Goal: Task Accomplishment & Management: Complete application form

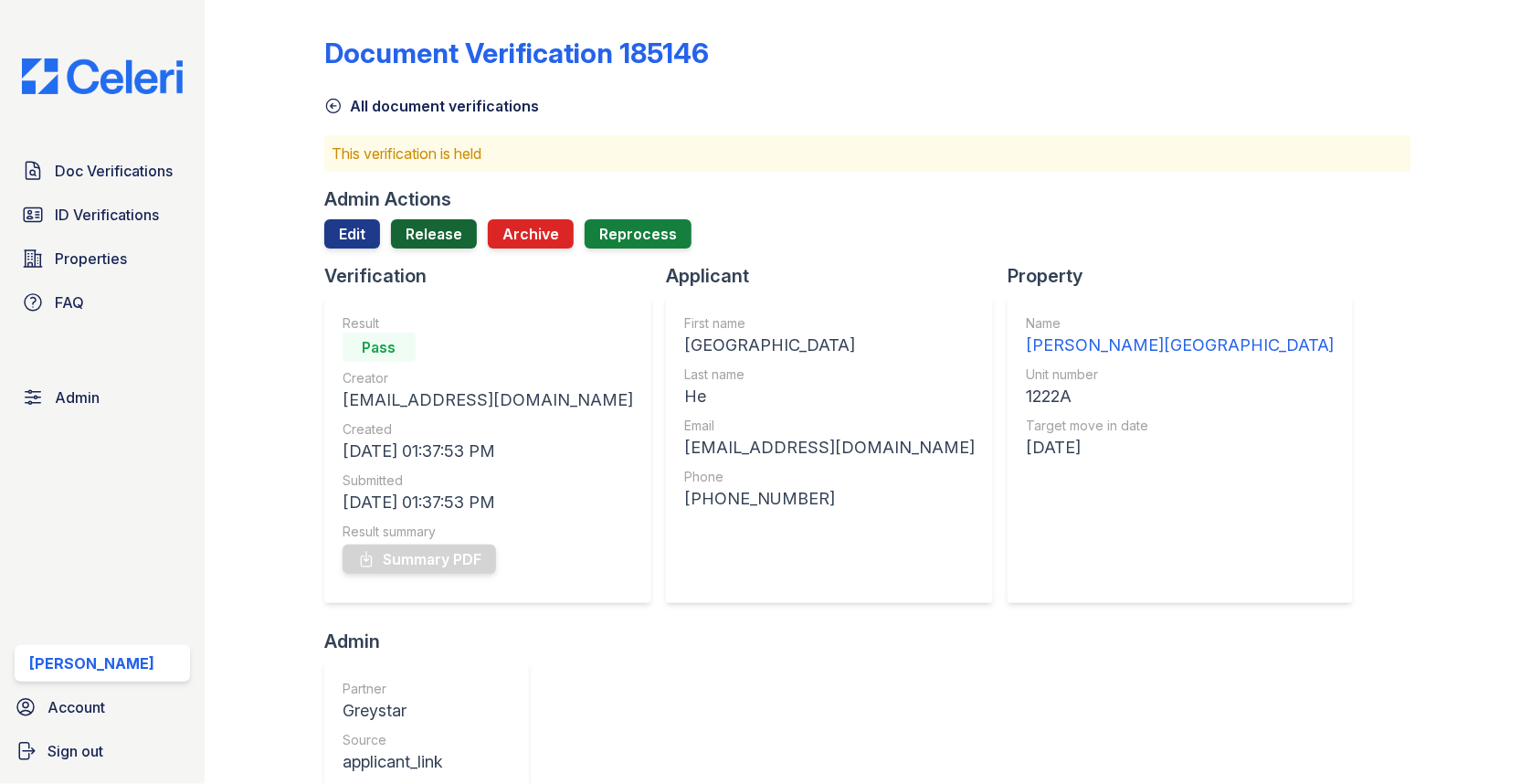
click at [449, 242] on link "Release" at bounding box center [433, 234] width 86 height 30
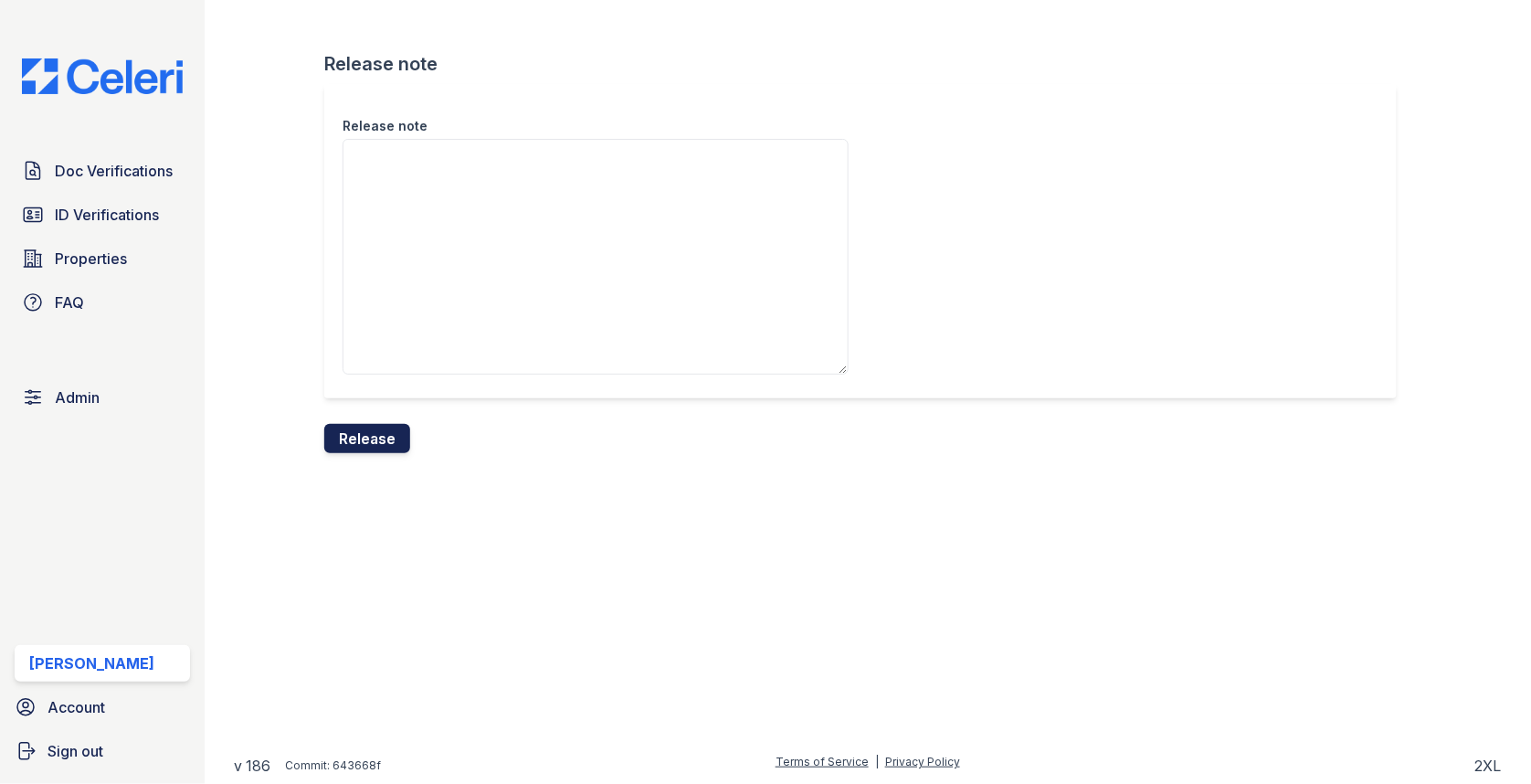
click at [394, 446] on button "Release" at bounding box center [367, 439] width 86 height 30
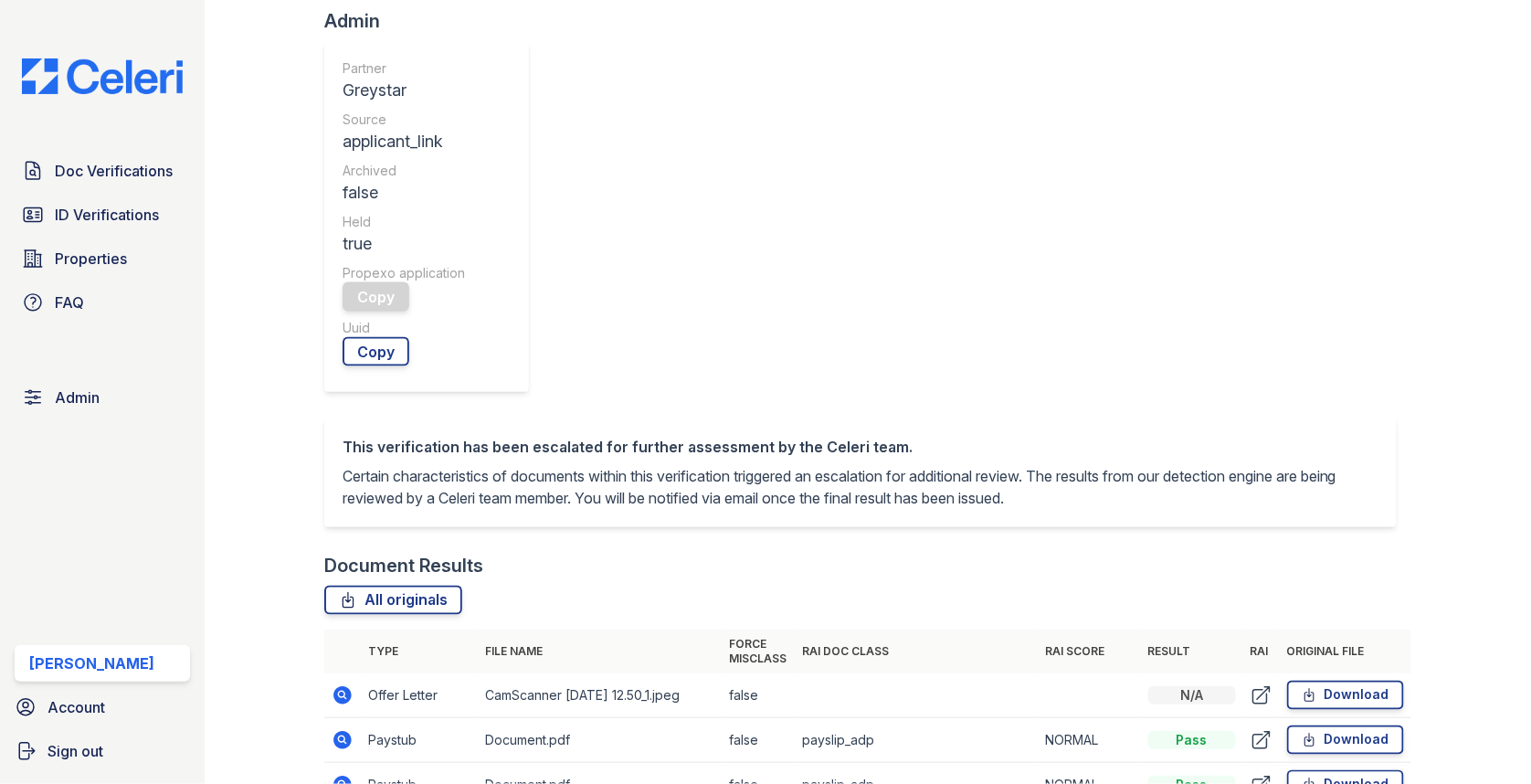
scroll to position [705, 0]
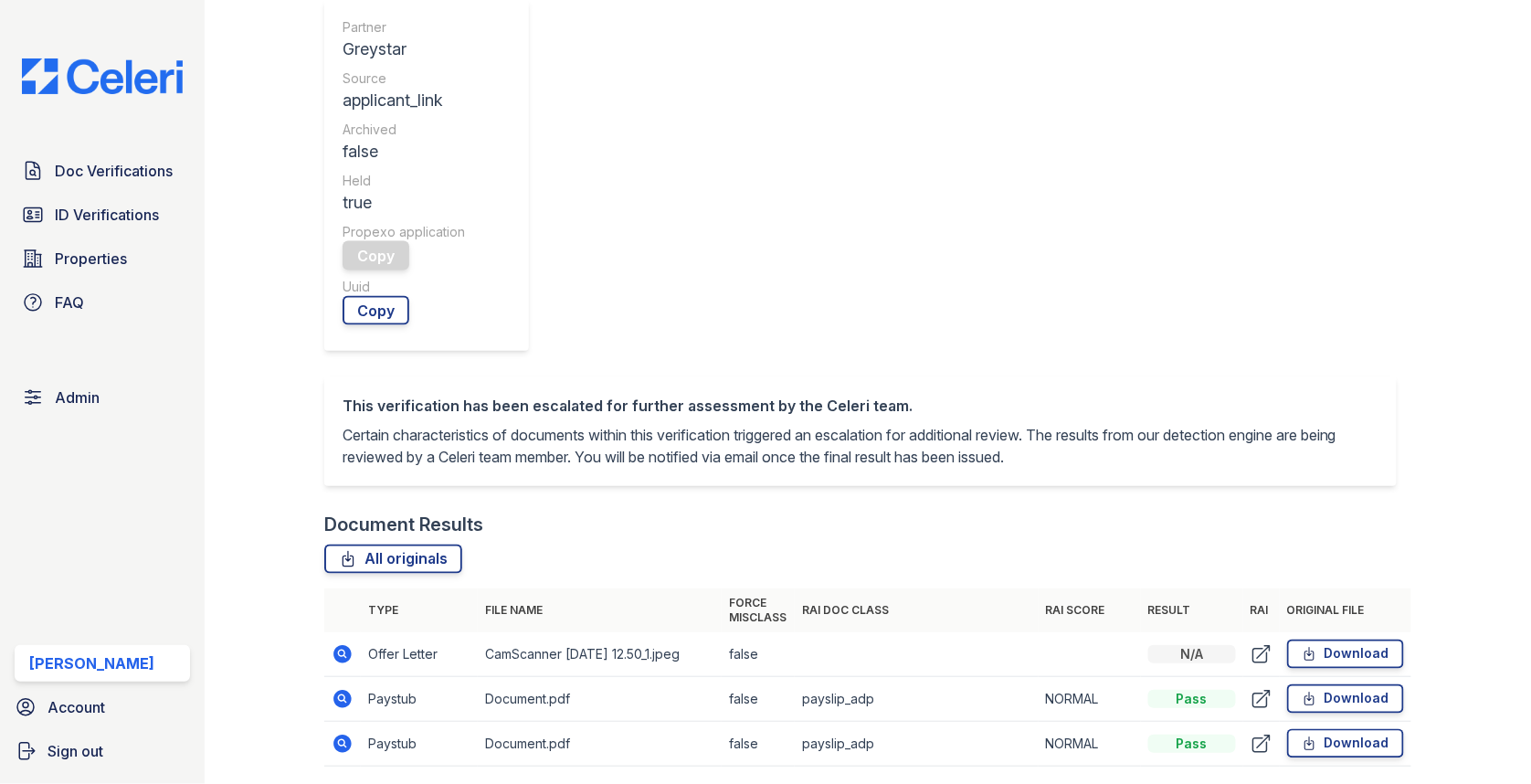
click at [346, 690] on icon at bounding box center [342, 699] width 19 height 19
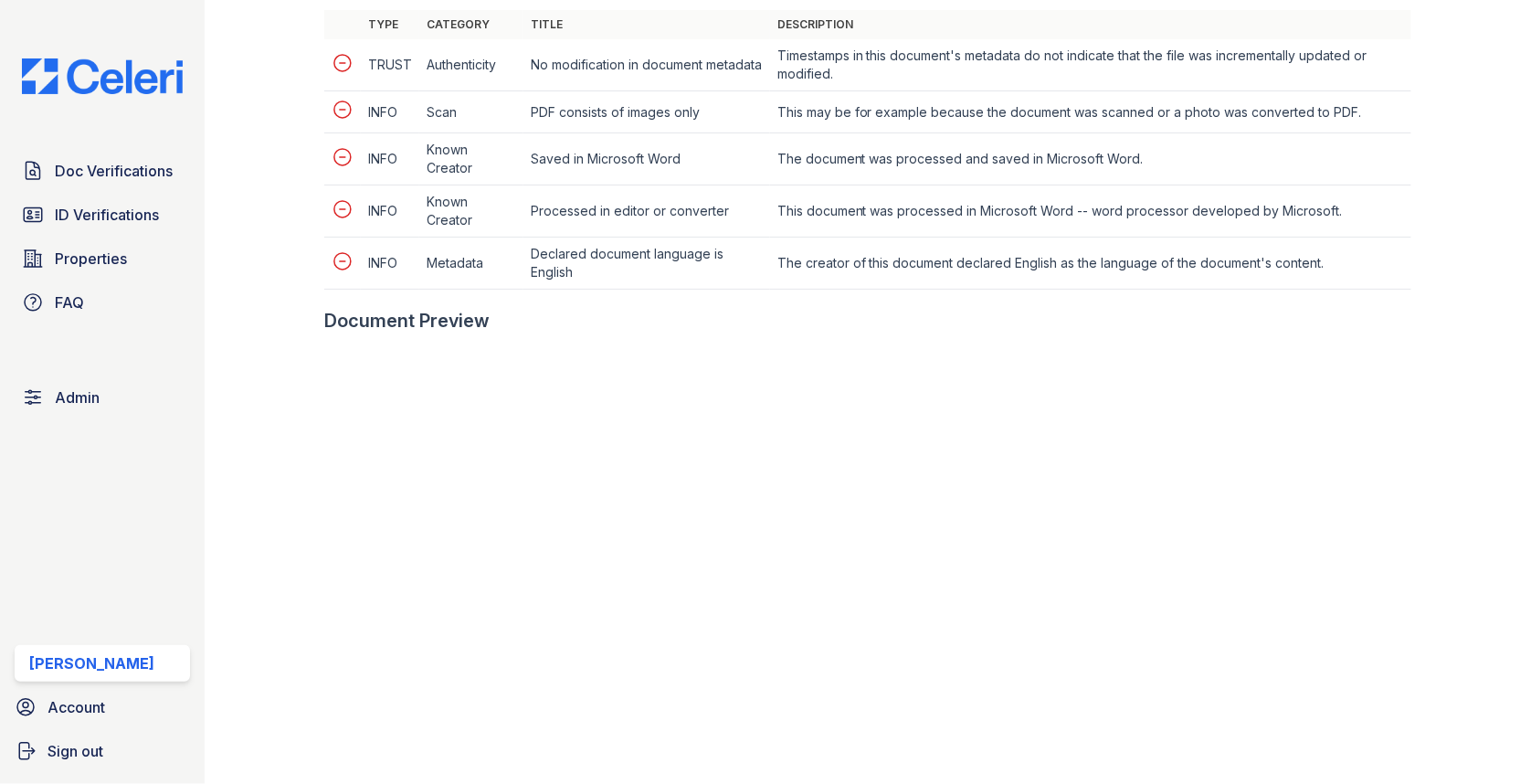
scroll to position [869, 0]
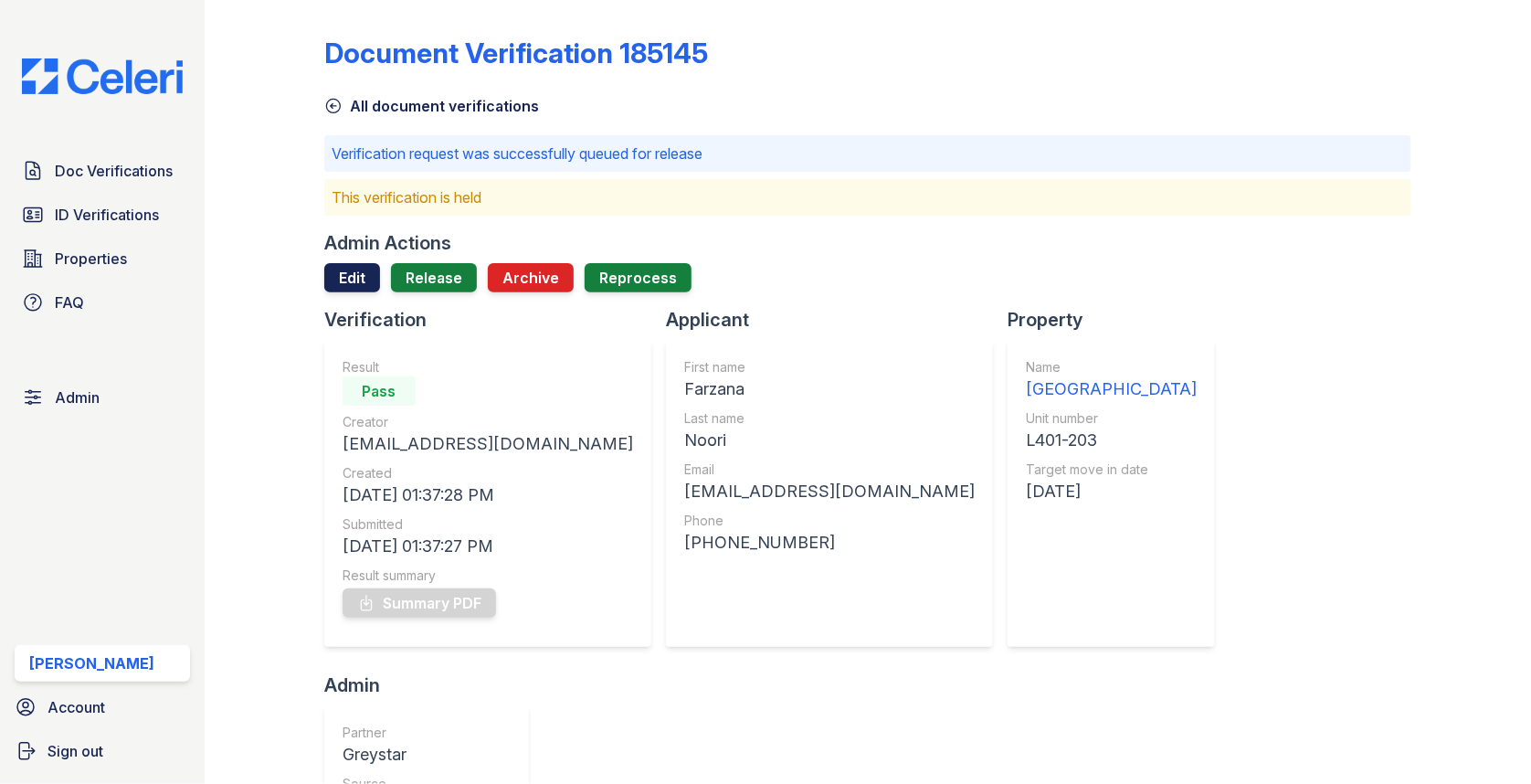
click at [377, 268] on link "Edit" at bounding box center [352, 278] width 56 height 30
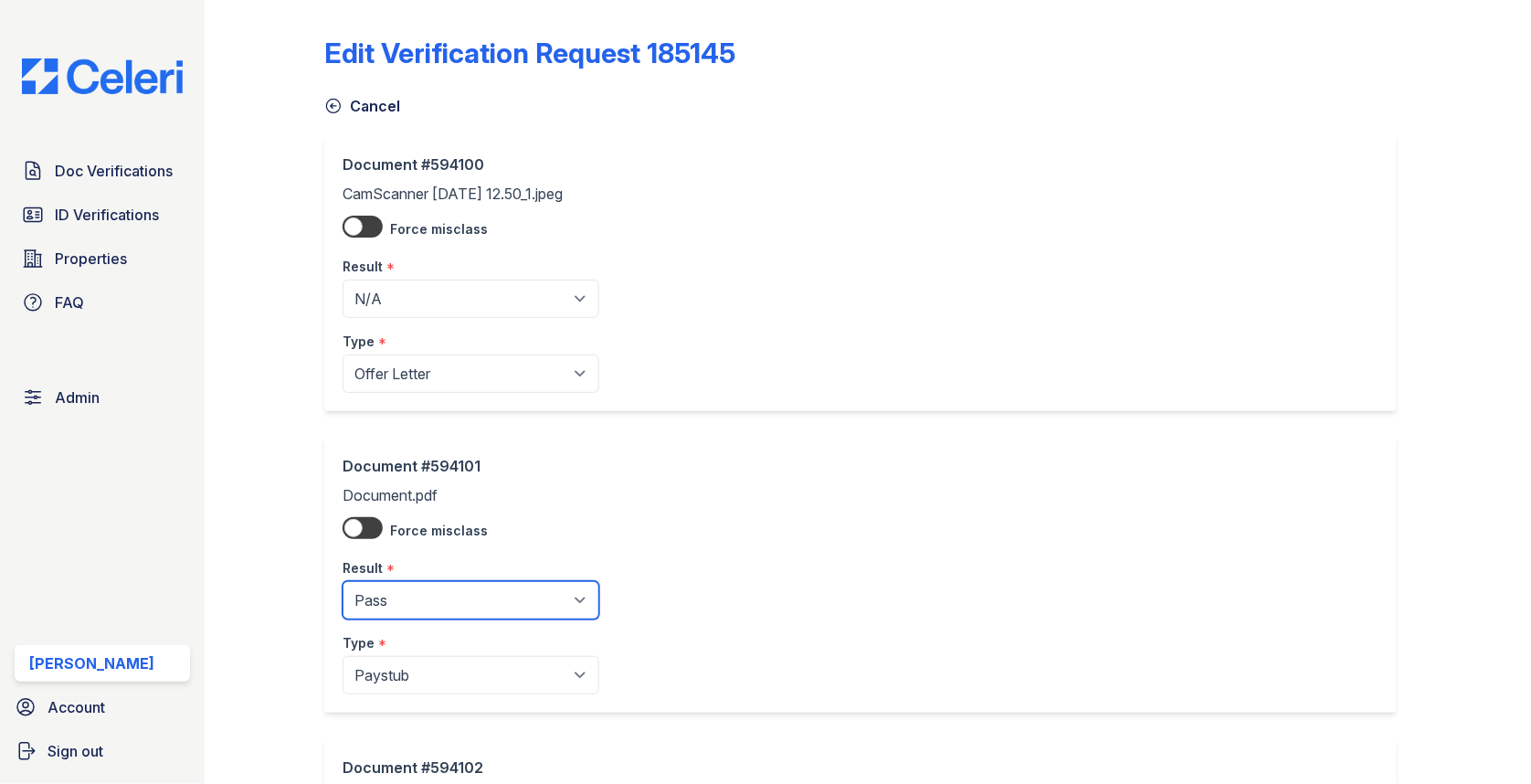
click at [398, 581] on select "Pending Sent Started Processing Pass Fail Caution Error N/A" at bounding box center [470, 600] width 256 height 38
click at [397, 605] on select "Pending Sent Started Processing Pass Fail Caution Error N/A" at bounding box center [470, 600] width 256 height 38
select select "fail"
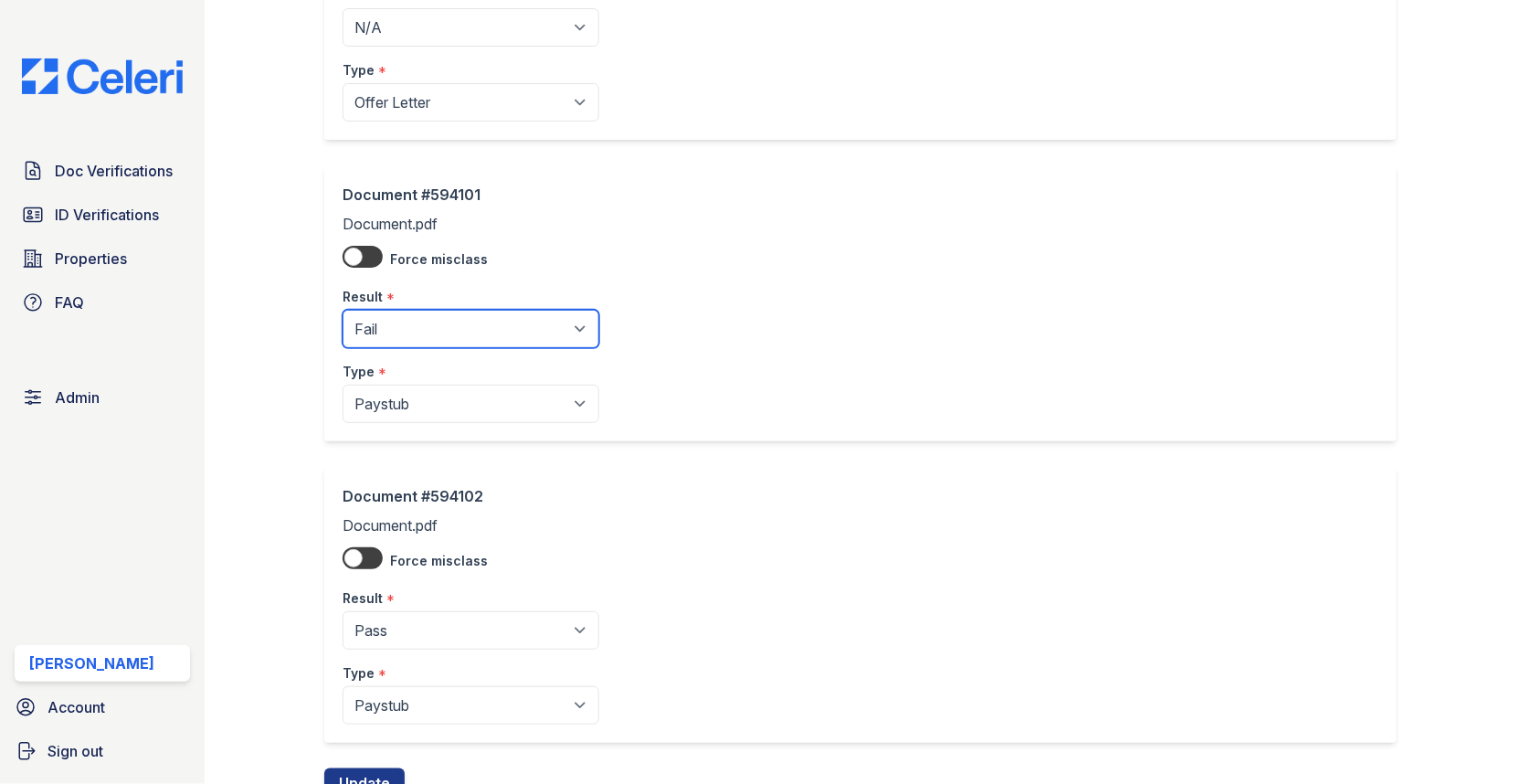
scroll to position [342, 0]
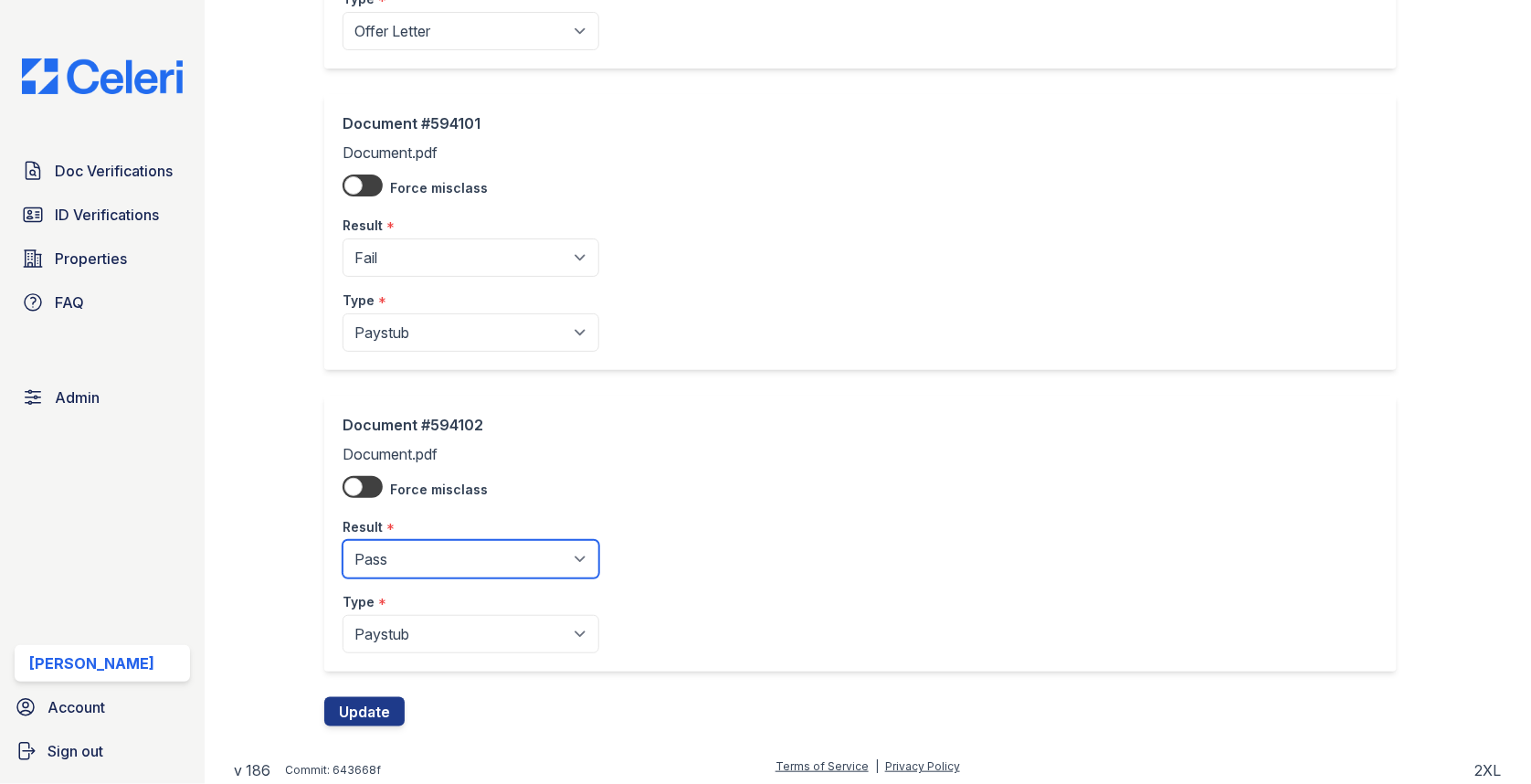
click at [431, 558] on select "Pending Sent Started Processing Pass Fail Caution Error N/A" at bounding box center [470, 558] width 256 height 38
select select "fail"
click at [361, 708] on button "Update" at bounding box center [364, 712] width 81 height 30
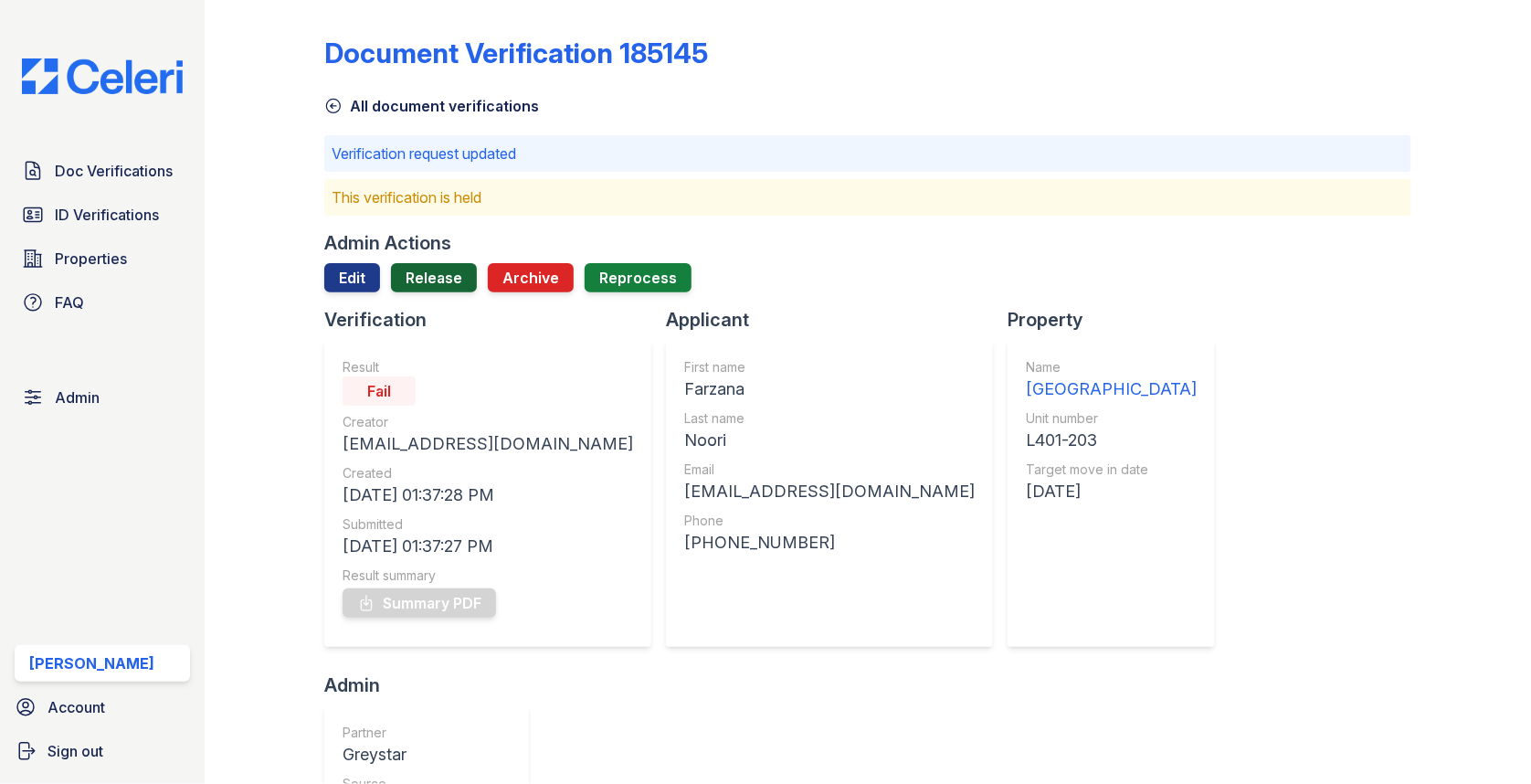
click at [442, 274] on link "Release" at bounding box center [433, 278] width 86 height 30
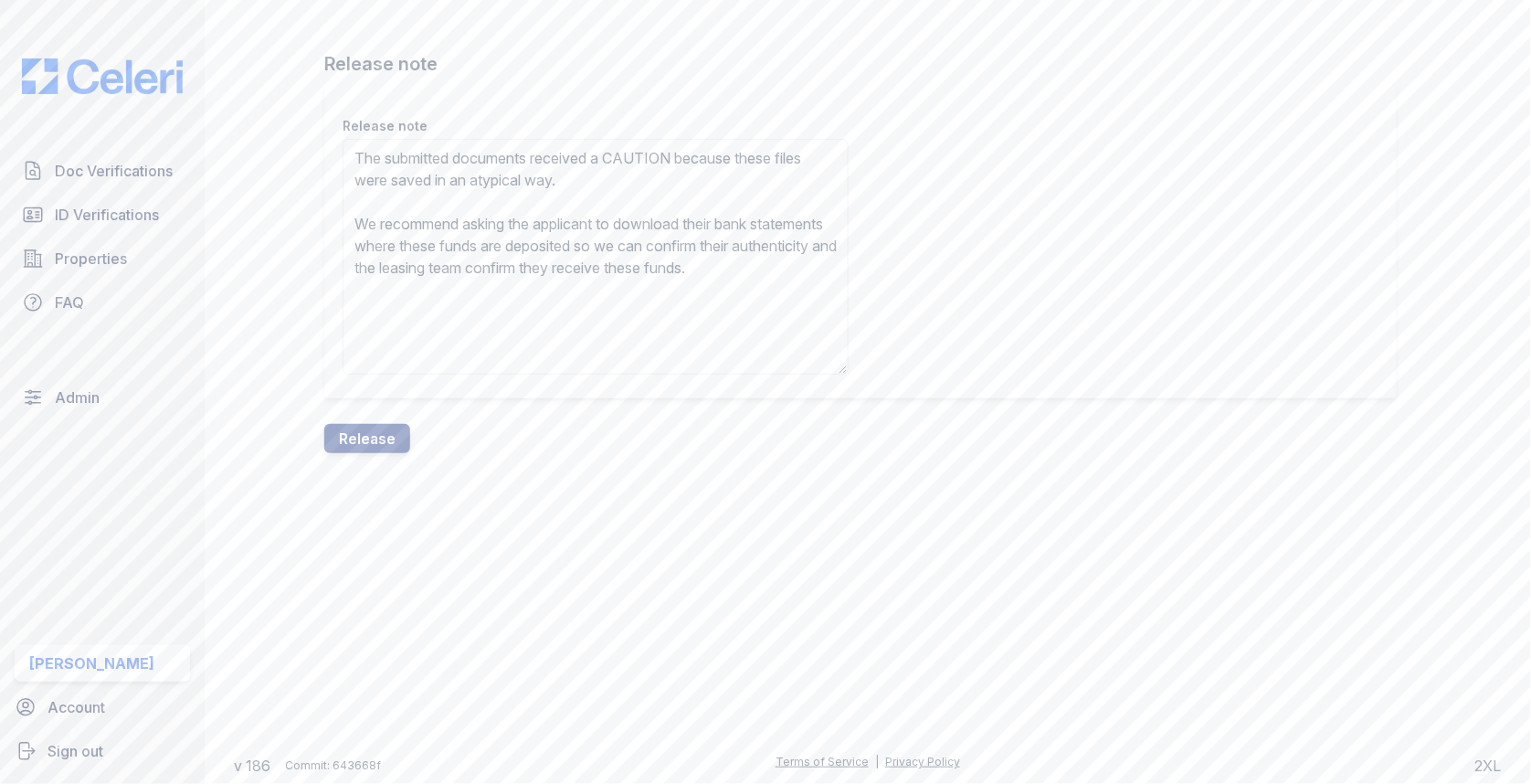
click at [650, 171] on textarea "The submitted documents received a CAUTION because these files were saved in an…" at bounding box center [595, 256] width 506 height 236
click at [650, 167] on textarea "The submitted documents received a CAUTION because these files were saved in an…" at bounding box center [595, 256] width 506 height 236
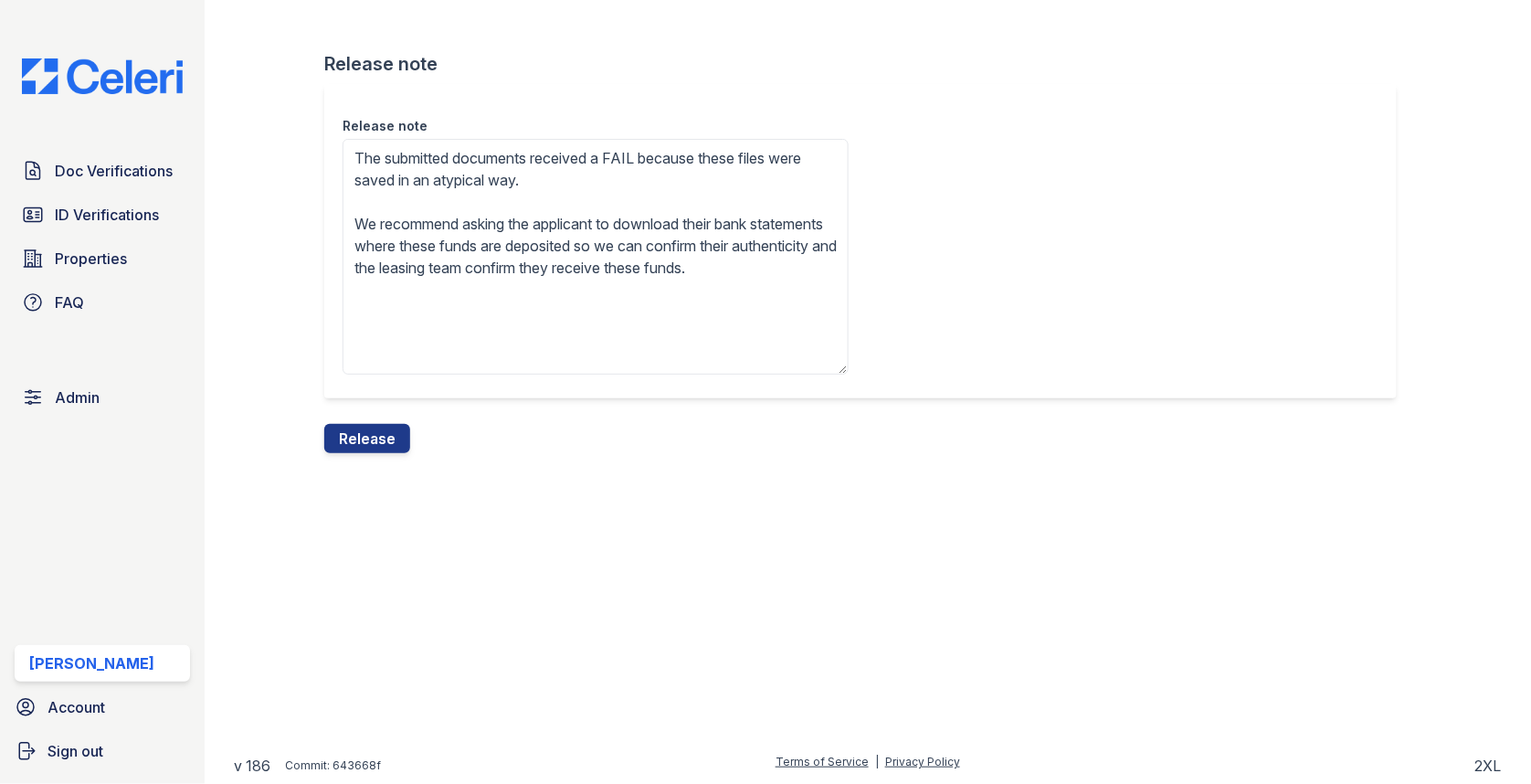
drag, startPoint x: 484, startPoint y: 187, endPoint x: 636, endPoint y: 187, distance: 152.0
click at [632, 187] on textarea "The submitted documents received a FAIL because these files were saved in an at…" at bounding box center [595, 256] width 506 height 236
type textarea "The submitted documents received a FAIL because these files were saved in Micro…"
click at [381, 445] on button "Release" at bounding box center [367, 439] width 86 height 30
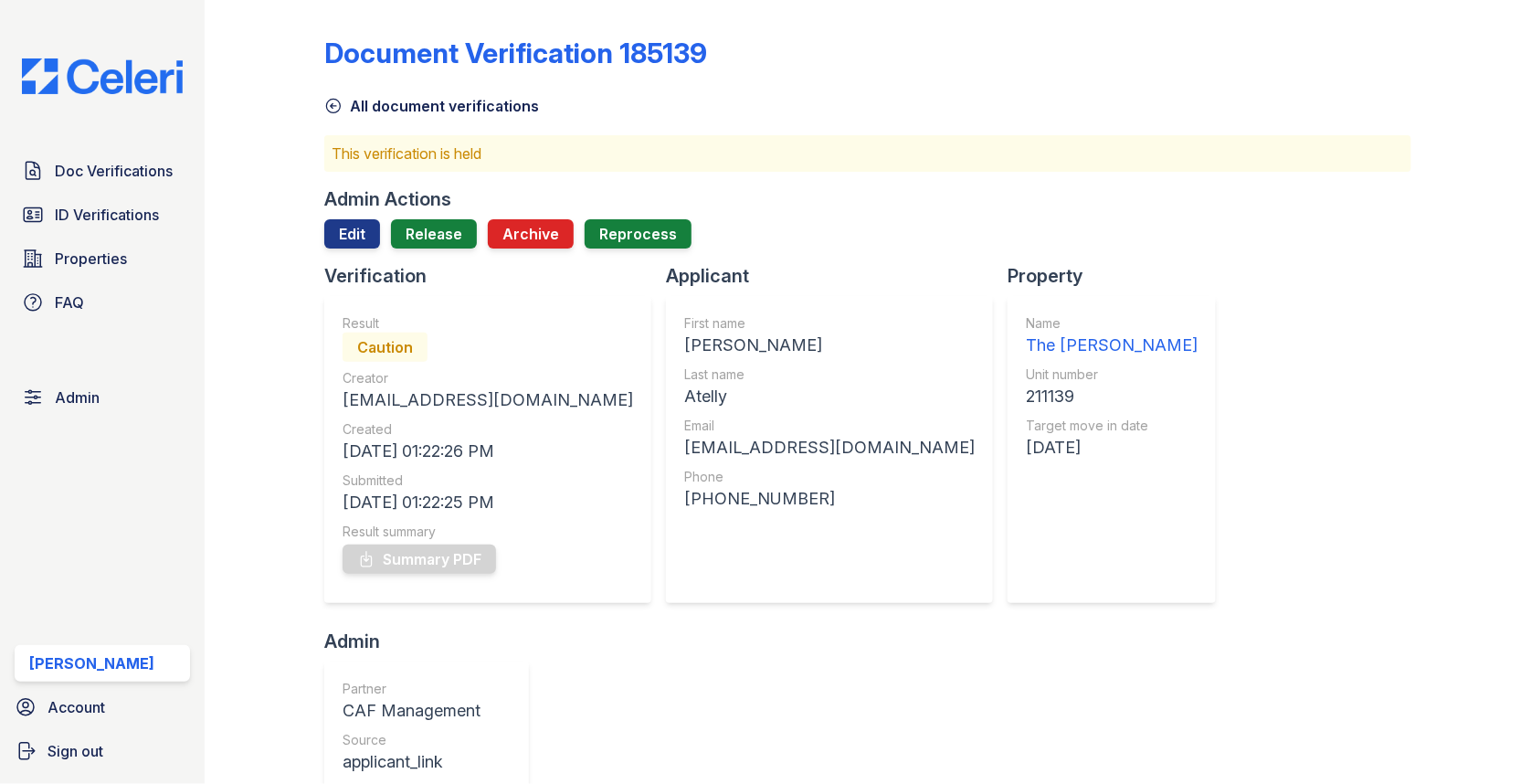
scroll to position [686, 0]
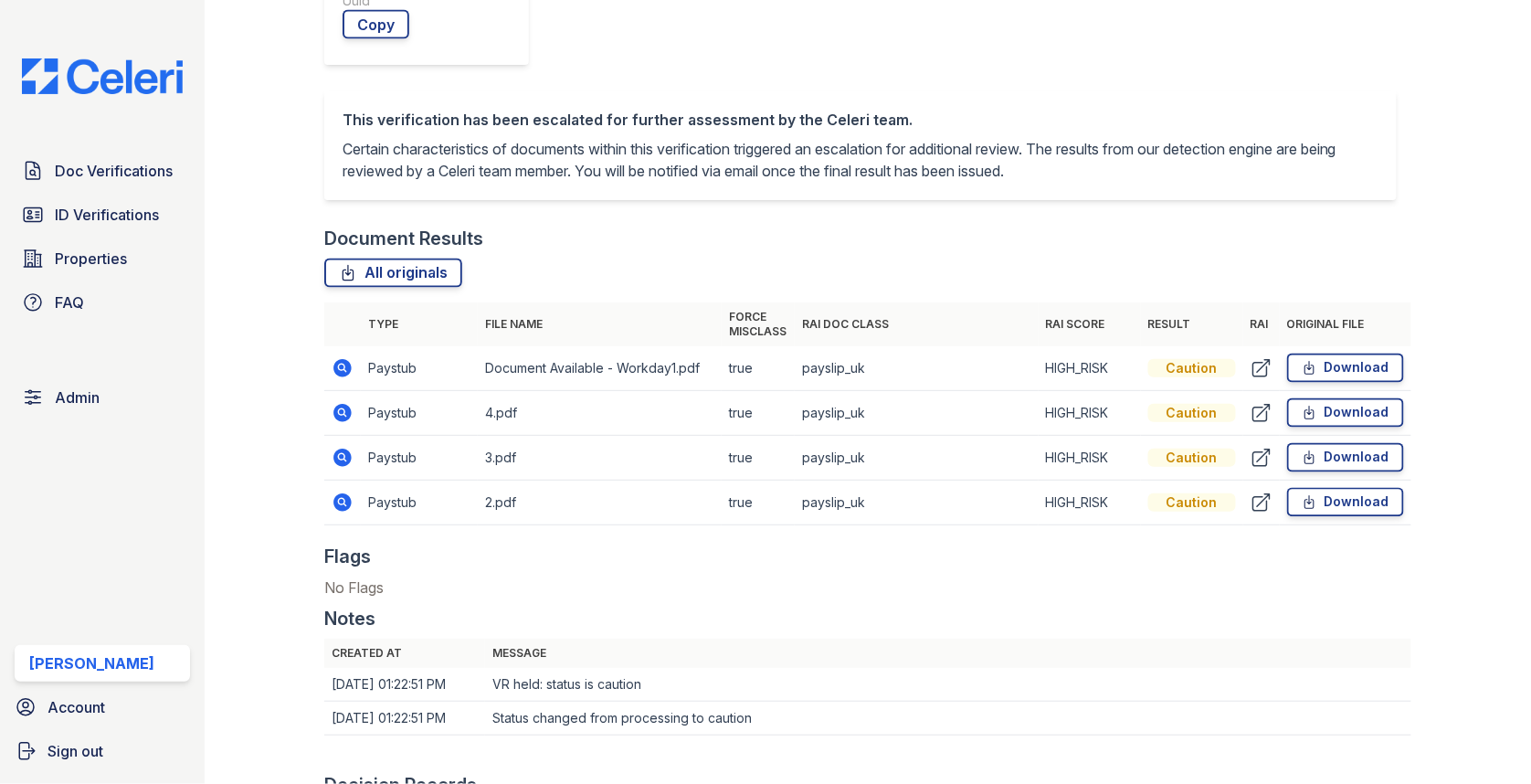
scroll to position [989, 0]
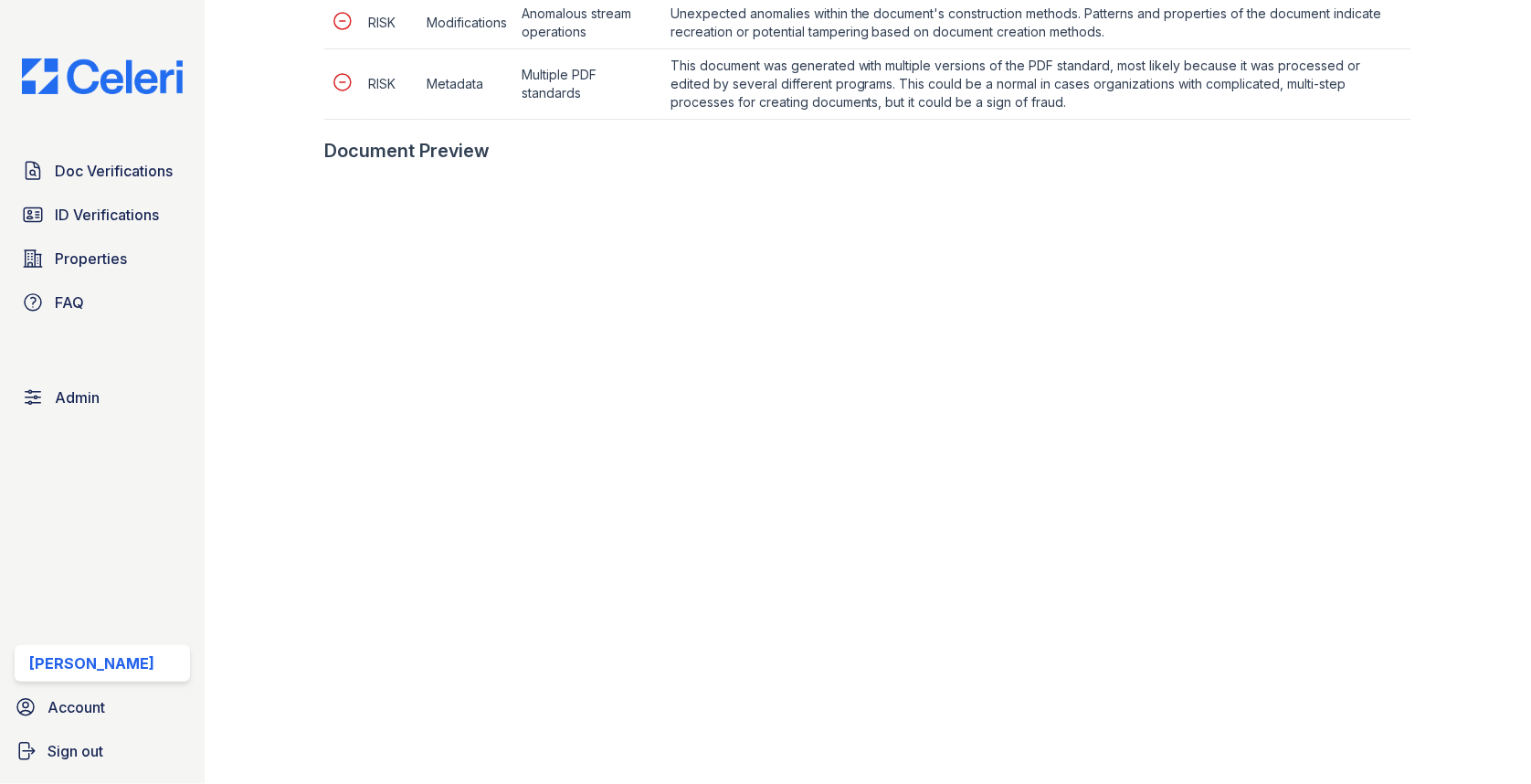
scroll to position [1001, 0]
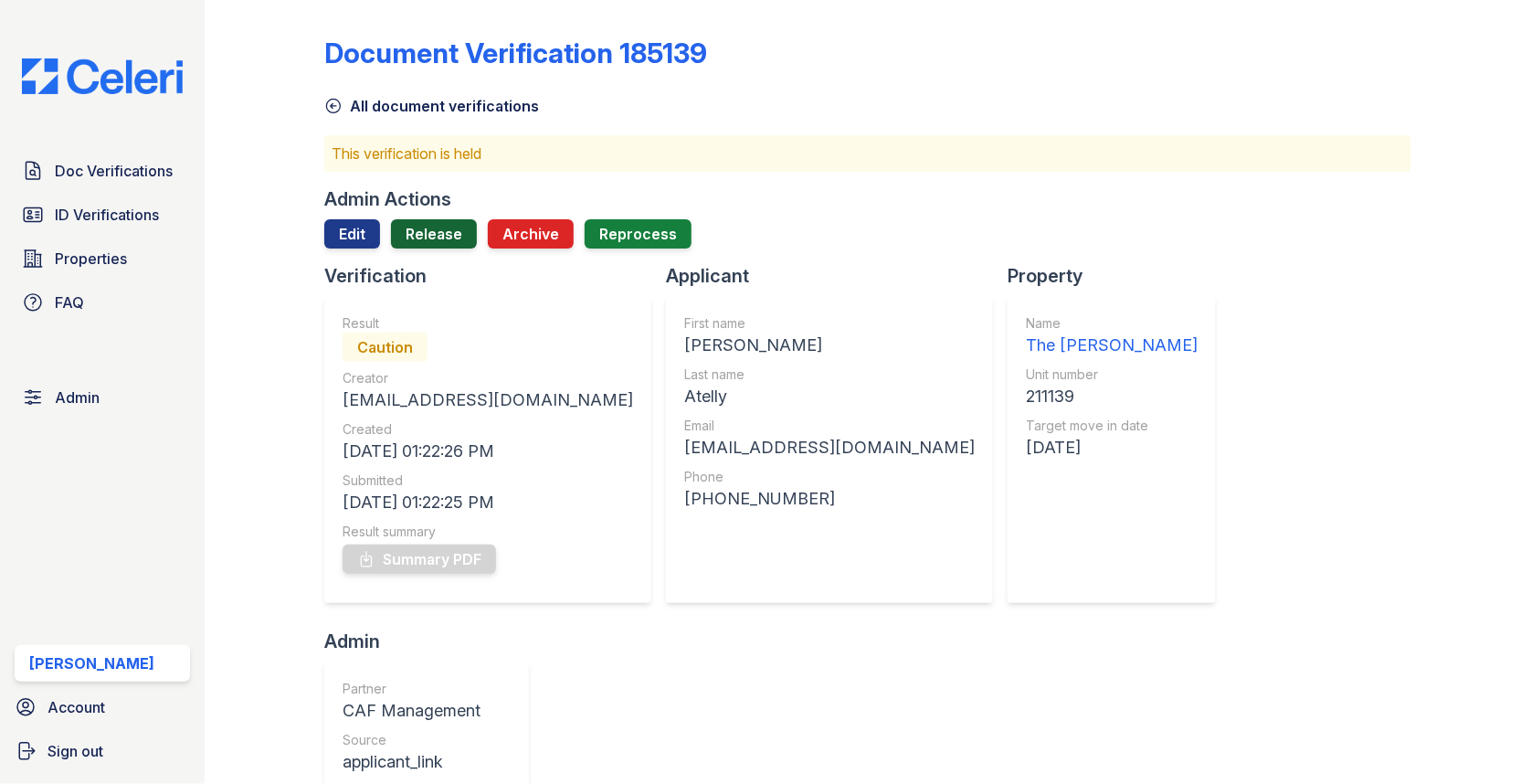
click at [428, 238] on link "Release" at bounding box center [433, 234] width 86 height 30
click at [369, 248] on div at bounding box center [867, 255] width 1087 height 15
click at [364, 224] on link "Edit" at bounding box center [352, 234] width 56 height 30
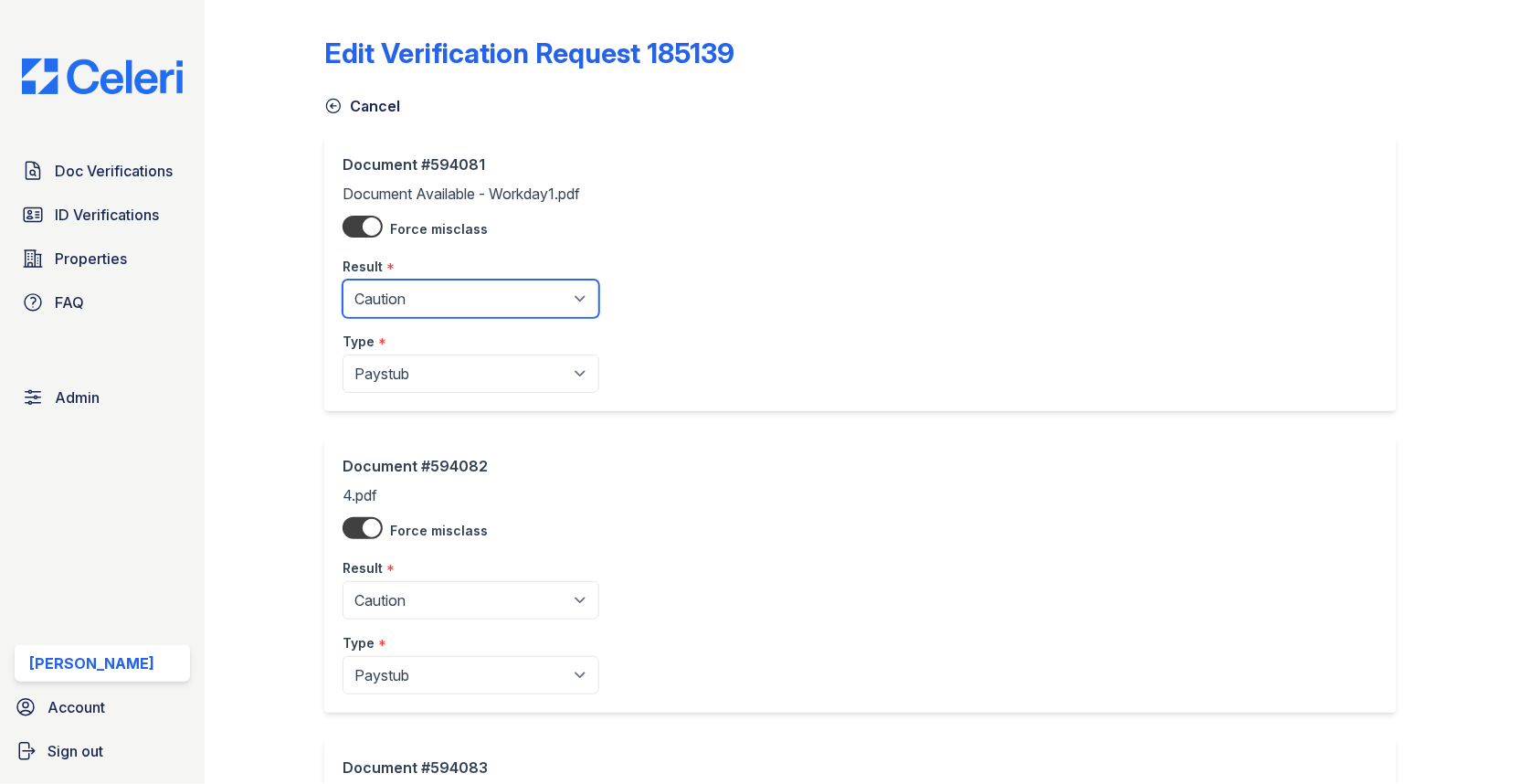
click at [454, 308] on select "Pending Sent Started Processing Pass Fail Caution Error N/A" at bounding box center [470, 298] width 256 height 38
select select "pass"
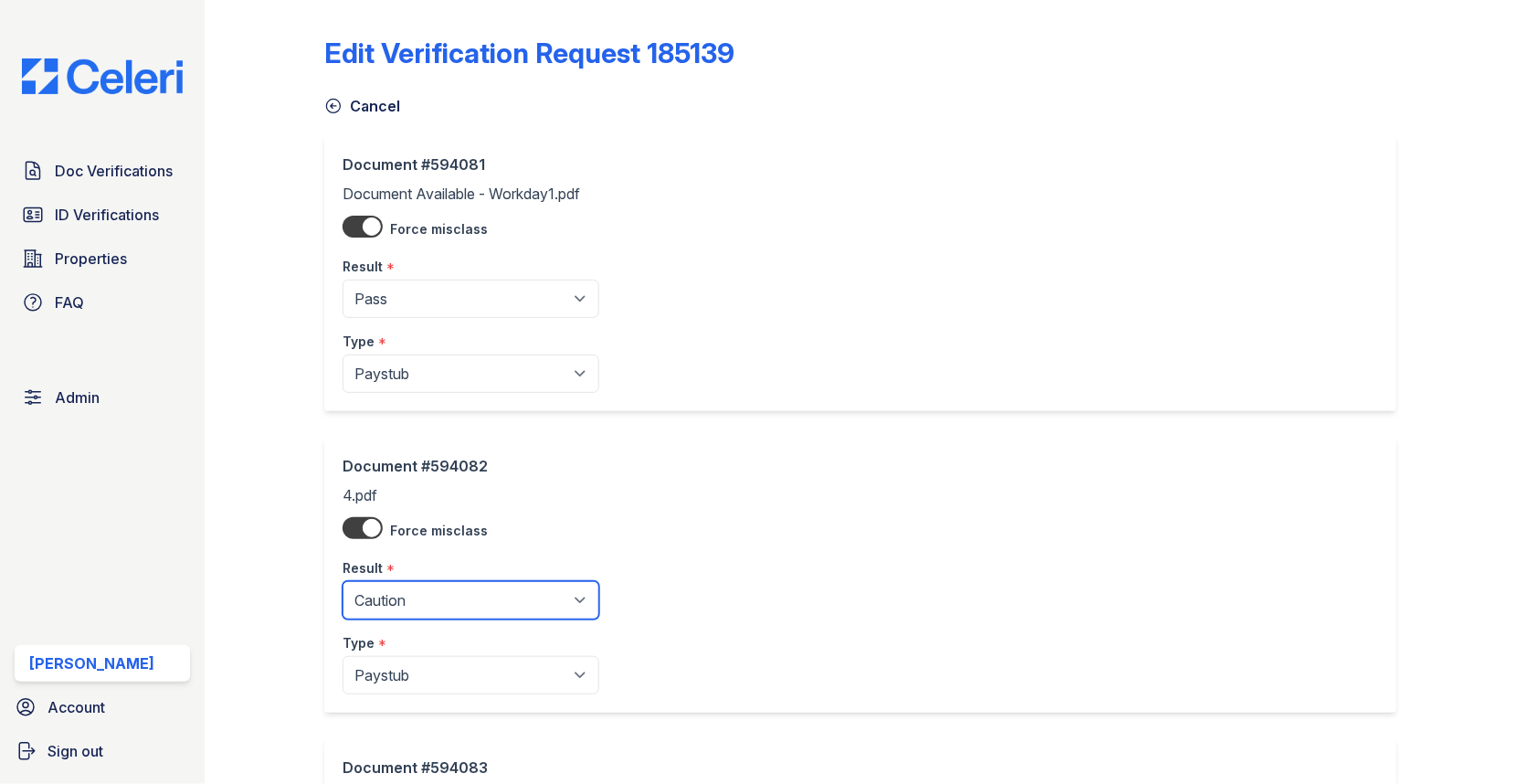
click at [437, 595] on select "Pending Sent Started Processing Pass Fail Caution Error N/A" at bounding box center [470, 600] width 256 height 38
select select "pass"
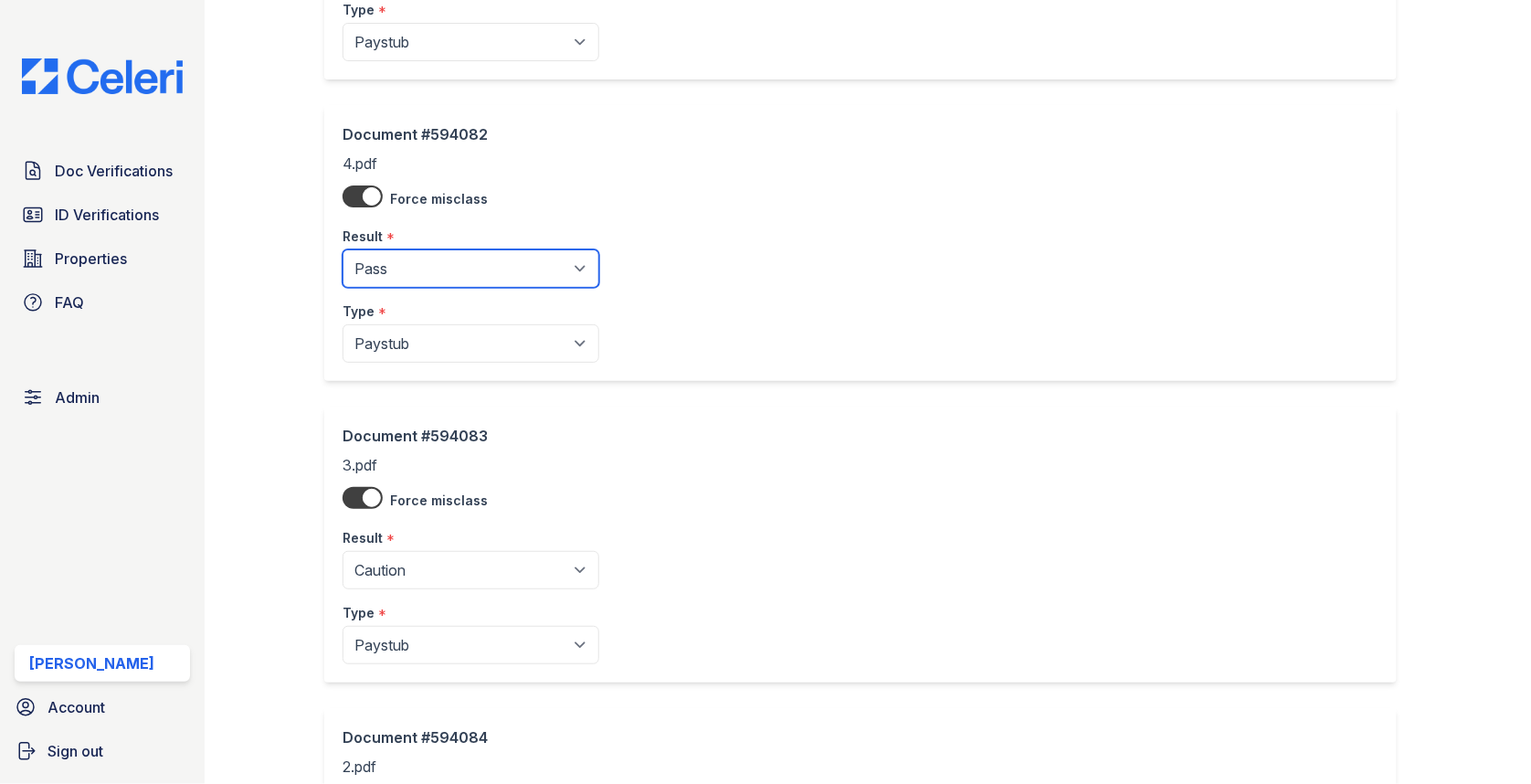
scroll to position [549, 0]
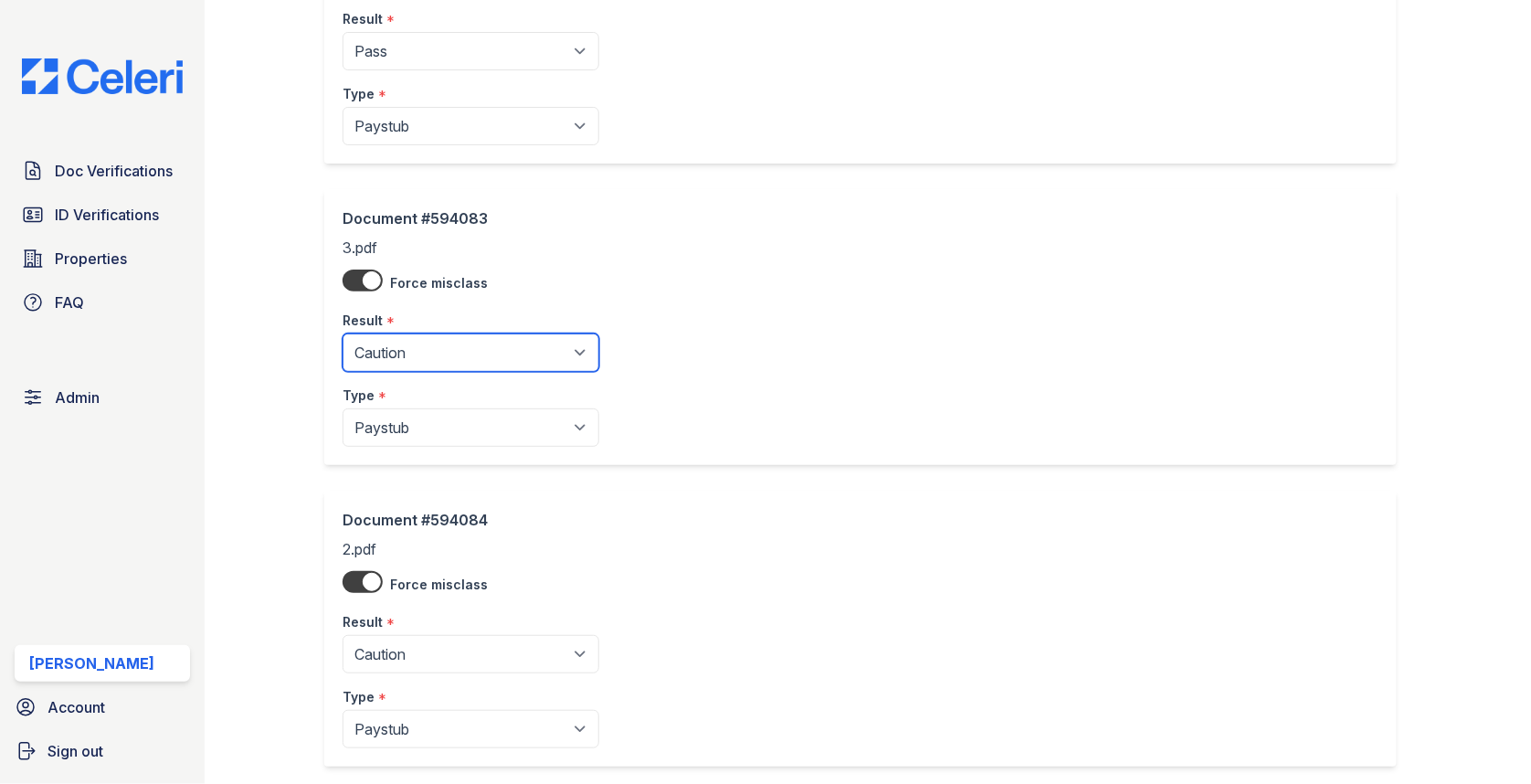
click at [434, 353] on select "Pending Sent Started Processing Pass Fail Caution Error N/A" at bounding box center [470, 352] width 256 height 38
select select "pass"
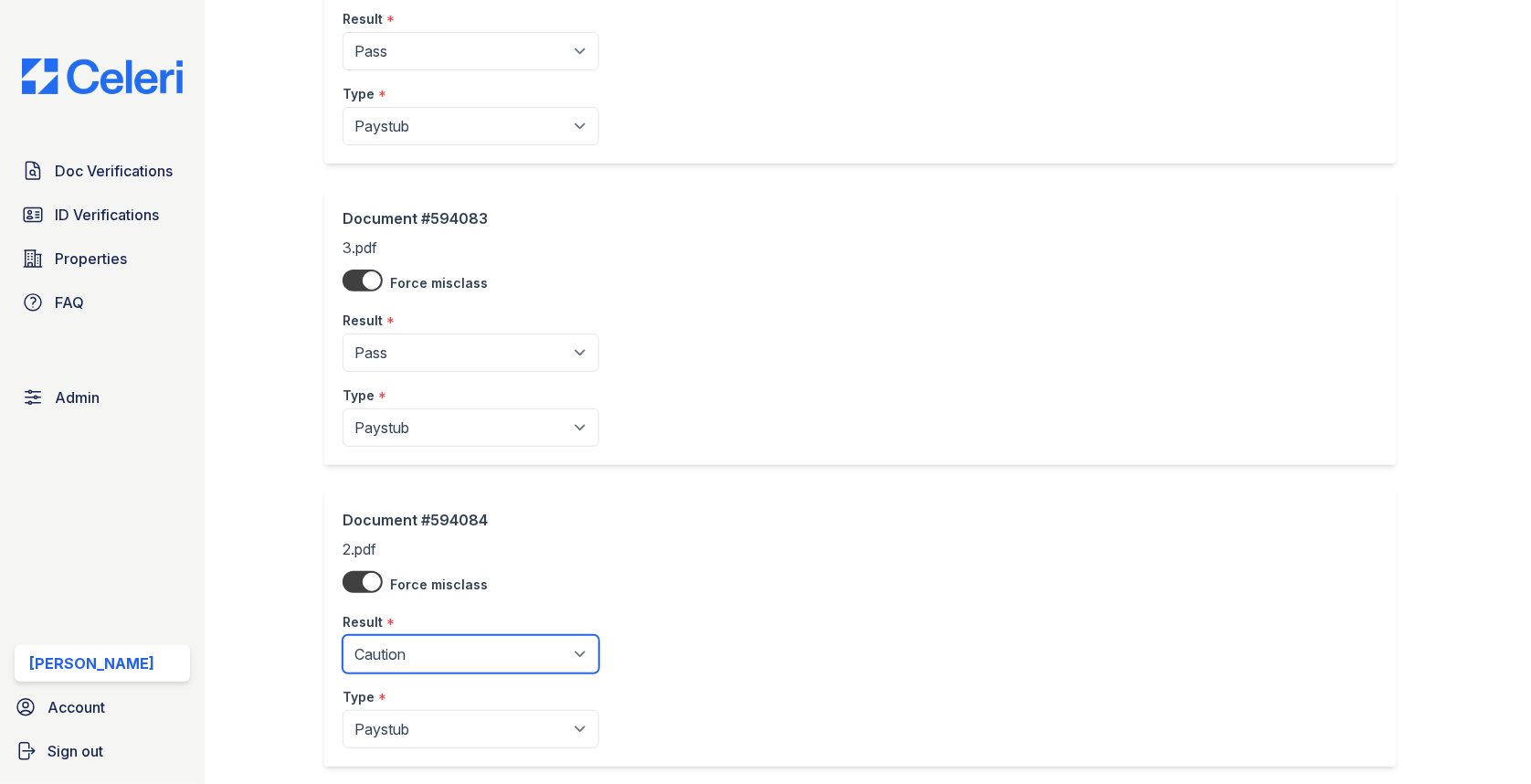
click at [432, 647] on select "Pending Sent Started Processing Pass Fail Caution Error N/A" at bounding box center [470, 653] width 256 height 38
select select "pass"
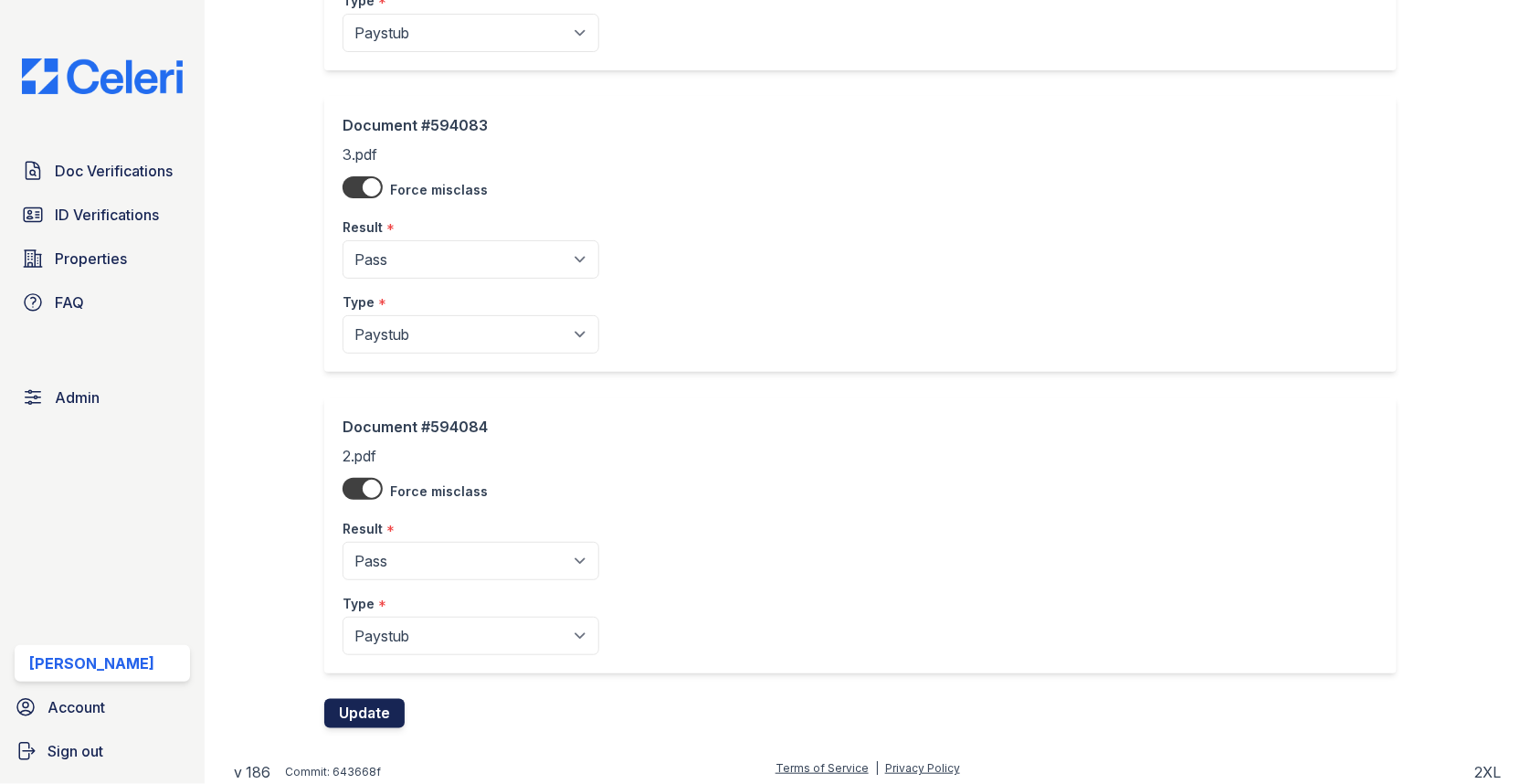
click at [365, 717] on button "Update" at bounding box center [364, 714] width 81 height 30
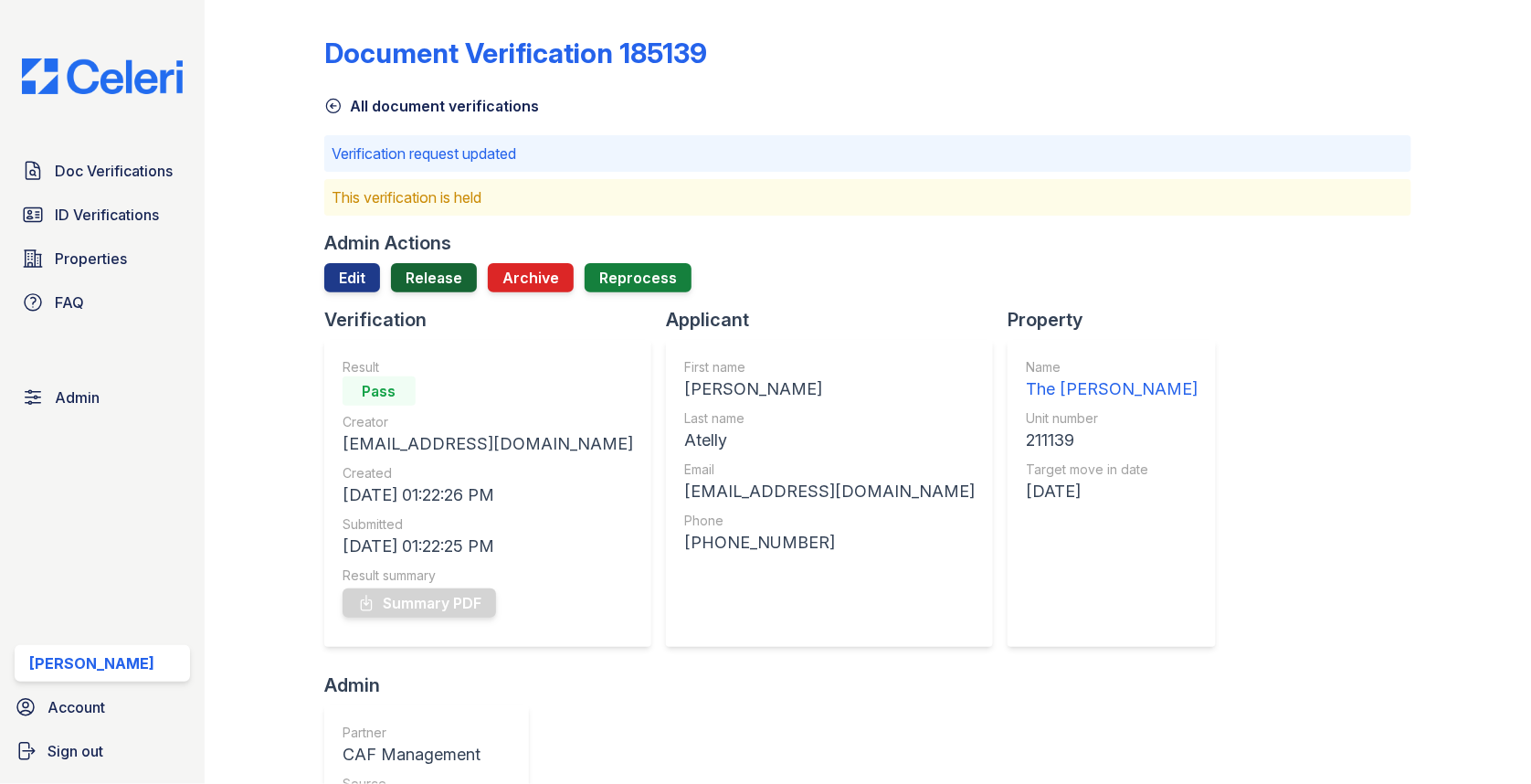
click at [422, 267] on link "Release" at bounding box center [433, 278] width 86 height 30
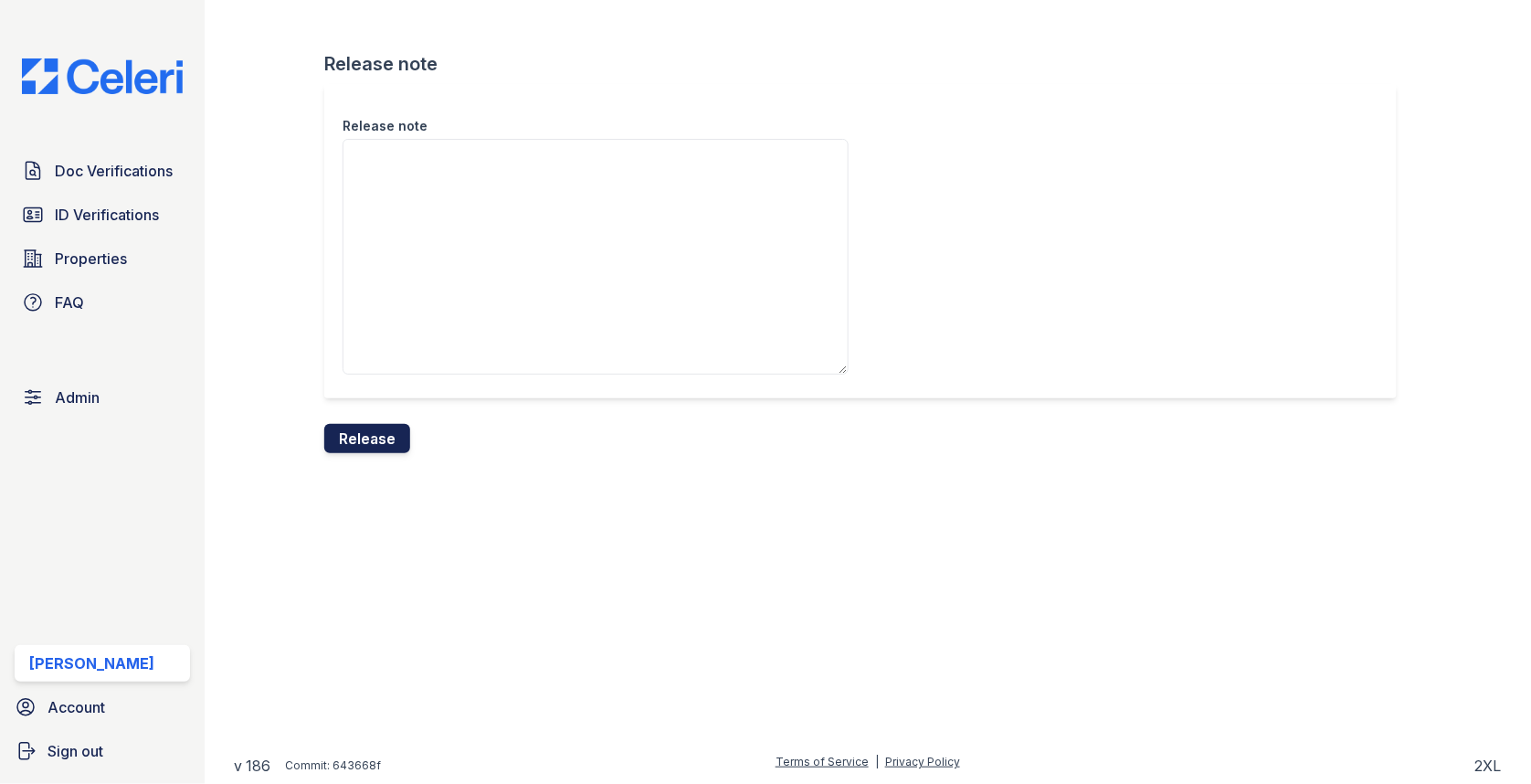
click at [378, 442] on button "Release" at bounding box center [367, 439] width 86 height 30
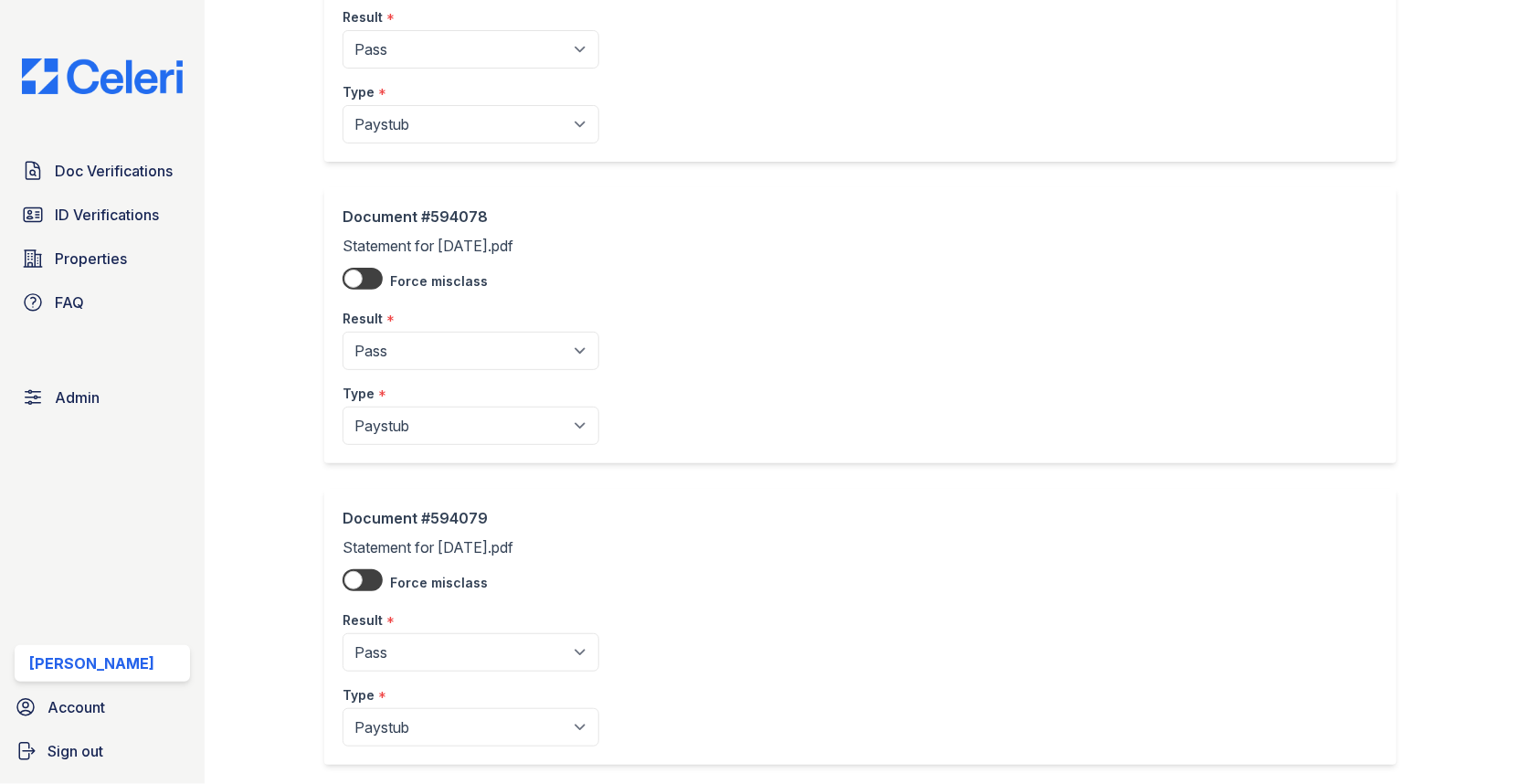
scroll to position [711, 0]
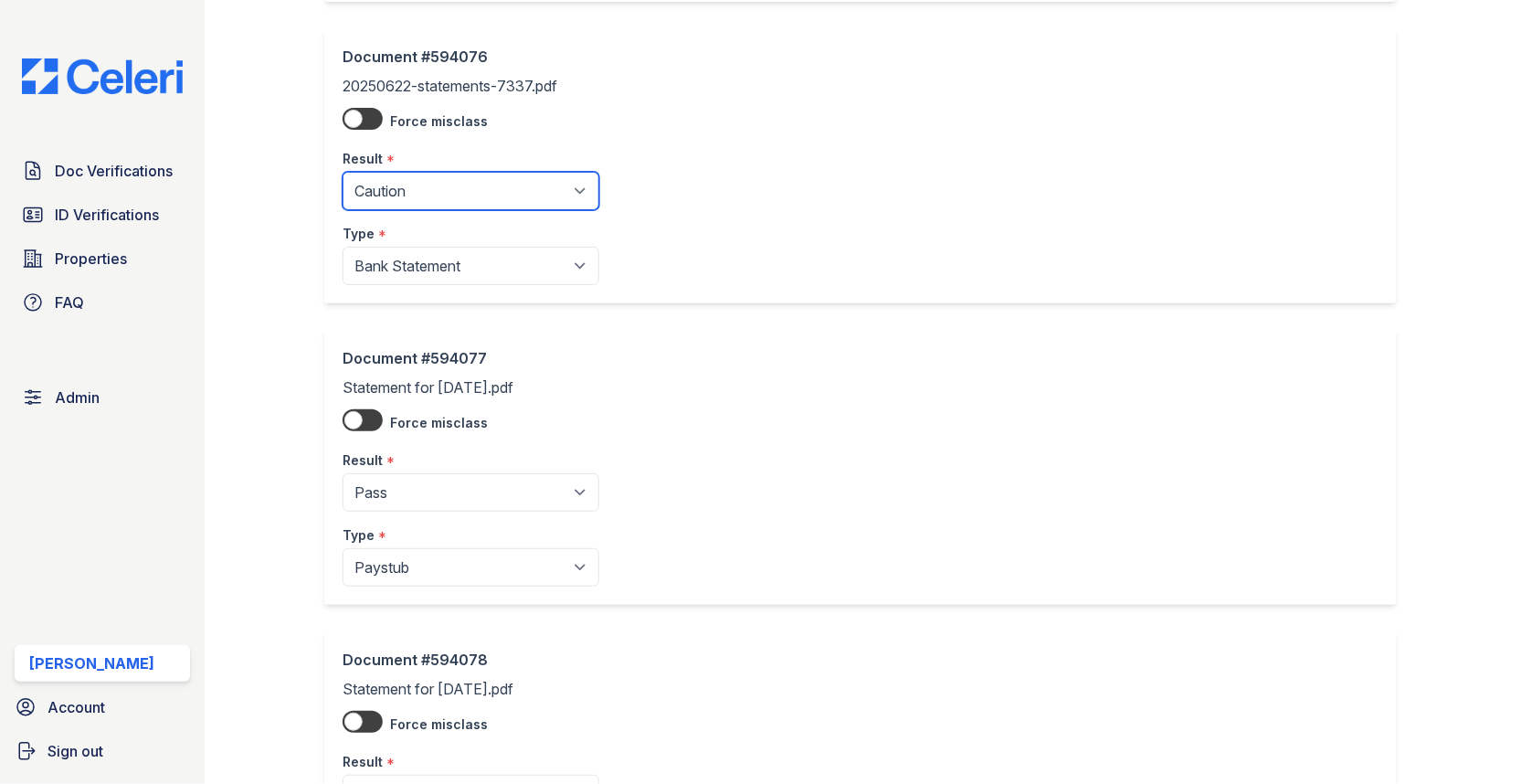
click at [448, 191] on select "Pending Sent Started Processing Pass Fail Caution Error N/A" at bounding box center [470, 191] width 256 height 38
select select "pass"
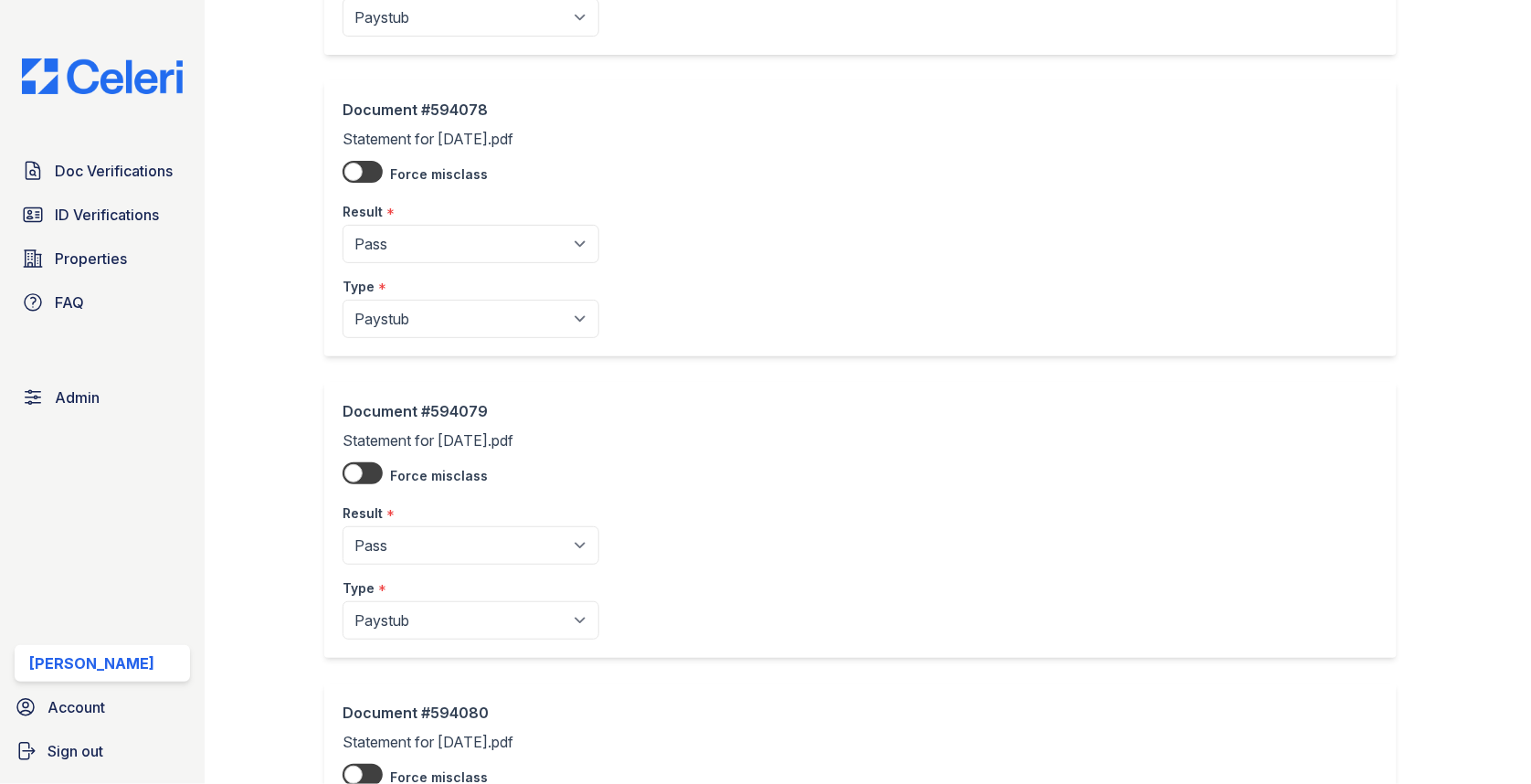
scroll to position [1542, 0]
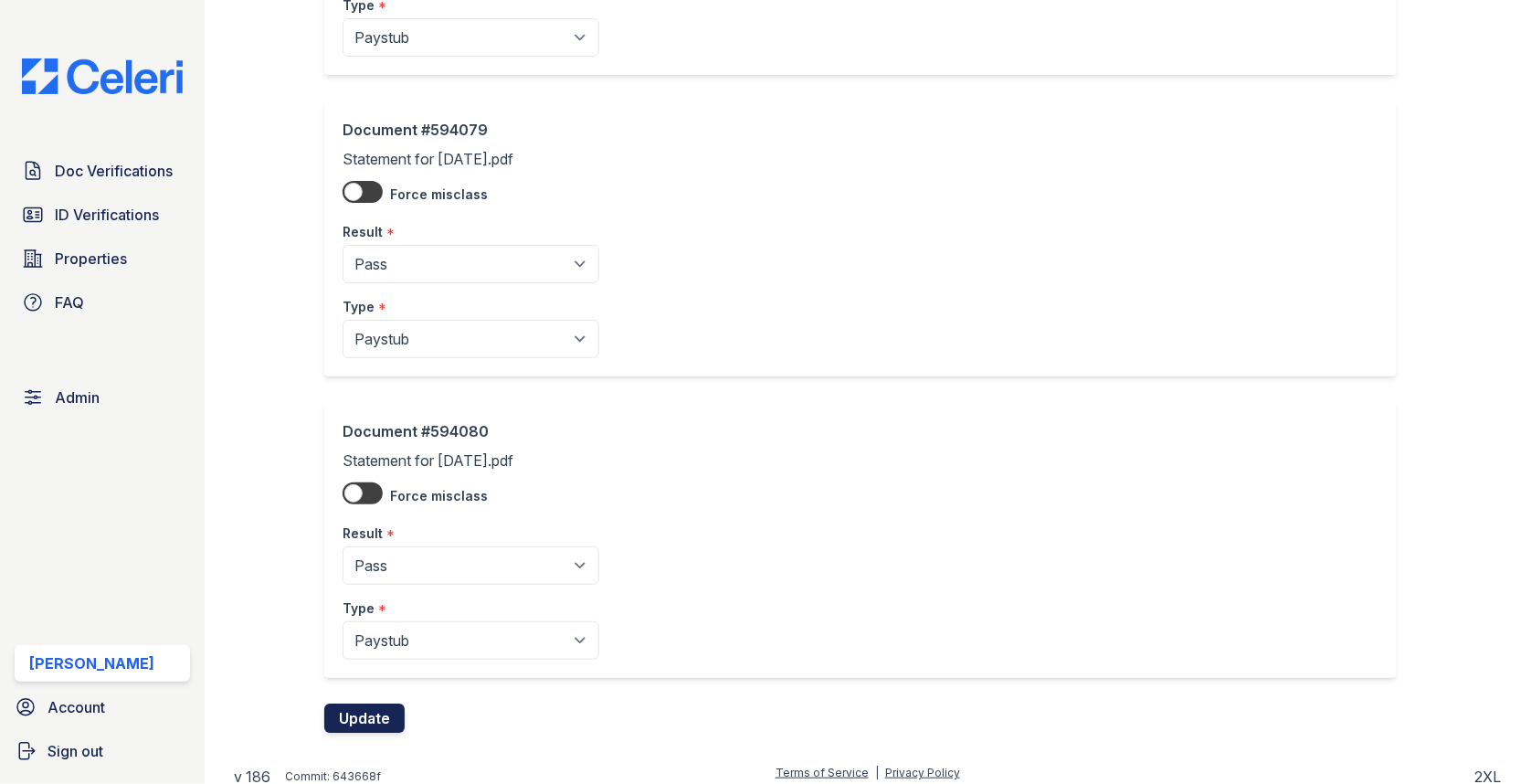
click at [366, 716] on button "Update" at bounding box center [364, 718] width 81 height 30
click at [379, 714] on button "Update" at bounding box center [364, 718] width 81 height 30
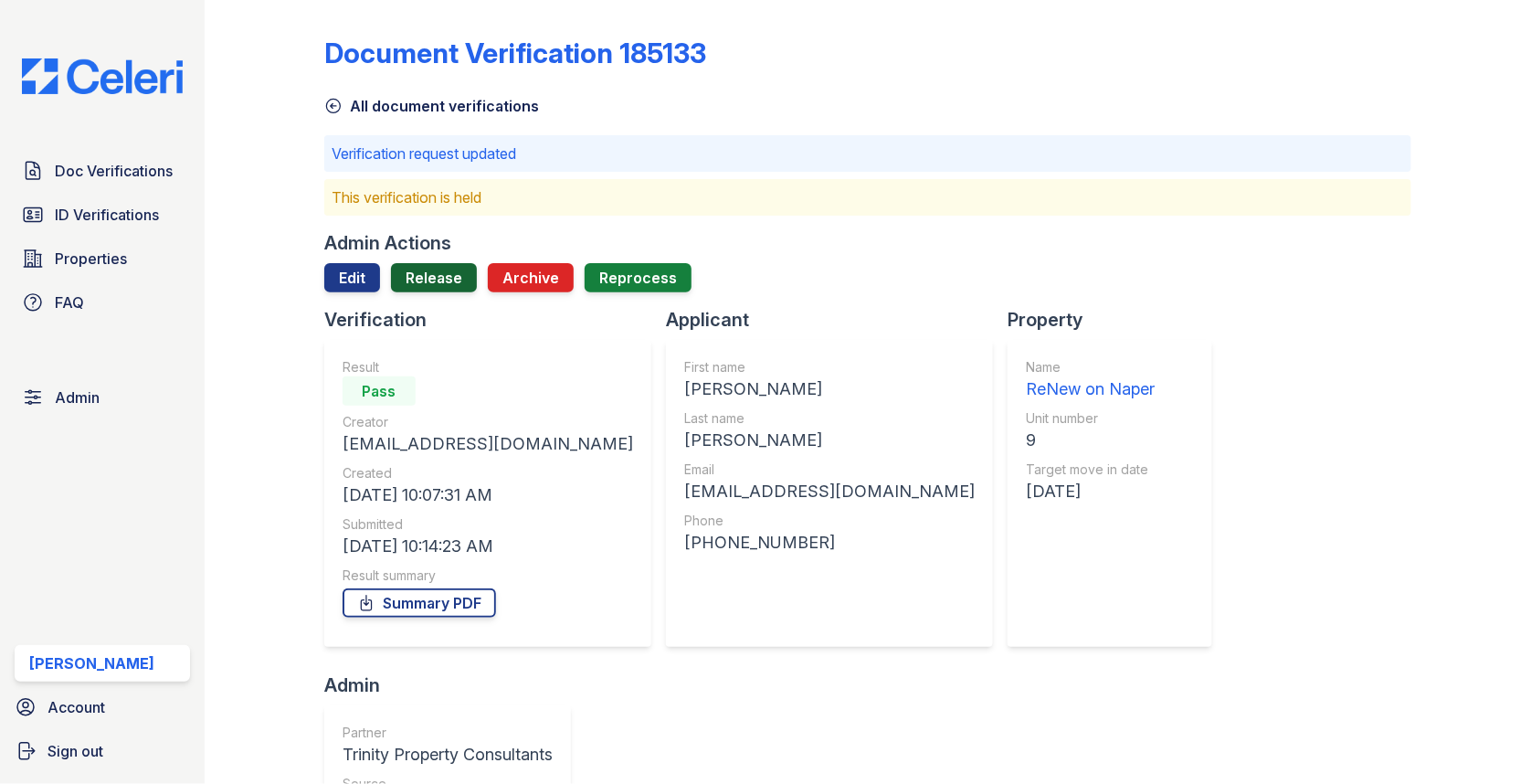
click at [450, 273] on link "Release" at bounding box center [433, 278] width 86 height 30
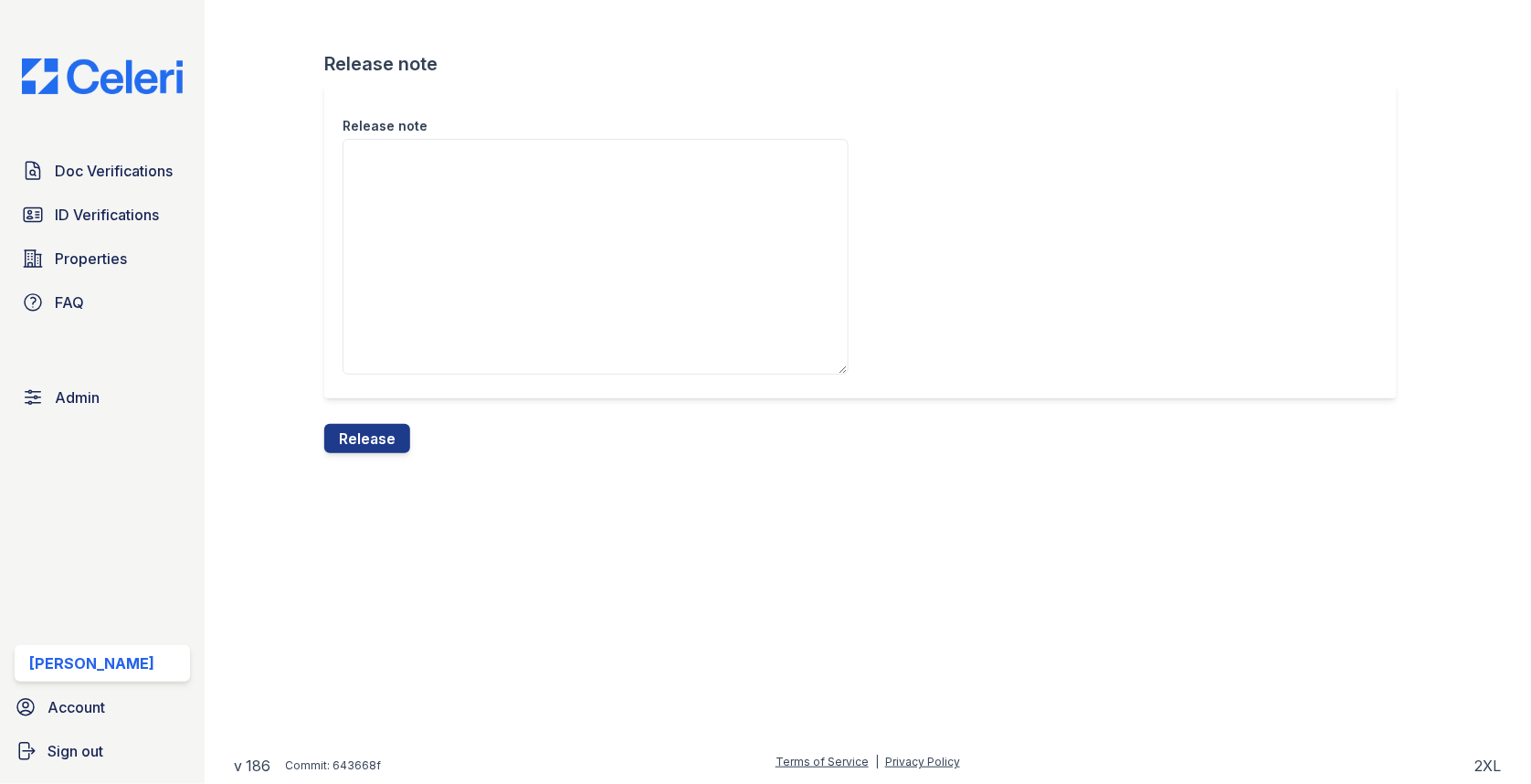
click at [410, 440] on form "Release note Release note Release" at bounding box center [867, 252] width 1087 height 402
click at [381, 440] on button "Release" at bounding box center [367, 439] width 86 height 30
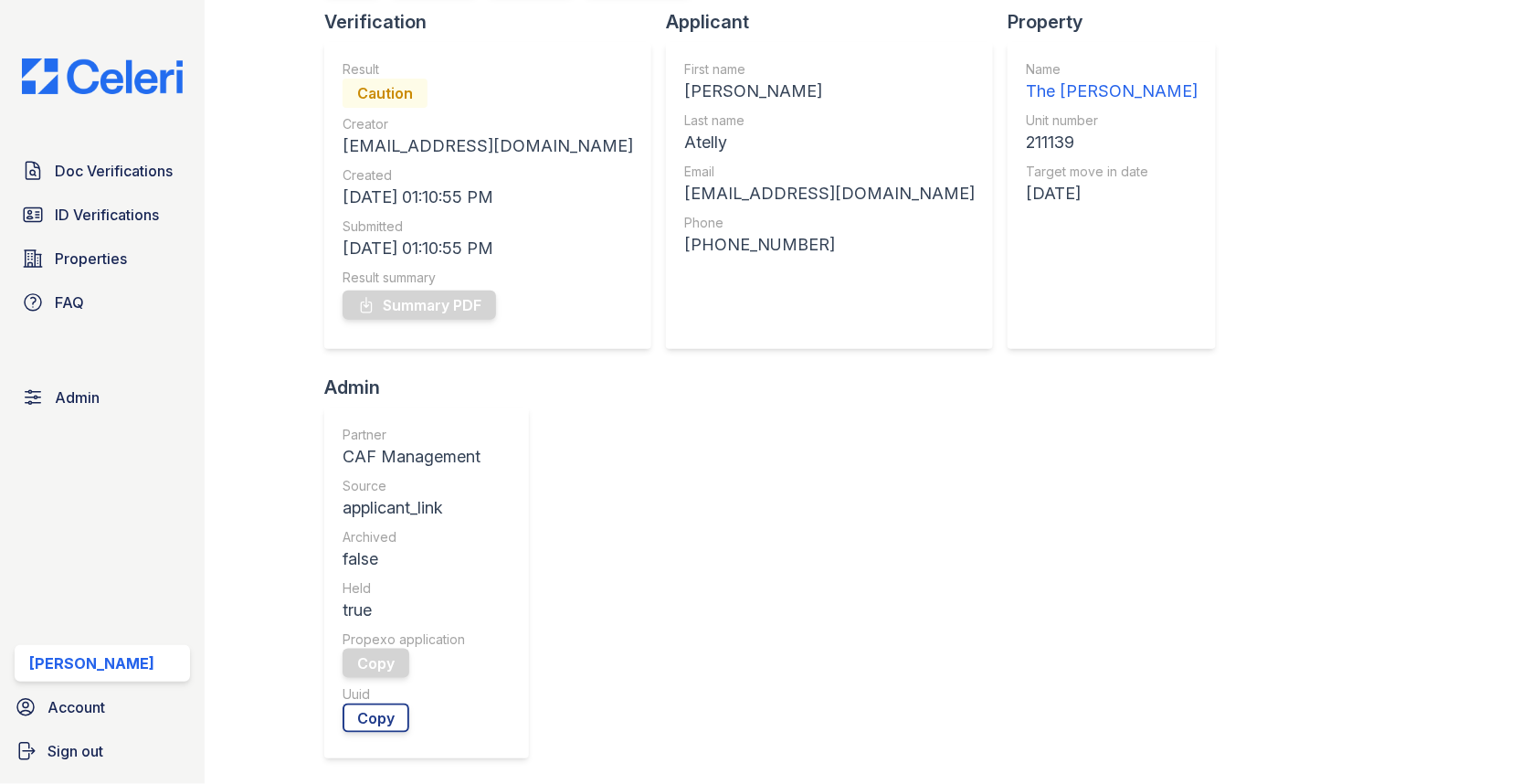
scroll to position [173, 0]
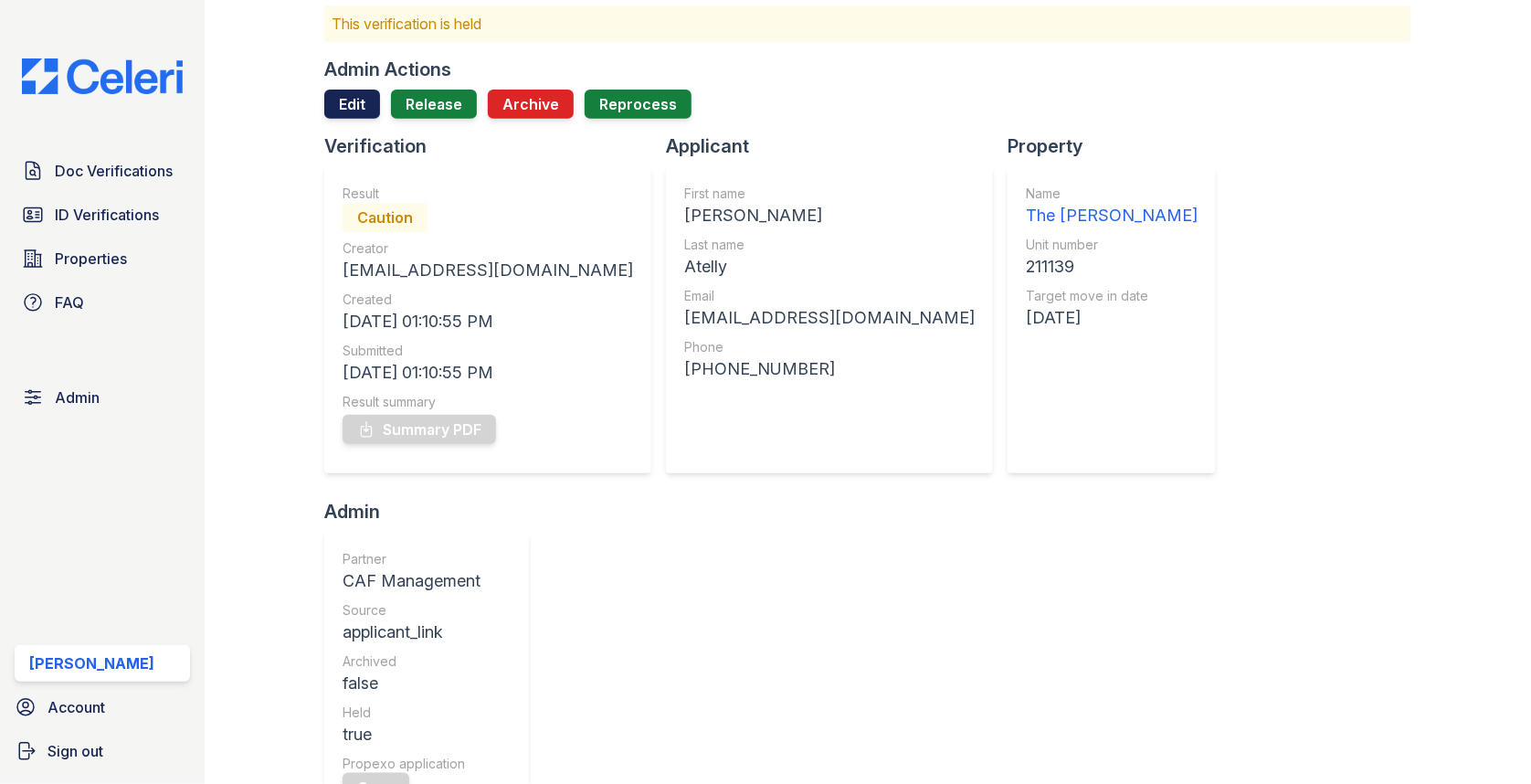
click at [354, 105] on link "Edit" at bounding box center [352, 105] width 56 height 30
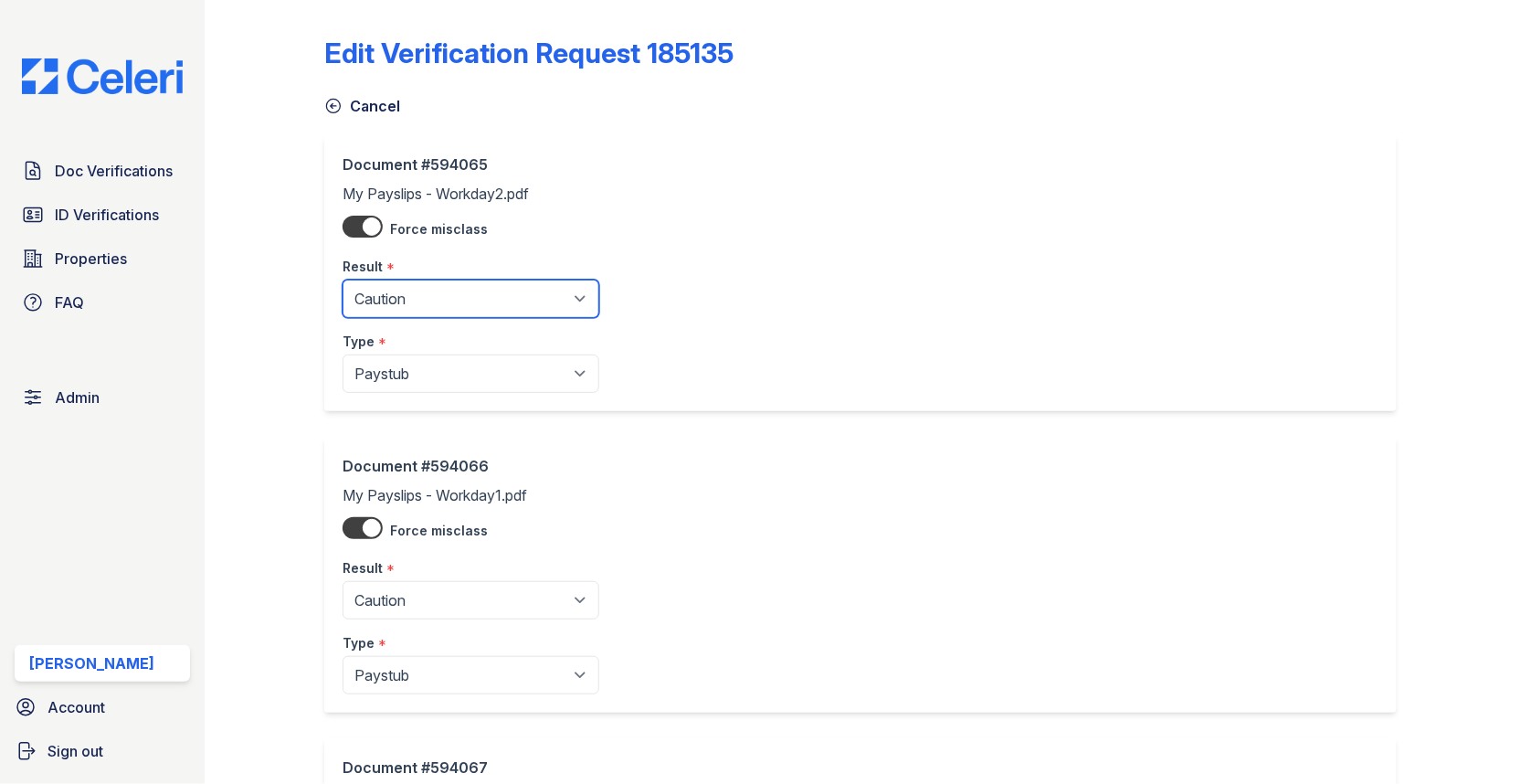
click at [401, 286] on select "Pending Sent Started Processing Pass Fail Caution Error N/A" at bounding box center [470, 298] width 256 height 38
select select "pass"
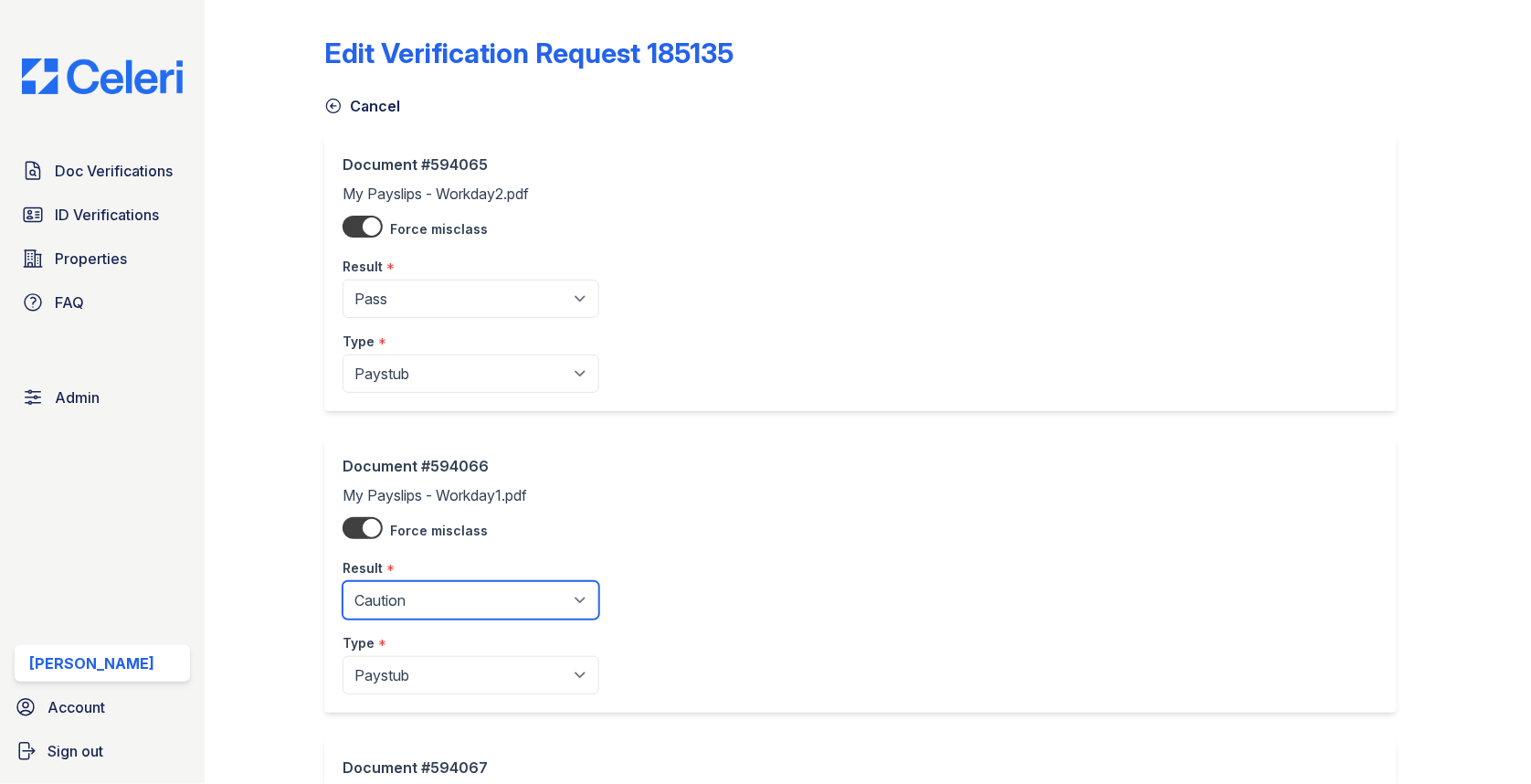
click at [427, 593] on select "Pending Sent Started Processing Pass Fail Caution Error N/A" at bounding box center [470, 600] width 256 height 38
select select "pass"
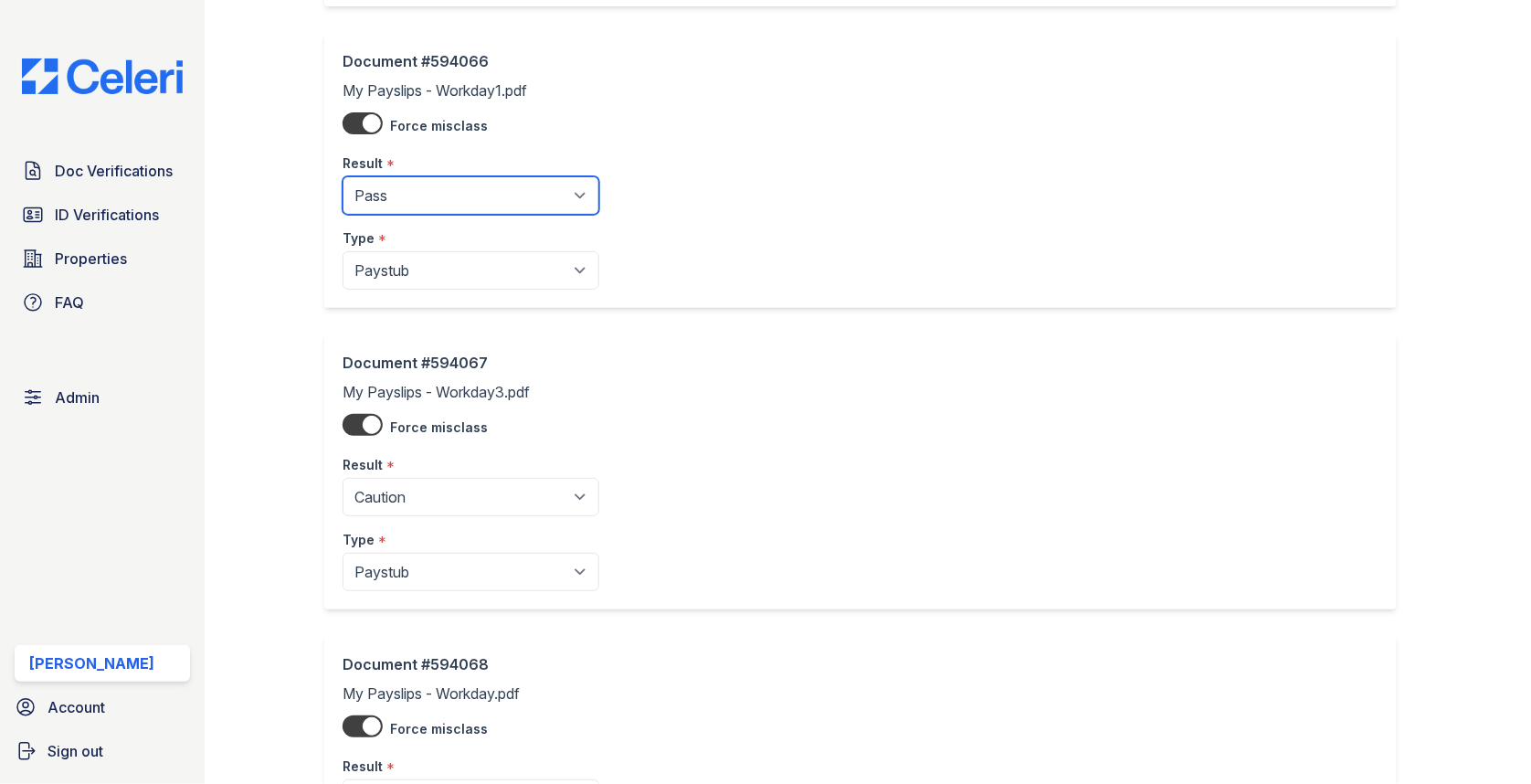
scroll to position [424, 0]
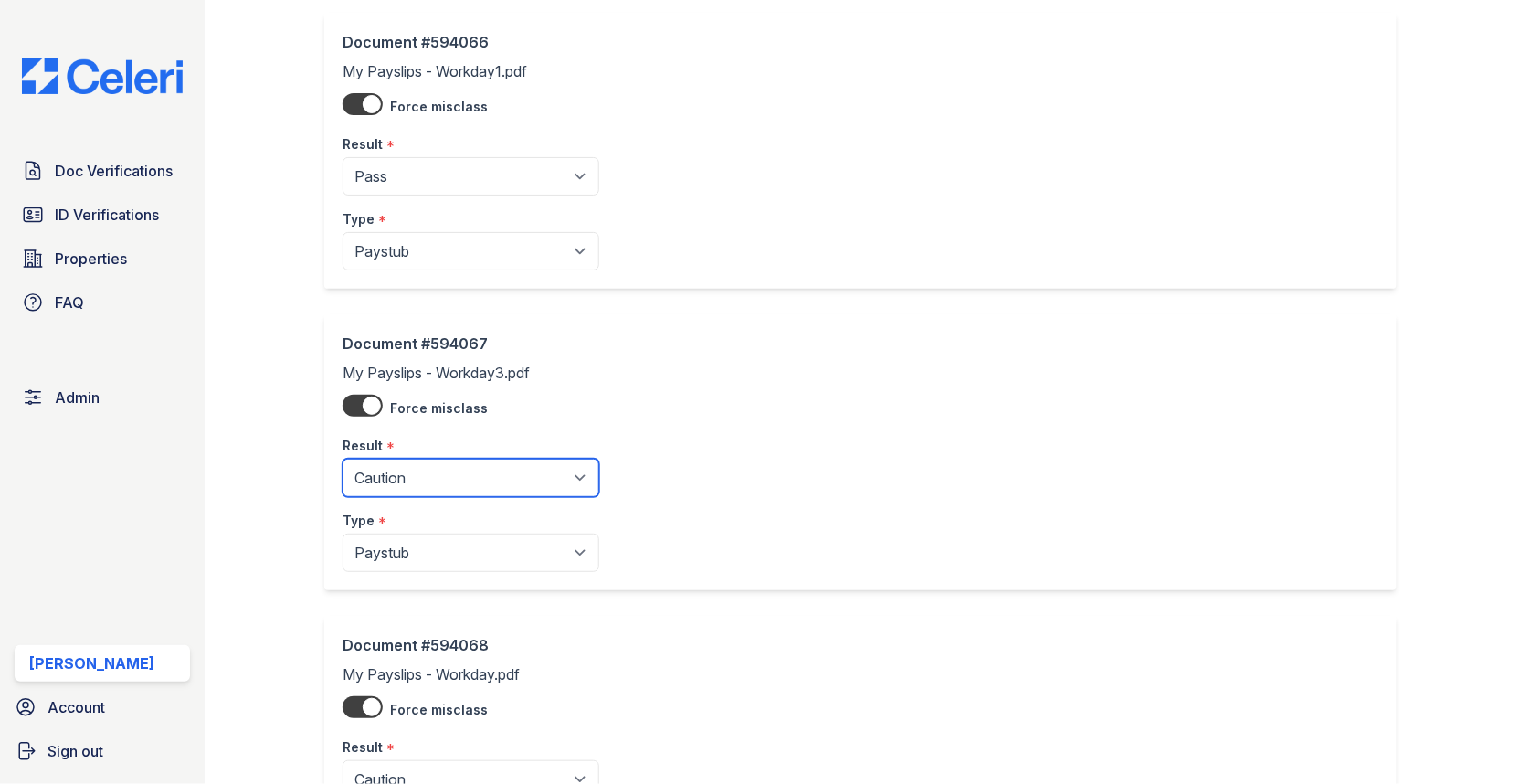
click at [446, 478] on select "Pending Sent Started Processing Pass Fail Caution Error N/A" at bounding box center [470, 477] width 256 height 38
select select "pass"
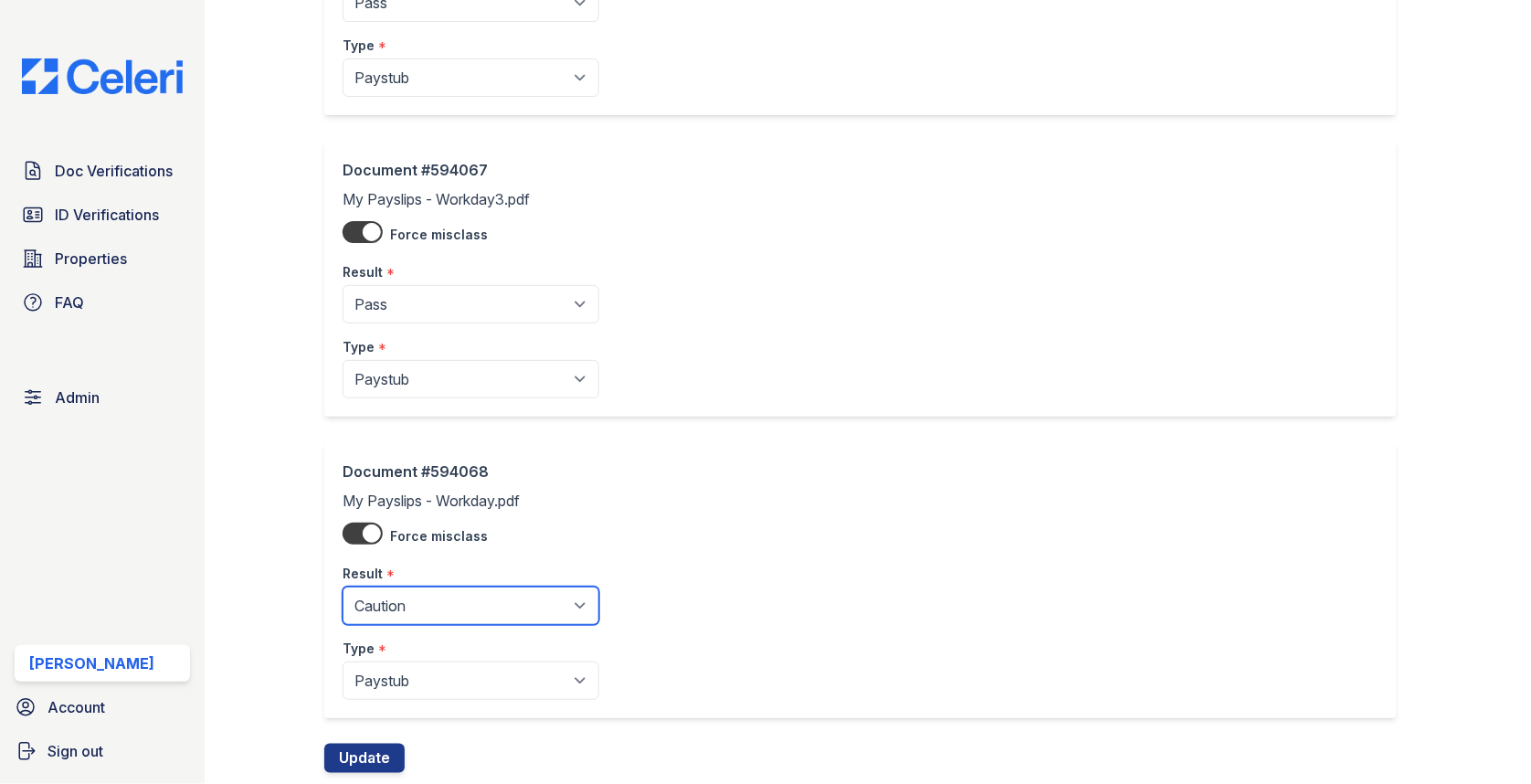
click at [429, 596] on select "Pending Sent Started Processing Pass Fail Caution Error N/A" at bounding box center [470, 605] width 256 height 38
click at [427, 613] on select "Pending Sent Started Processing Pass Fail Caution Error N/A" at bounding box center [470, 605] width 256 height 38
select select "pass"
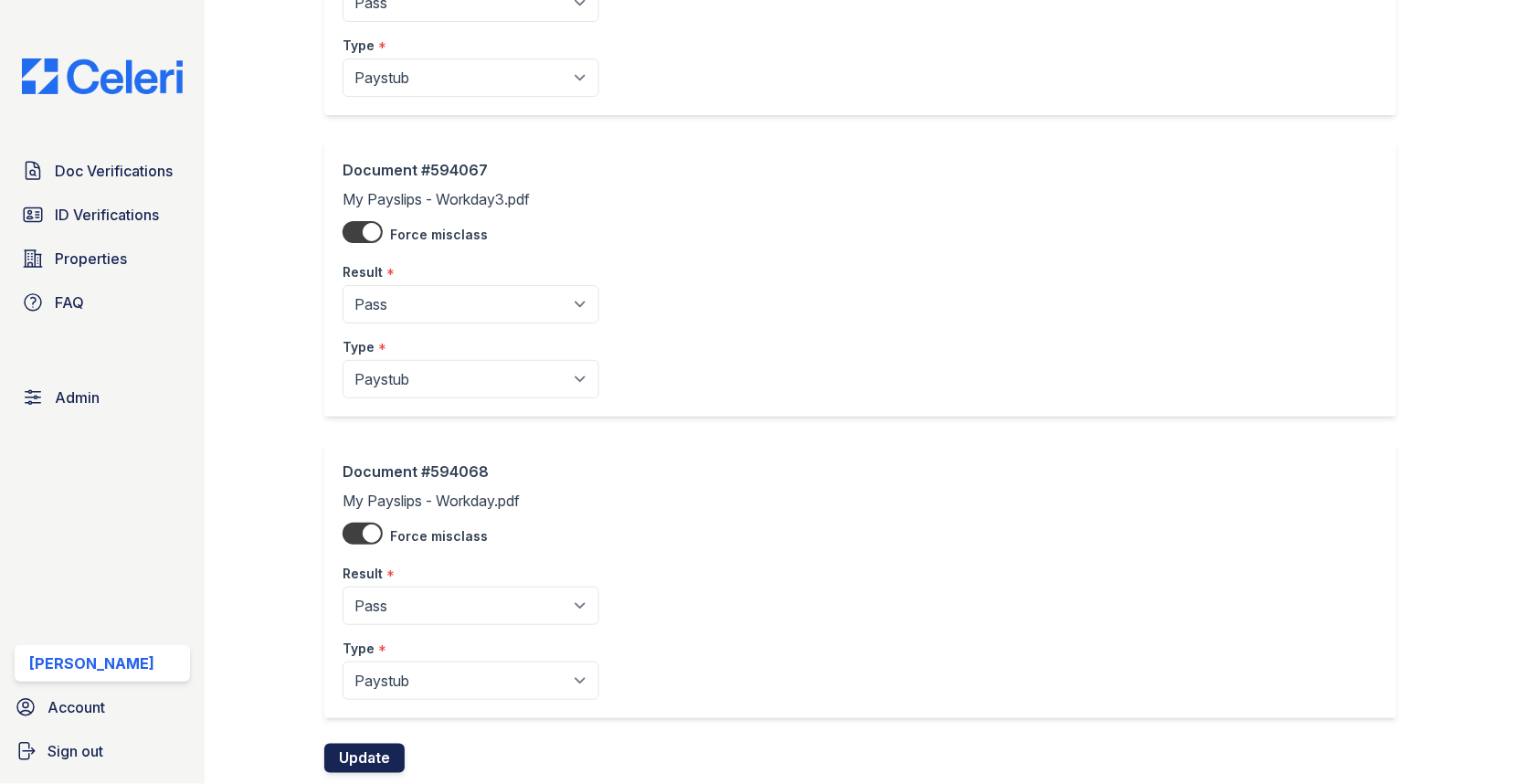
click at [372, 750] on button "Update" at bounding box center [364, 758] width 81 height 30
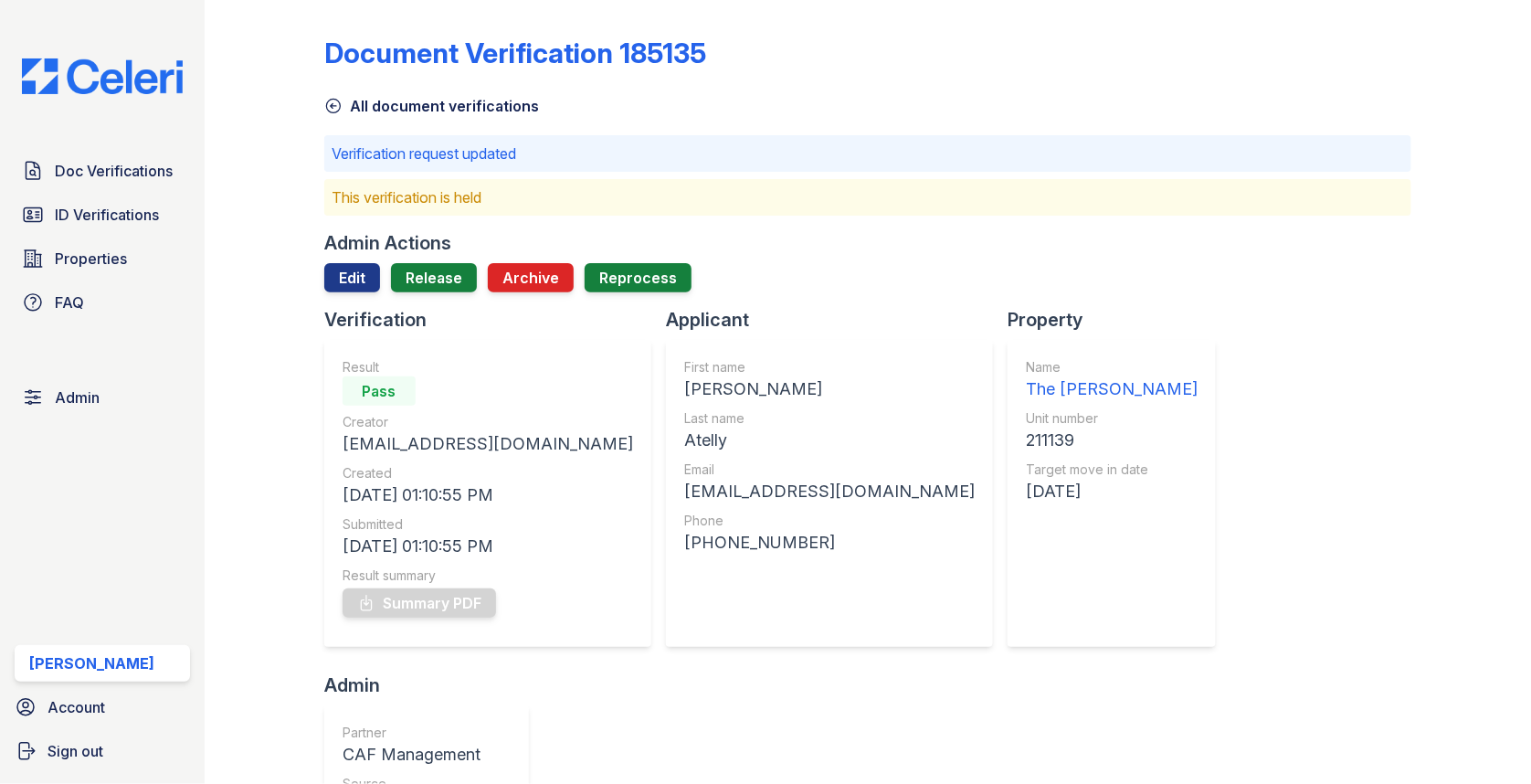
click at [437, 304] on div at bounding box center [867, 300] width 1087 height 15
click at [437, 282] on link "Release" at bounding box center [433, 278] width 86 height 30
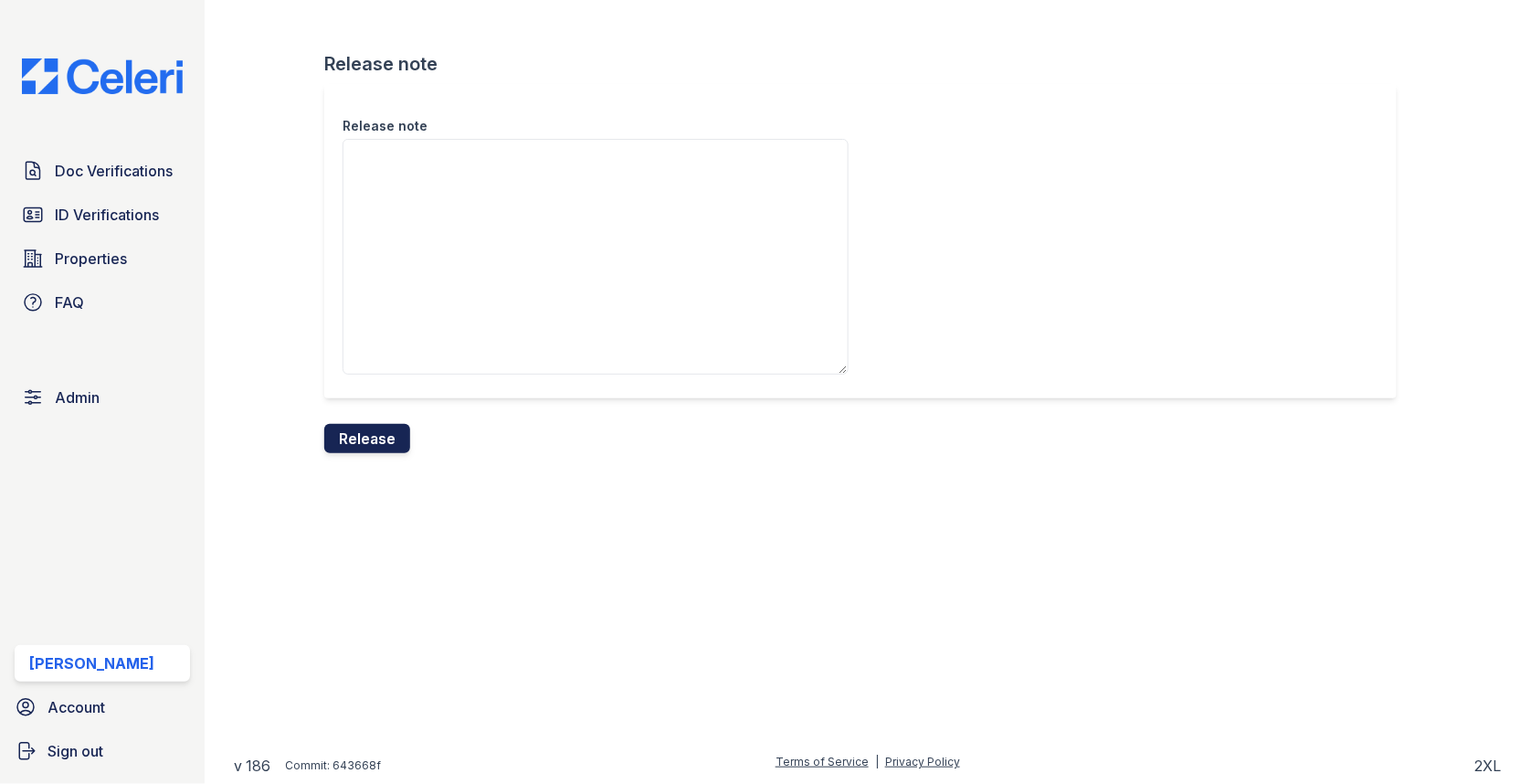
click at [369, 431] on button "Release" at bounding box center [367, 439] width 86 height 30
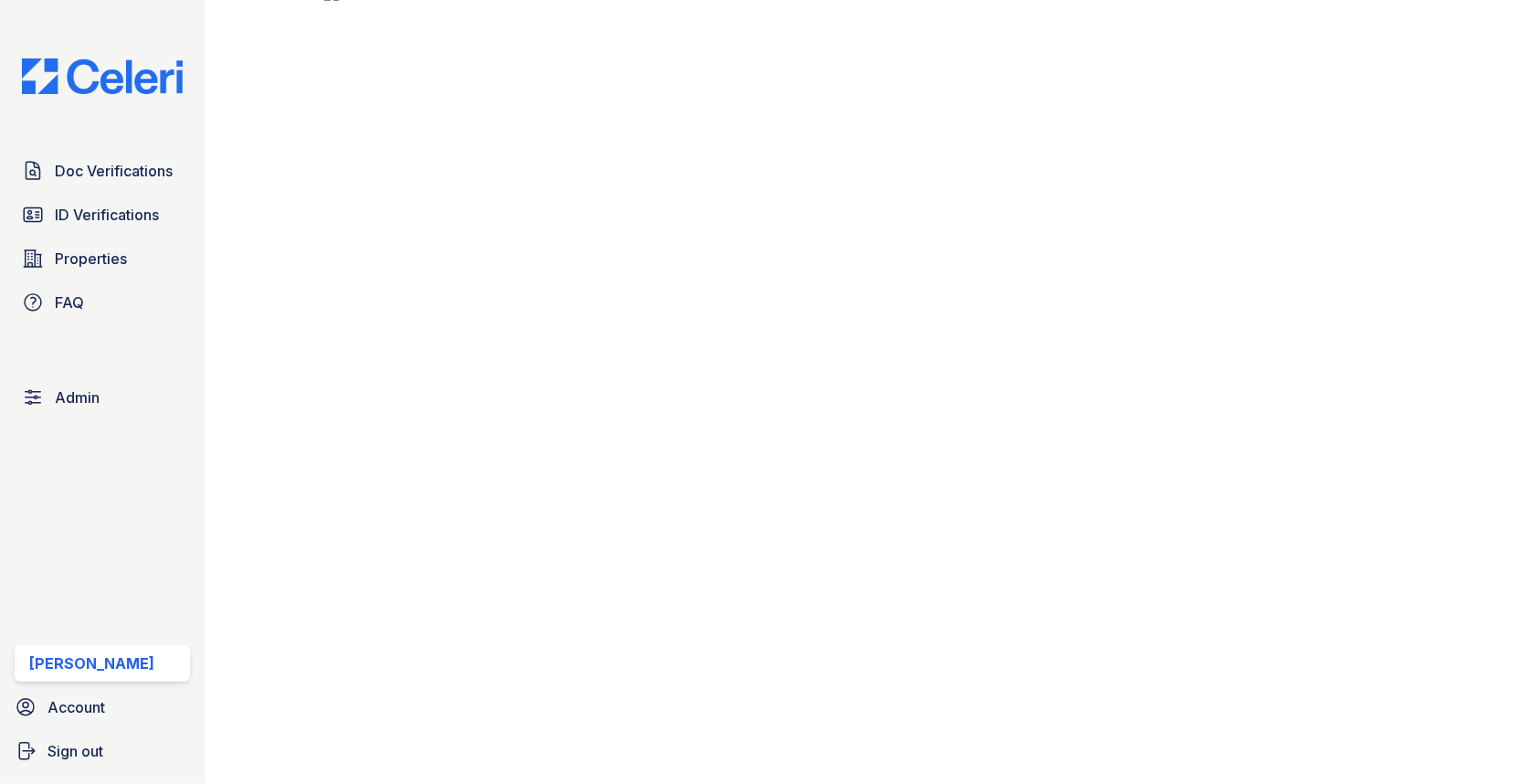
scroll to position [749, 0]
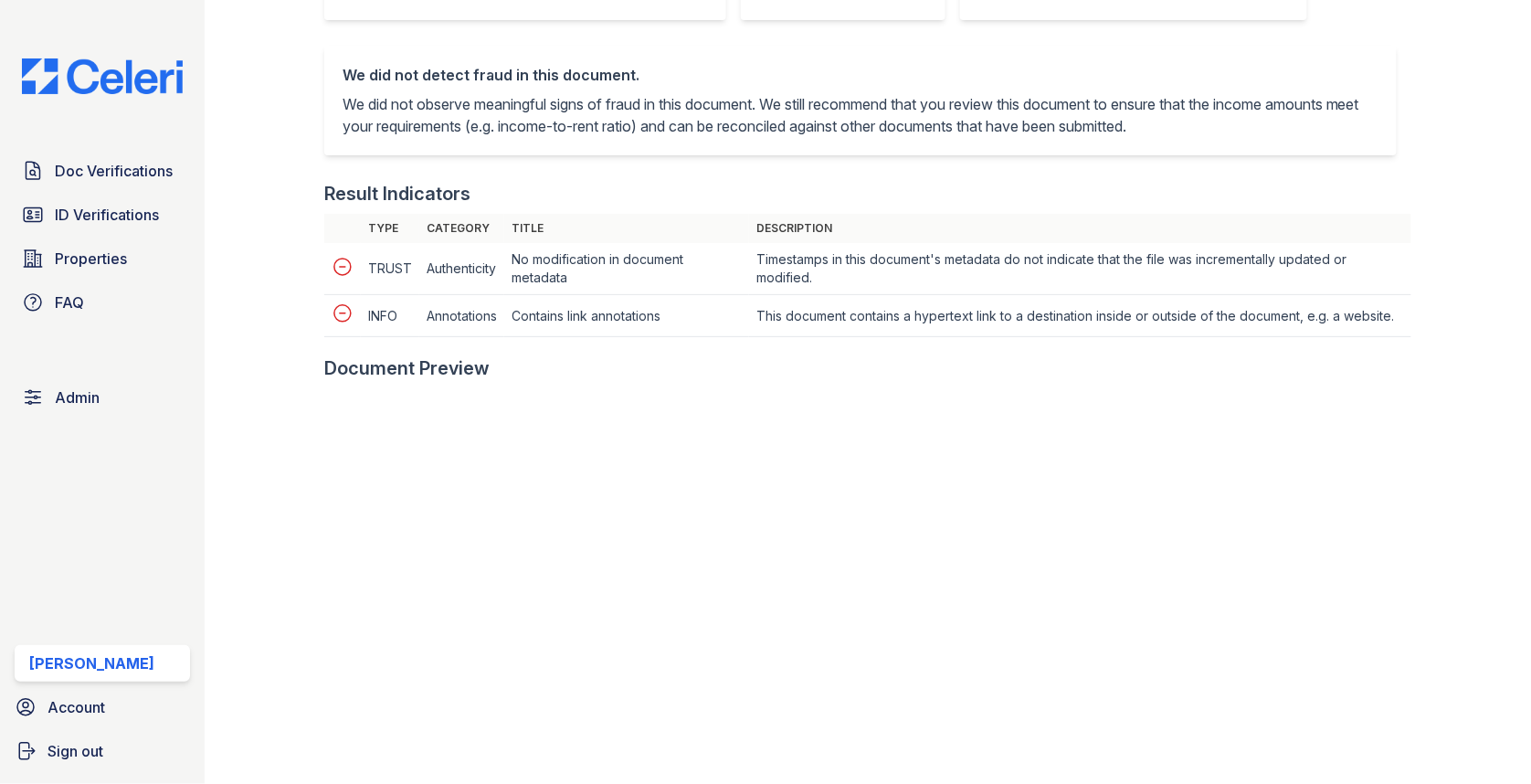
scroll to position [825, 0]
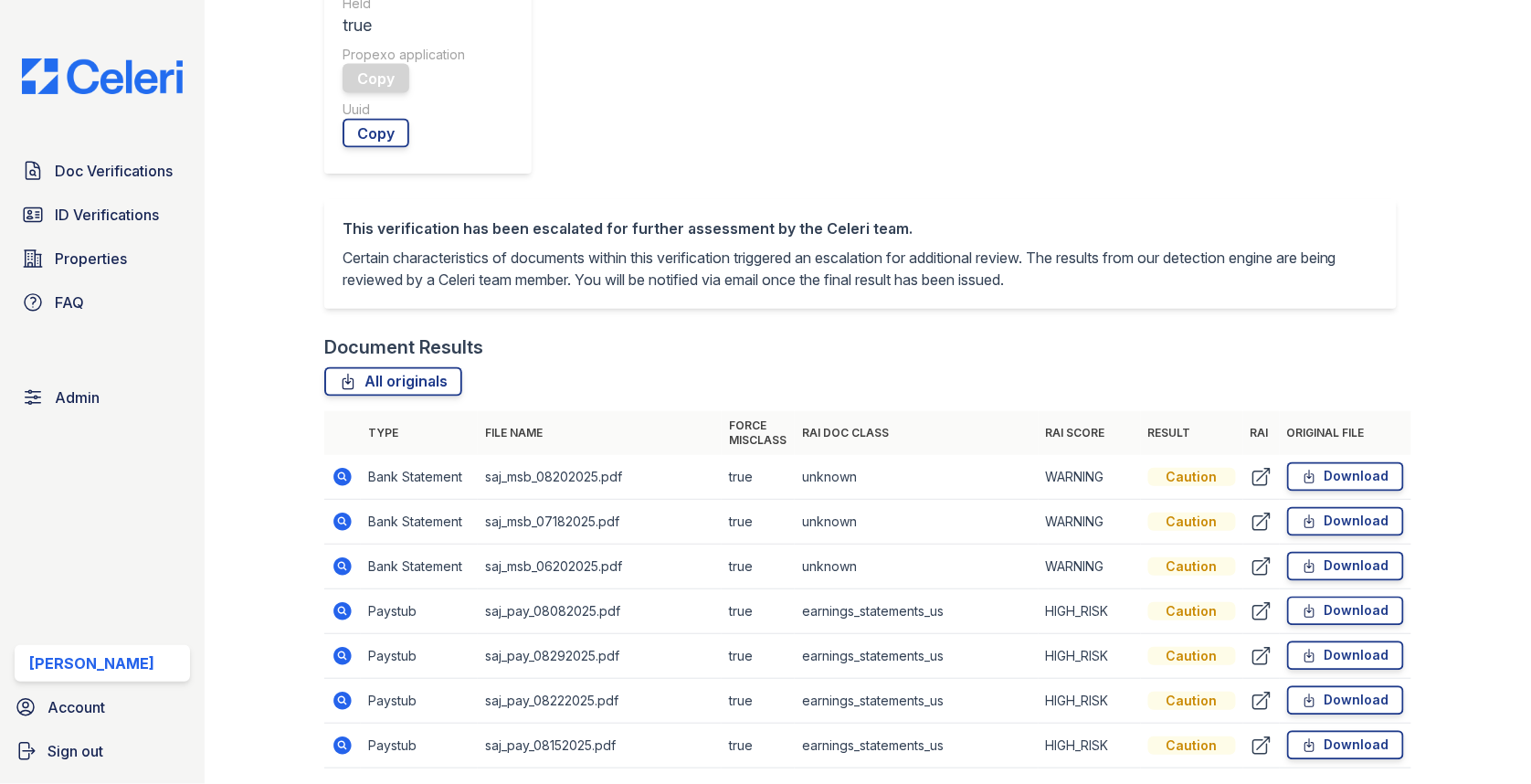
scroll to position [851, 0]
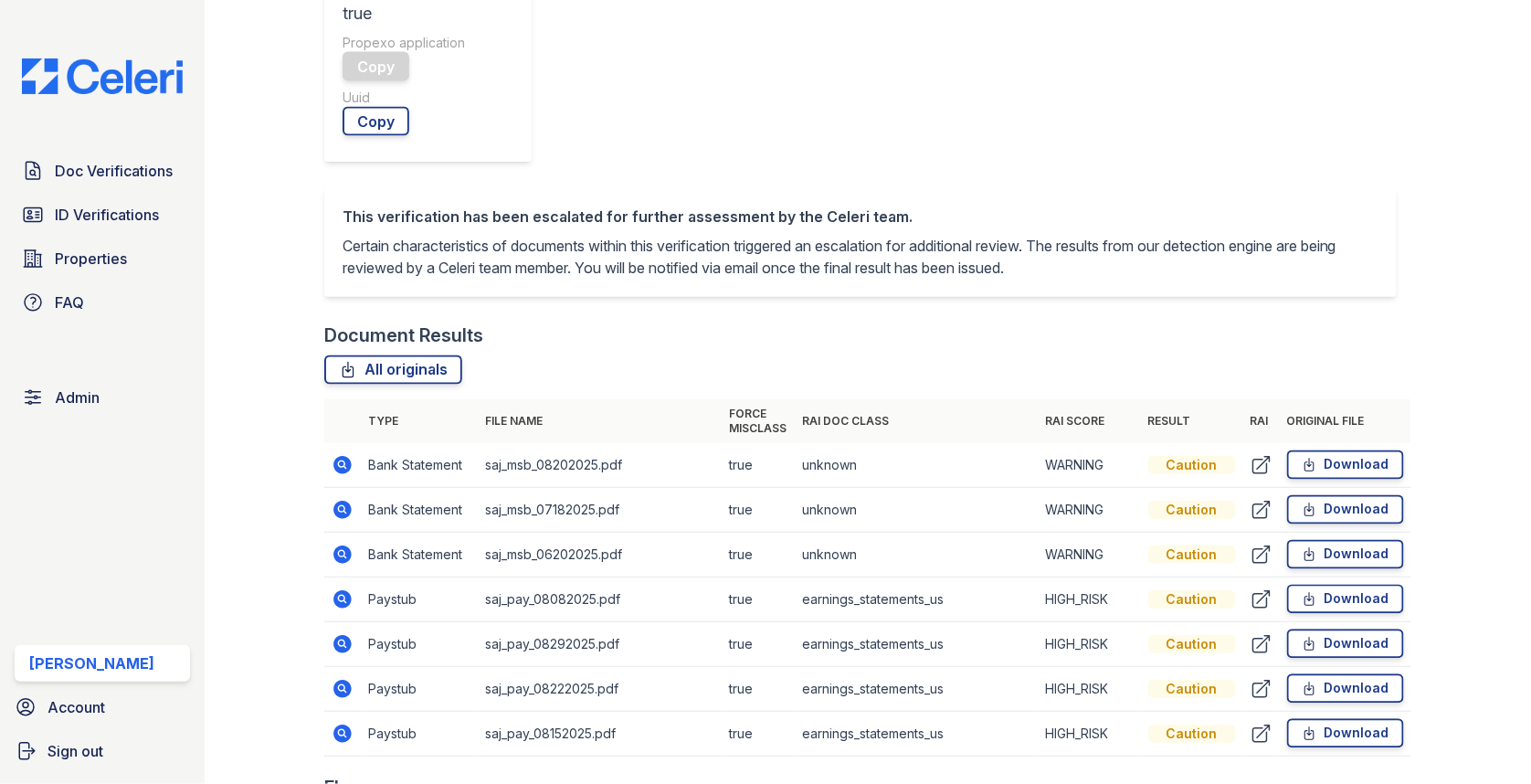
click at [342, 461] on icon at bounding box center [341, 463] width 5 height 5
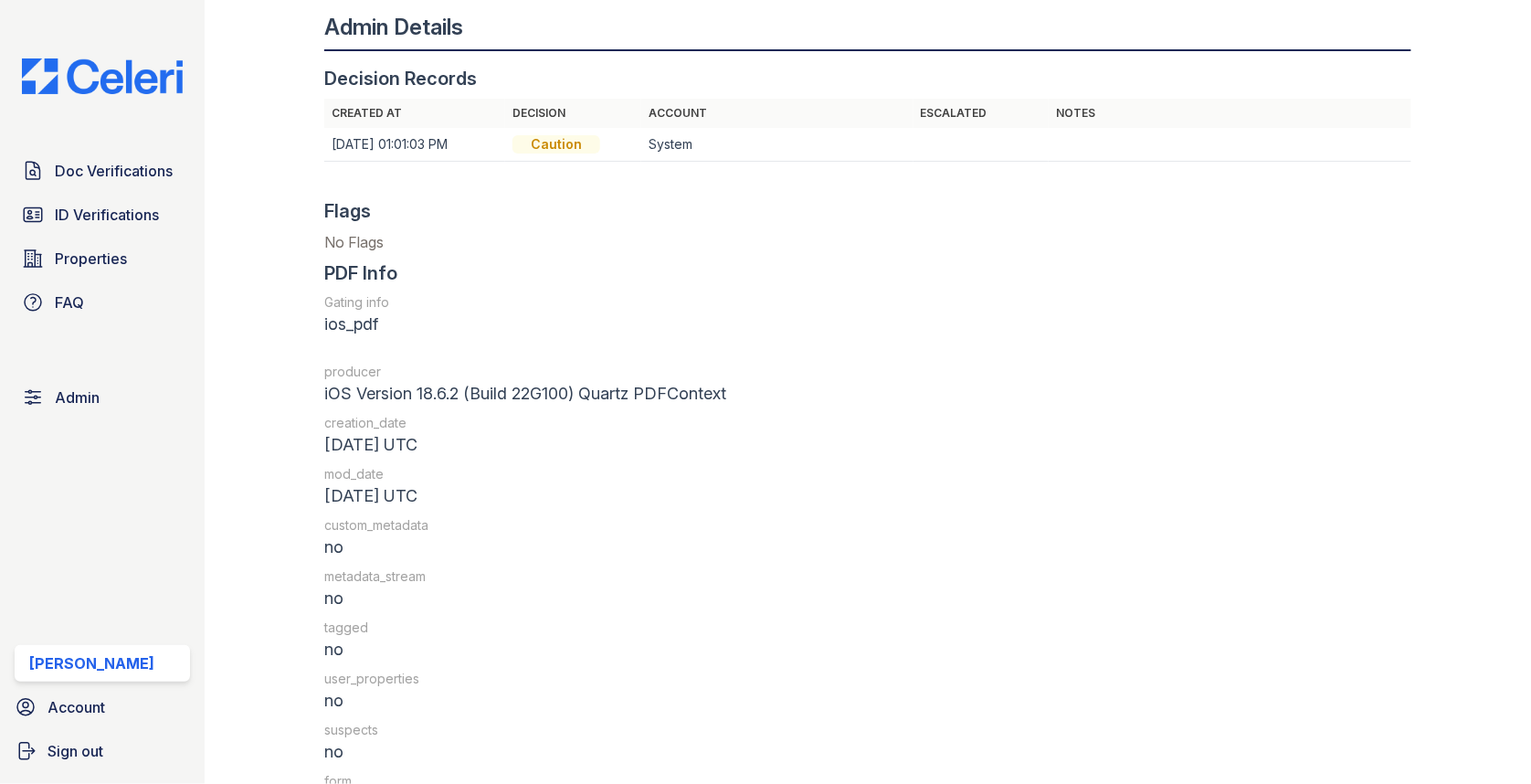
scroll to position [2065, 0]
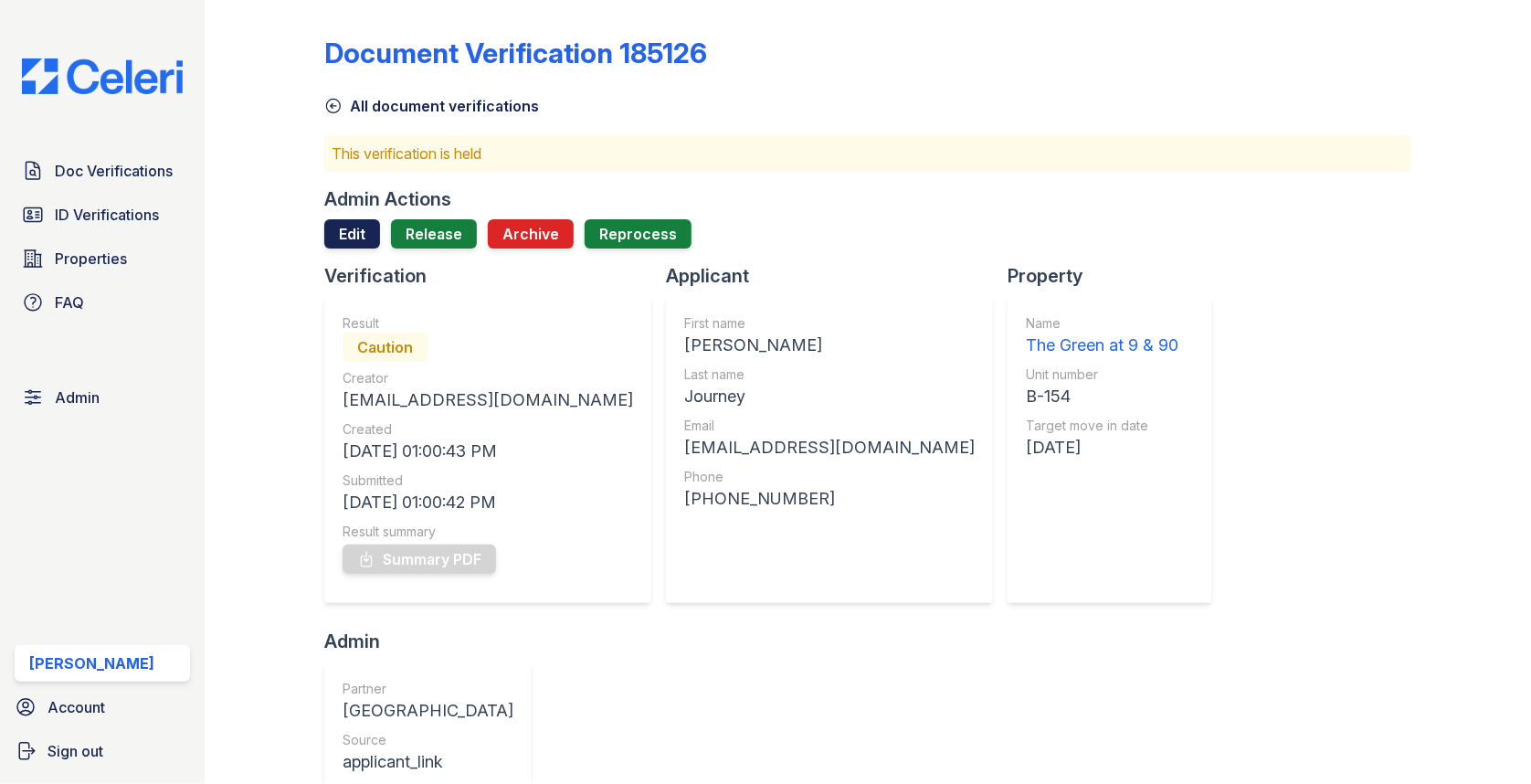
click at [367, 226] on link "Edit" at bounding box center [352, 234] width 56 height 30
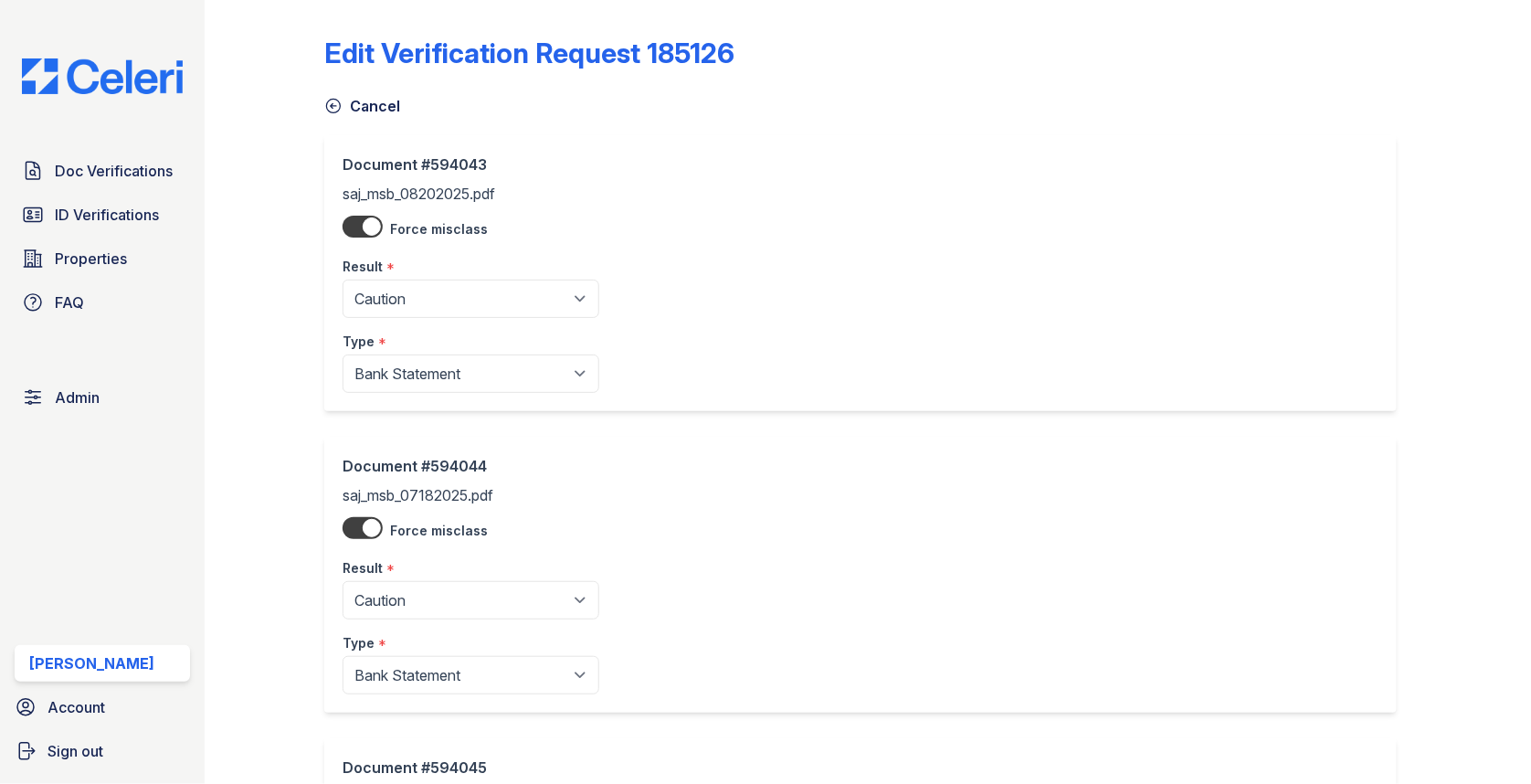
click at [464, 321] on div "Type *" at bounding box center [470, 335] width 256 height 36
click at [464, 298] on select "Pending Sent Started Processing Pass Fail Caution Error N/A" at bounding box center [470, 298] width 256 height 38
select select "pass"
click at [434, 604] on select "Pending Sent Started Processing Pass Fail Caution Error N/A" at bounding box center [470, 600] width 256 height 38
select select "pass"
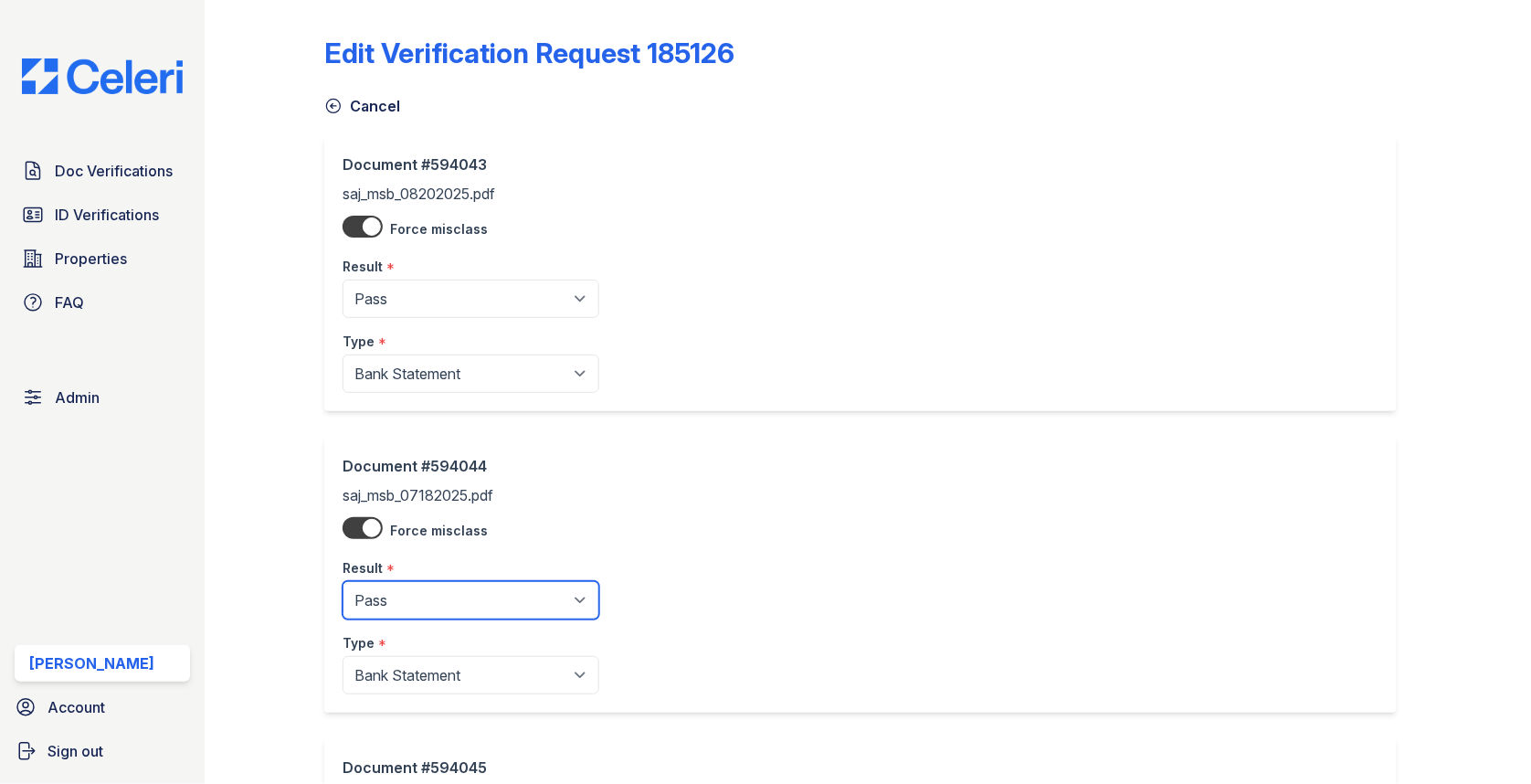
scroll to position [469, 0]
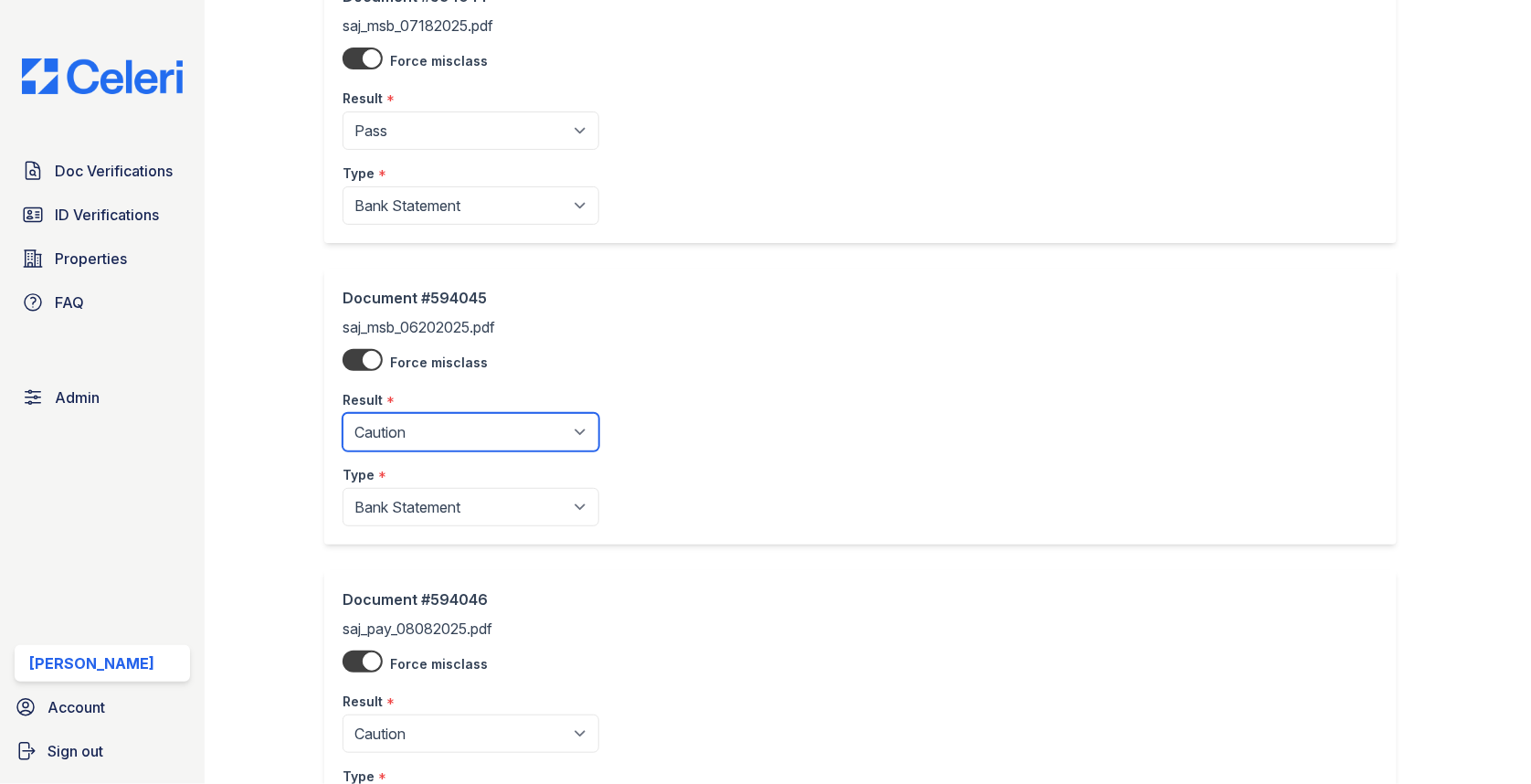
click at [463, 433] on select "Pending Sent Started Processing Pass Fail Caution Error N/A" at bounding box center [470, 431] width 256 height 38
select select "pass"
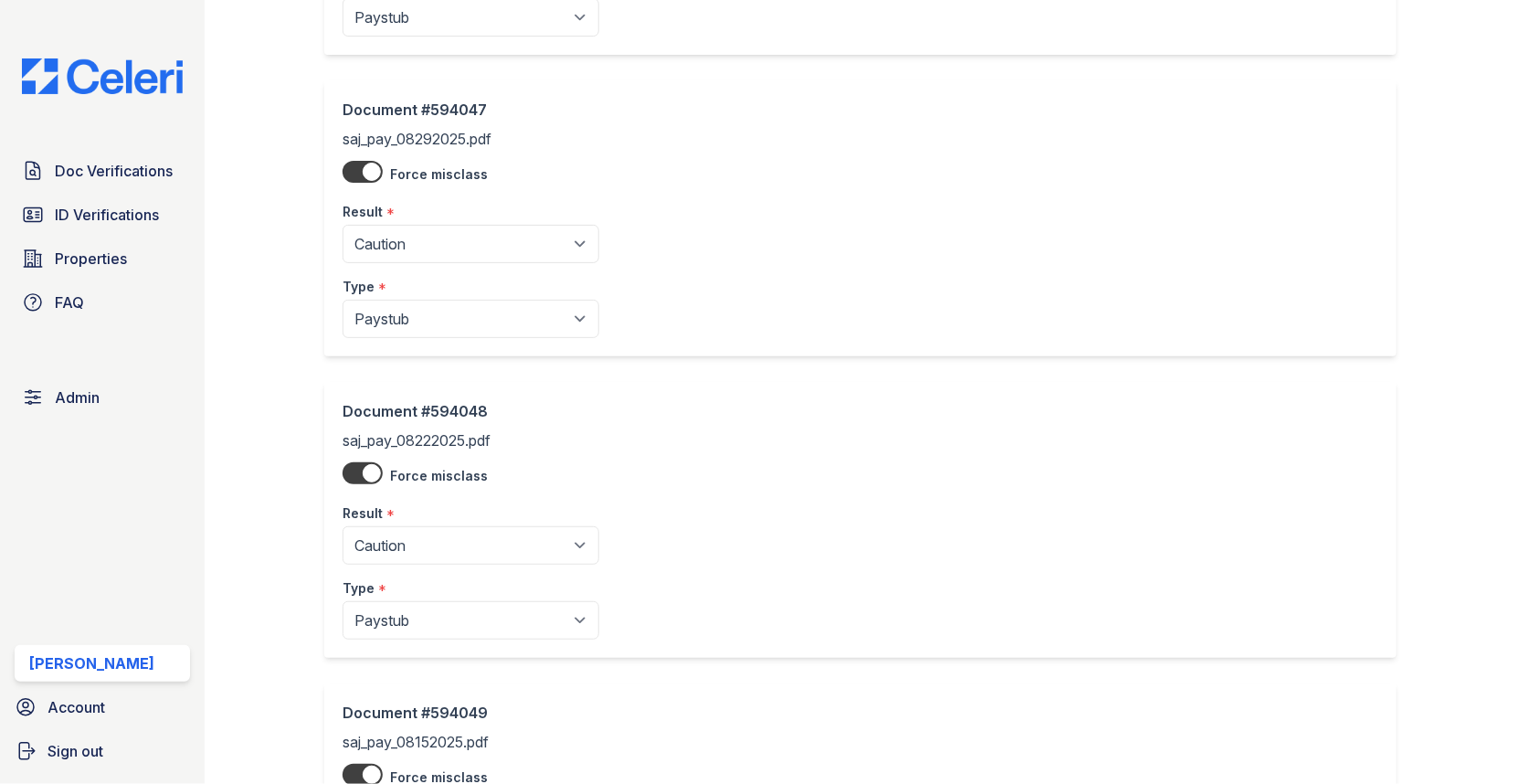
scroll to position [1542, 0]
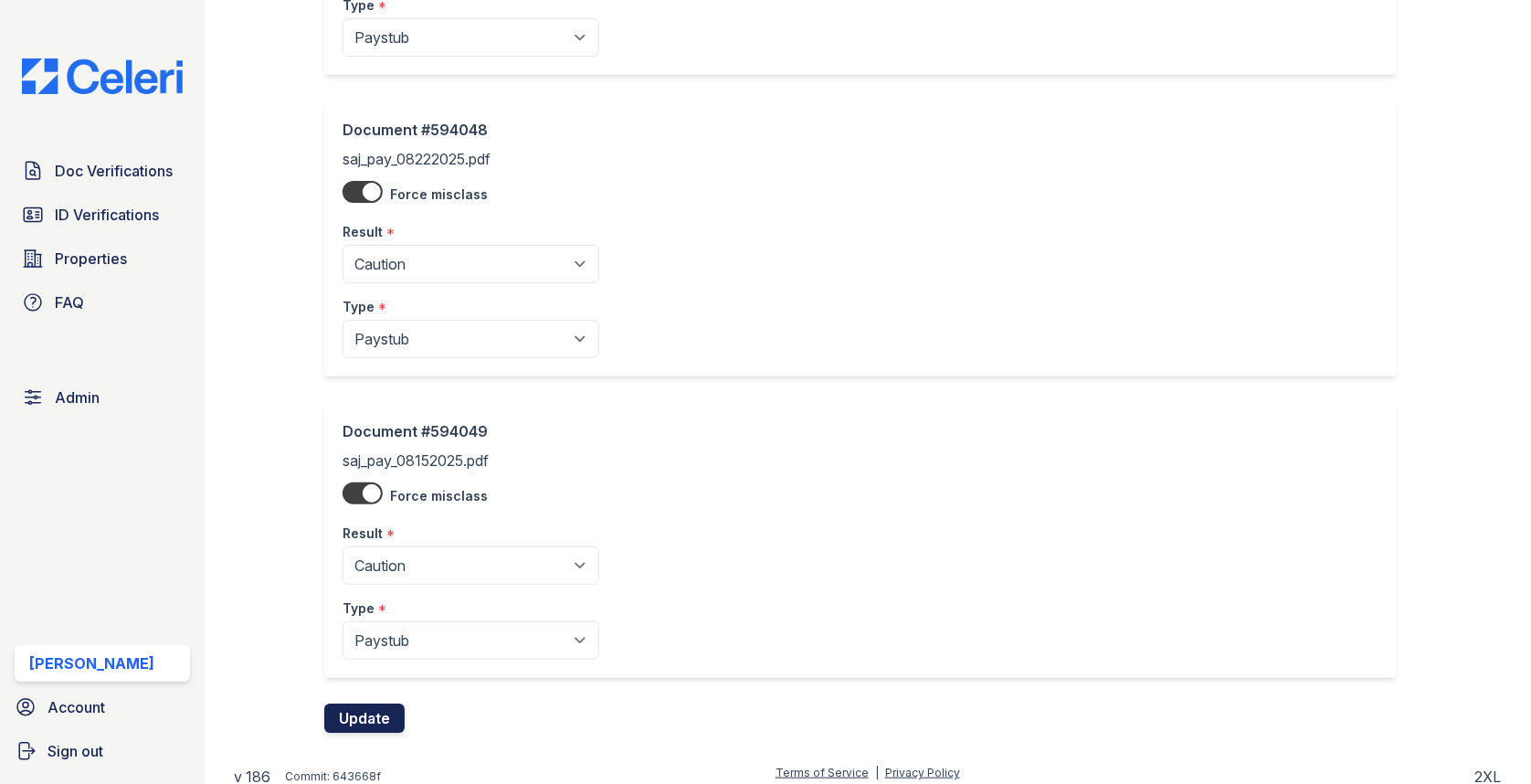
click at [361, 703] on button "Update" at bounding box center [364, 718] width 81 height 30
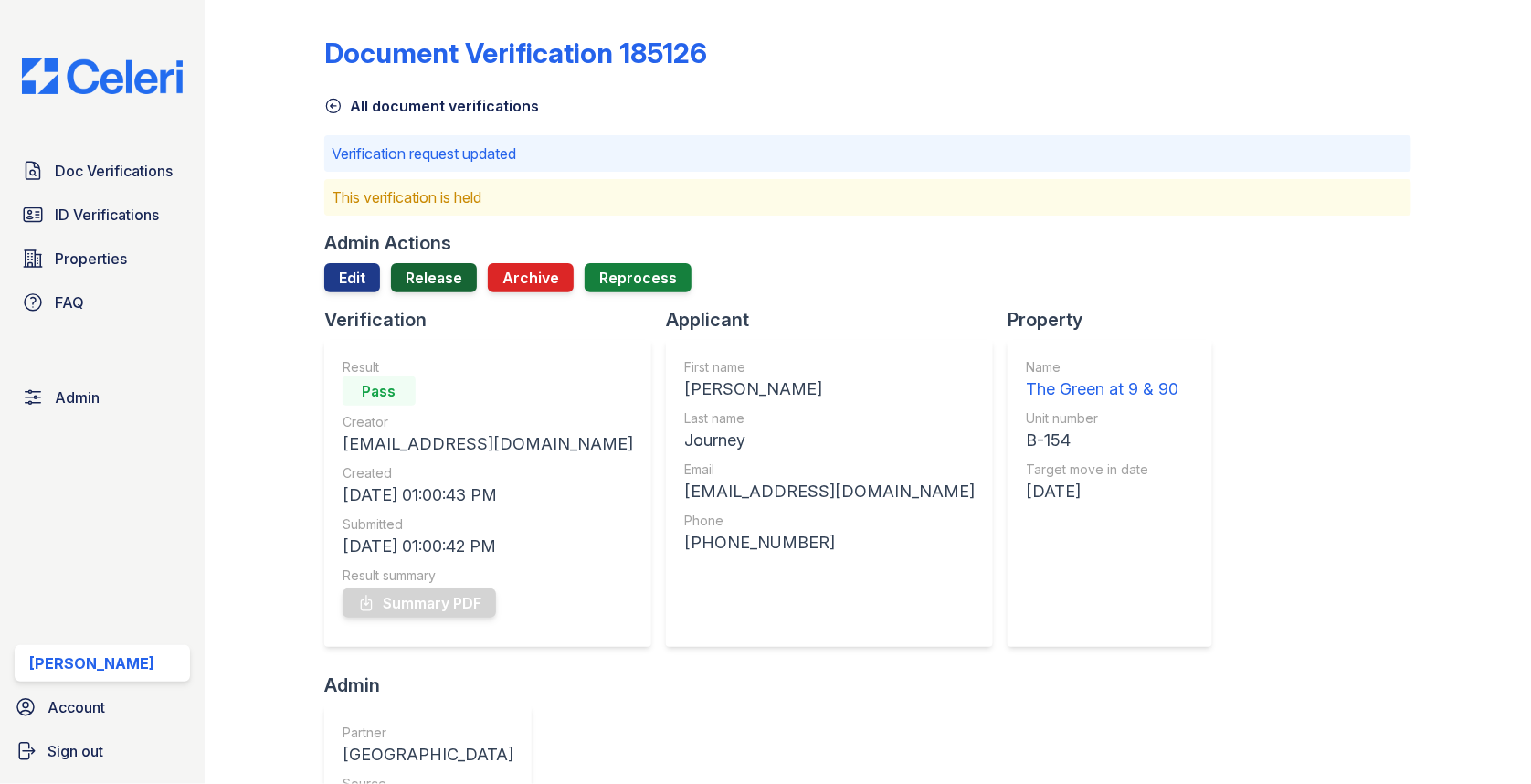
click at [439, 269] on link "Release" at bounding box center [433, 278] width 86 height 30
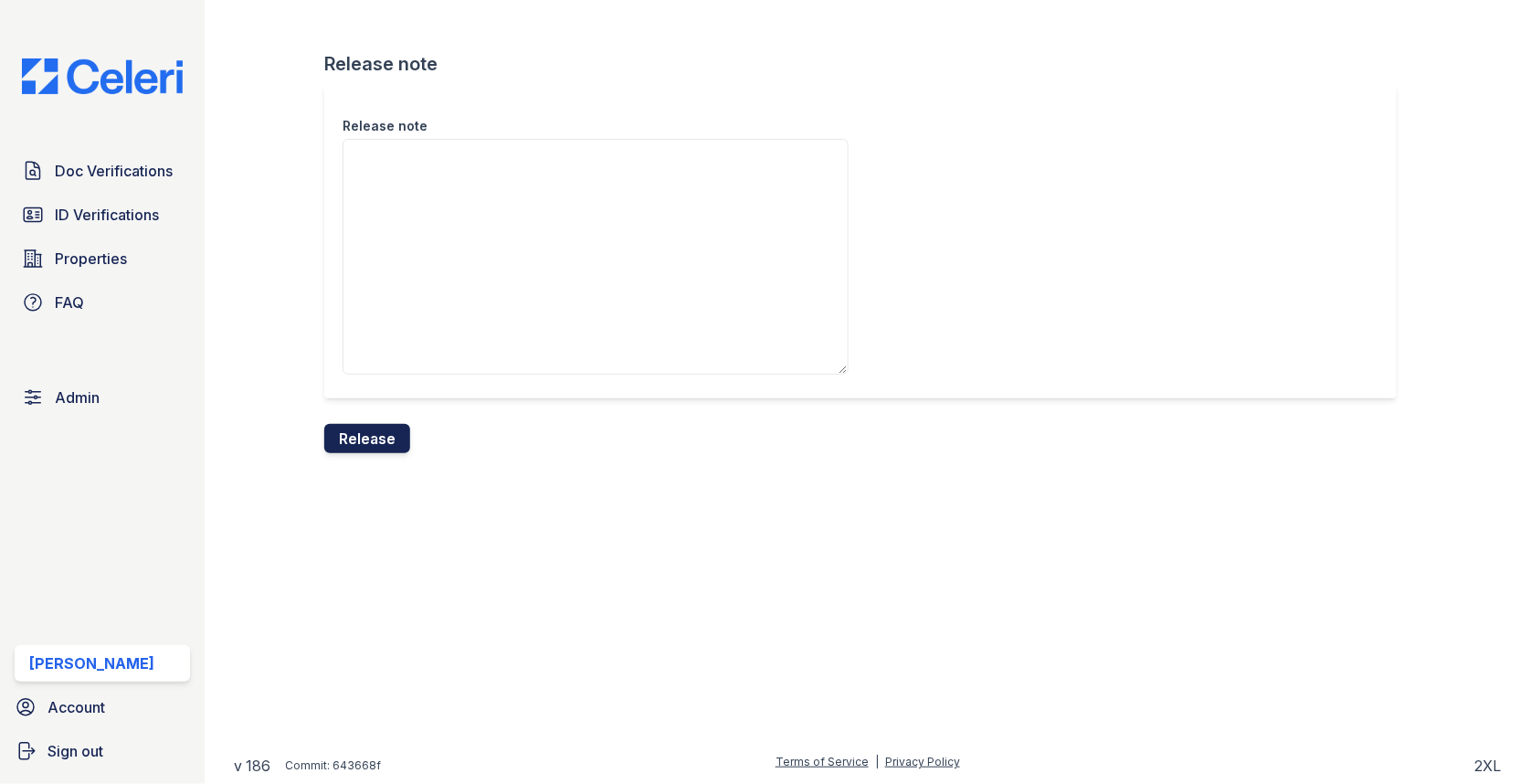
click at [384, 430] on button "Release" at bounding box center [367, 439] width 86 height 30
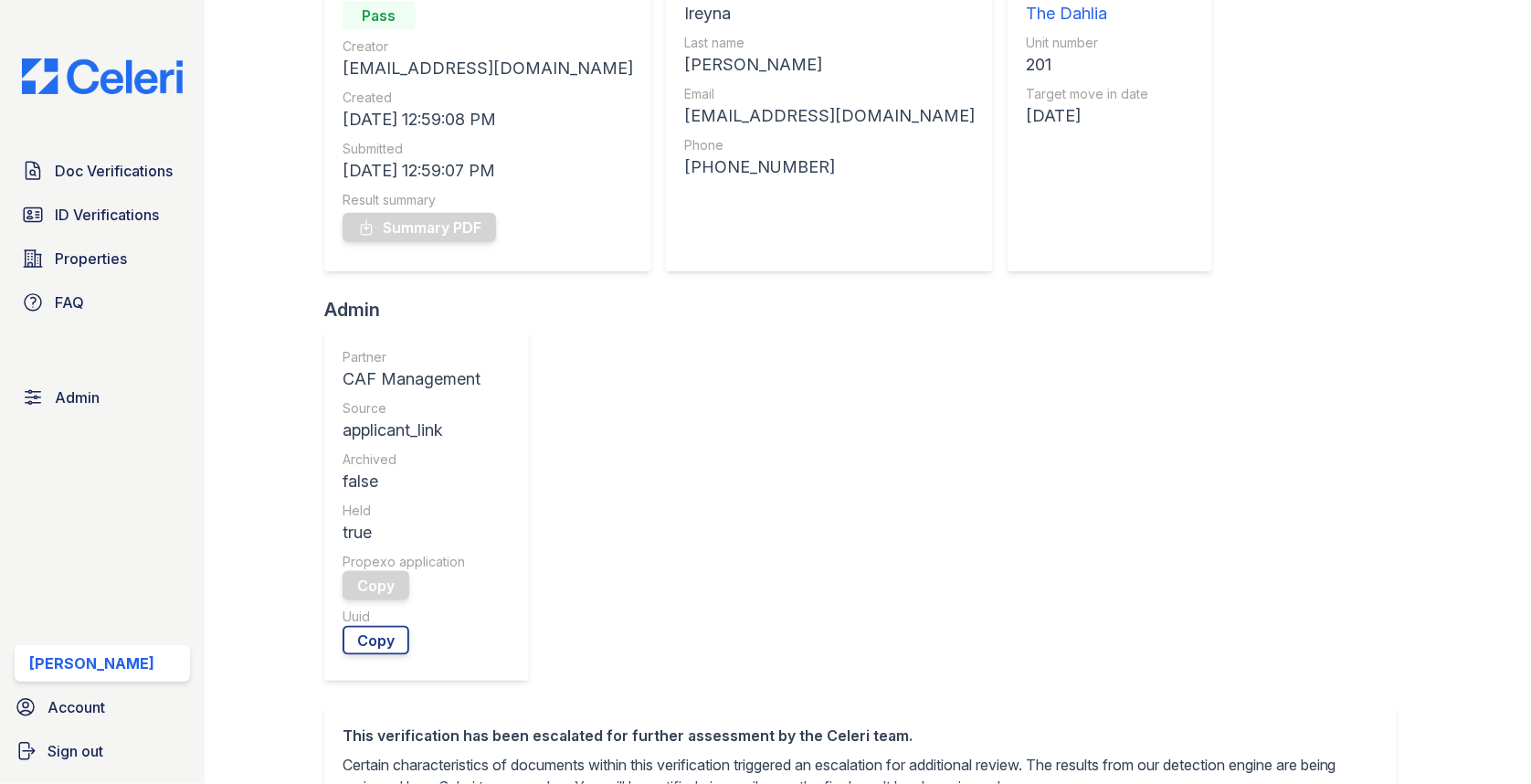
scroll to position [704, 0]
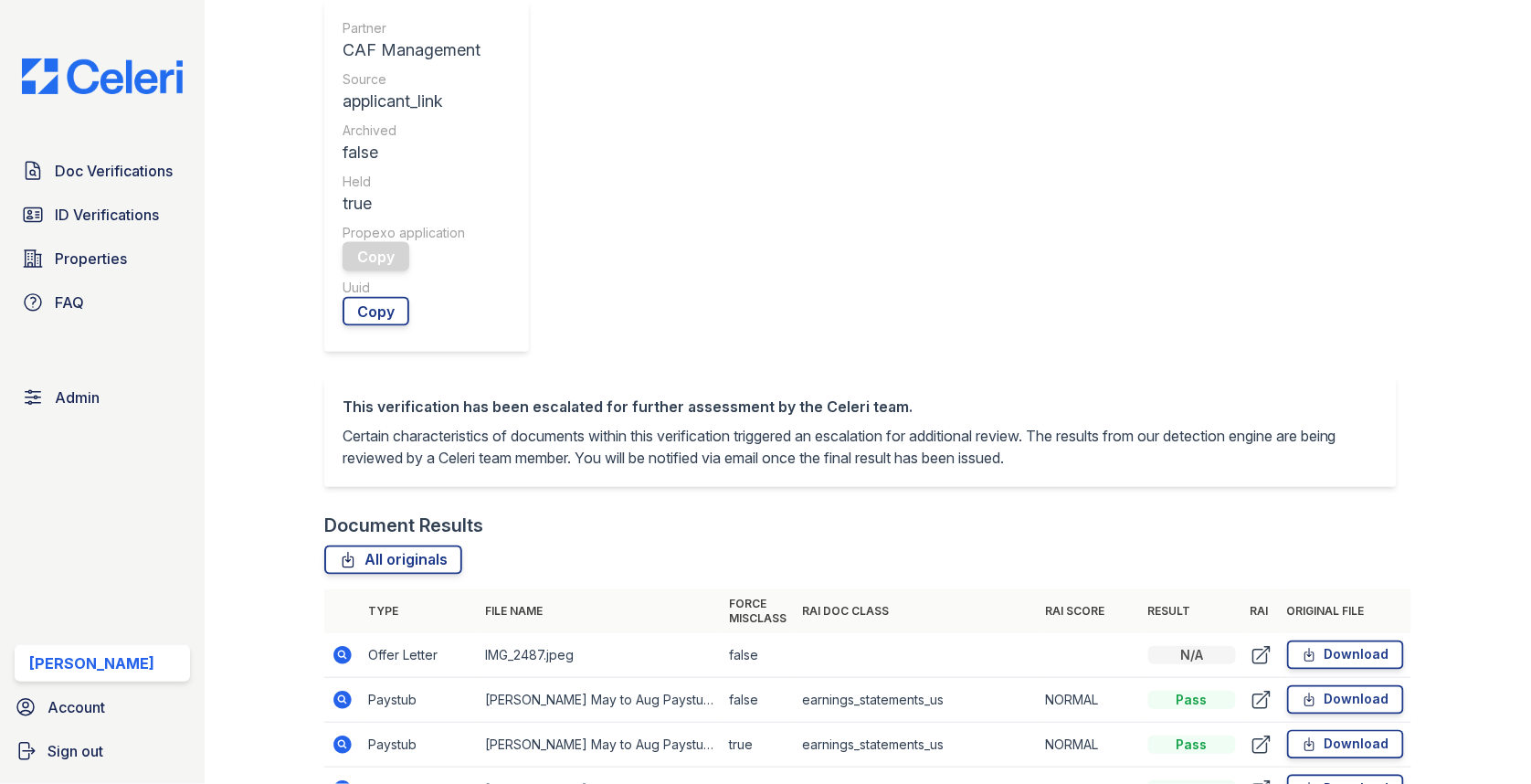
click at [348, 689] on icon at bounding box center [342, 700] width 22 height 22
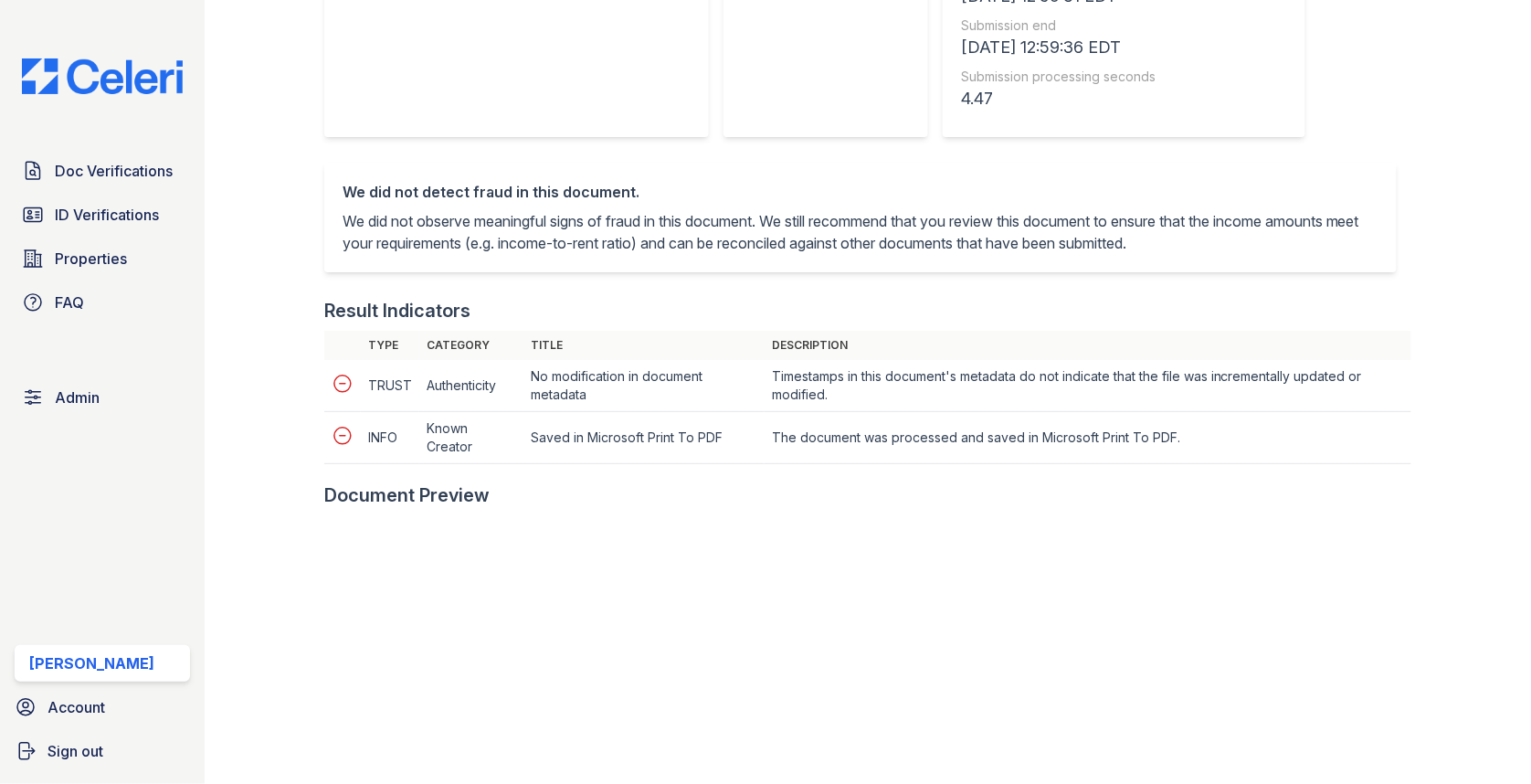
scroll to position [461, 0]
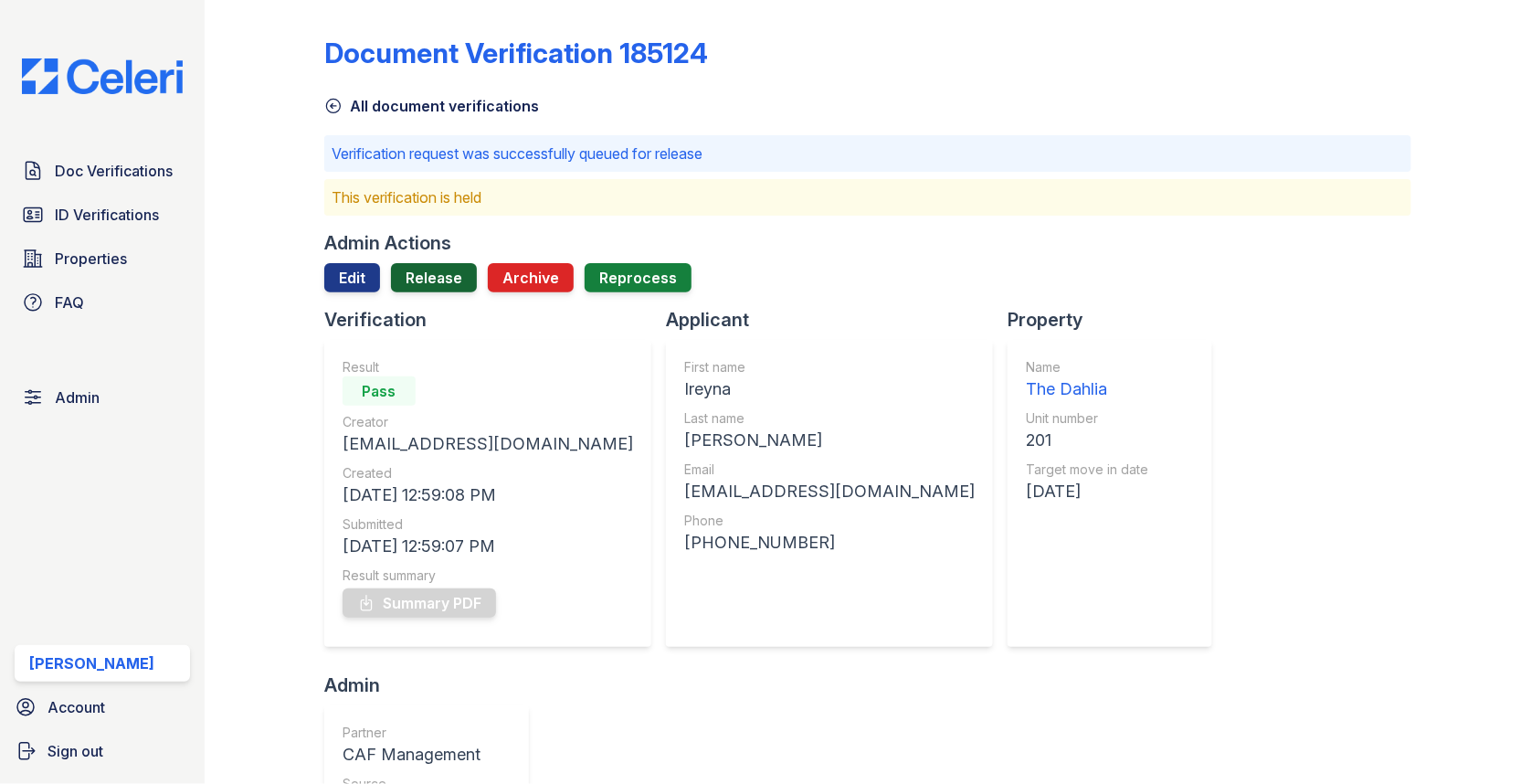
click at [442, 275] on link "Release" at bounding box center [433, 278] width 86 height 30
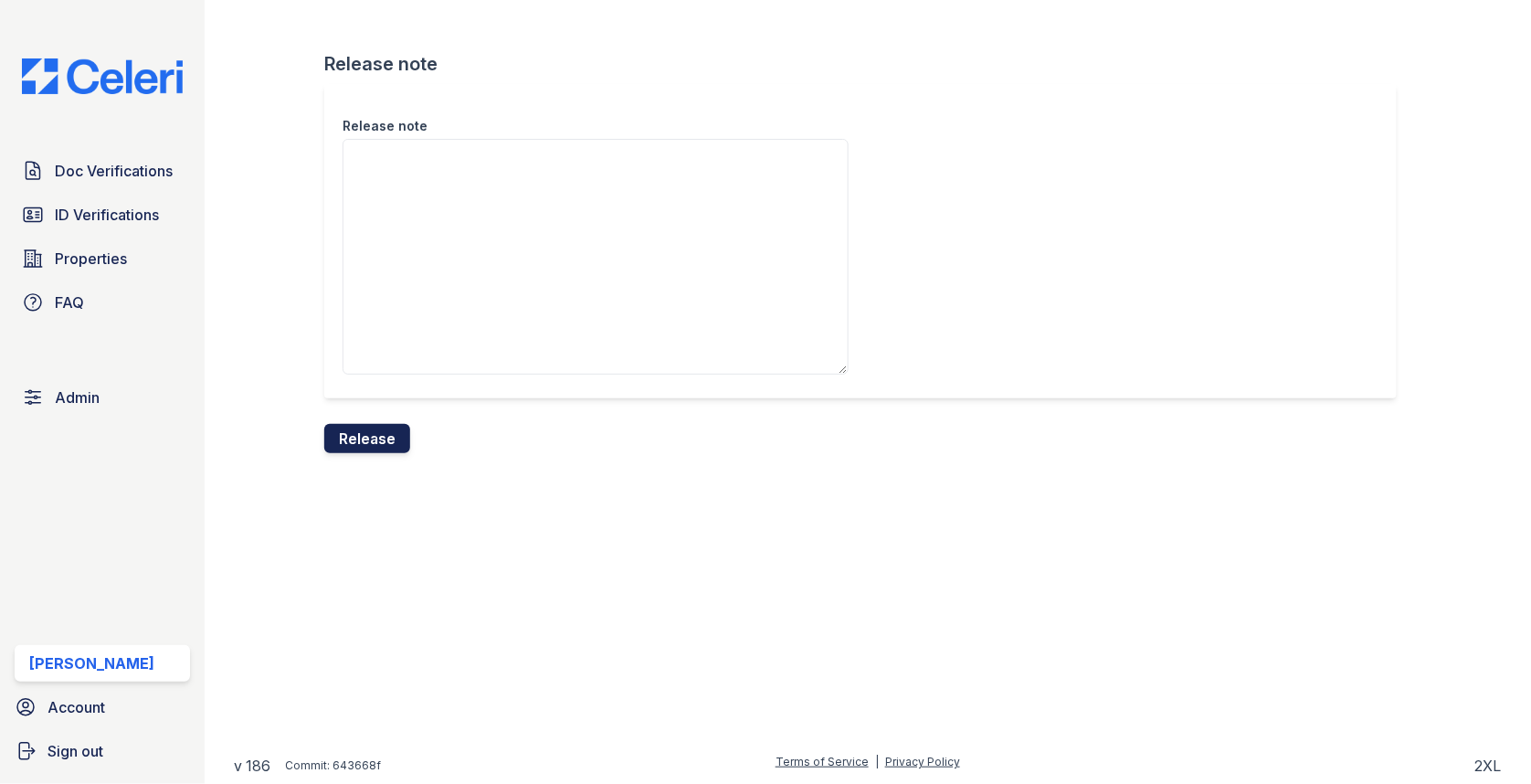
click at [382, 440] on button "Release" at bounding box center [367, 439] width 86 height 30
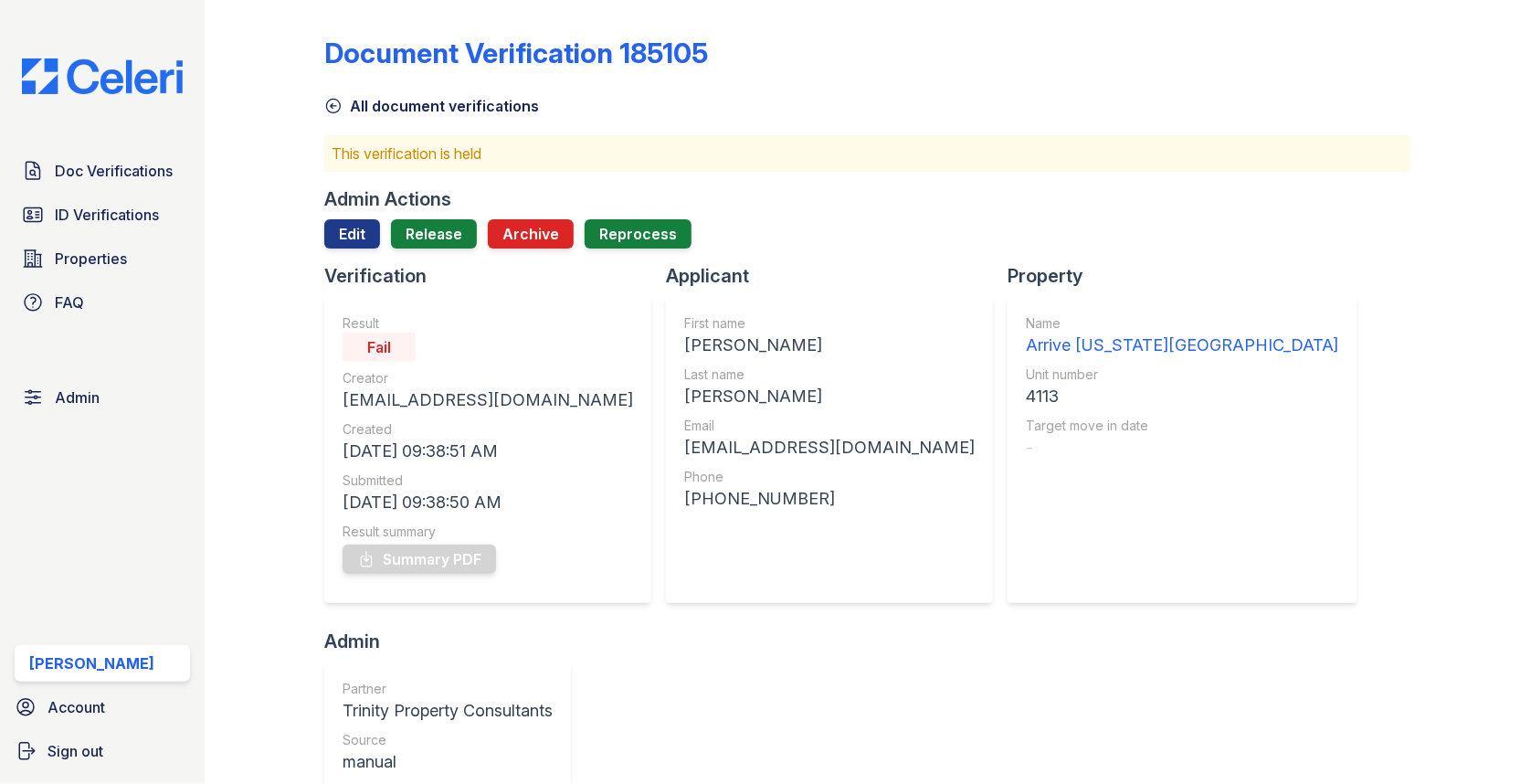
scroll to position [528, 0]
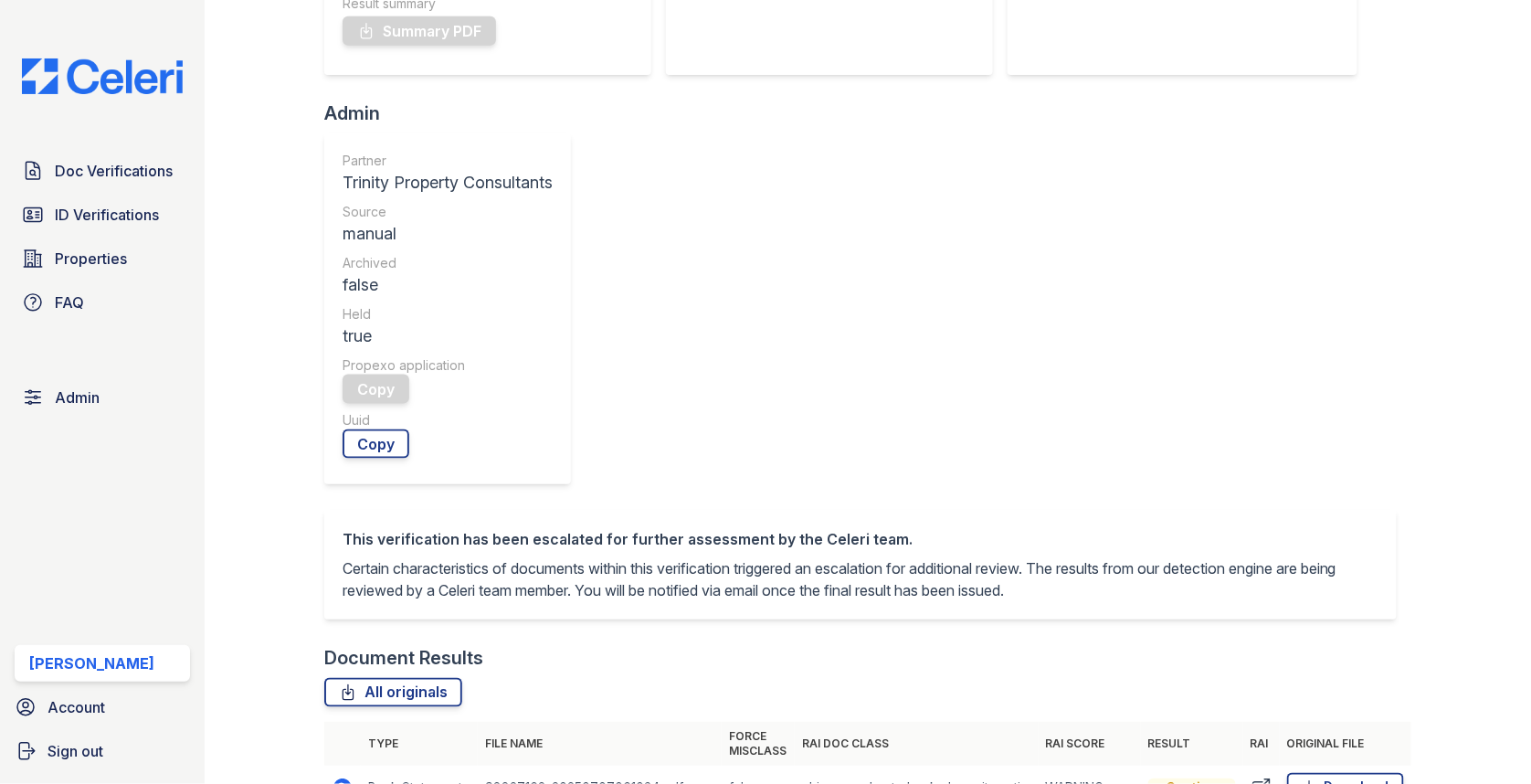
click at [339, 783] on icon at bounding box center [341, 786] width 5 height 5
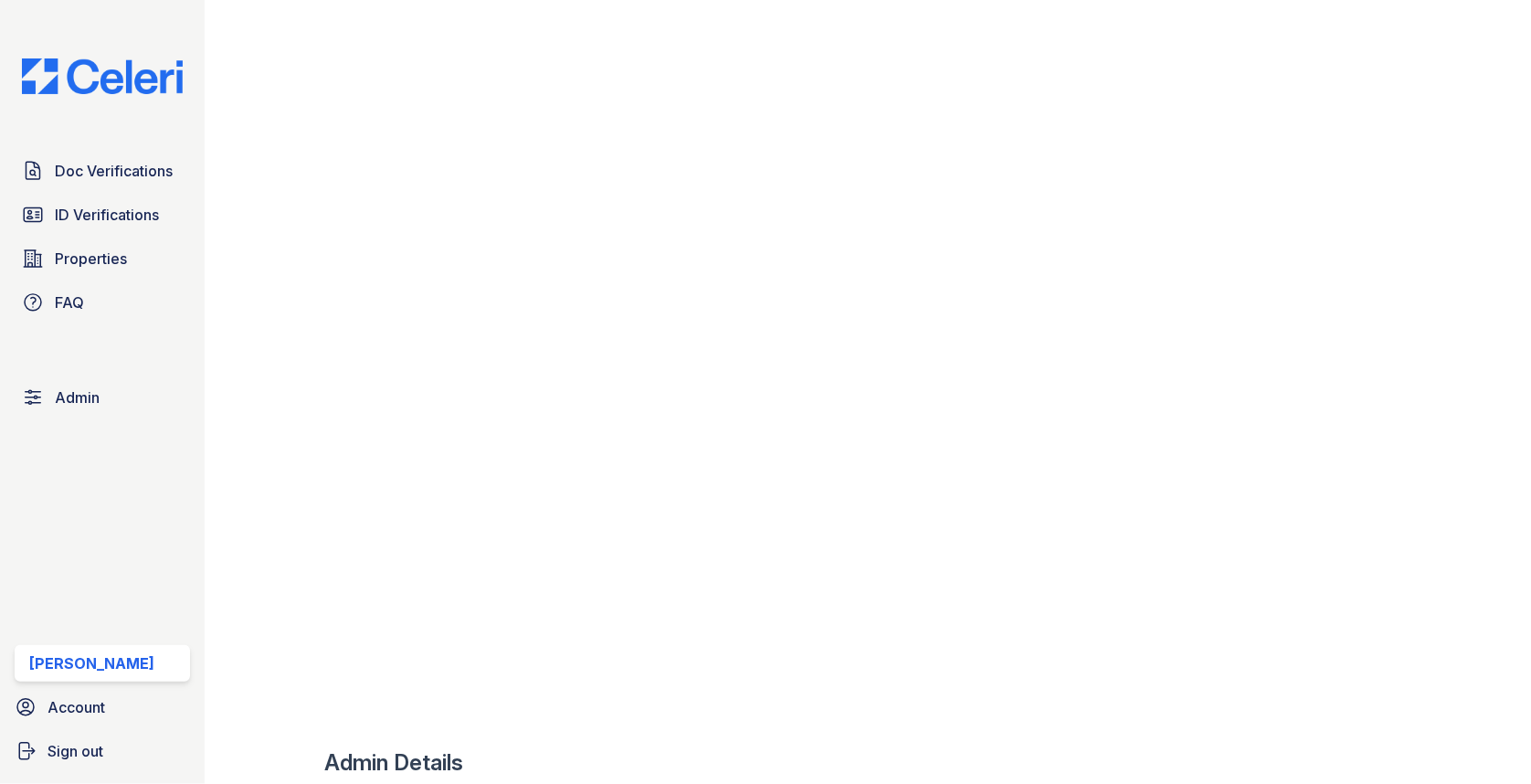
scroll to position [1465, 0]
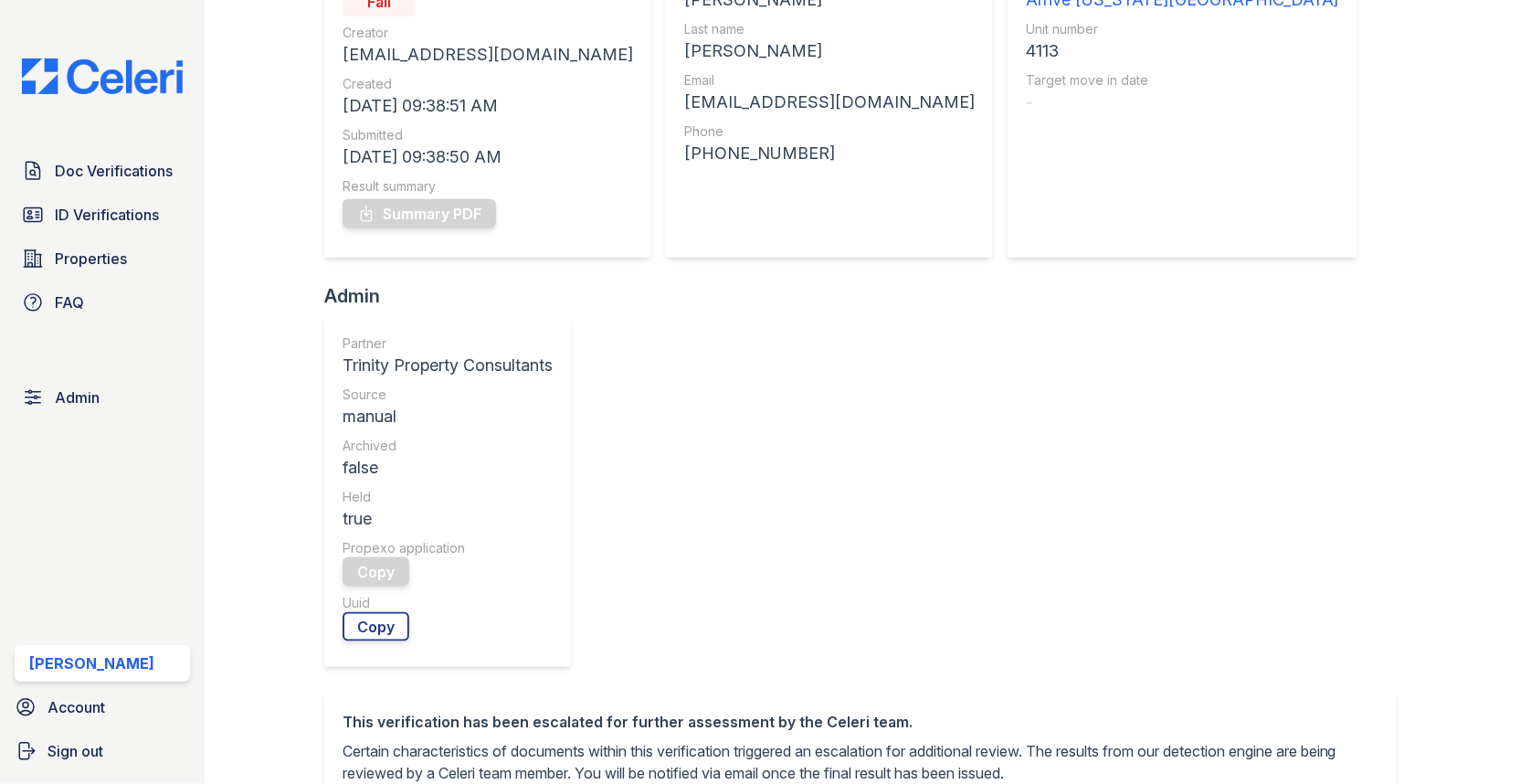
scroll to position [521, 0]
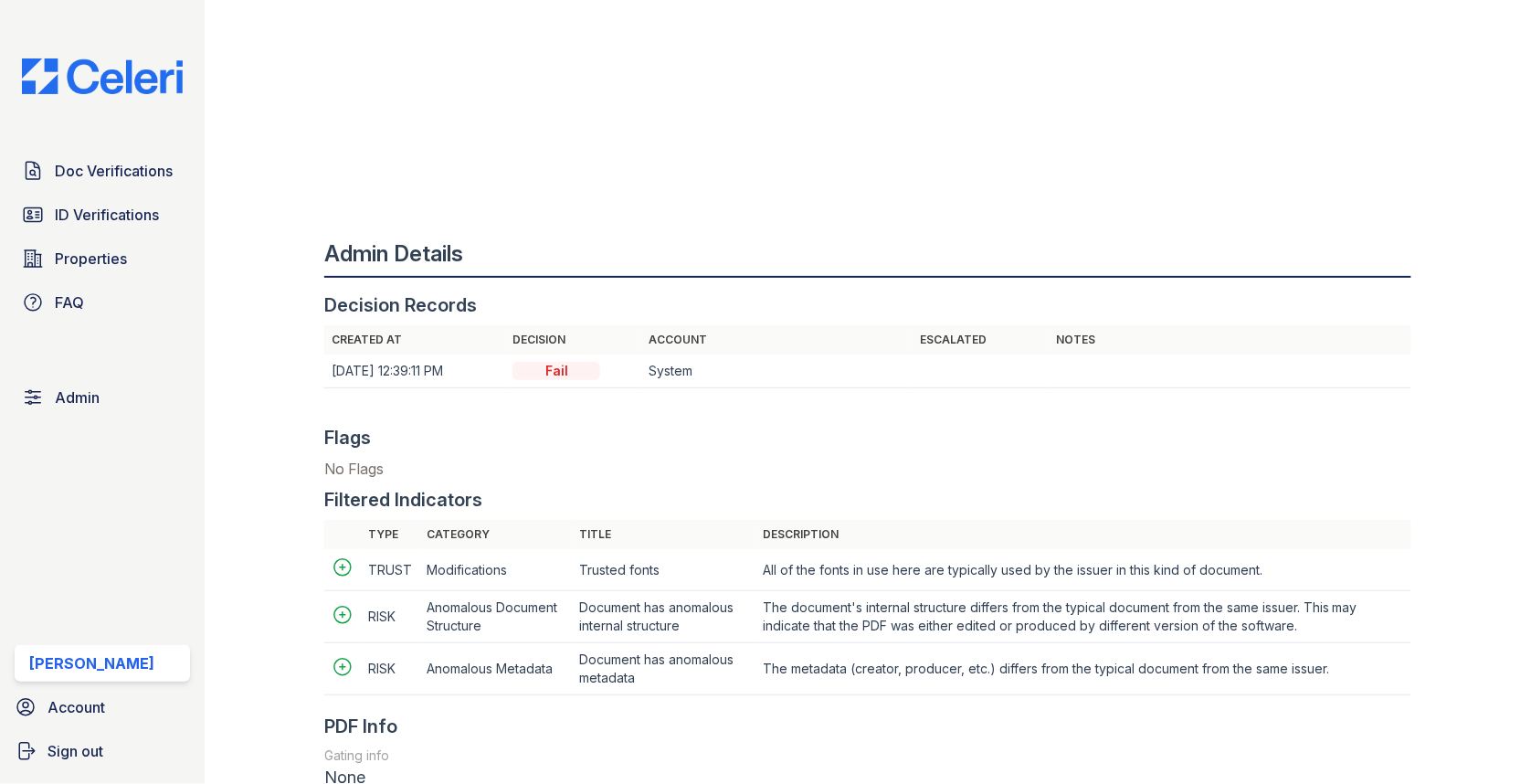
scroll to position [1851, 0]
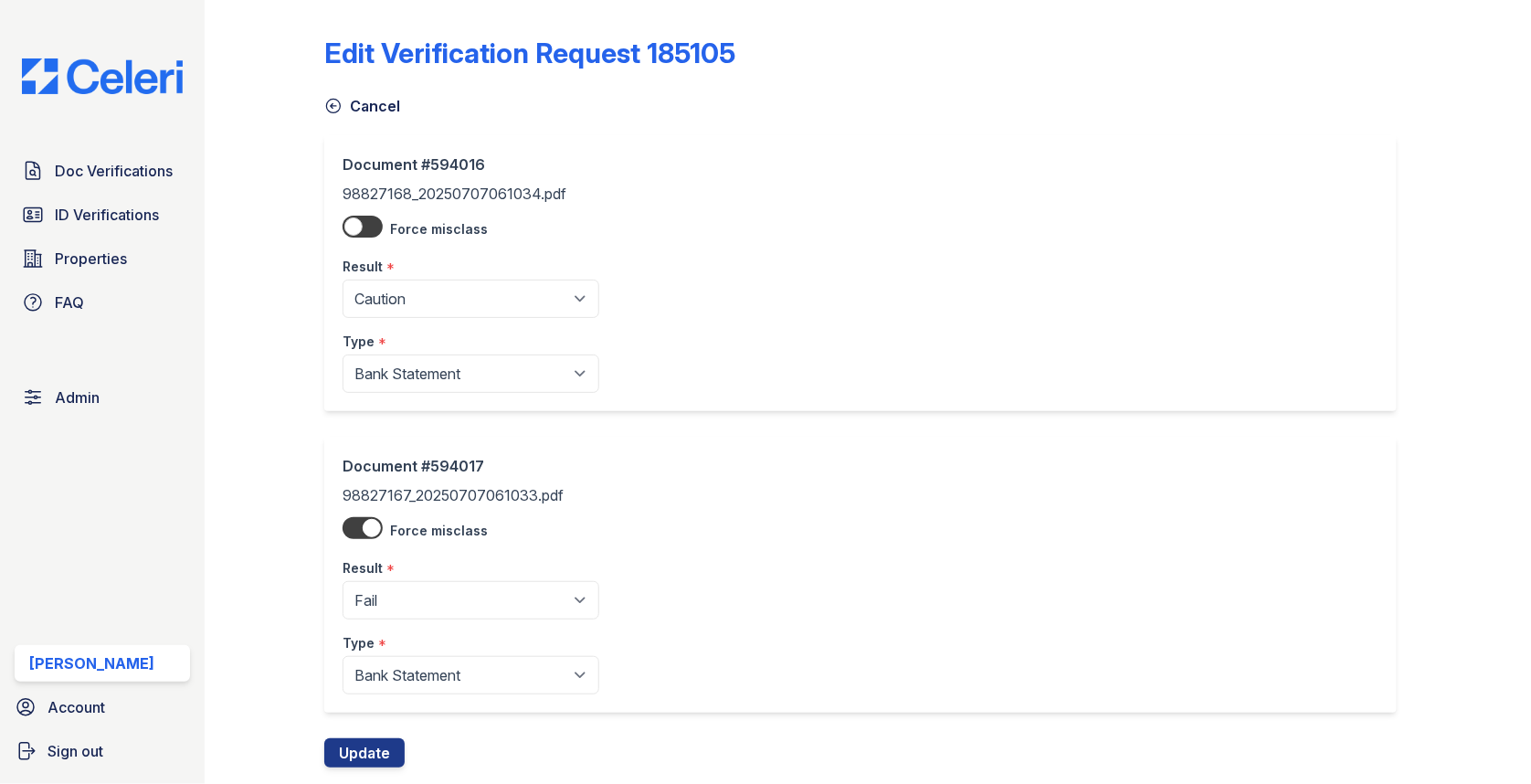
click at [403, 320] on div "Type *" at bounding box center [470, 335] width 256 height 36
click at [406, 302] on select "Pending Sent Started Processing Pass Fail Caution Error N/A" at bounding box center [470, 298] width 256 height 38
click at [435, 593] on select "Pending Sent Started Processing Pass Fail Caution Error N/A" at bounding box center [470, 600] width 256 height 38
select select "pass"
click at [449, 286] on select "Pending Sent Started Processing Pass Fail Caution Error N/A" at bounding box center [470, 298] width 256 height 38
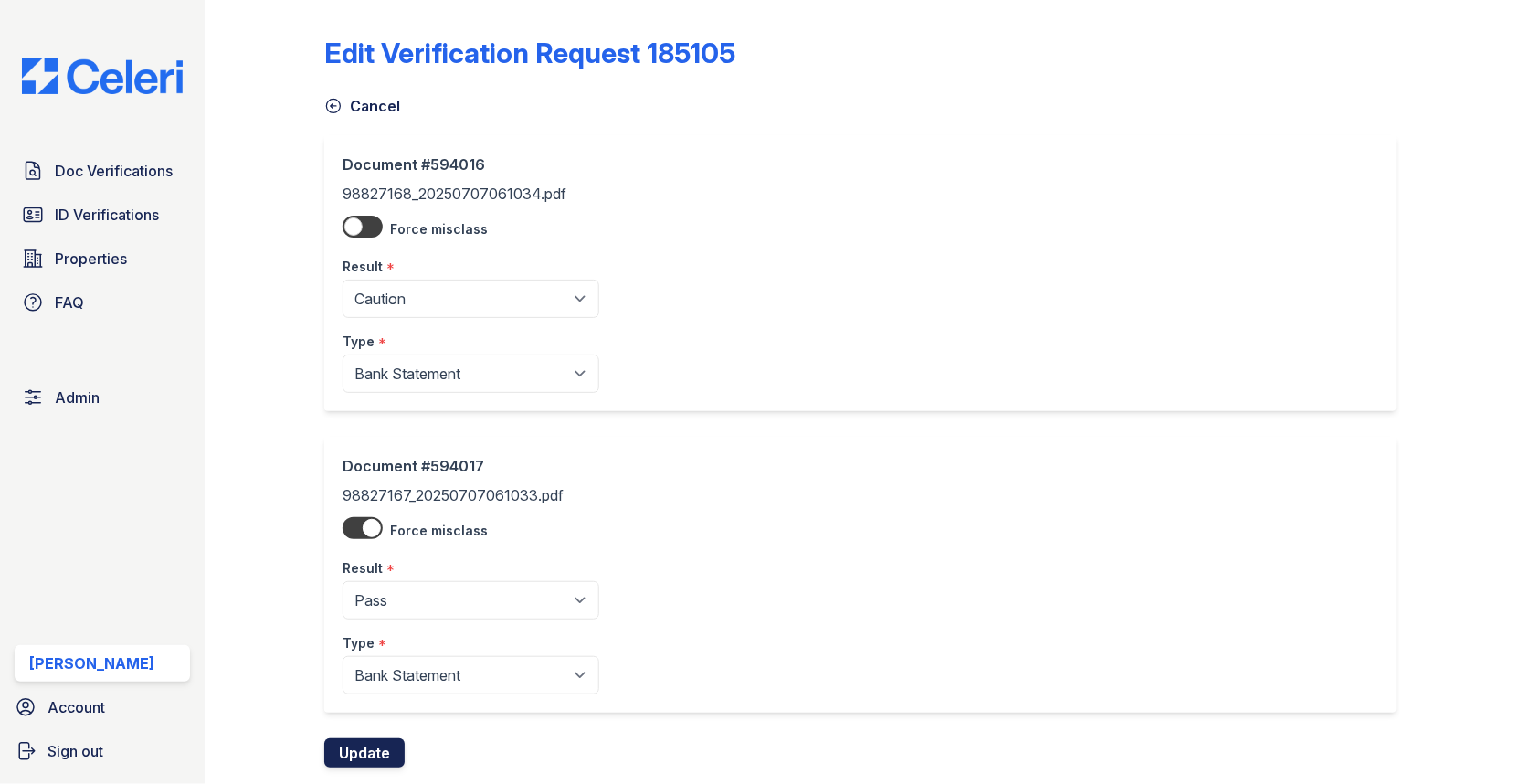
click at [387, 751] on button "Update" at bounding box center [364, 753] width 81 height 30
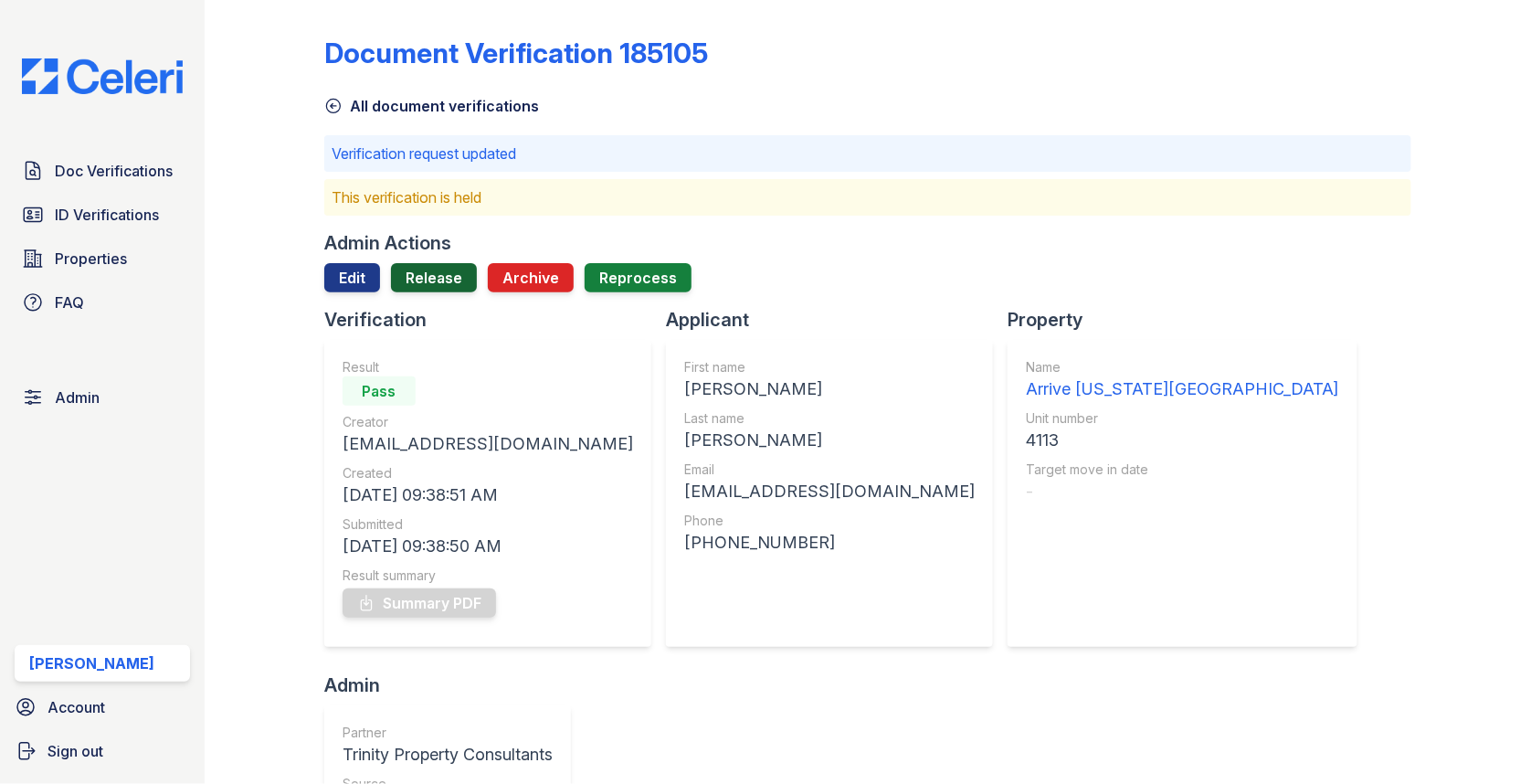
click at [439, 270] on link "Release" at bounding box center [433, 278] width 86 height 30
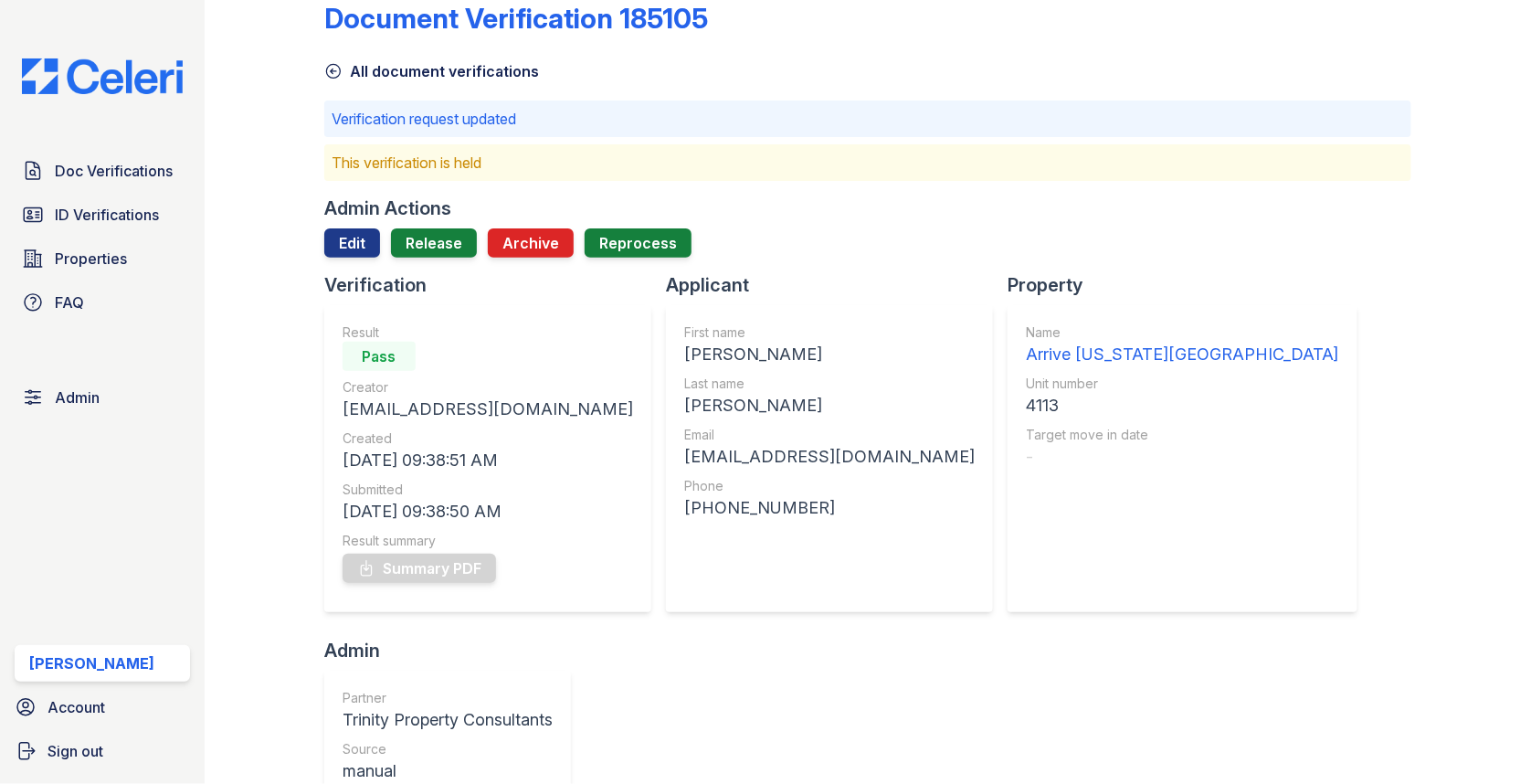
scroll to position [19, 0]
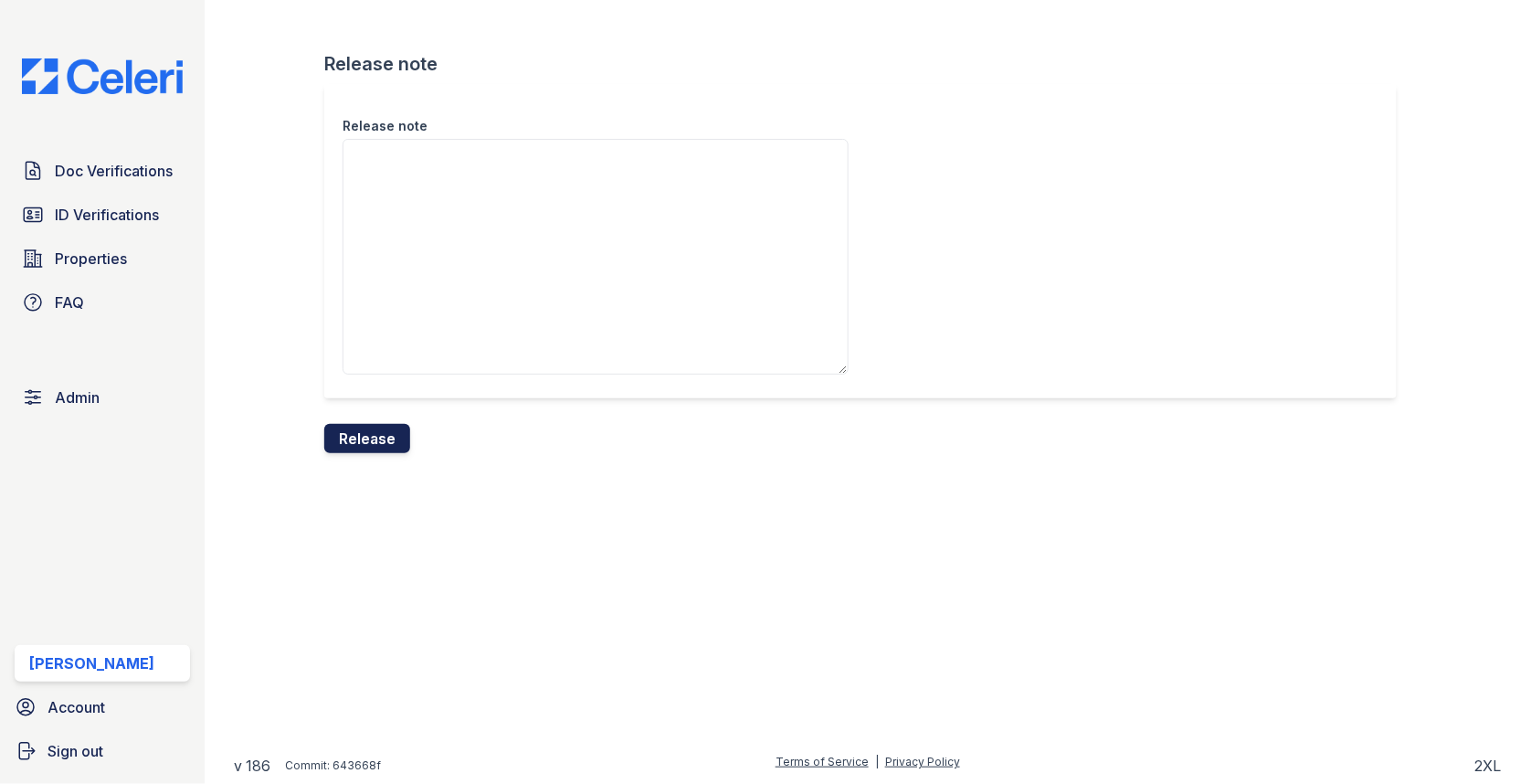
click at [380, 426] on button "Release" at bounding box center [367, 439] width 86 height 30
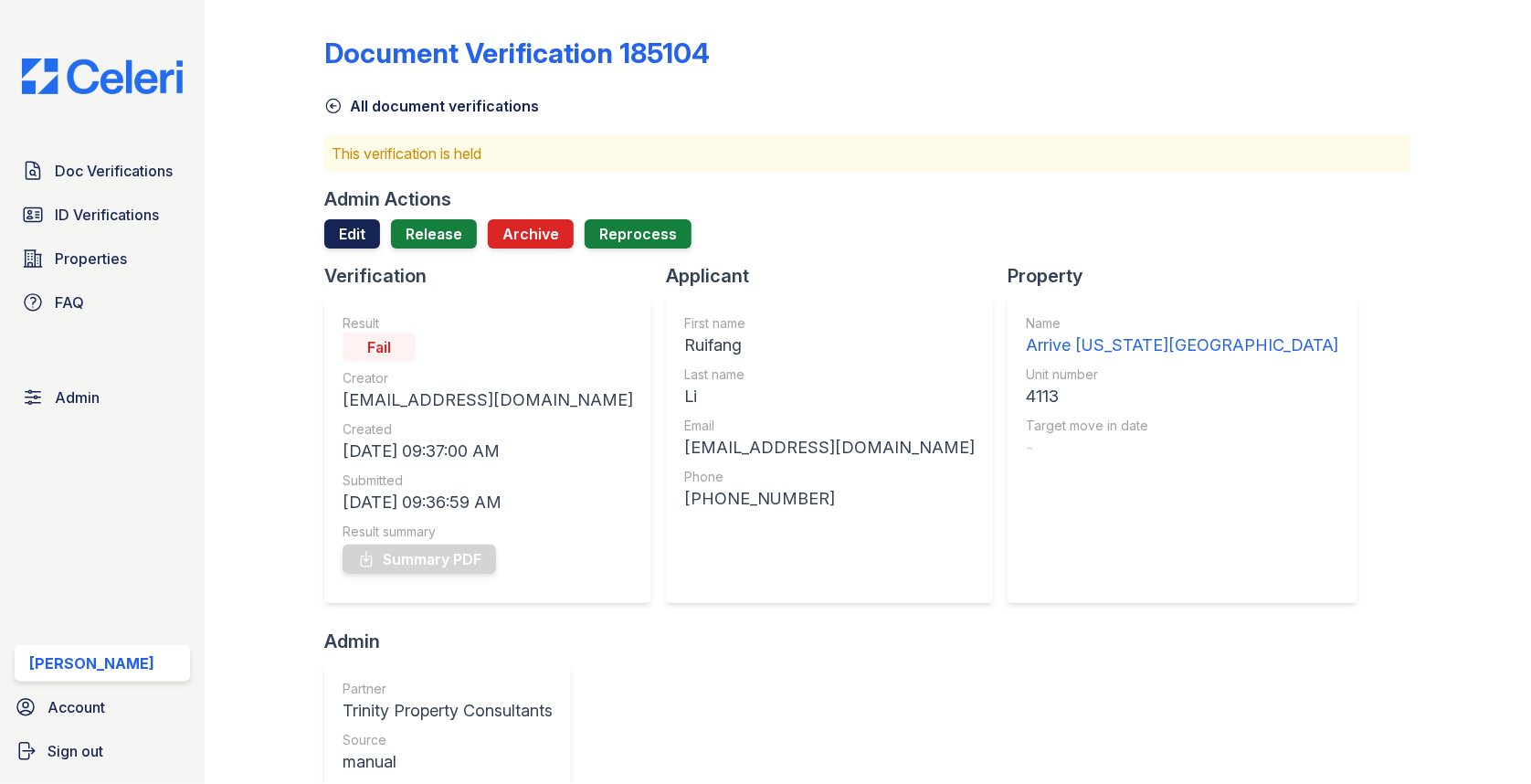
click at [357, 230] on link "Edit" at bounding box center [352, 234] width 56 height 30
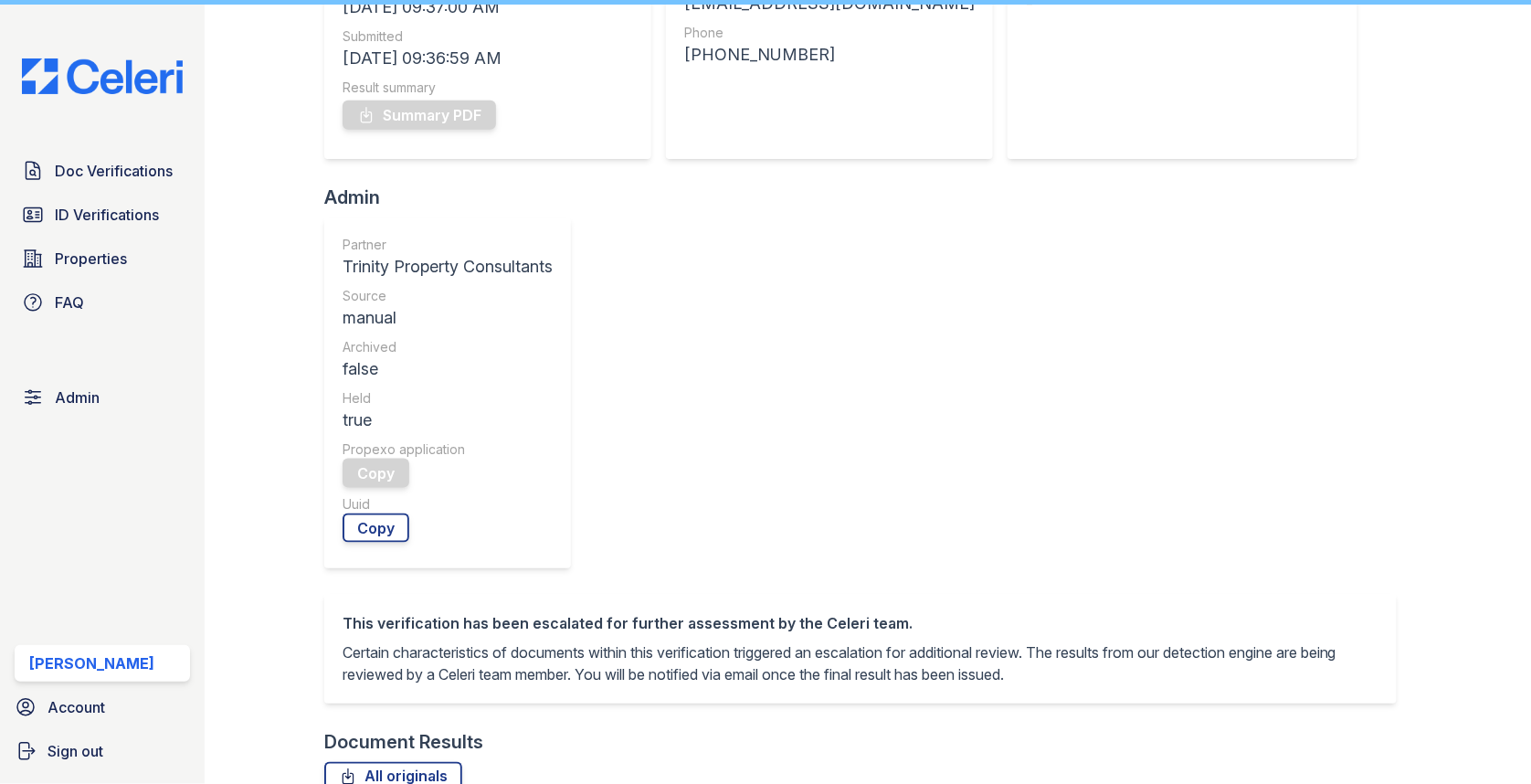
scroll to position [874, 0]
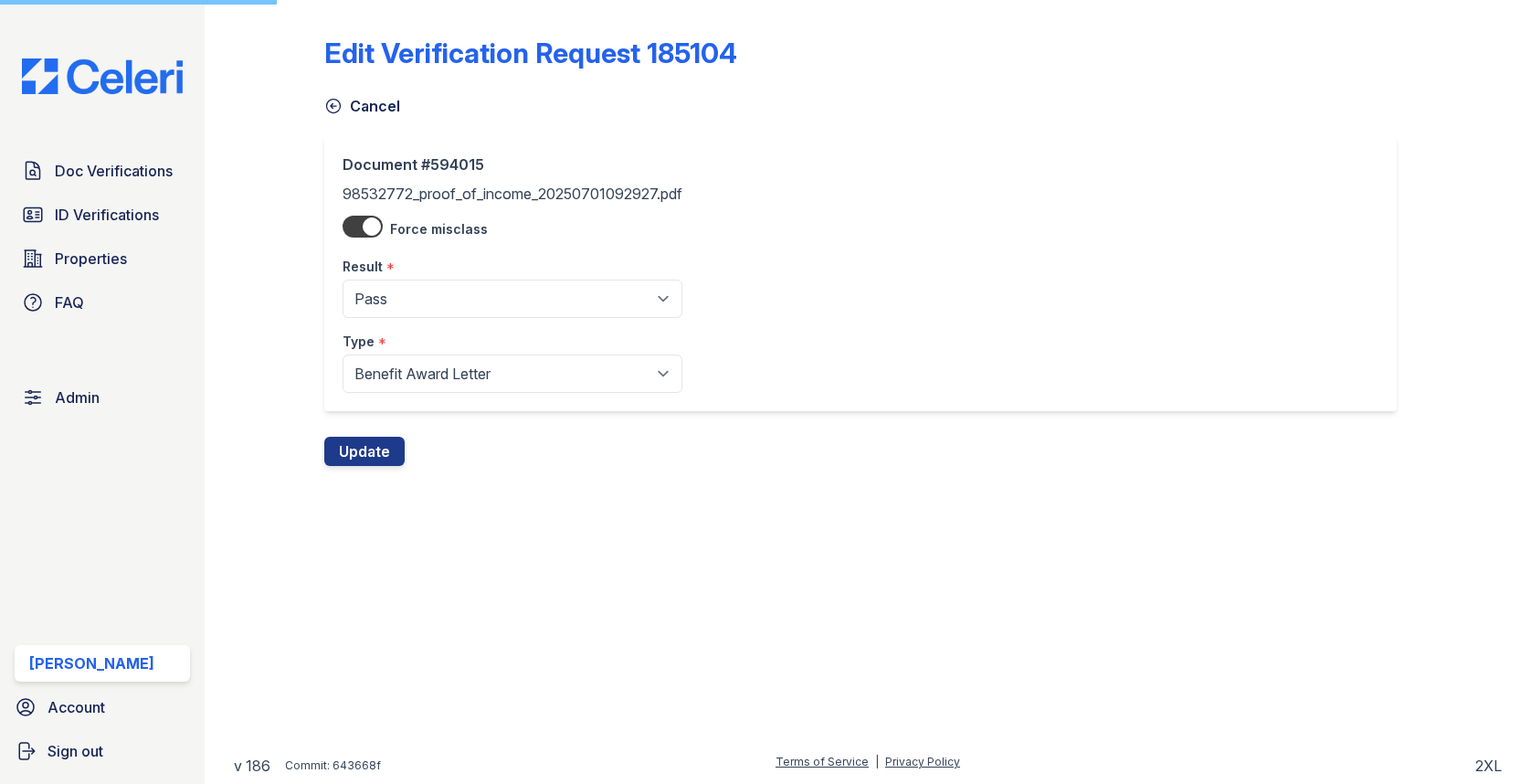
select select "pass"
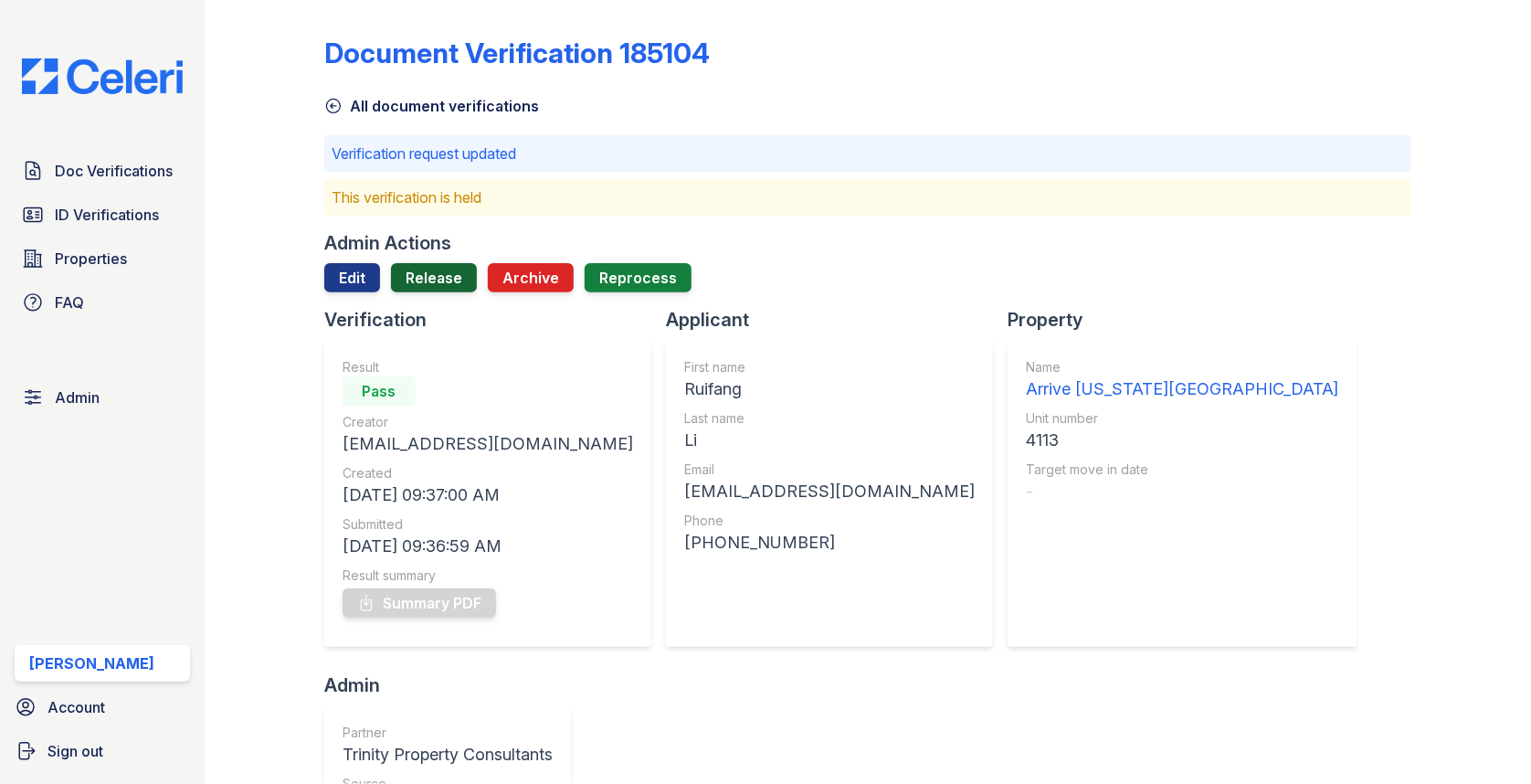
click at [431, 272] on link "Release" at bounding box center [433, 278] width 86 height 30
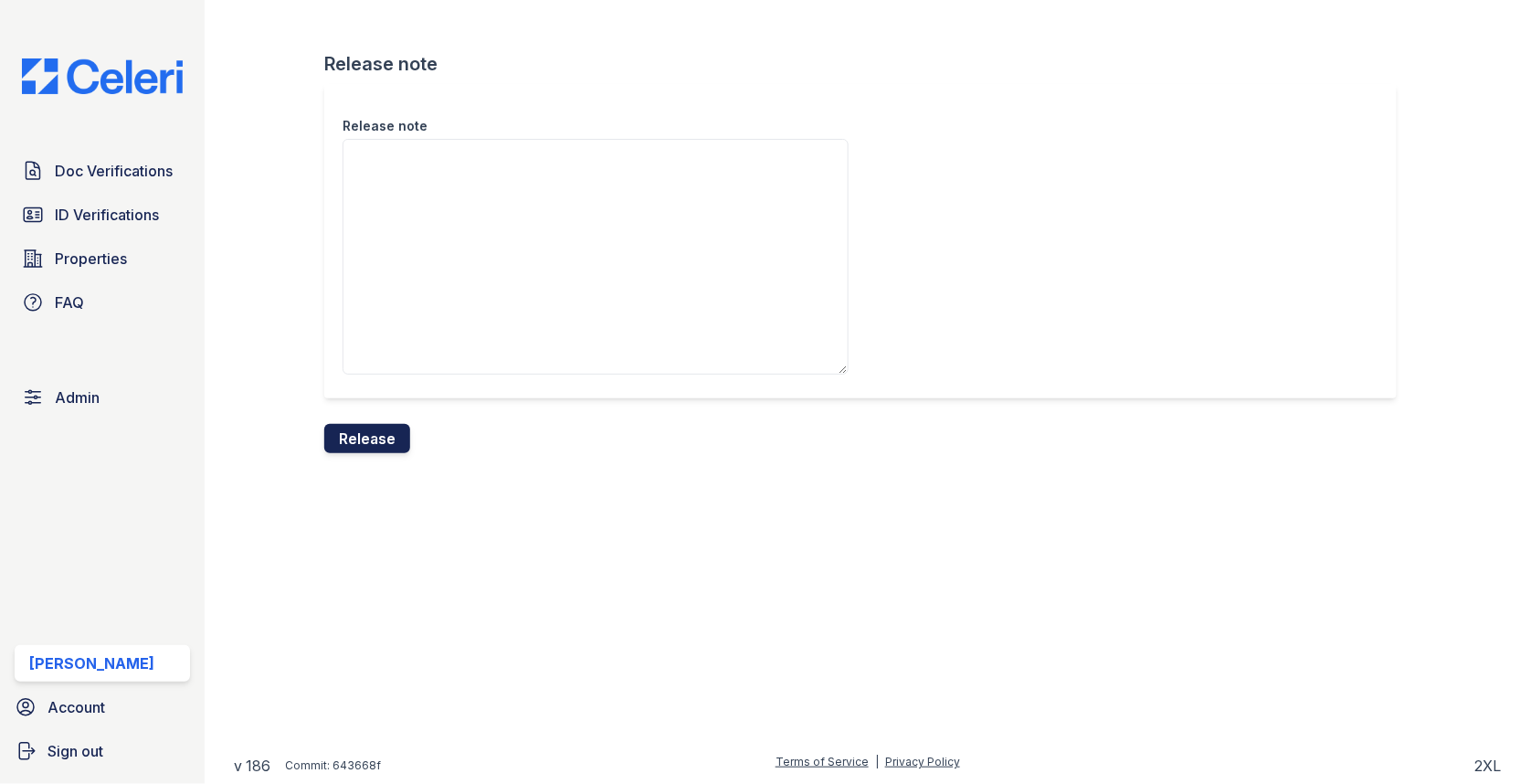
click at [361, 442] on button "Release" at bounding box center [367, 439] width 86 height 30
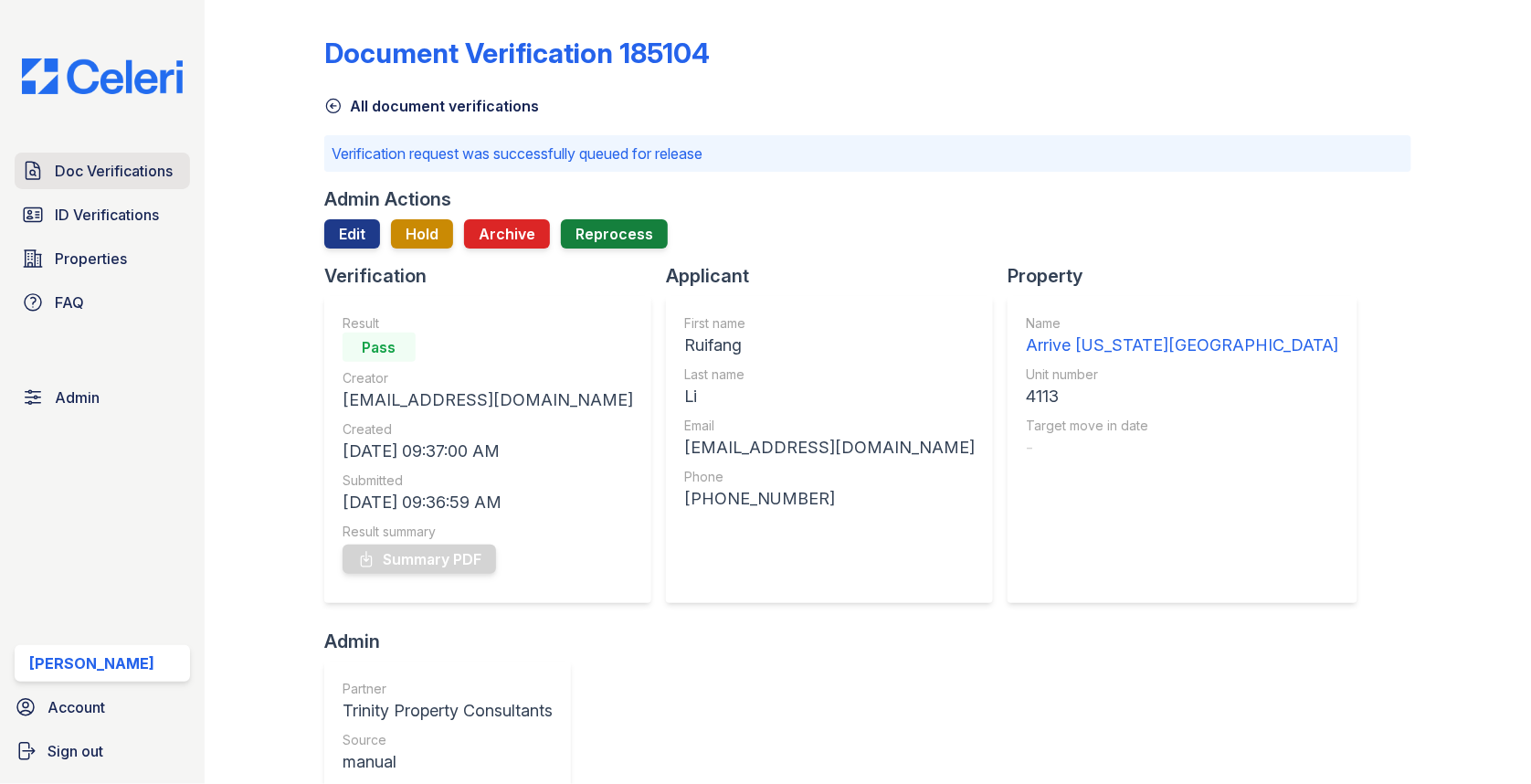
click at [157, 179] on span "Doc Verifications" at bounding box center [113, 171] width 118 height 22
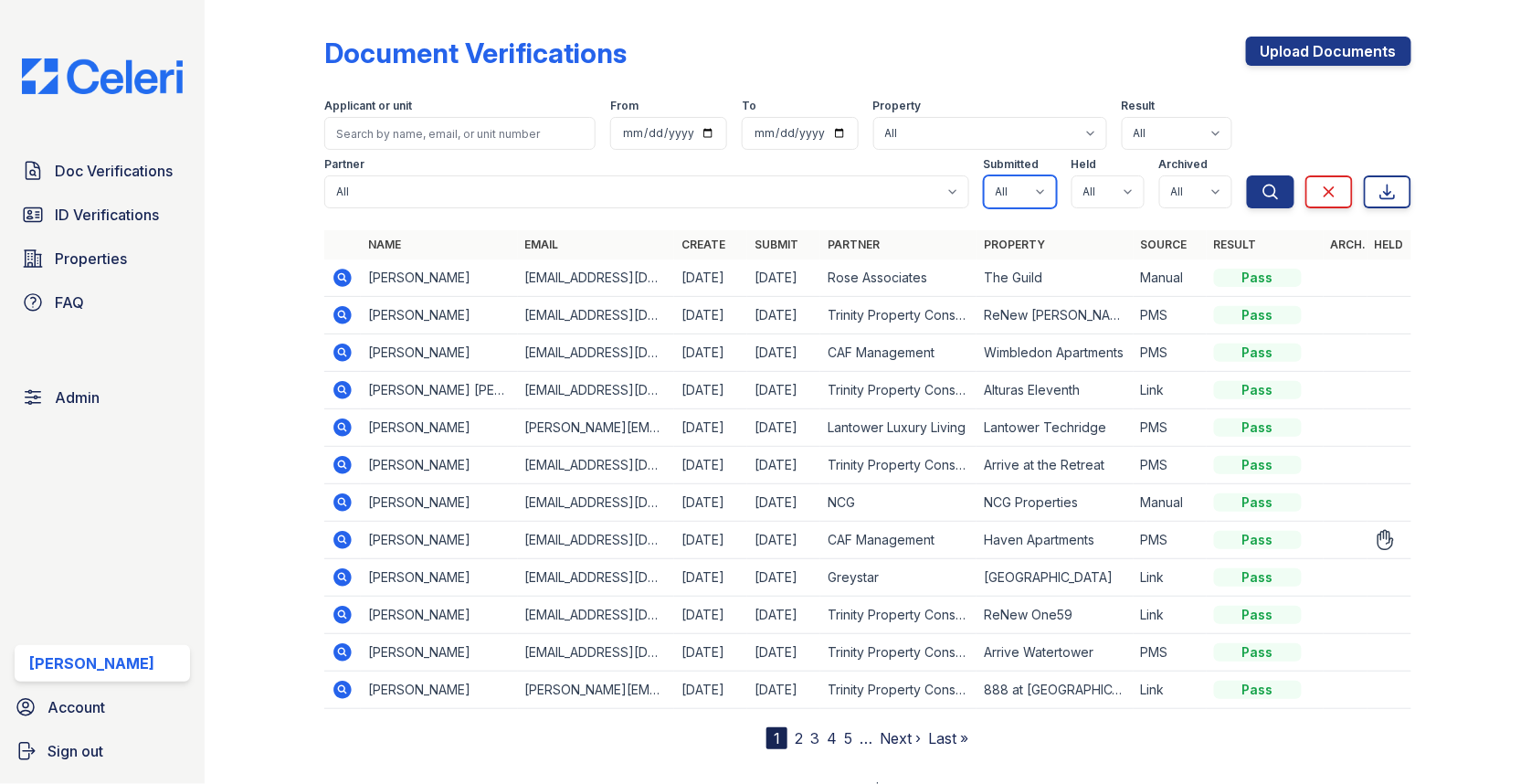
click at [1027, 200] on select "All true false" at bounding box center [1020, 192] width 73 height 33
select select "true"
click at [1085, 185] on select "All true false" at bounding box center [1108, 192] width 73 height 33
select select "true"
click at [1165, 195] on select "All true false" at bounding box center [1195, 192] width 73 height 33
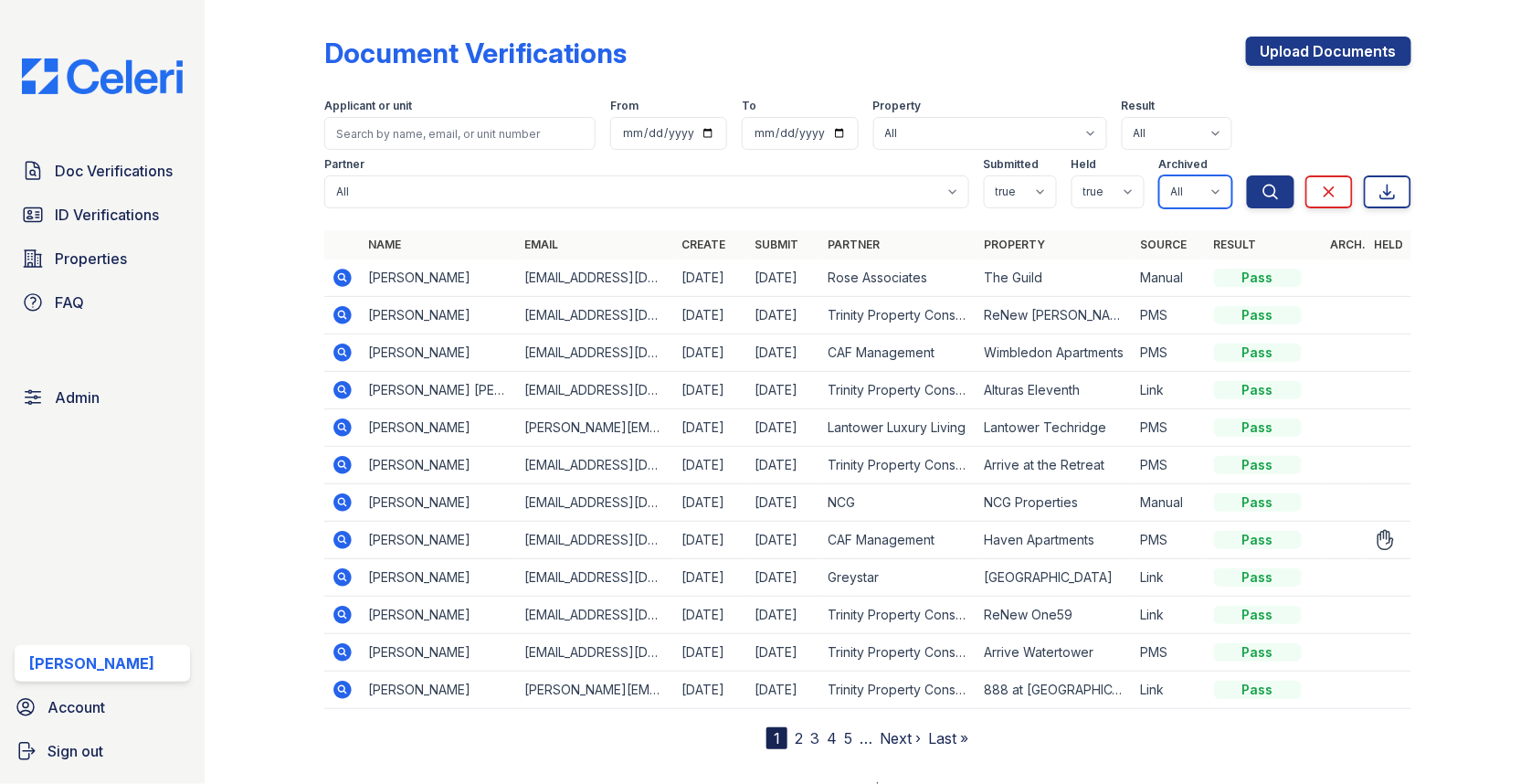
select select "false"
click at [1270, 187] on icon "submit" at bounding box center [1271, 192] width 19 height 19
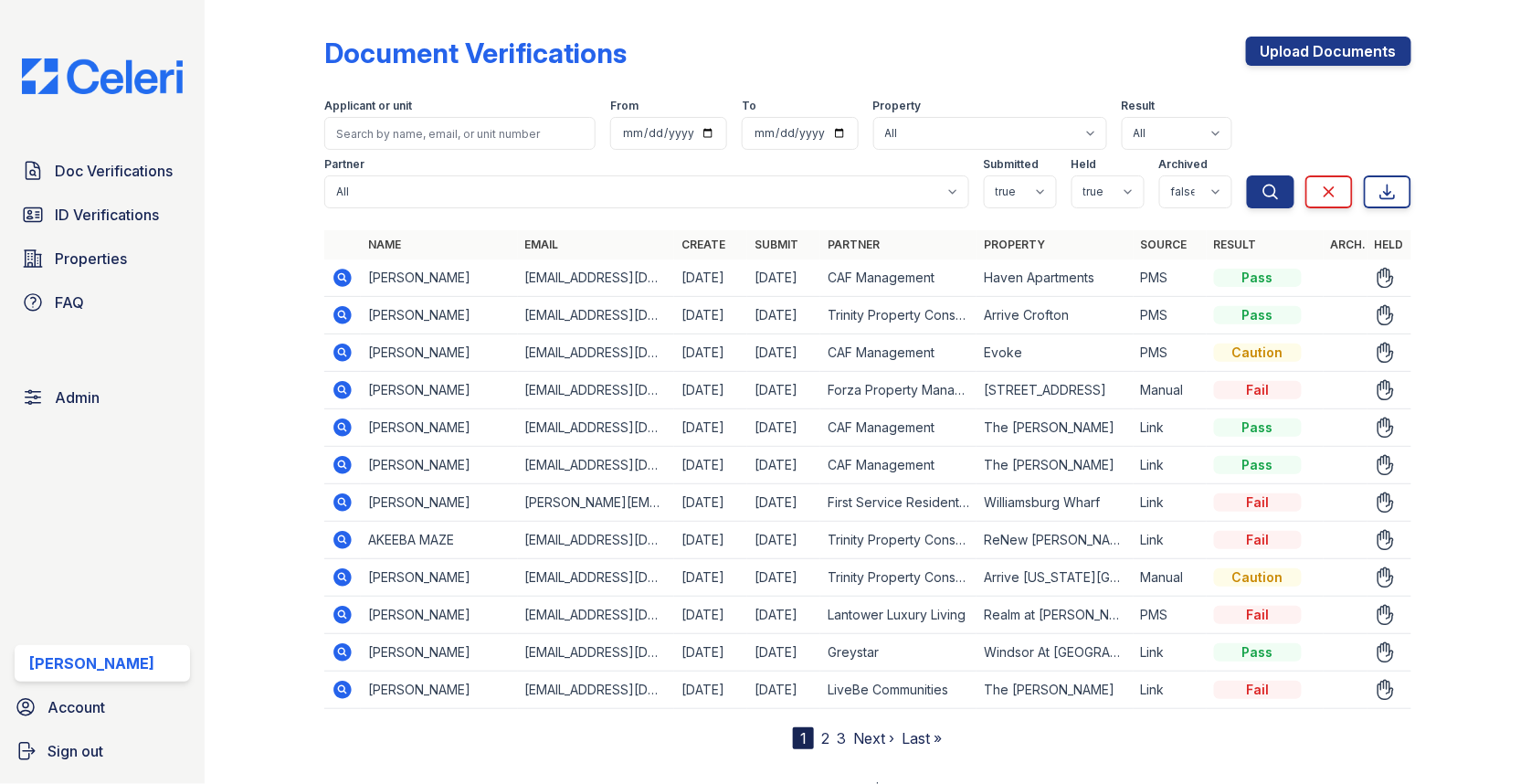
click at [342, 387] on icon at bounding box center [341, 388] width 5 height 5
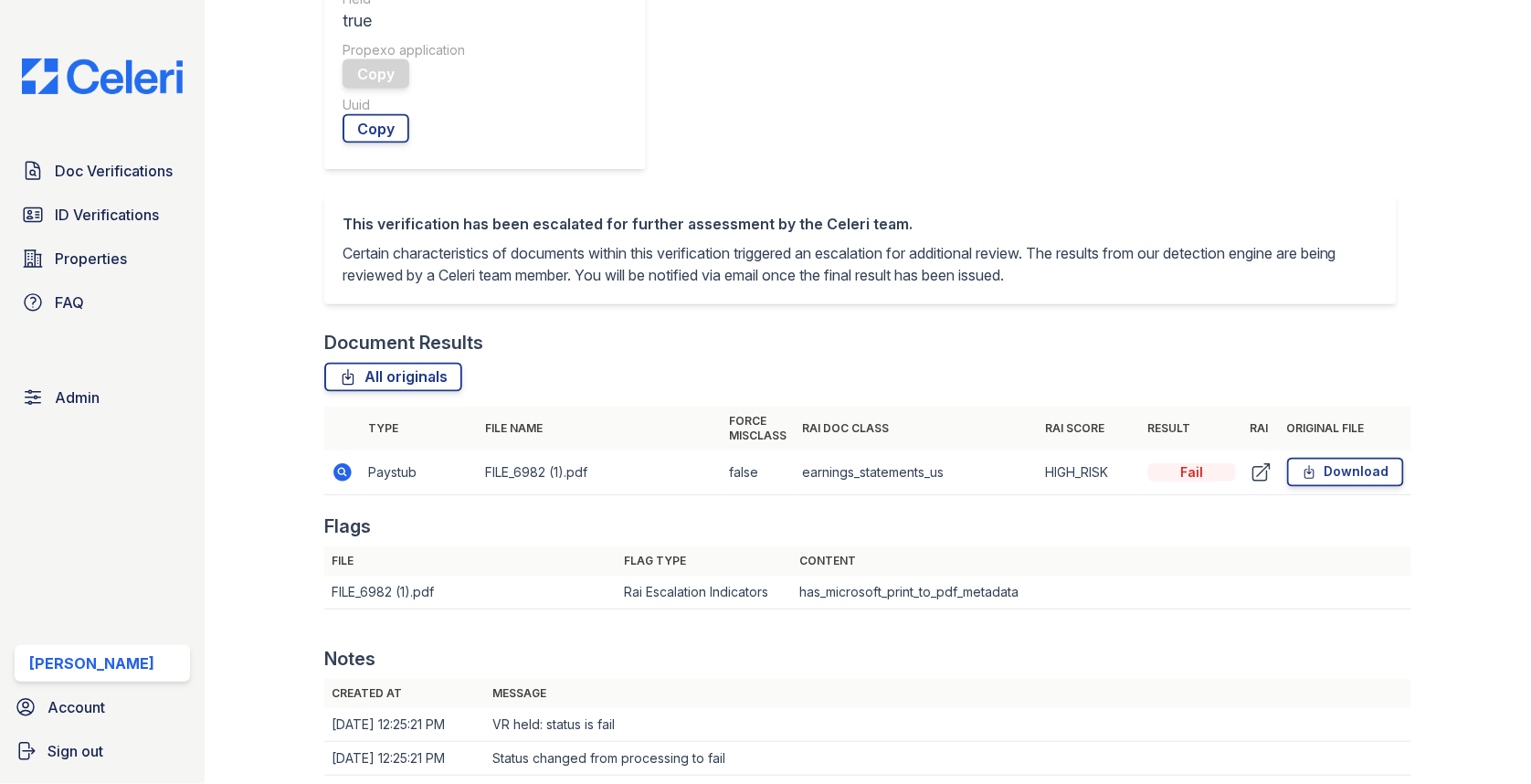
scroll to position [992, 0]
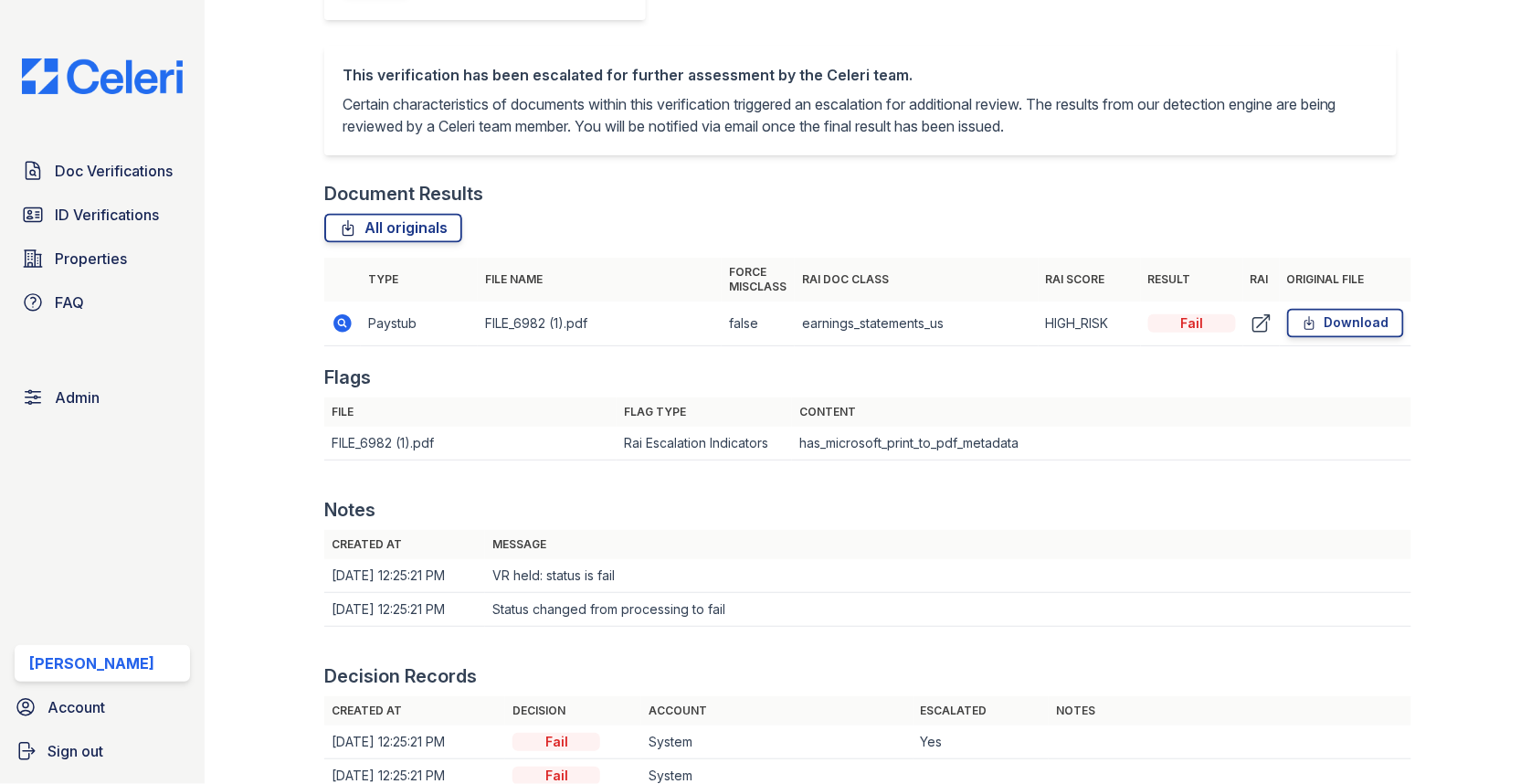
click at [343, 319] on icon at bounding box center [342, 323] width 22 height 22
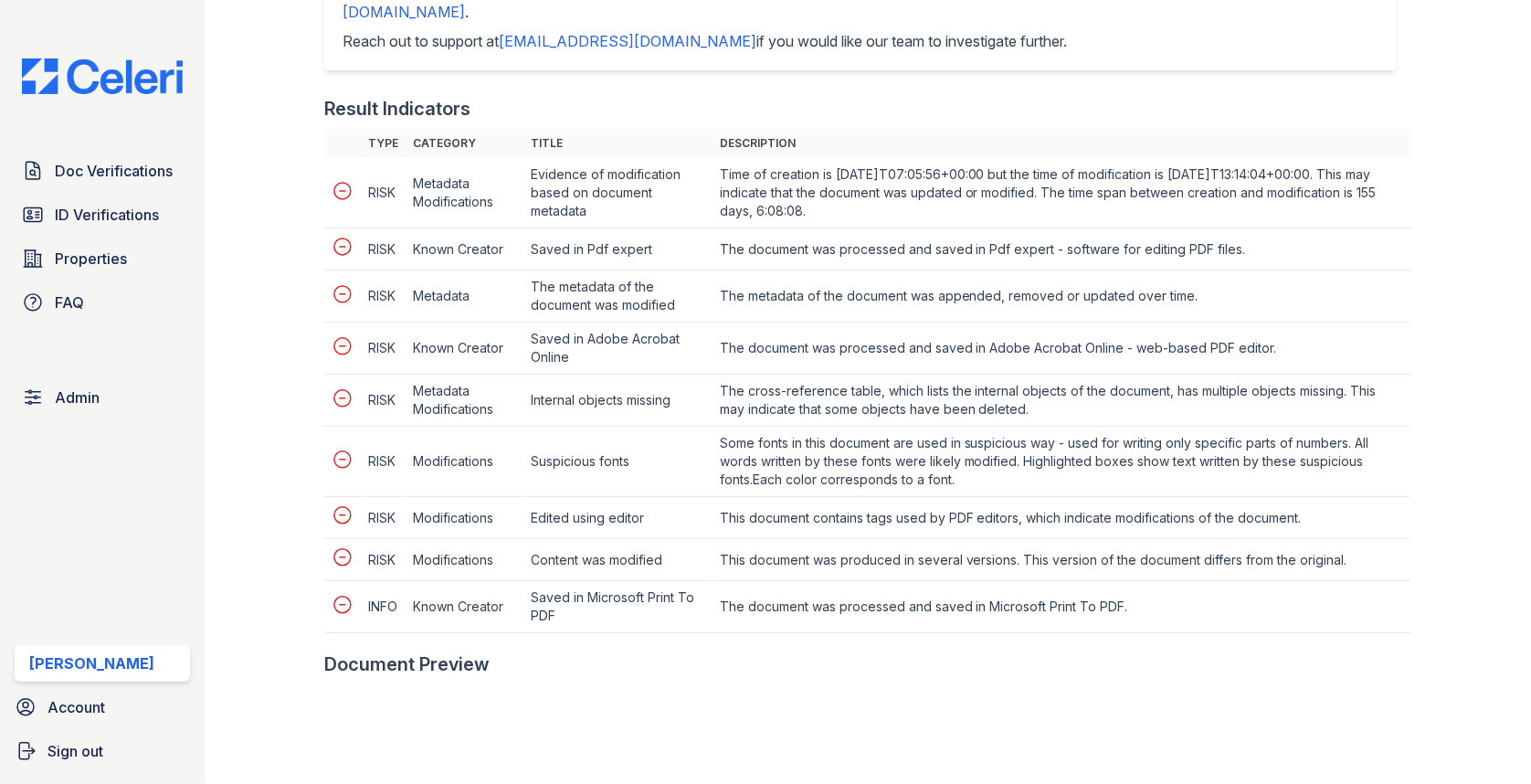
scroll to position [1055, 0]
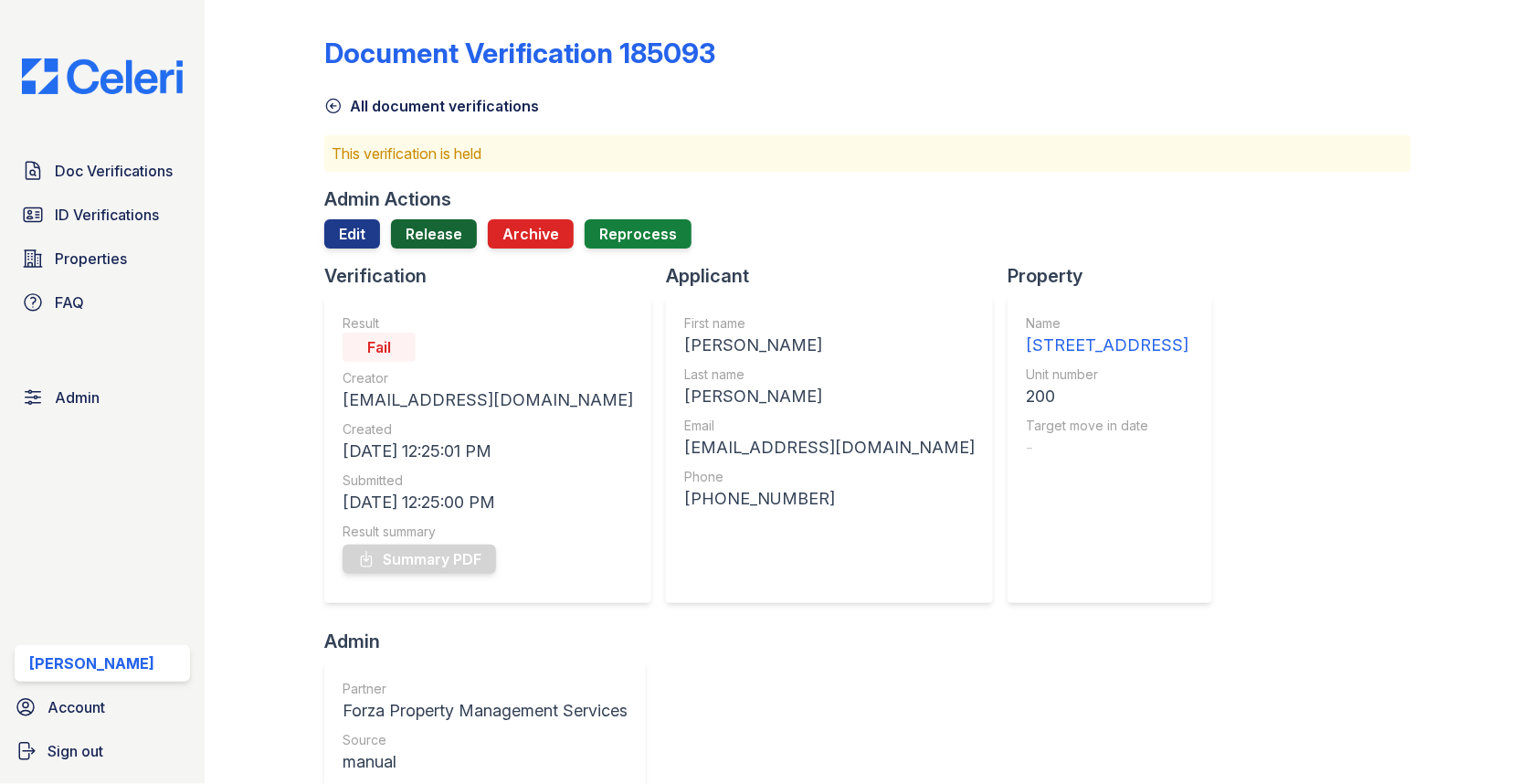
click at [454, 243] on link "Release" at bounding box center [433, 234] width 86 height 30
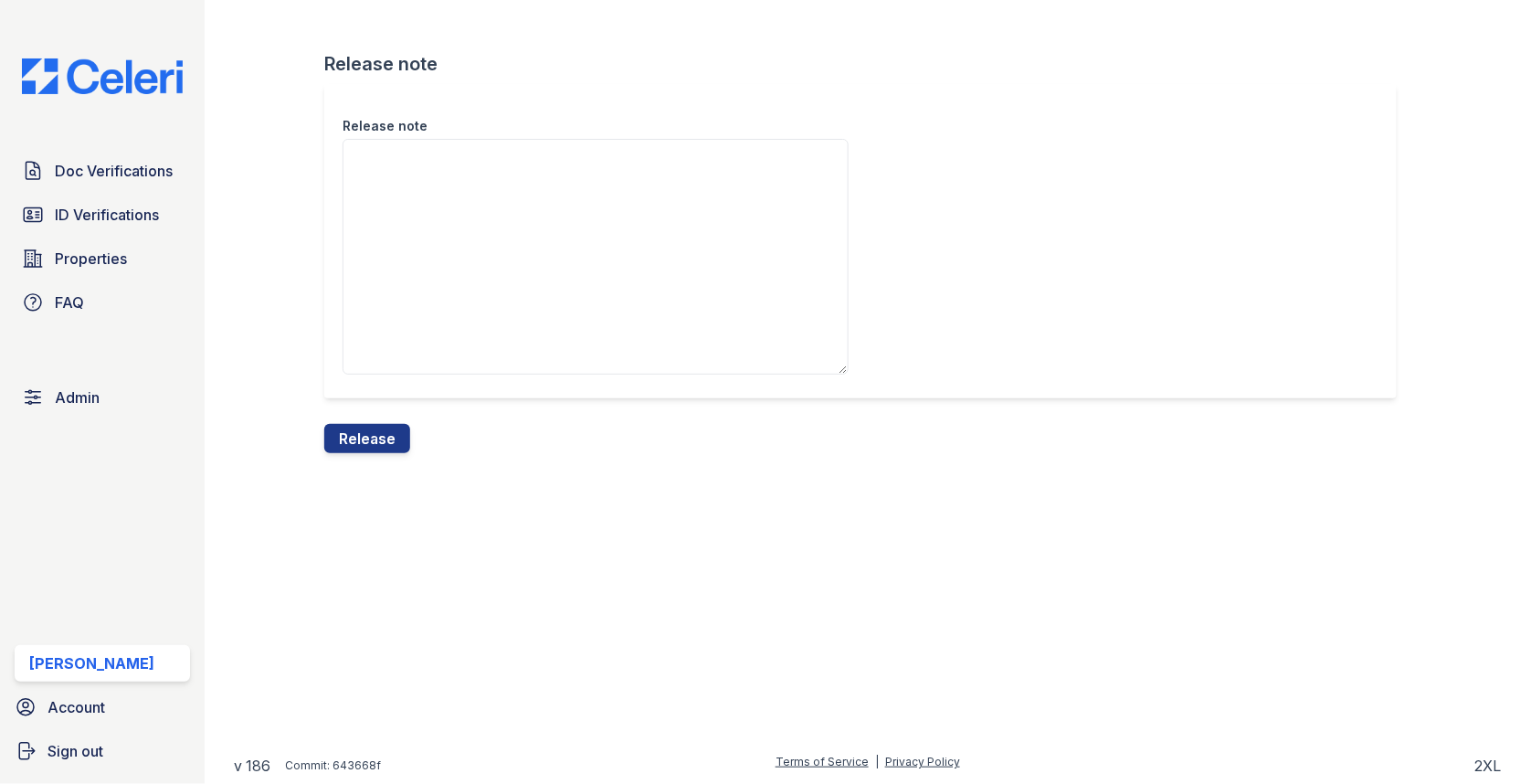
click at [402, 420] on div "Release note" at bounding box center [867, 254] width 1087 height 340
click at [392, 437] on button "Release" at bounding box center [367, 439] width 86 height 30
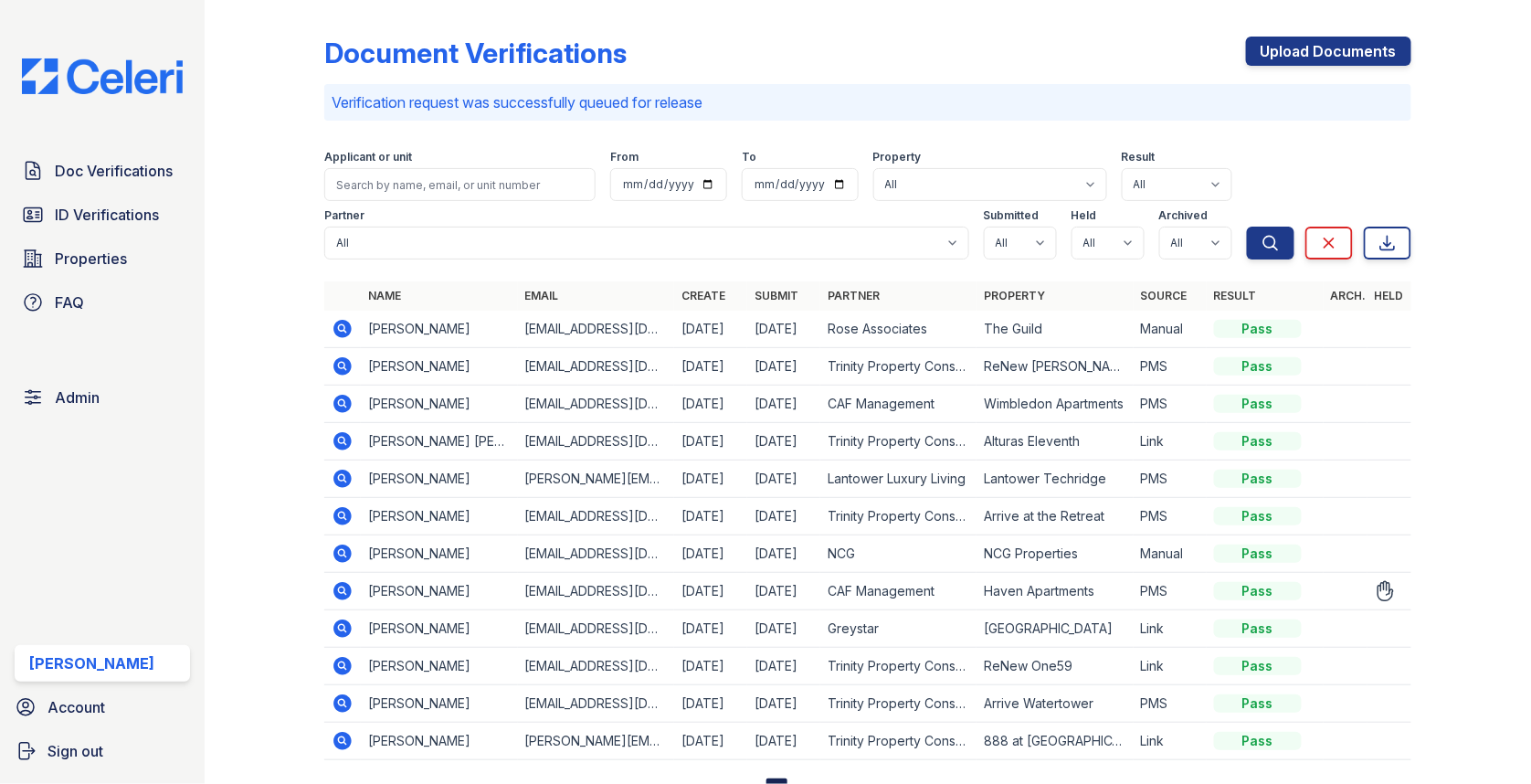
select select "true"
click at [1086, 245] on select "All true false" at bounding box center [1108, 243] width 73 height 33
select select "true"
click at [1196, 219] on label "Archived" at bounding box center [1183, 216] width 49 height 15
click at [1196, 230] on select "All true false" at bounding box center [1195, 243] width 73 height 33
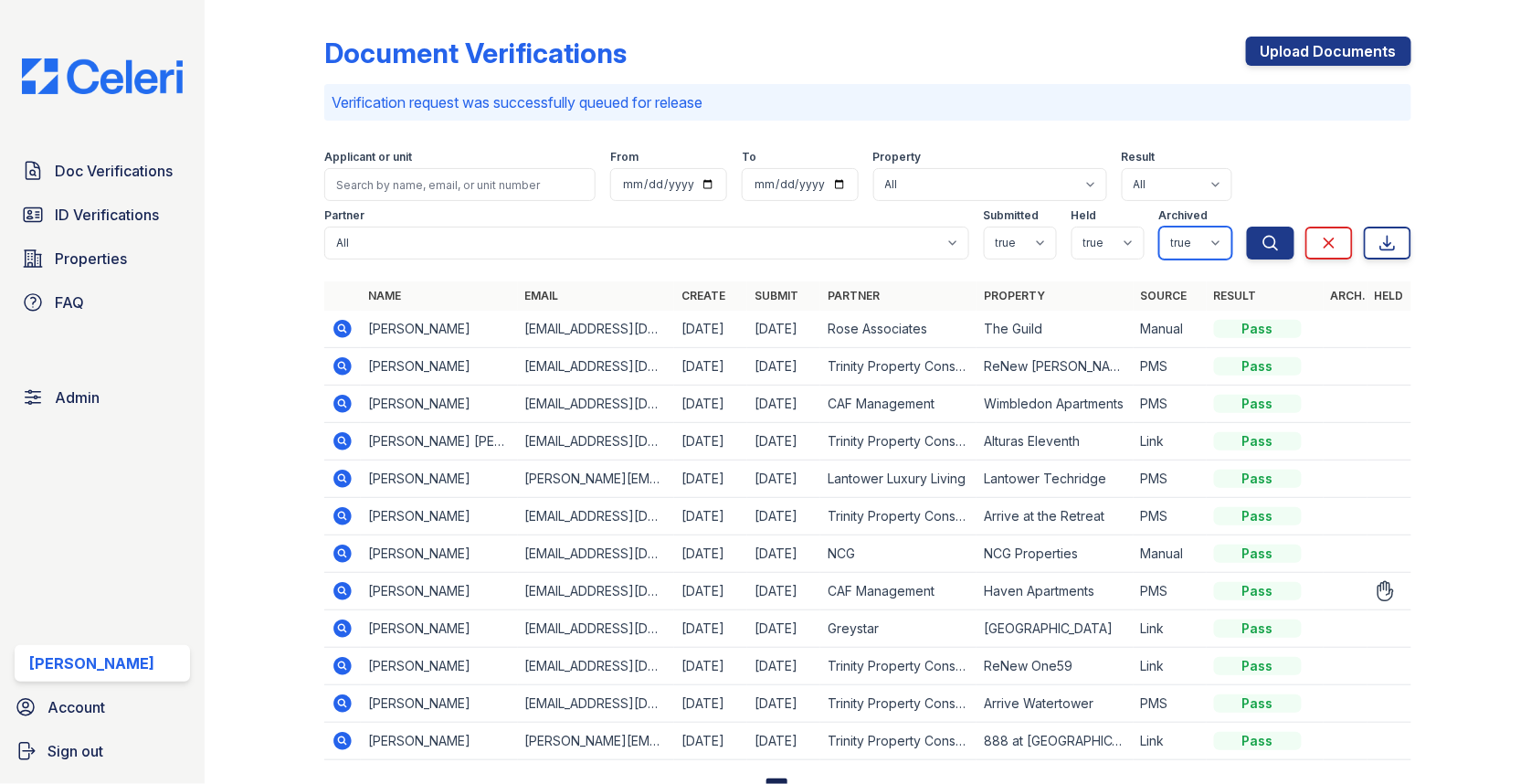
click at [1200, 248] on select "All true false" at bounding box center [1195, 243] width 73 height 33
select select "false"
click at [1260, 240] on button "Search" at bounding box center [1270, 243] width 47 height 33
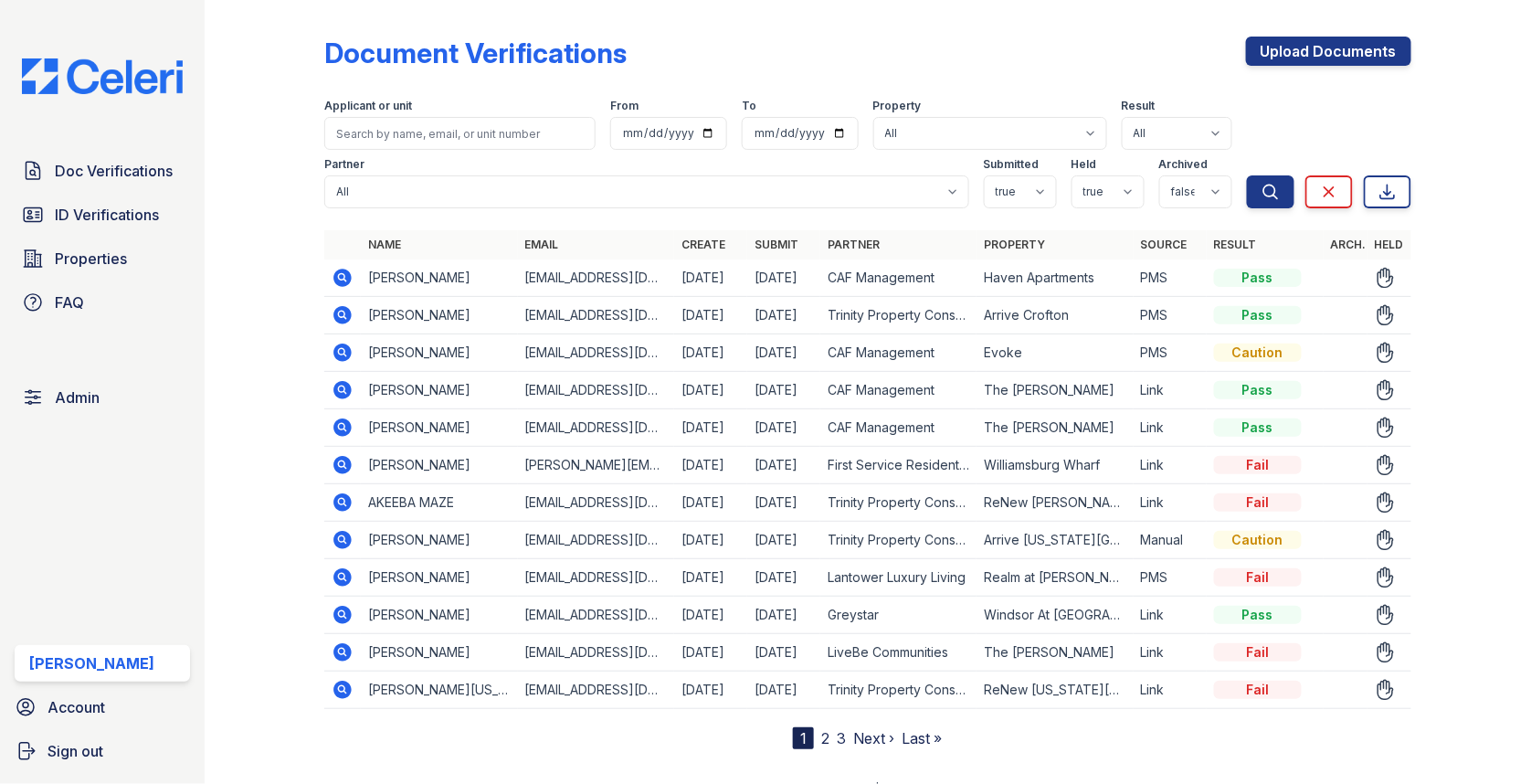
scroll to position [22, 0]
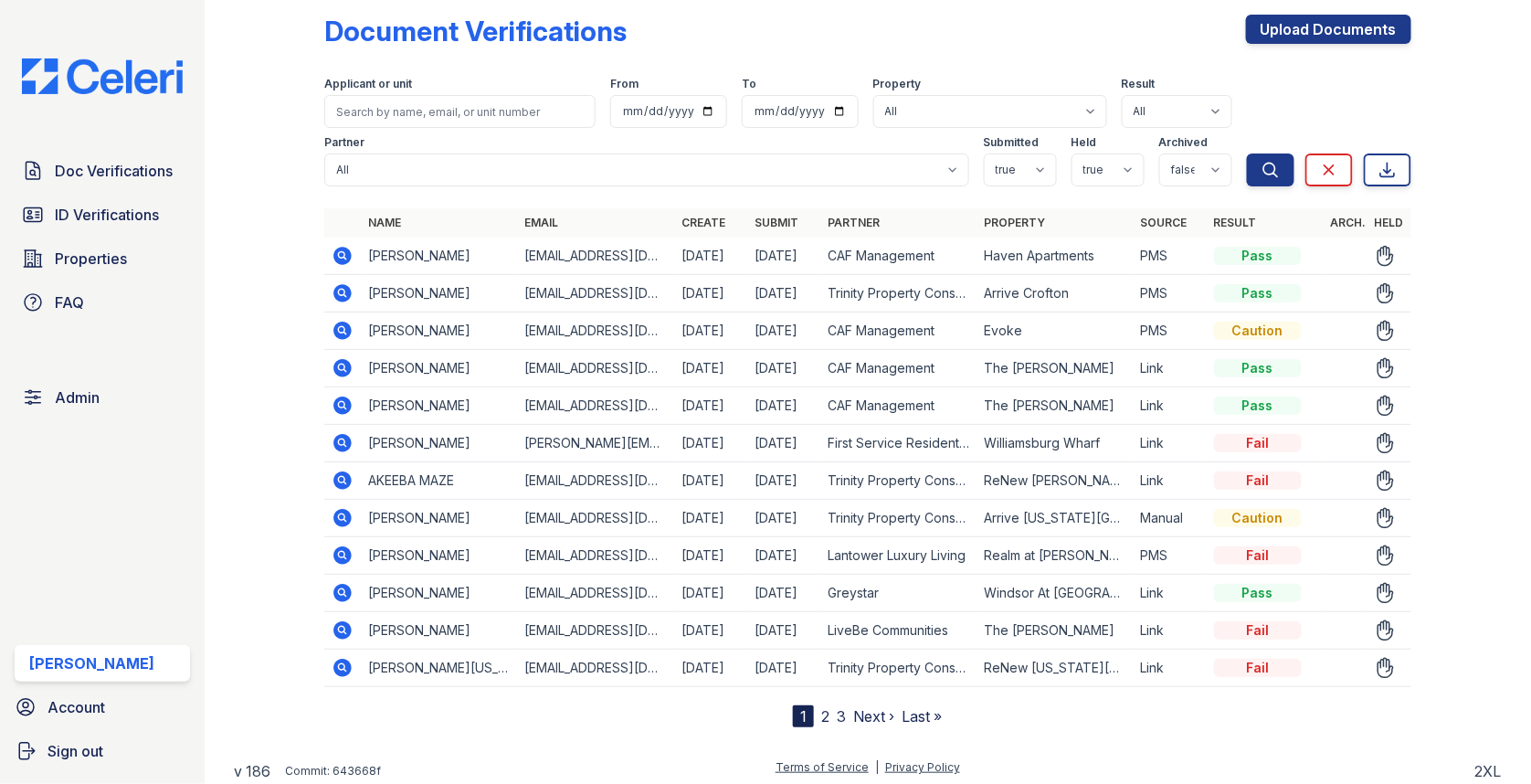
click at [331, 515] on icon at bounding box center [342, 518] width 22 height 22
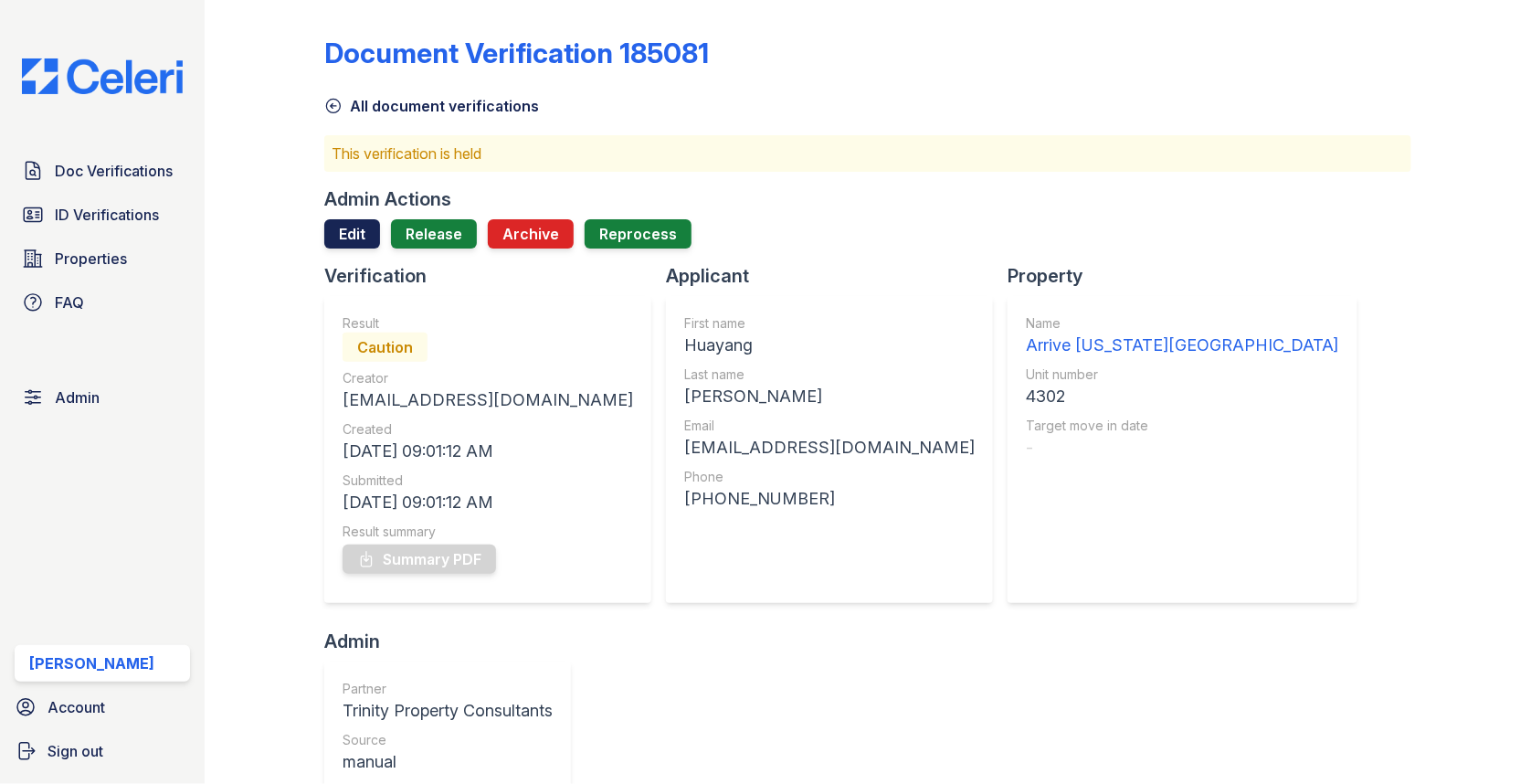
click at [368, 240] on link "Edit" at bounding box center [352, 234] width 56 height 30
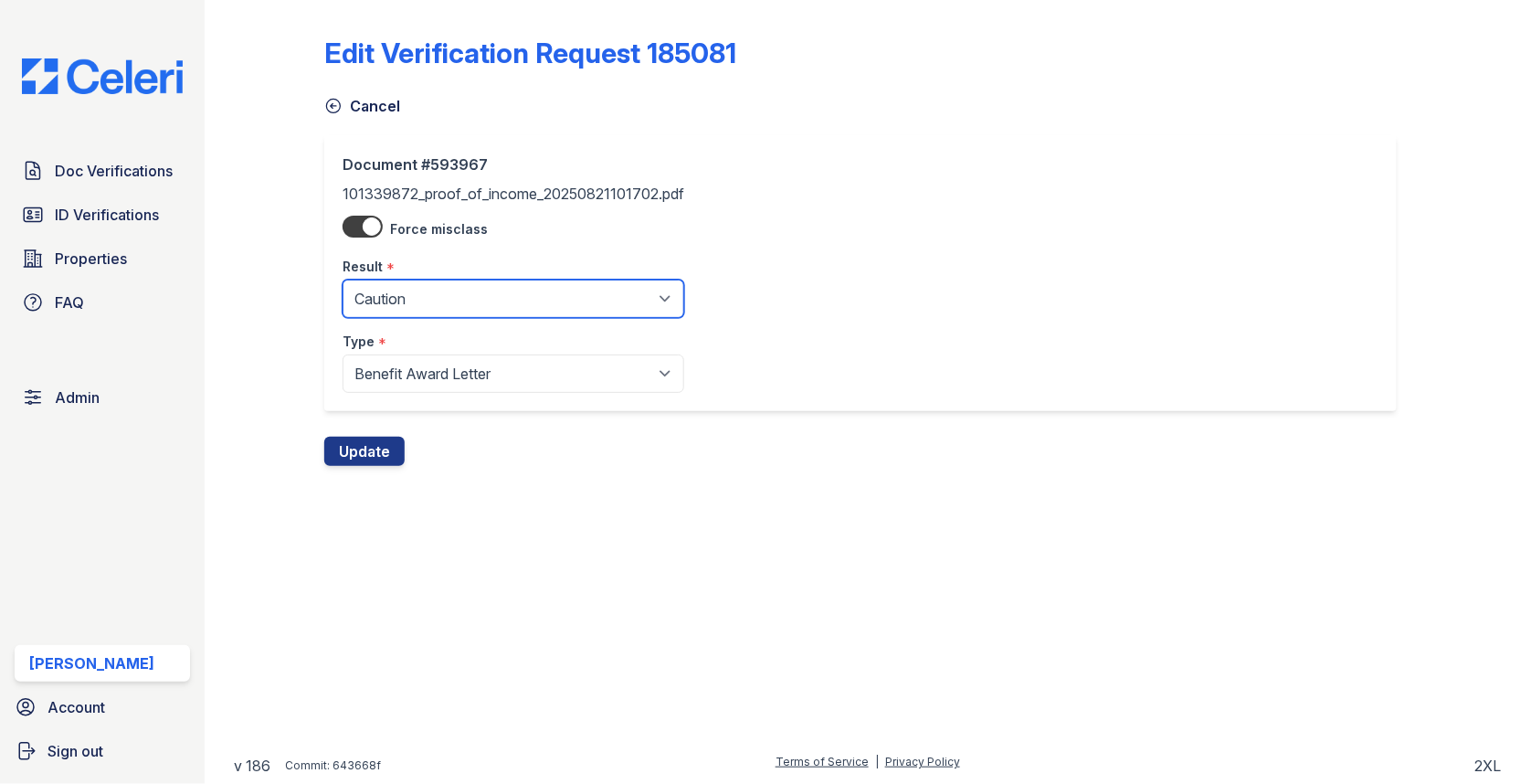
click at [402, 293] on select "Pending Sent Started Processing Pass Fail Caution Error N/A" at bounding box center [513, 298] width 342 height 38
select select "pass"
click at [370, 434] on div "Document #593967 101339872_proof_of_income_20250821101702.pdf Force misclass Re…" at bounding box center [867, 286] width 1087 height 302
click at [370, 440] on button "Update" at bounding box center [364, 452] width 81 height 30
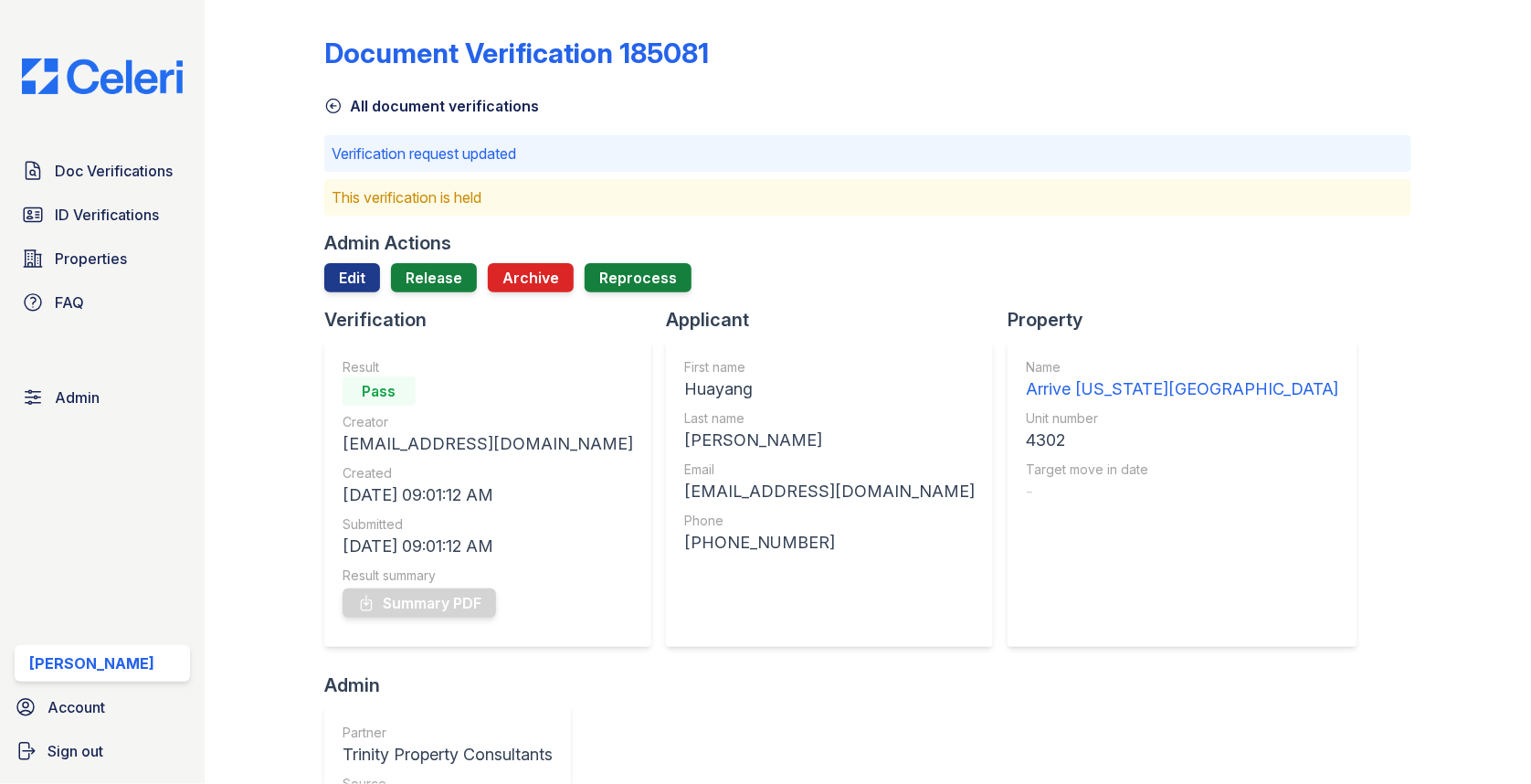
click at [426, 258] on div "Admin Actions Edit Release Archive Reprocess" at bounding box center [867, 268] width 1087 height 77
click at [426, 270] on link "Release" at bounding box center [433, 278] width 86 height 30
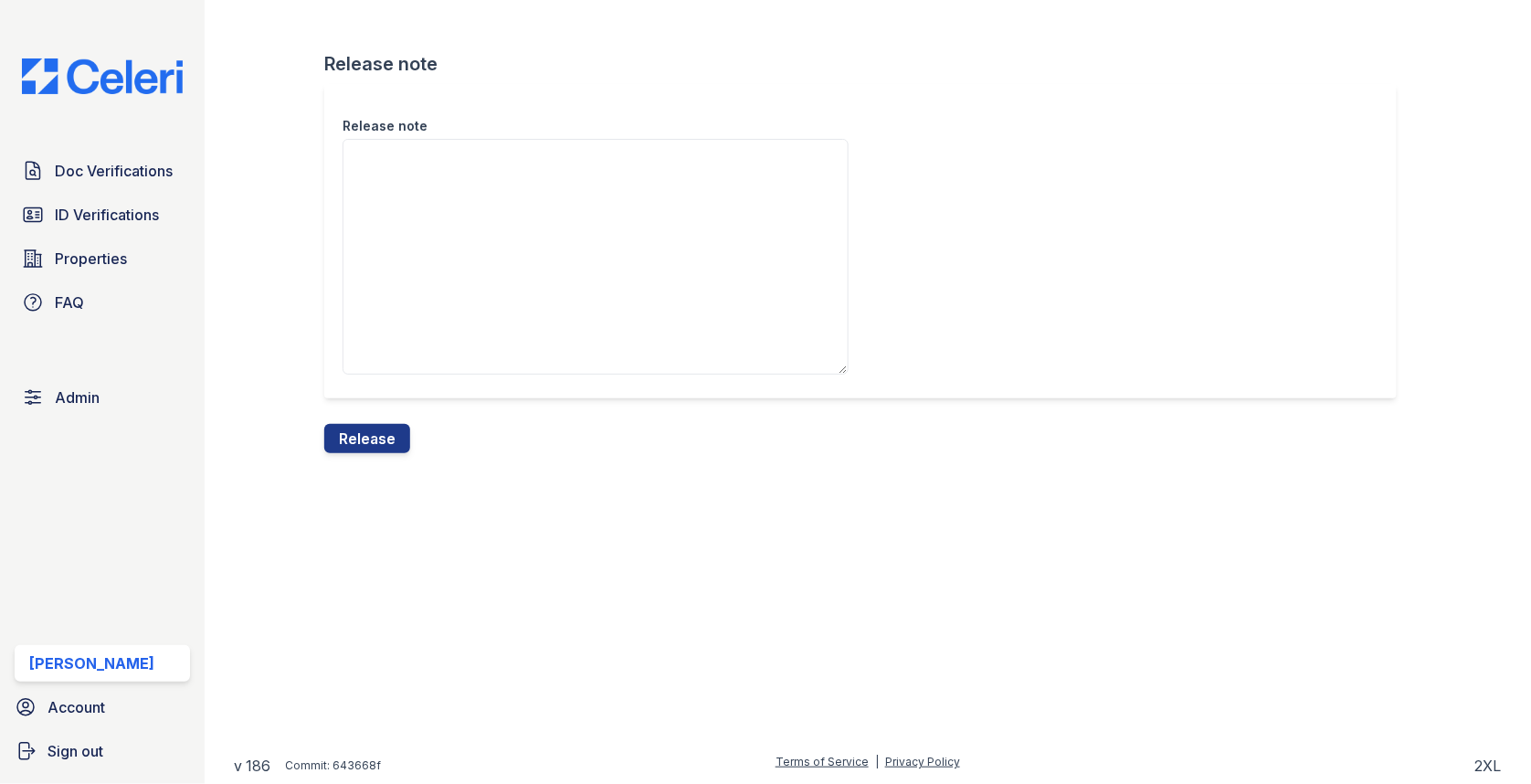
click at [381, 415] on div "Release note" at bounding box center [867, 254] width 1087 height 340
click at [381, 429] on button "Release" at bounding box center [367, 439] width 86 height 30
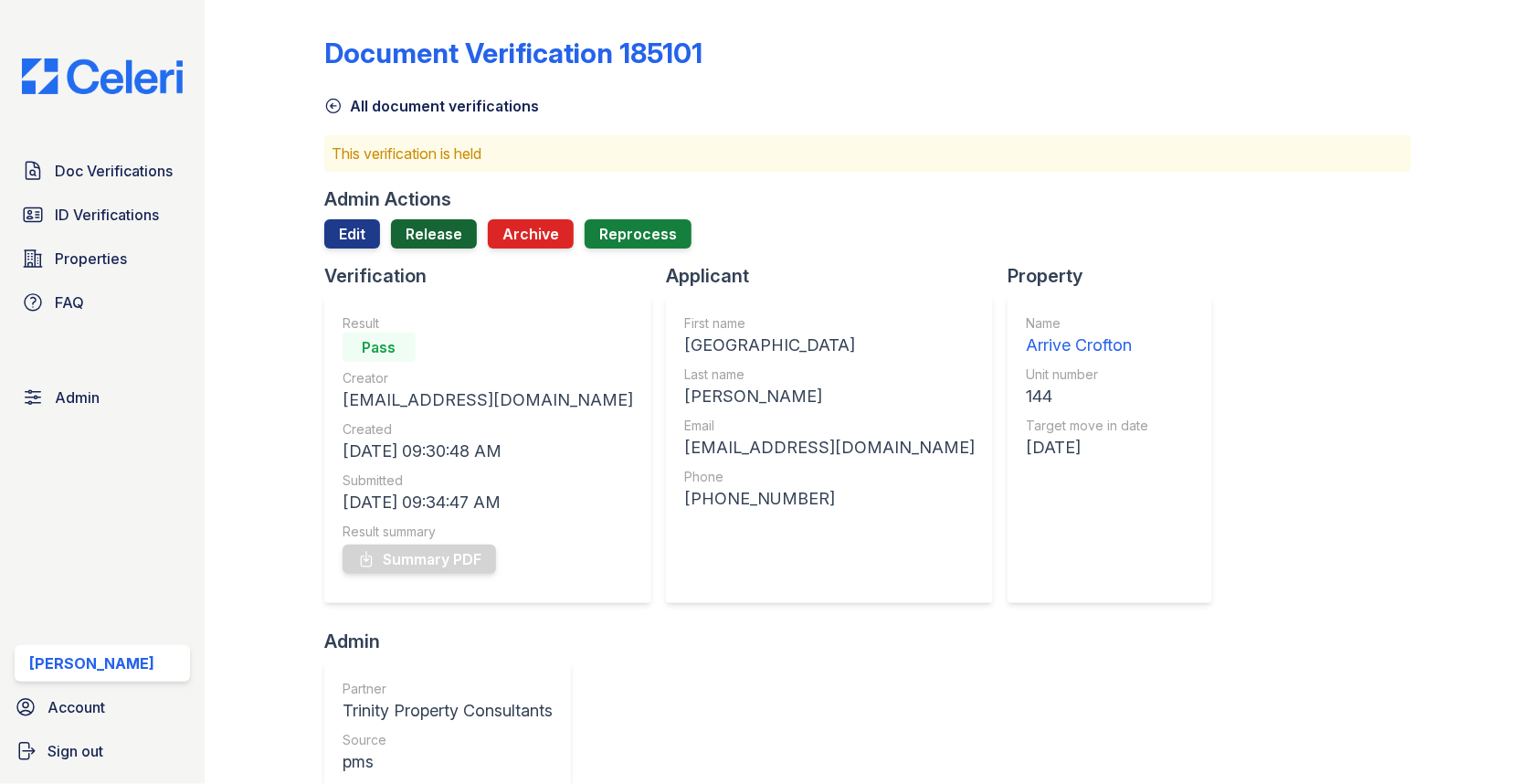
click at [454, 244] on link "Release" at bounding box center [433, 234] width 86 height 30
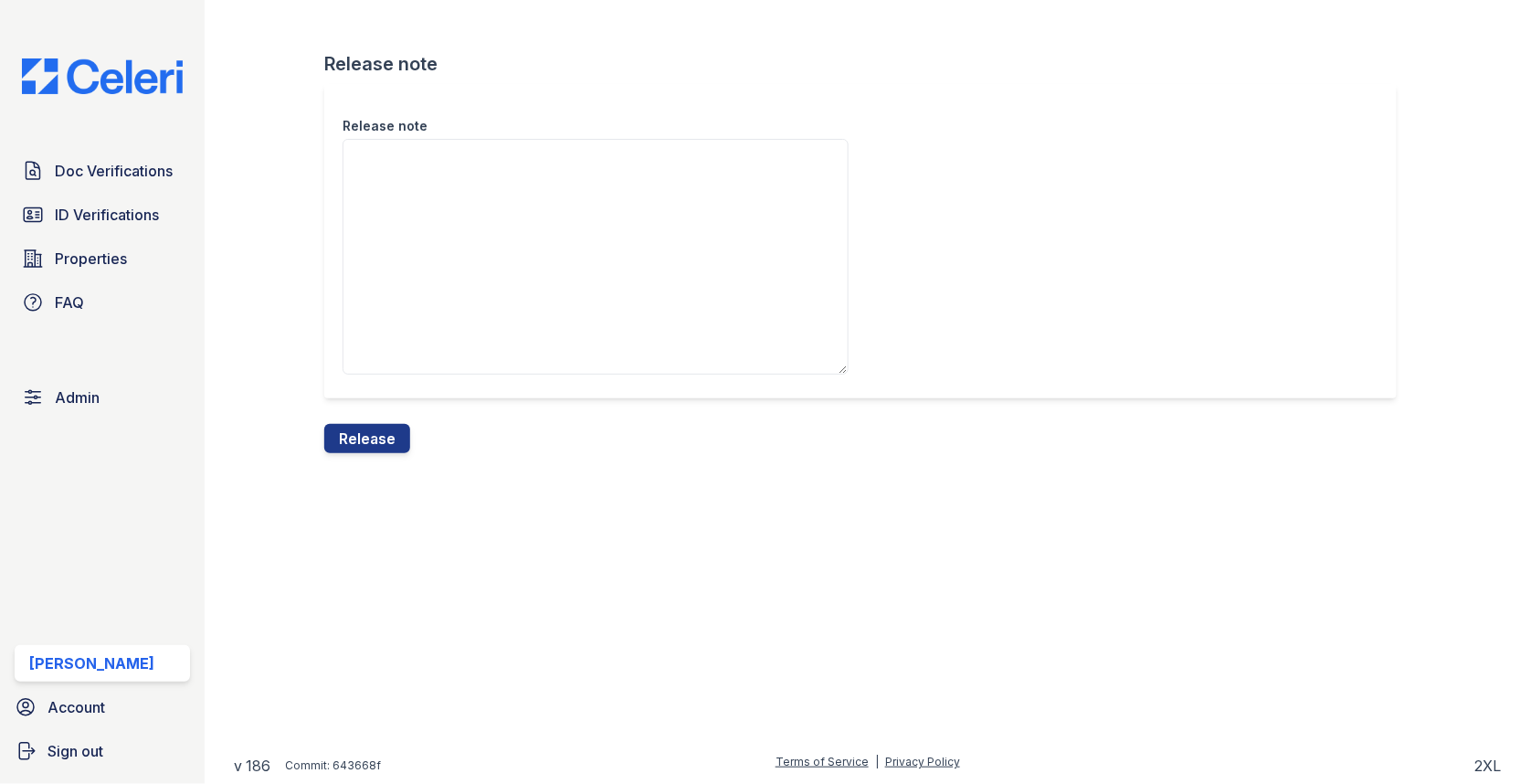
click at [385, 420] on div "Release note" at bounding box center [867, 254] width 1087 height 340
click at [383, 431] on button "Release" at bounding box center [367, 439] width 86 height 30
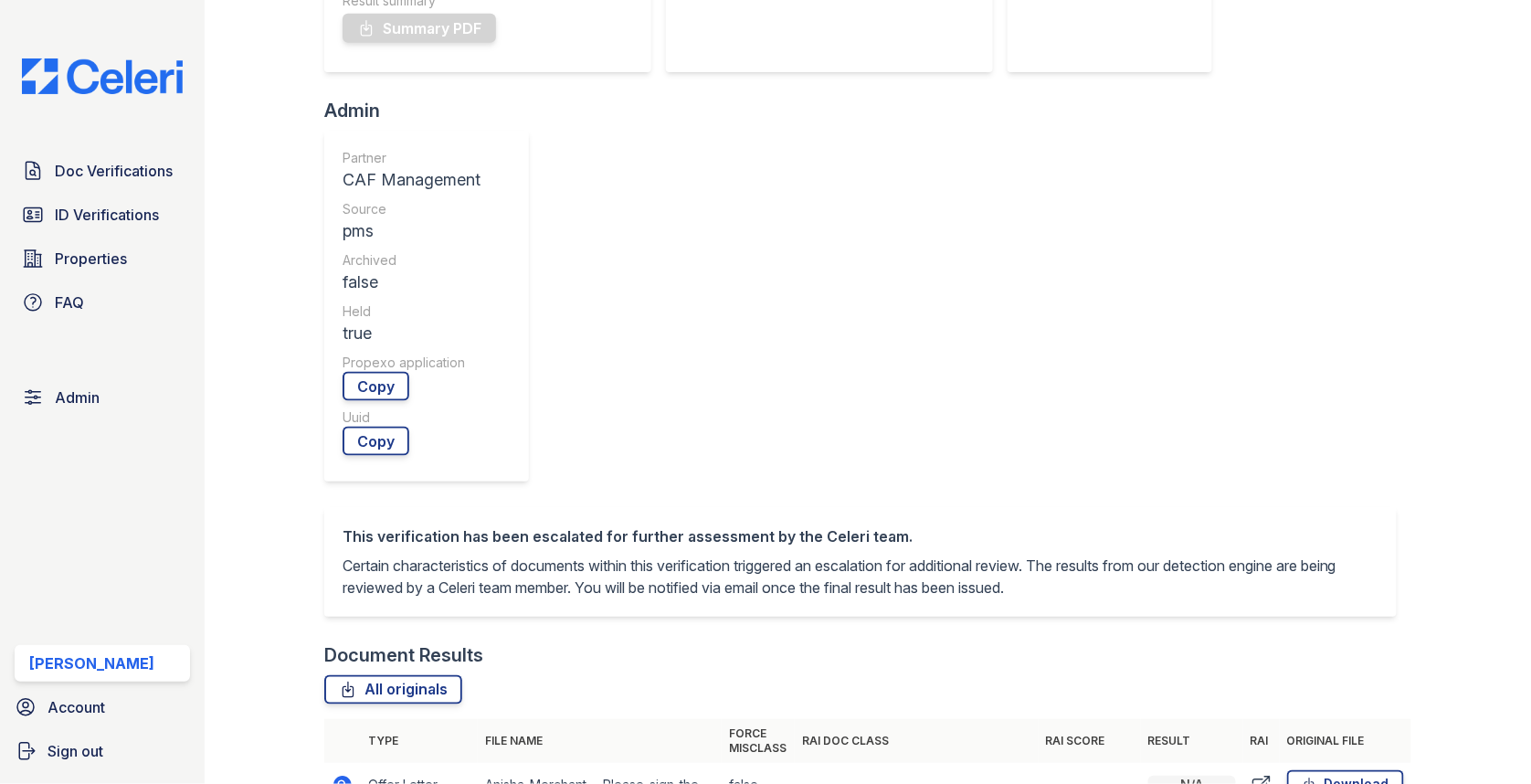
scroll to position [667, 0]
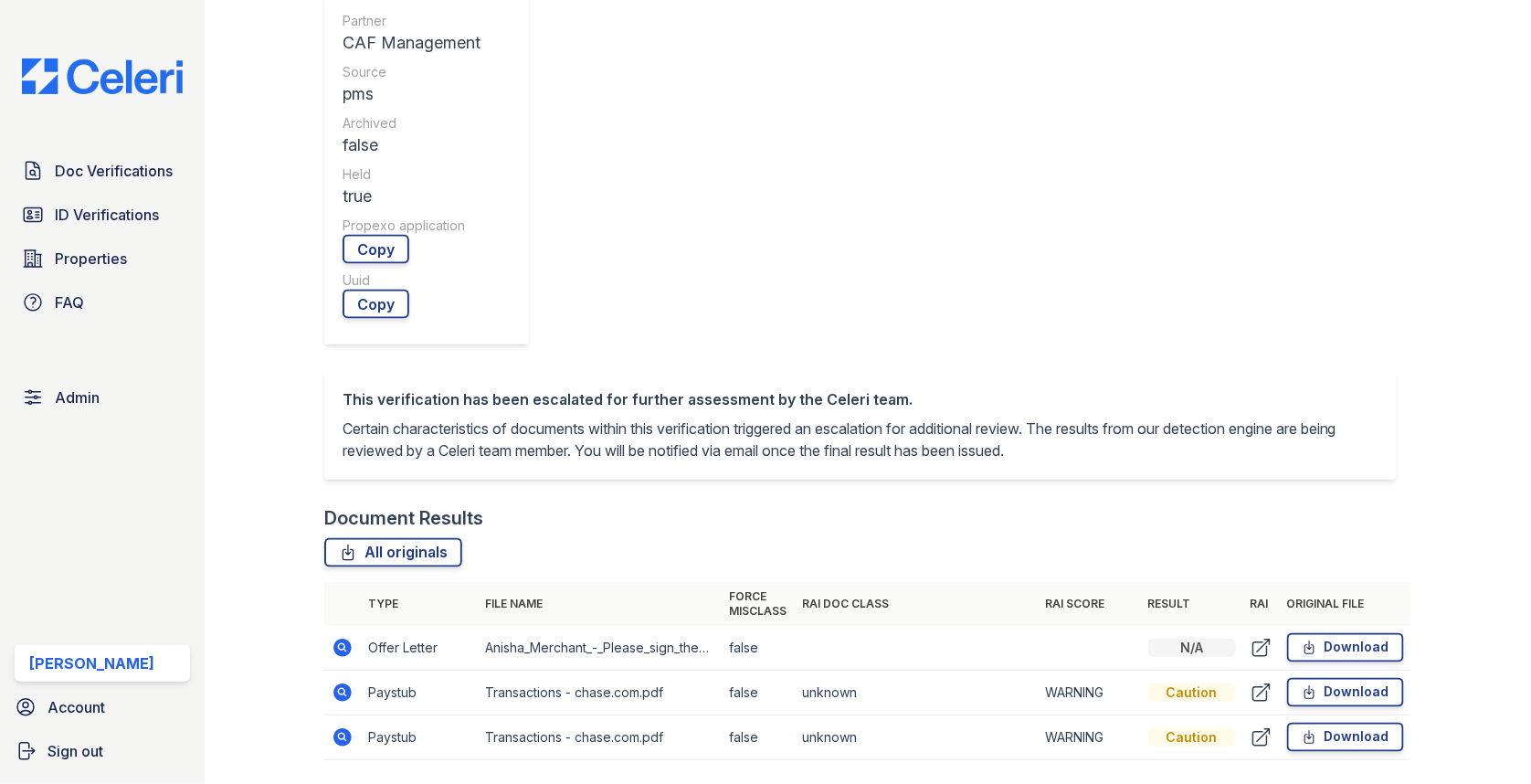
click at [339, 683] on icon at bounding box center [342, 692] width 19 height 19
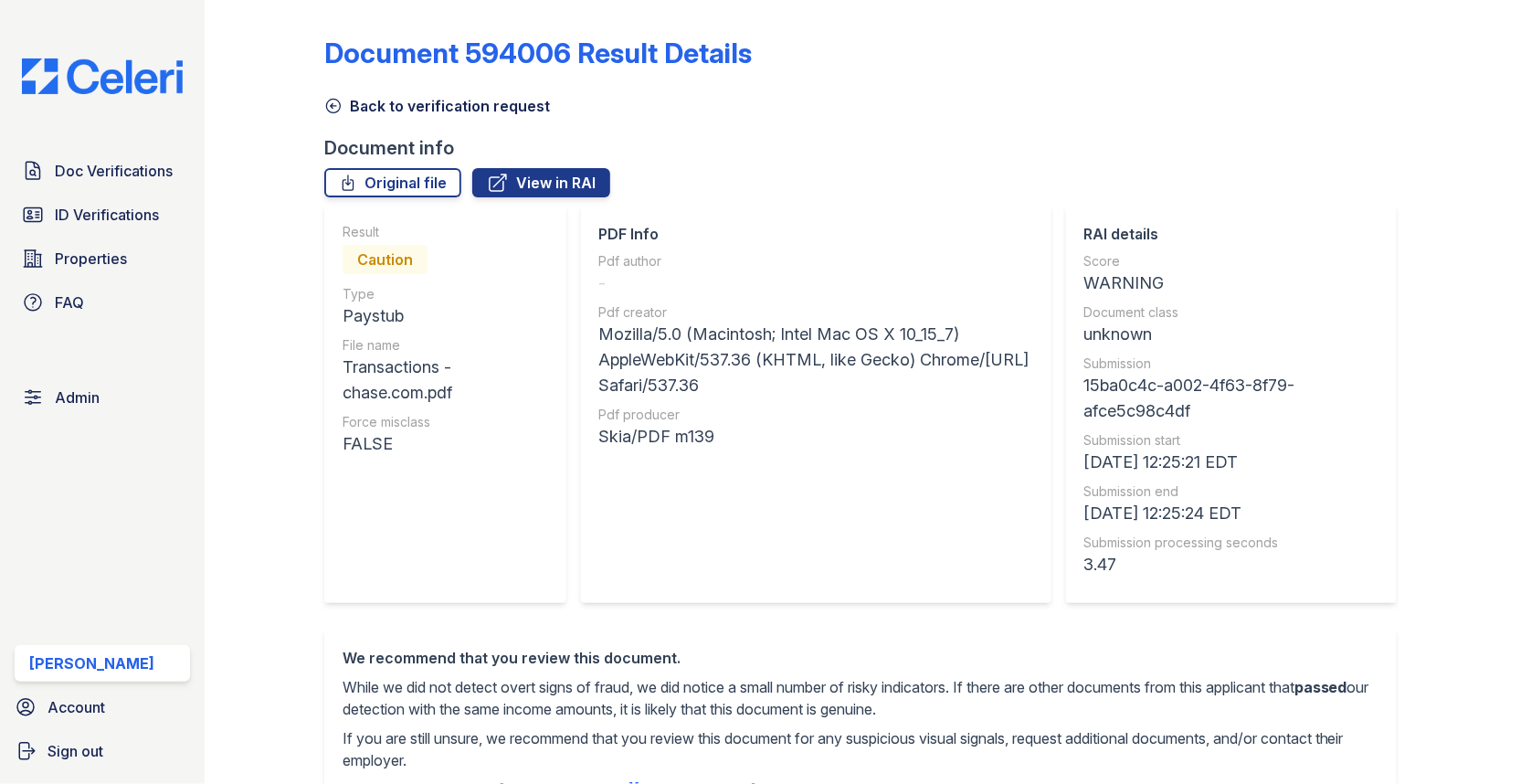
scroll to position [1072, 0]
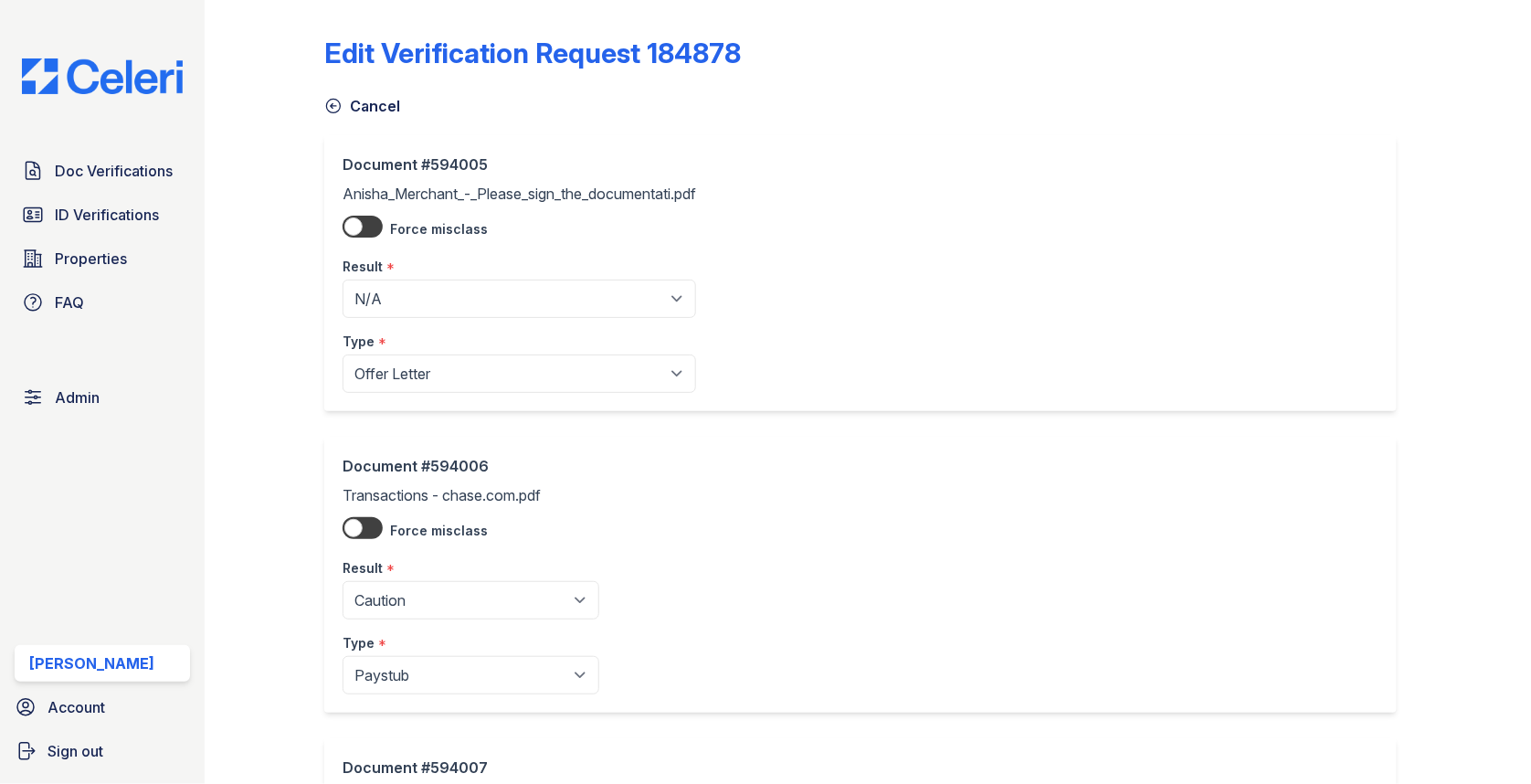
scroll to position [342, 0]
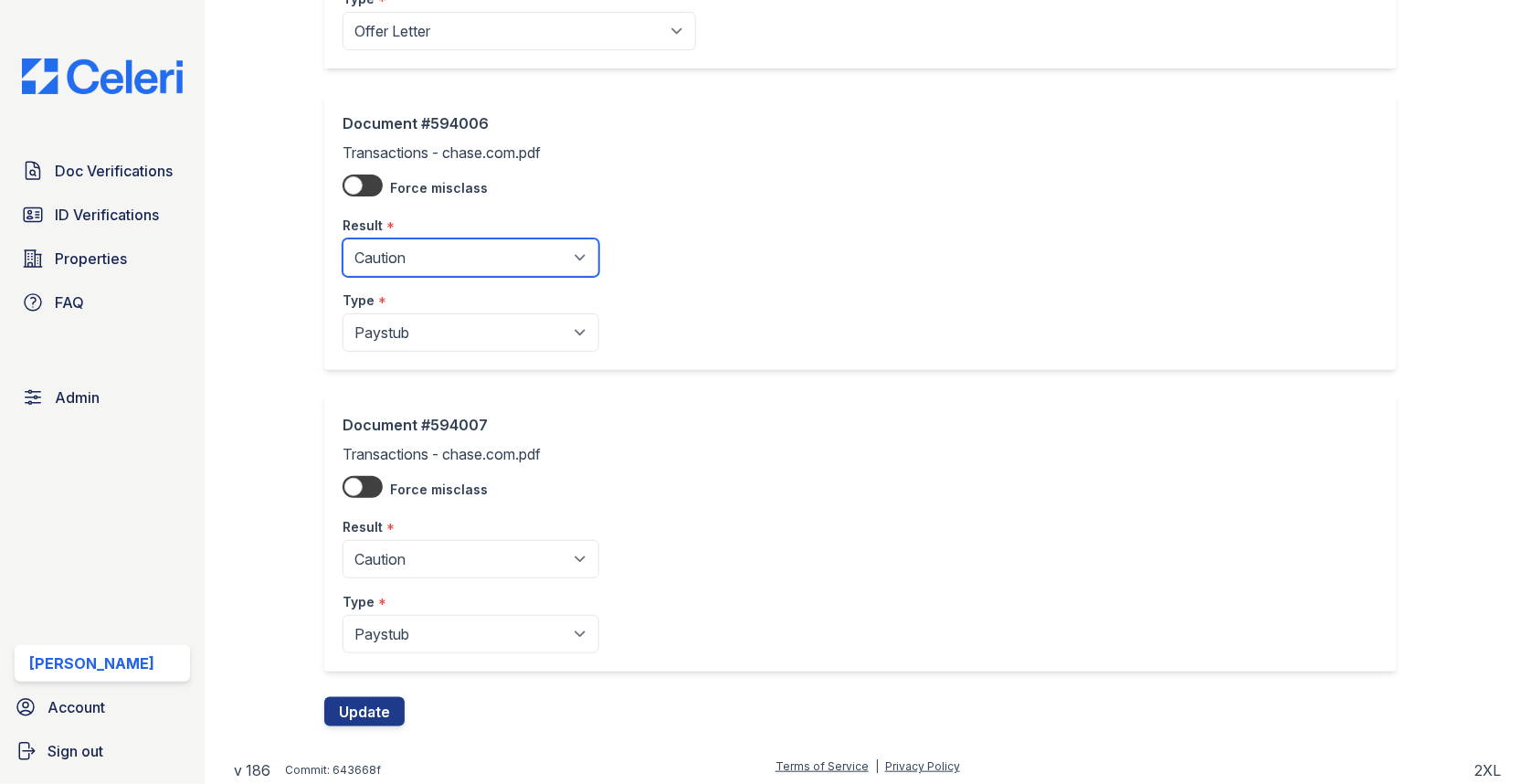
click at [470, 243] on select "Pending Sent Started Processing Pass Fail Caution Error N/A" at bounding box center [470, 257] width 256 height 38
select select "fail"
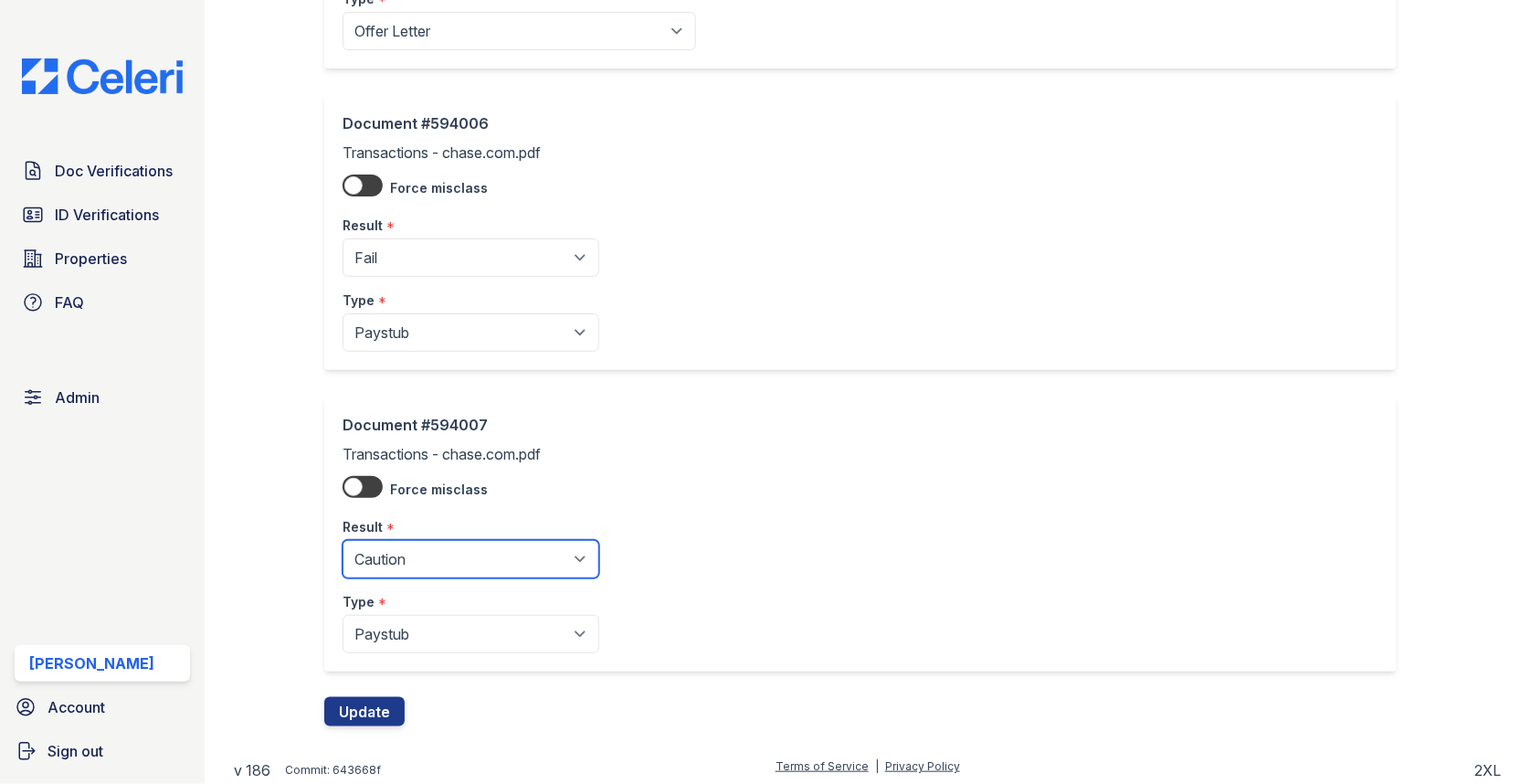
click at [441, 553] on select "Pending Sent Started Processing Pass Fail Caution Error N/A" at bounding box center [470, 558] width 256 height 38
select select "fail"
click at [379, 697] on button "Update" at bounding box center [364, 712] width 81 height 30
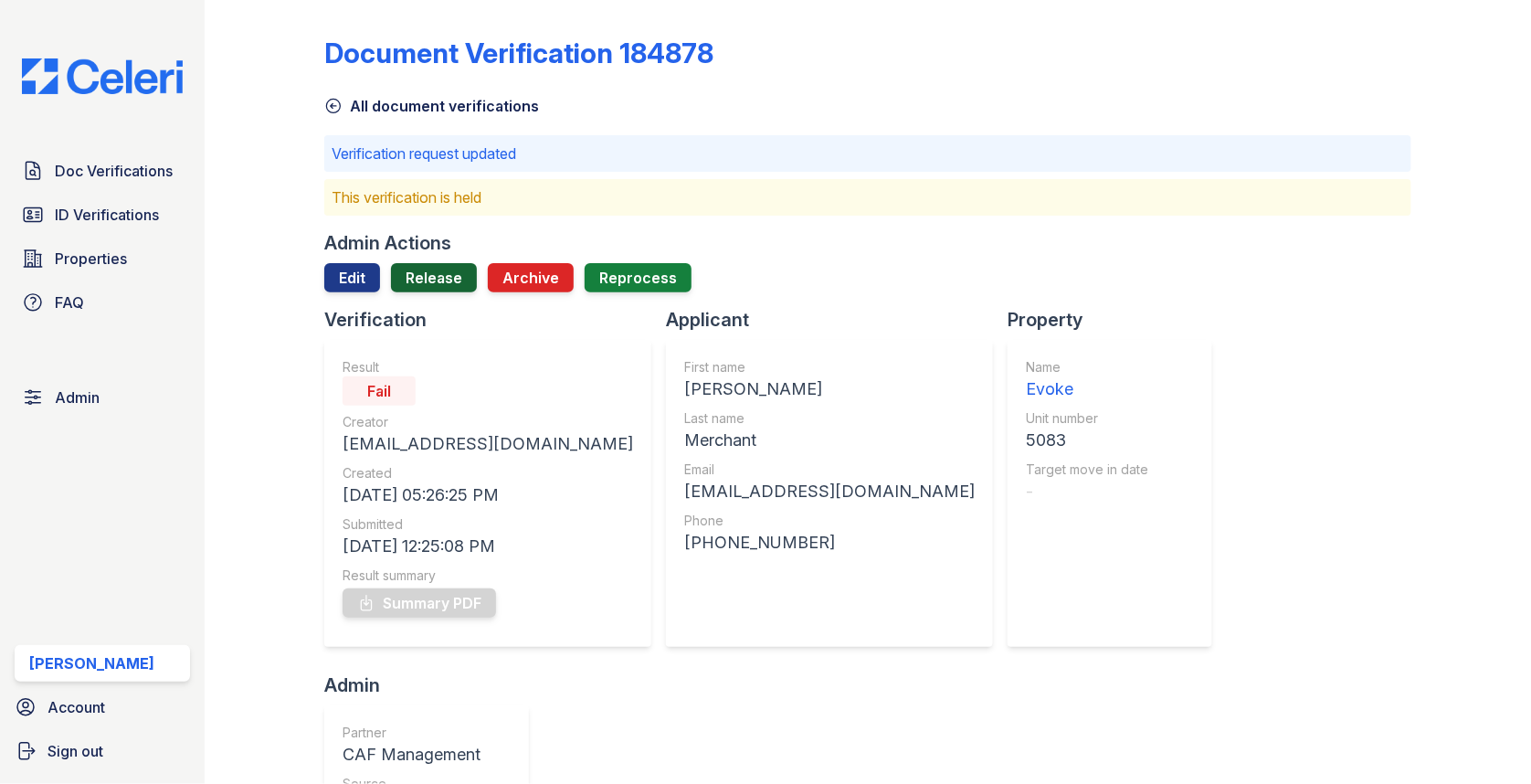
click at [429, 280] on link "Release" at bounding box center [433, 278] width 86 height 30
click at [429, 292] on link "Release" at bounding box center [433, 278] width 86 height 30
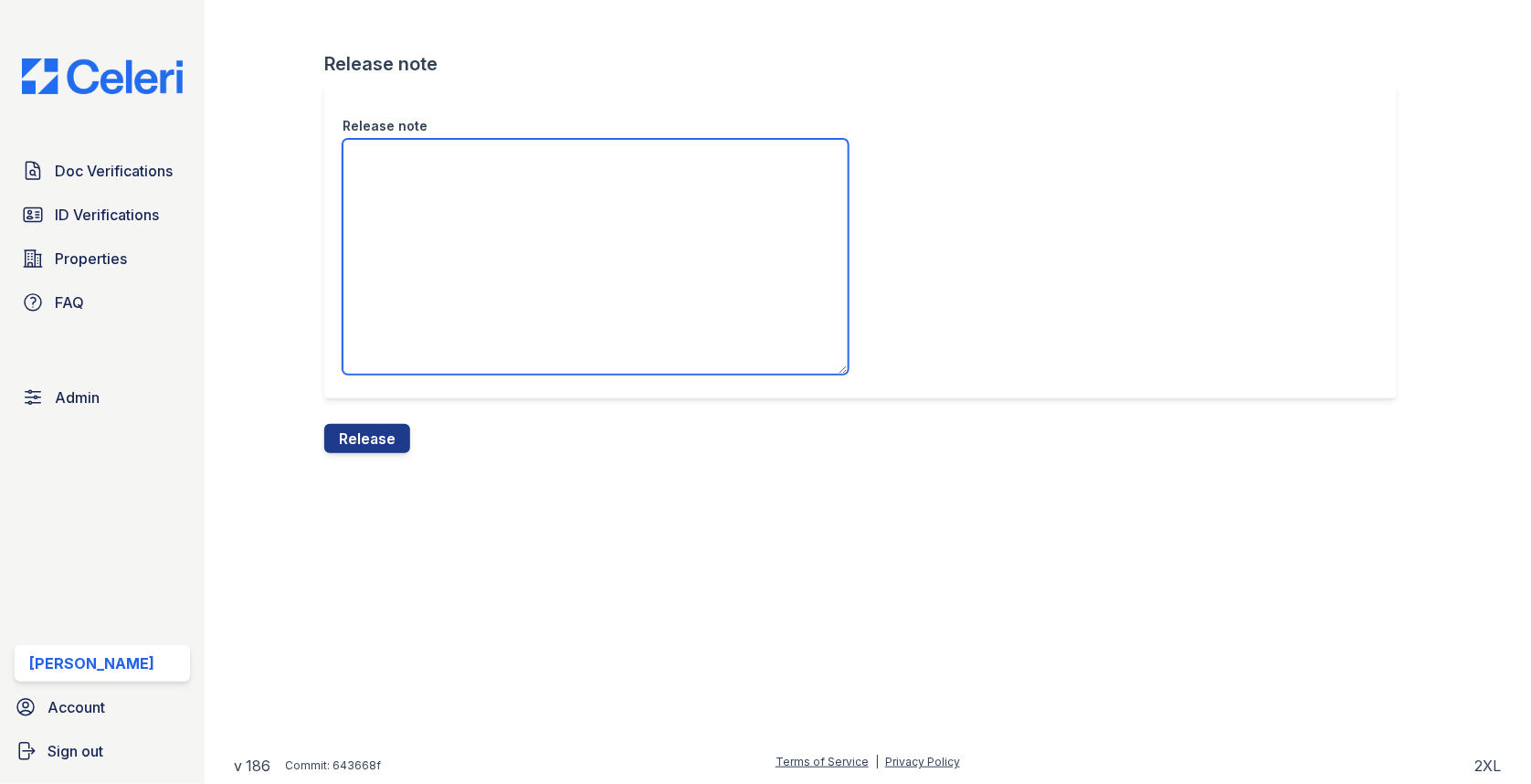
click at [429, 293] on textarea "Release note" at bounding box center [595, 256] width 506 height 236
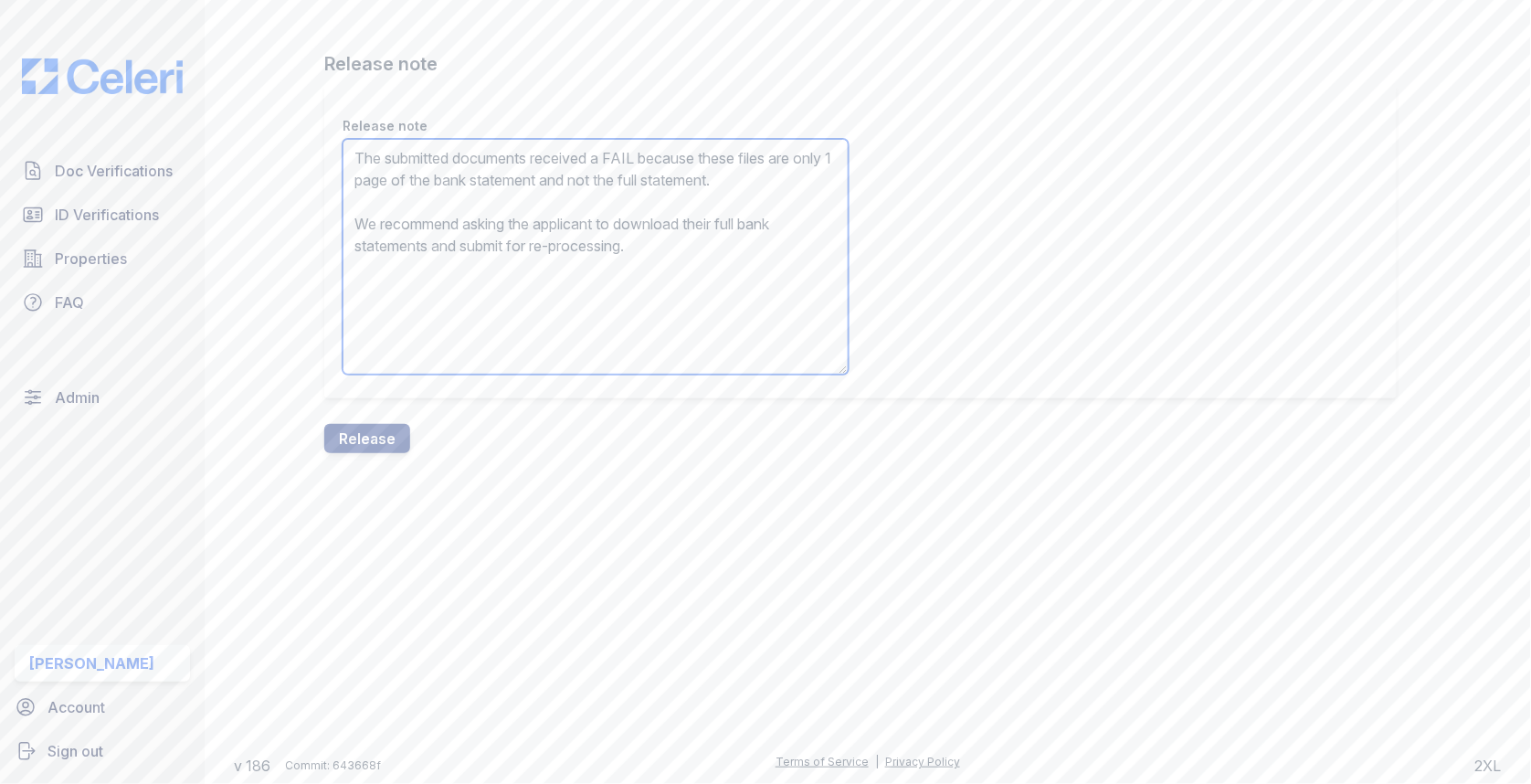
type textarea "The submitted documents received a FAIL because these files are only 1 page of …"
click at [381, 405] on div "Release note The submitted documents received a FAIL because these files are on…" at bounding box center [867, 254] width 1087 height 340
click at [381, 436] on button "Release" at bounding box center [367, 439] width 86 height 30
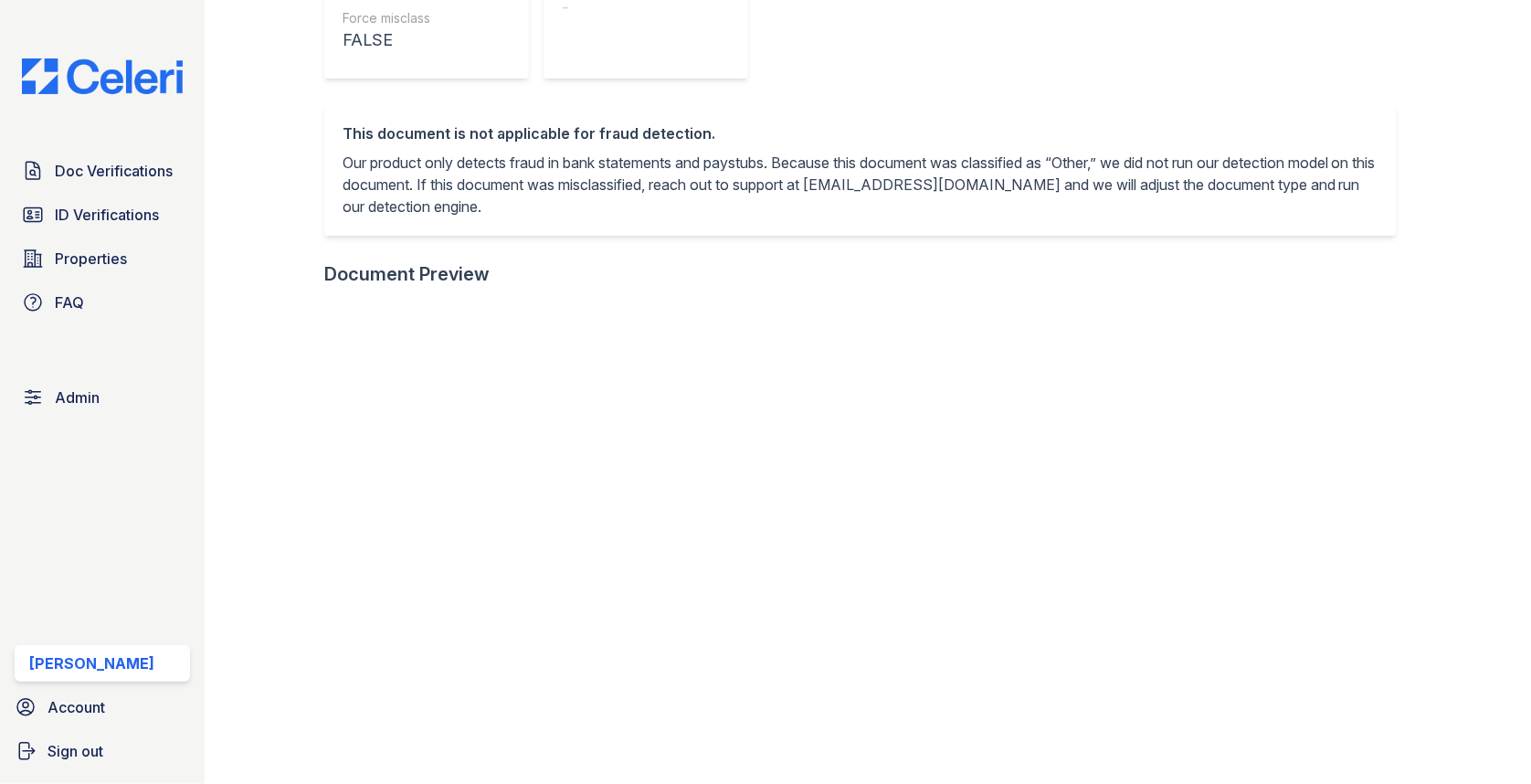
scroll to position [467, 0]
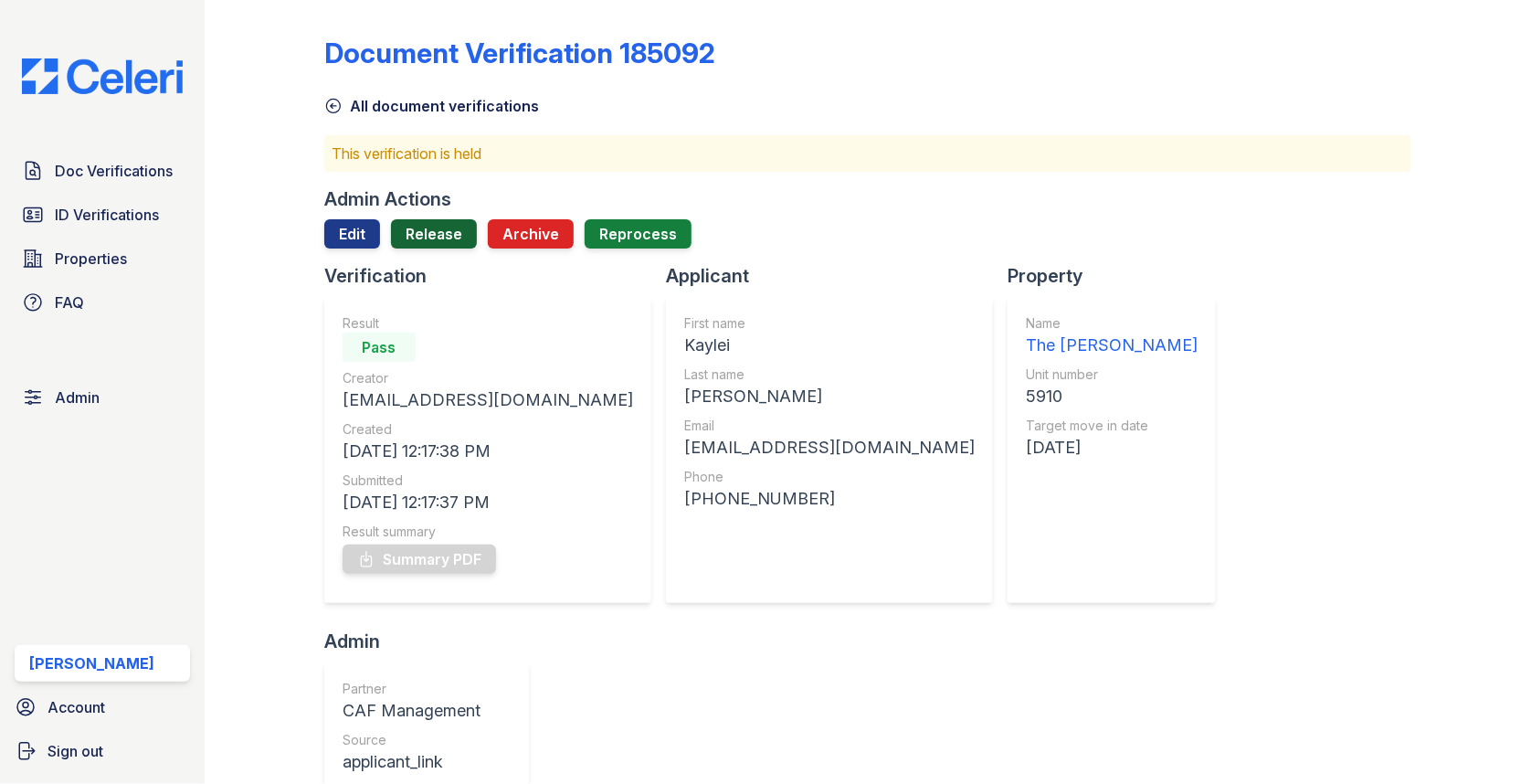
click at [441, 239] on link "Release" at bounding box center [433, 234] width 86 height 30
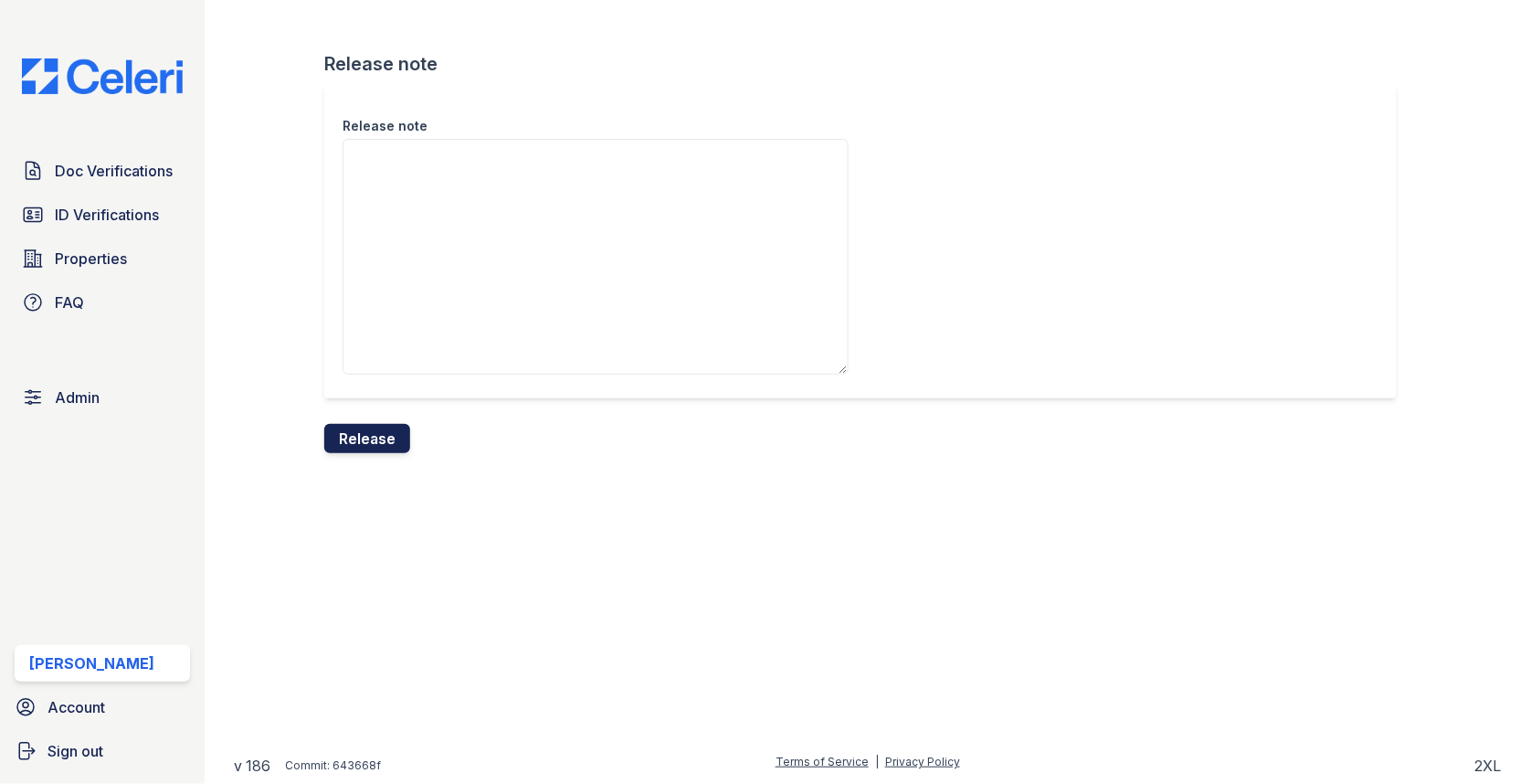
click at [368, 431] on button "Release" at bounding box center [367, 439] width 86 height 30
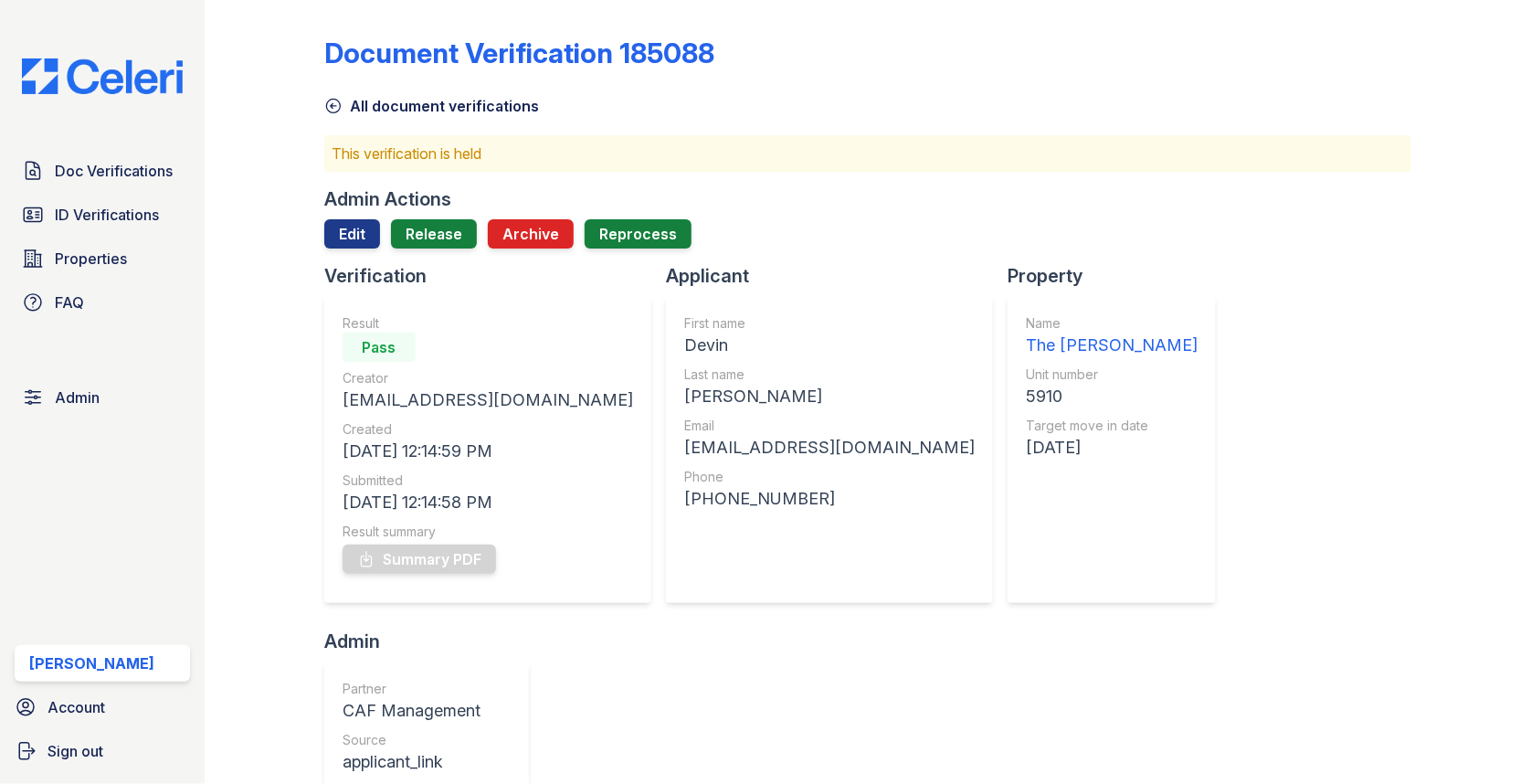
click at [437, 218] on div "Admin Actions Edit Release Archive Reprocess" at bounding box center [867, 224] width 1087 height 77
click at [431, 241] on link "Release" at bounding box center [433, 234] width 86 height 30
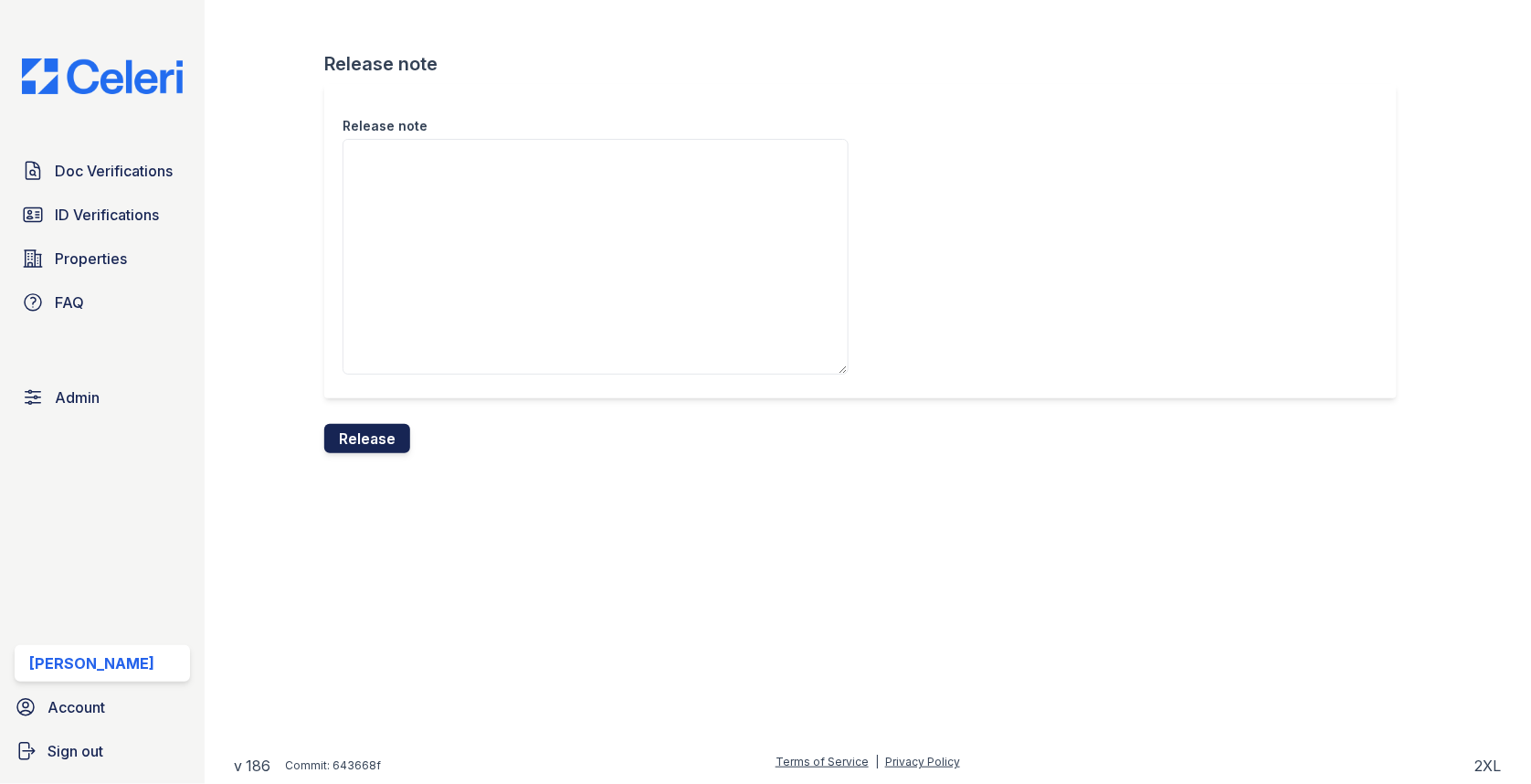
click at [381, 428] on button "Release" at bounding box center [367, 439] width 86 height 30
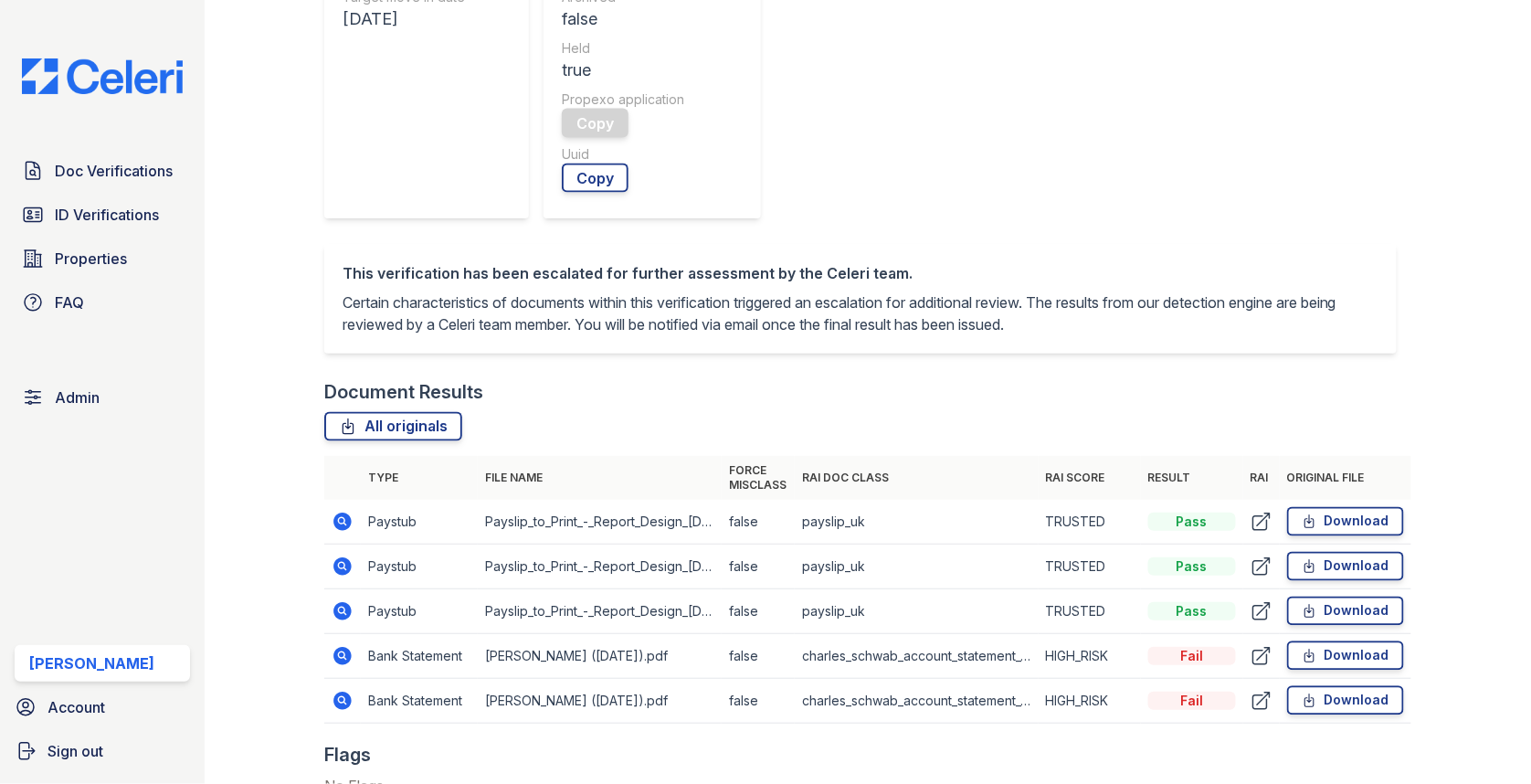
scroll to position [851, 0]
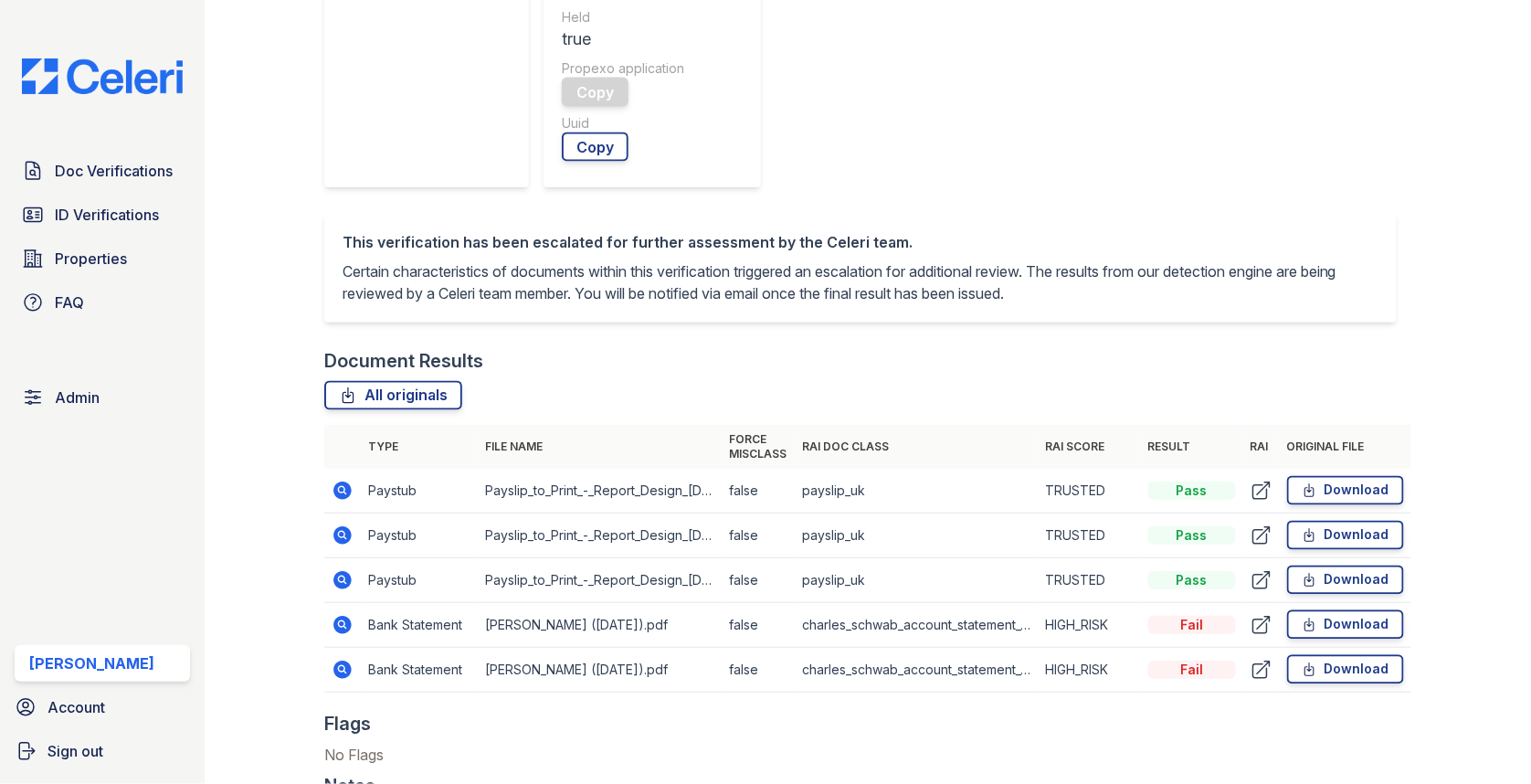
click at [354, 603] on td at bounding box center [342, 625] width 36 height 44
click at [346, 616] on icon at bounding box center [342, 625] width 19 height 19
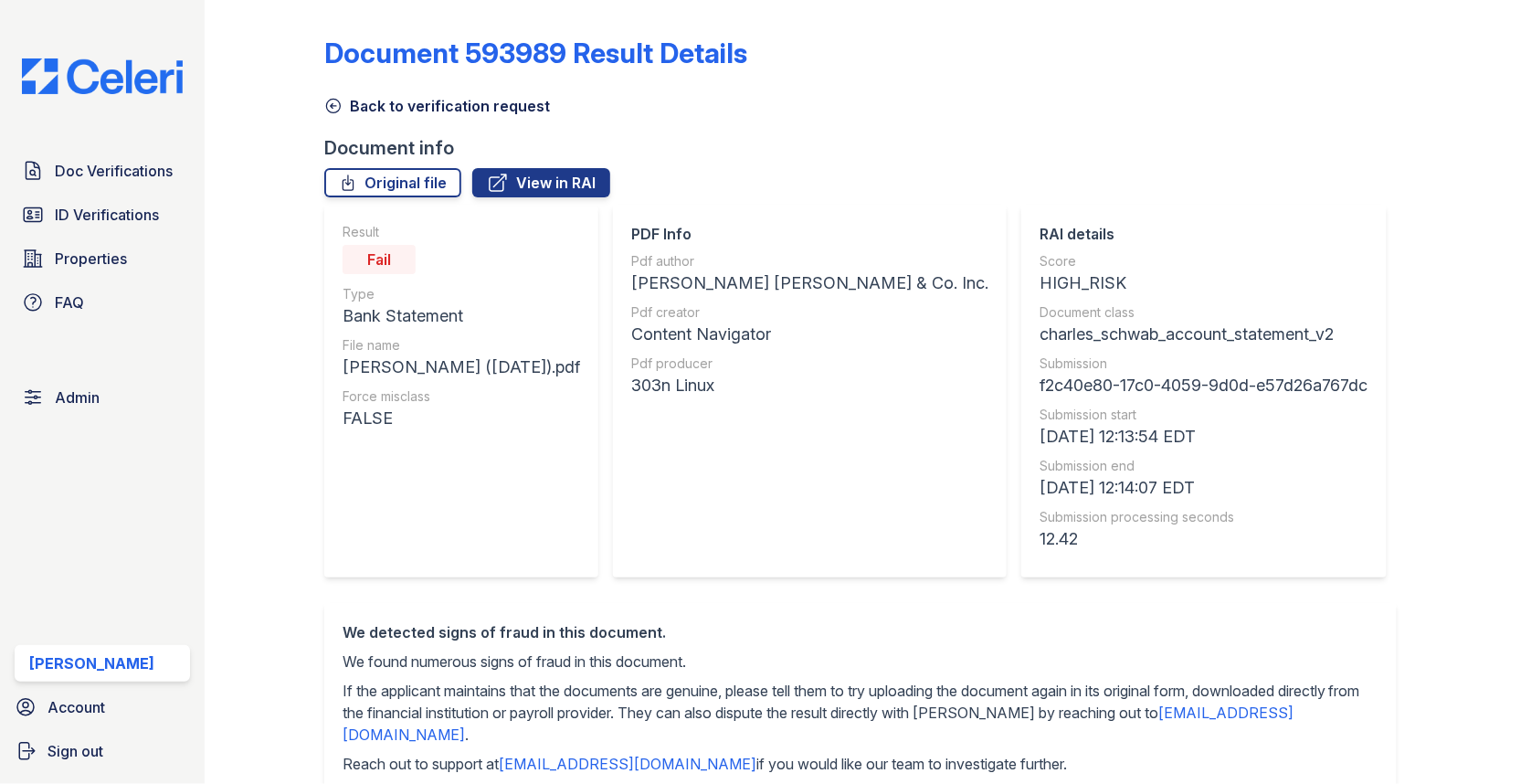
scroll to position [839, 0]
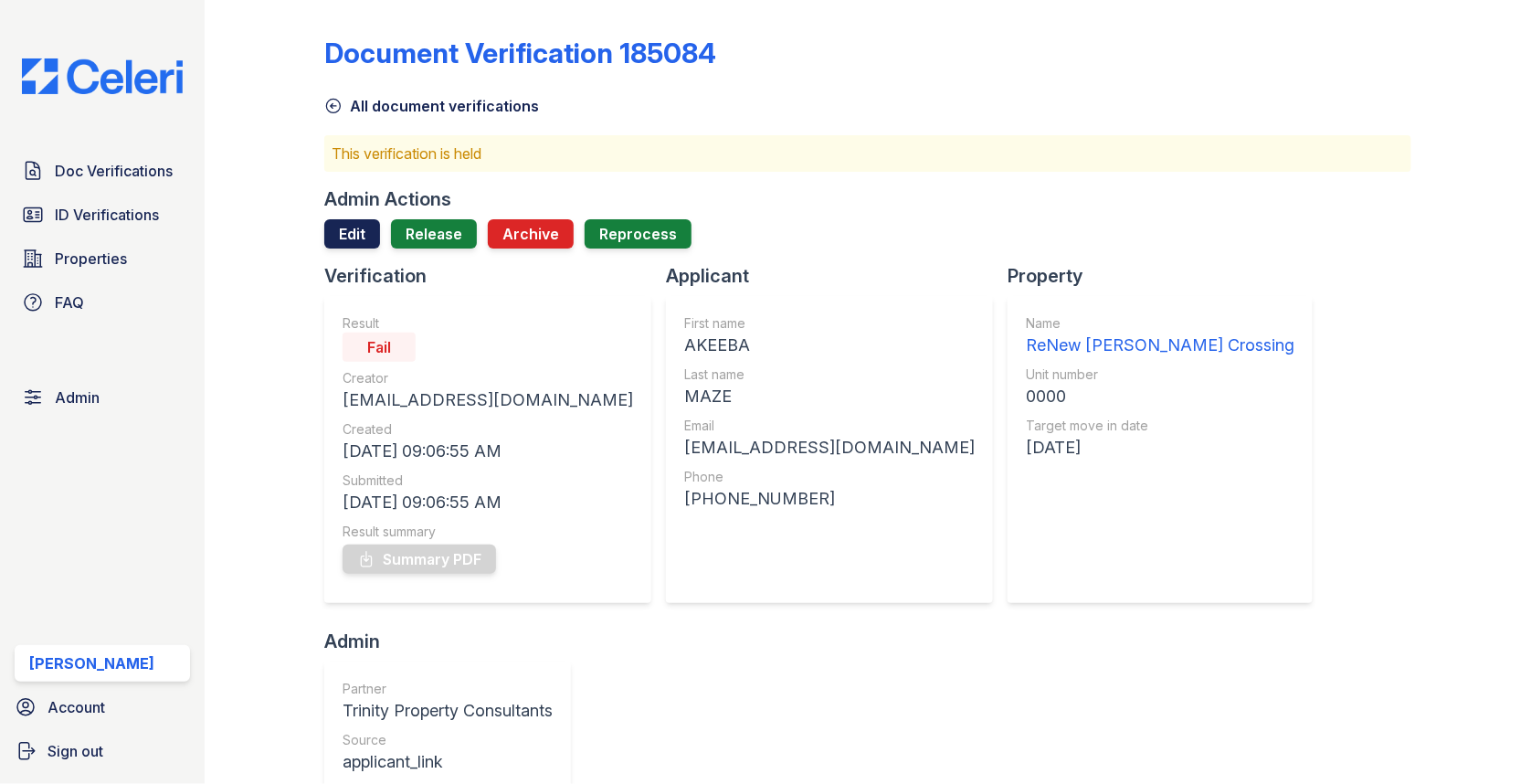
click at [355, 223] on link "Edit" at bounding box center [352, 234] width 56 height 30
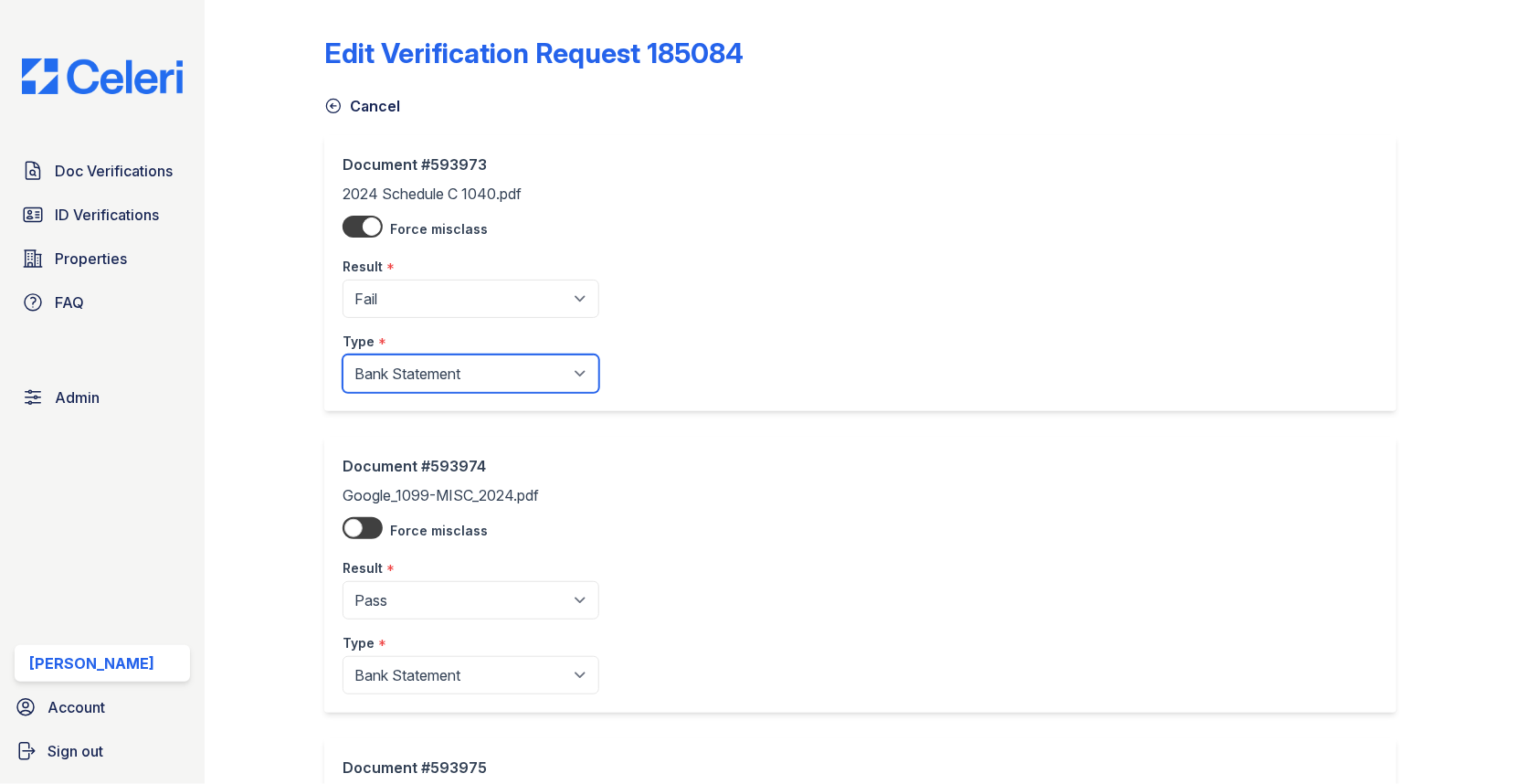
click at [381, 362] on select "Paystub Bank Statement Offer Letter Tax Documents Benefit Award Letter Investme…" at bounding box center [470, 373] width 256 height 38
select select "tax_documents"
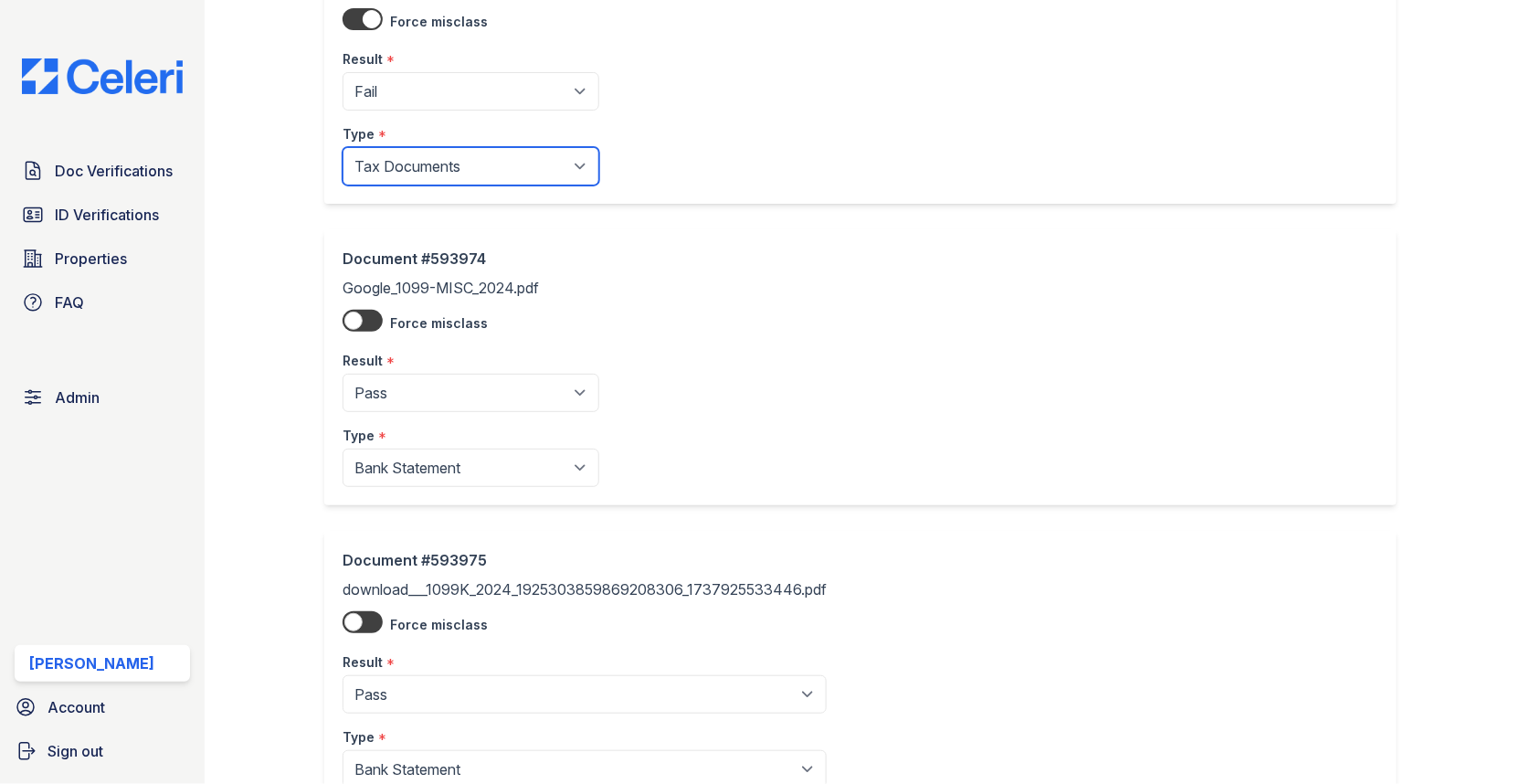
scroll to position [342, 0]
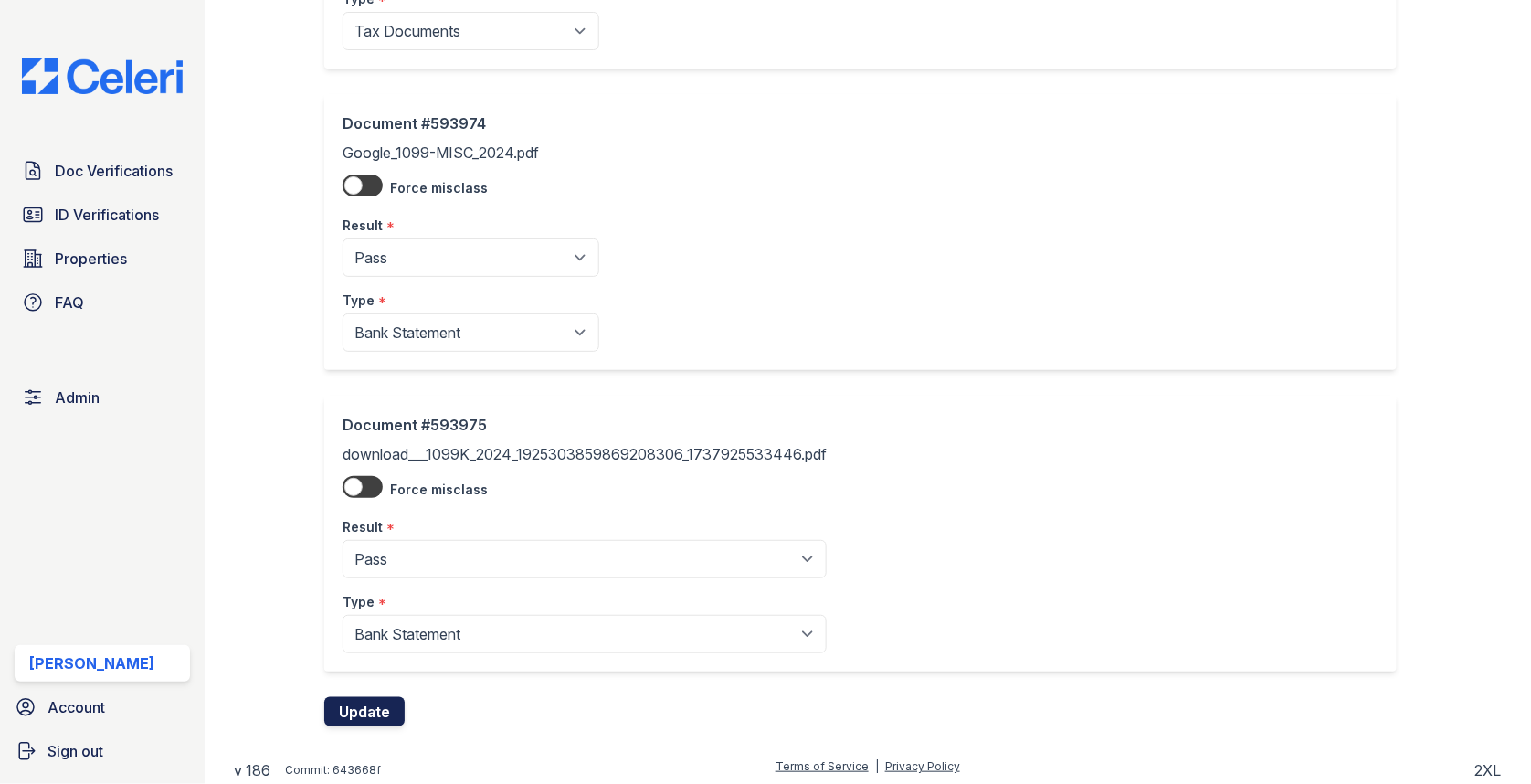
click at [373, 703] on button "Update" at bounding box center [364, 712] width 81 height 30
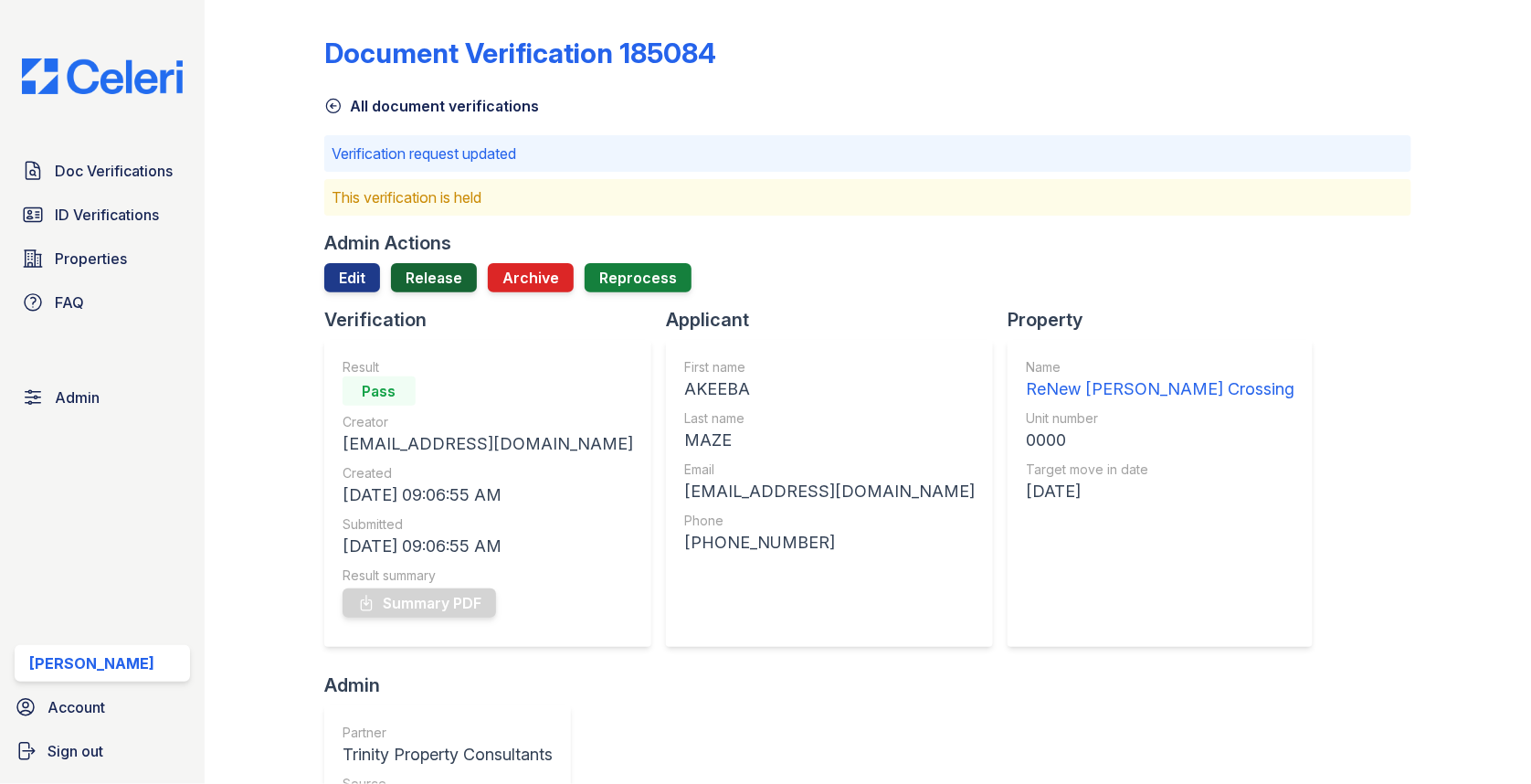
click at [441, 281] on link "Release" at bounding box center [433, 278] width 86 height 30
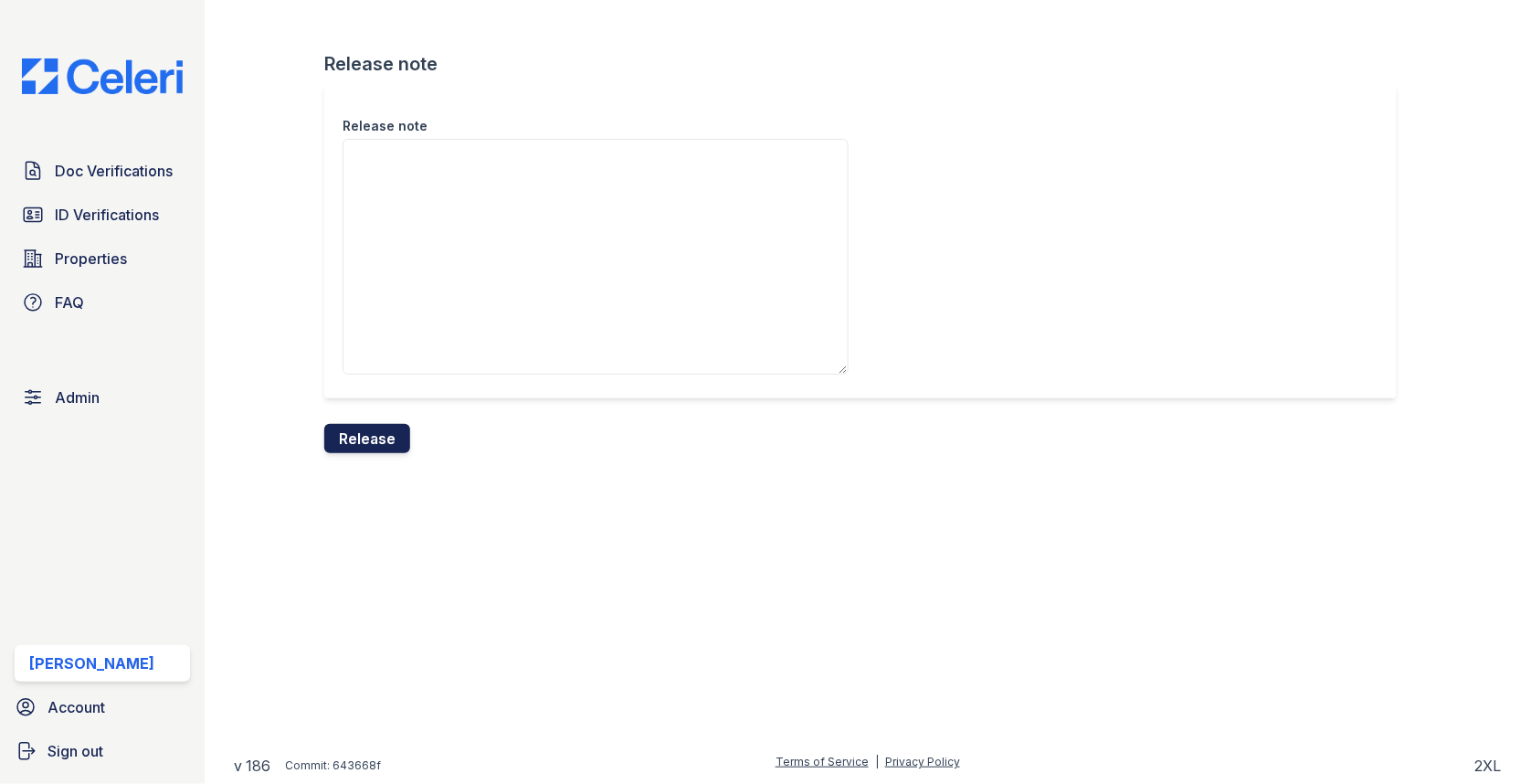
click at [382, 439] on button "Release" at bounding box center [367, 439] width 86 height 30
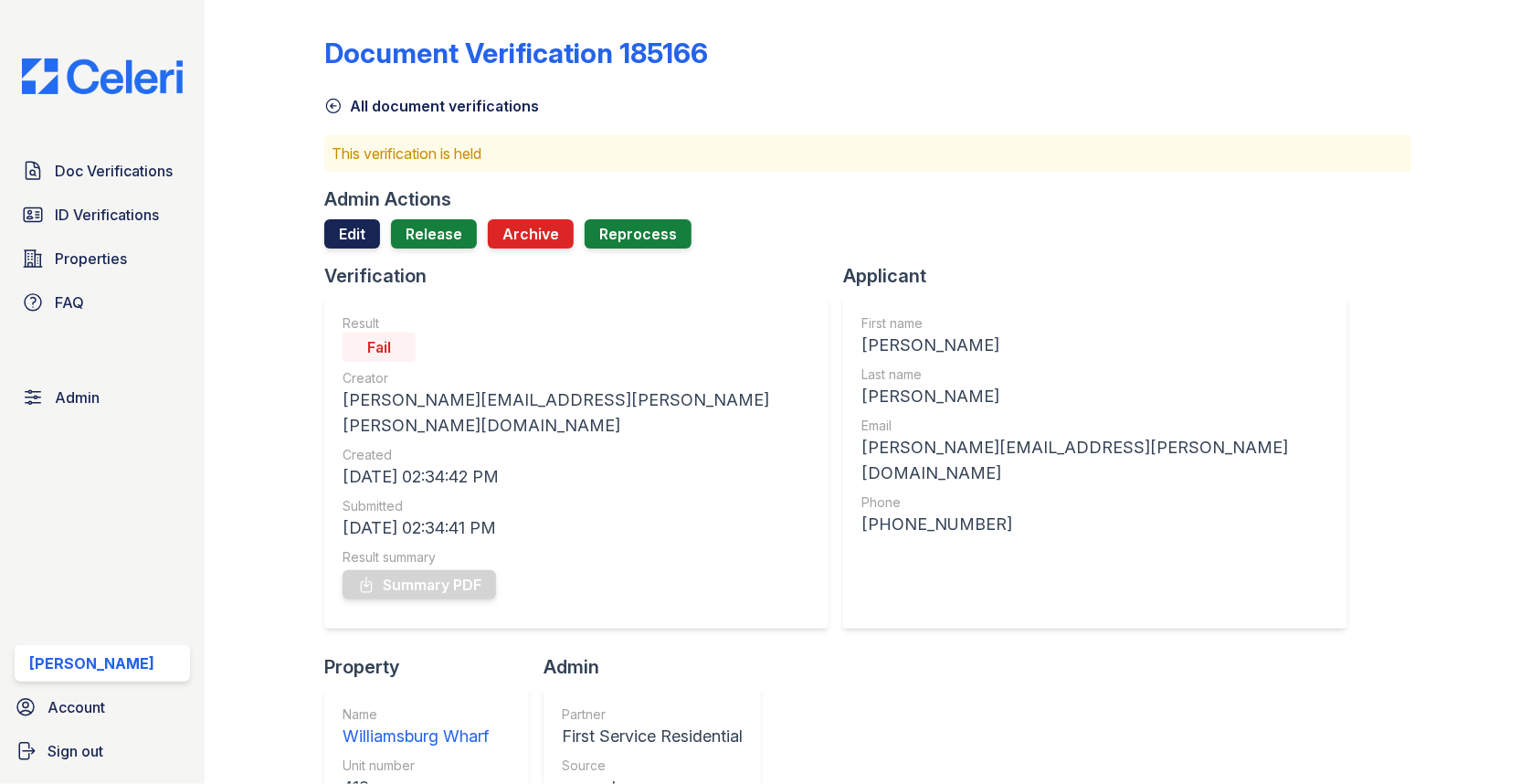
click at [367, 228] on link "Edit" at bounding box center [352, 234] width 56 height 30
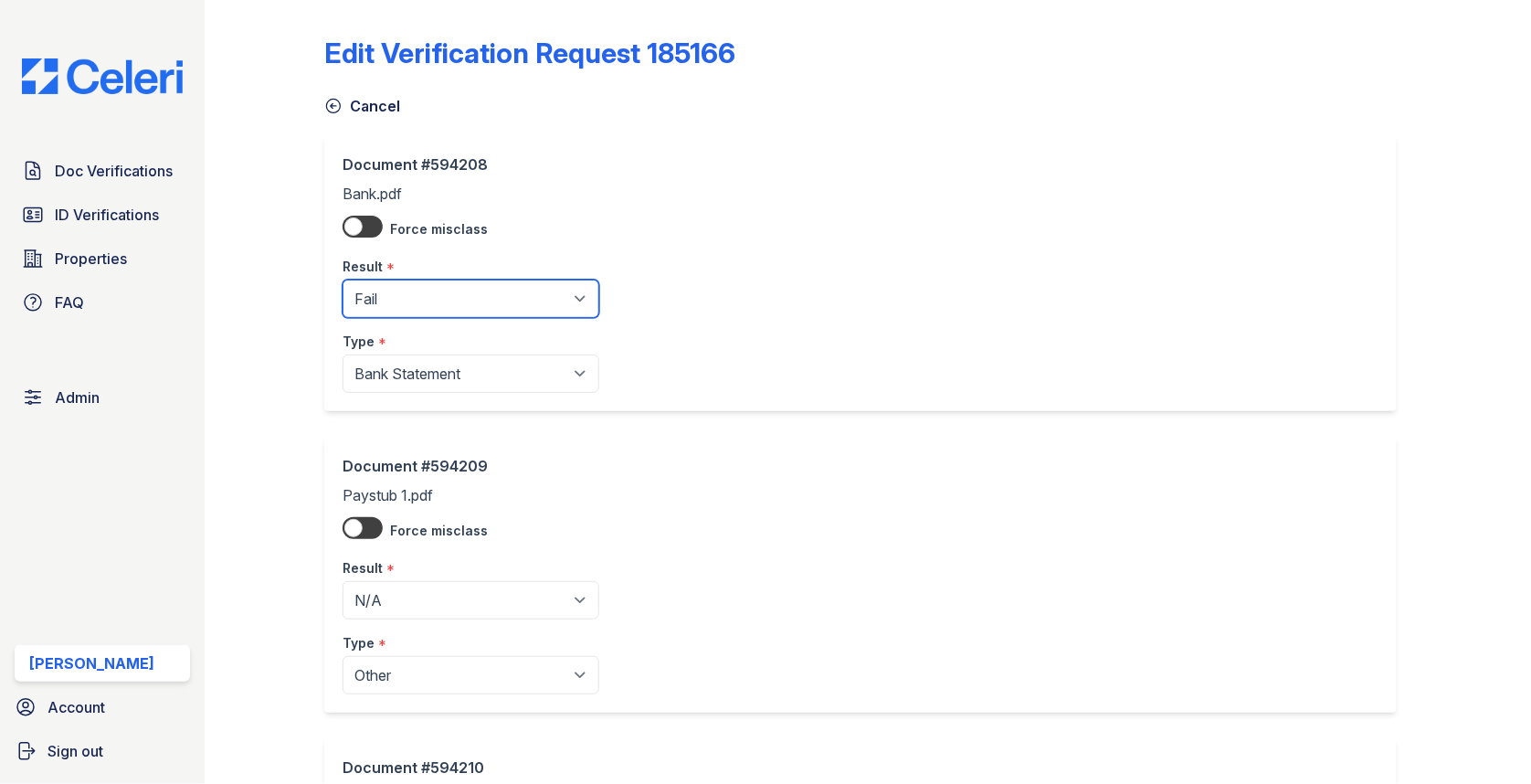
click at [408, 292] on select "Pending Sent Started Processing Pass Fail Caution Error N/A" at bounding box center [470, 298] width 256 height 38
select select "pass"
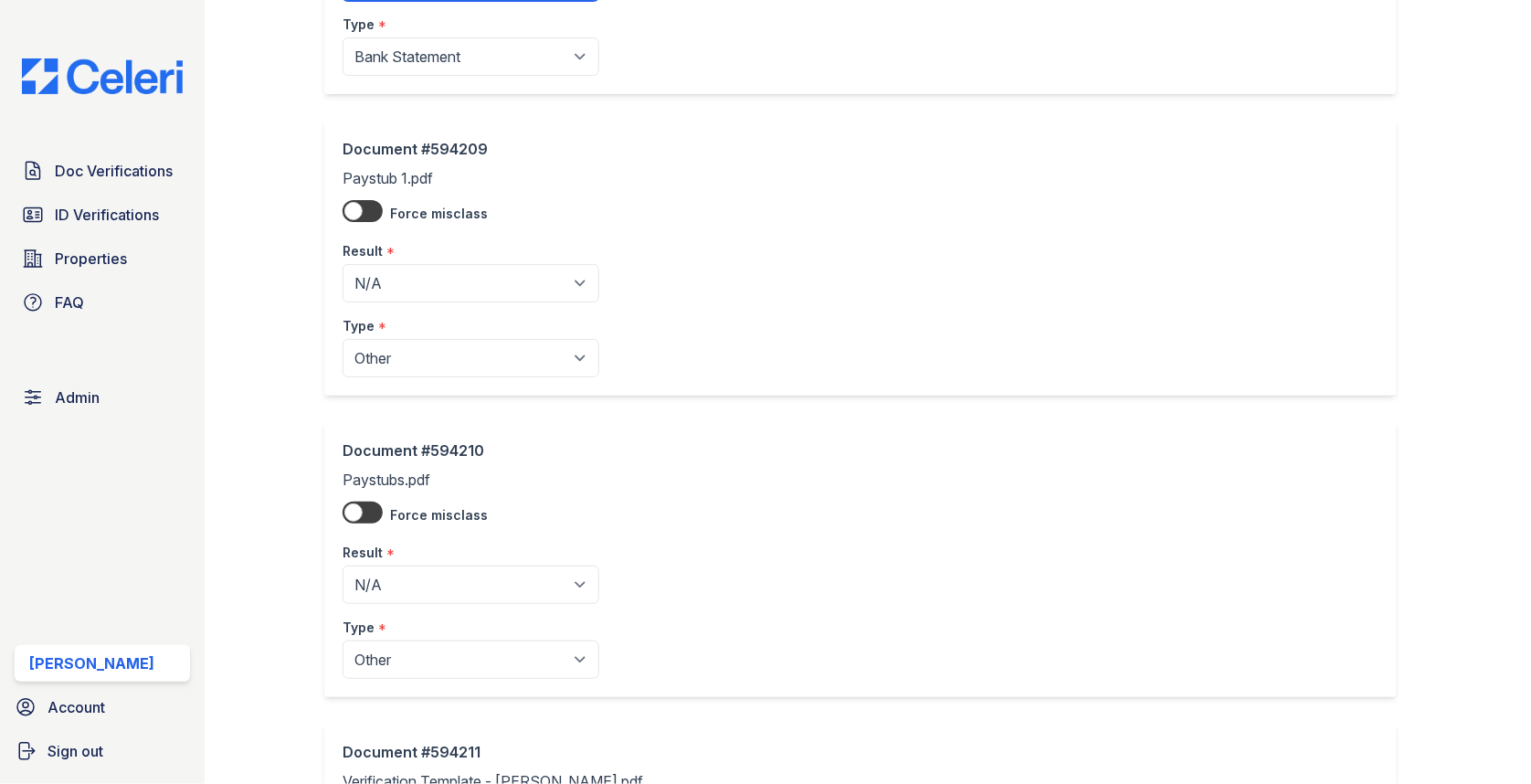
scroll to position [642, 0]
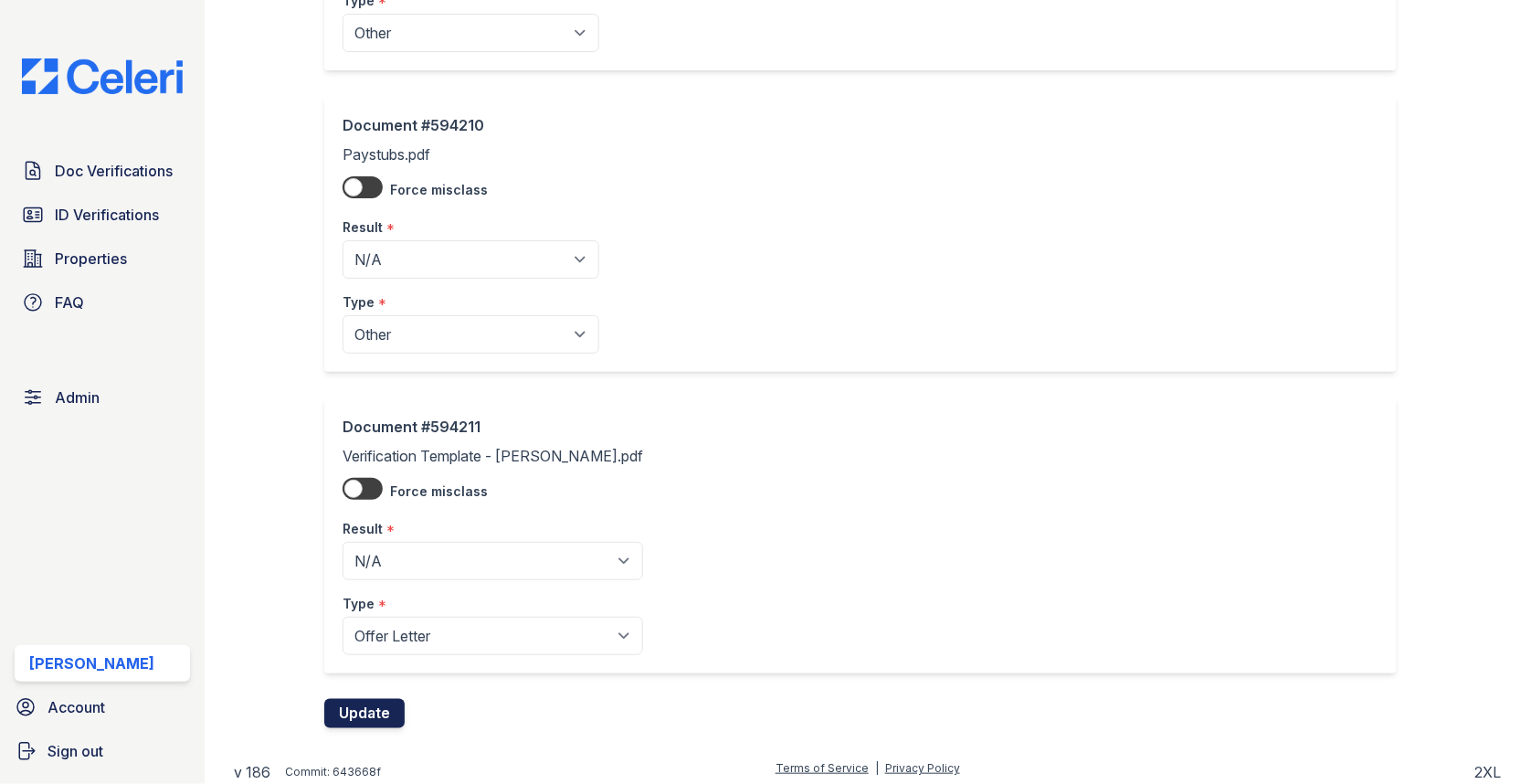
click at [371, 705] on button "Update" at bounding box center [364, 714] width 81 height 30
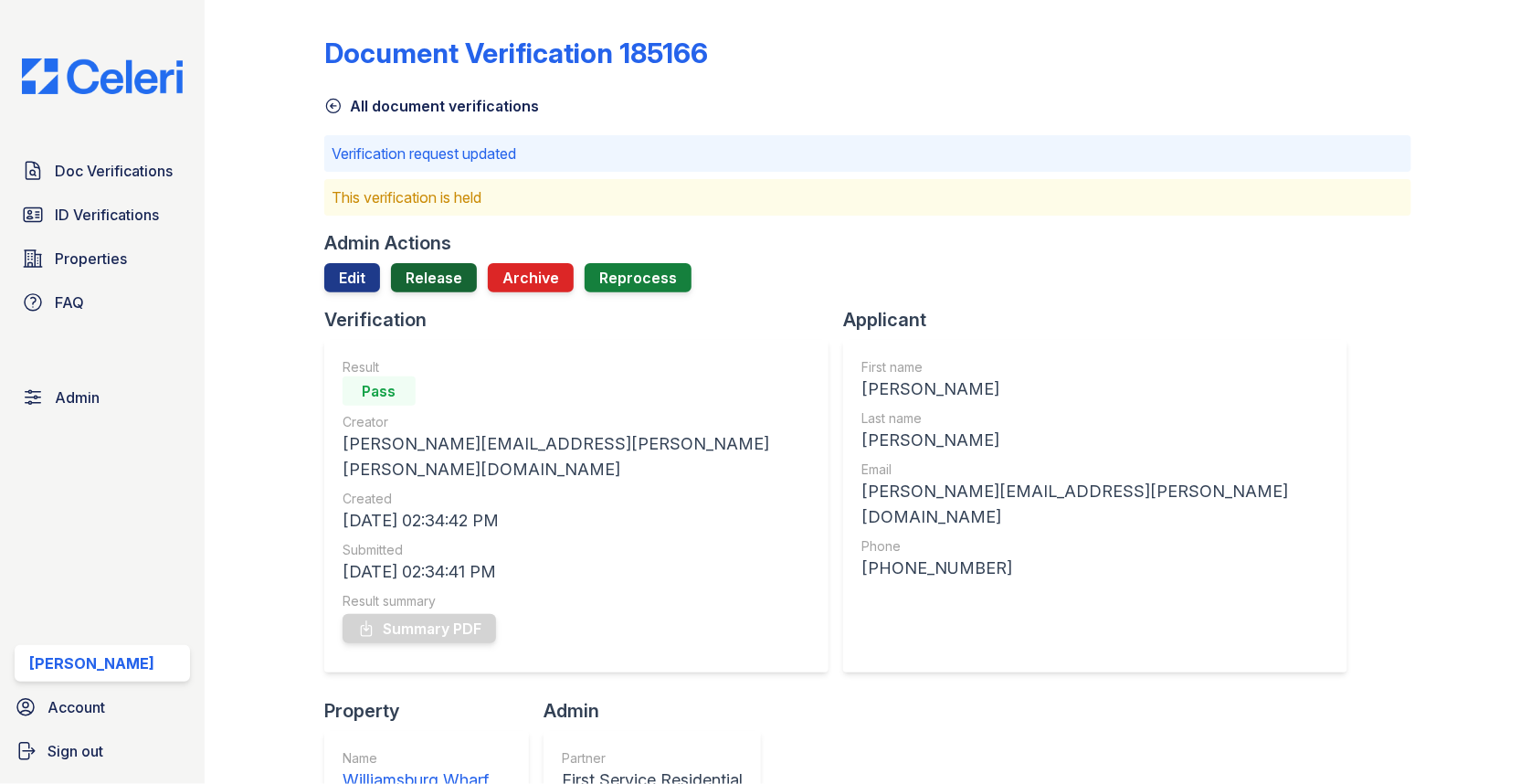
click at [449, 269] on link "Release" at bounding box center [433, 278] width 86 height 30
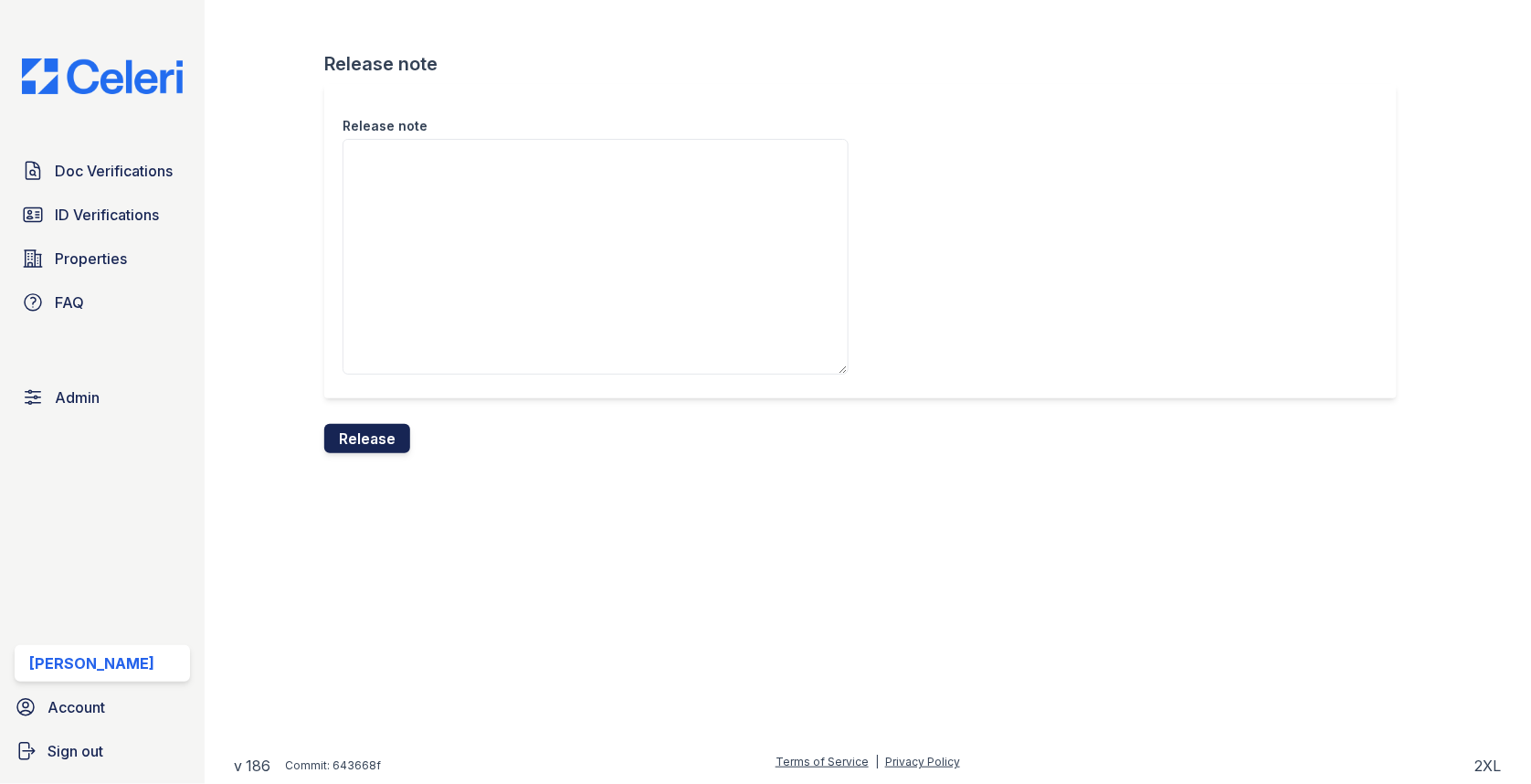
click at [377, 427] on button "Release" at bounding box center [367, 439] width 86 height 30
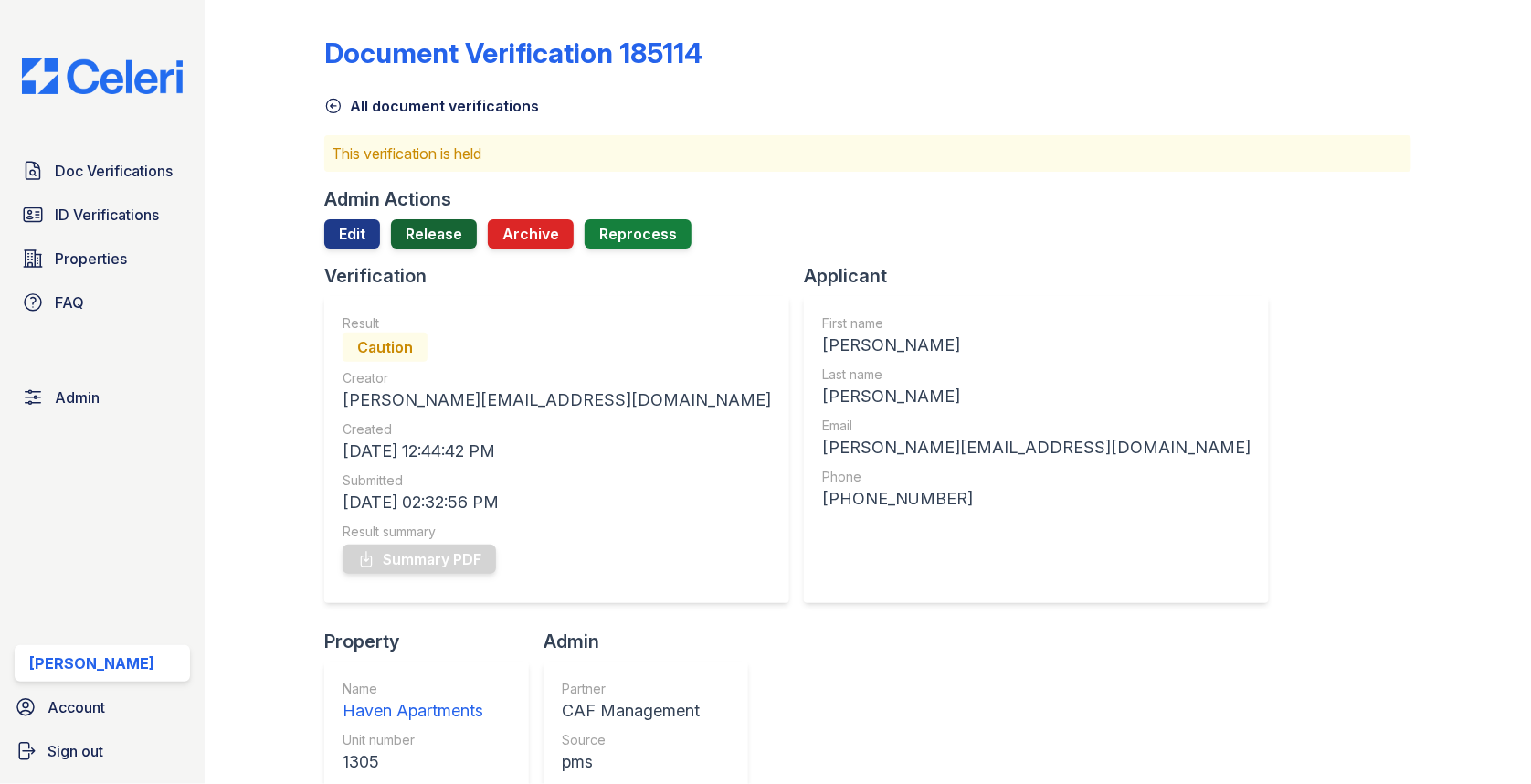
click at [417, 241] on link "Release" at bounding box center [433, 234] width 86 height 30
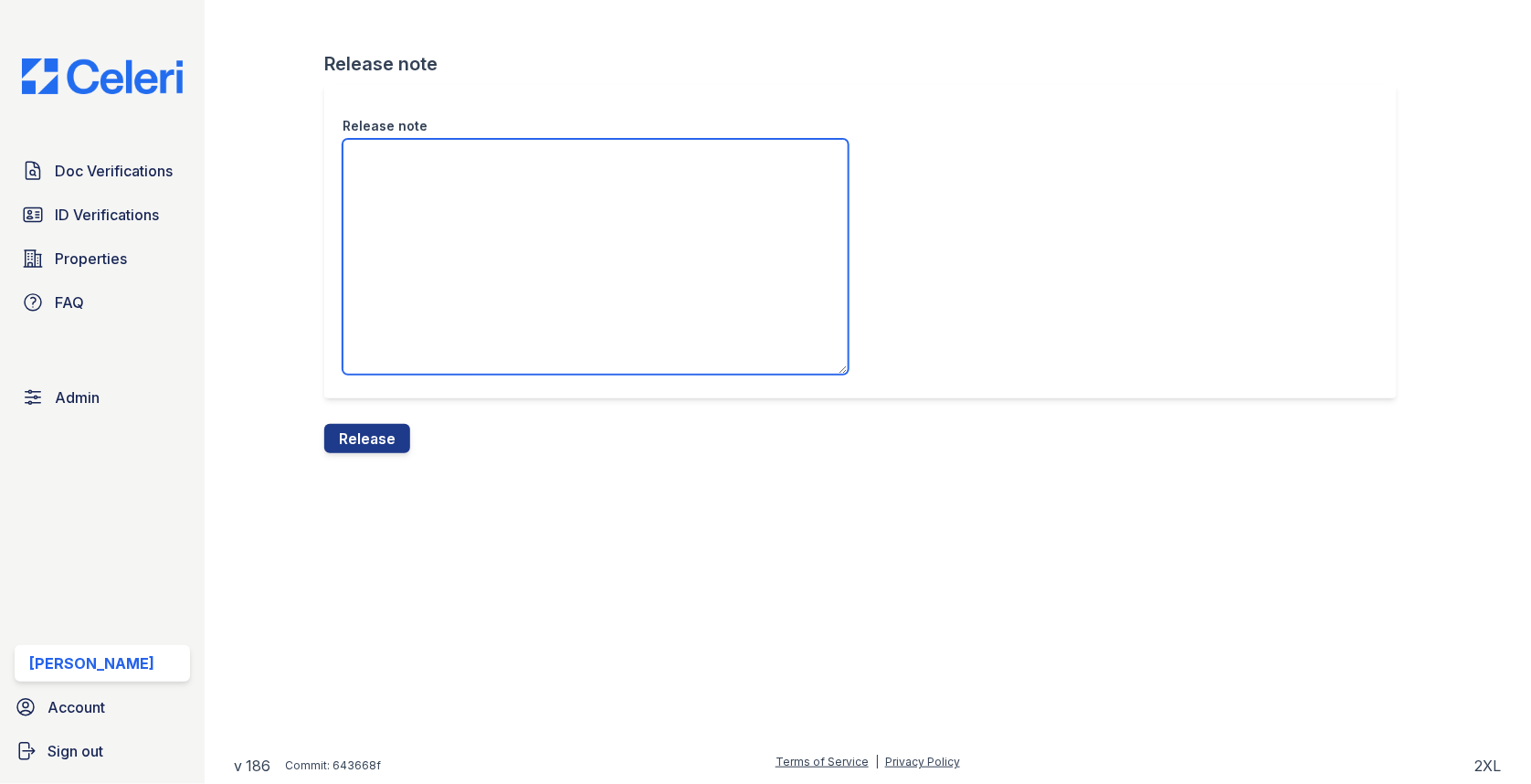
click at [429, 259] on textarea "Release note" at bounding box center [595, 256] width 506 height 236
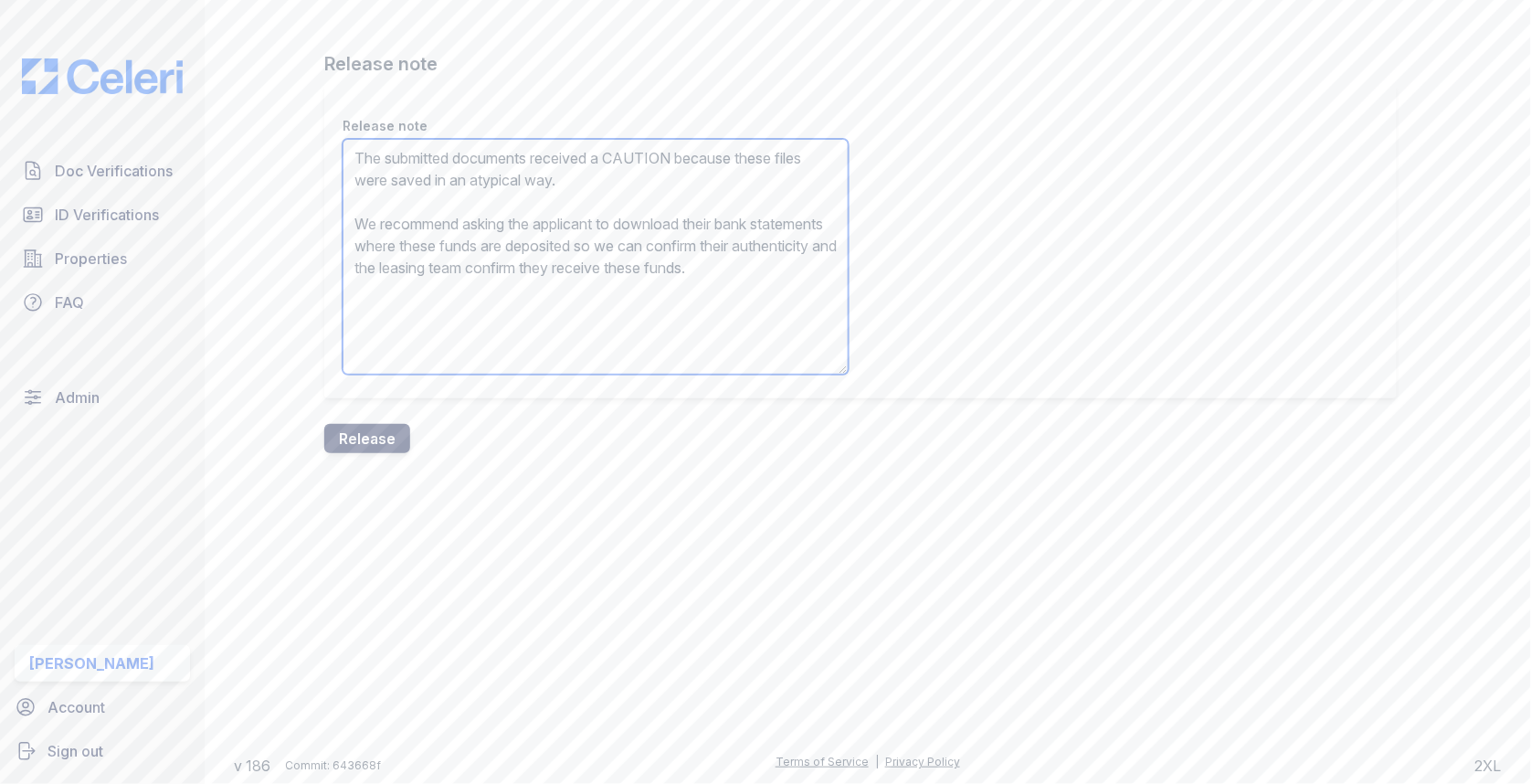
type textarea "The submitted documents received a CAUTION because these files were saved in an…"
click at [390, 427] on button "Release" at bounding box center [367, 439] width 86 height 30
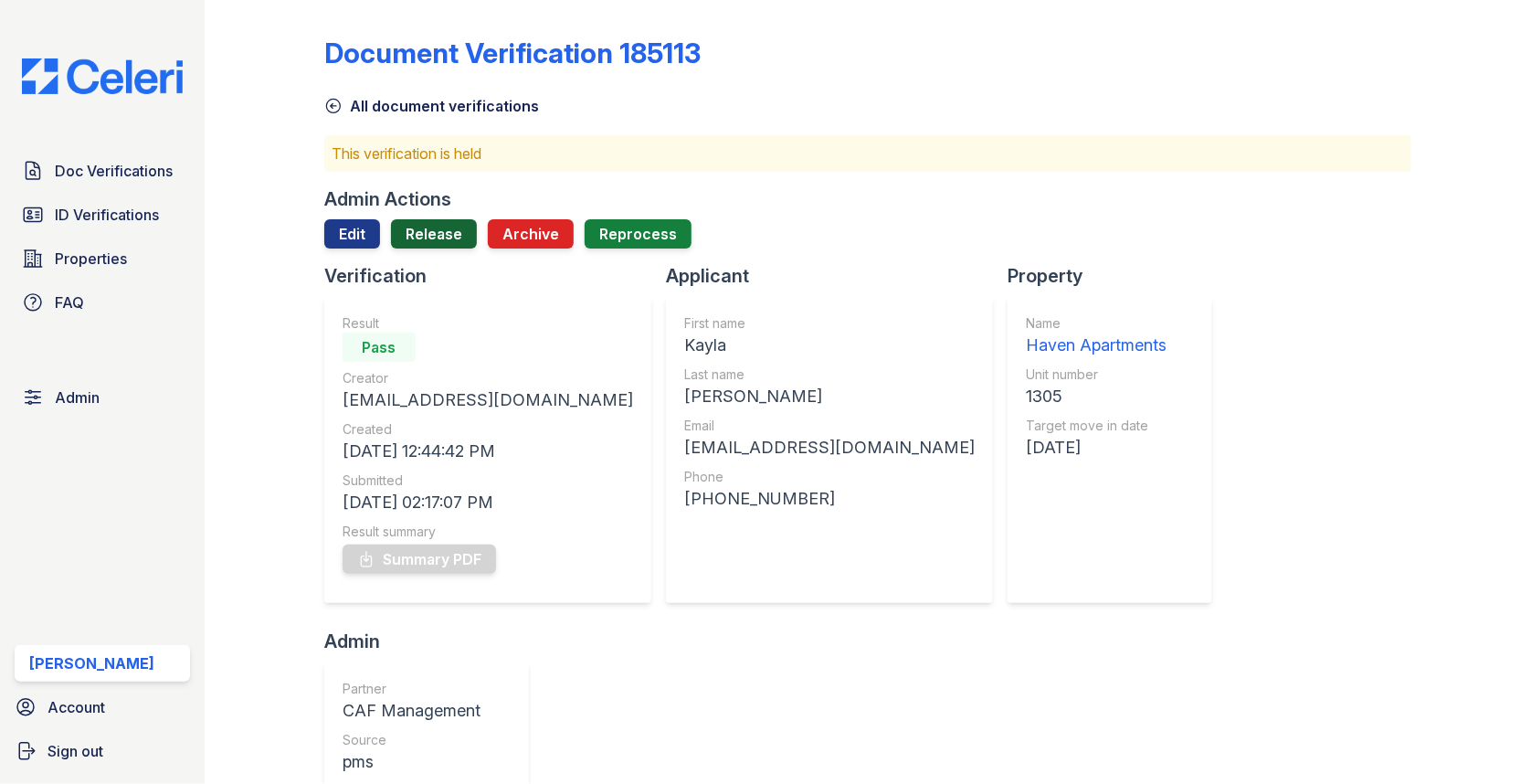
click at [417, 244] on link "Release" at bounding box center [433, 234] width 86 height 30
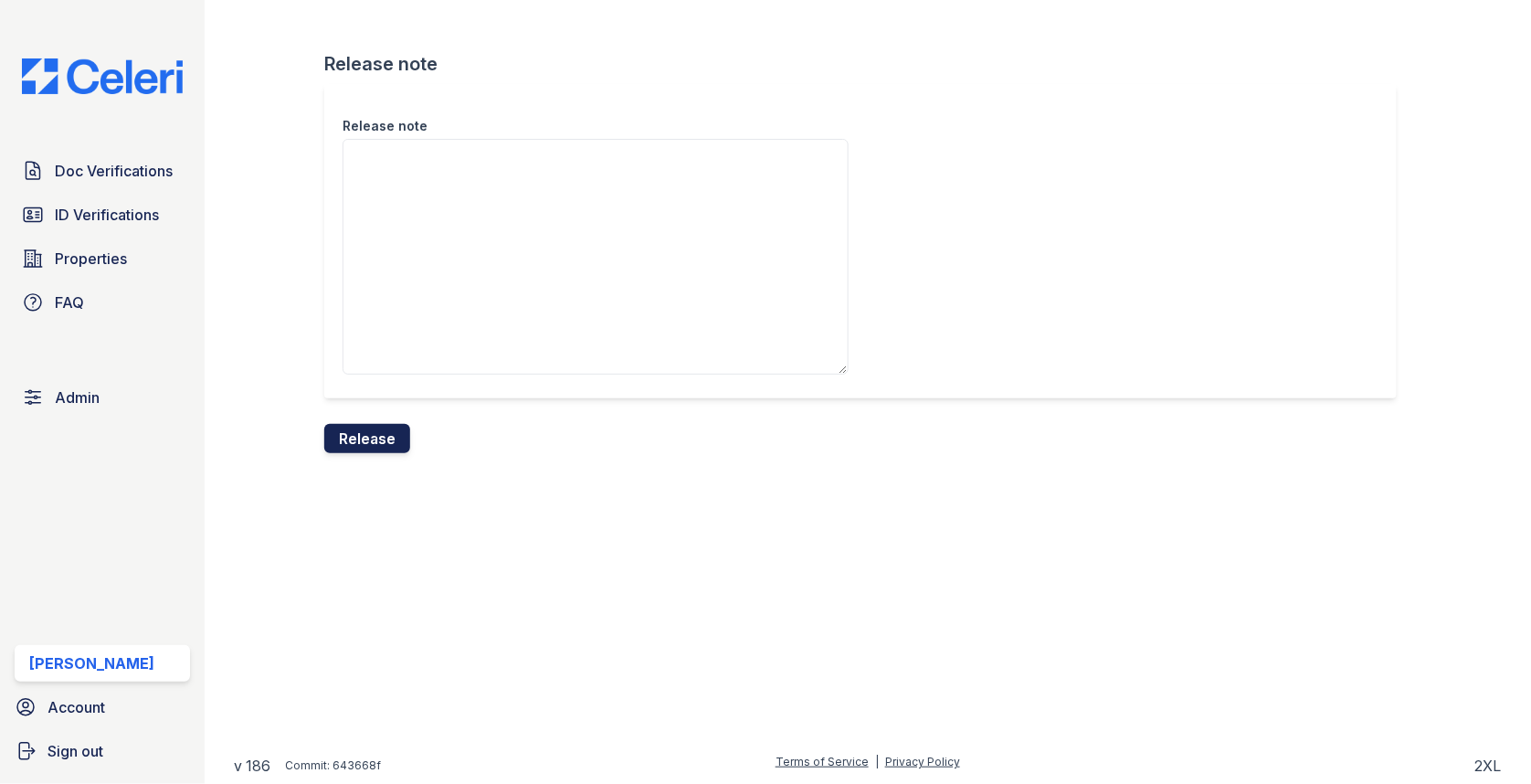
click at [381, 424] on button "Release" at bounding box center [367, 439] width 86 height 30
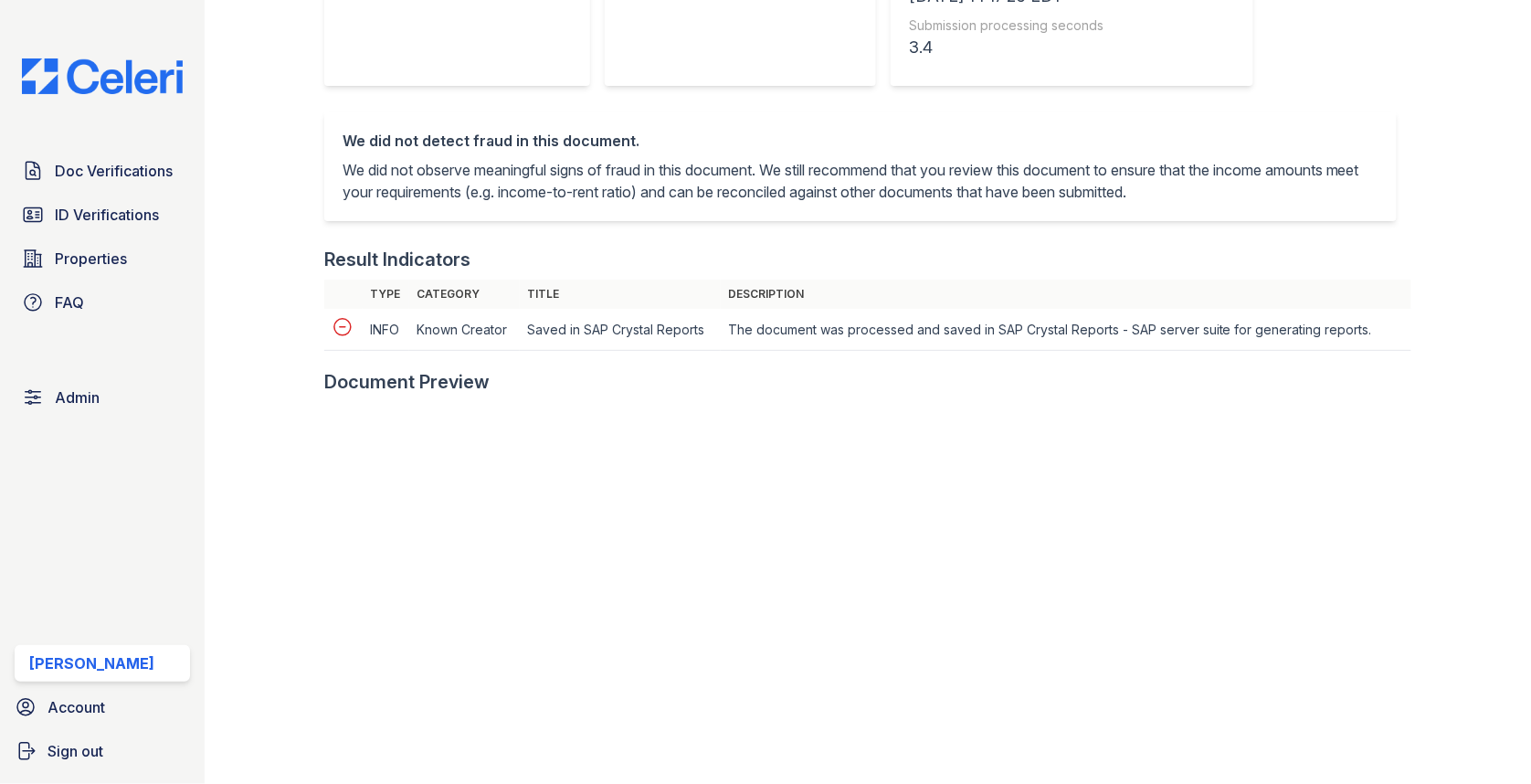
scroll to position [644, 0]
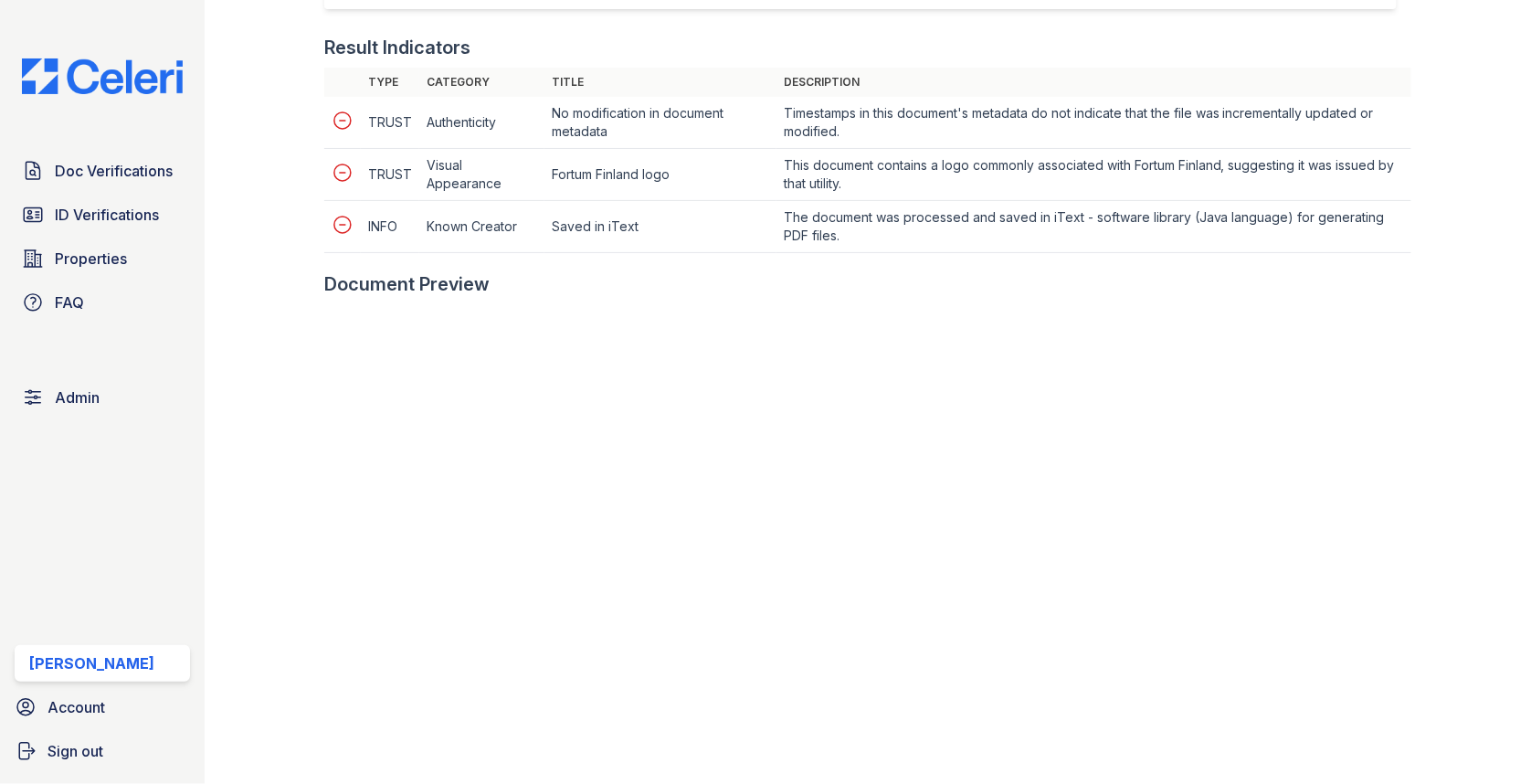
scroll to position [765, 0]
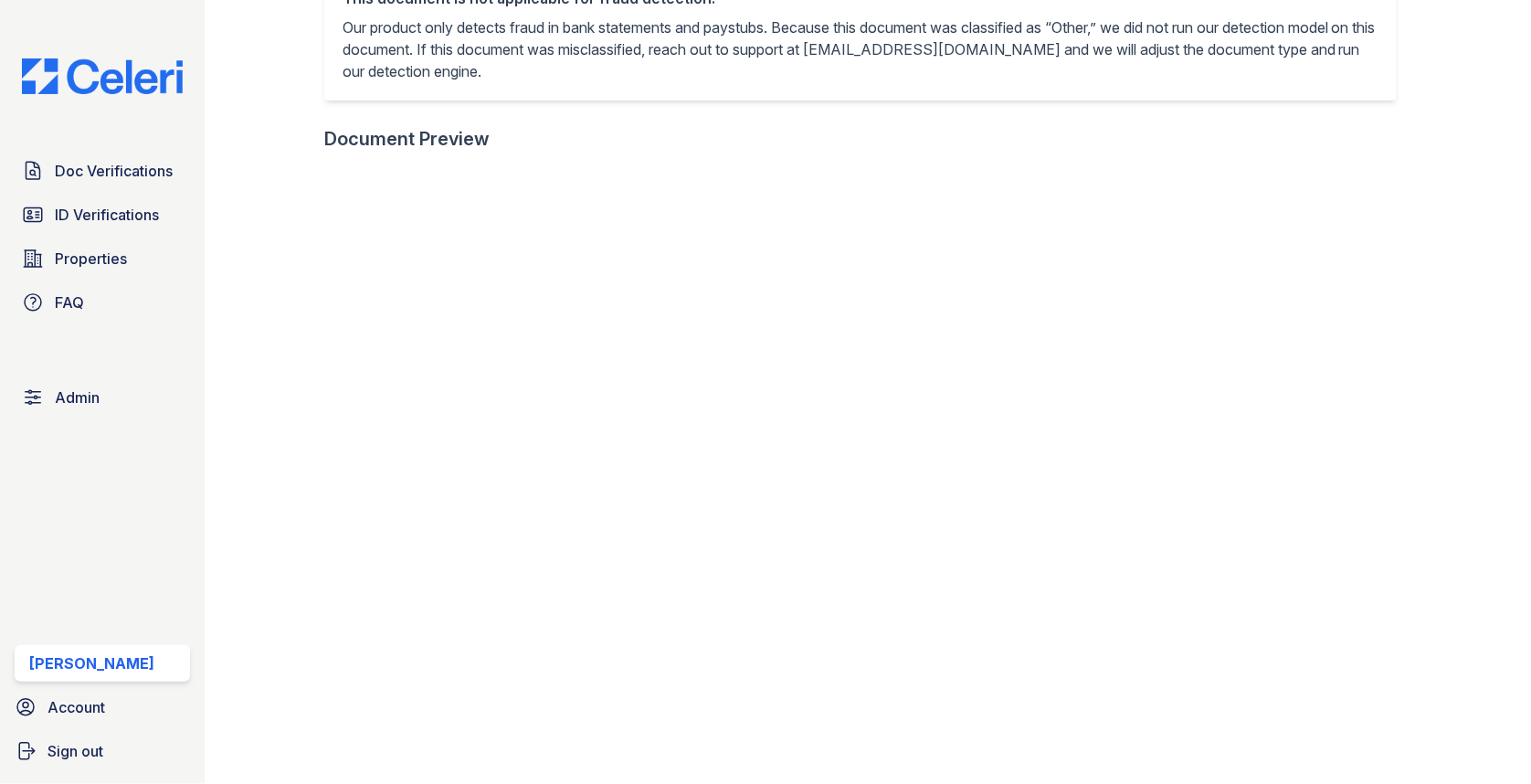
scroll to position [491, 0]
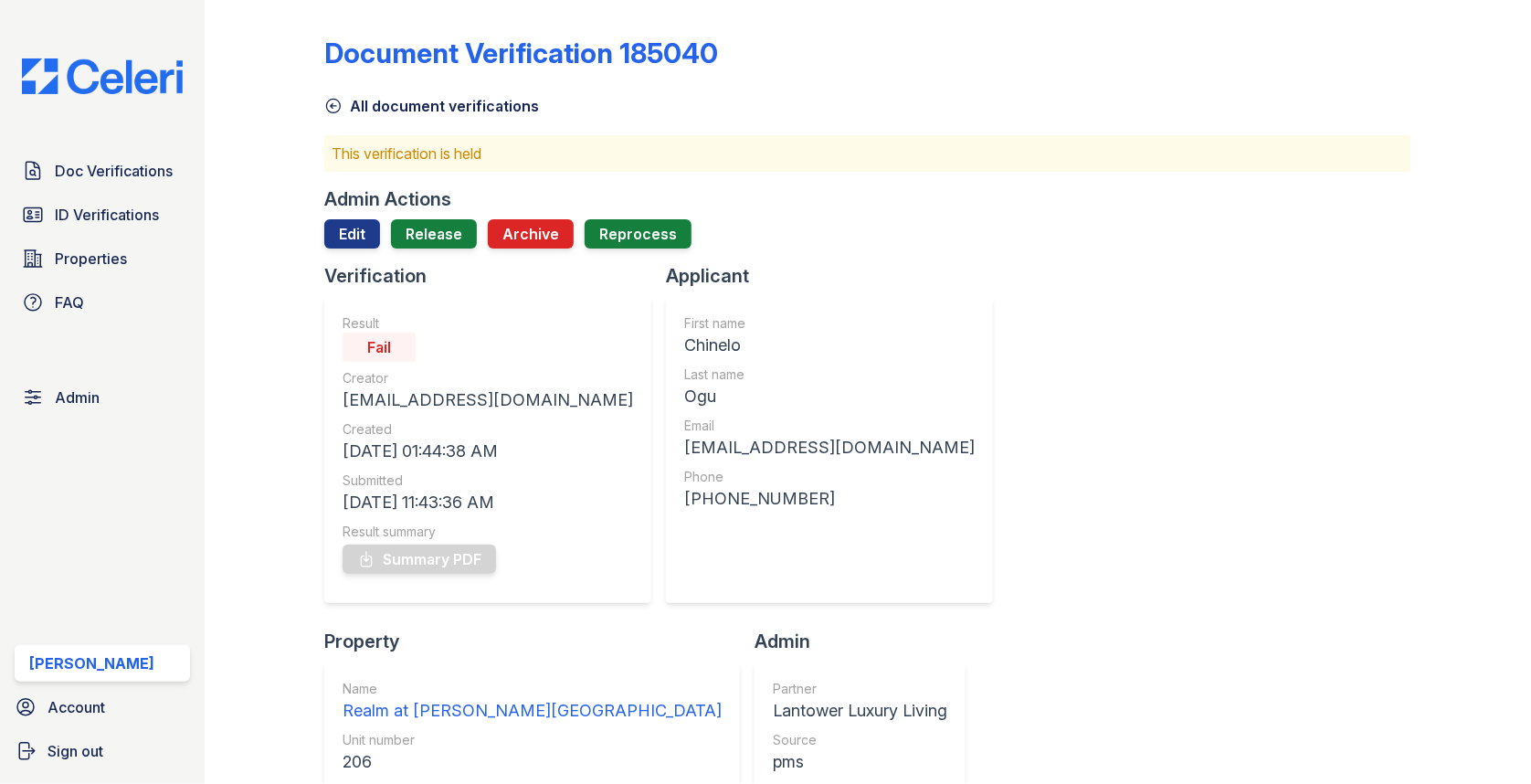
scroll to position [677, 0]
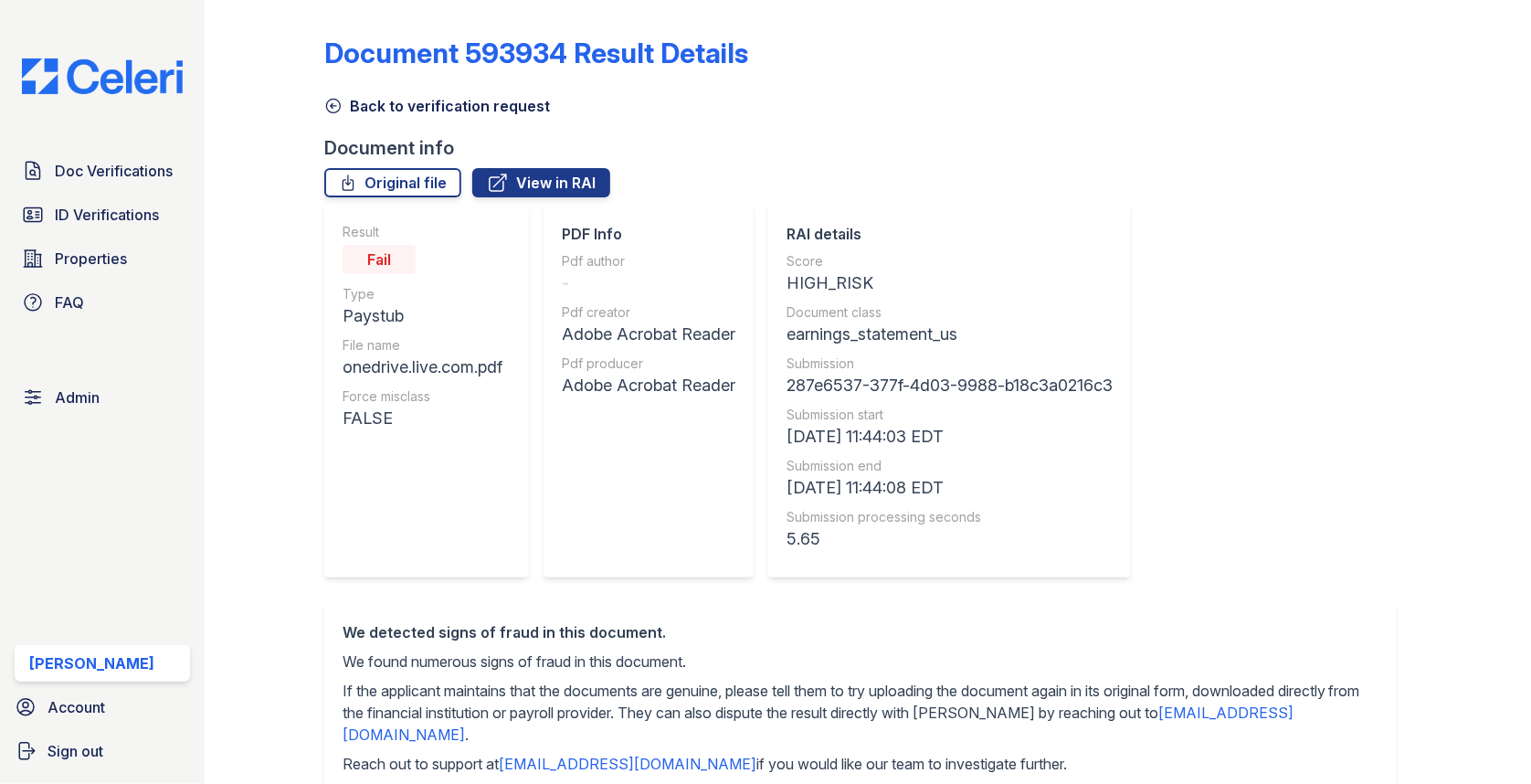
scroll to position [1418, 0]
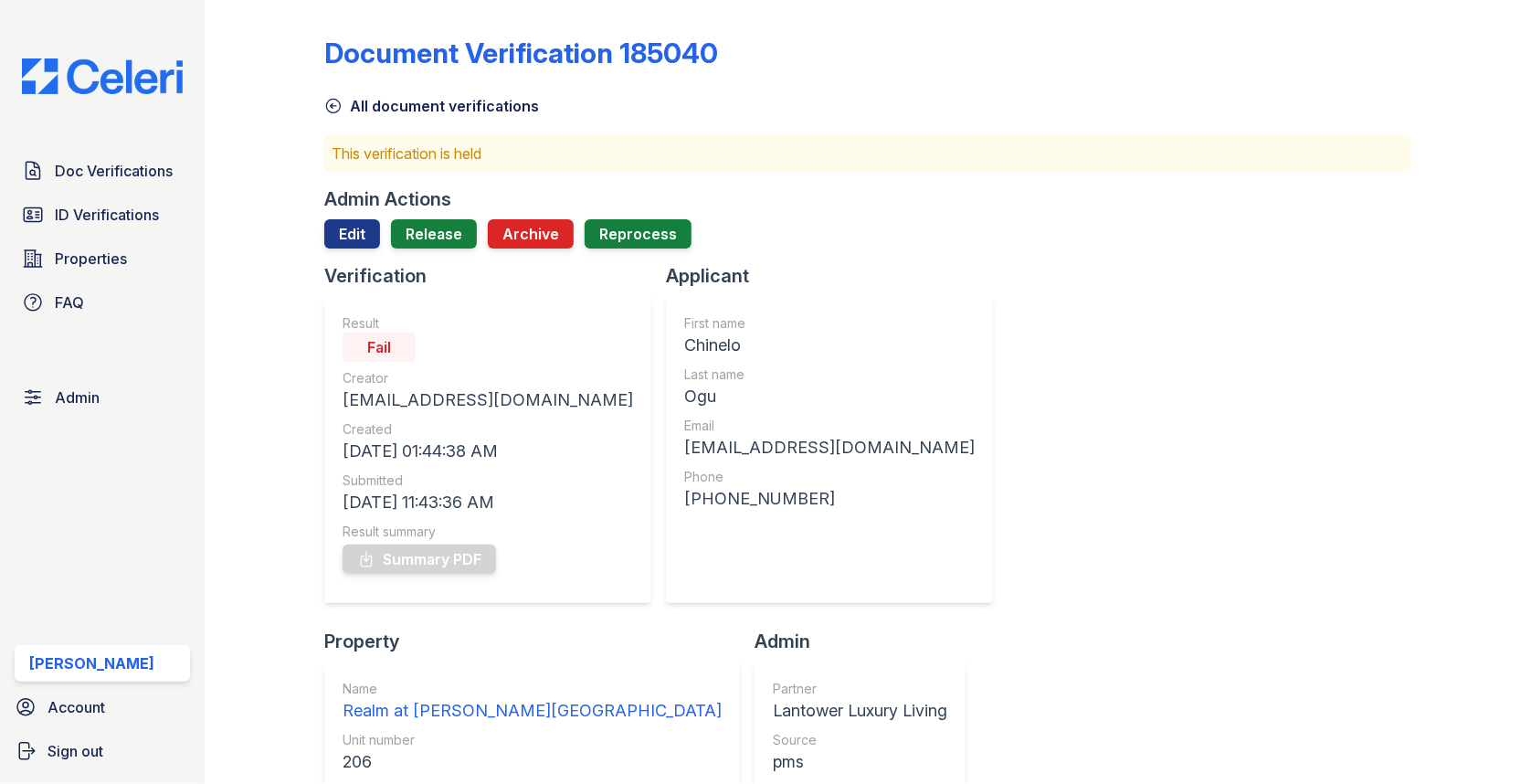
click at [429, 243] on link "Release" at bounding box center [433, 234] width 86 height 30
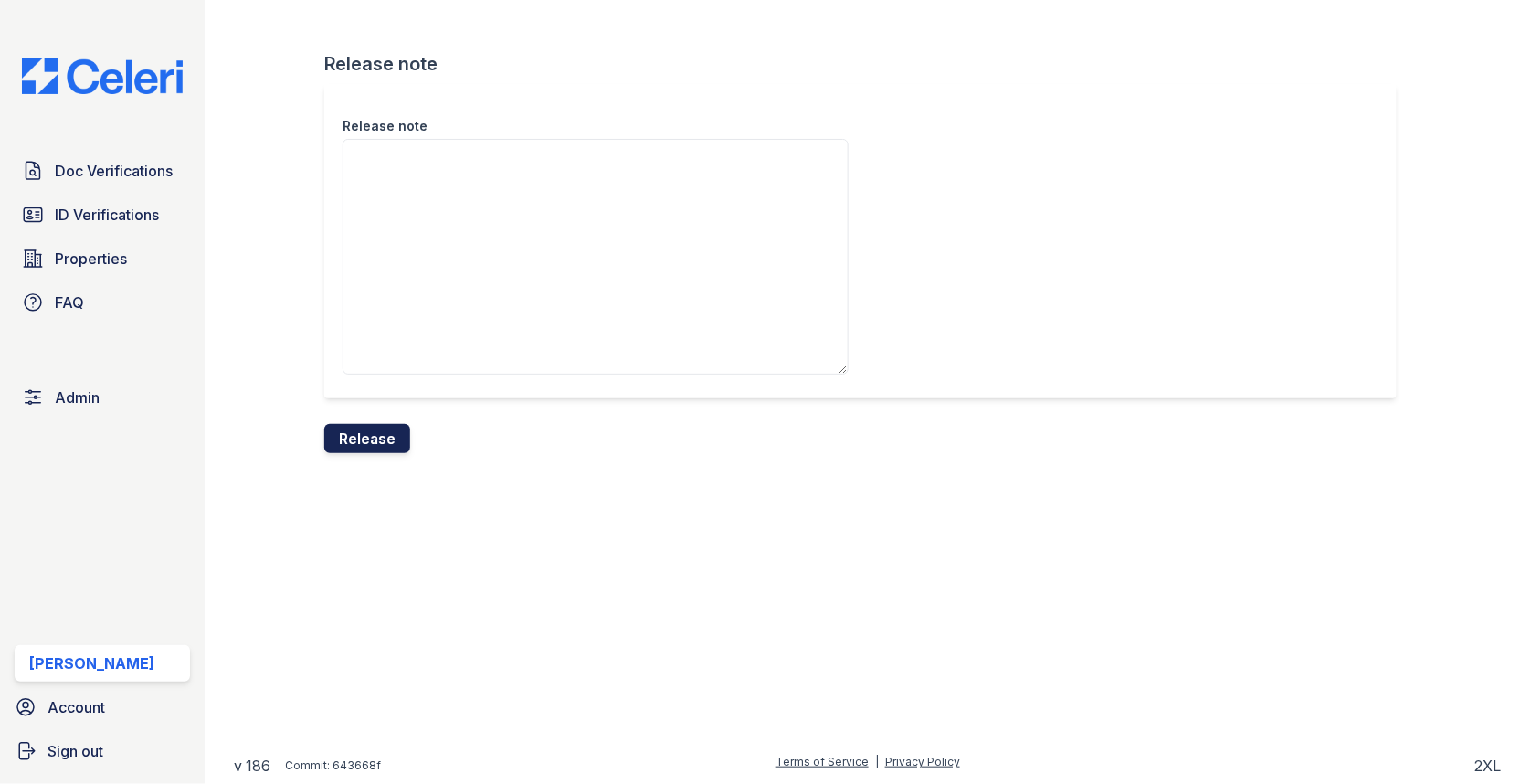
click at [381, 428] on button "Release" at bounding box center [367, 439] width 86 height 30
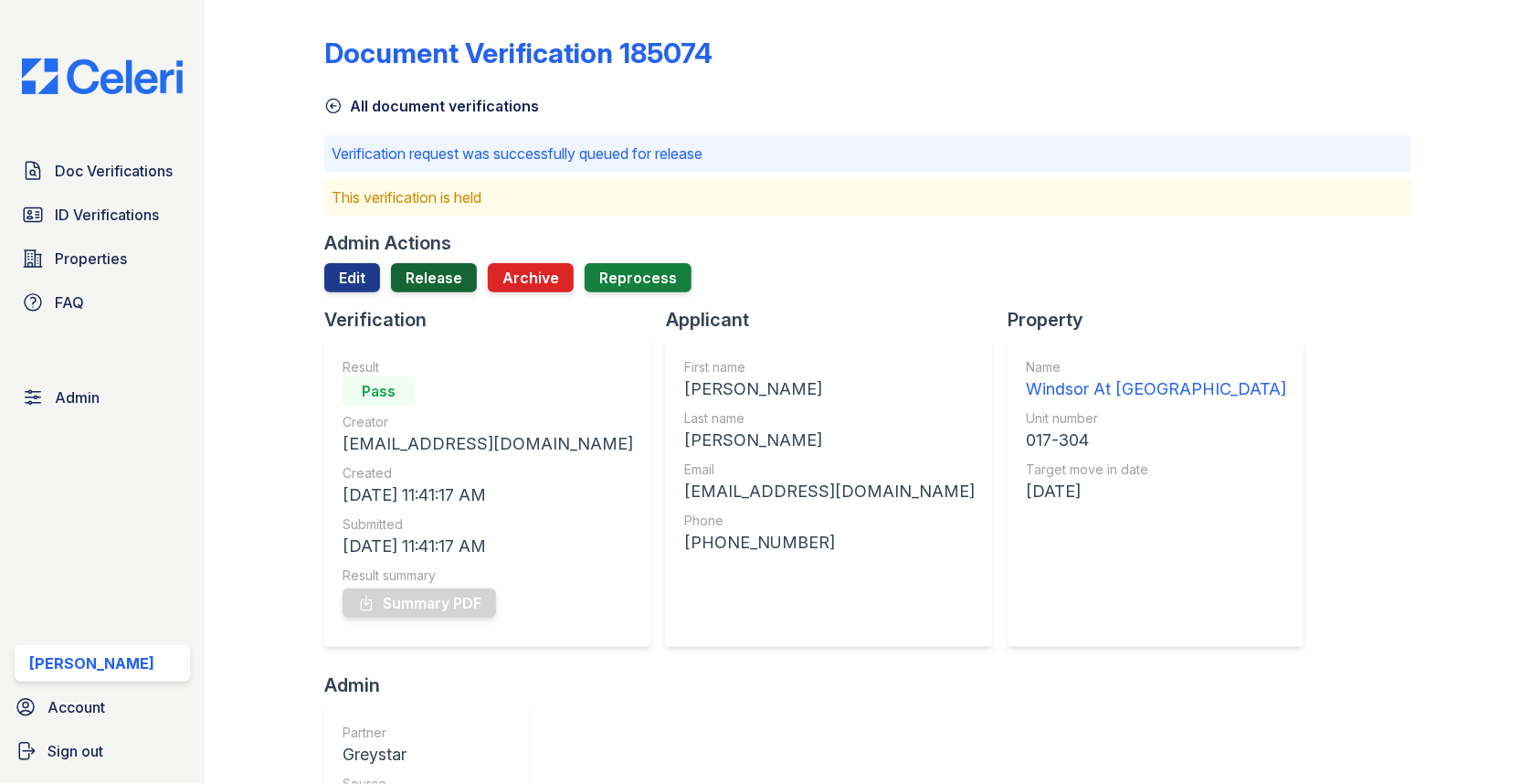
click at [425, 284] on link "Release" at bounding box center [433, 278] width 86 height 30
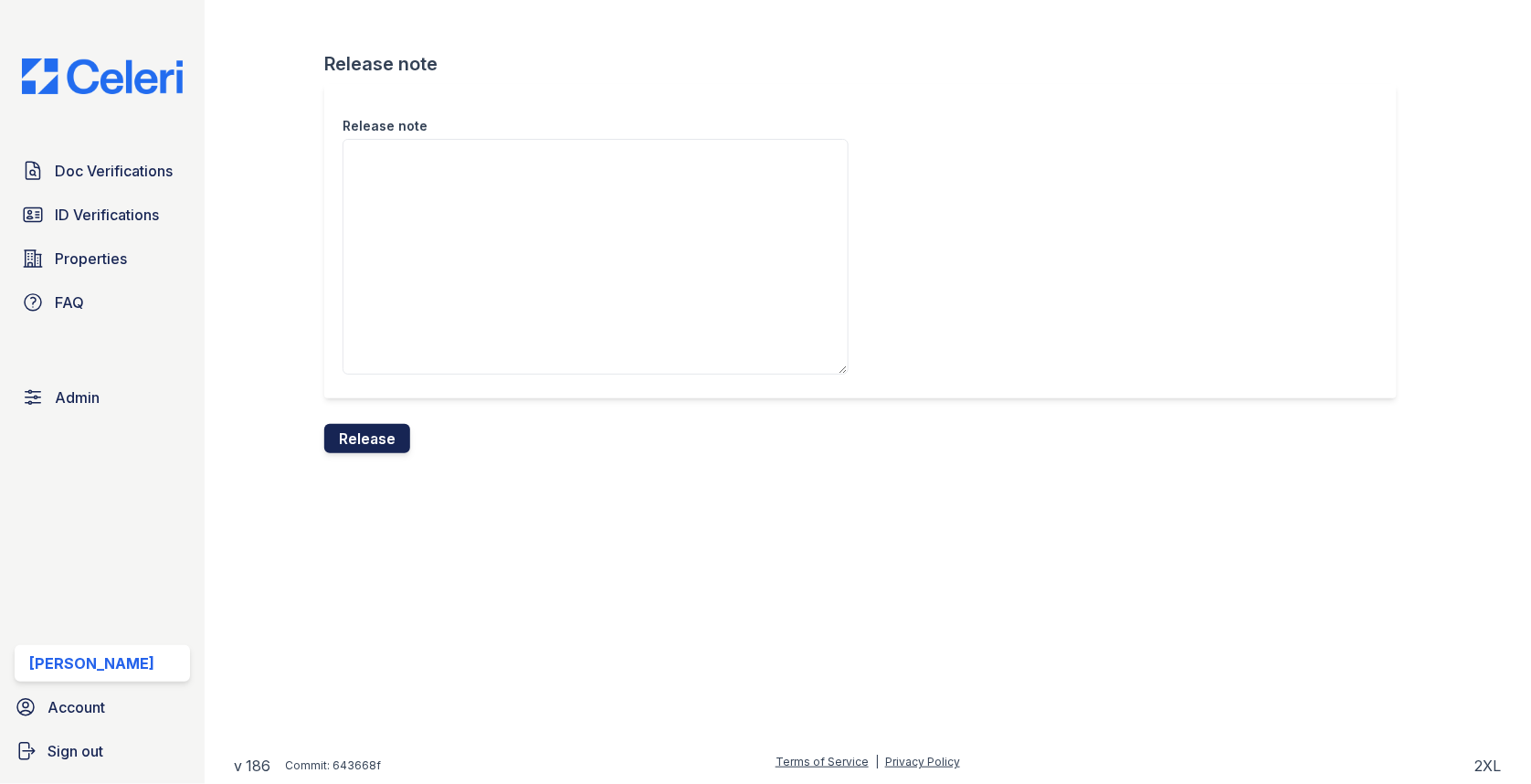
click at [388, 428] on button "Release" at bounding box center [367, 439] width 86 height 30
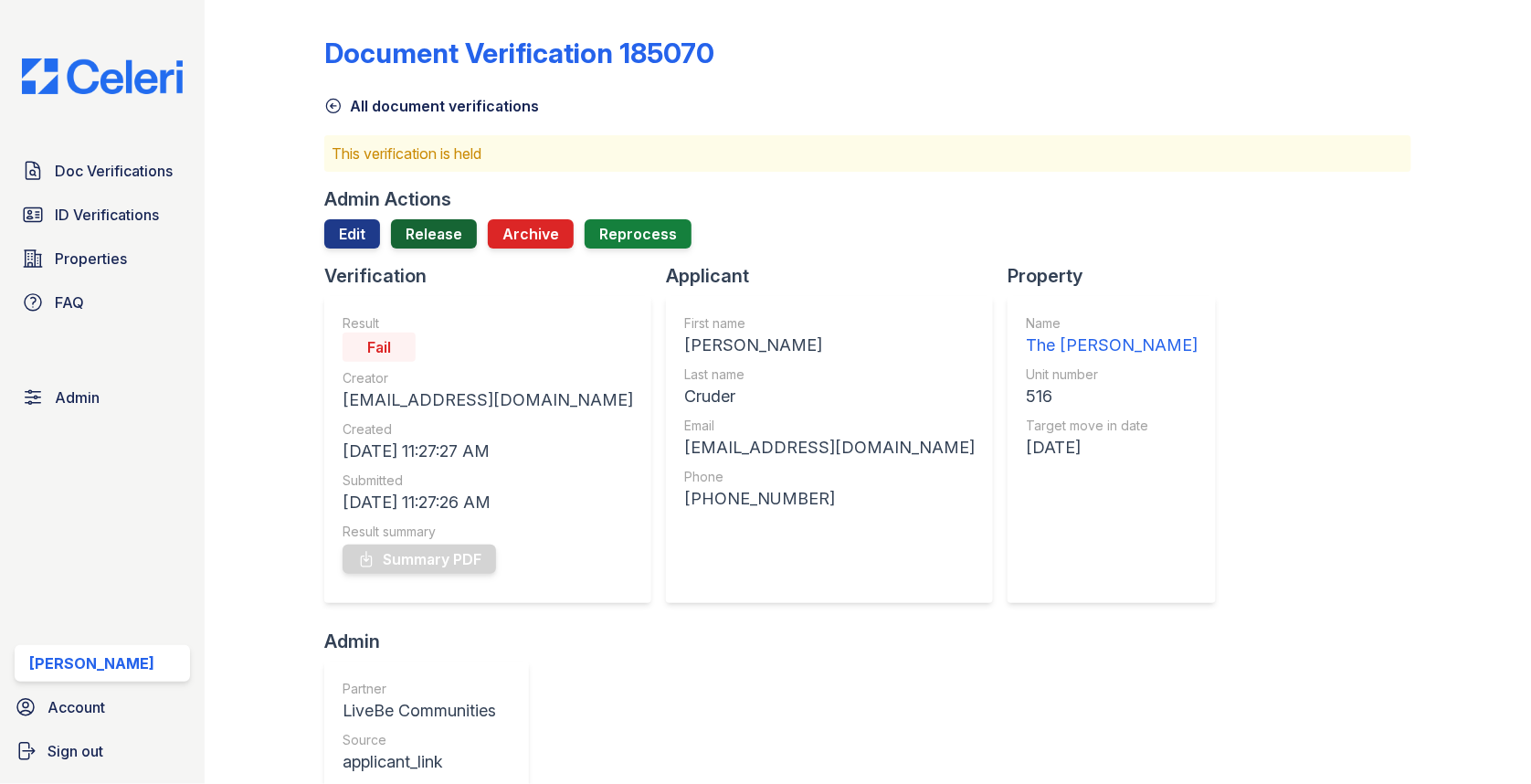
click at [436, 235] on link "Release" at bounding box center [433, 234] width 86 height 30
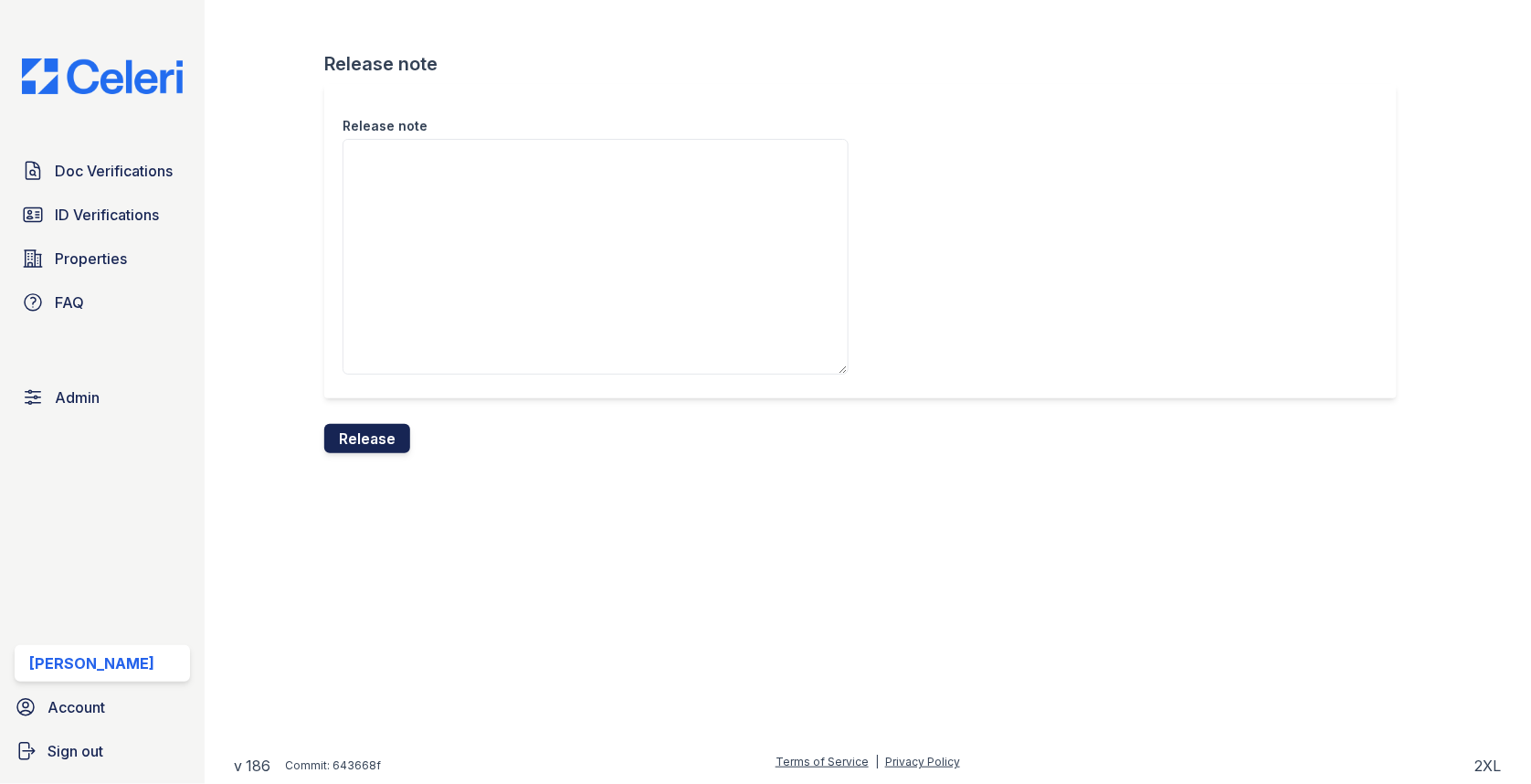
click at [387, 442] on button "Release" at bounding box center [367, 439] width 86 height 30
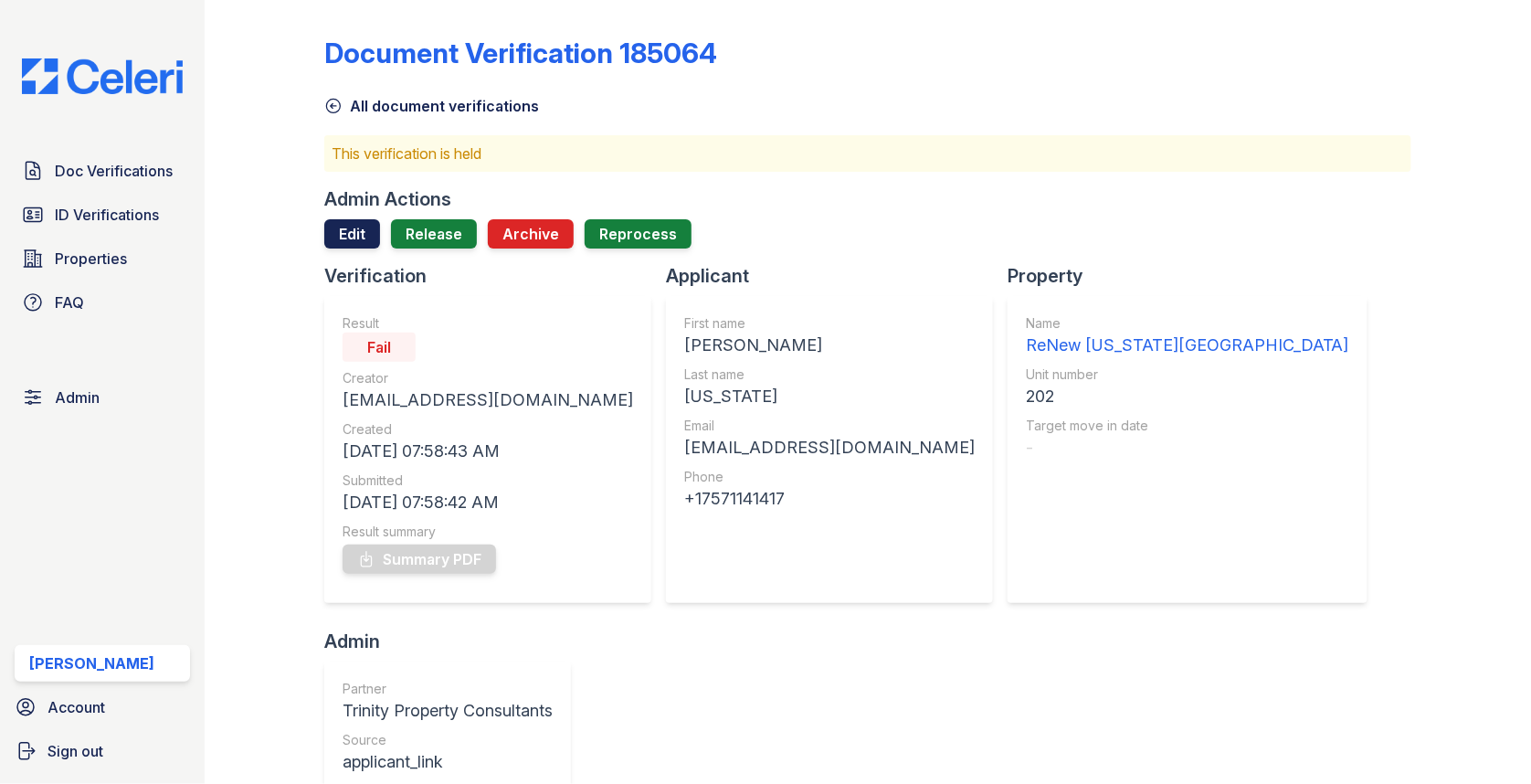
click at [369, 230] on link "Edit" at bounding box center [352, 234] width 56 height 30
click at [428, 242] on link "Release" at bounding box center [433, 234] width 86 height 30
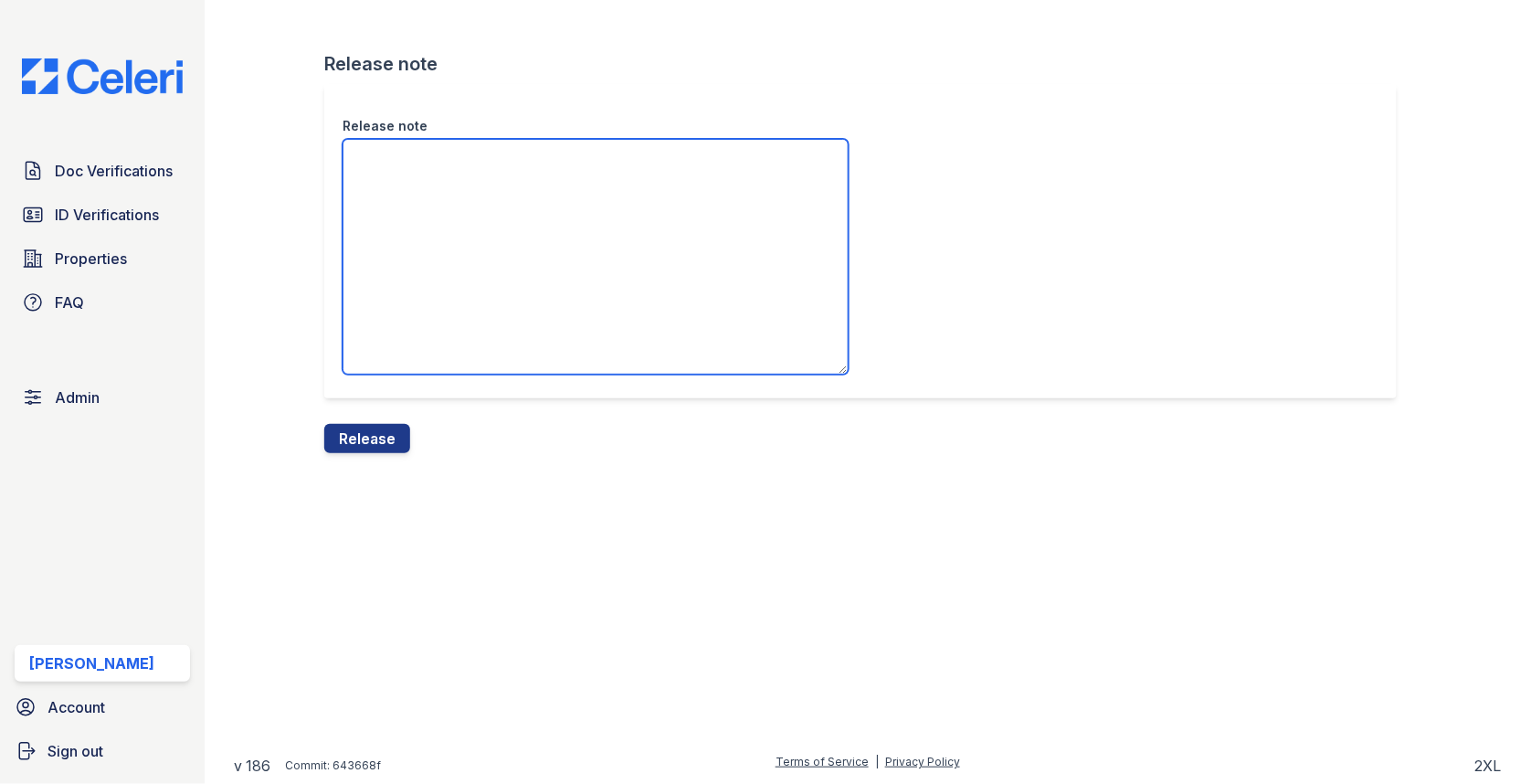
click at [428, 261] on textarea "Release note" at bounding box center [595, 256] width 506 height 236
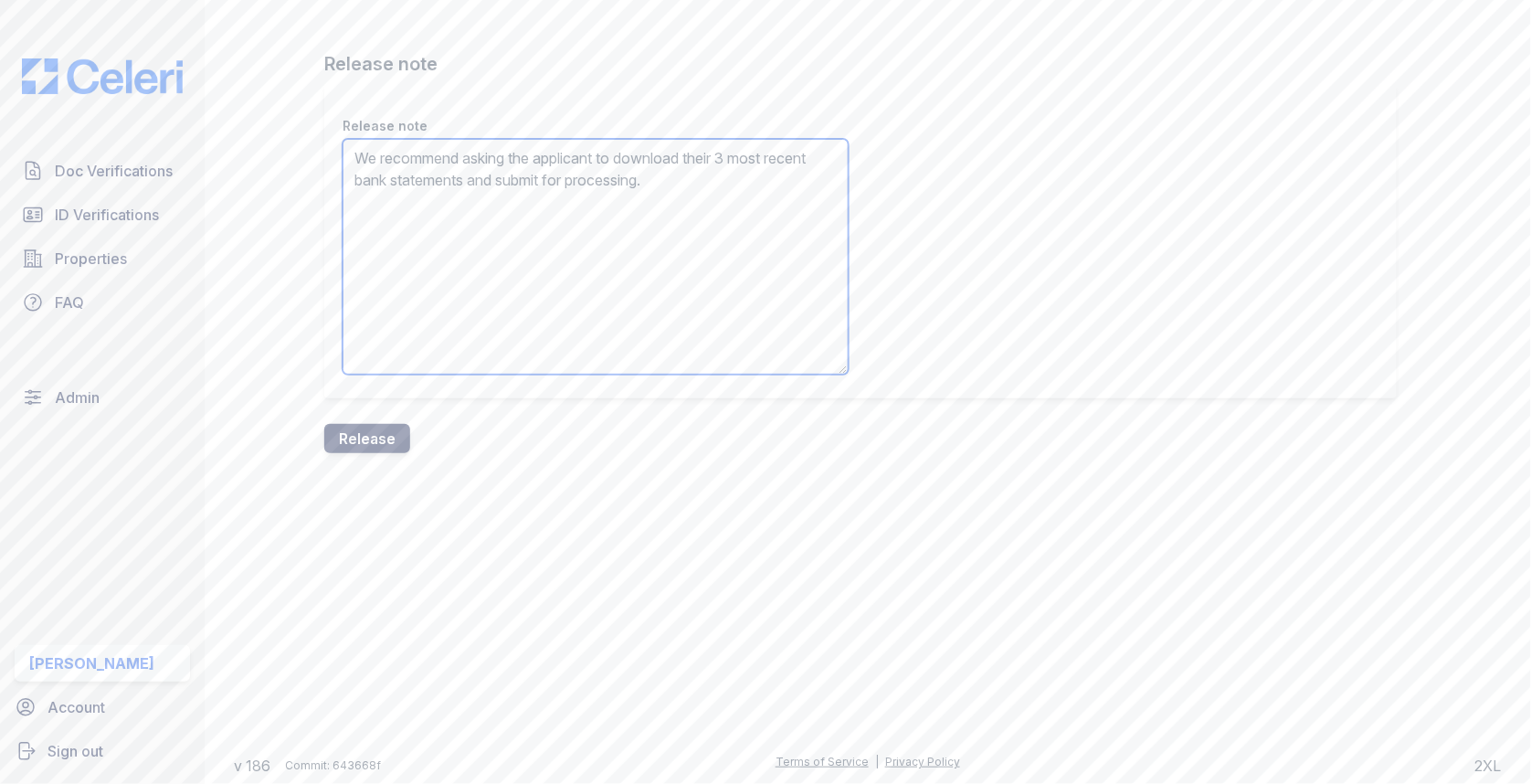
type textarea "We recommend asking the applicant to download their 3 most recent bank statemen…"
click at [382, 451] on button "Release" at bounding box center [367, 439] width 86 height 30
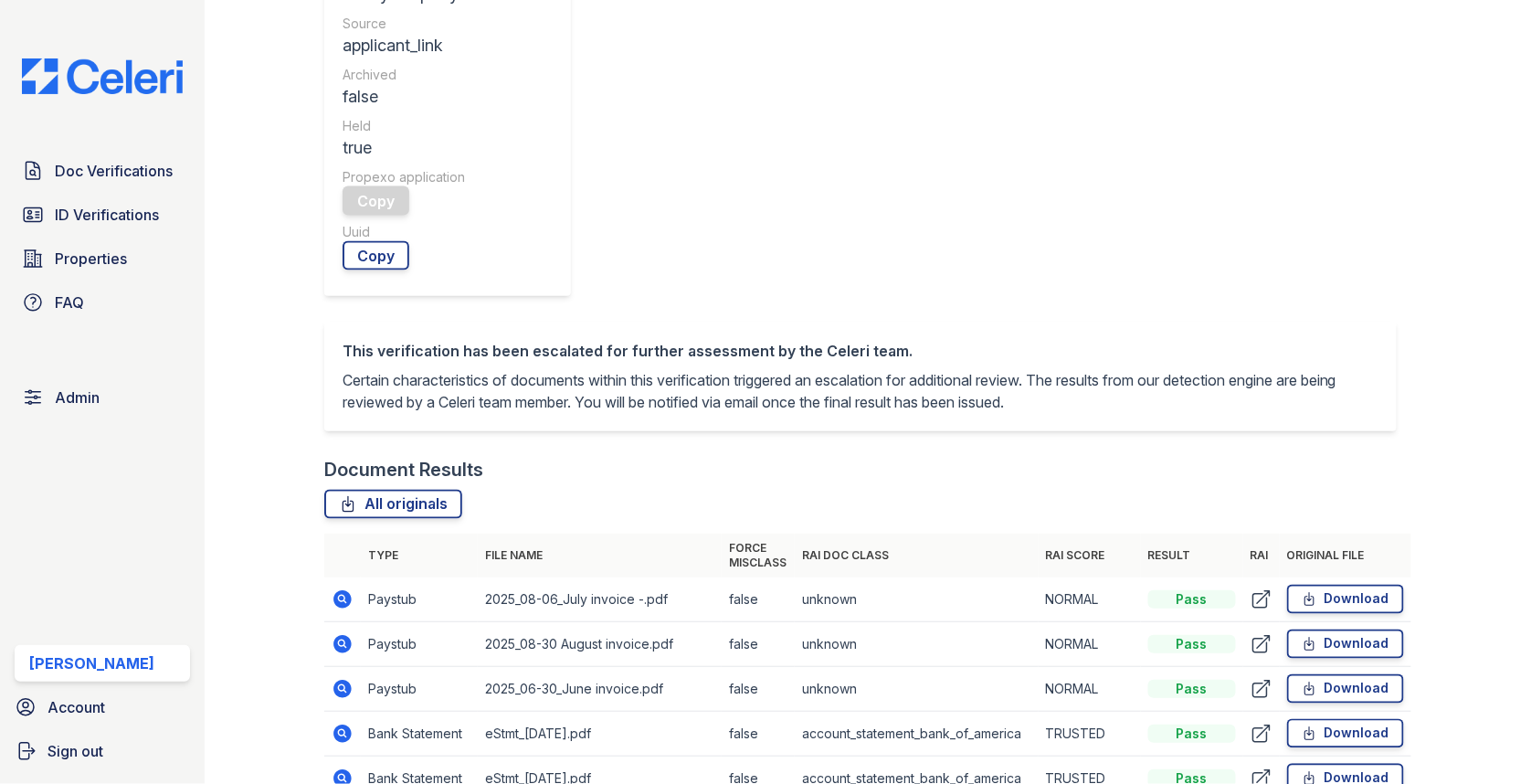
scroll to position [572, 0]
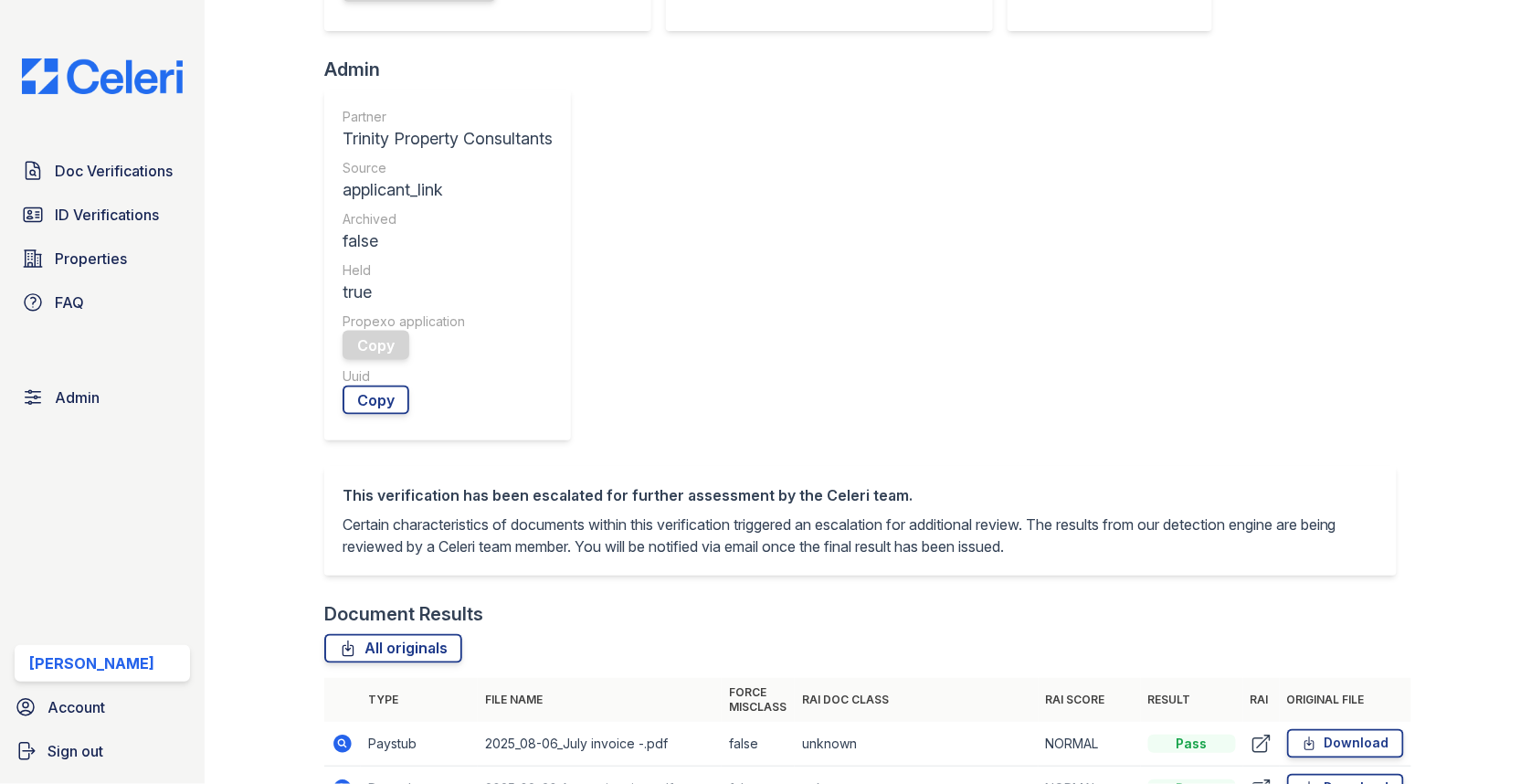
click at [344, 779] on icon at bounding box center [342, 789] width 19 height 19
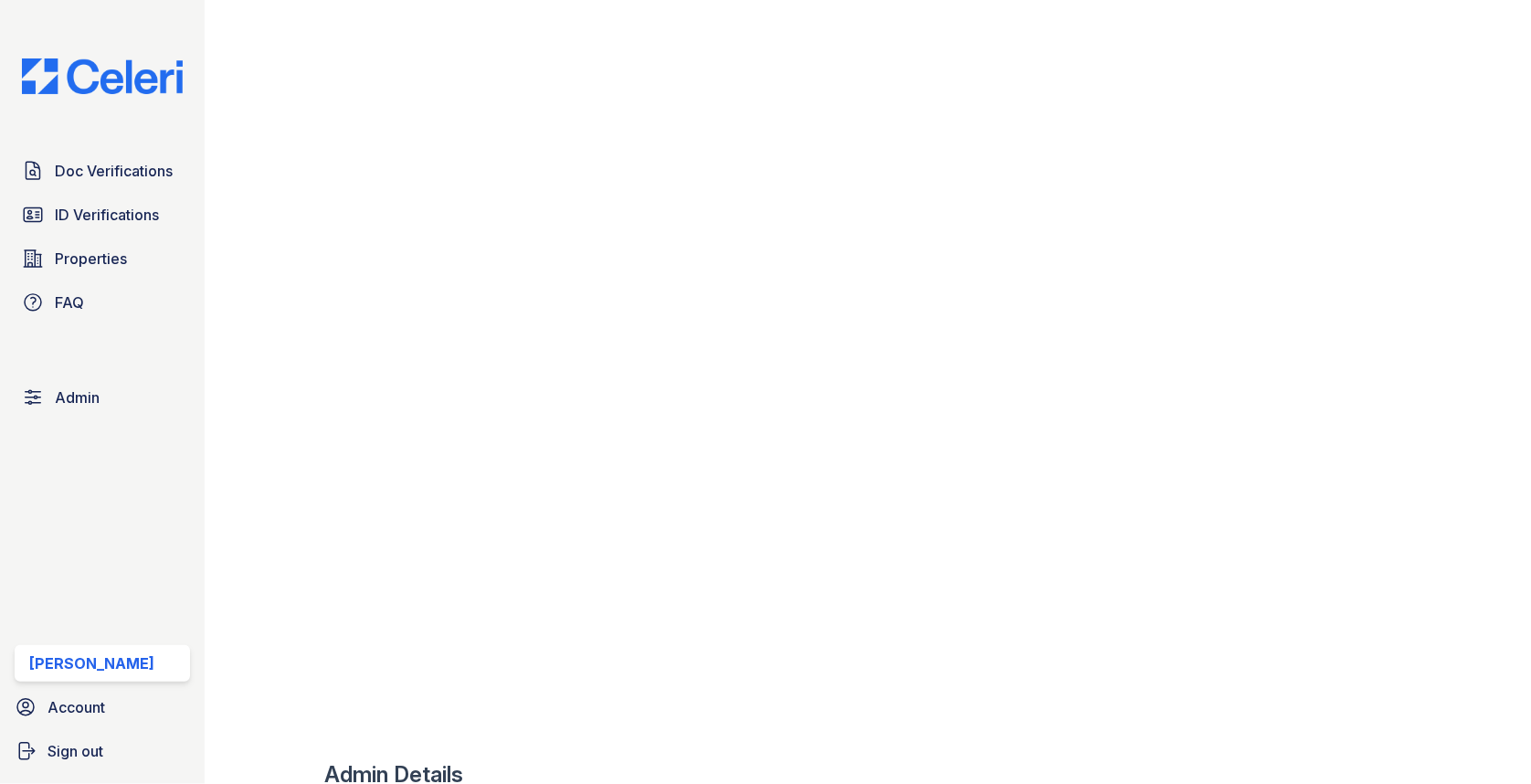
scroll to position [998, 0]
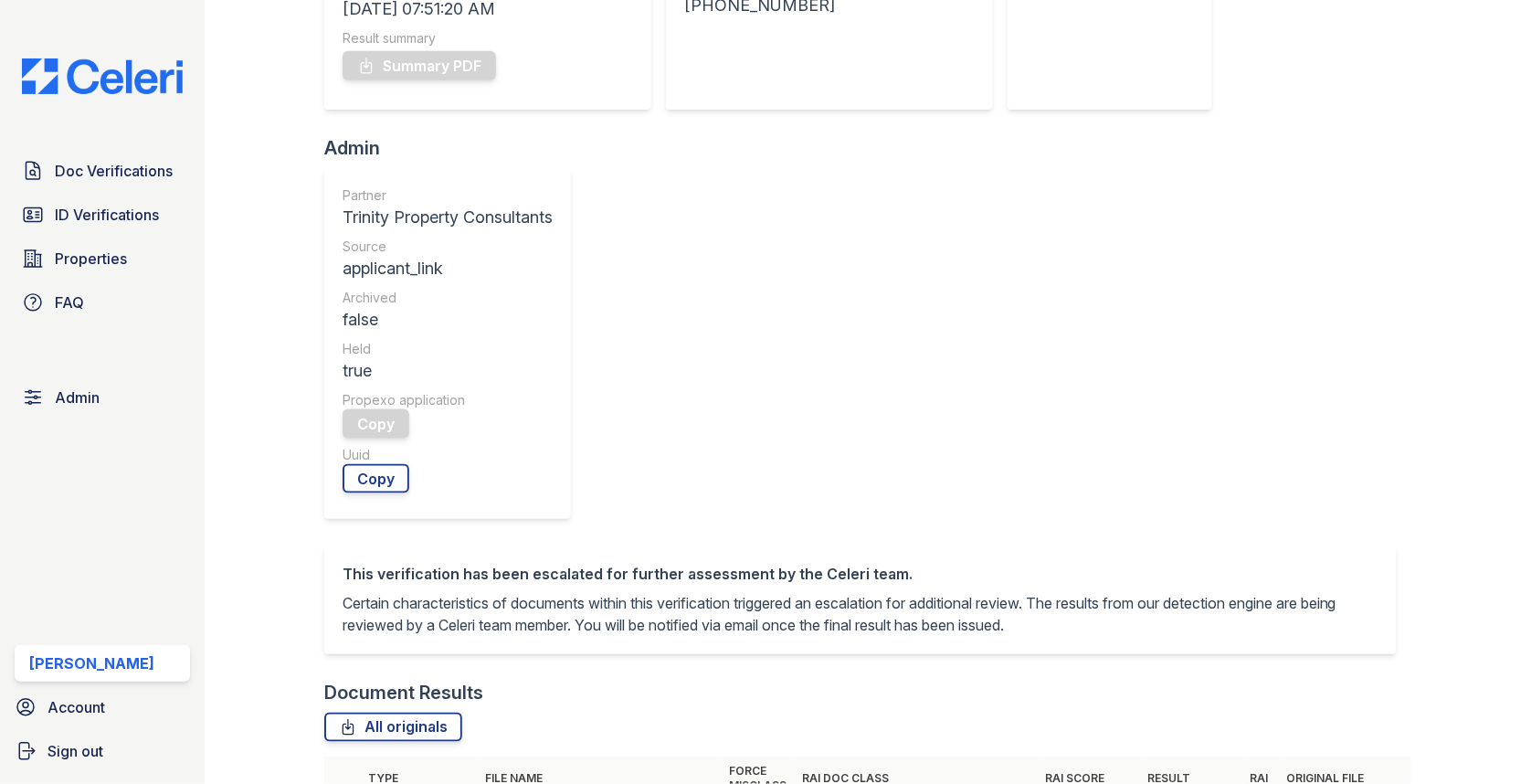
scroll to position [600, 0]
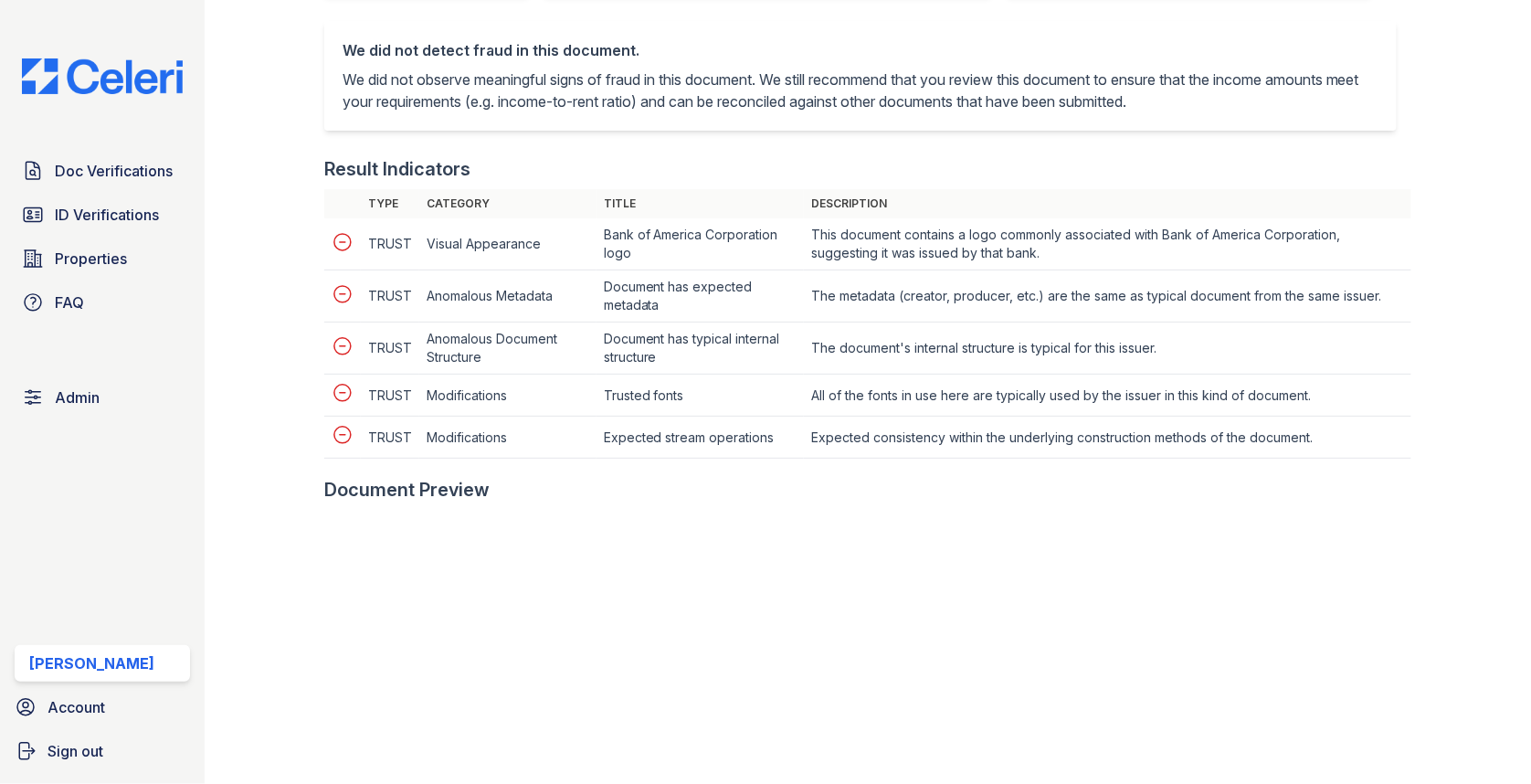
scroll to position [996, 0]
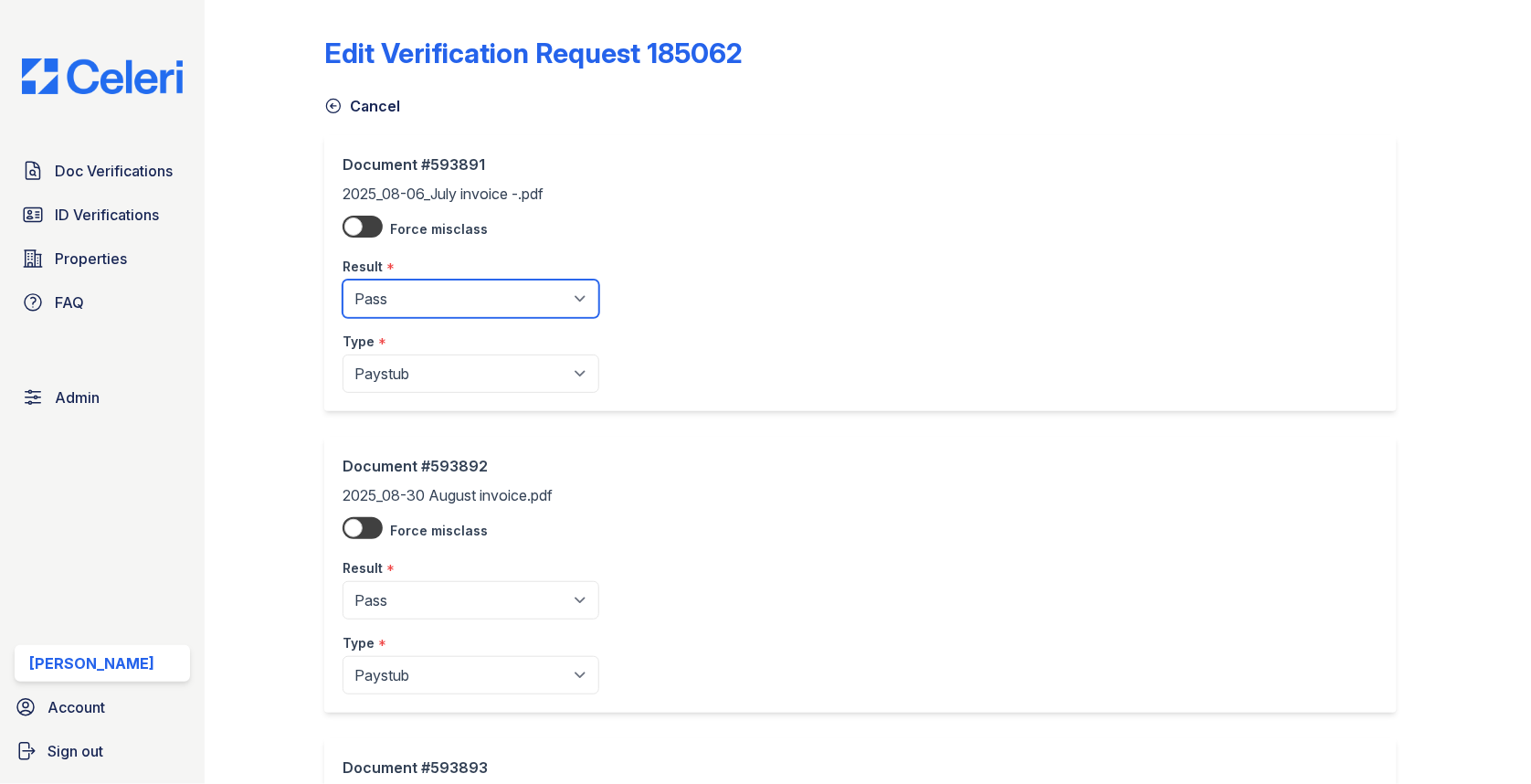
click at [395, 303] on select "Pending Sent Started Processing Pass Fail Caution Error N/A" at bounding box center [470, 298] width 256 height 38
select select "caution"
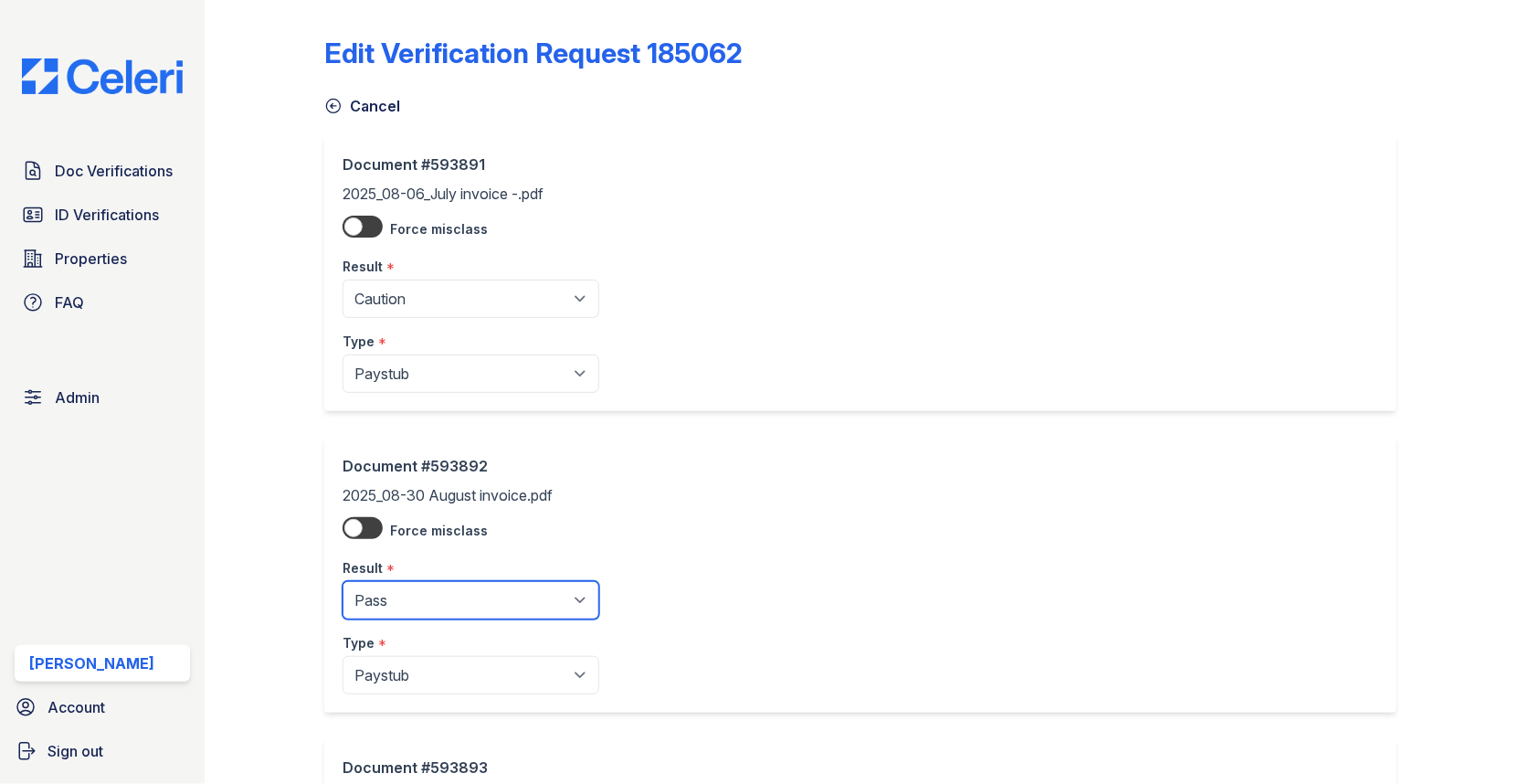
click at [436, 610] on select "Pending Sent Started Processing Pass Fail Caution Error N/A" at bounding box center [470, 600] width 256 height 38
select select "caution"
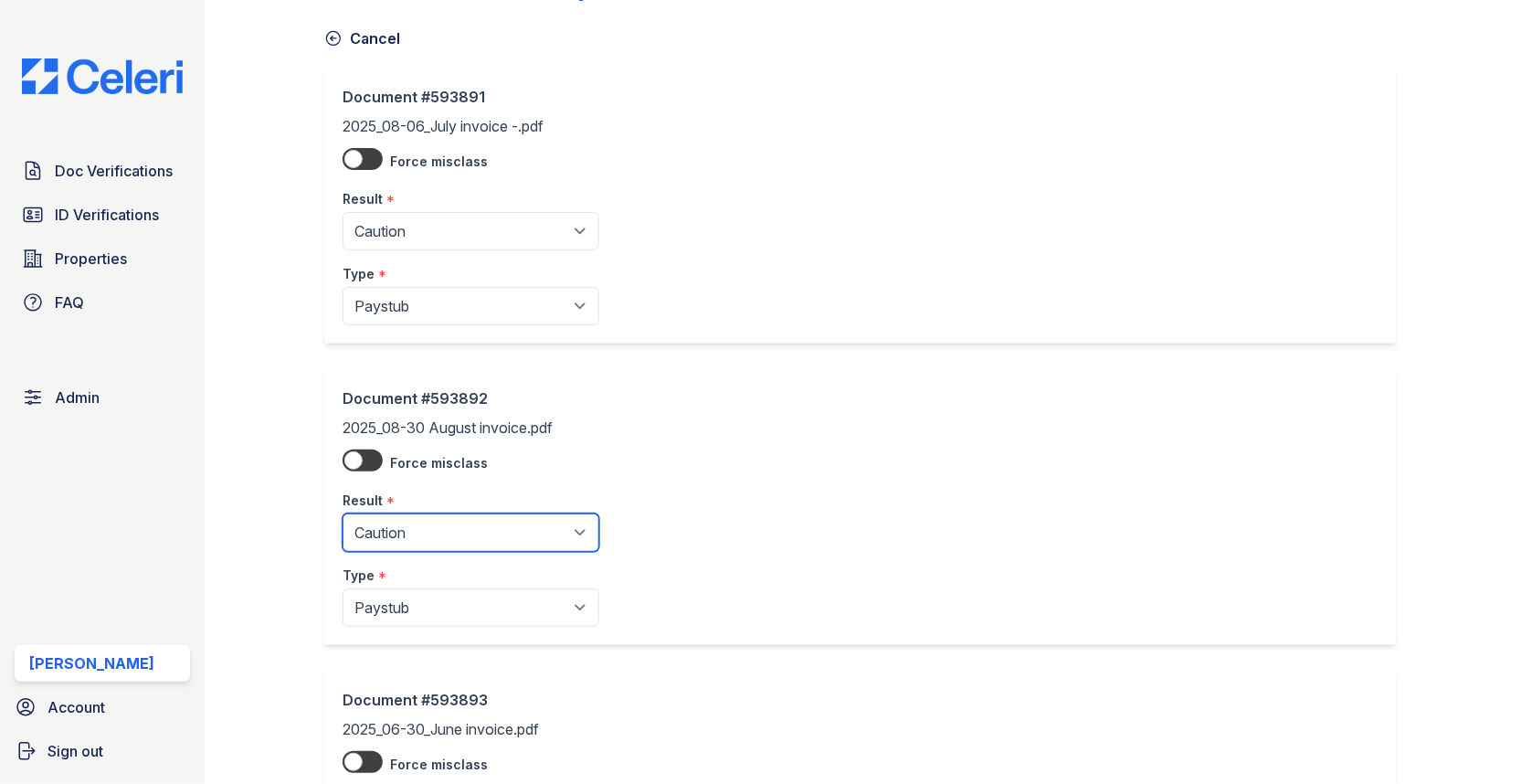
scroll to position [458, 0]
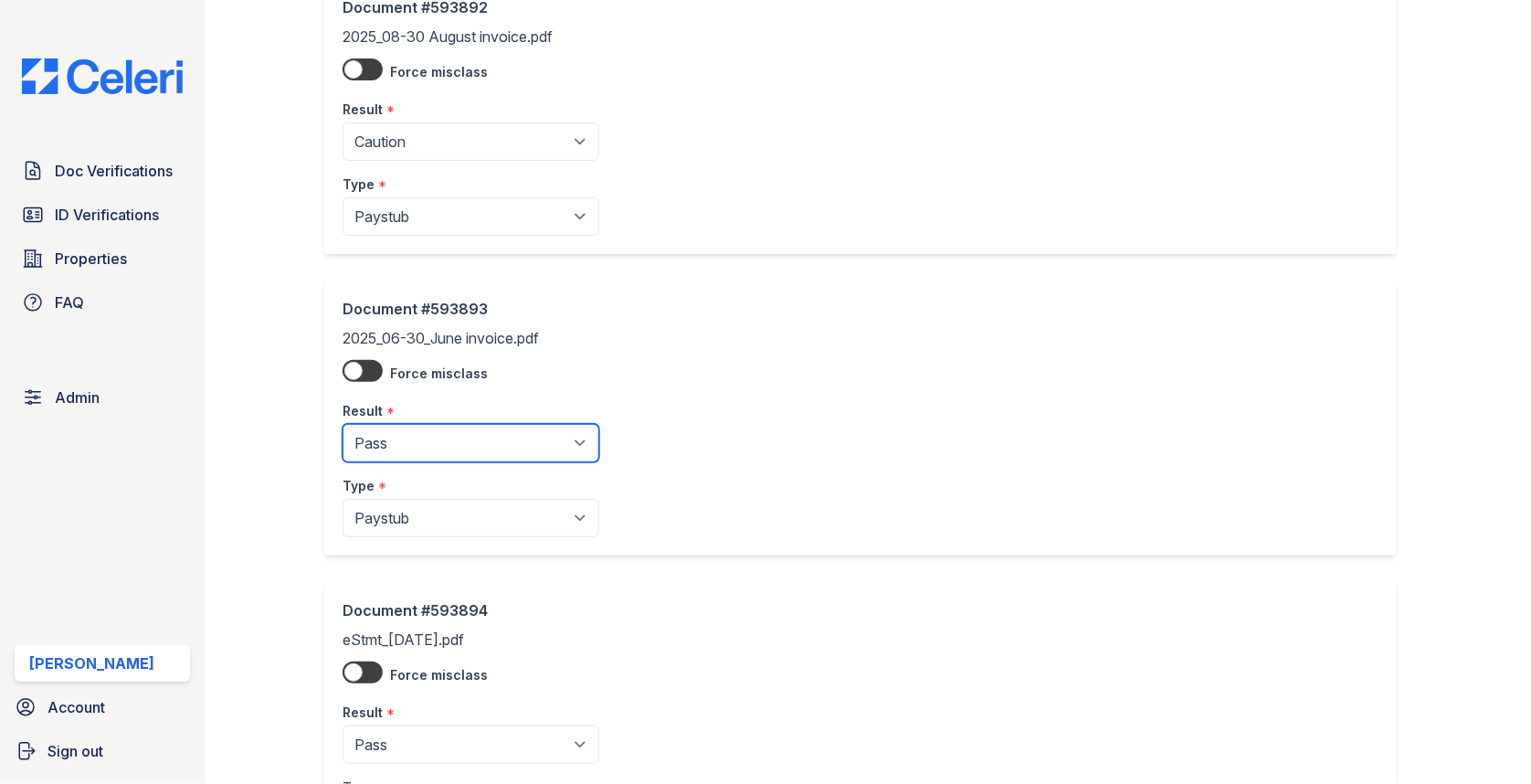
click at [438, 433] on select "Pending Sent Started Processing Pass Fail Caution Error N/A" at bounding box center [470, 442] width 256 height 38
select select "caution"
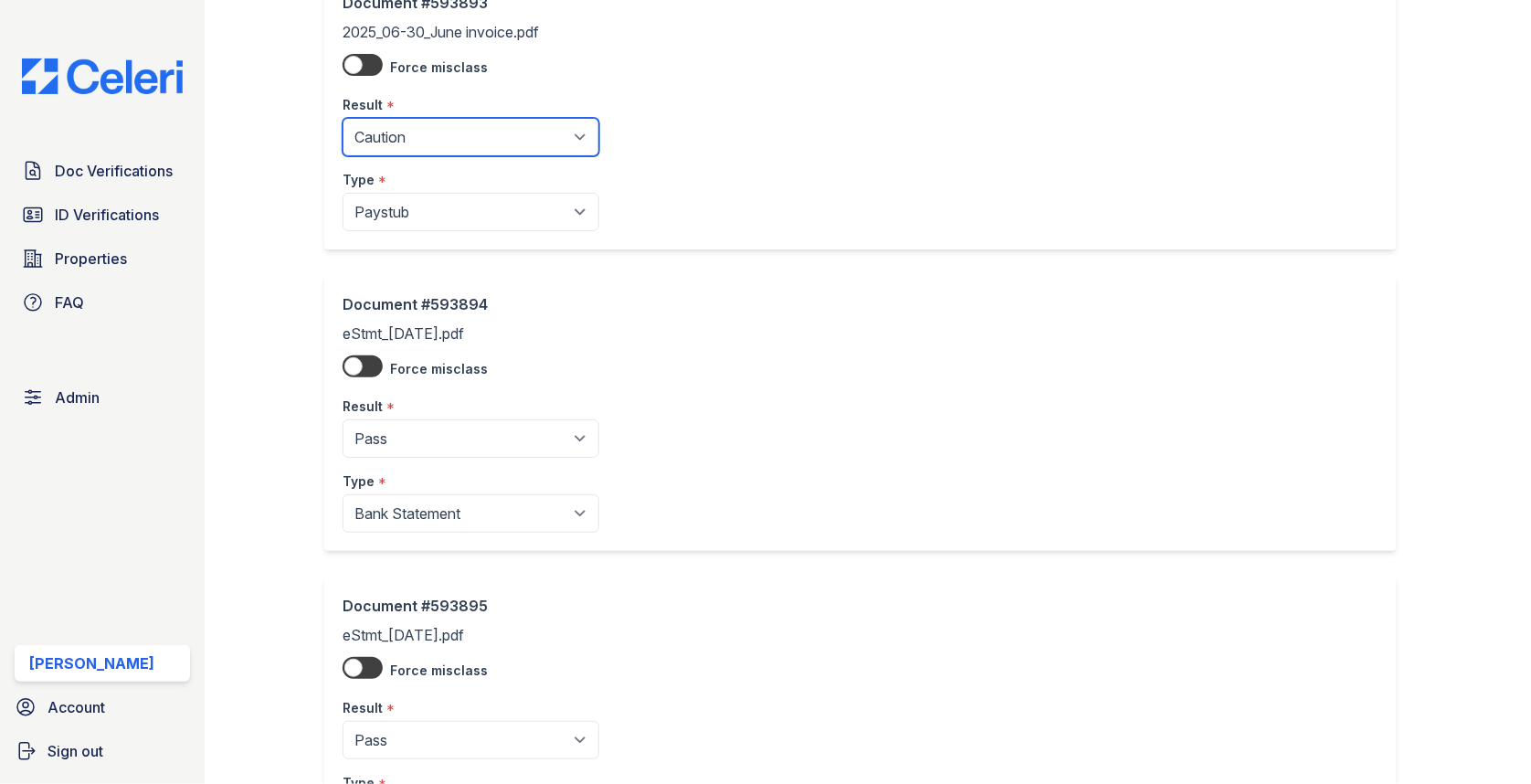
scroll to position [1242, 0]
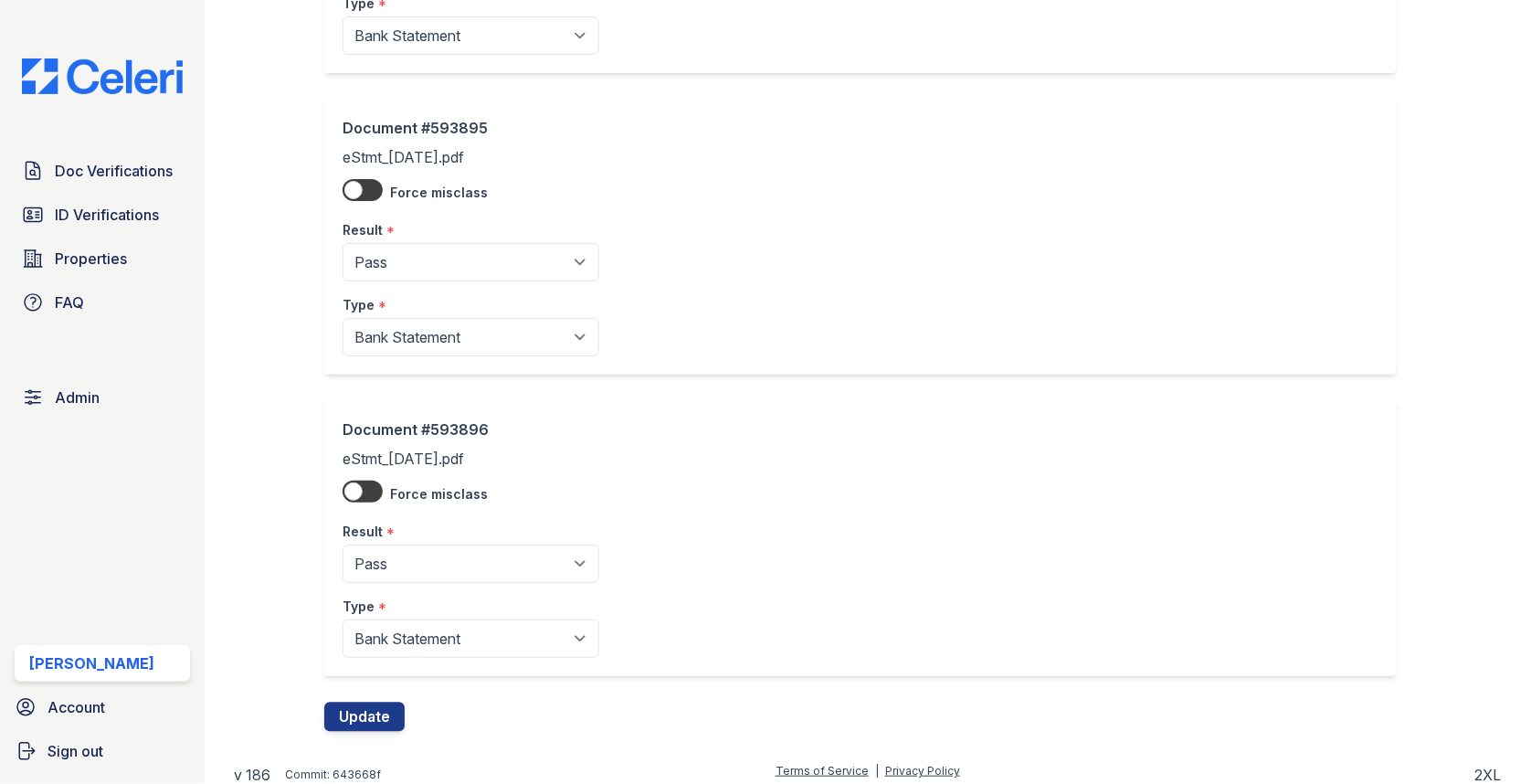
click at [388, 716] on button "Update" at bounding box center [364, 716] width 81 height 30
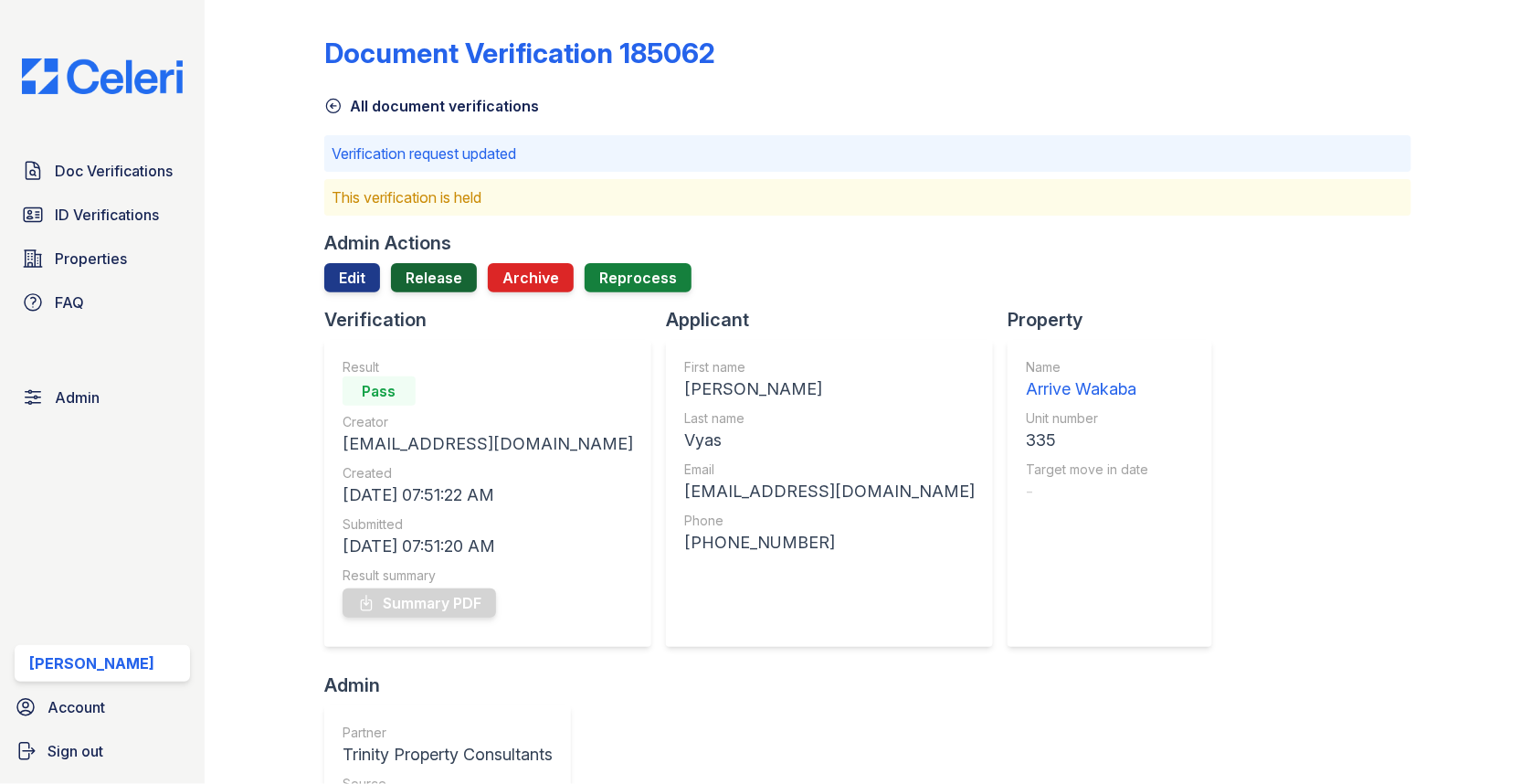
click at [440, 284] on link "Release" at bounding box center [433, 278] width 86 height 30
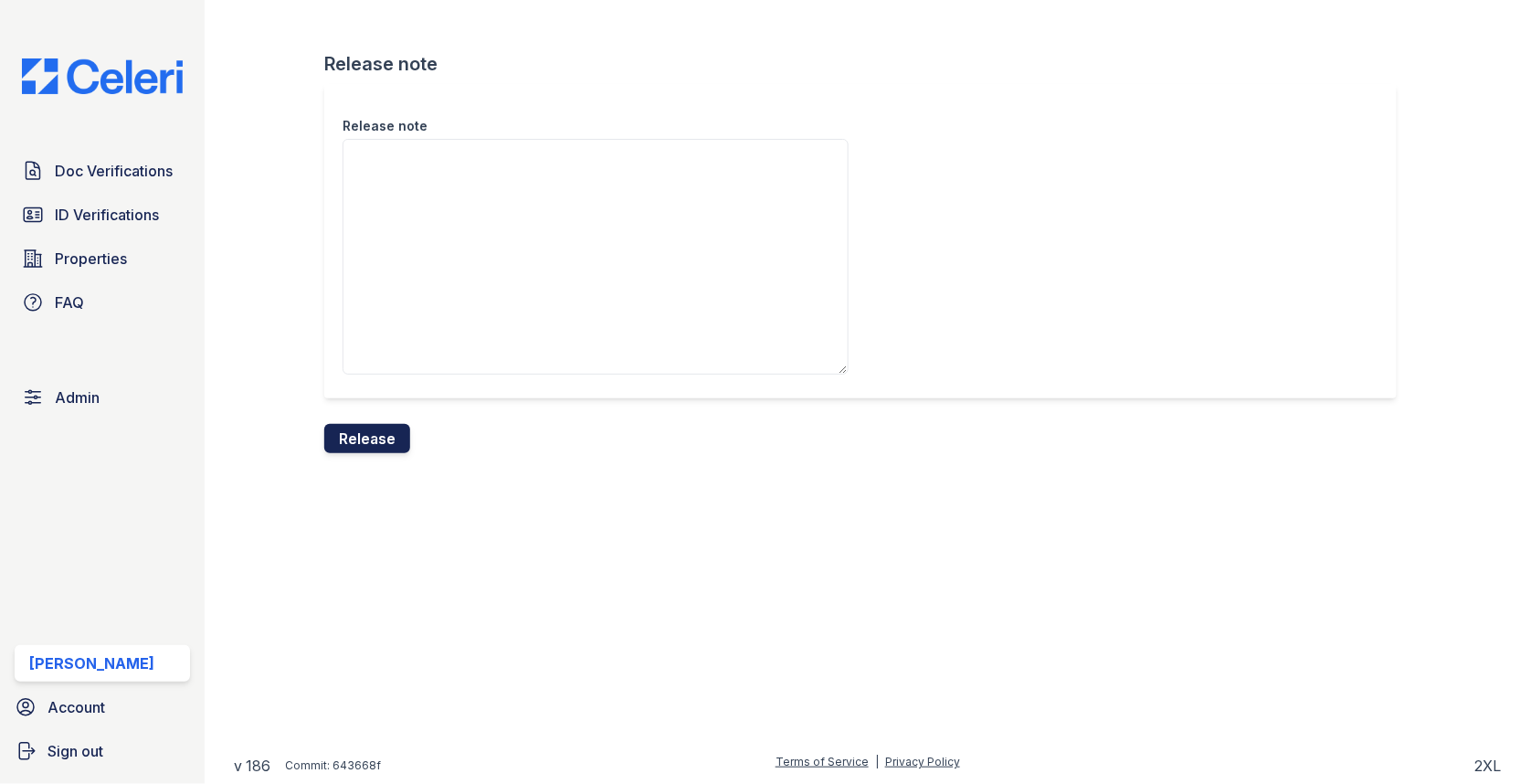
click at [379, 435] on button "Release" at bounding box center [367, 439] width 86 height 30
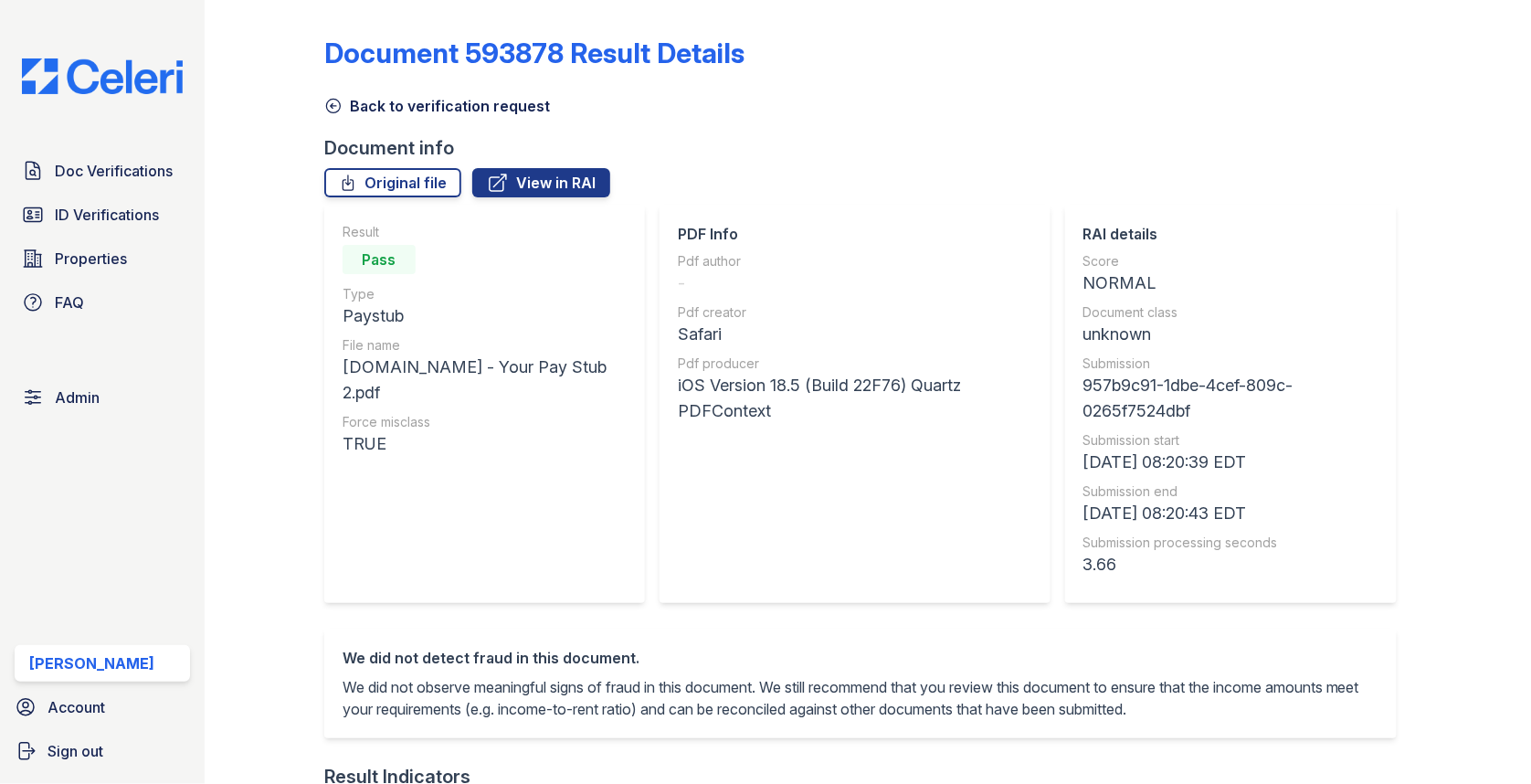
scroll to position [778, 0]
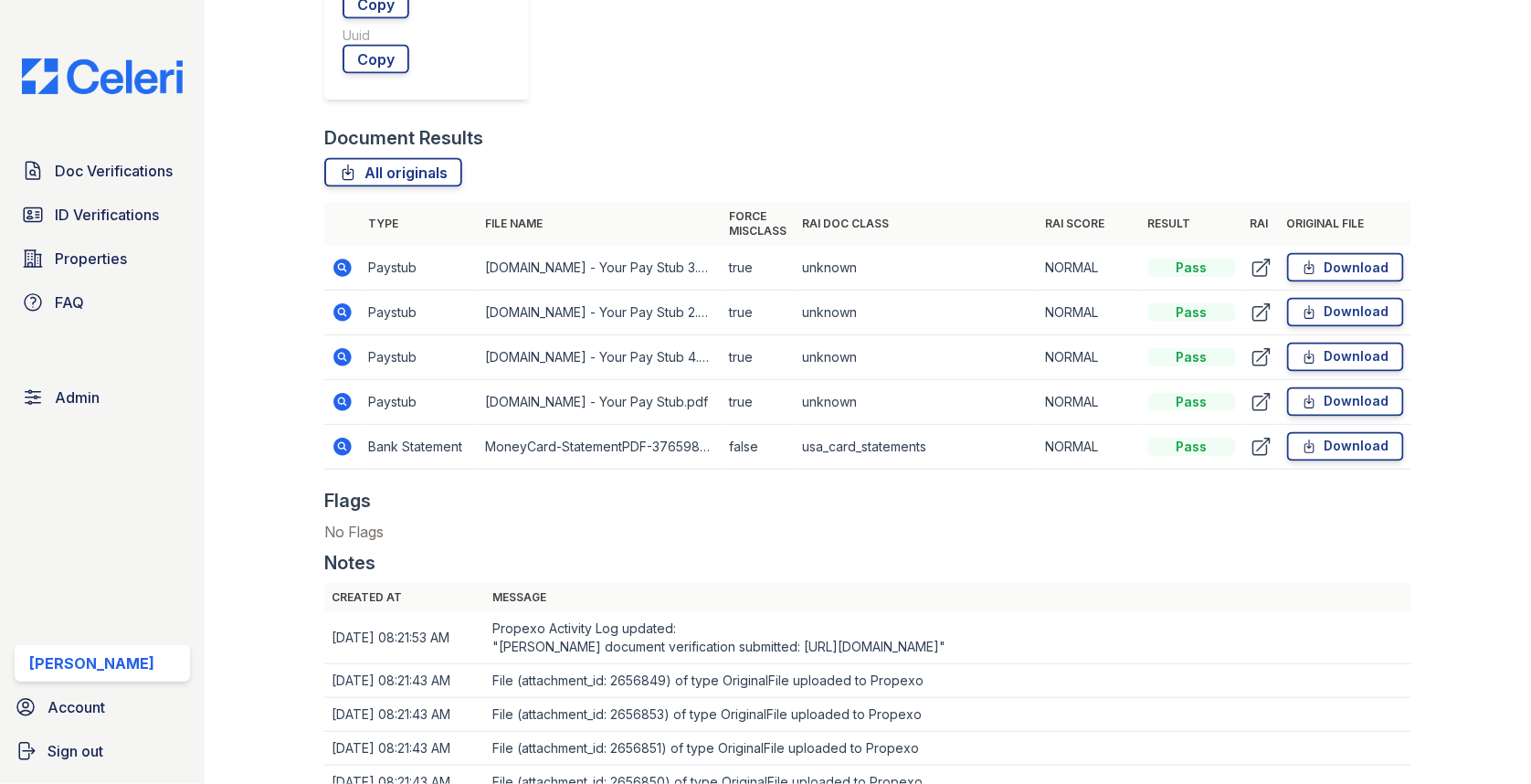
scroll to position [601, 0]
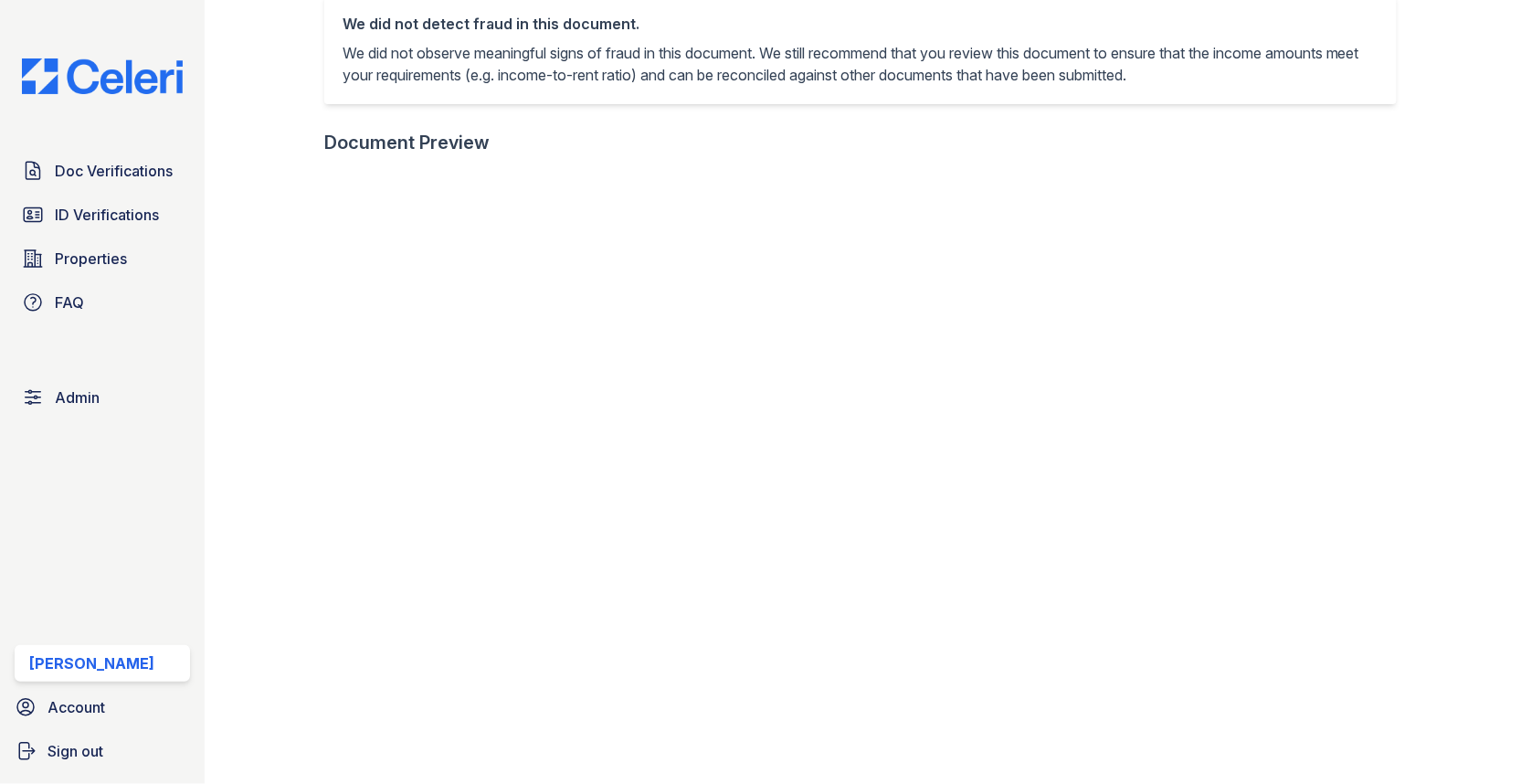
scroll to position [702, 0]
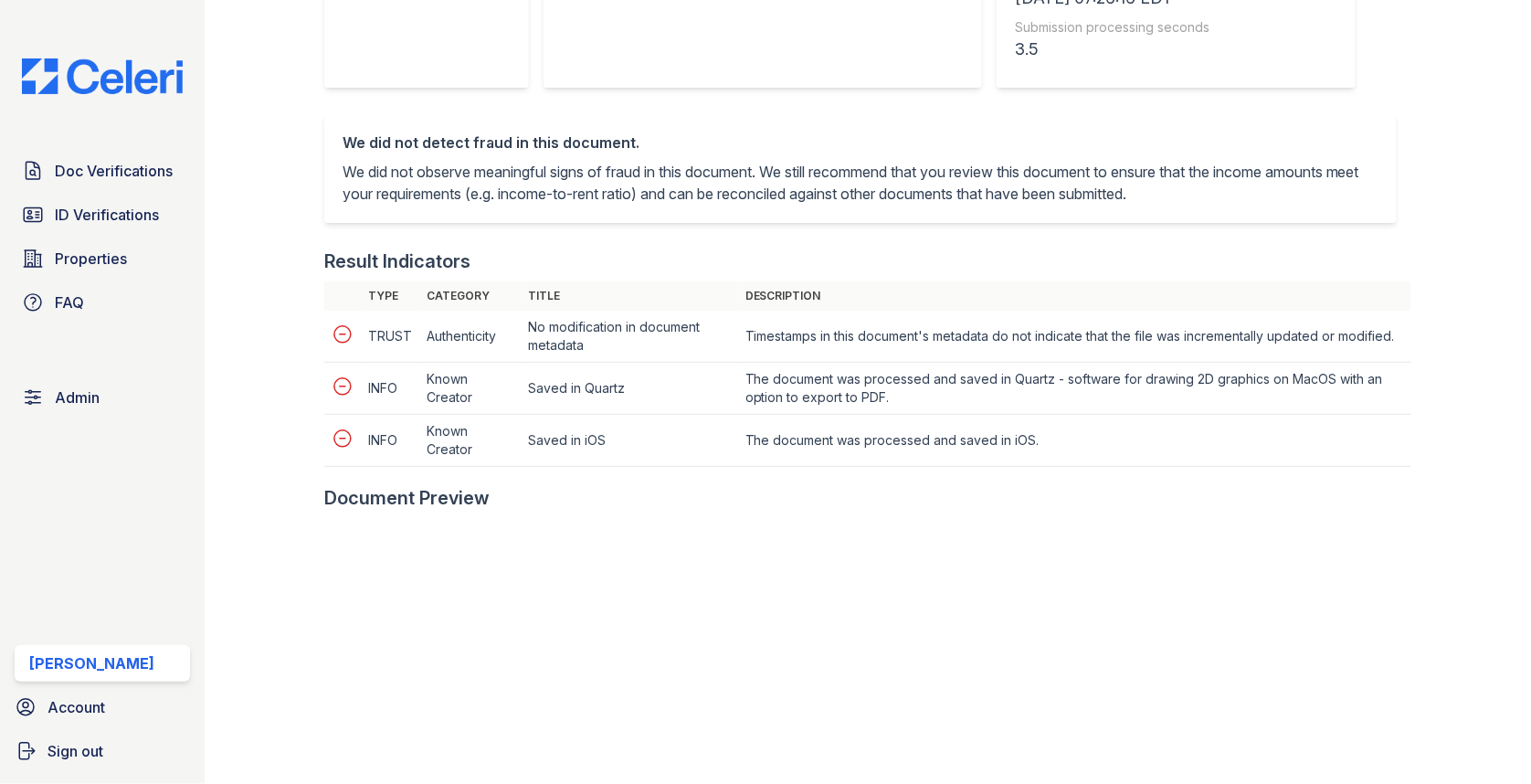
scroll to position [753, 0]
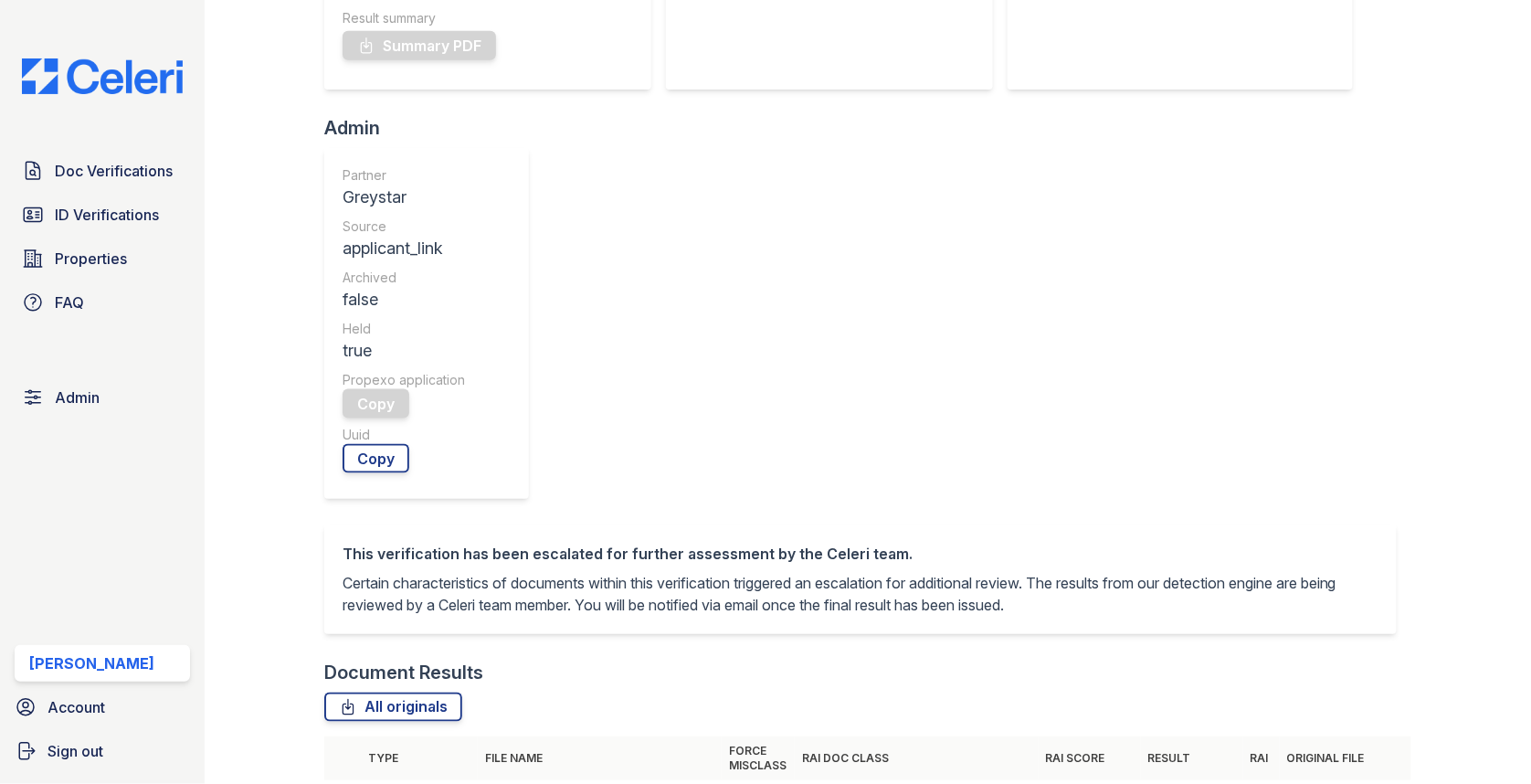
scroll to position [765, 0]
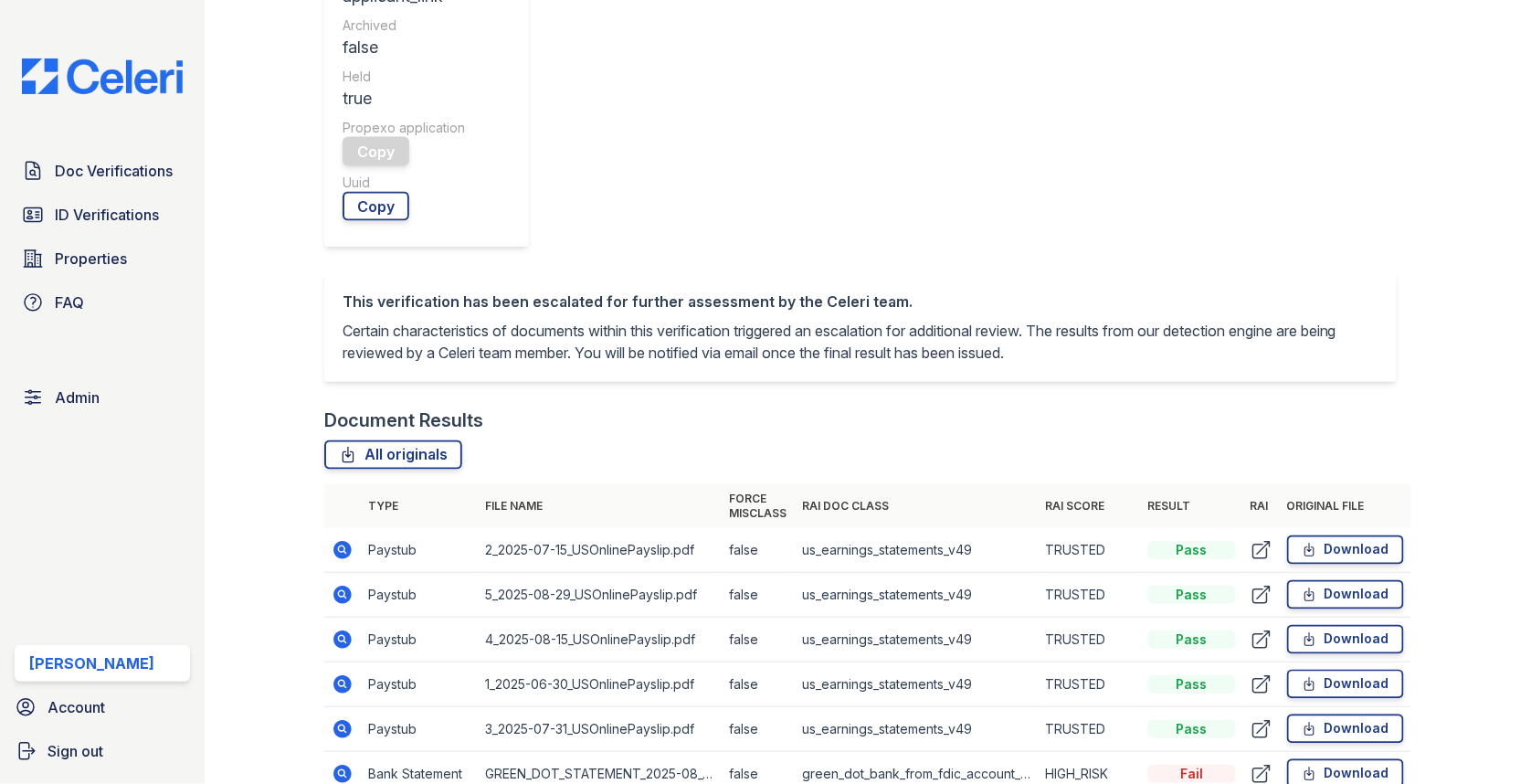
click at [338, 763] on icon at bounding box center [342, 774] width 22 height 22
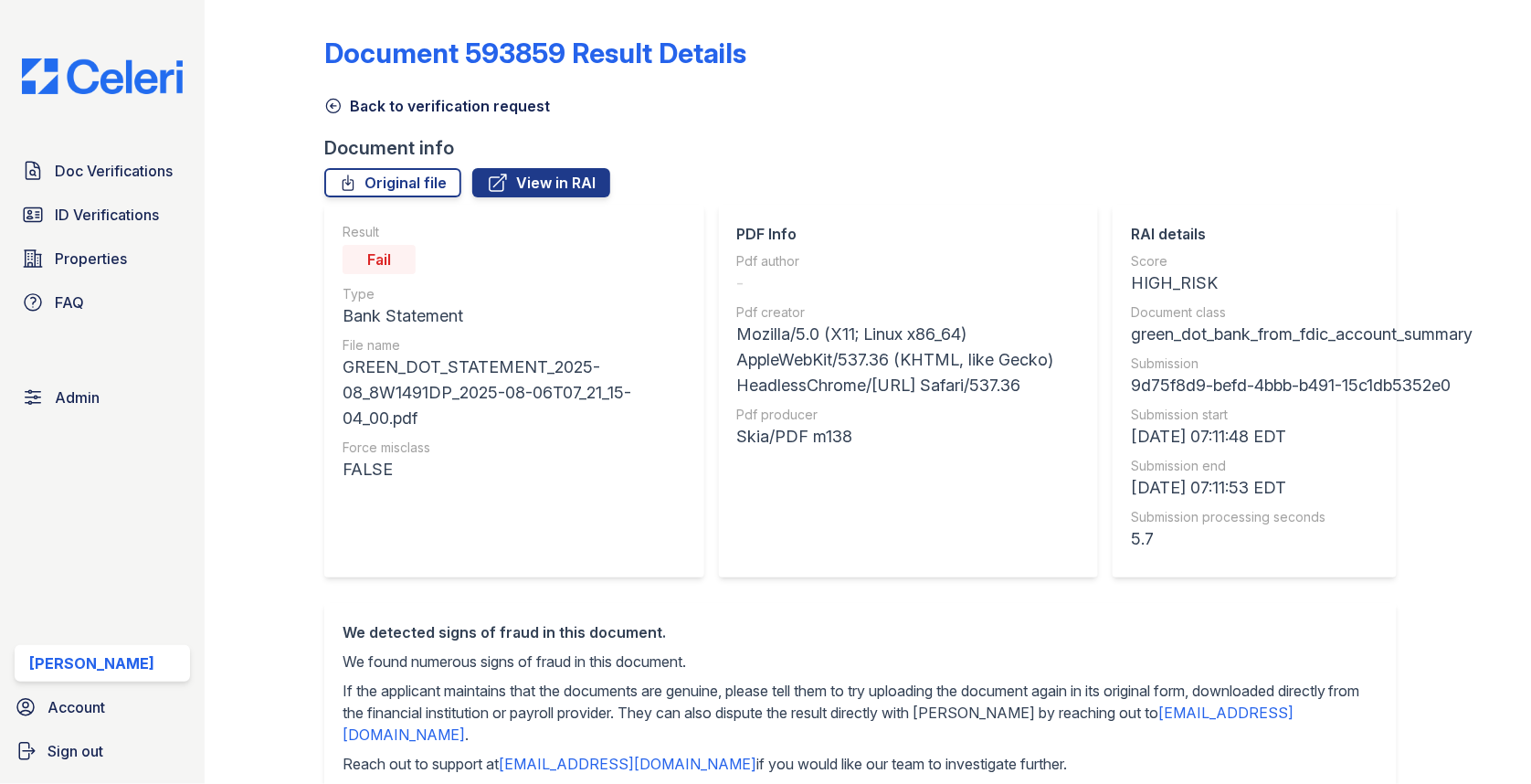
scroll to position [897, 0]
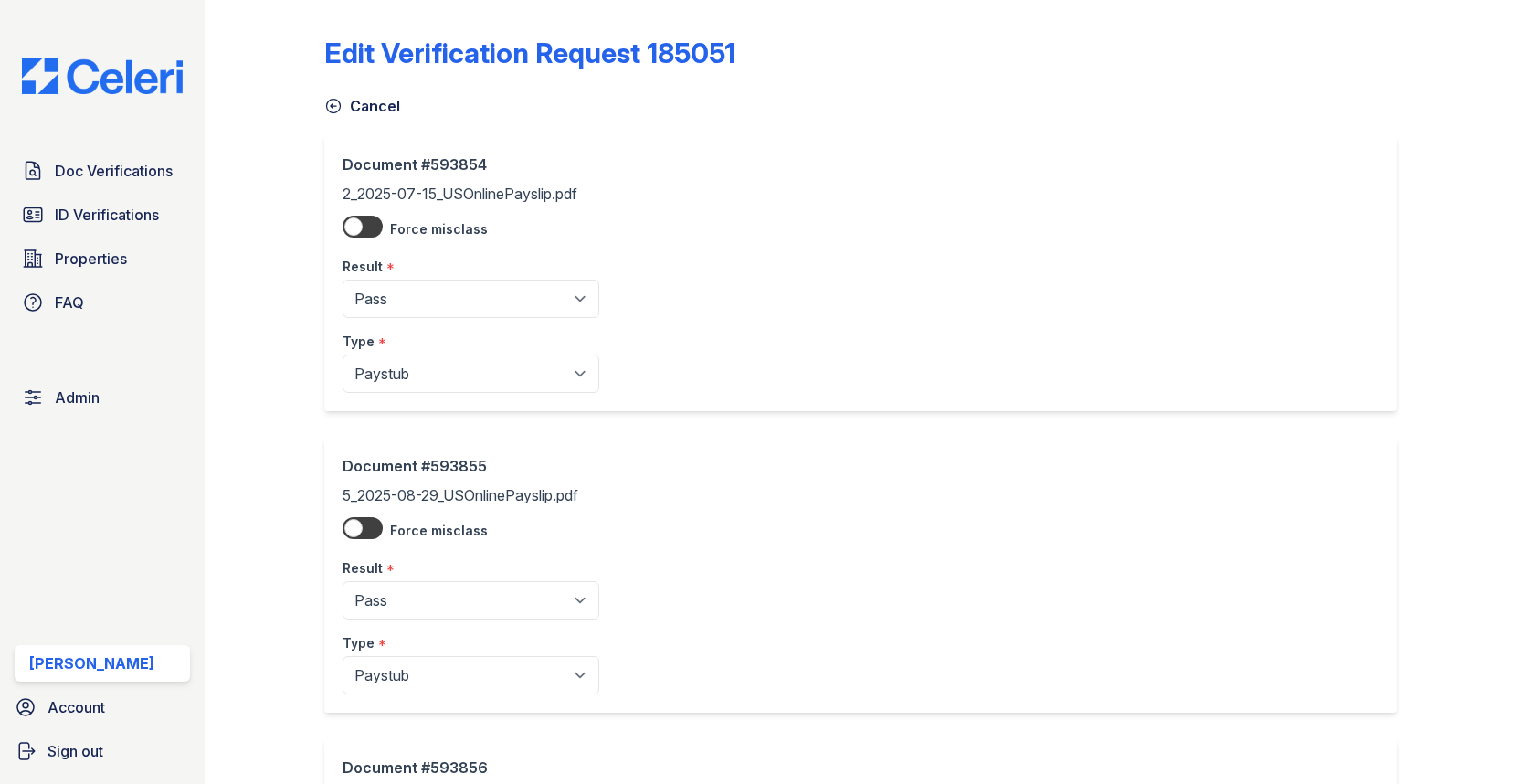
select select "caution"
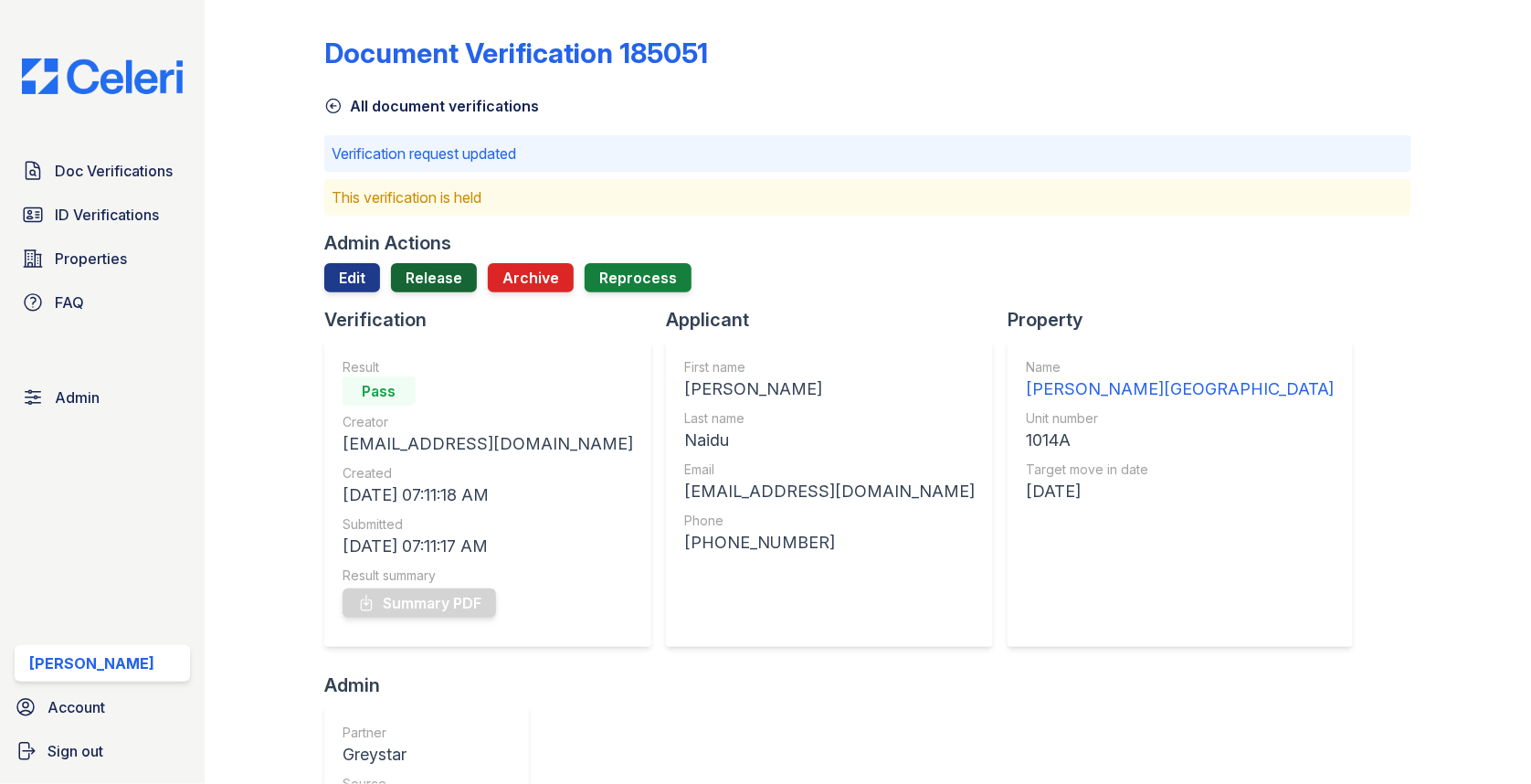
click at [440, 282] on link "Release" at bounding box center [433, 278] width 86 height 30
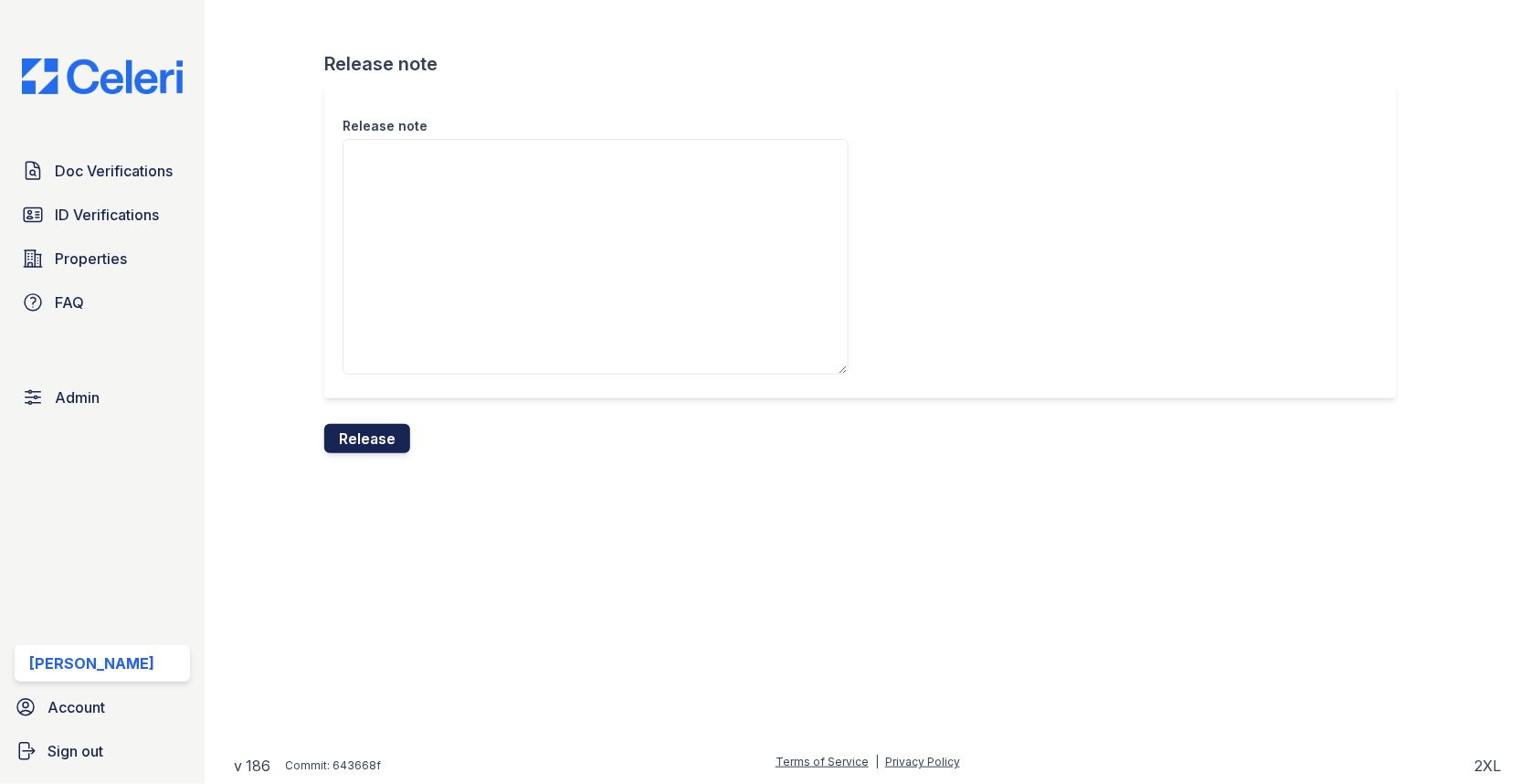
click at [360, 450] on button "Release" at bounding box center [367, 439] width 86 height 30
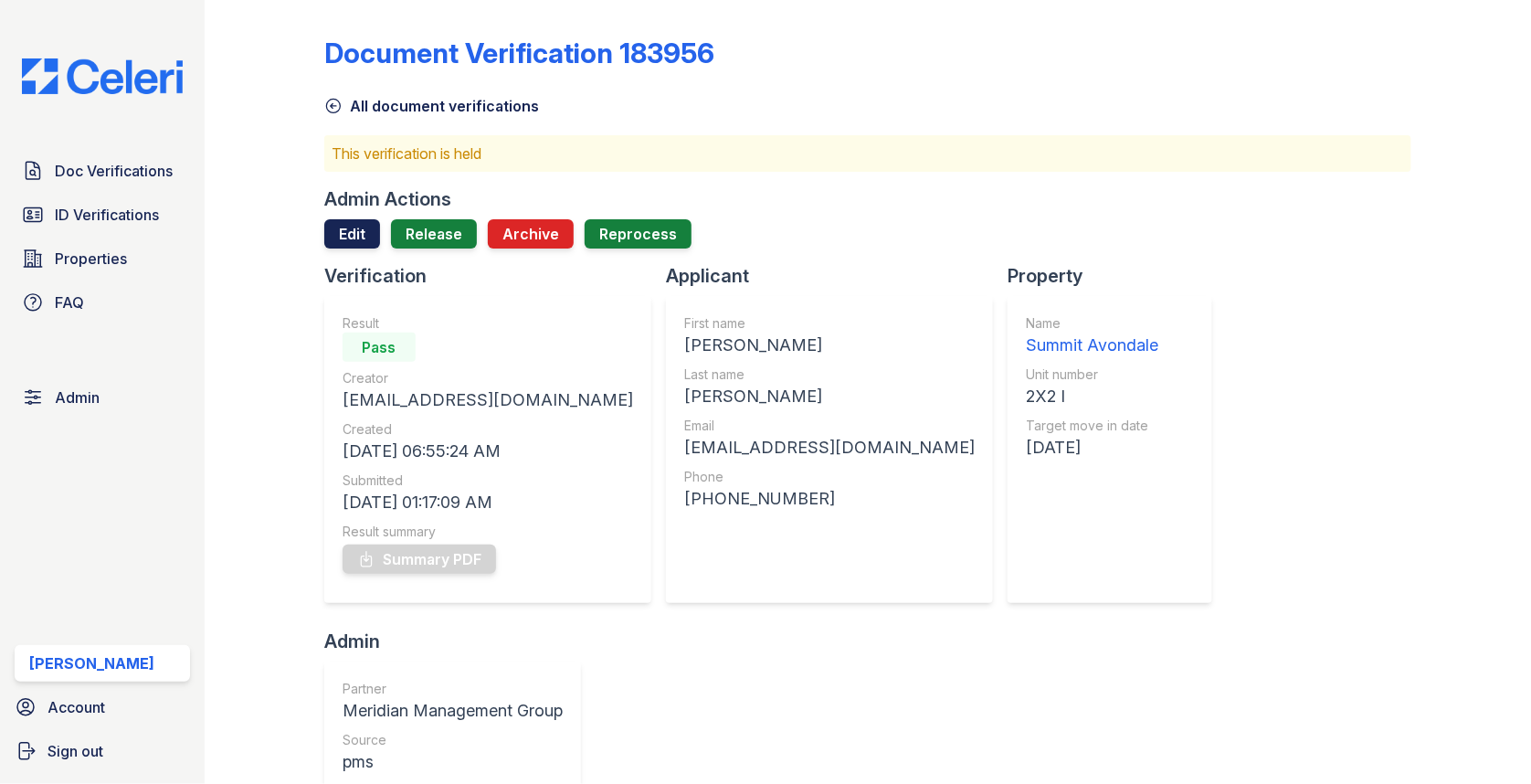
click at [357, 239] on link "Edit" at bounding box center [352, 234] width 56 height 30
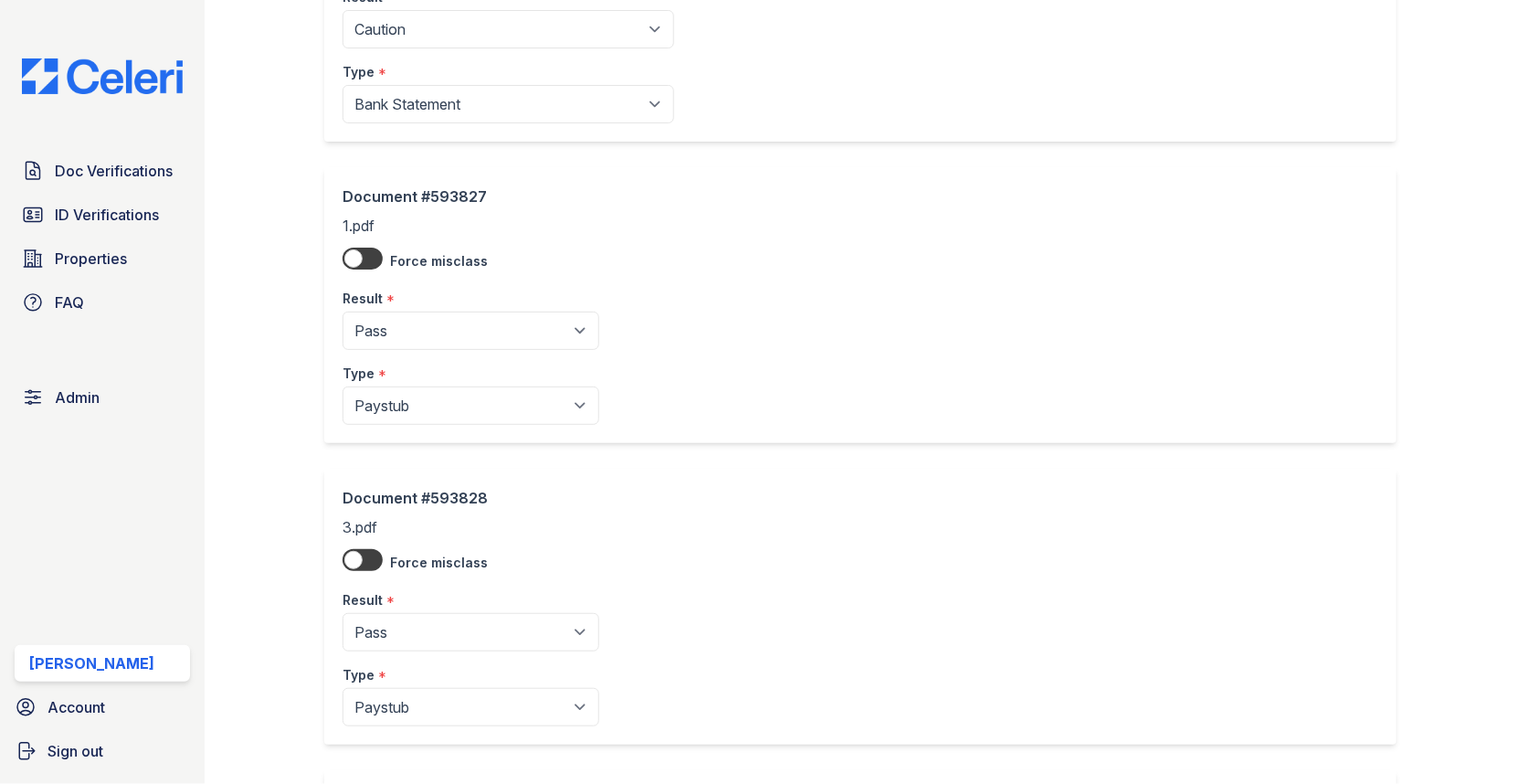
scroll to position [1242, 0]
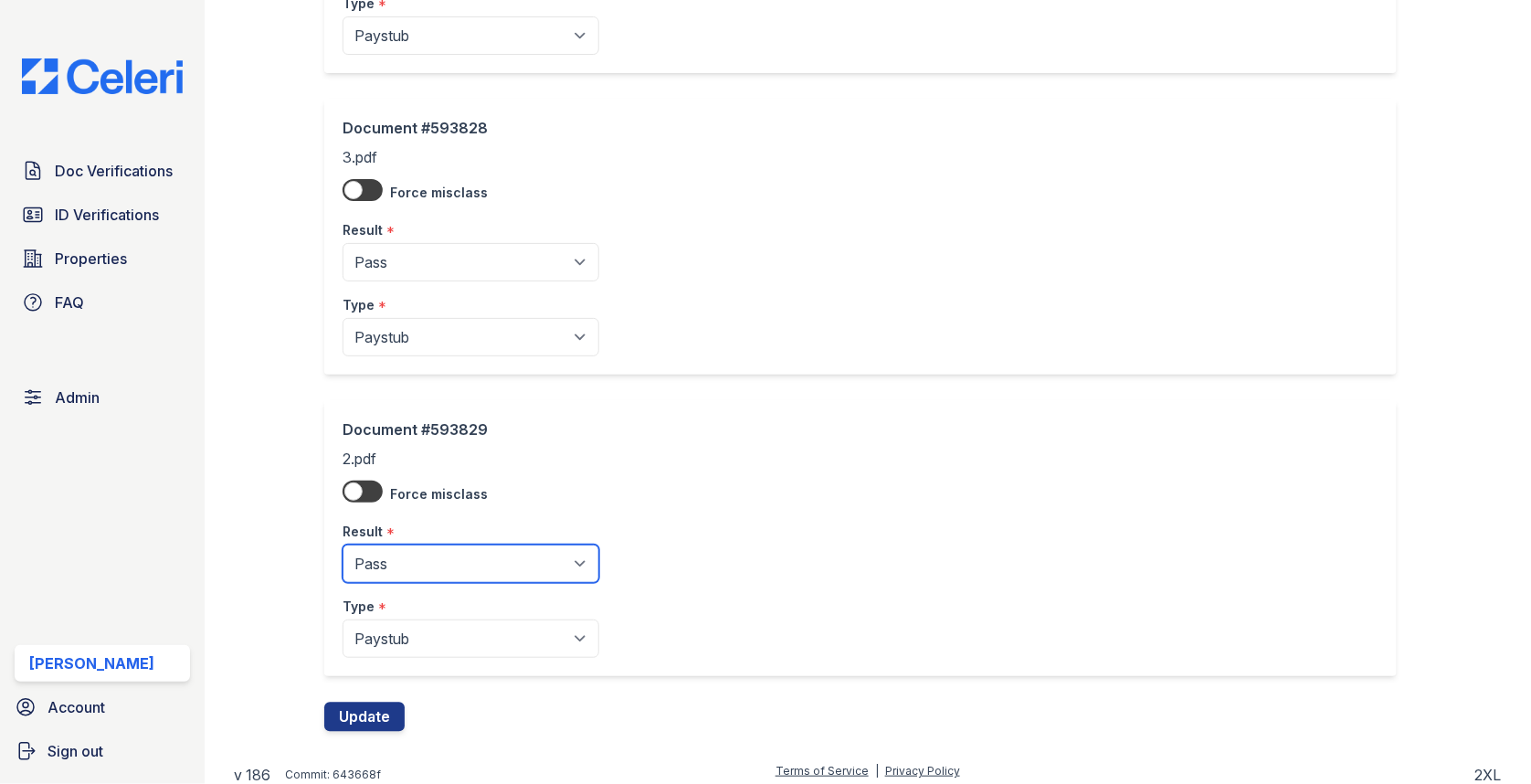
click at [438, 545] on select "Pending Sent Started Processing Pass Fail Caution Error N/A" at bounding box center [470, 563] width 256 height 38
select select "fail"
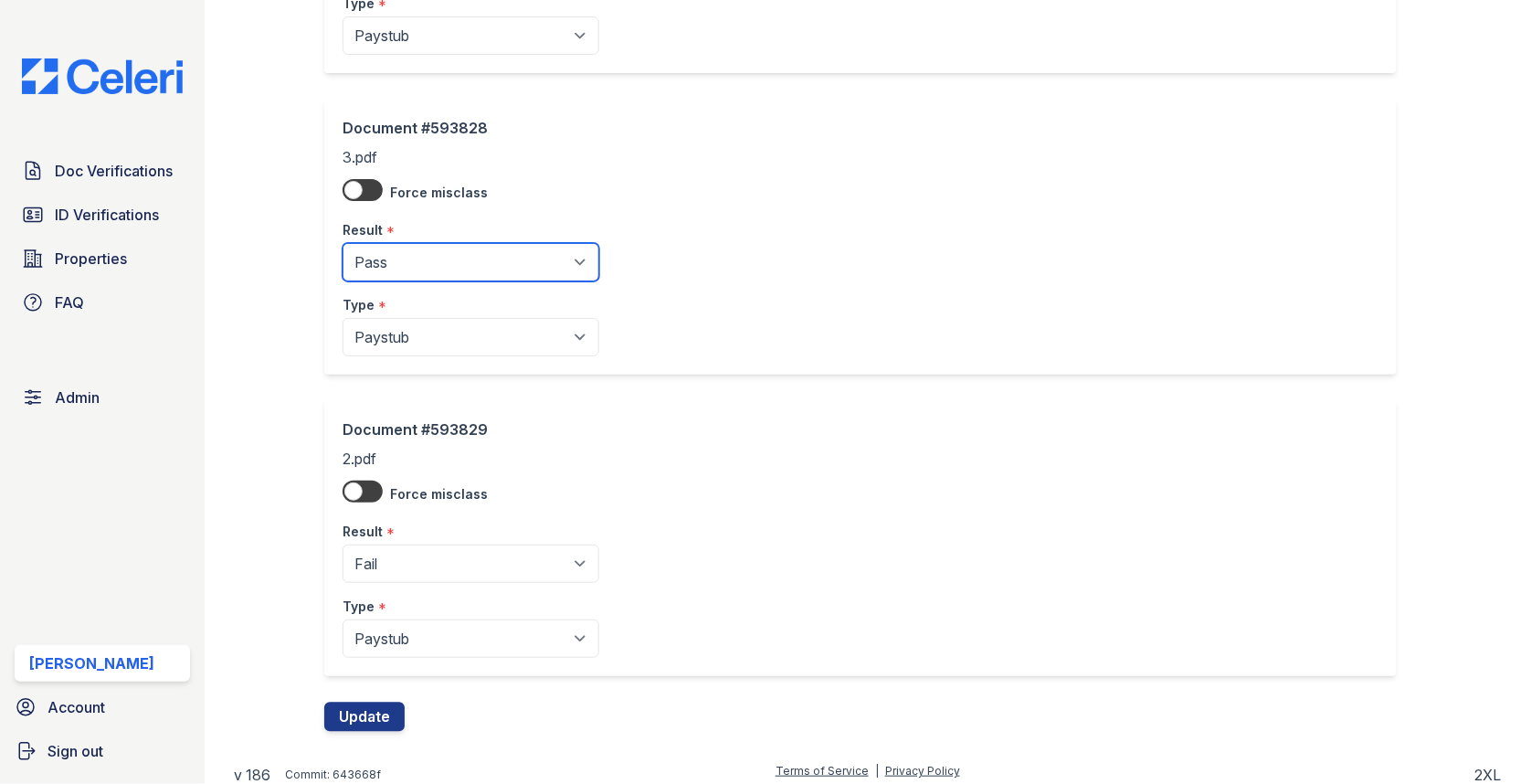
click at [454, 244] on select "Pending Sent Started Processing Pass Fail Caution Error N/A" at bounding box center [470, 261] width 256 height 38
select select "fail"
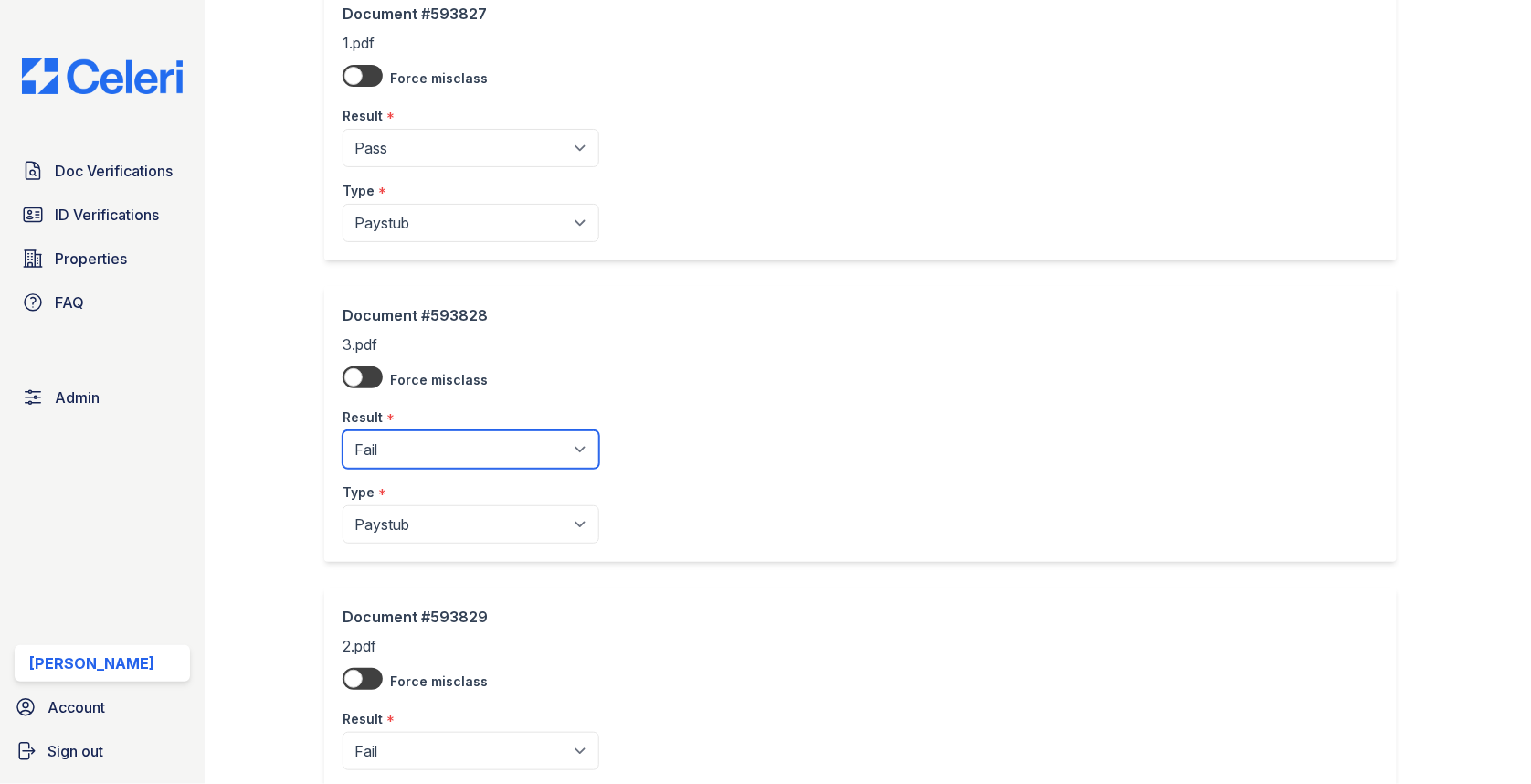
scroll to position [877, 0]
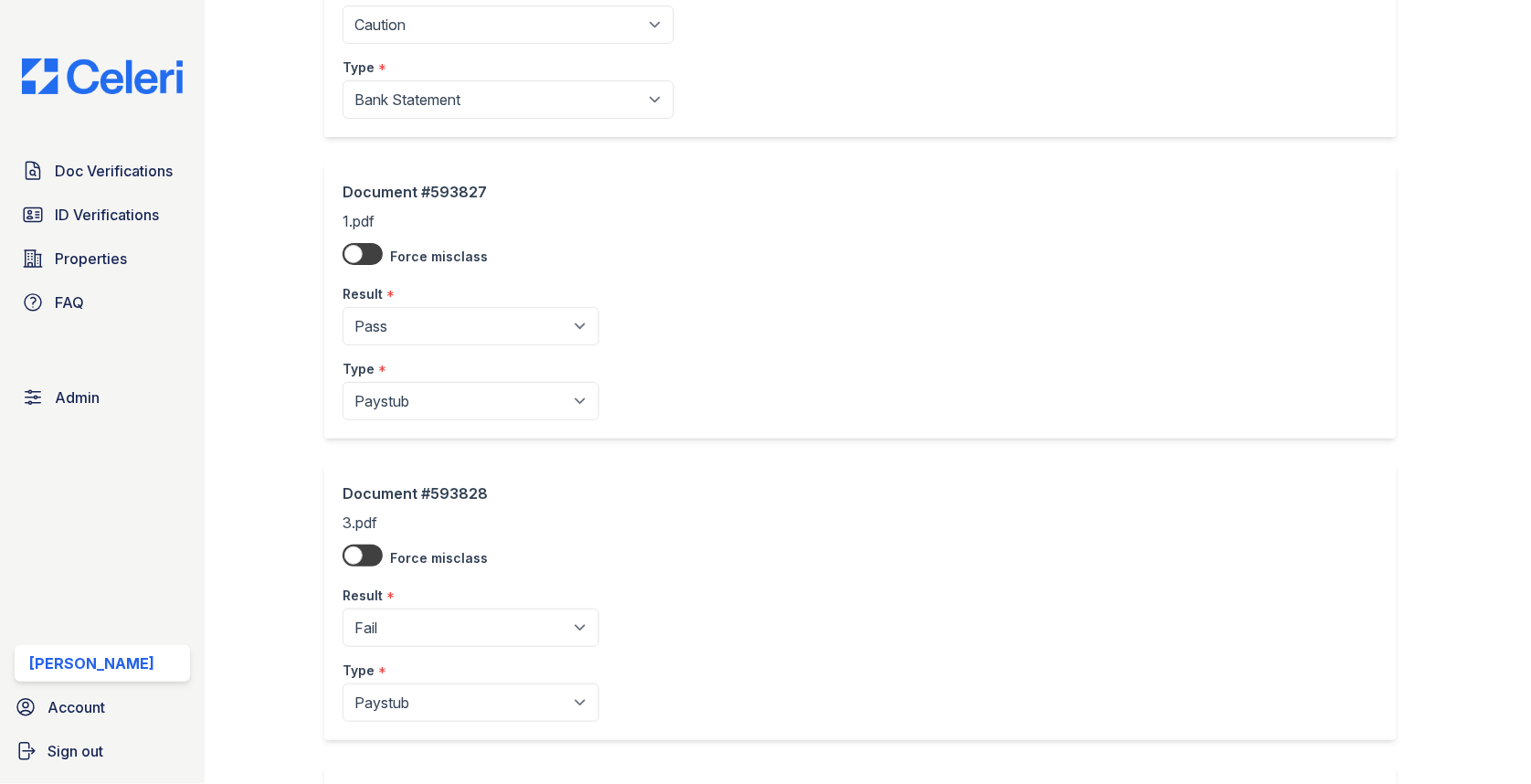
click at [444, 247] on label "Force misclass" at bounding box center [439, 256] width 98 height 19
click at [441, 307] on select "Pending Sent Started Processing Pass Fail Caution Error N/A" at bounding box center [470, 326] width 256 height 38
select select "fail"
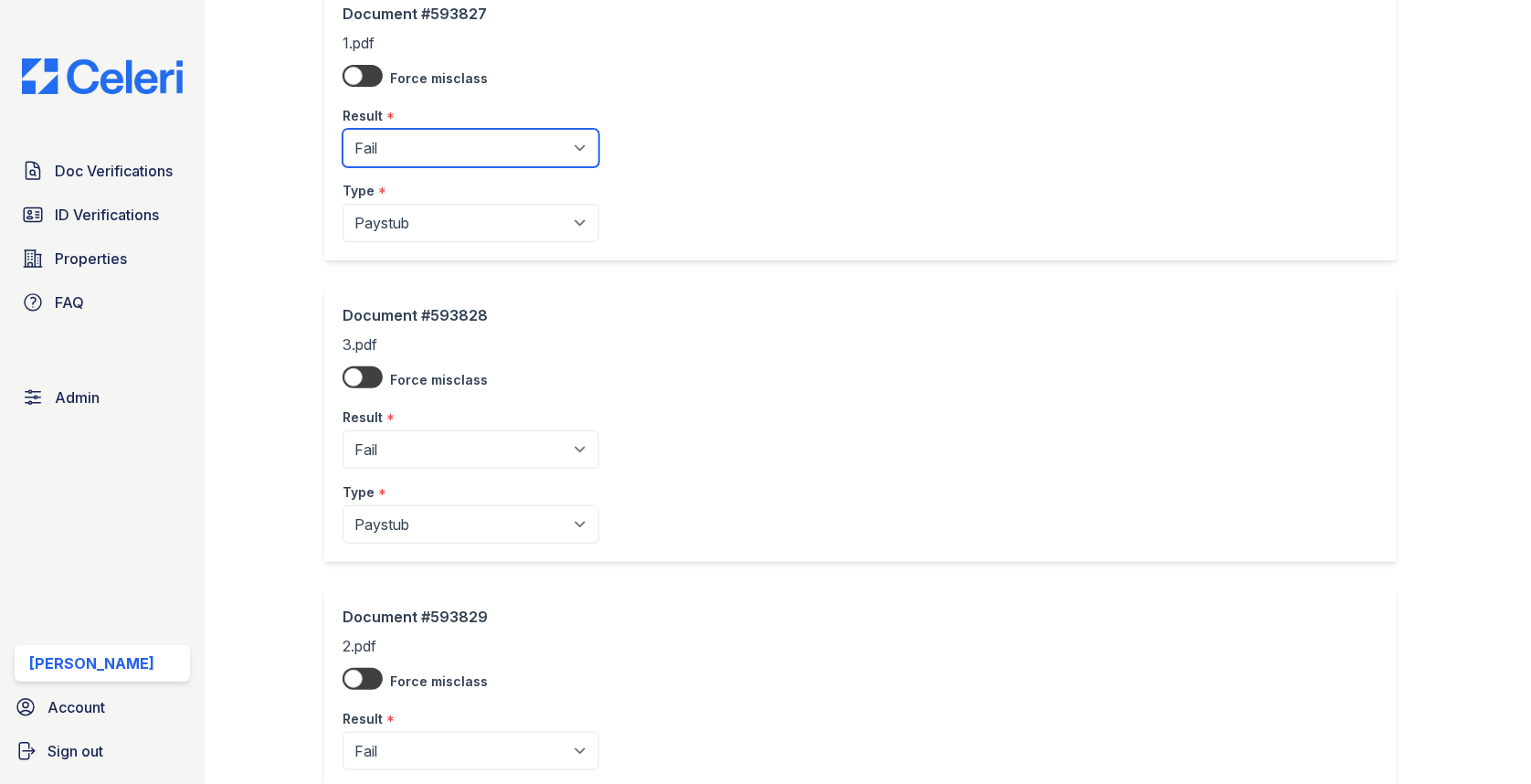
scroll to position [1242, 0]
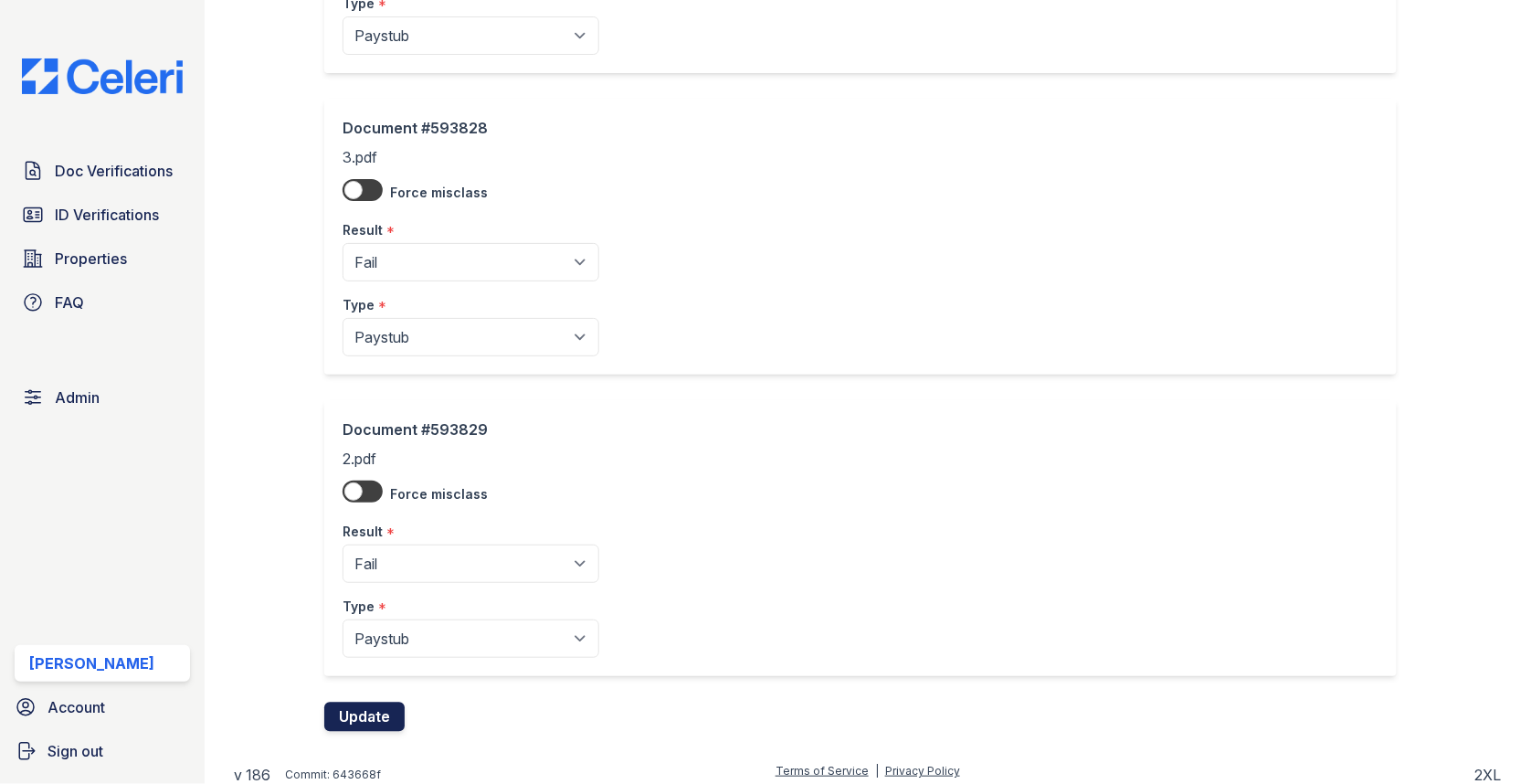
click at [365, 717] on button "Update" at bounding box center [364, 716] width 81 height 30
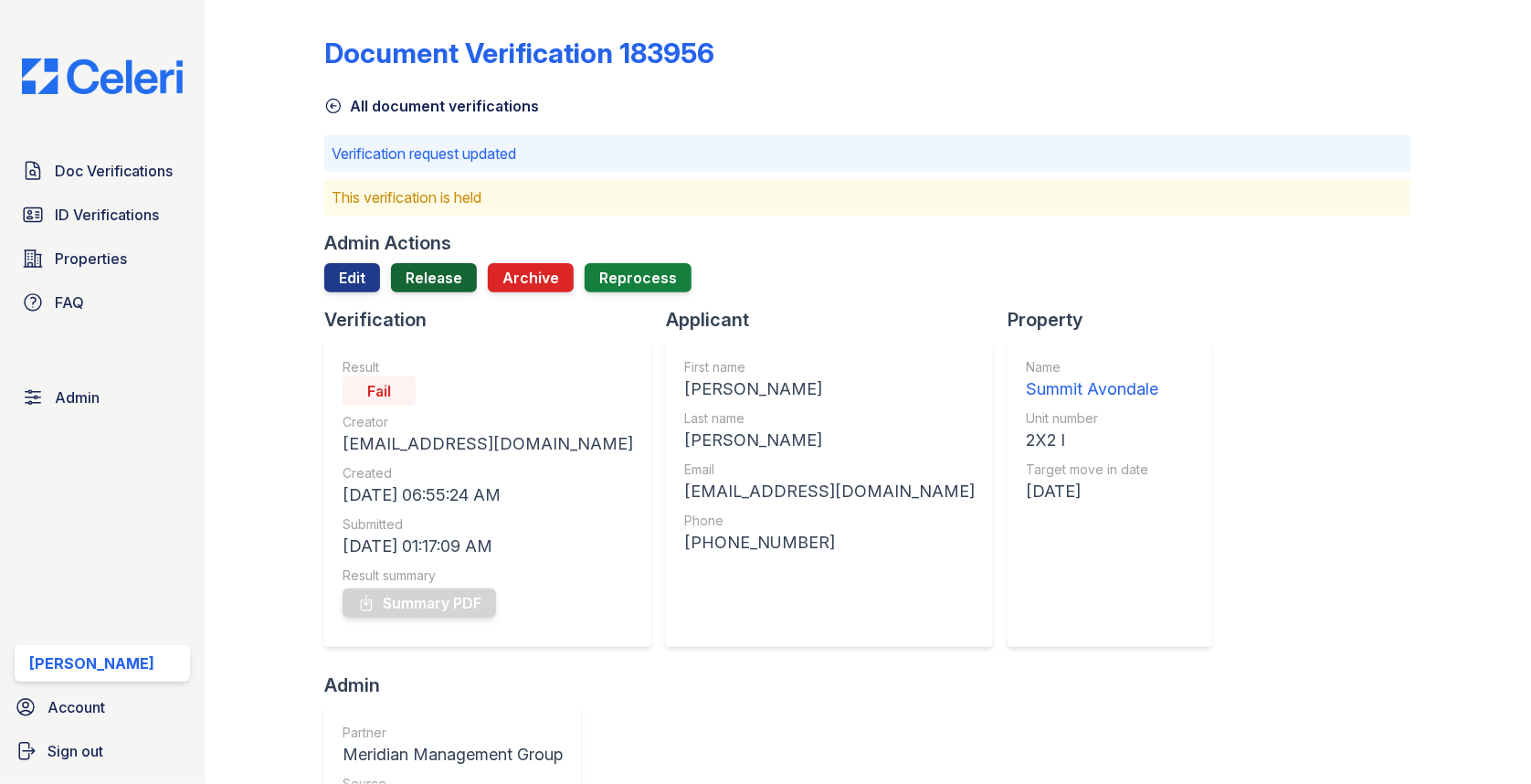
click at [423, 268] on link "Release" at bounding box center [433, 278] width 86 height 30
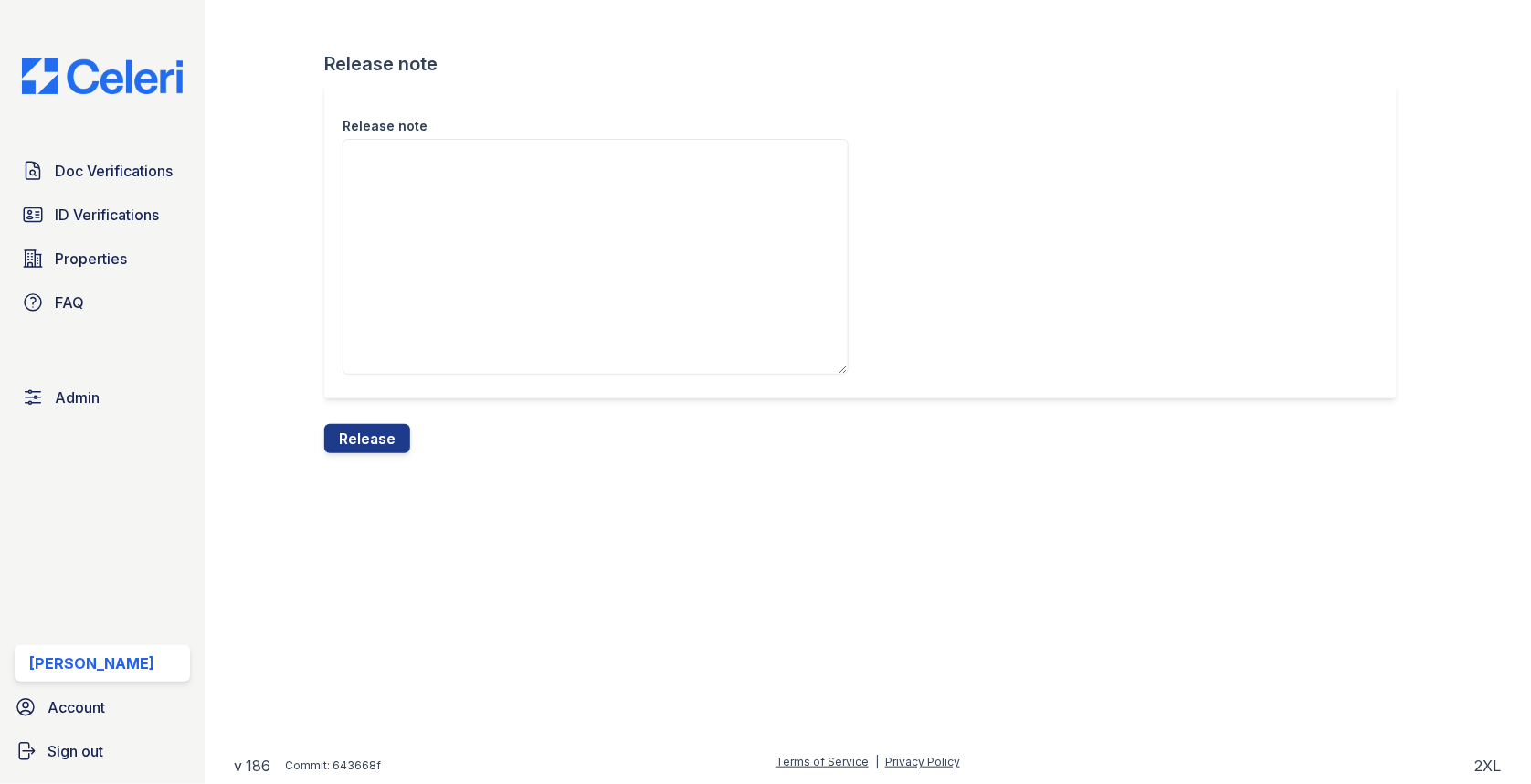
click at [364, 421] on div "Release note" at bounding box center [867, 254] width 1087 height 340
click at [364, 435] on button "Release" at bounding box center [367, 439] width 86 height 30
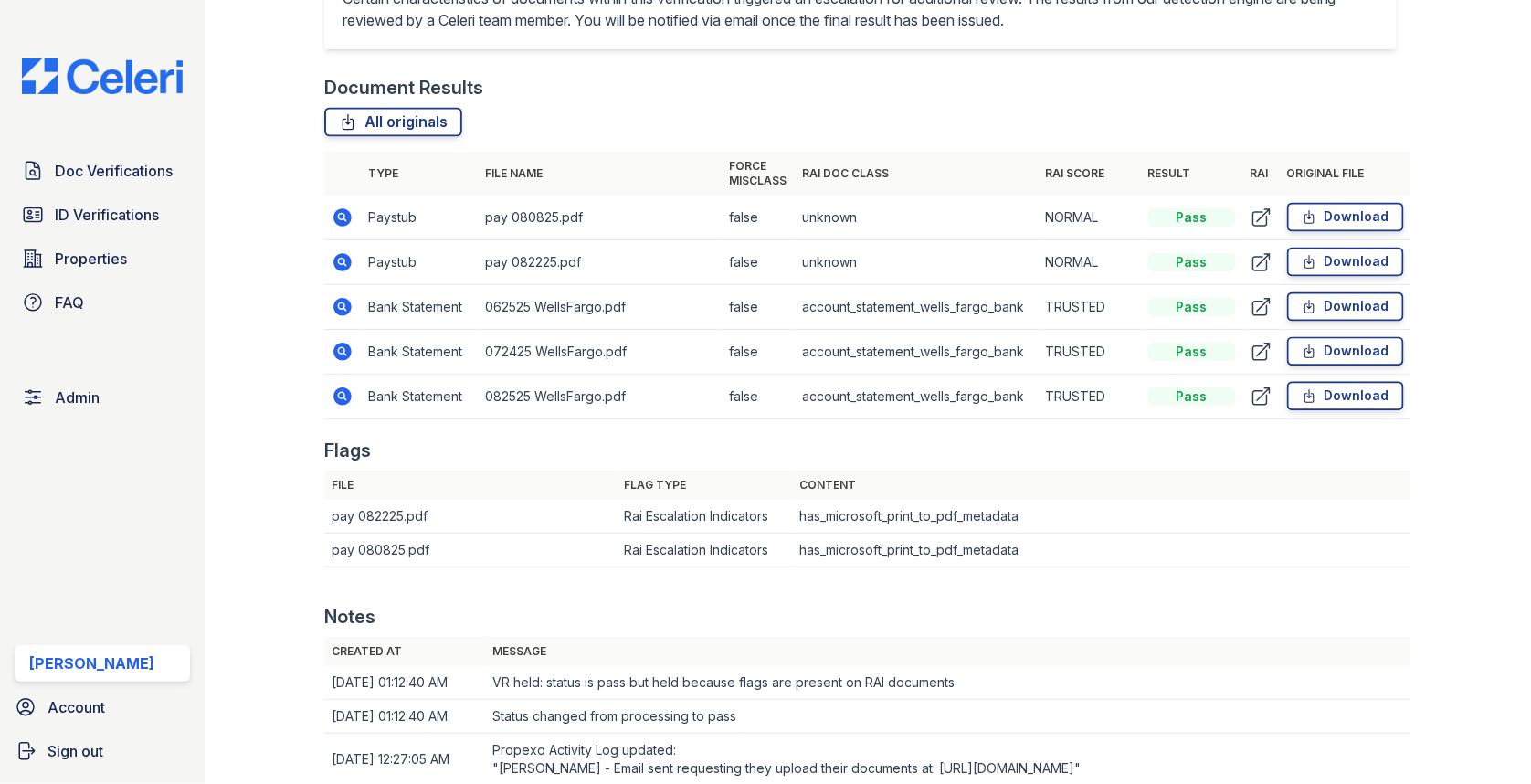
scroll to position [1024, 0]
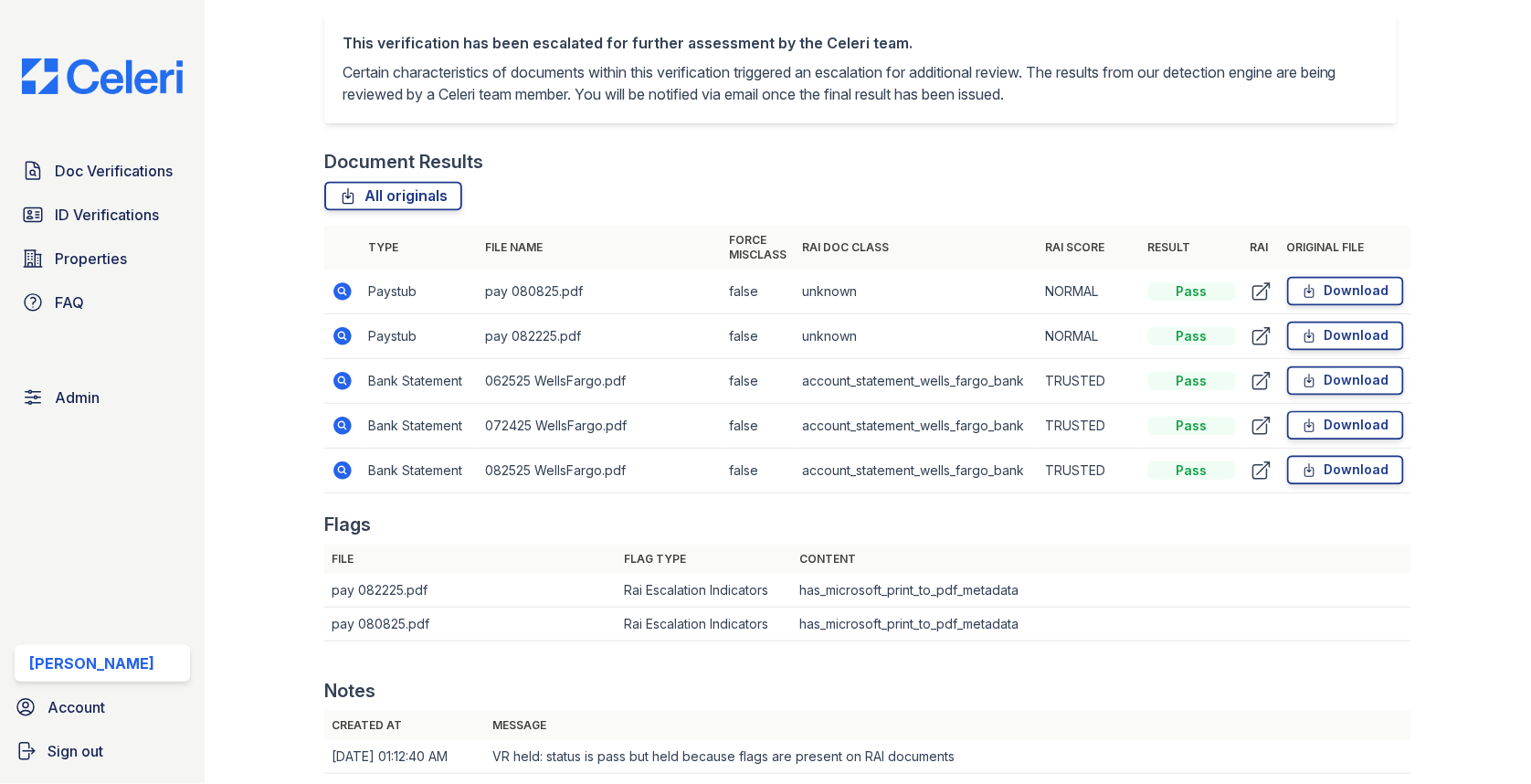
click at [343, 339] on icon at bounding box center [342, 336] width 19 height 19
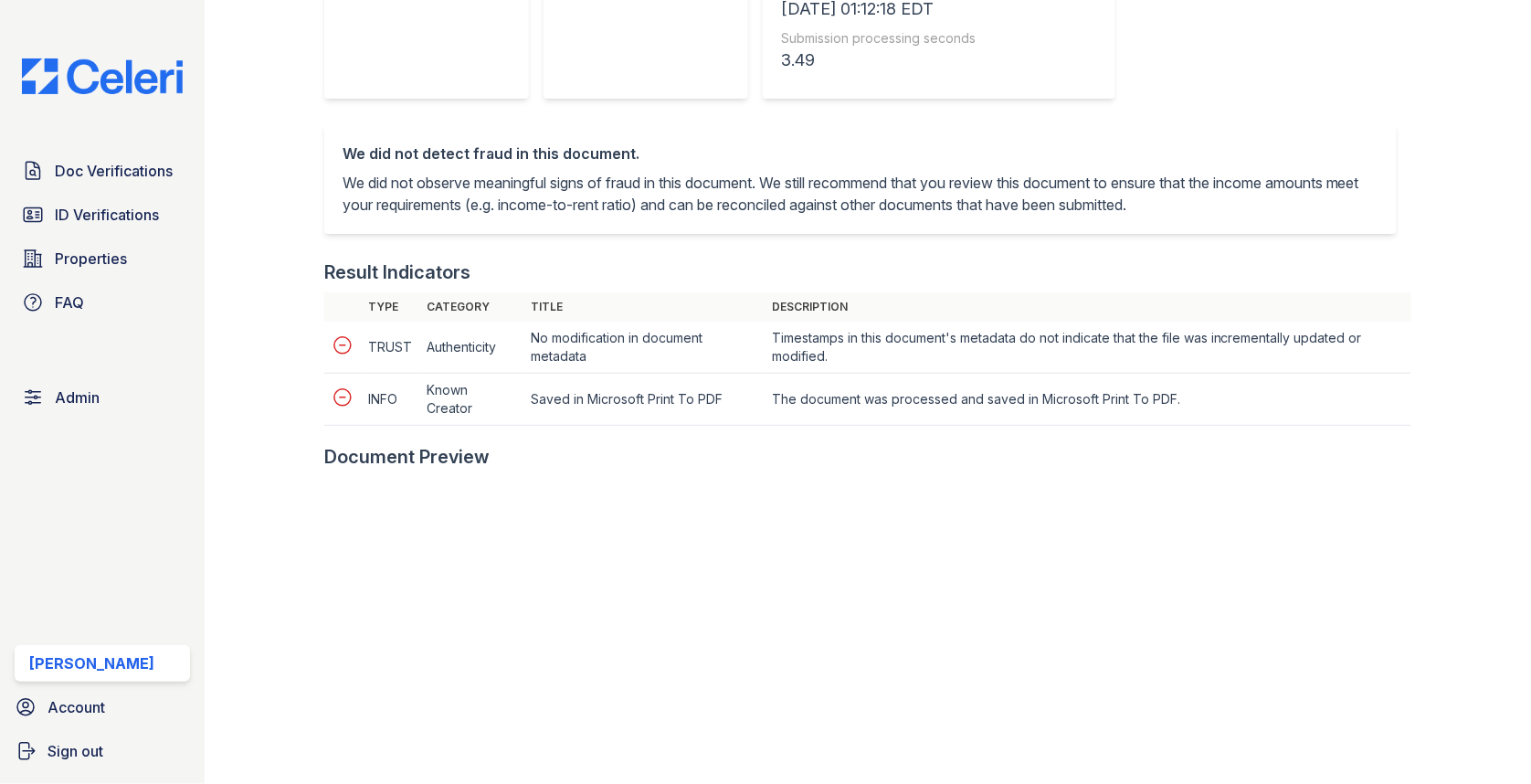
scroll to position [810, 0]
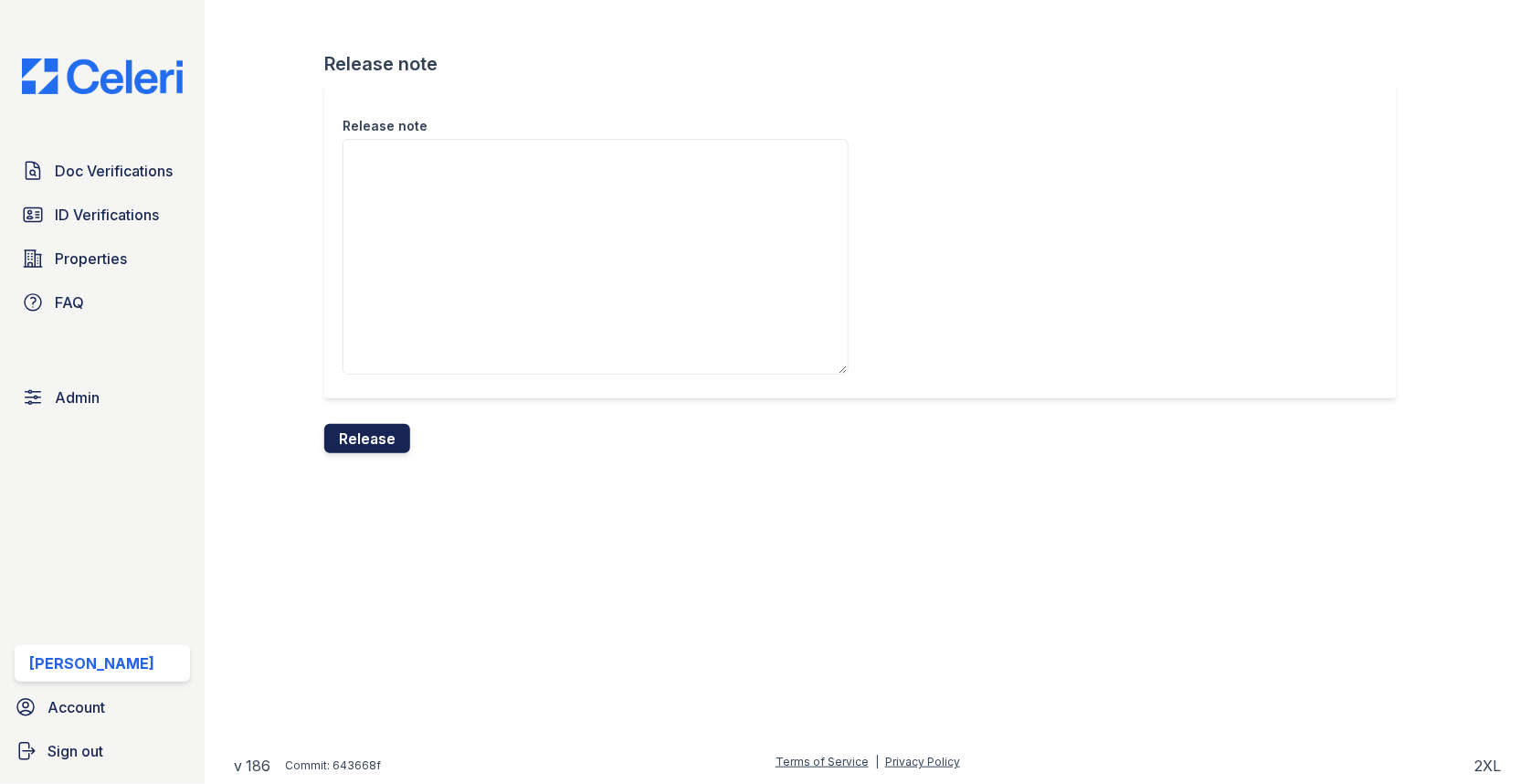
click at [381, 432] on button "Release" at bounding box center [367, 439] width 86 height 30
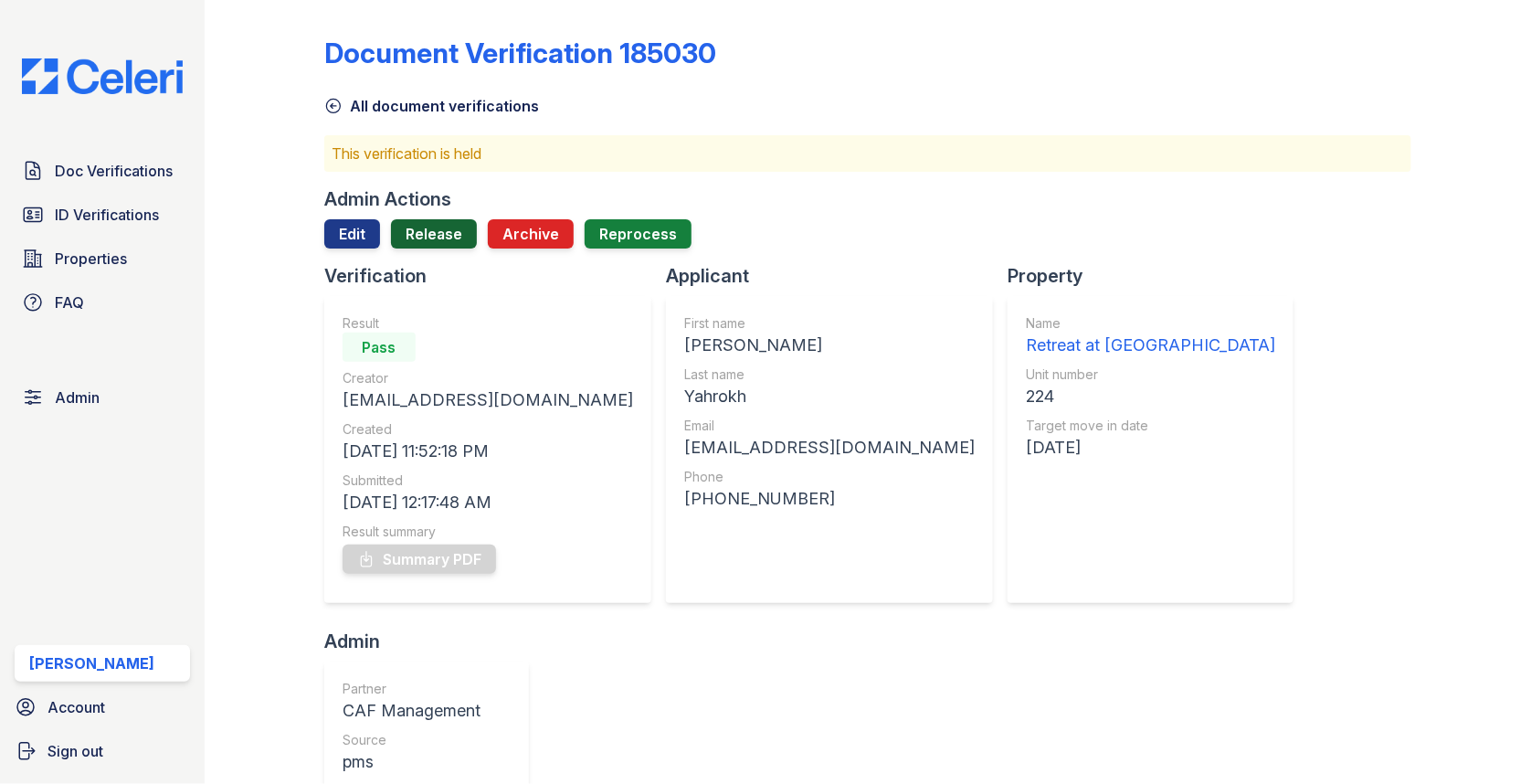
click at [428, 230] on link "Release" at bounding box center [433, 234] width 86 height 30
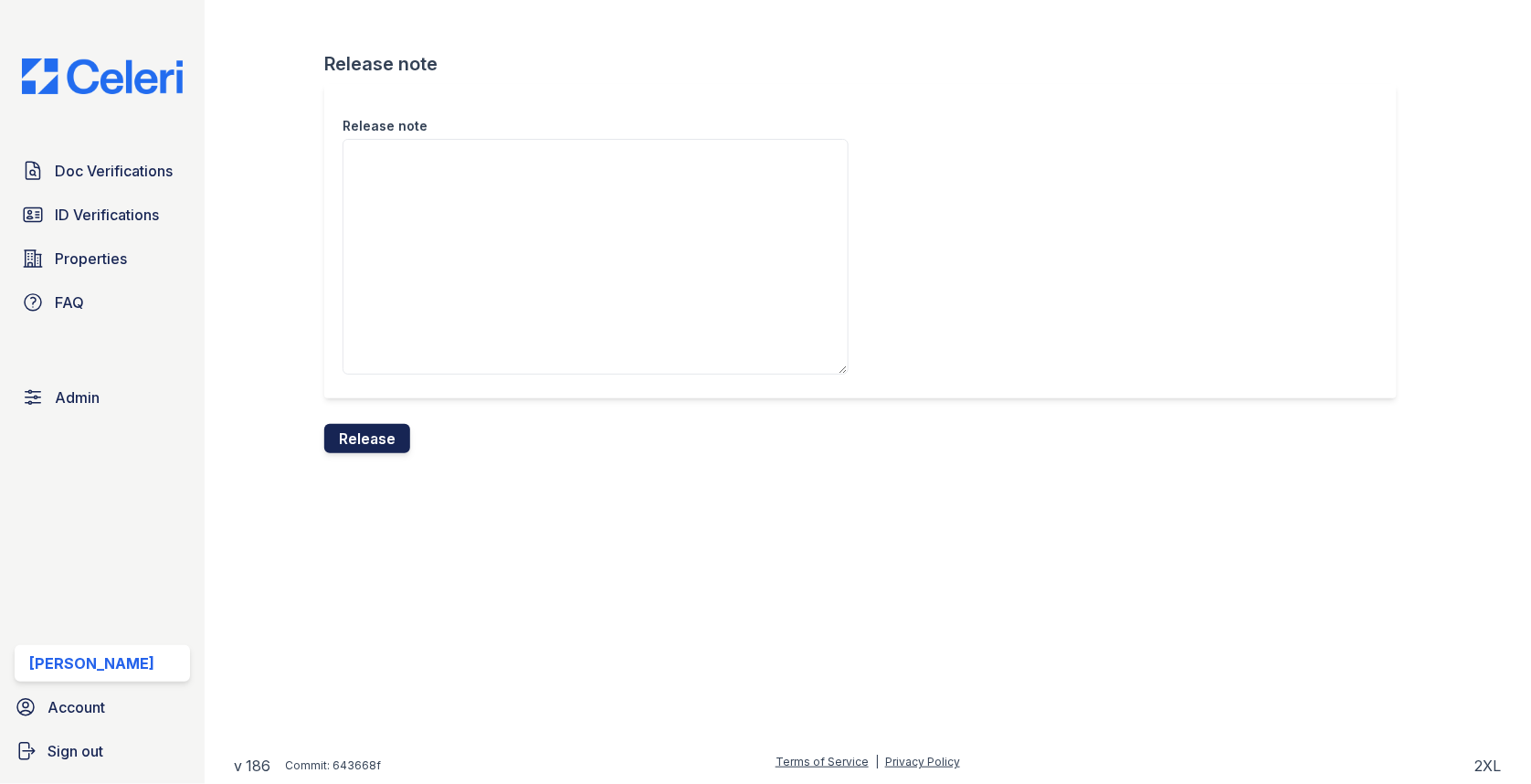
click at [355, 446] on button "Release" at bounding box center [367, 439] width 86 height 30
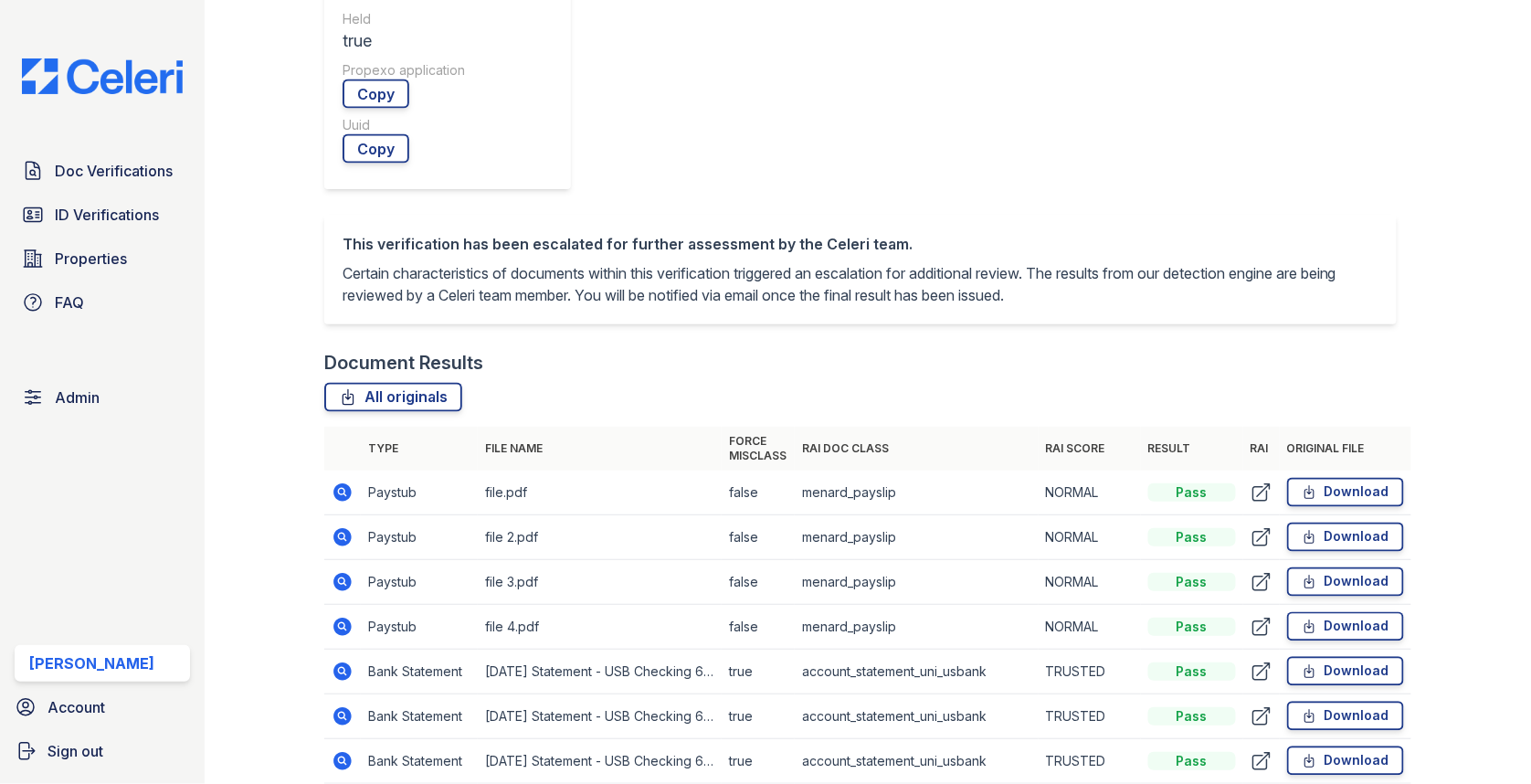
scroll to position [753, 0]
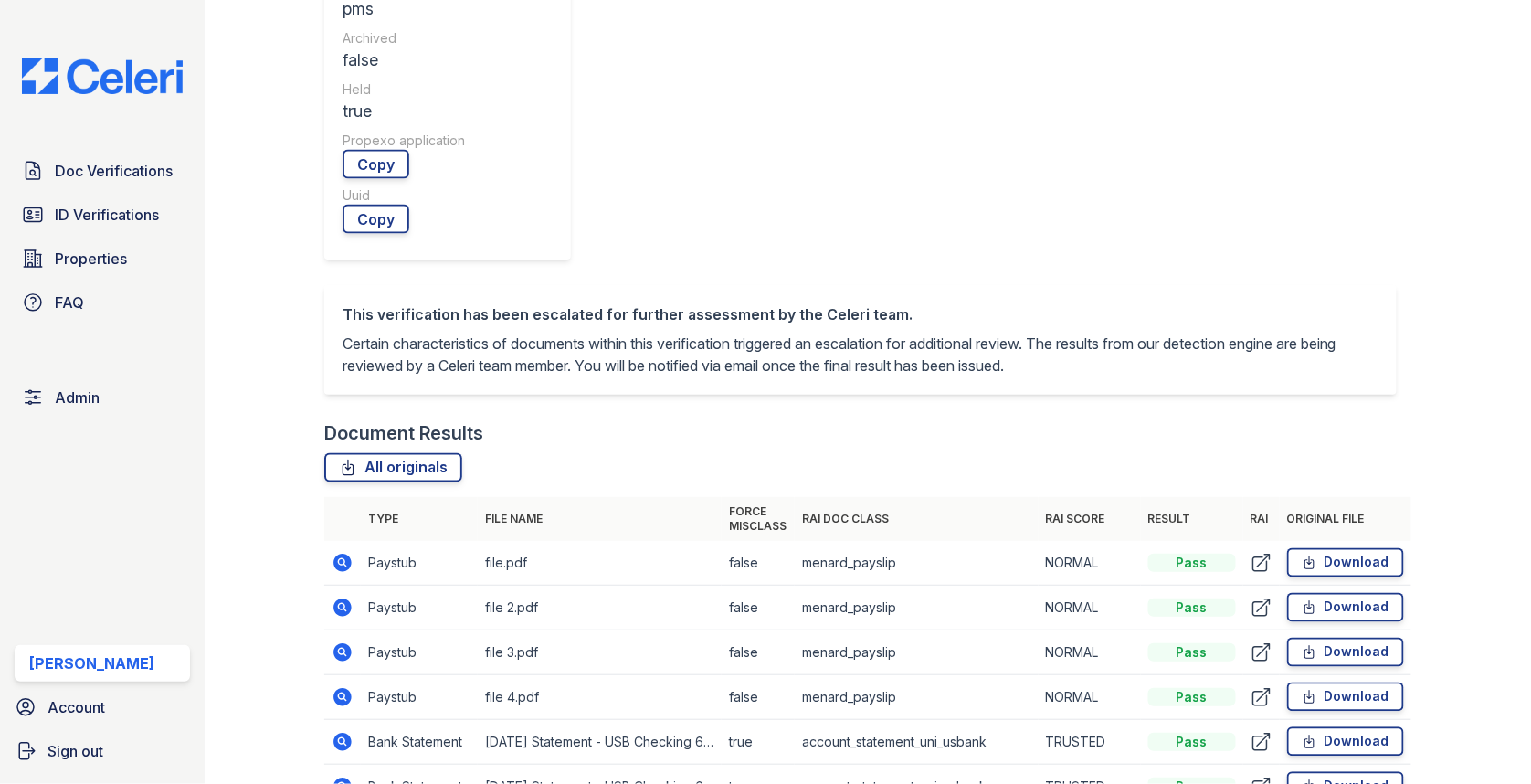
click at [333, 586] on td at bounding box center [342, 608] width 36 height 44
click at [342, 598] on icon at bounding box center [342, 607] width 19 height 19
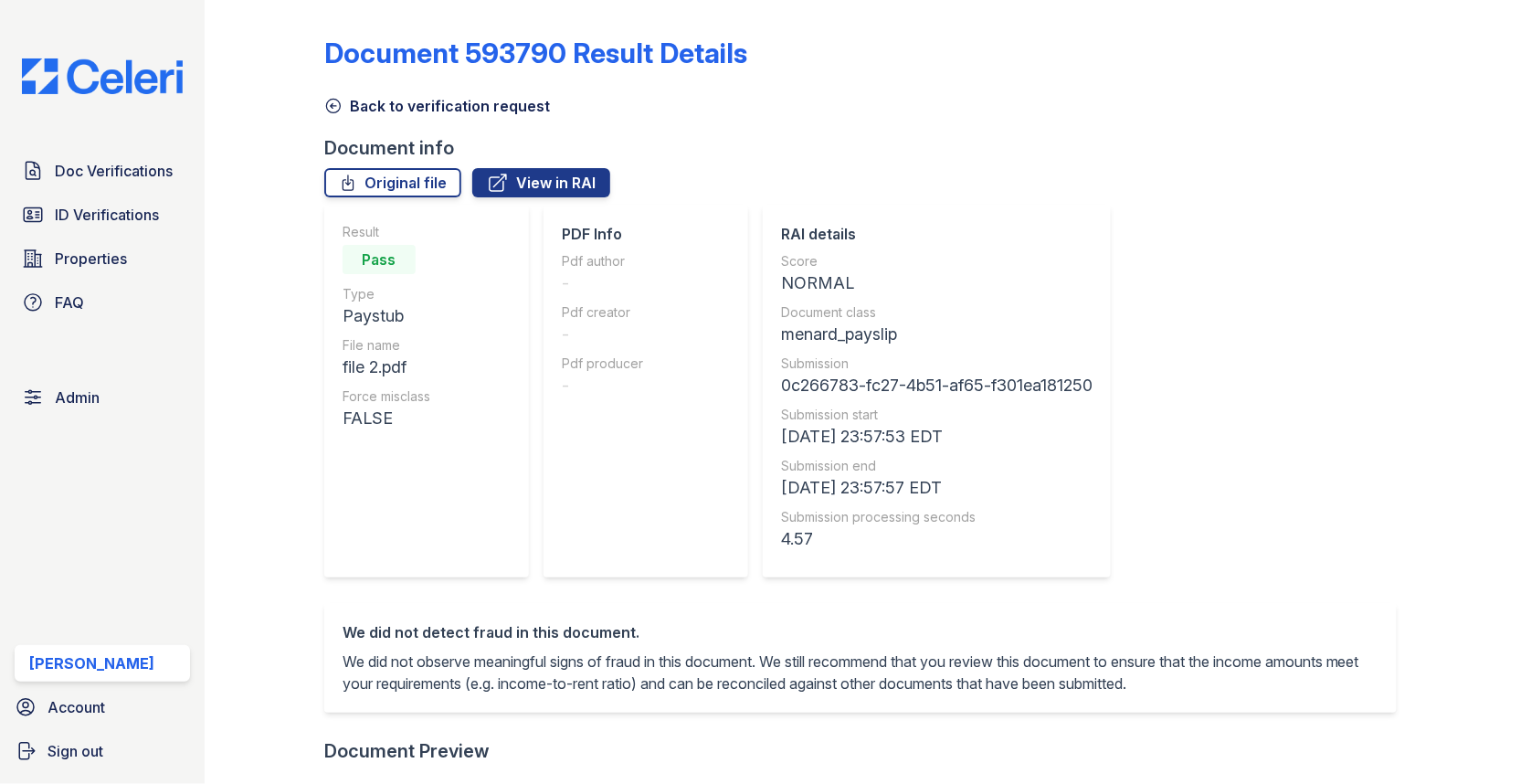
scroll to position [735, 0]
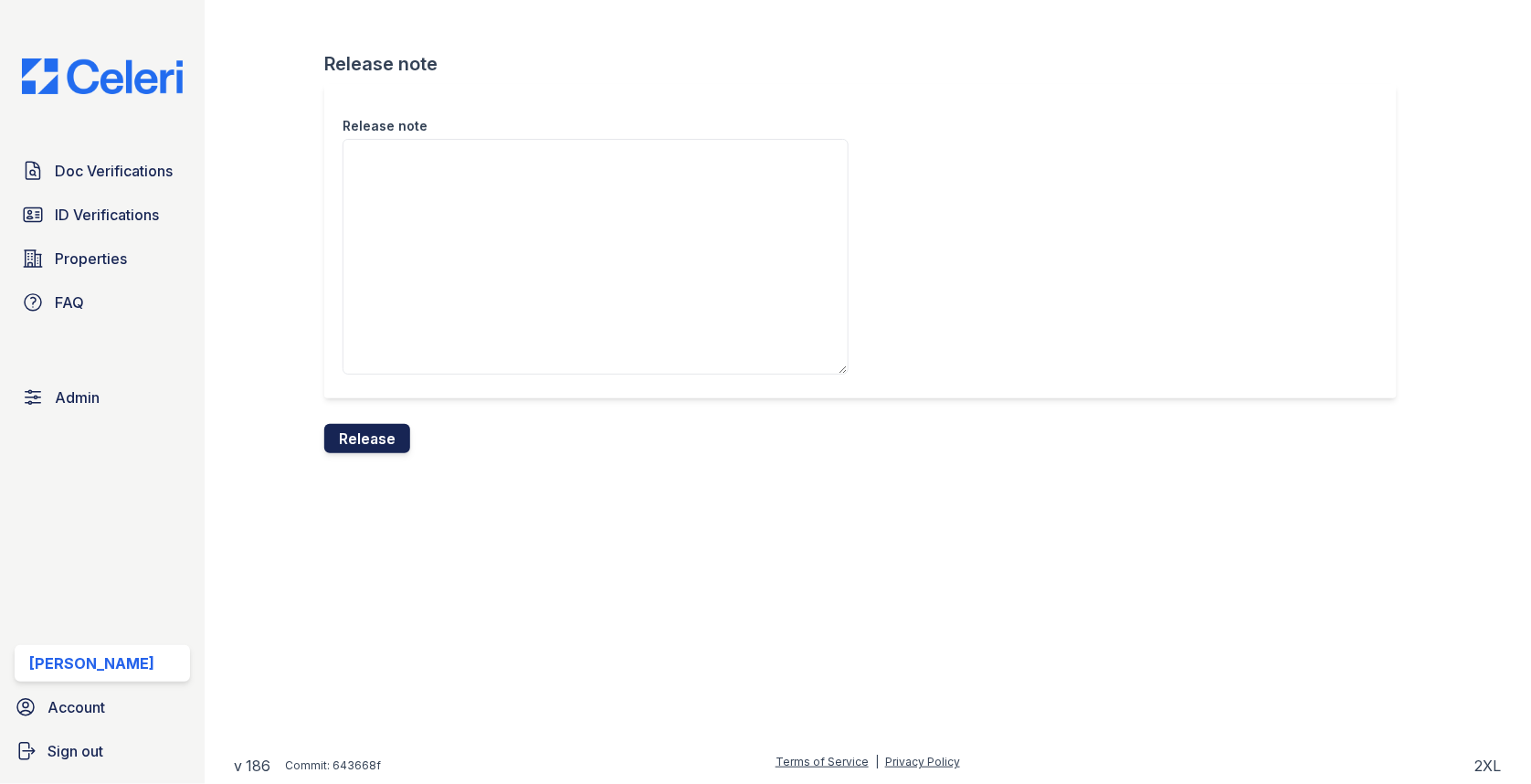
click at [375, 442] on button "Release" at bounding box center [367, 439] width 86 height 30
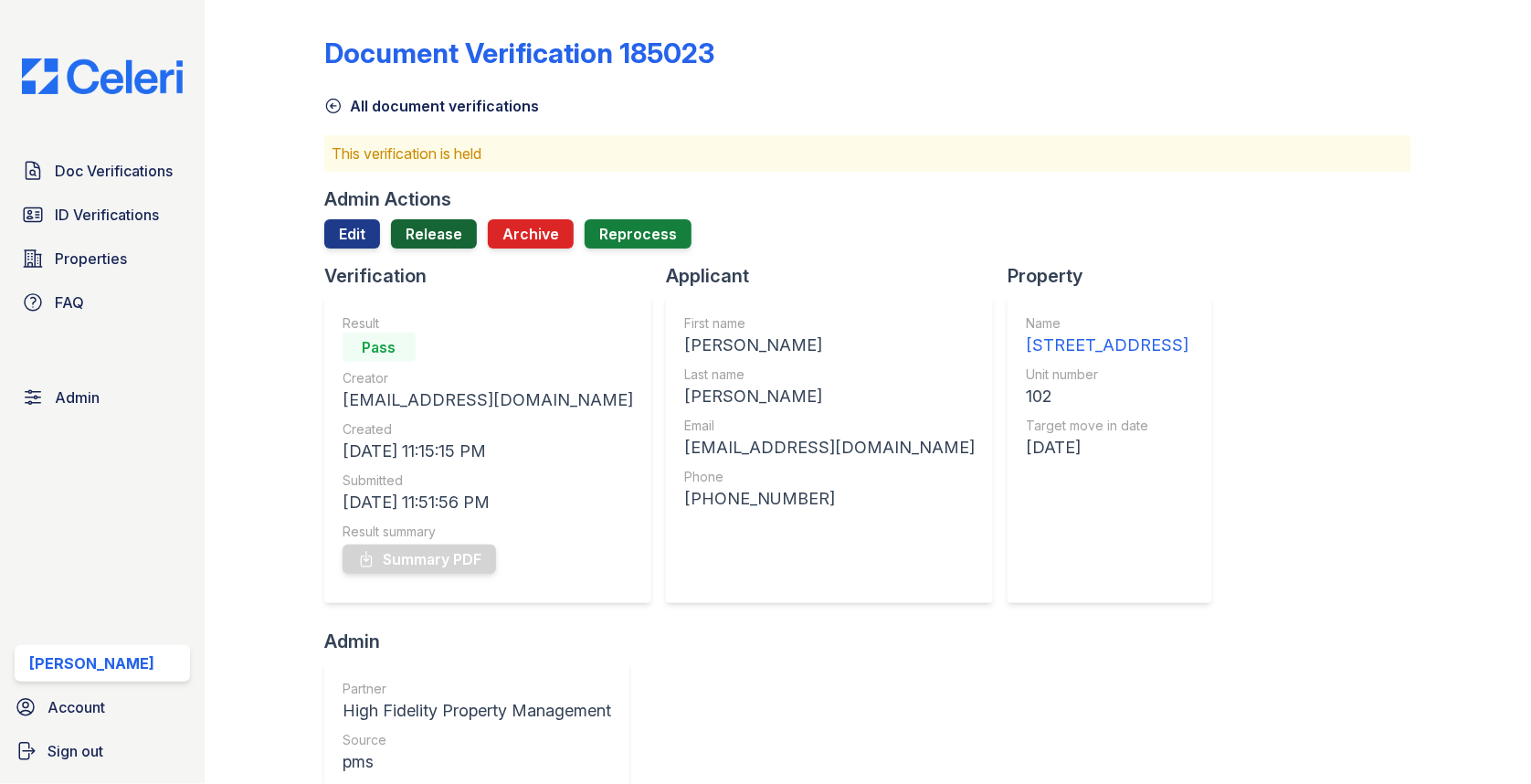
click at [406, 236] on link "Release" at bounding box center [433, 234] width 86 height 30
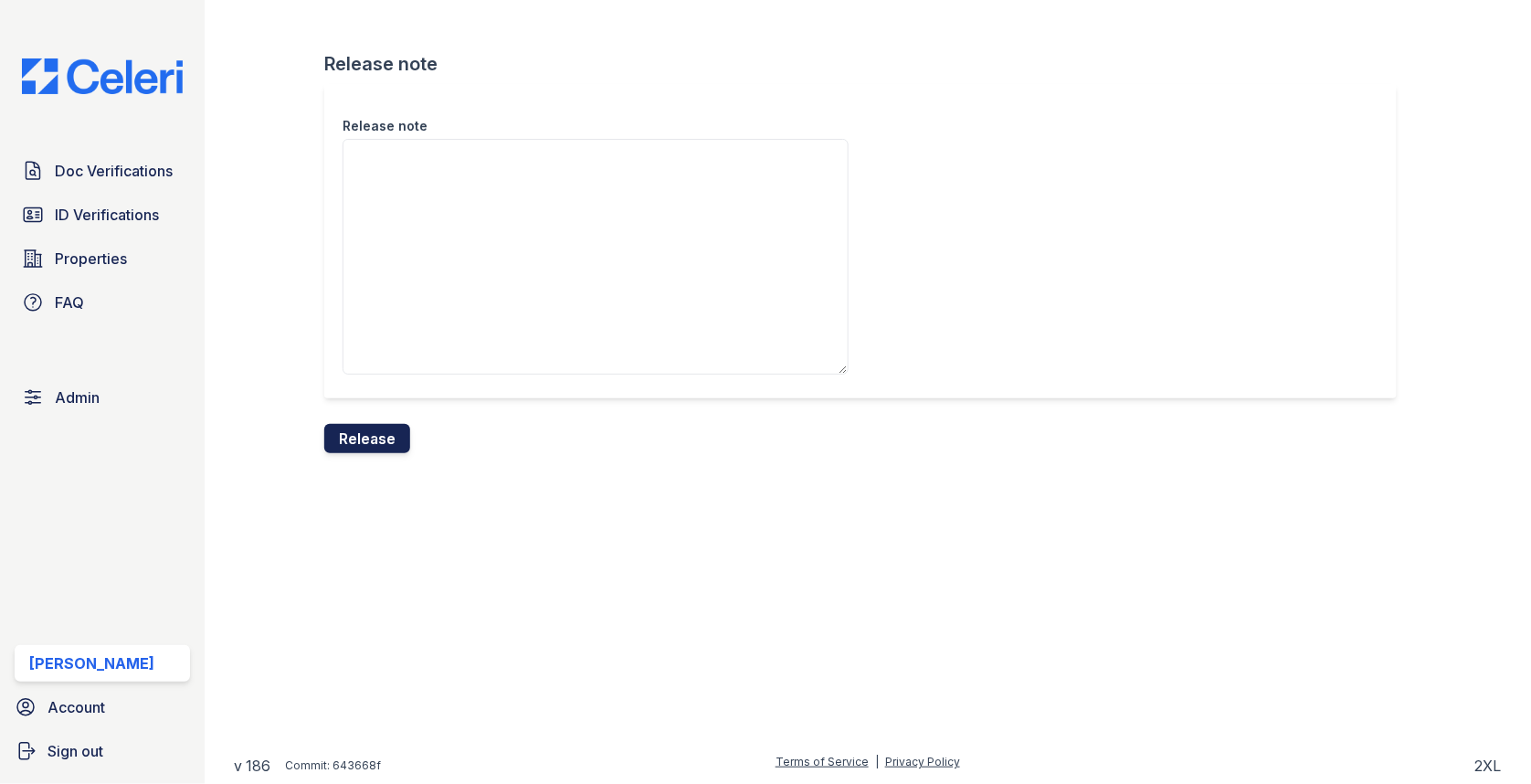
click at [375, 439] on button "Release" at bounding box center [367, 439] width 86 height 30
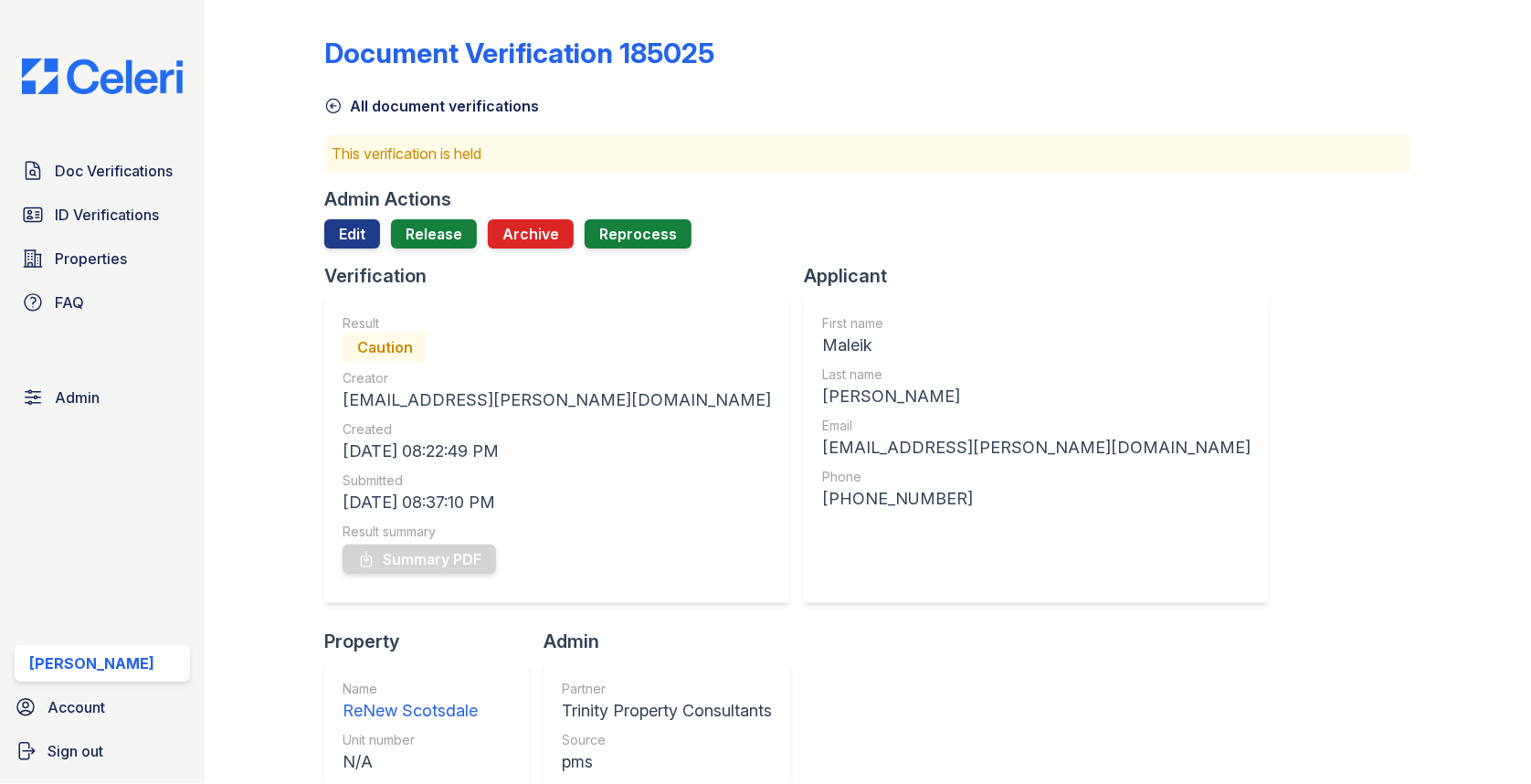
click at [344, 208] on div "Admin Actions" at bounding box center [387, 199] width 127 height 26
click at [344, 243] on link "Edit" at bounding box center [352, 234] width 56 height 30
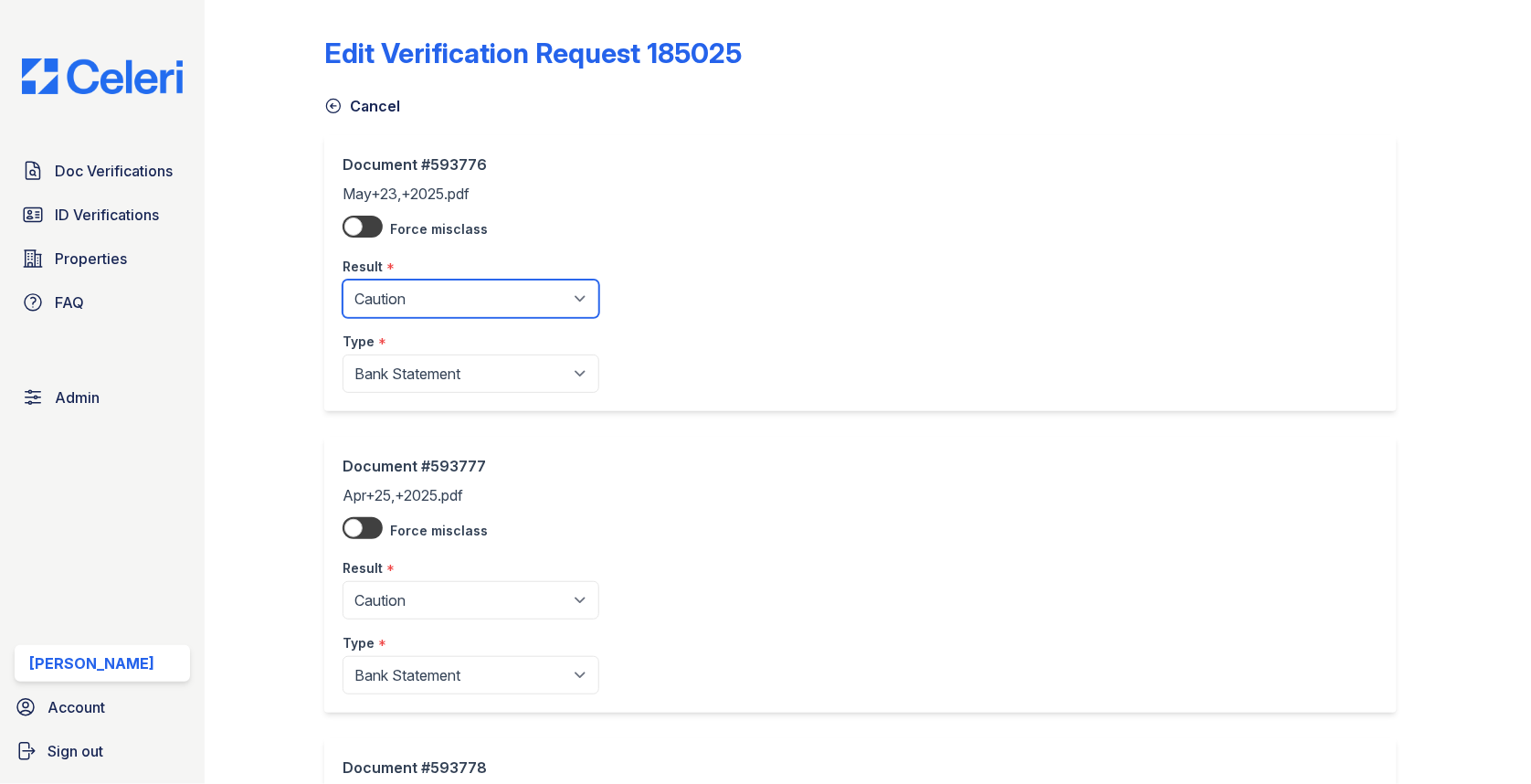
click at [409, 292] on select "Pending Sent Started Processing Pass Fail Caution Error N/A" at bounding box center [470, 298] width 256 height 38
click at [417, 307] on select "Pending Sent Started Processing Pass Fail Caution Error N/A" at bounding box center [470, 298] width 256 height 38
select select "pass"
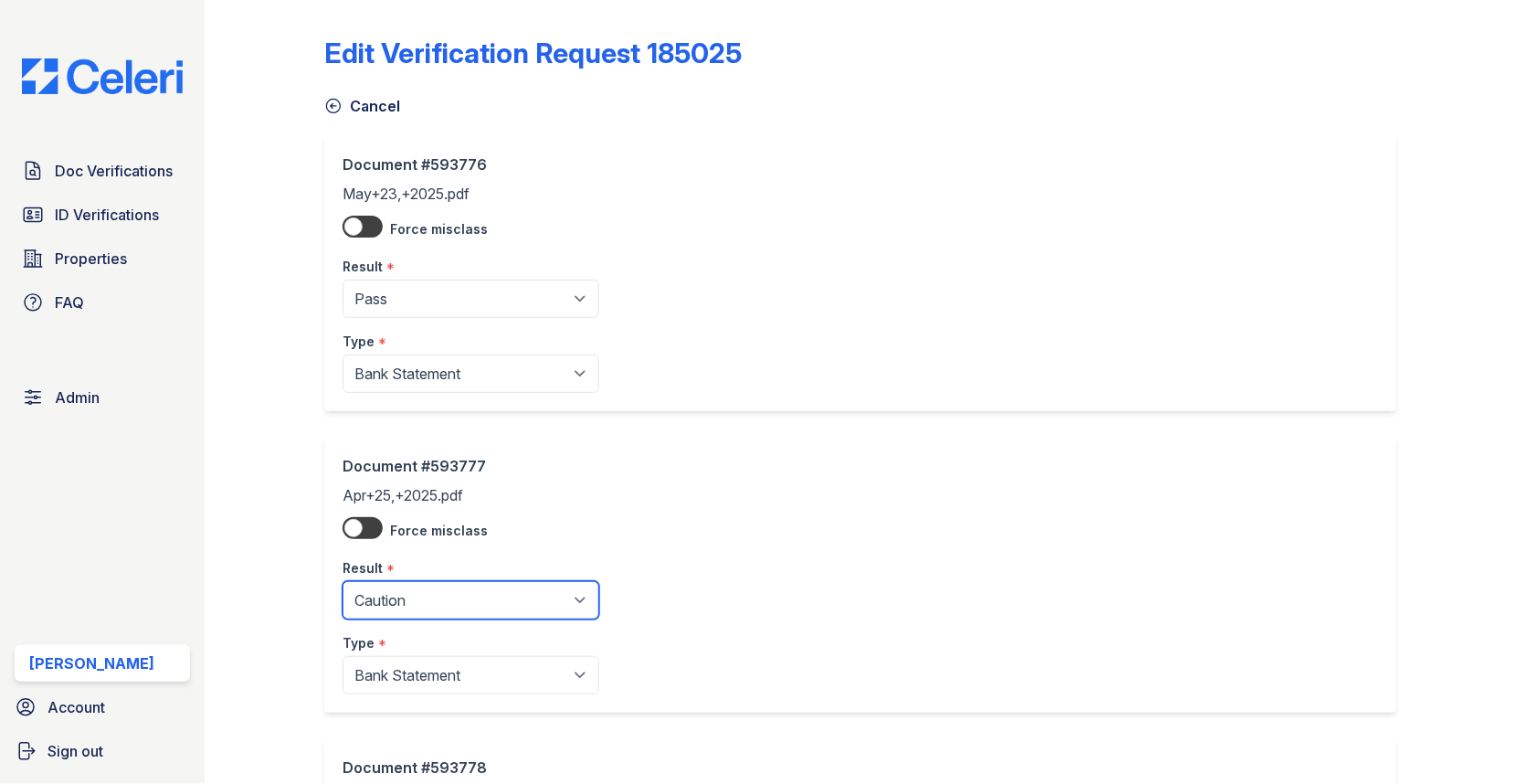
click at [412, 588] on select "Pending Sent Started Processing Pass Fail Caution Error N/A" at bounding box center [470, 600] width 256 height 38
select select "pass"
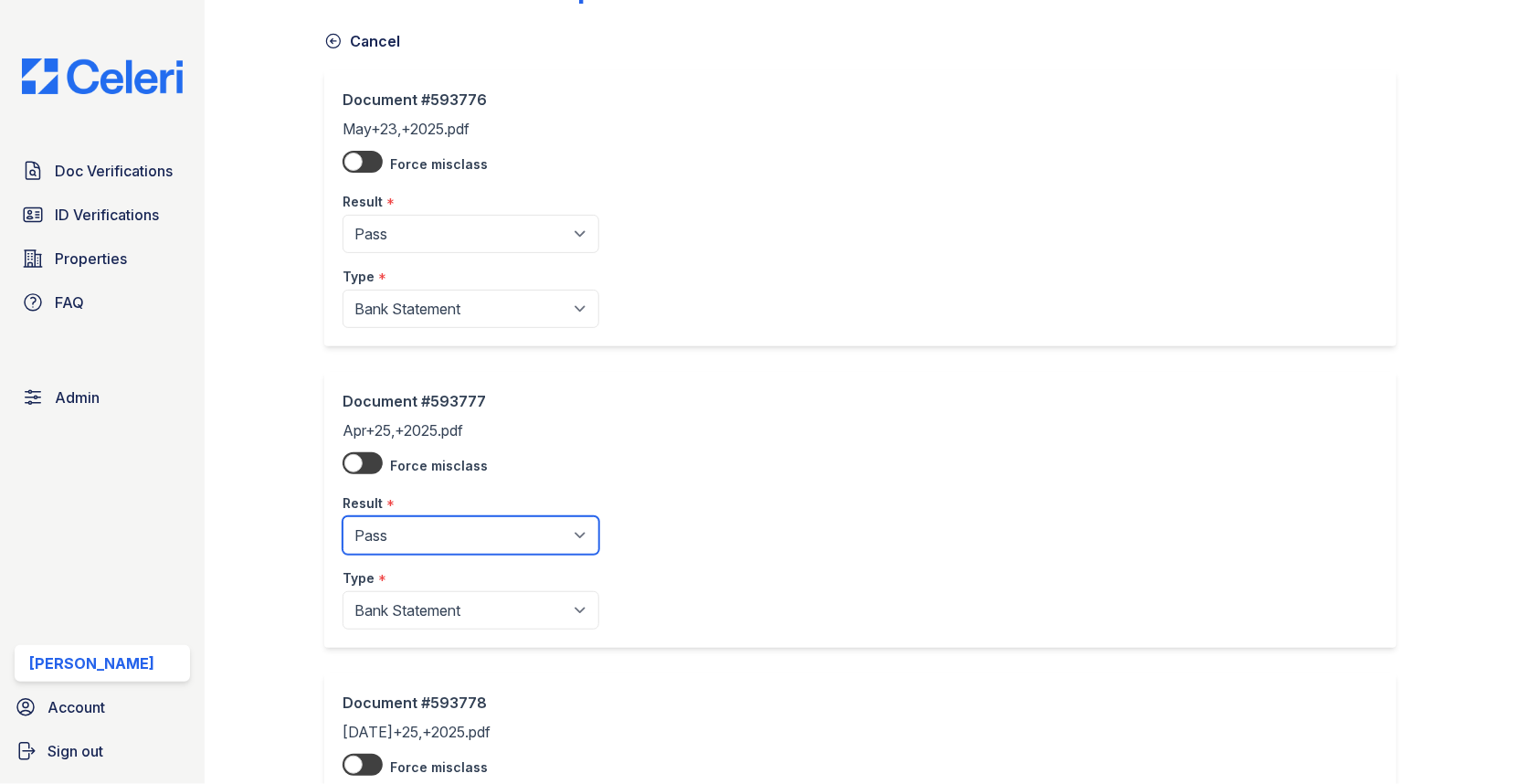
scroll to position [490, 0]
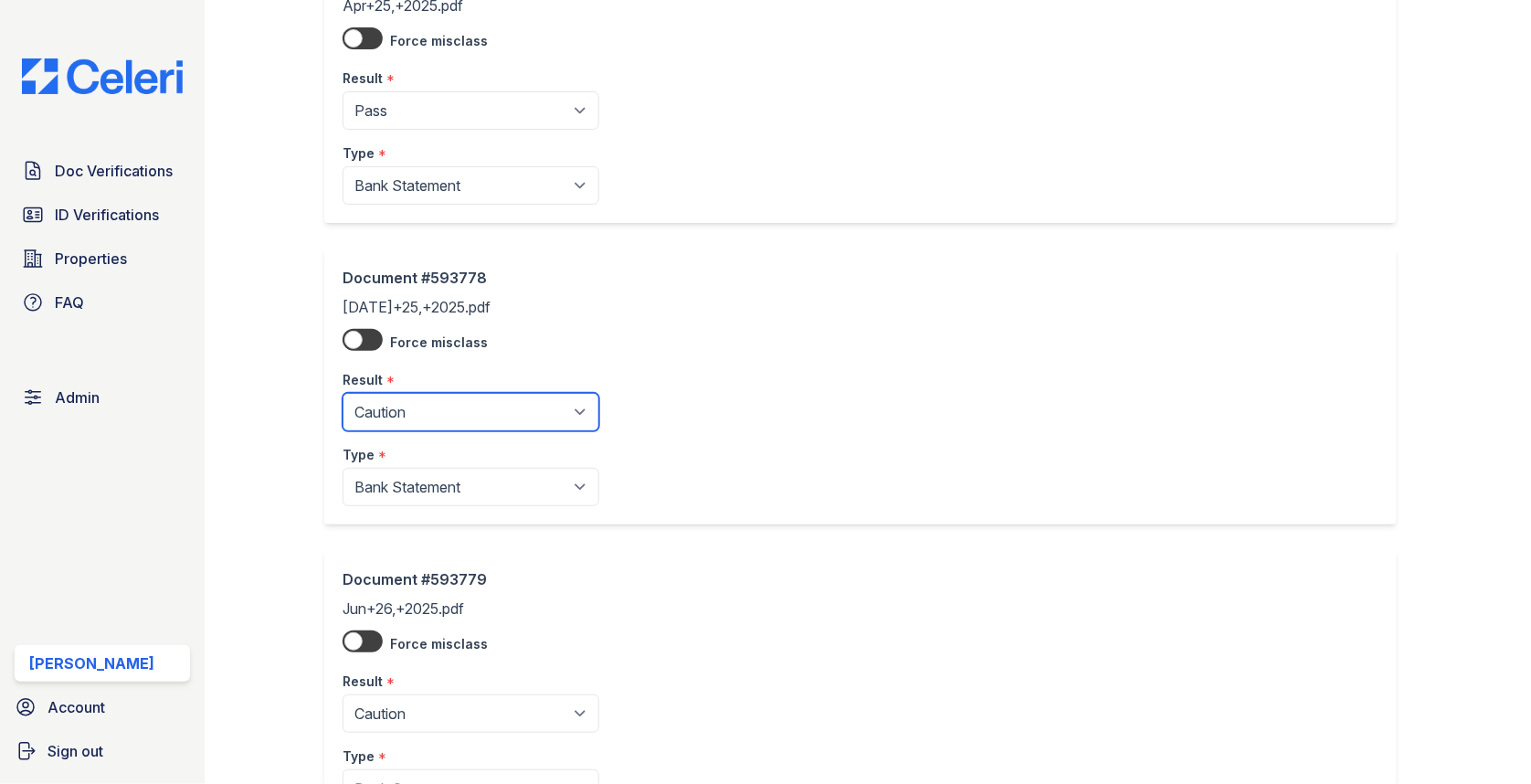
click at [445, 403] on select "Pending Sent Started Processing Pass Fail Caution Error N/A" at bounding box center [470, 411] width 256 height 38
select select "pass"
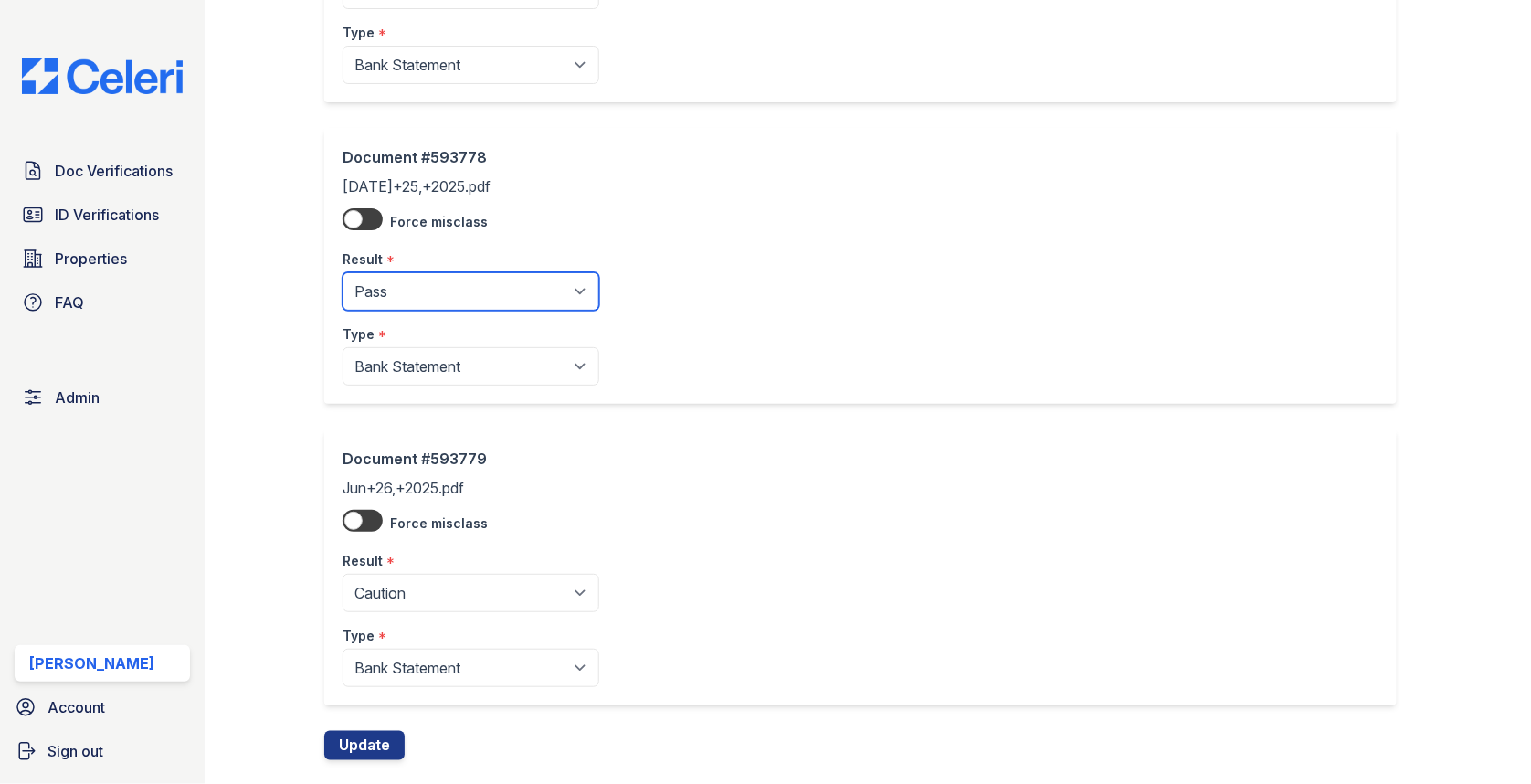
scroll to position [642, 0]
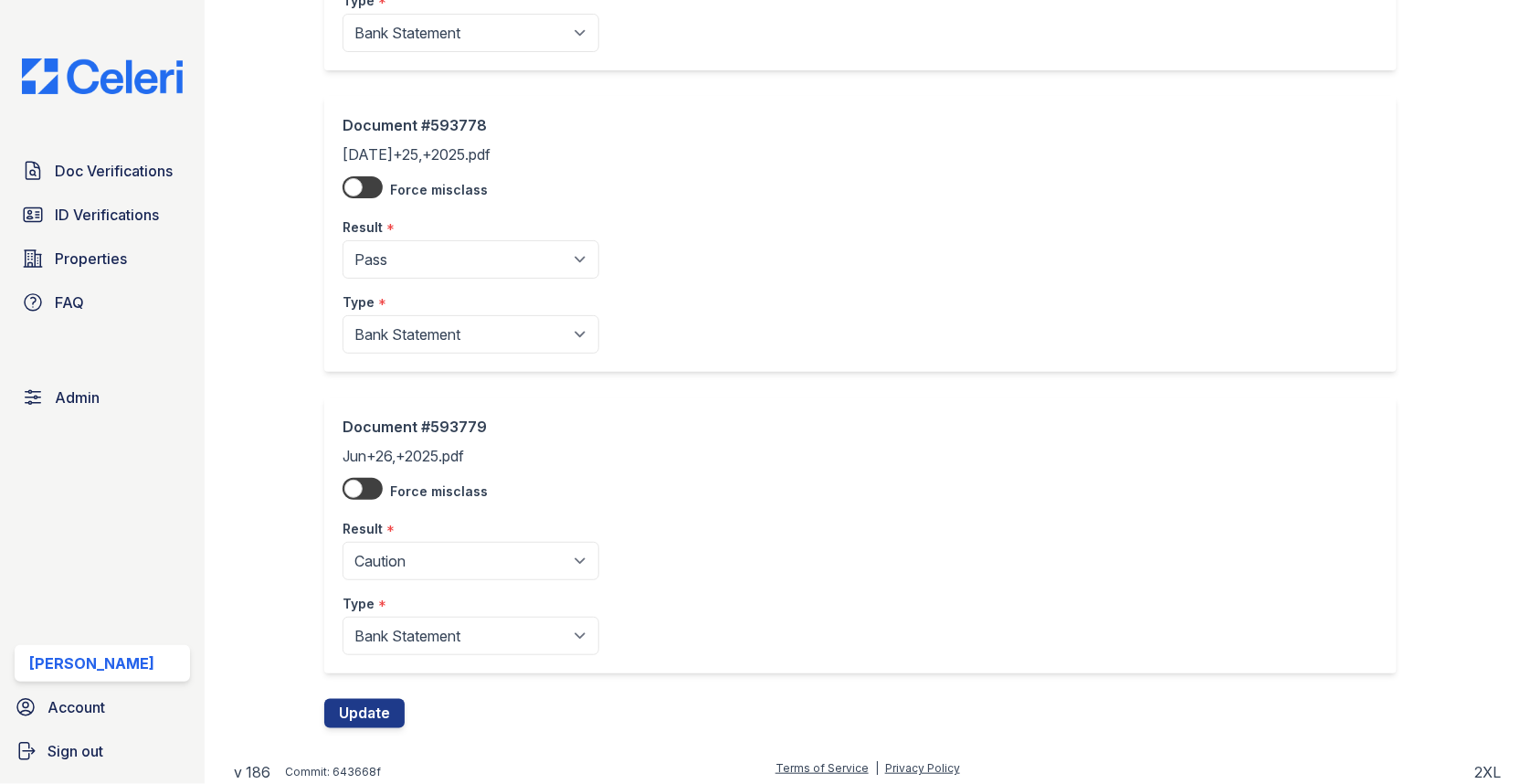
click at [449, 529] on div "Result *" at bounding box center [470, 523] width 256 height 36
click at [434, 546] on select "Pending Sent Started Processing Pass Fail Caution Error N/A" at bounding box center [470, 560] width 256 height 38
select select "pass"
click at [373, 703] on button "Update" at bounding box center [364, 714] width 81 height 30
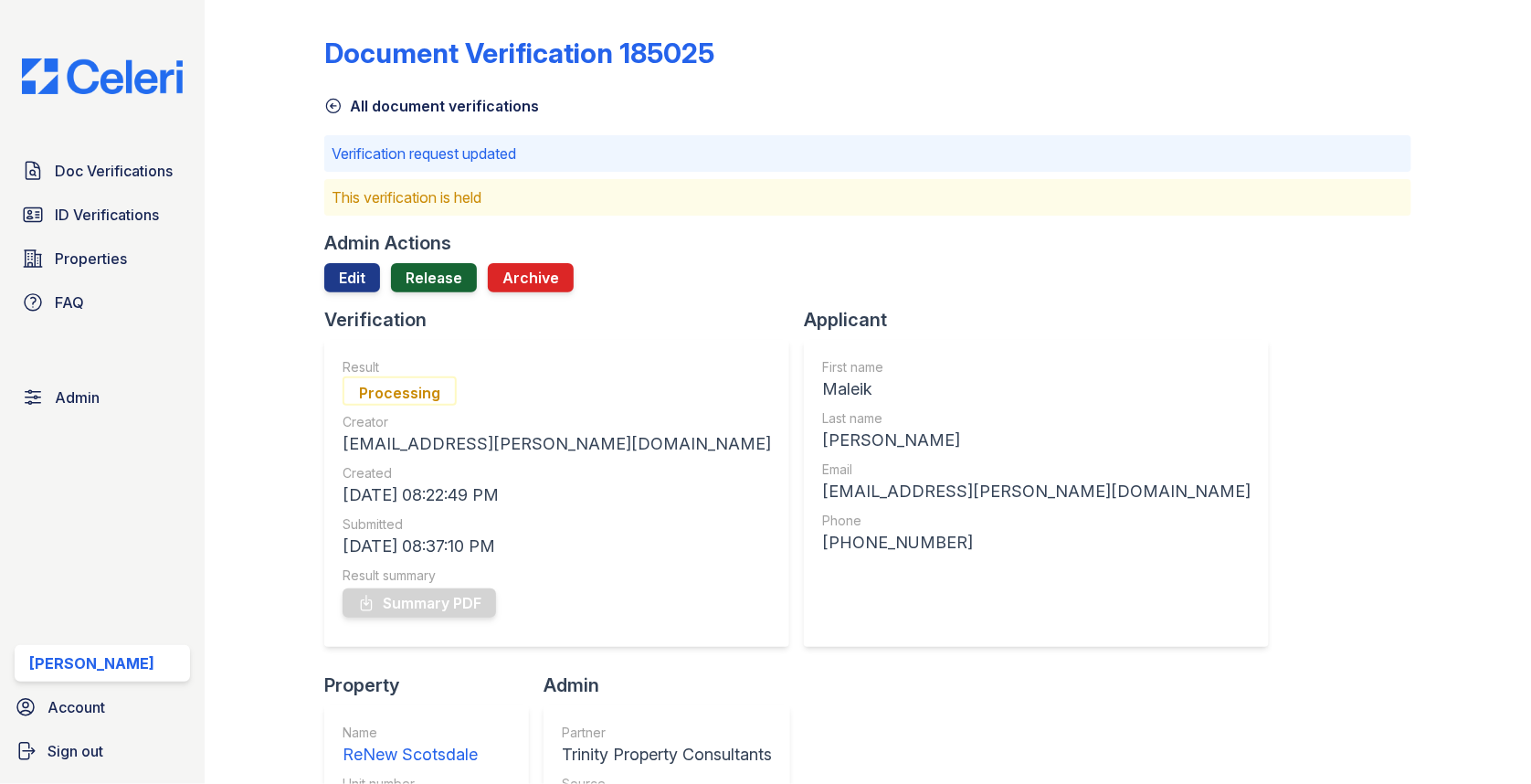
click at [434, 265] on link "Release" at bounding box center [433, 278] width 86 height 30
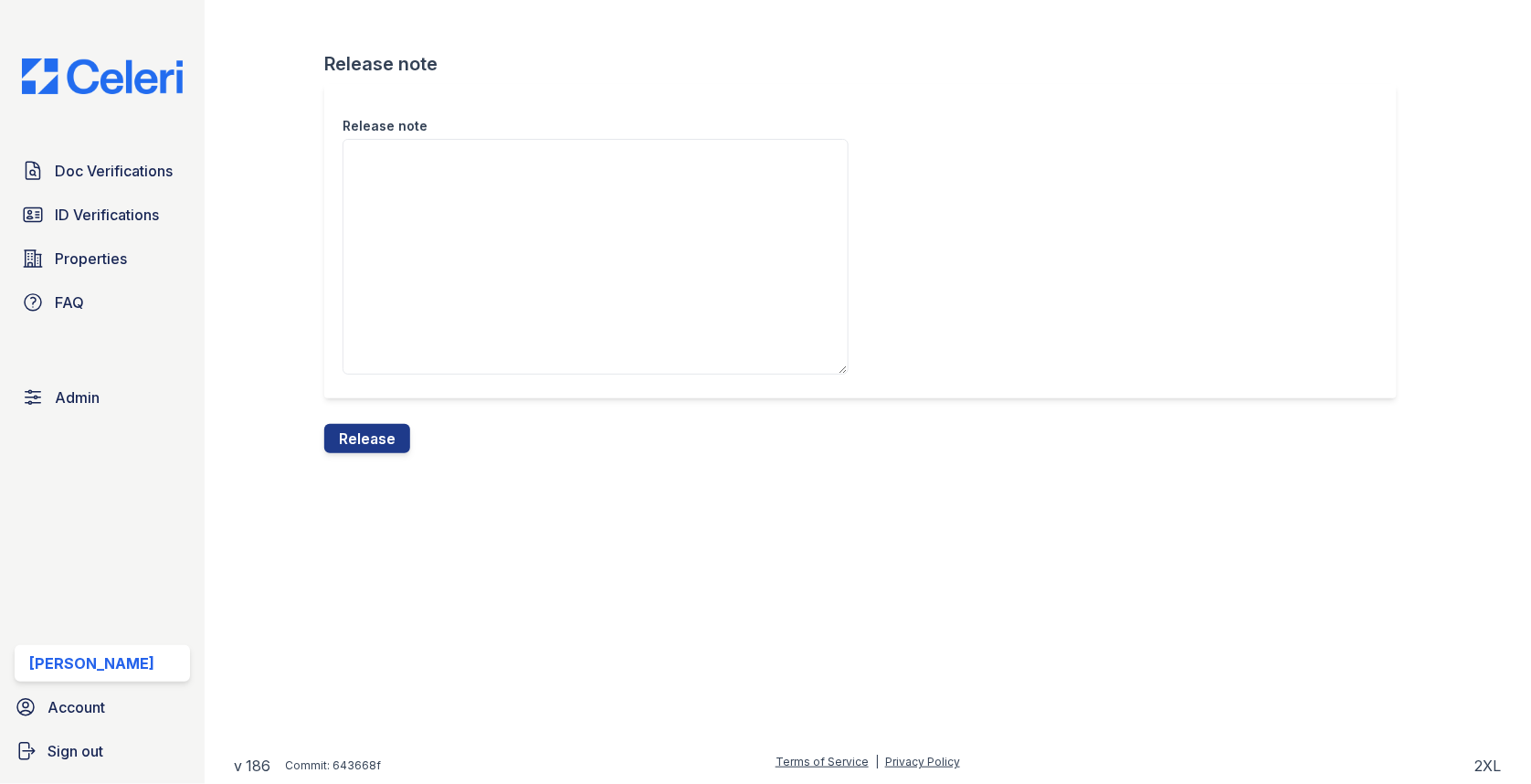
click at [365, 441] on button "Release" at bounding box center [367, 439] width 86 height 30
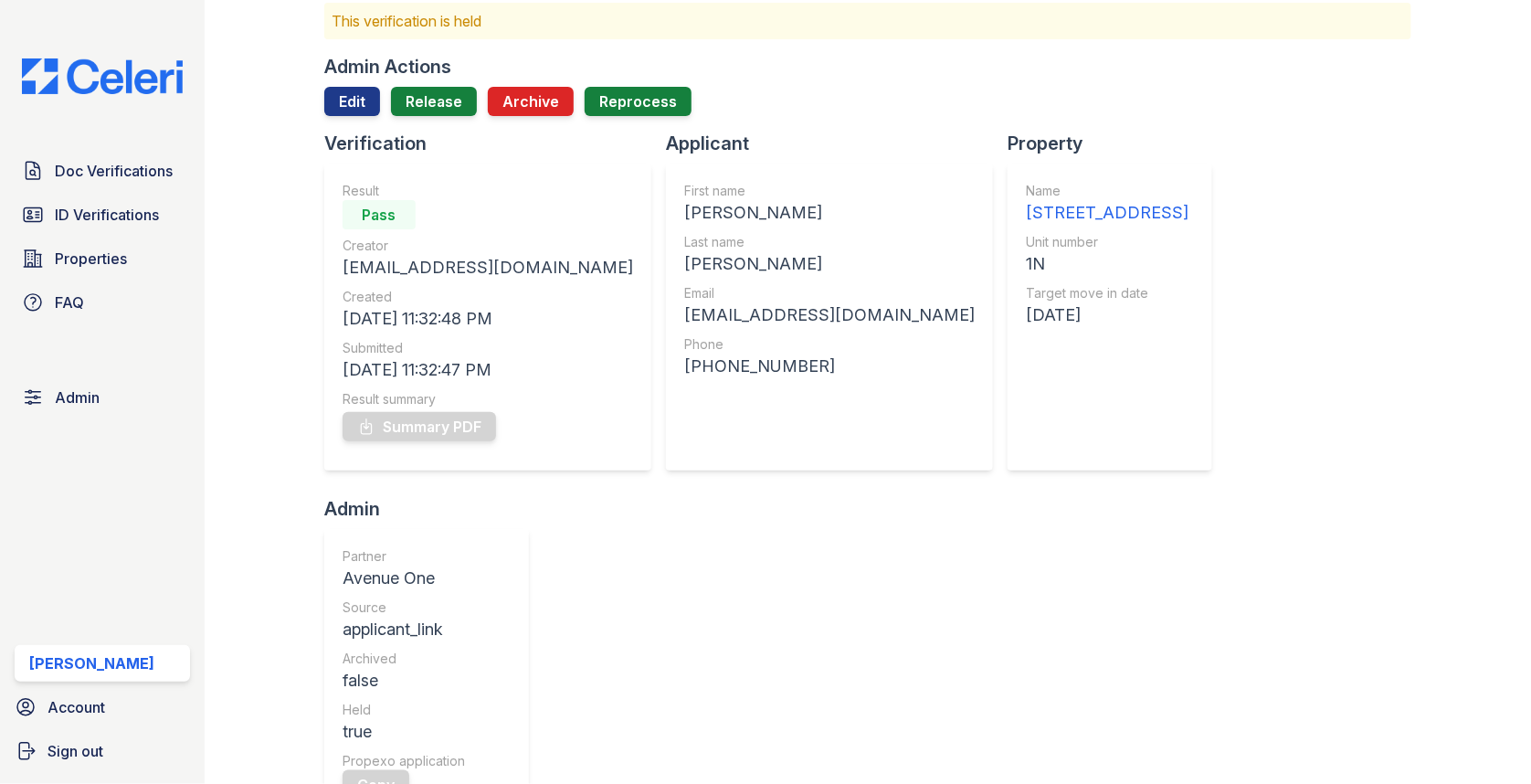
scroll to position [722, 0]
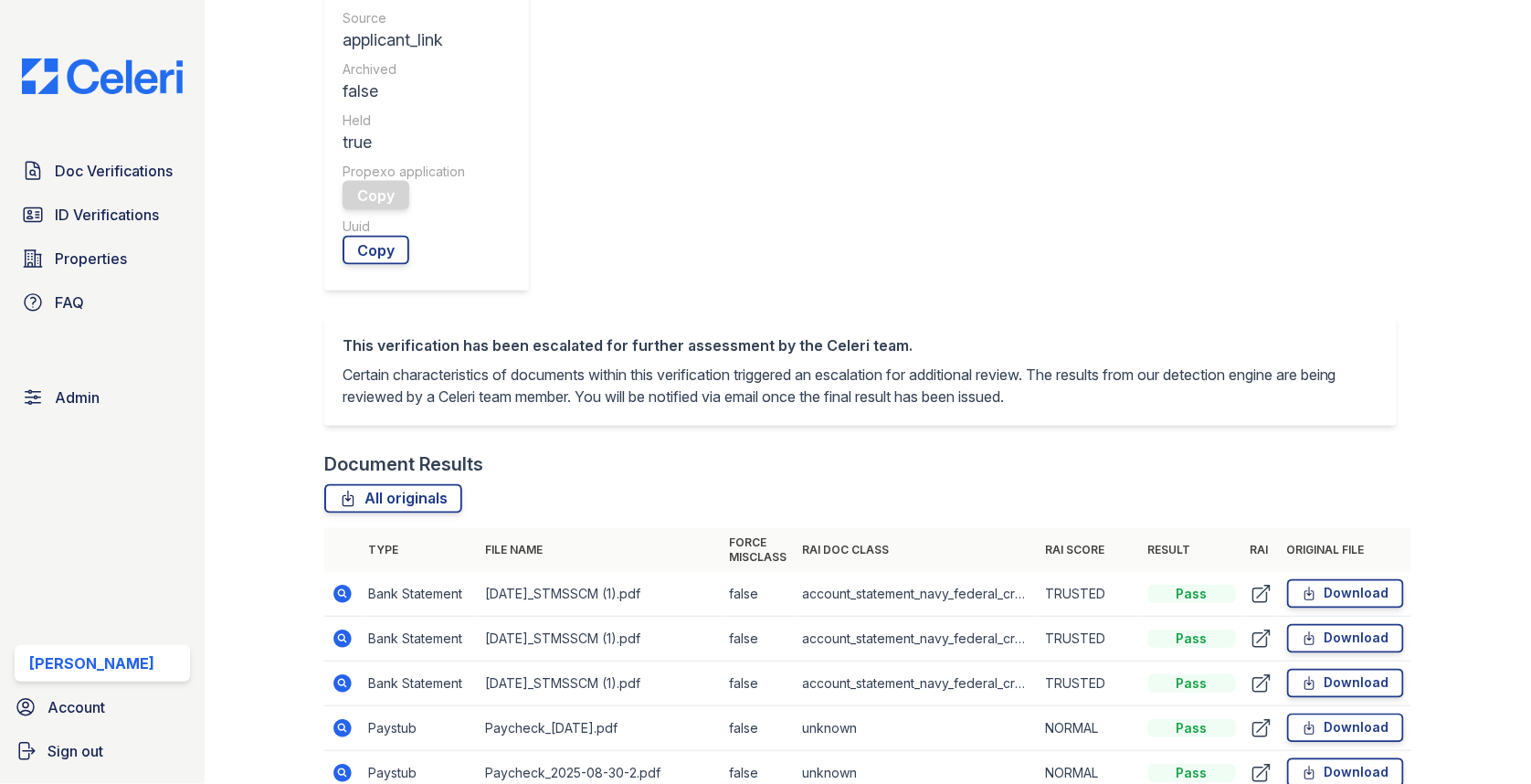
click at [336, 719] on icon at bounding box center [342, 728] width 19 height 19
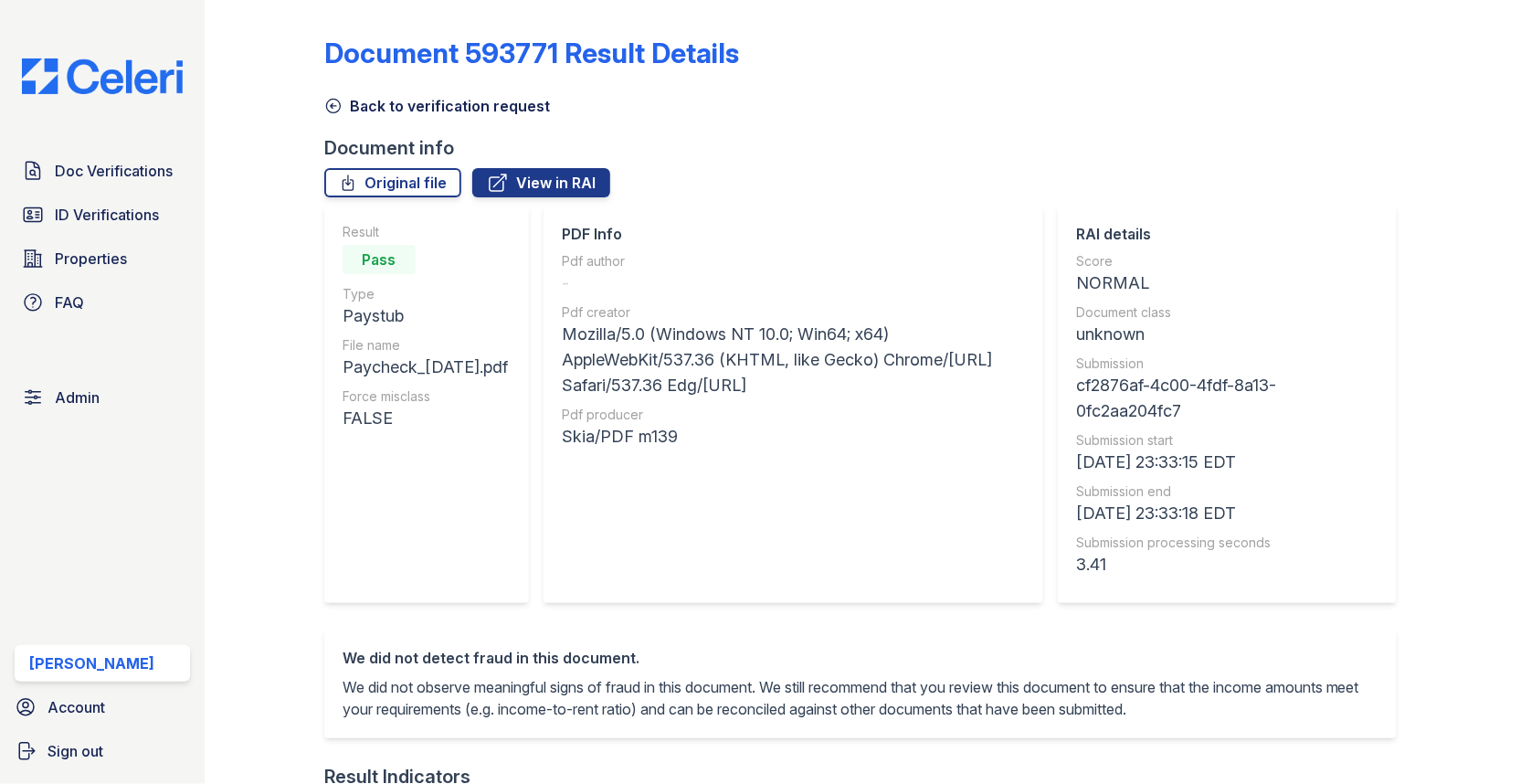
scroll to position [942, 0]
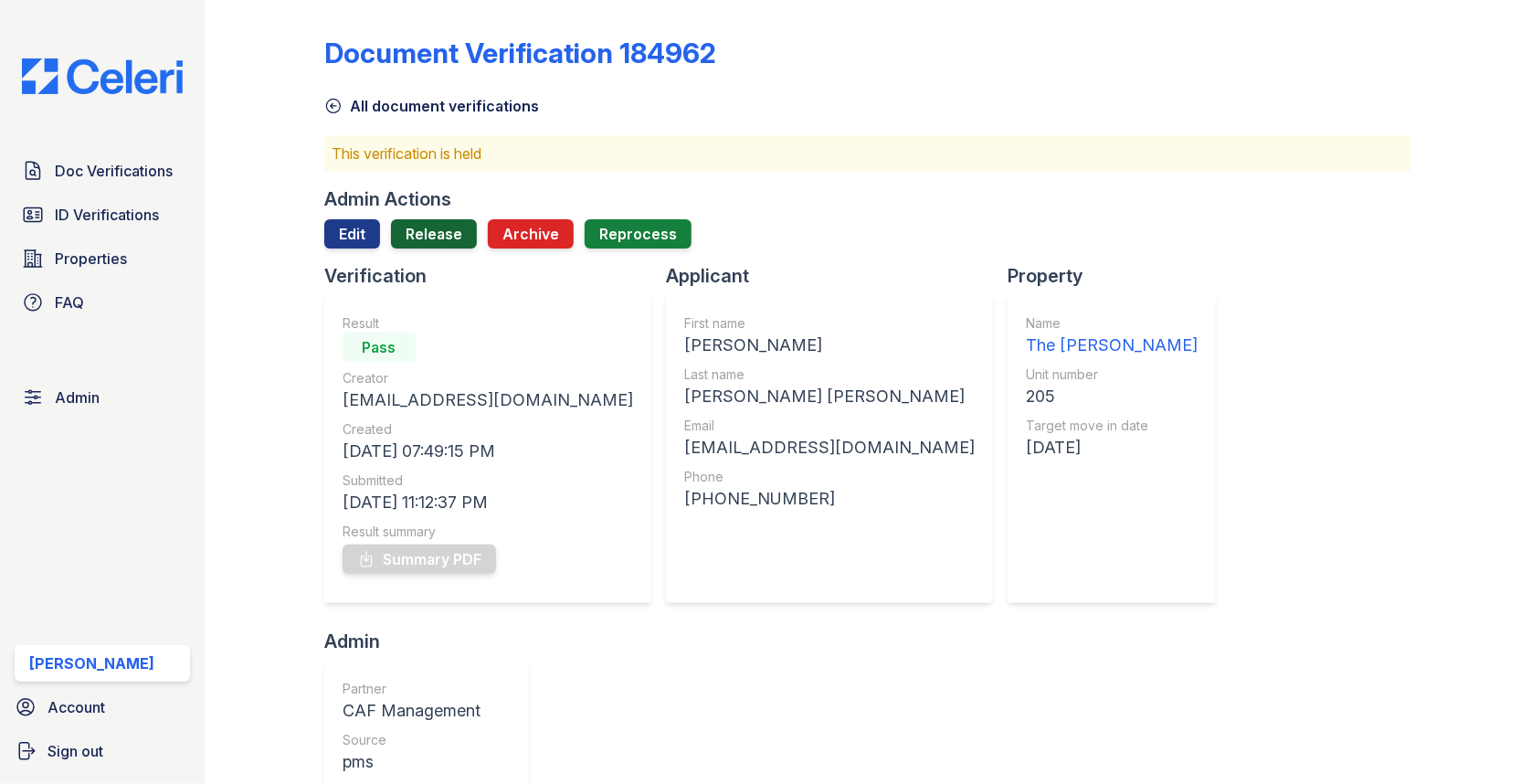
click at [442, 219] on link "Release" at bounding box center [433, 234] width 86 height 30
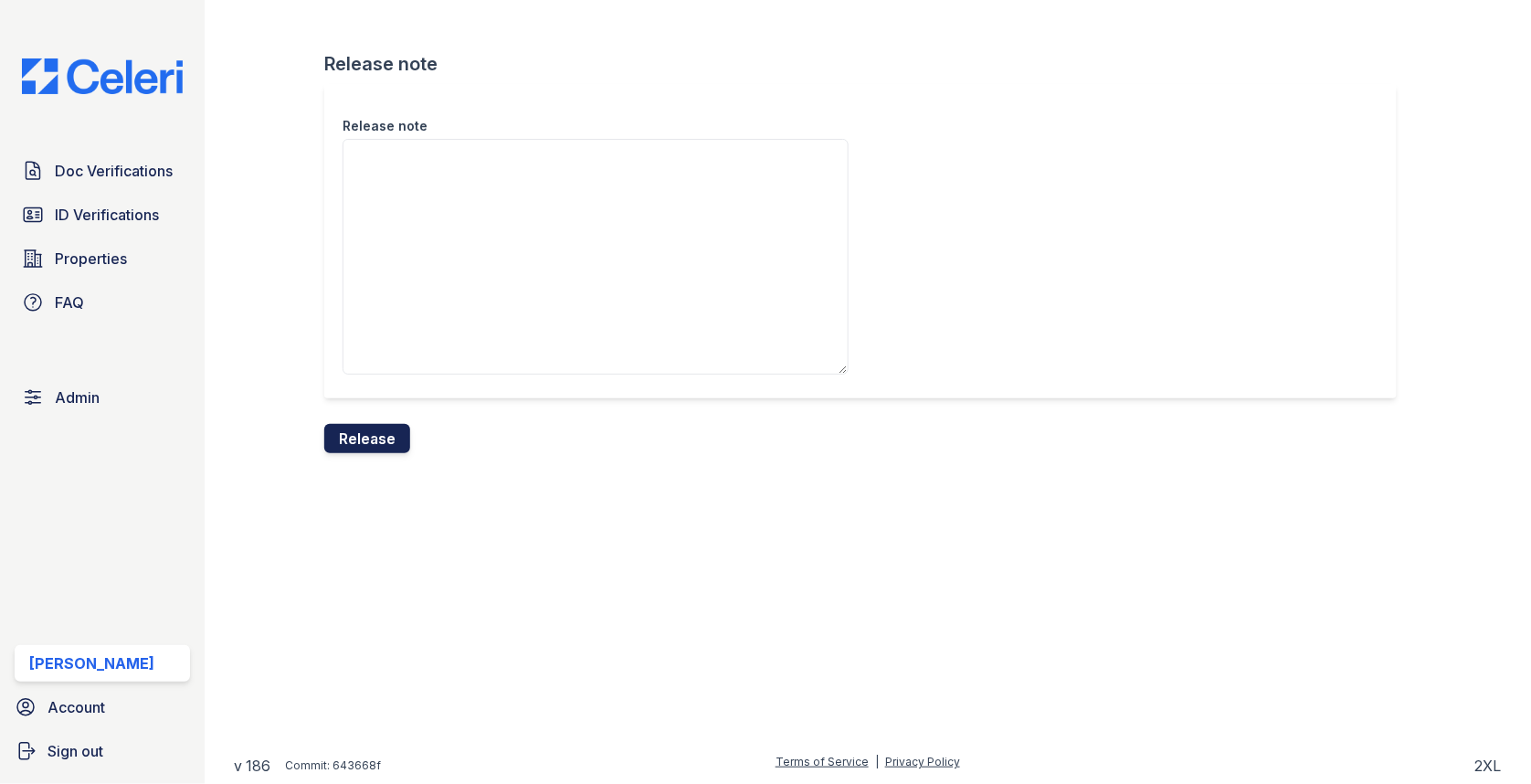
click at [380, 445] on button "Release" at bounding box center [367, 439] width 86 height 30
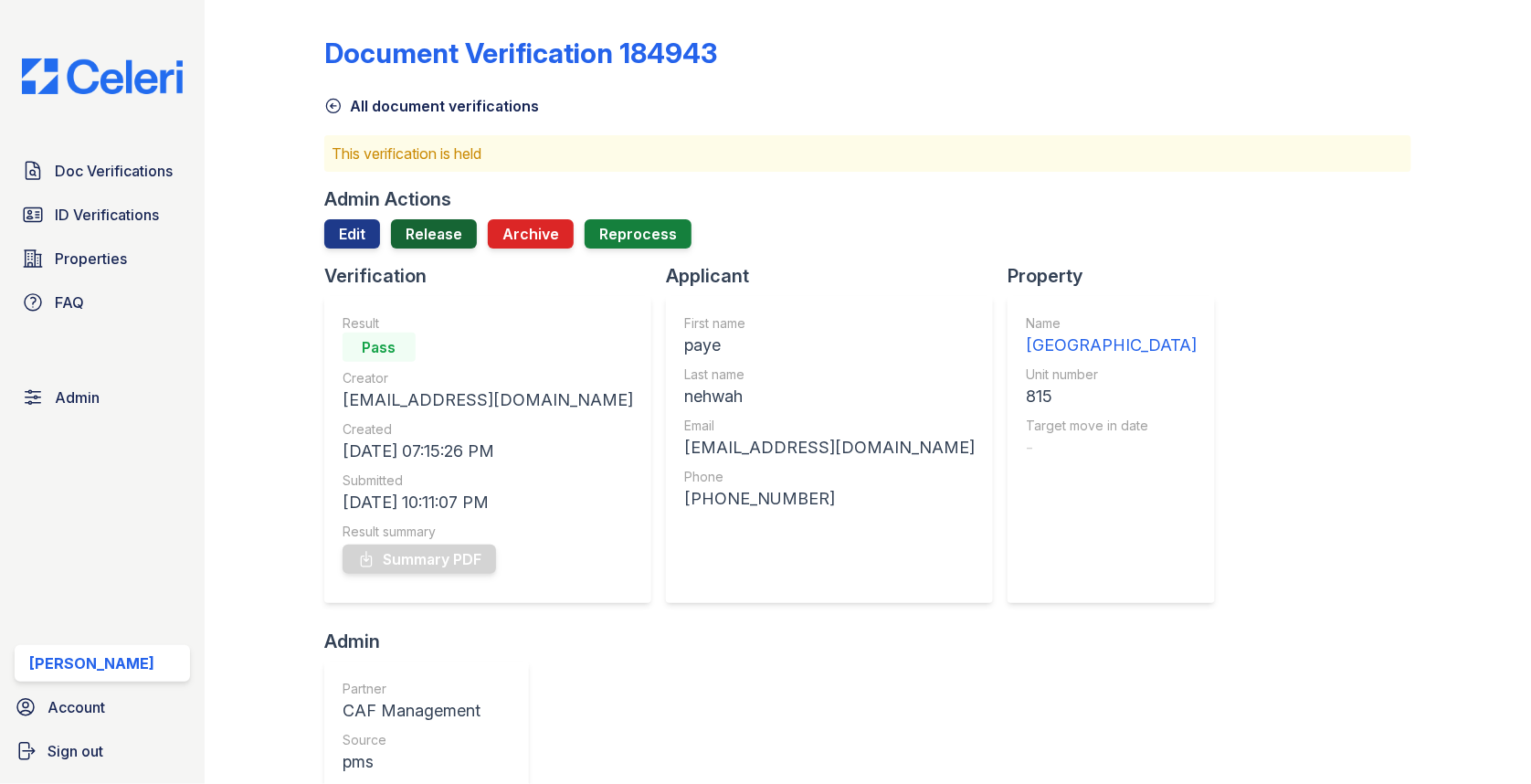
click at [449, 240] on link "Release" at bounding box center [433, 234] width 86 height 30
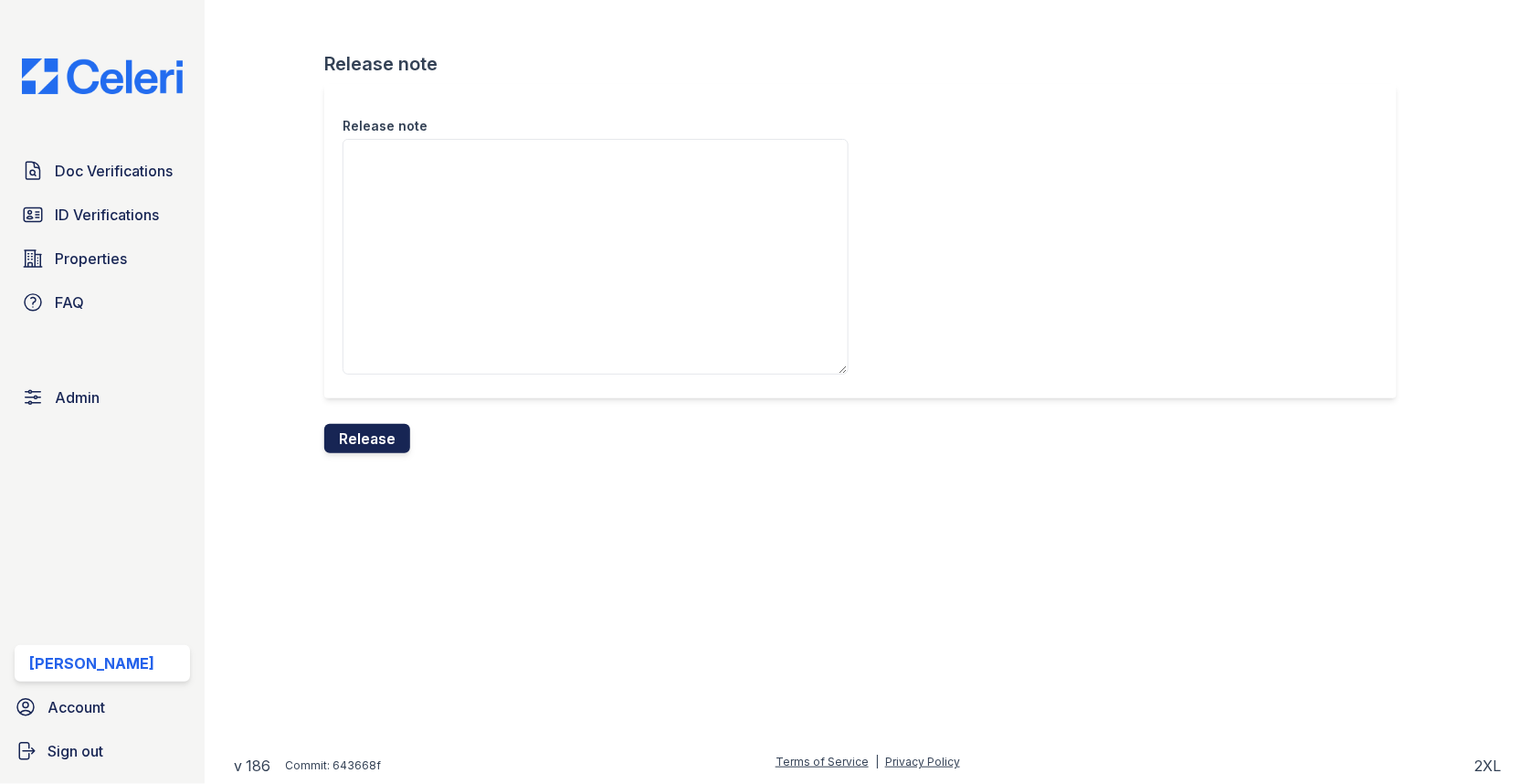
click at [371, 441] on button "Release" at bounding box center [367, 439] width 86 height 30
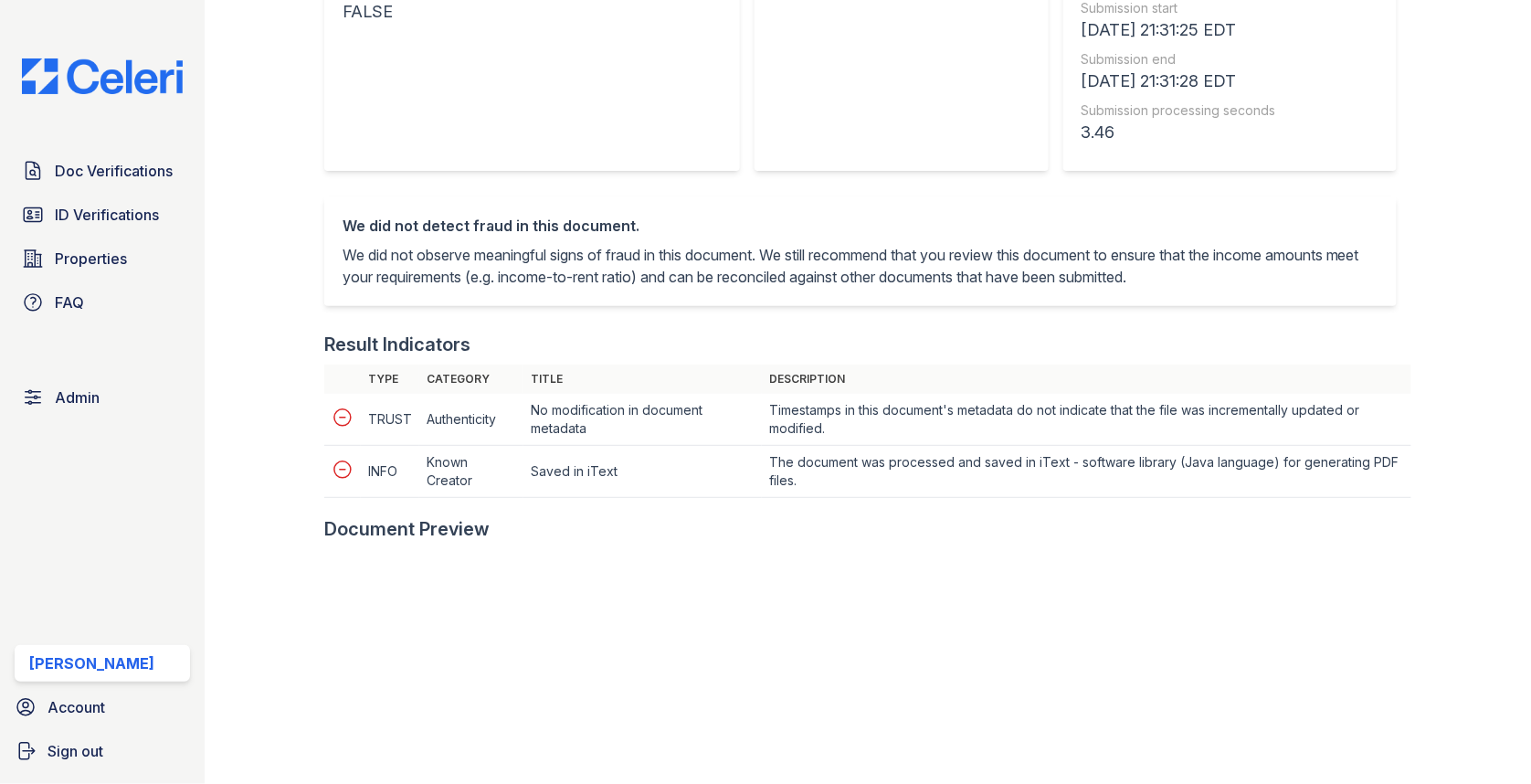
scroll to position [589, 0]
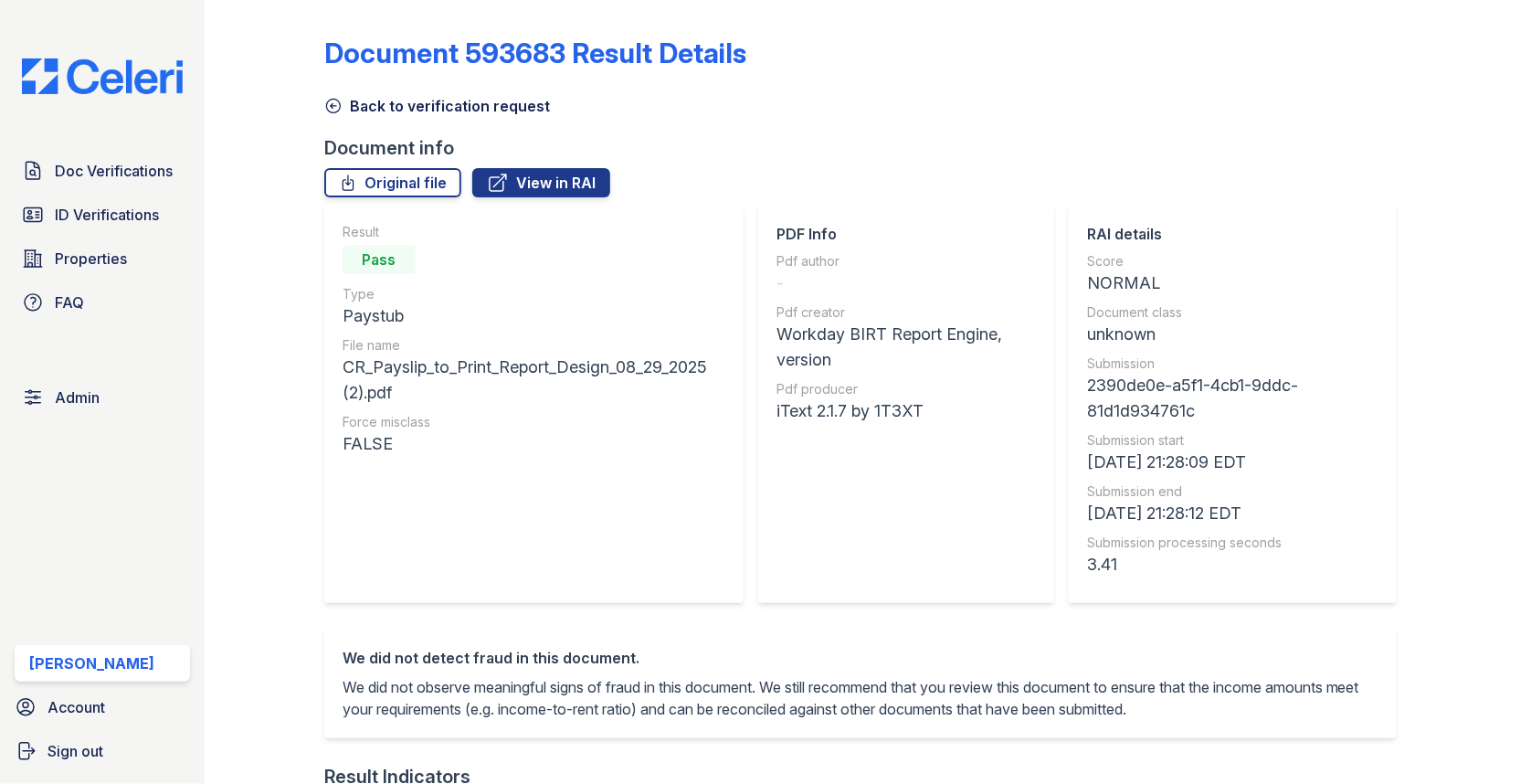
scroll to position [366, 0]
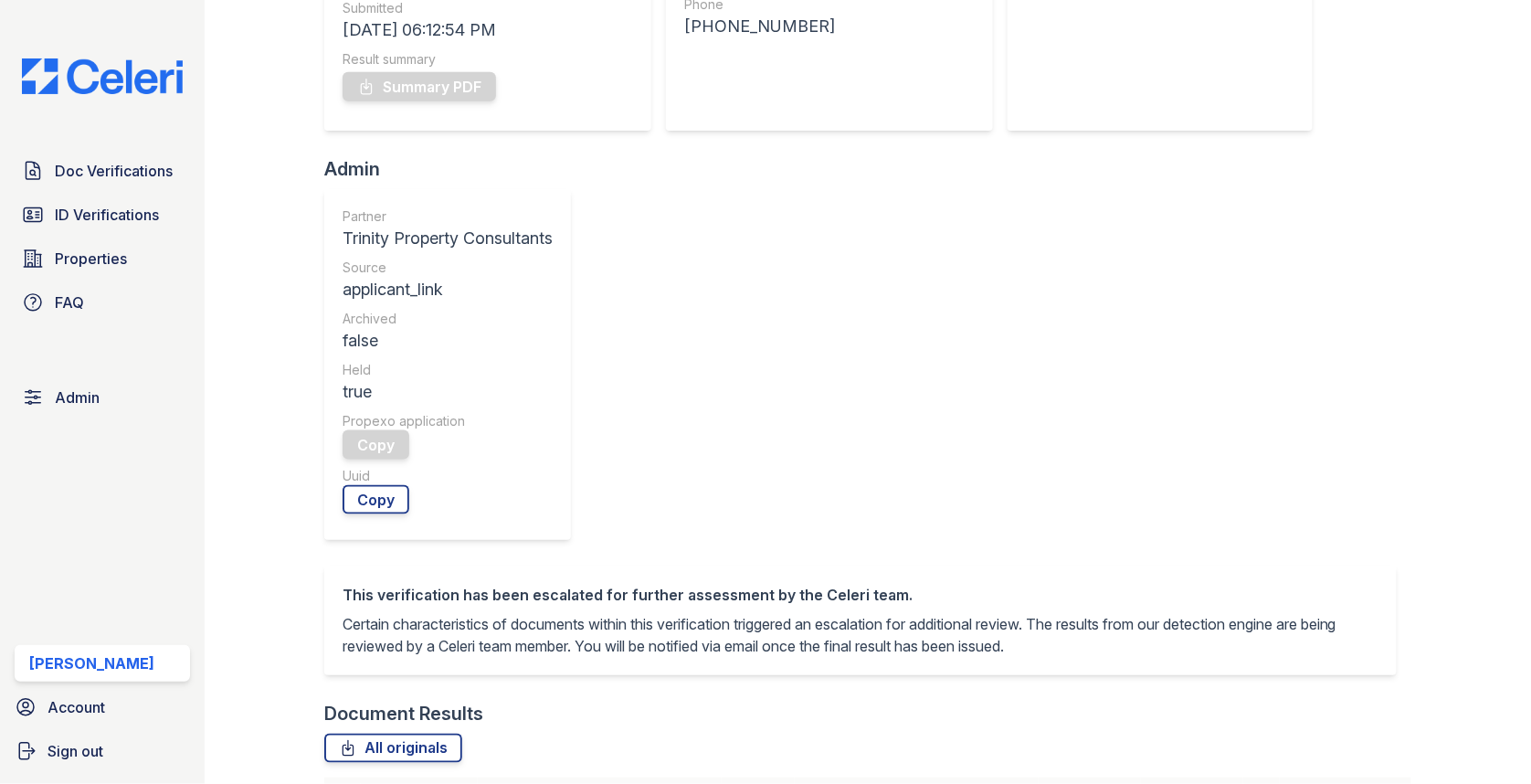
scroll to position [701, 0]
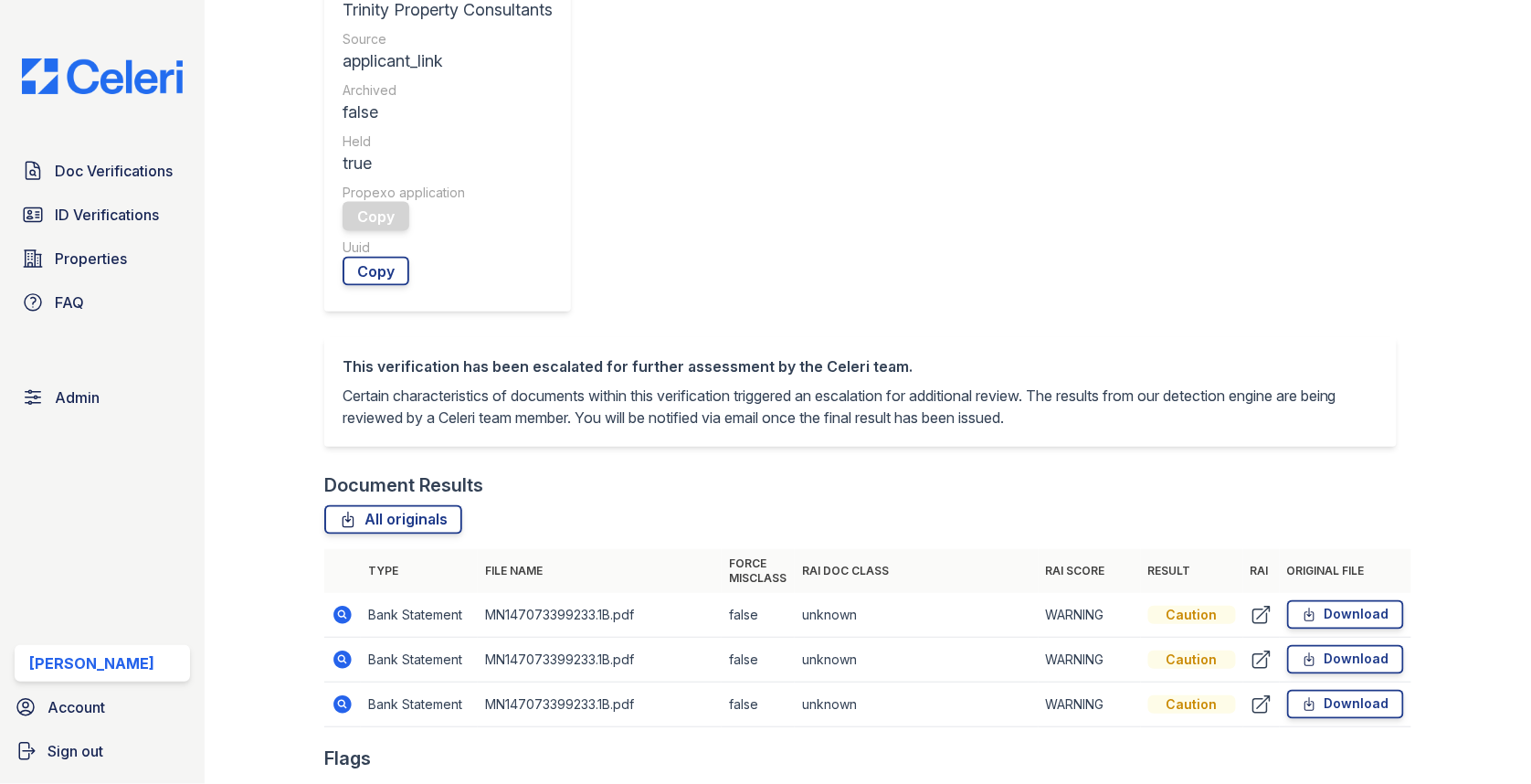
click at [339, 605] on icon at bounding box center [342, 615] width 19 height 19
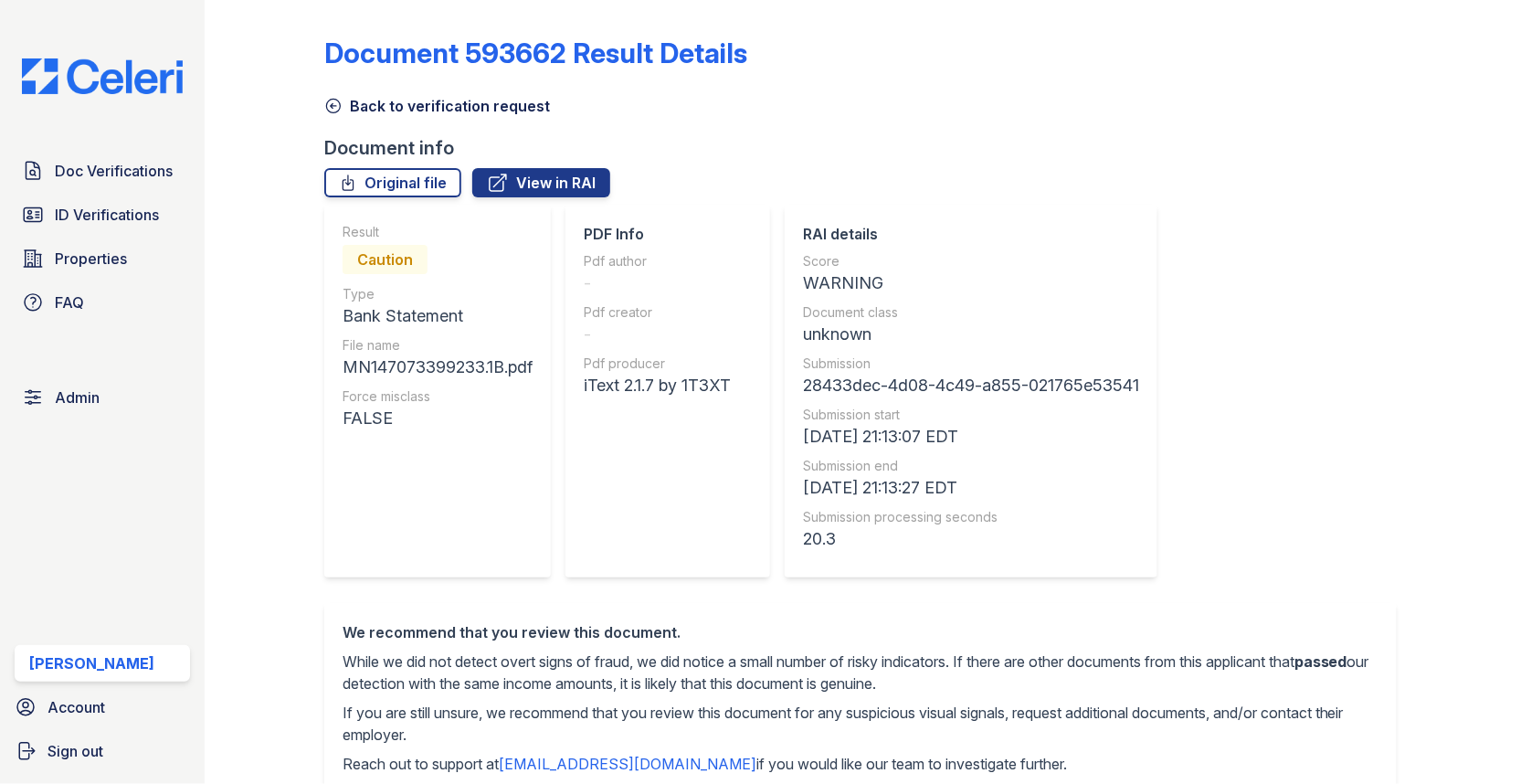
scroll to position [775, 0]
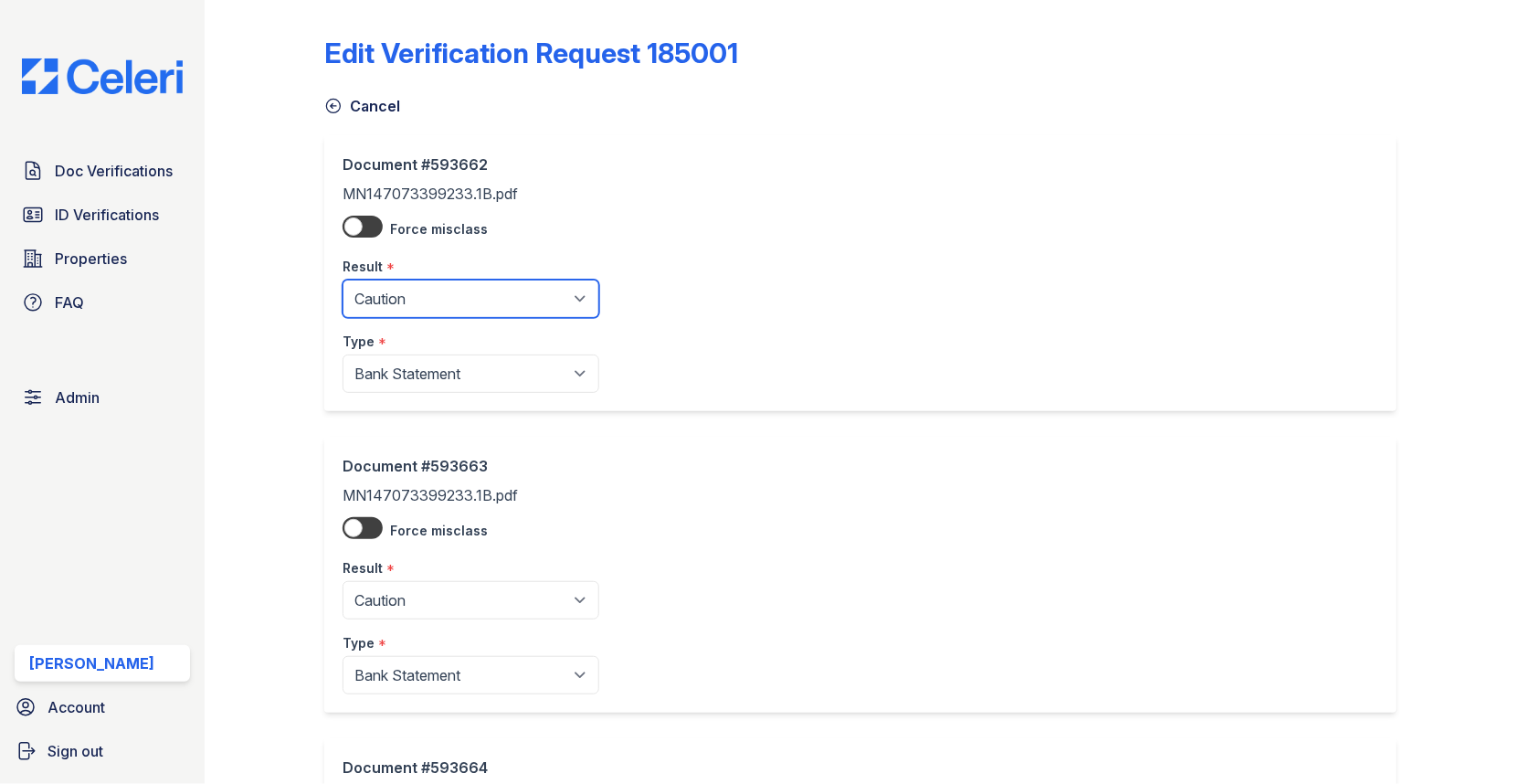
click at [410, 294] on select "Pending Sent Started Processing Pass Fail Caution Error N/A" at bounding box center [470, 298] width 256 height 38
select select "pass"
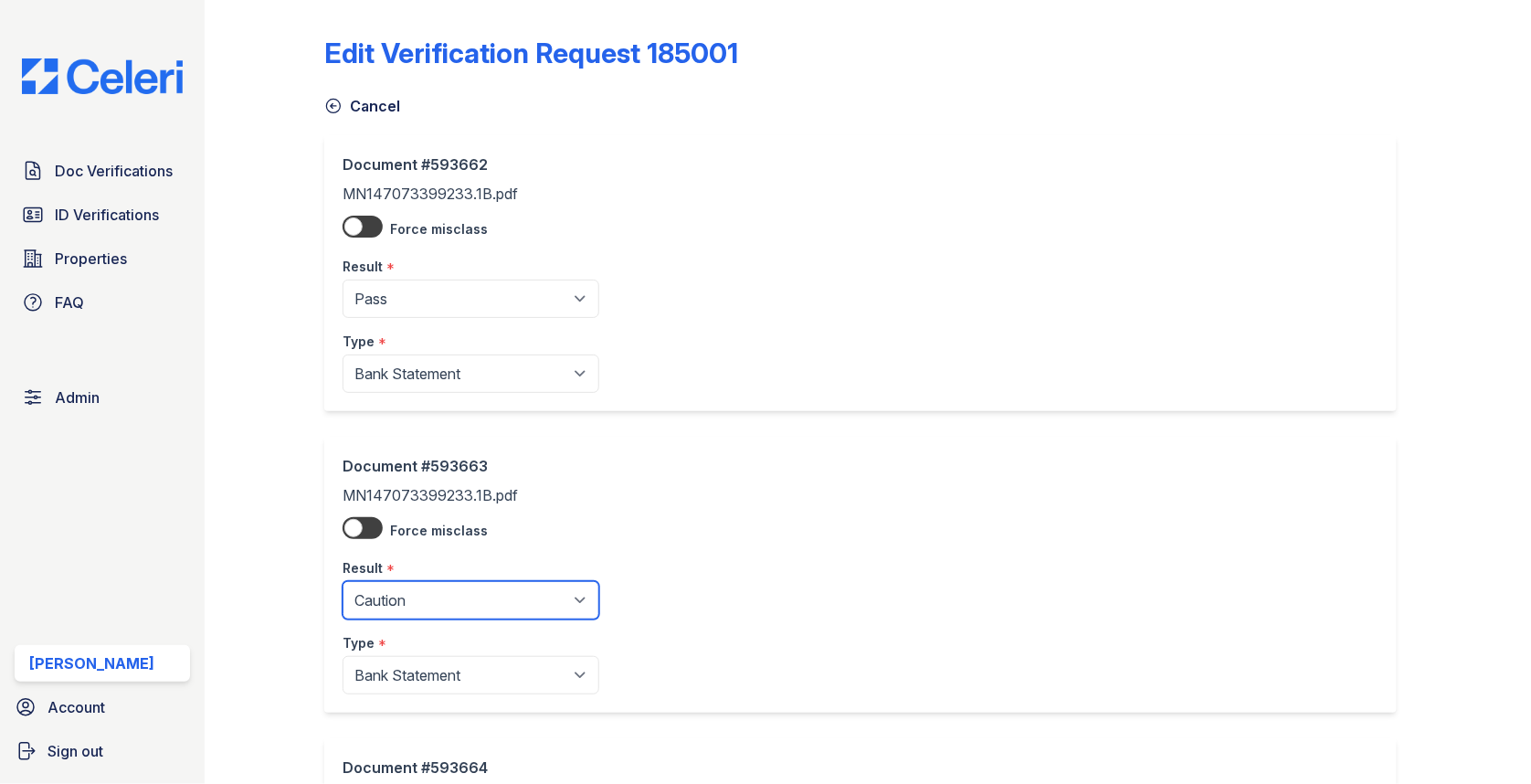
click at [405, 581] on select "Pending Sent Started Processing Pass Fail Caution Error N/A" at bounding box center [470, 600] width 256 height 38
select select "pass"
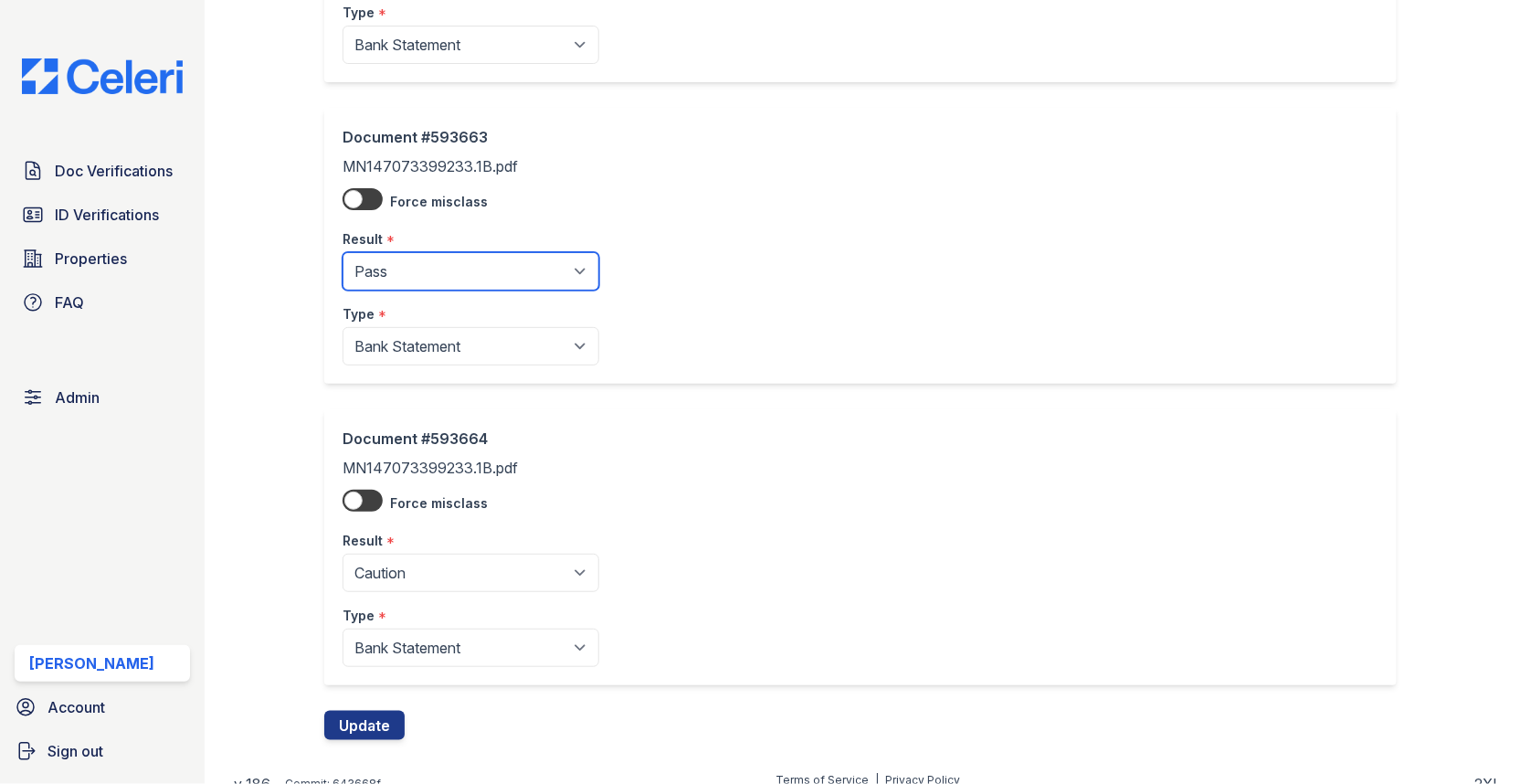
scroll to position [342, 0]
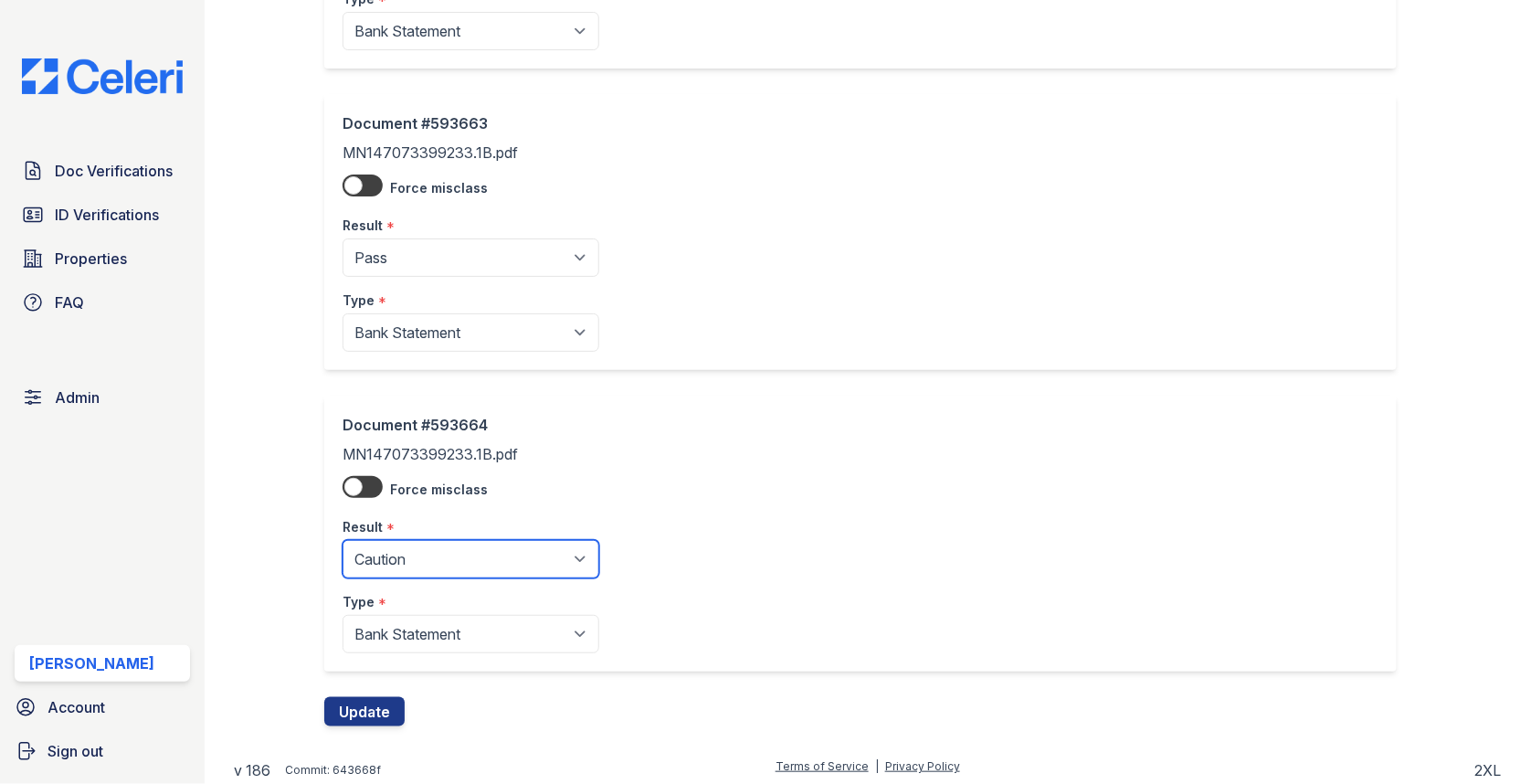
click at [468, 541] on select "Pending Sent Started Processing Pass Fail Caution Error N/A" at bounding box center [470, 558] width 256 height 38
select select "pass"
click at [373, 706] on button "Update" at bounding box center [364, 712] width 81 height 30
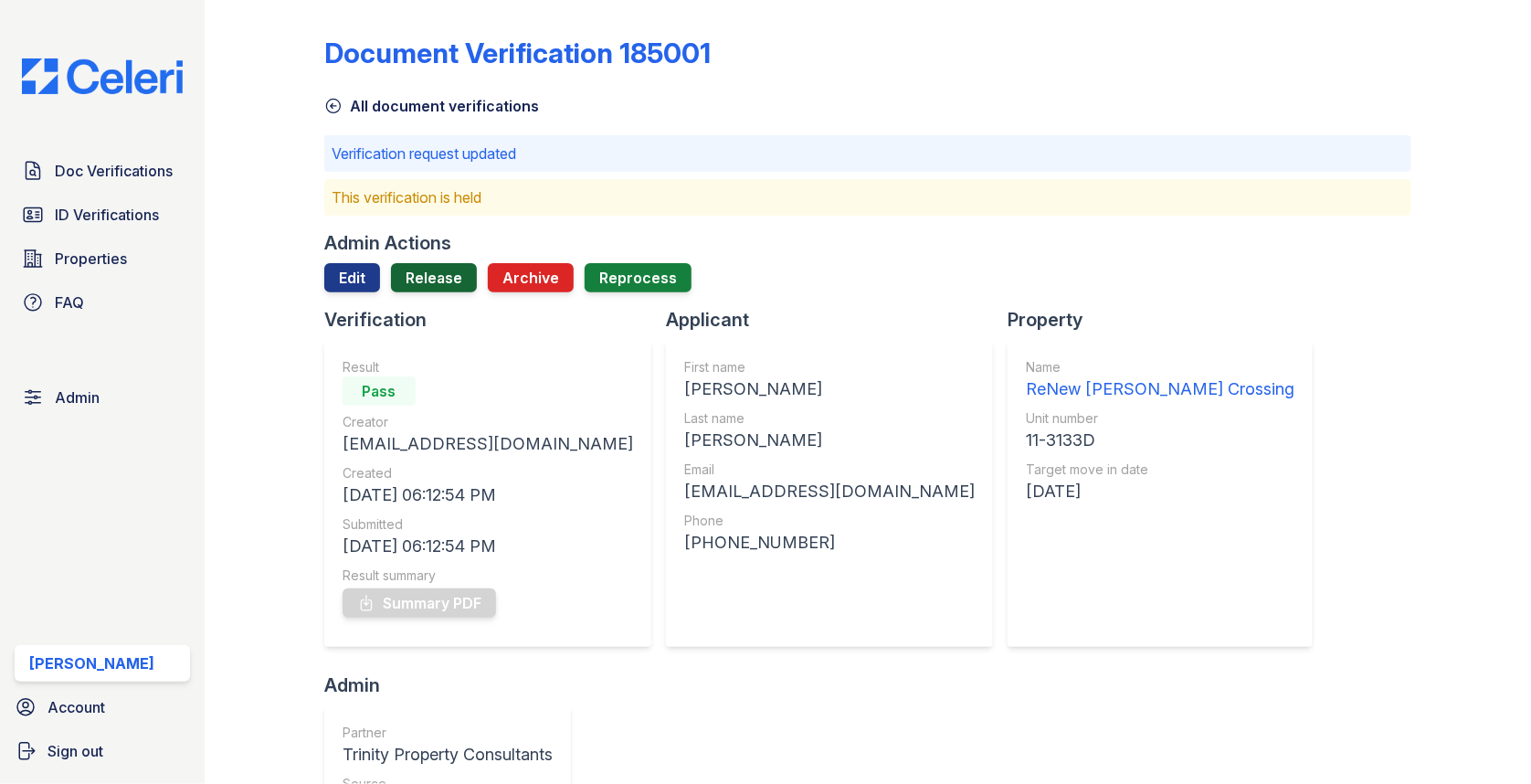
click at [415, 284] on link "Release" at bounding box center [433, 278] width 86 height 30
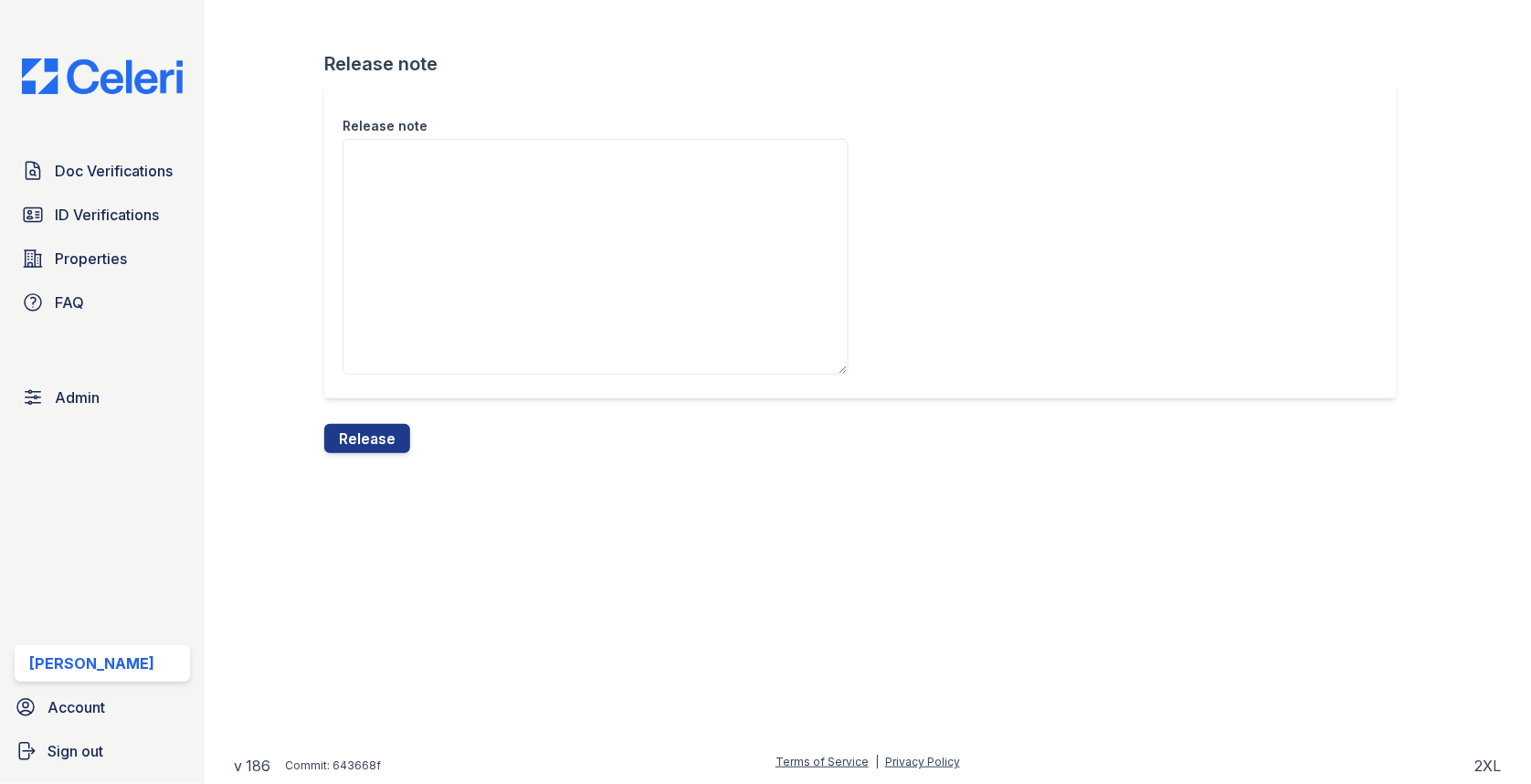
click at [364, 473] on div "Release note Release note Release" at bounding box center [868, 241] width 1268 height 482
click at [364, 451] on button "Release" at bounding box center [367, 439] width 86 height 30
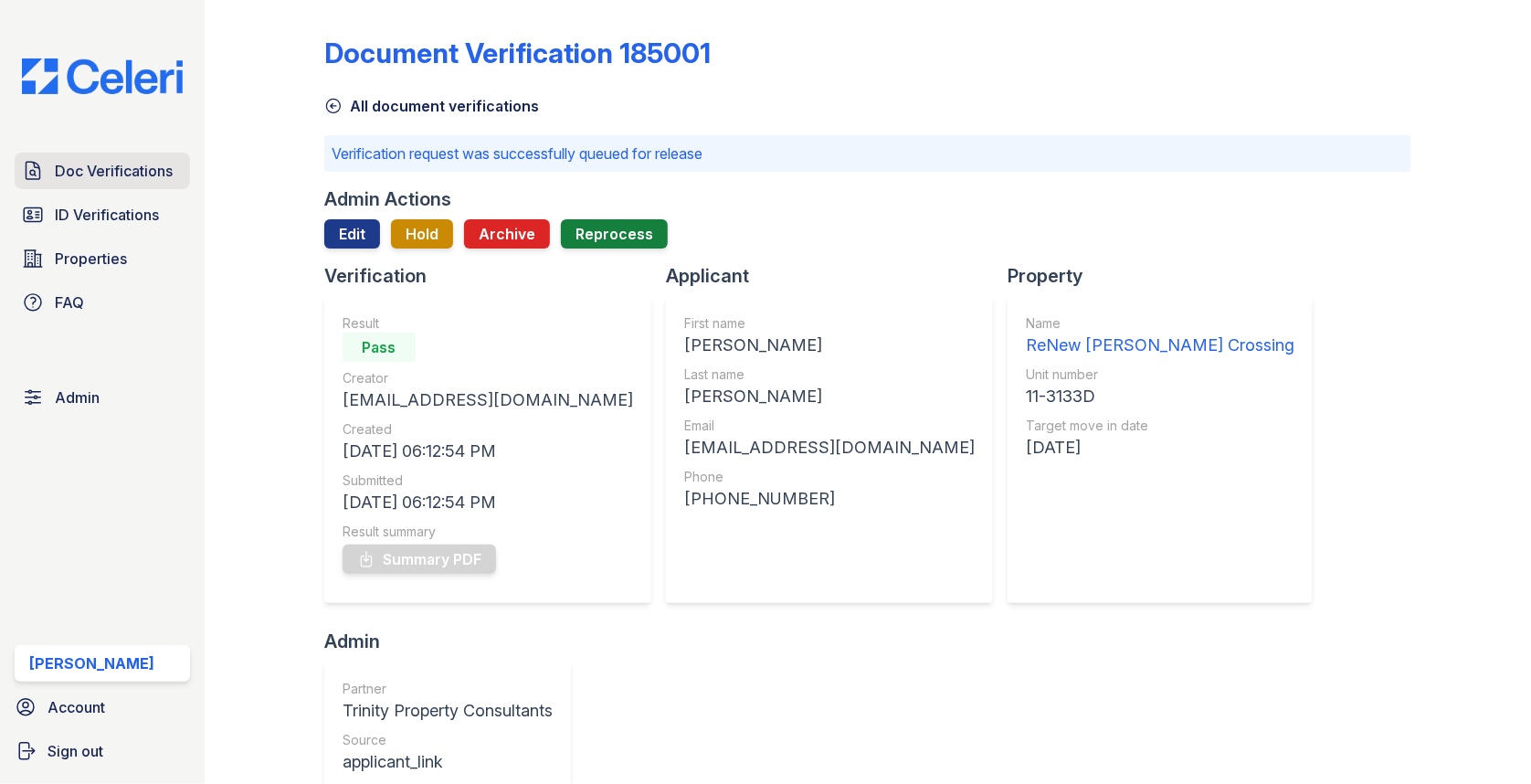
click at [118, 170] on span "Doc Verifications" at bounding box center [113, 171] width 118 height 22
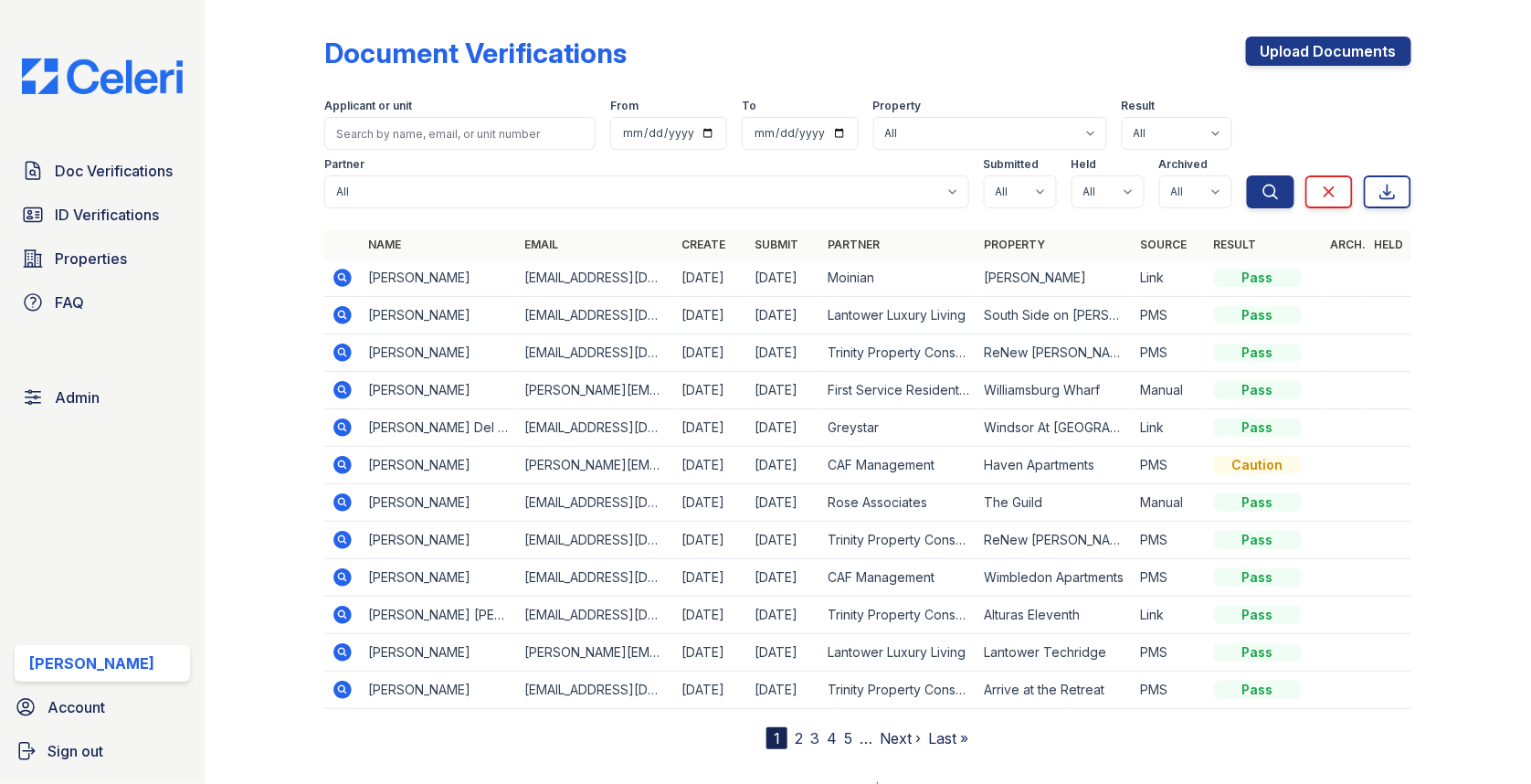
click at [1304, 79] on div "Upload Documents" at bounding box center [1328, 59] width 166 height 47
click at [1304, 45] on link "Upload Documents" at bounding box center [1328, 51] width 166 height 30
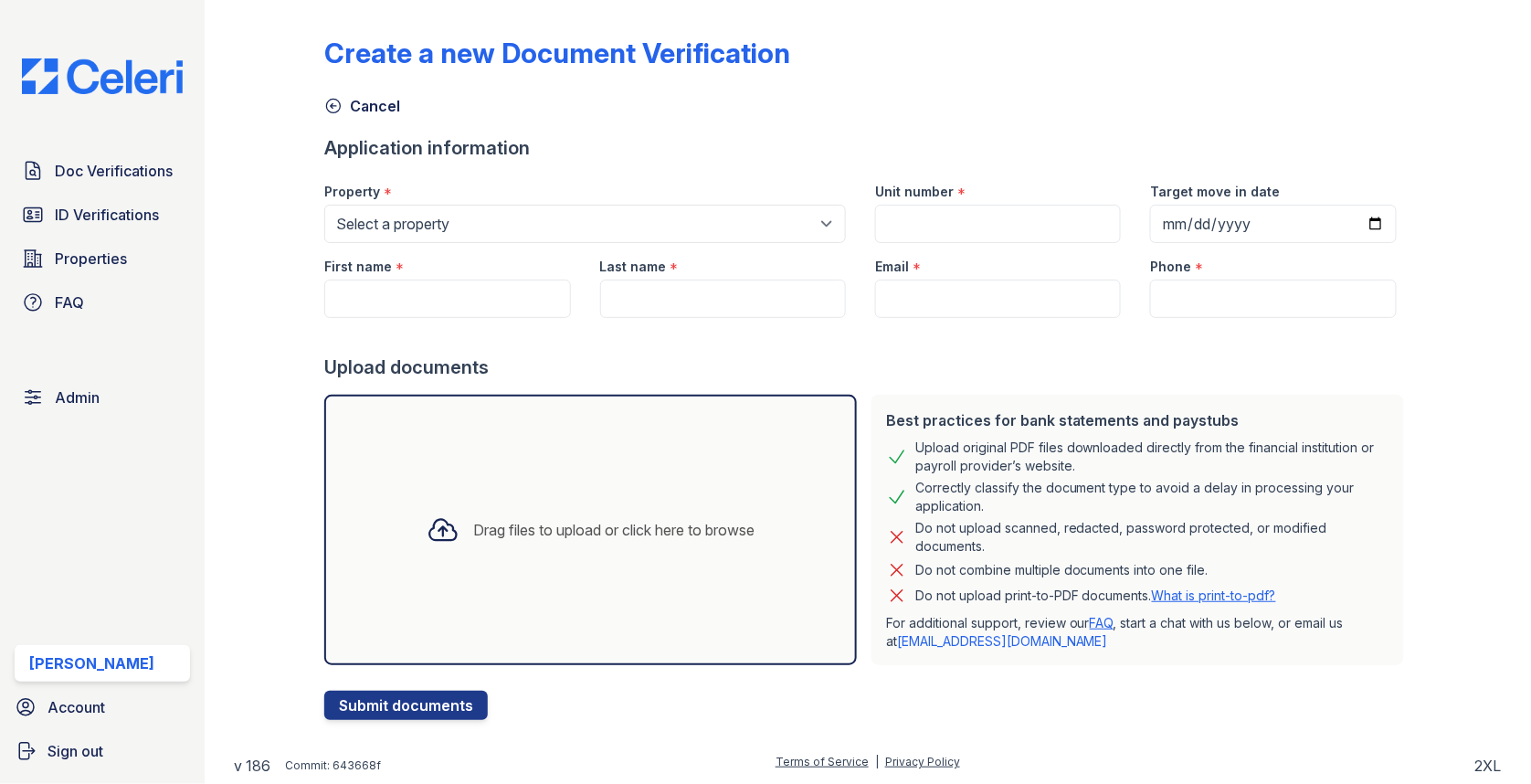
click at [474, 277] on div "First name *" at bounding box center [446, 260] width 245 height 36
click at [462, 298] on input "First name" at bounding box center [446, 298] width 245 height 38
paste input "Pranav pyarasani"
click at [431, 301] on input "Pranav pyarasani" at bounding box center [446, 298] width 245 height 38
click at [431, 301] on input "[PERSON_NAME]" at bounding box center [446, 298] width 245 height 38
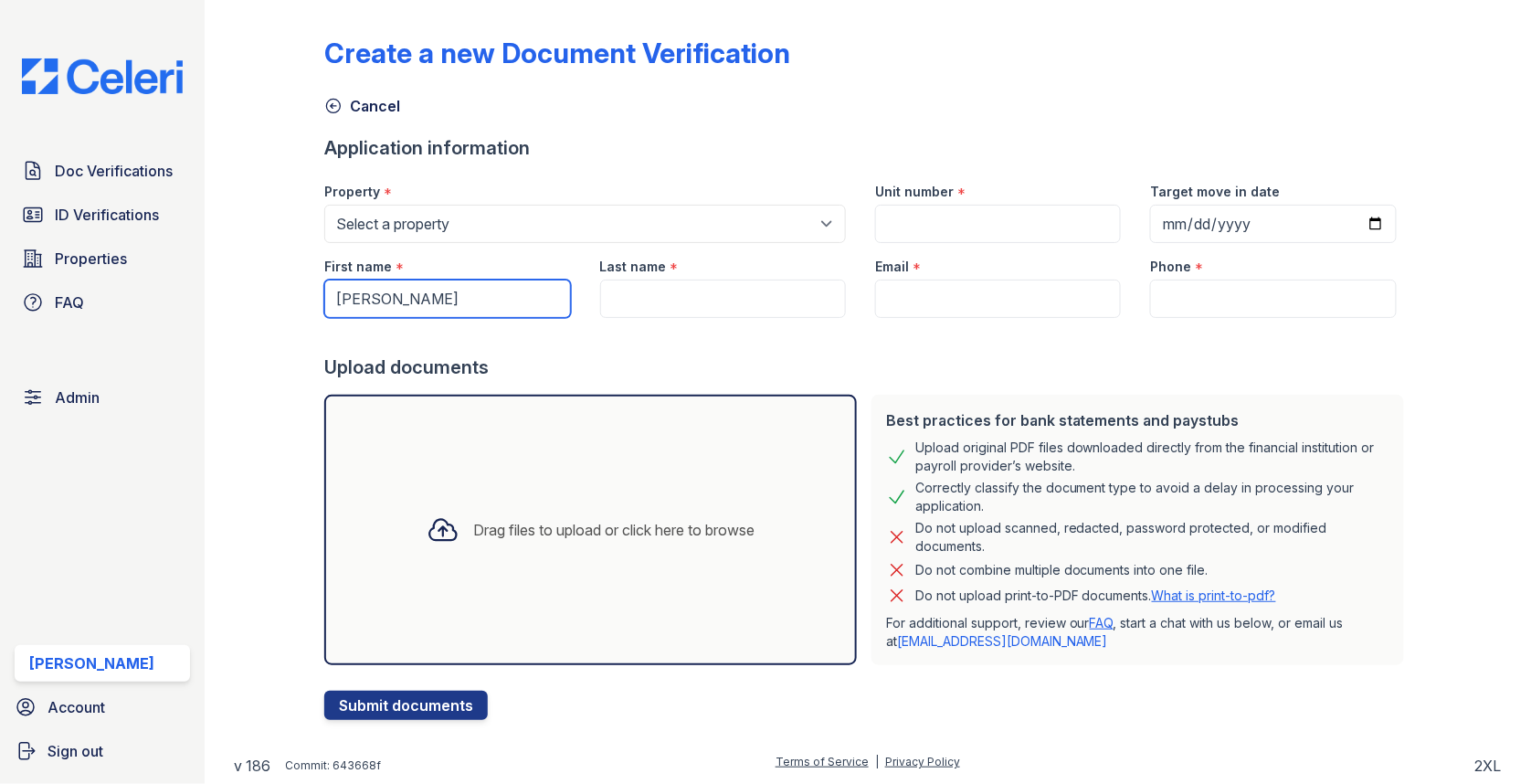
type input "Pranav"
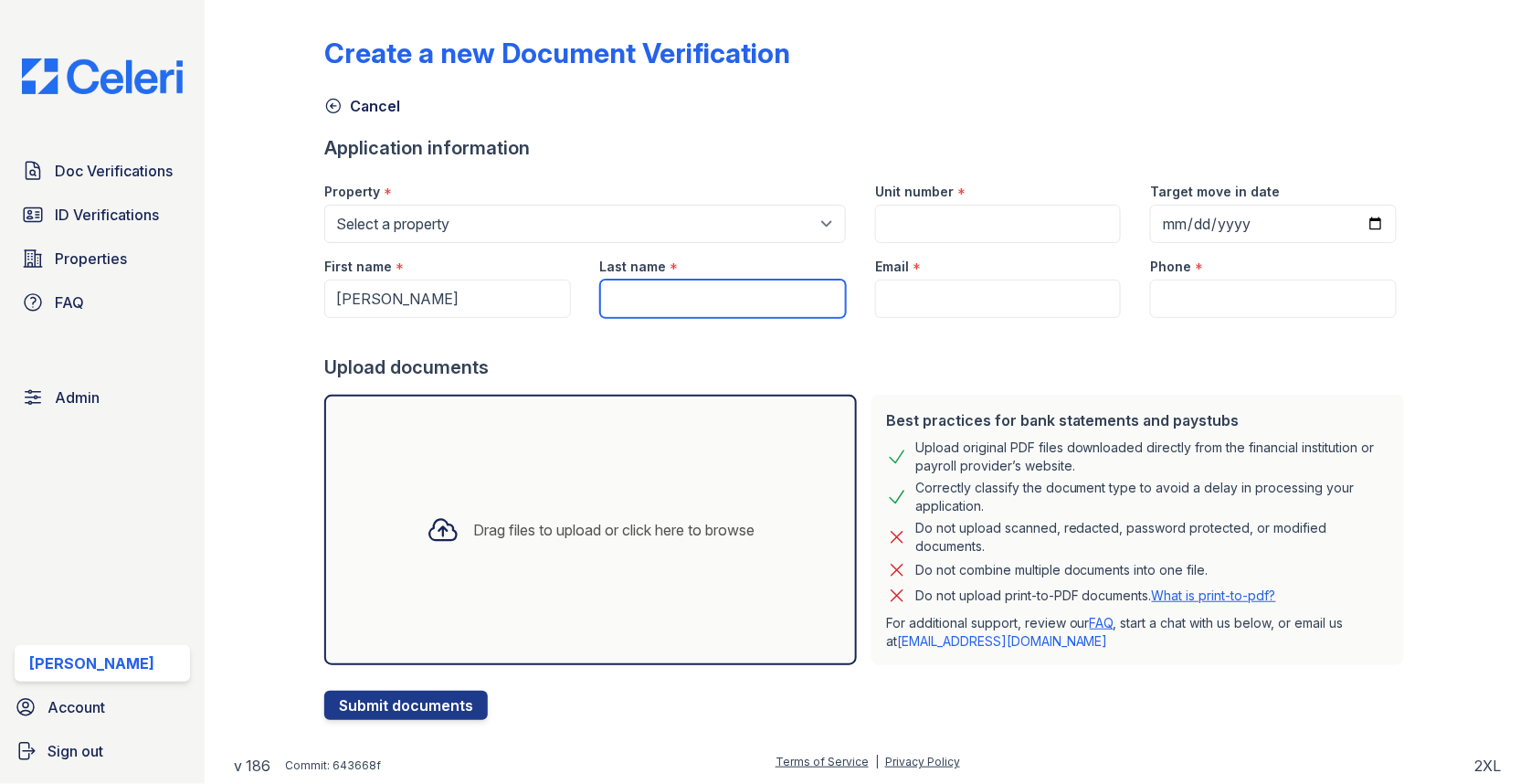
paste input "pyarasani"
type input "pyarasani"
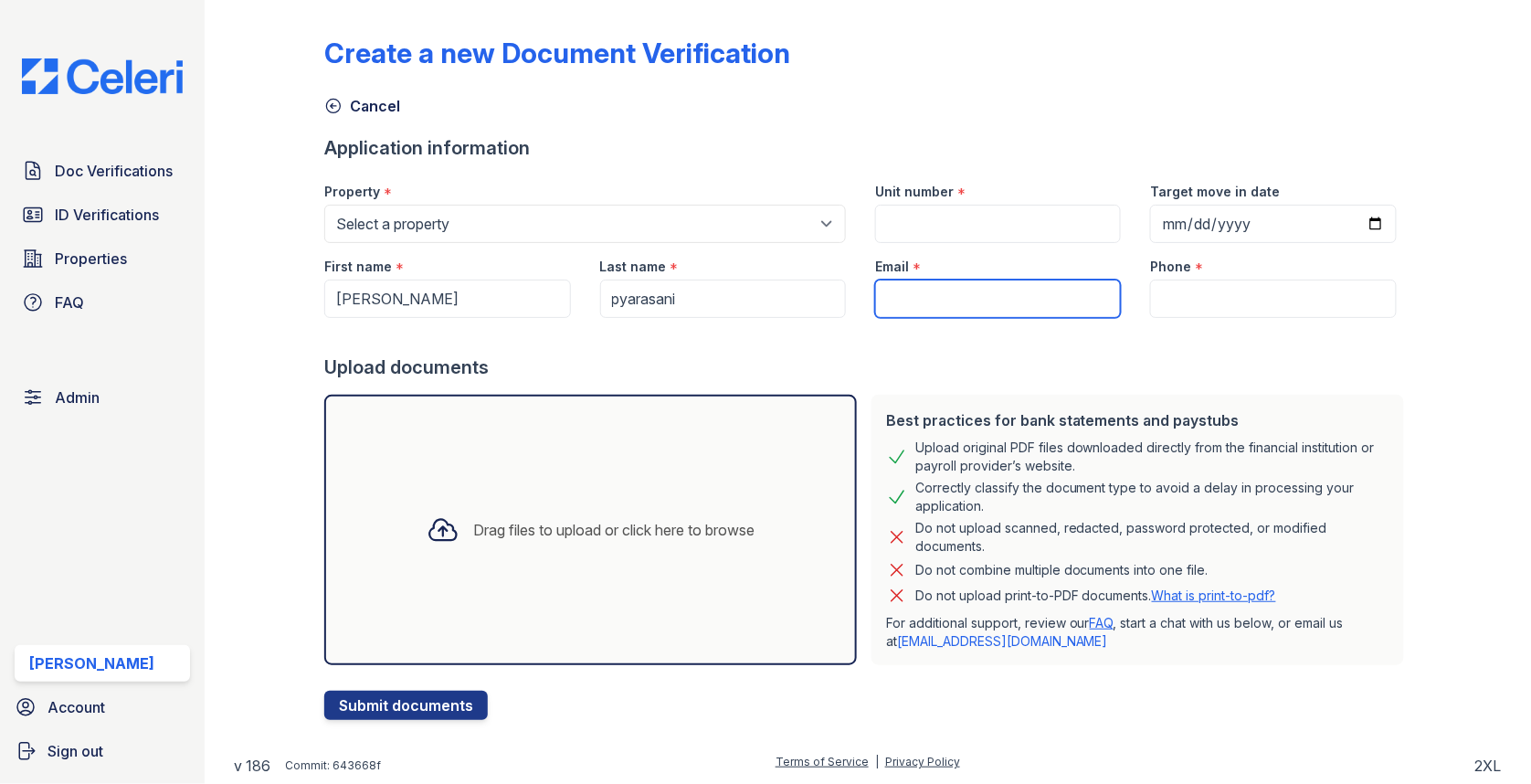
click at [967, 284] on input "Email" at bounding box center [997, 298] width 245 height 38
type input "o"
type input "pranavp@gmail.com"
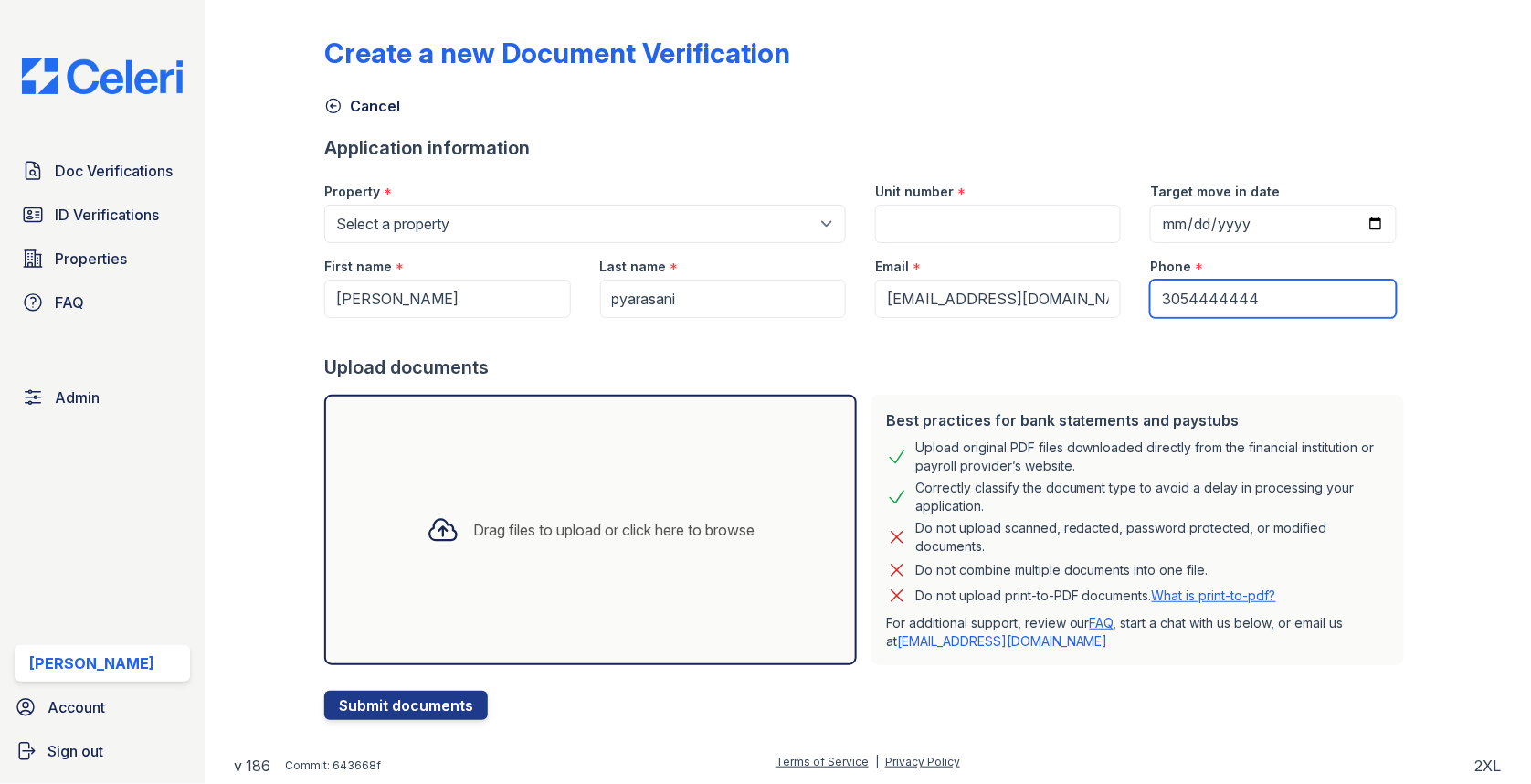
type input "3054444444"
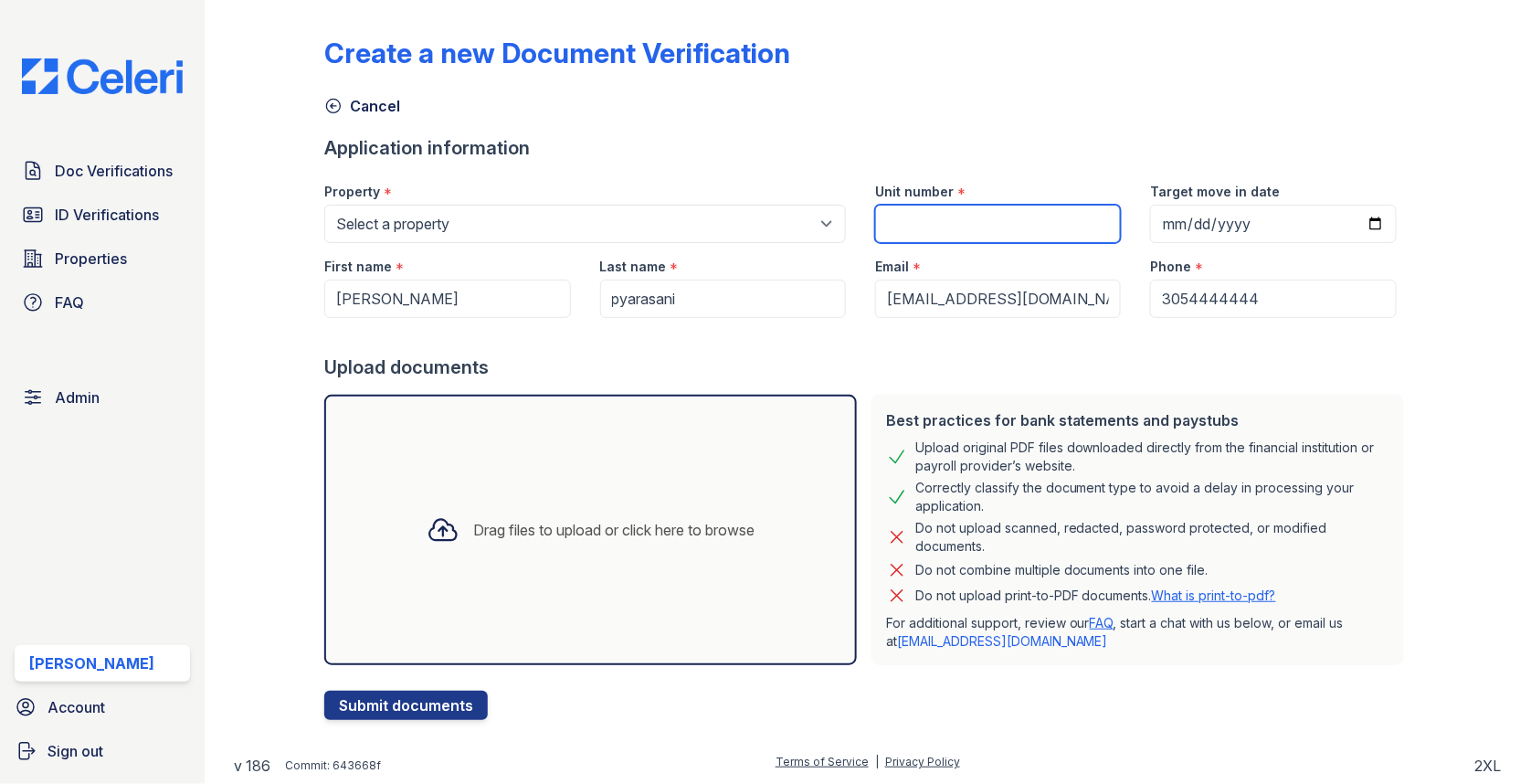
click at [1035, 221] on input "Unit number" at bounding box center [997, 223] width 245 height 38
type input "1"
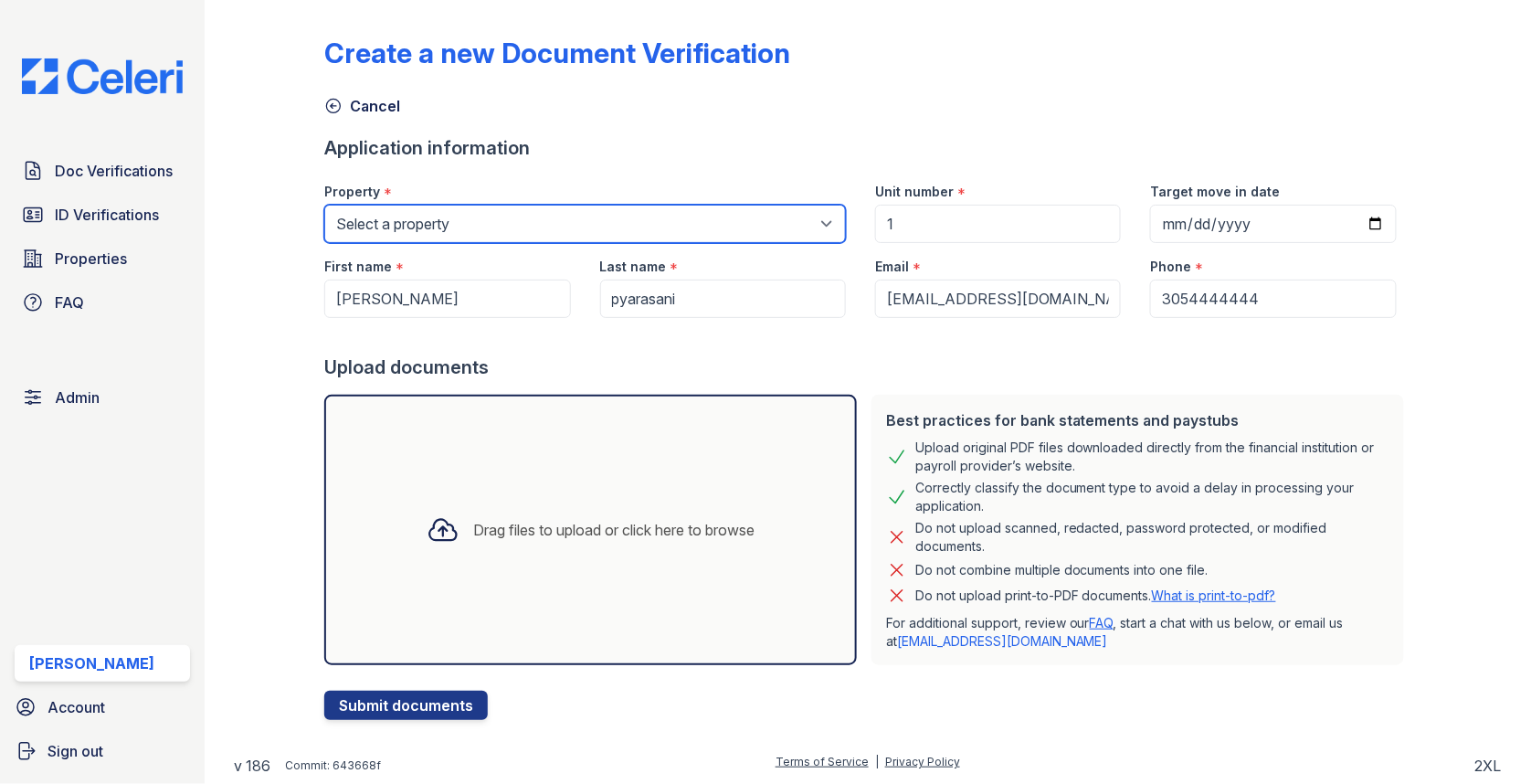
click at [673, 226] on select "Select a property 0000 Kinney Avenue 09 Cape Coral 10006 North Glowing Forge Co…" at bounding box center [584, 223] width 521 height 38
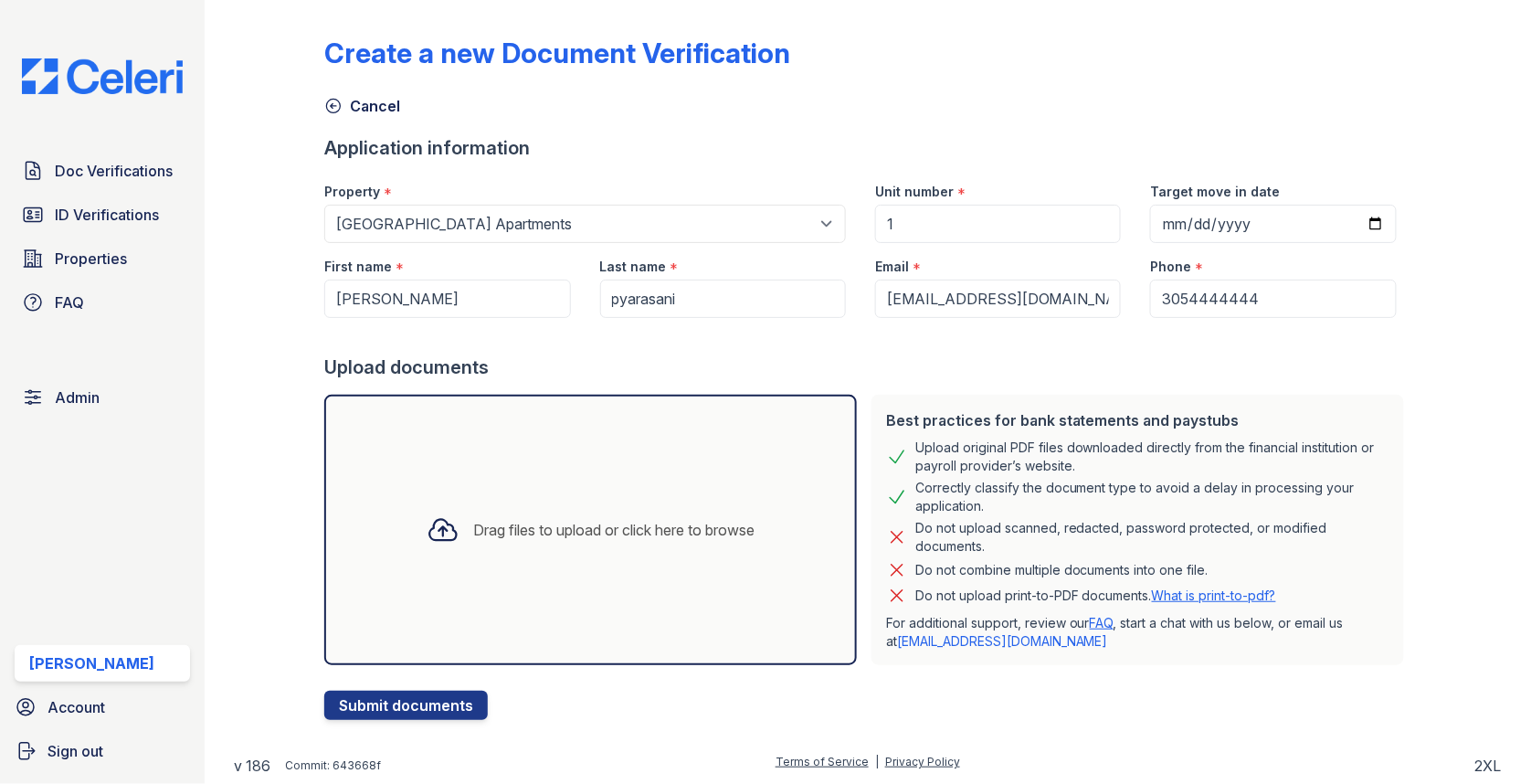
click at [429, 243] on div "First name *" at bounding box center [446, 260] width 245 height 36
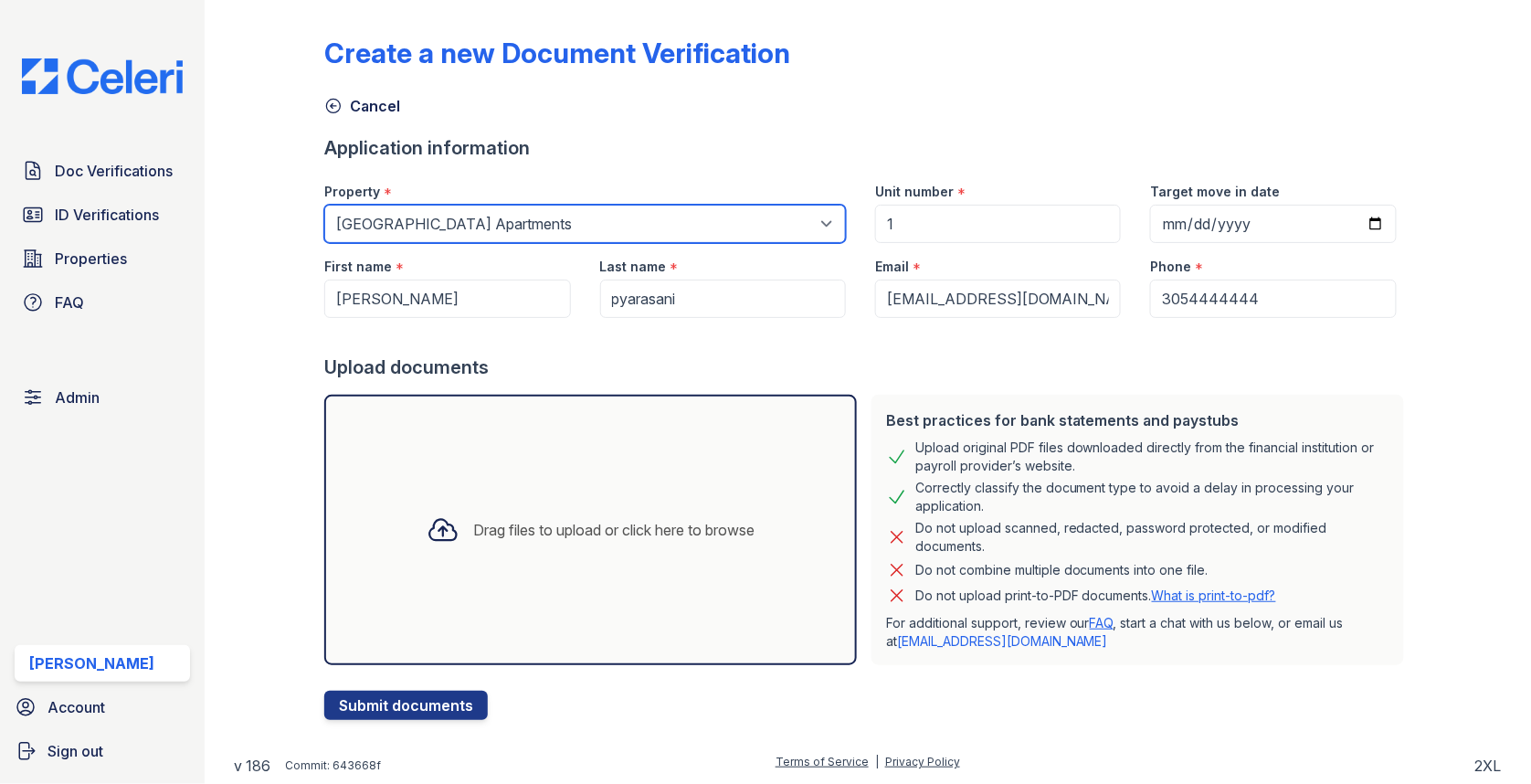
click at [428, 219] on select "Select a property 0000 Kinney Avenue 09 Cape Coral 10006 North Glowing Forge Co…" at bounding box center [584, 223] width 521 height 38
select select "143"
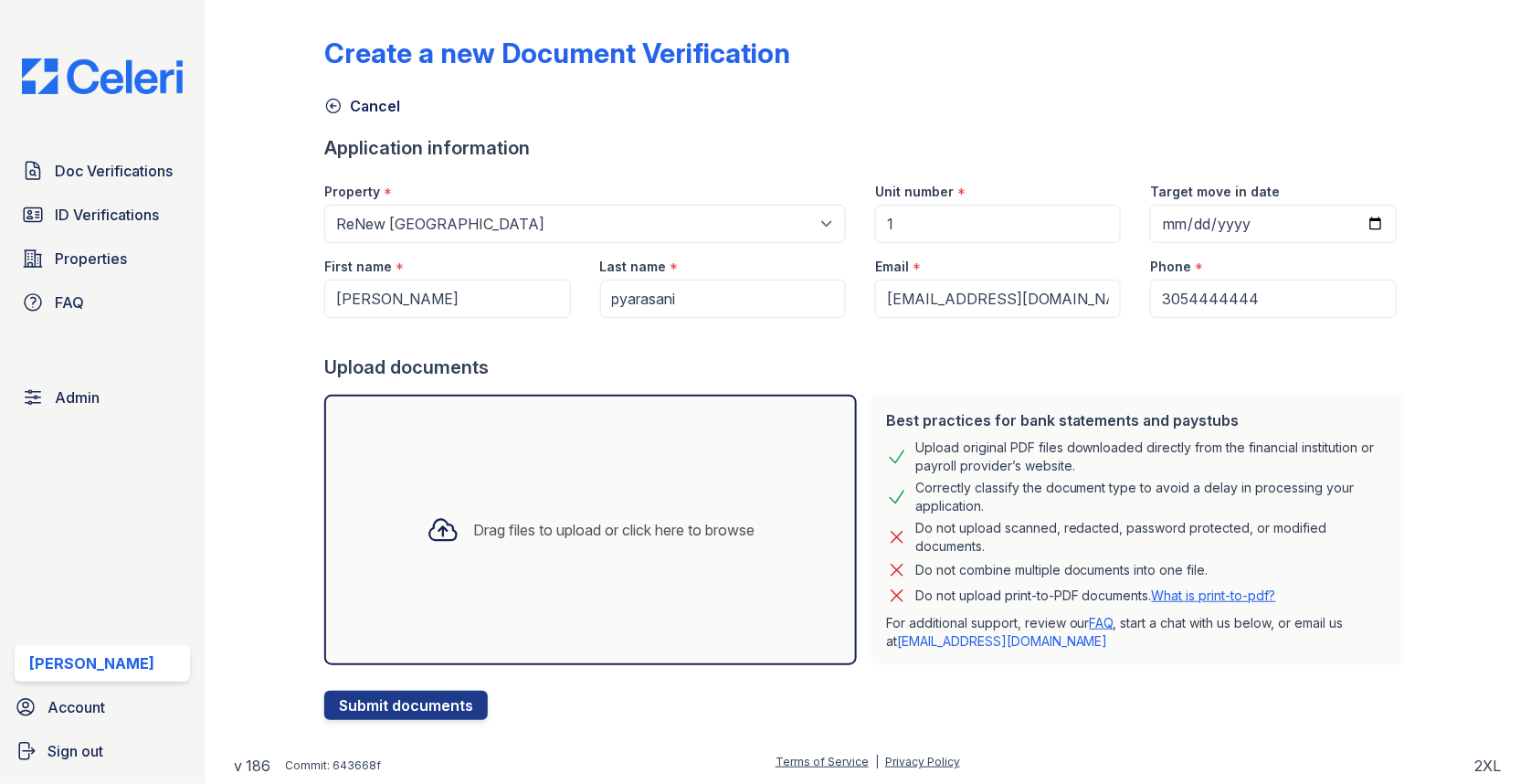
click at [515, 474] on div "Drag files to upload or click here to browse" at bounding box center [590, 529] width 532 height 270
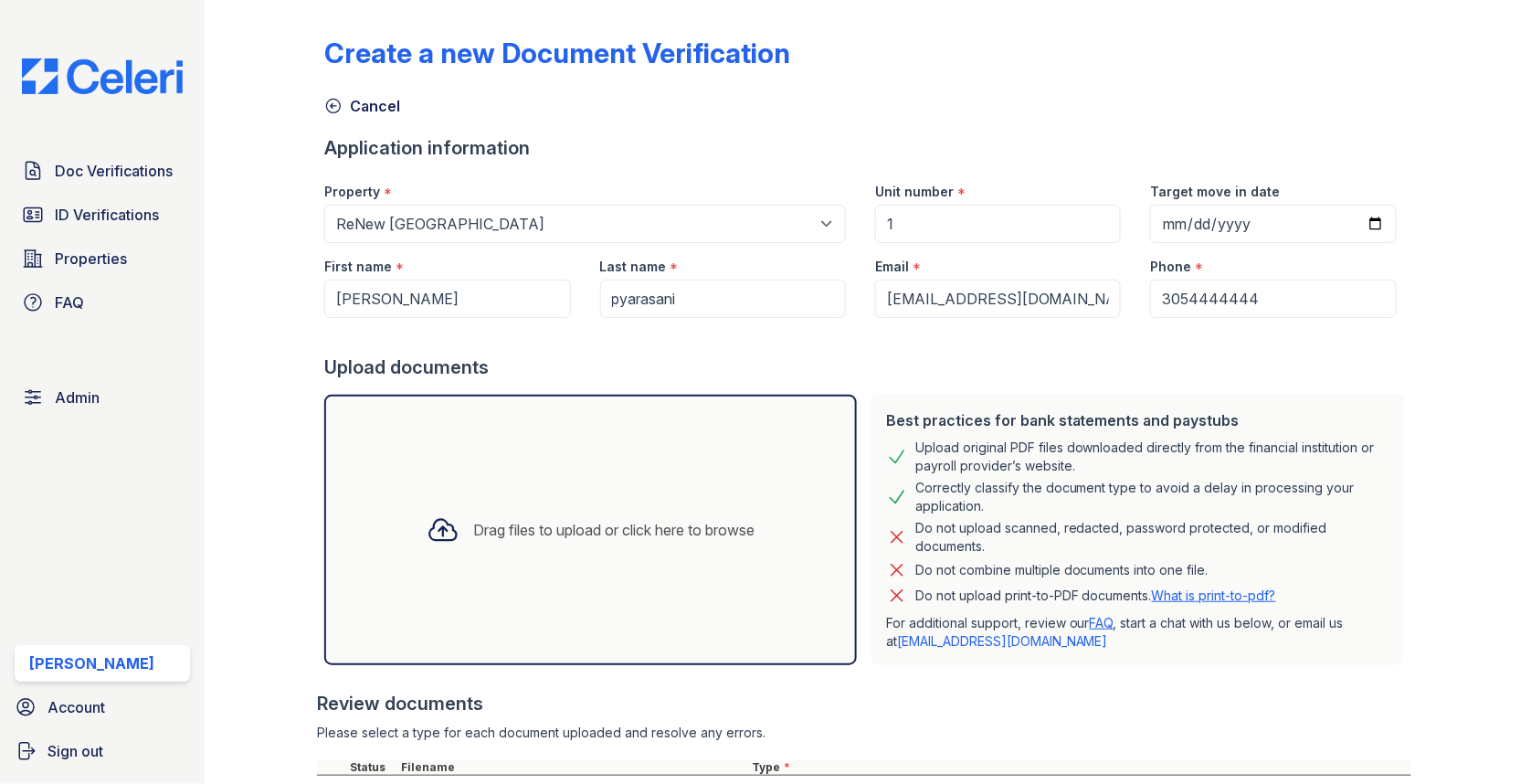
scroll to position [162, 0]
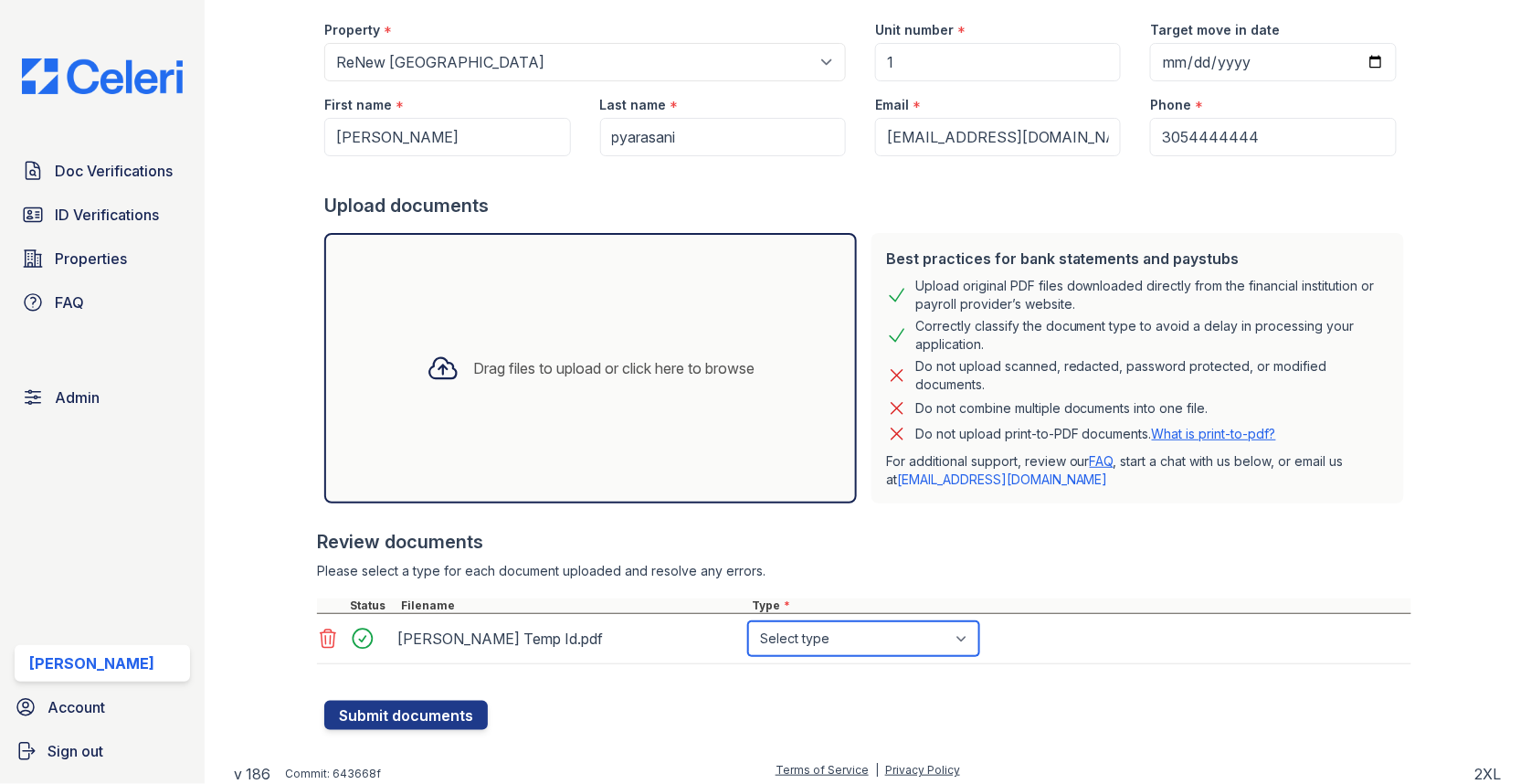
click at [790, 641] on select "Select type Paystub Bank Statement Offer Letter Tax Documents Benefit Award Let…" at bounding box center [864, 638] width 231 height 34
select select "other"
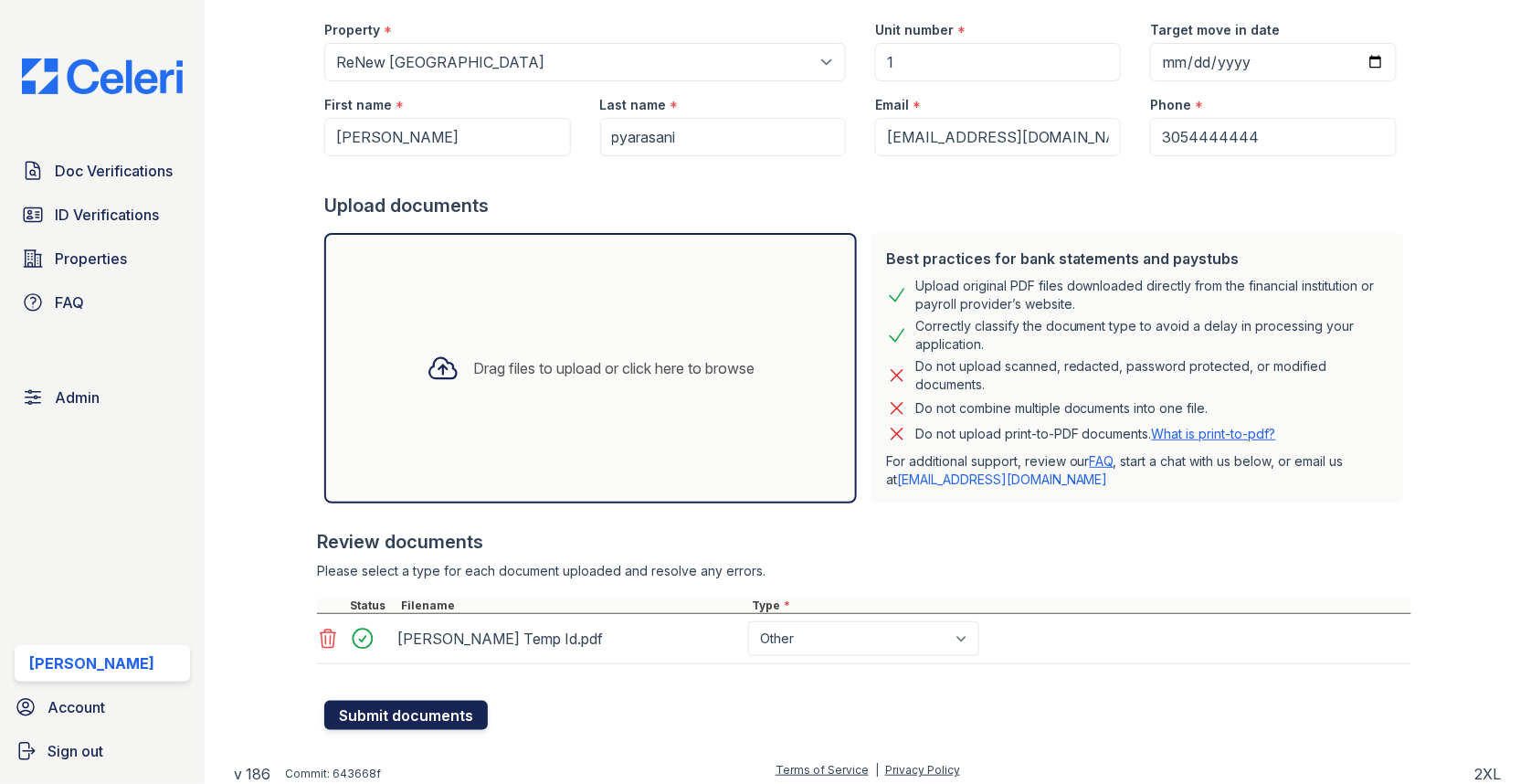
click at [409, 702] on button "Submit documents" at bounding box center [405, 716] width 164 height 30
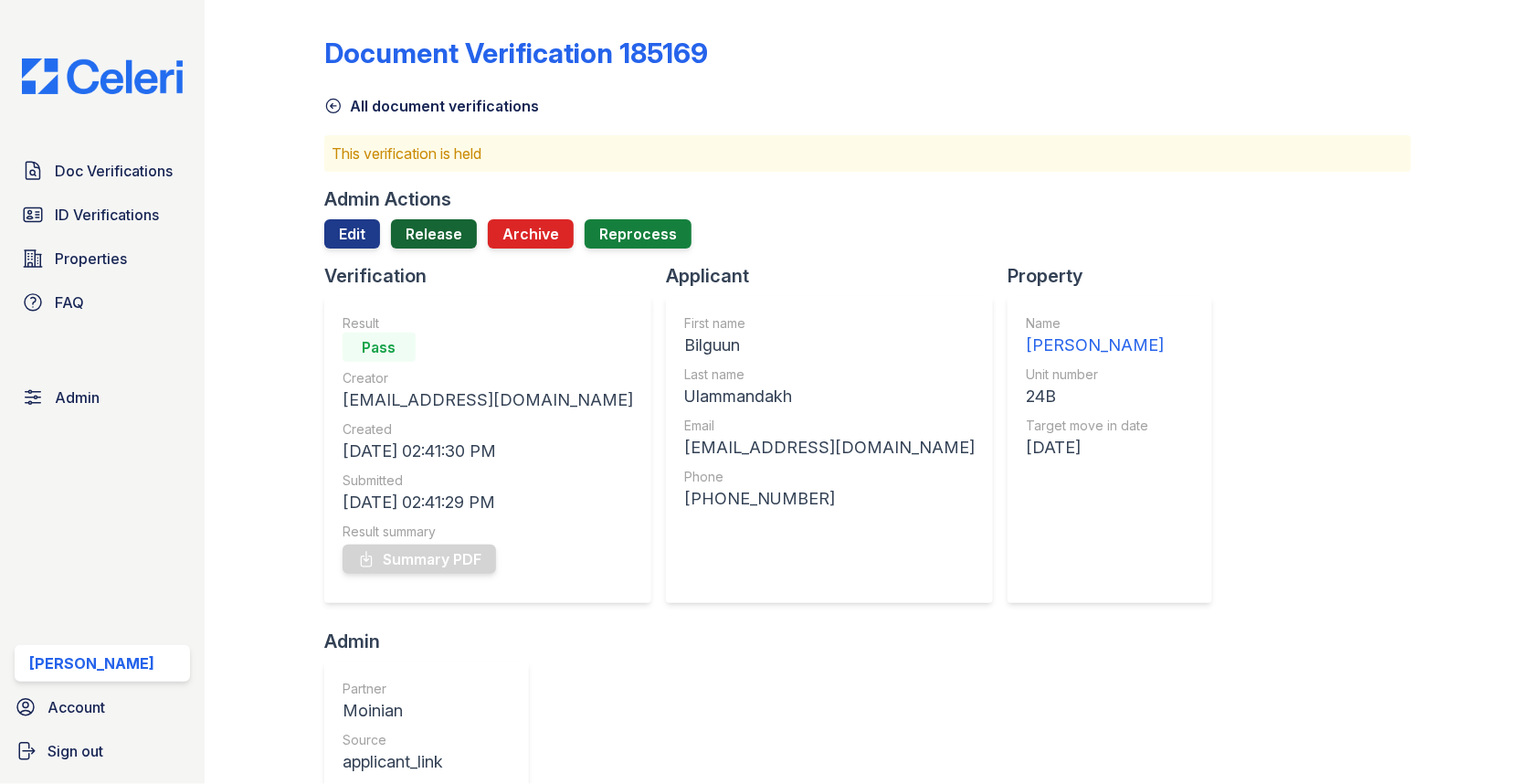
click at [451, 220] on link "Release" at bounding box center [433, 234] width 86 height 30
click at [421, 251] on div at bounding box center [867, 255] width 1087 height 15
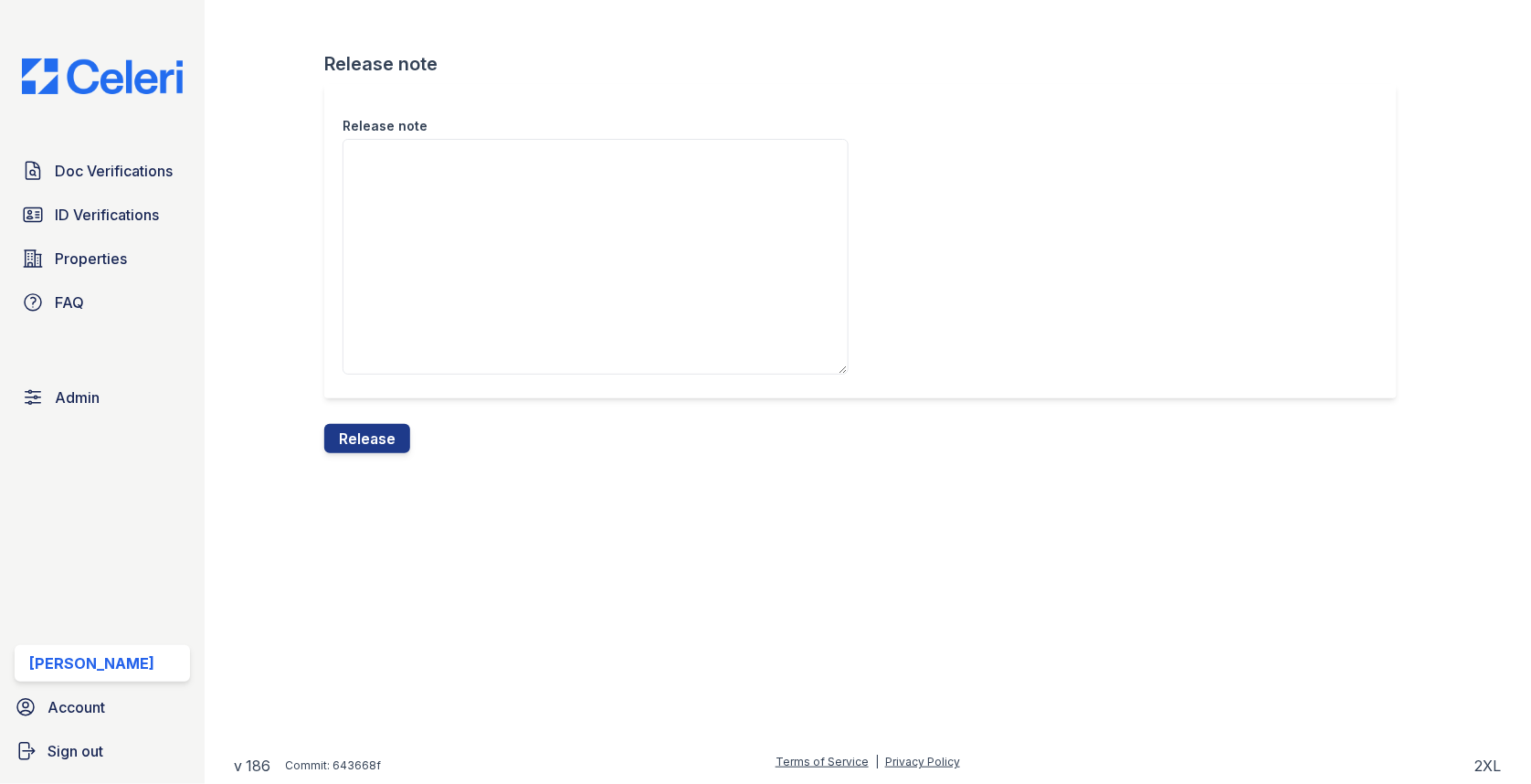
click at [398, 417] on div "Release note" at bounding box center [867, 254] width 1087 height 340
click at [388, 449] on button "Release" at bounding box center [367, 439] width 86 height 30
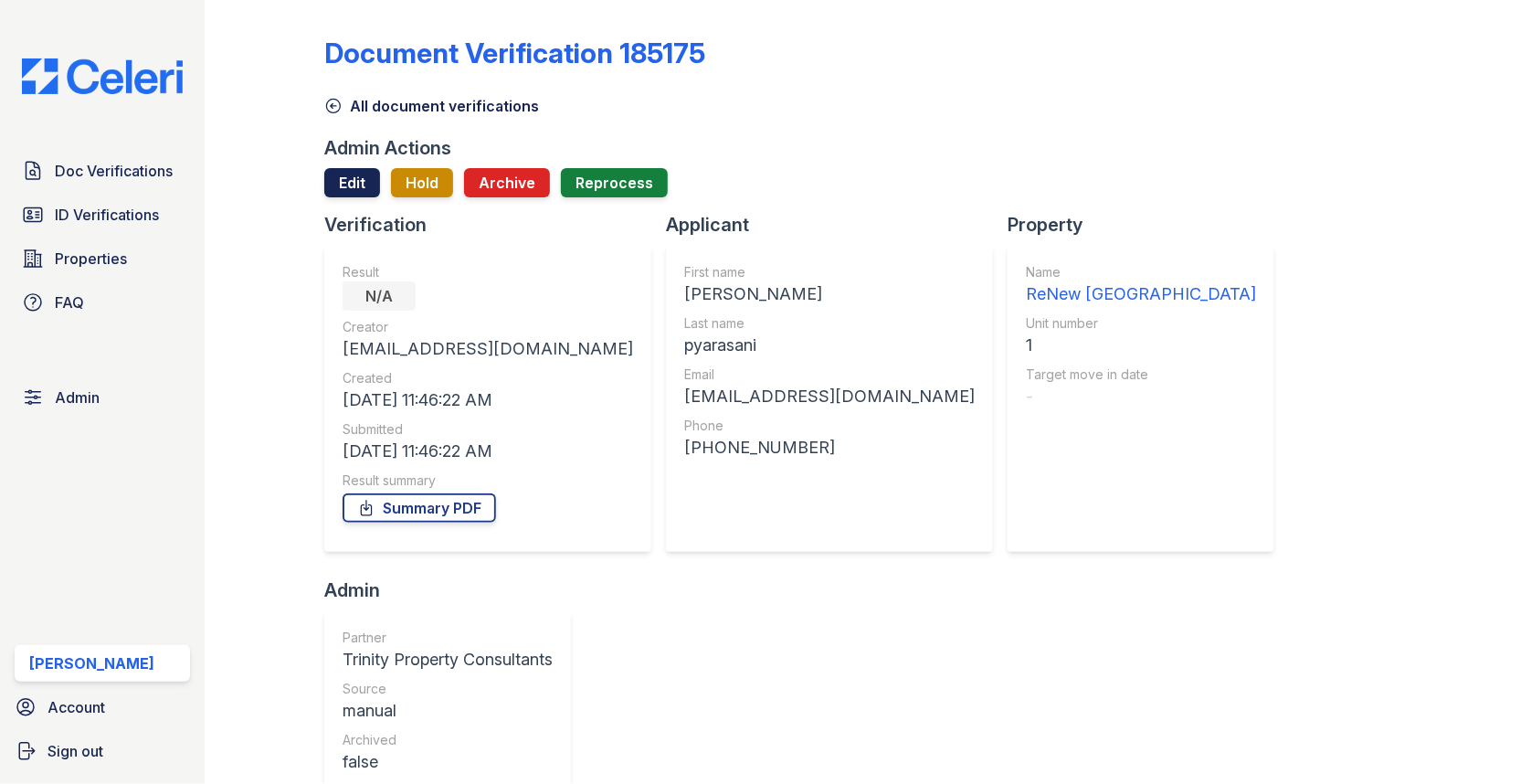
click at [342, 183] on link "Edit" at bounding box center [352, 183] width 56 height 30
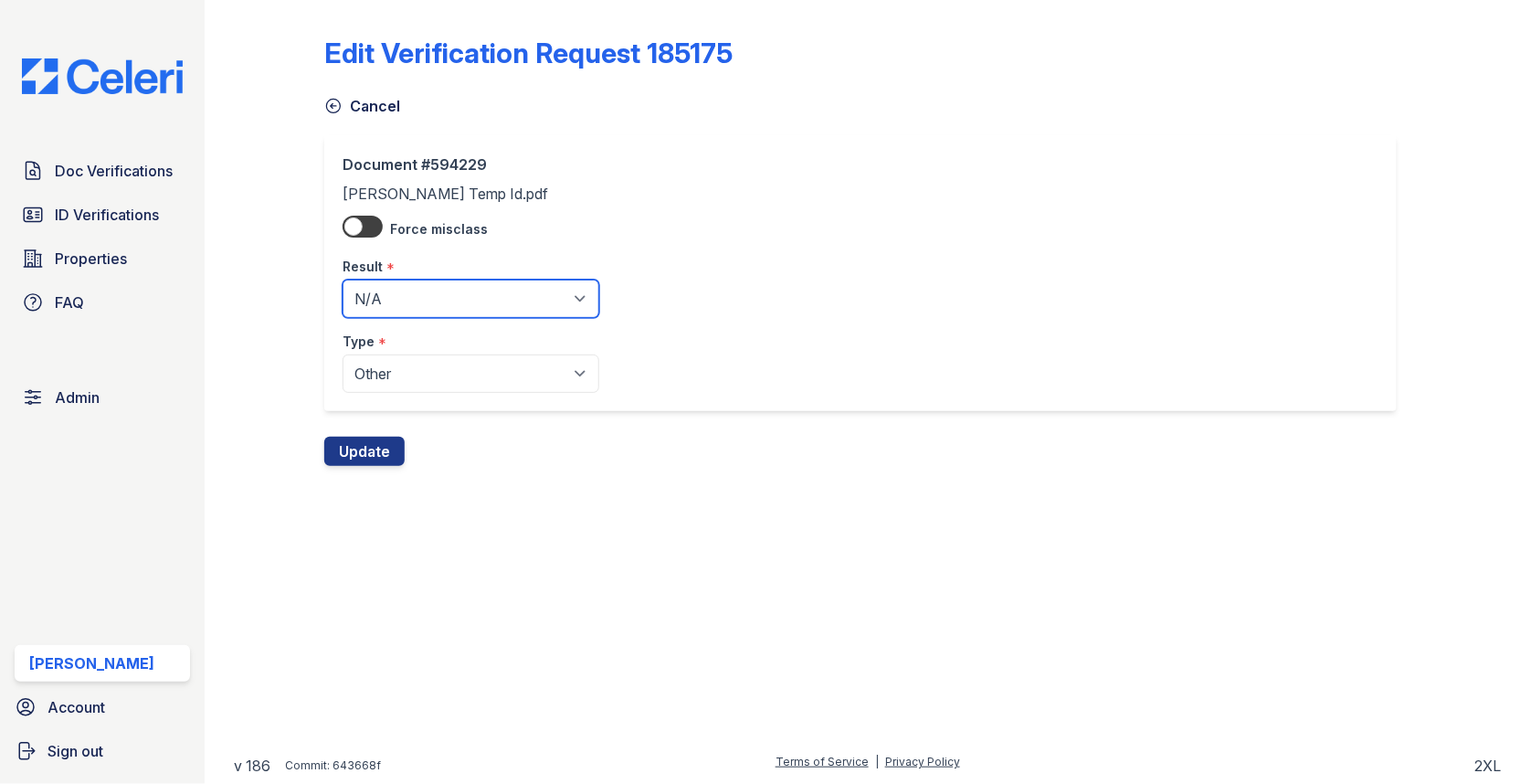
click at [419, 295] on select "Pending Sent Started Processing Pass Fail Caution Error N/A" at bounding box center [470, 298] width 256 height 38
select select "pass"
drag, startPoint x: 402, startPoint y: 422, endPoint x: 380, endPoint y: 445, distance: 31.8
click at [380, 445] on button "Update" at bounding box center [364, 452] width 81 height 30
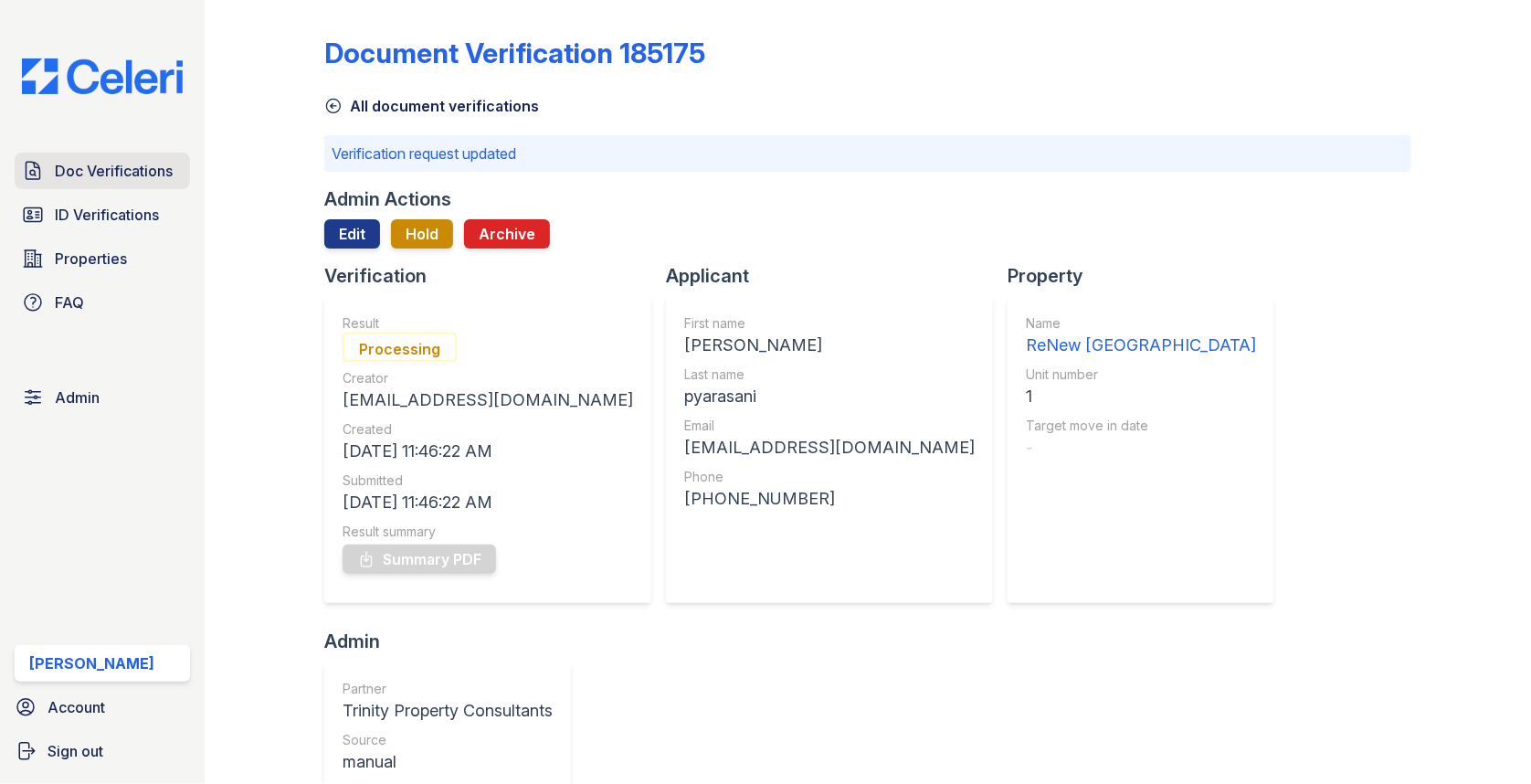
drag, startPoint x: 380, startPoint y: 445, endPoint x: 162, endPoint y: 183, distance: 340.8
click at [162, 183] on link "Doc Verifications" at bounding box center [102, 170] width 175 height 36
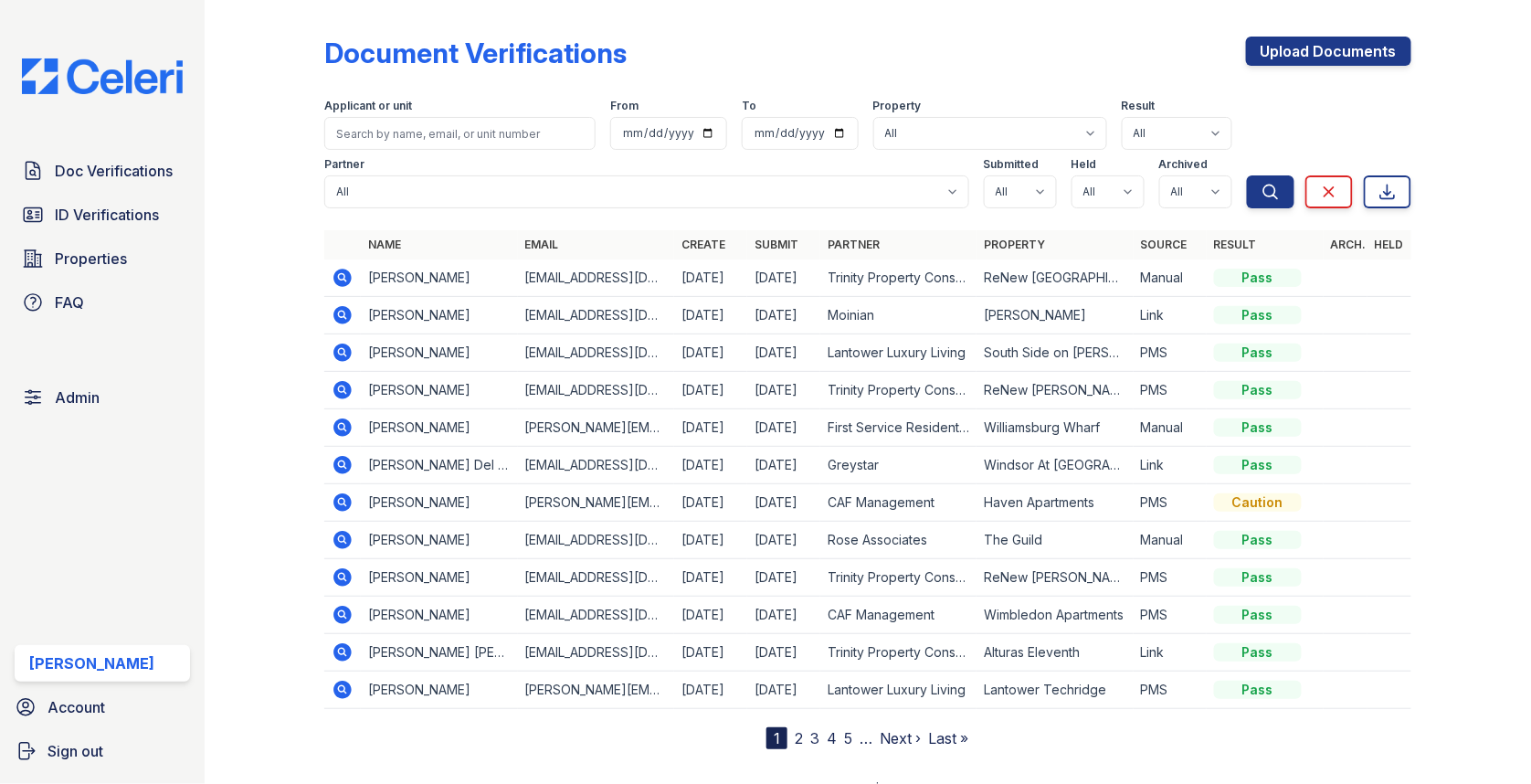
click at [1007, 216] on div at bounding box center [867, 219] width 1087 height 7
click at [1008, 204] on select "All true false" at bounding box center [1020, 192] width 73 height 33
select select "true"
click at [1100, 200] on select "All true false" at bounding box center [1108, 192] width 73 height 33
select select "true"
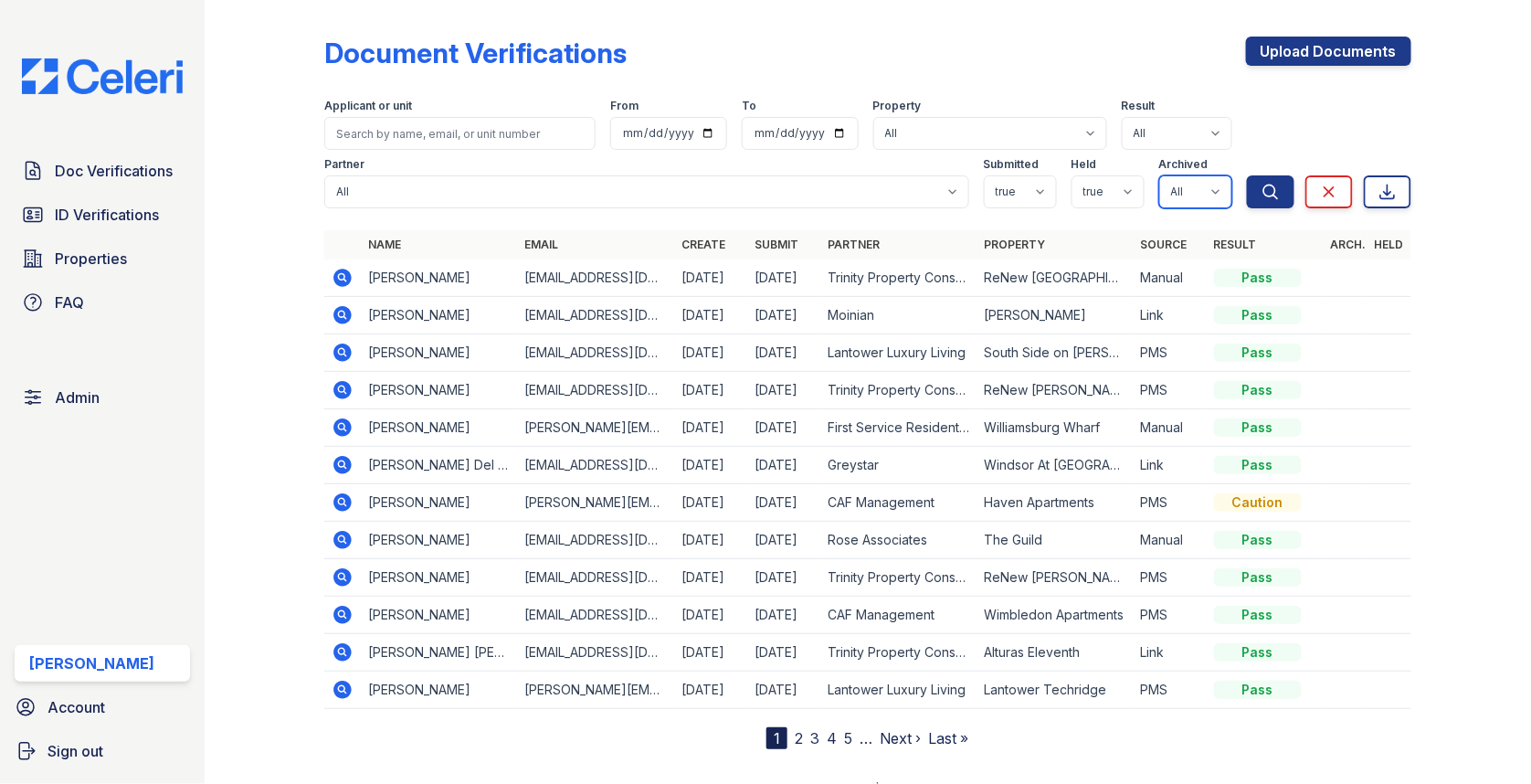
click at [1198, 188] on select "All true false" at bounding box center [1195, 192] width 73 height 33
select select "false"
click at [1263, 197] on icon "submit" at bounding box center [1271, 192] width 19 height 19
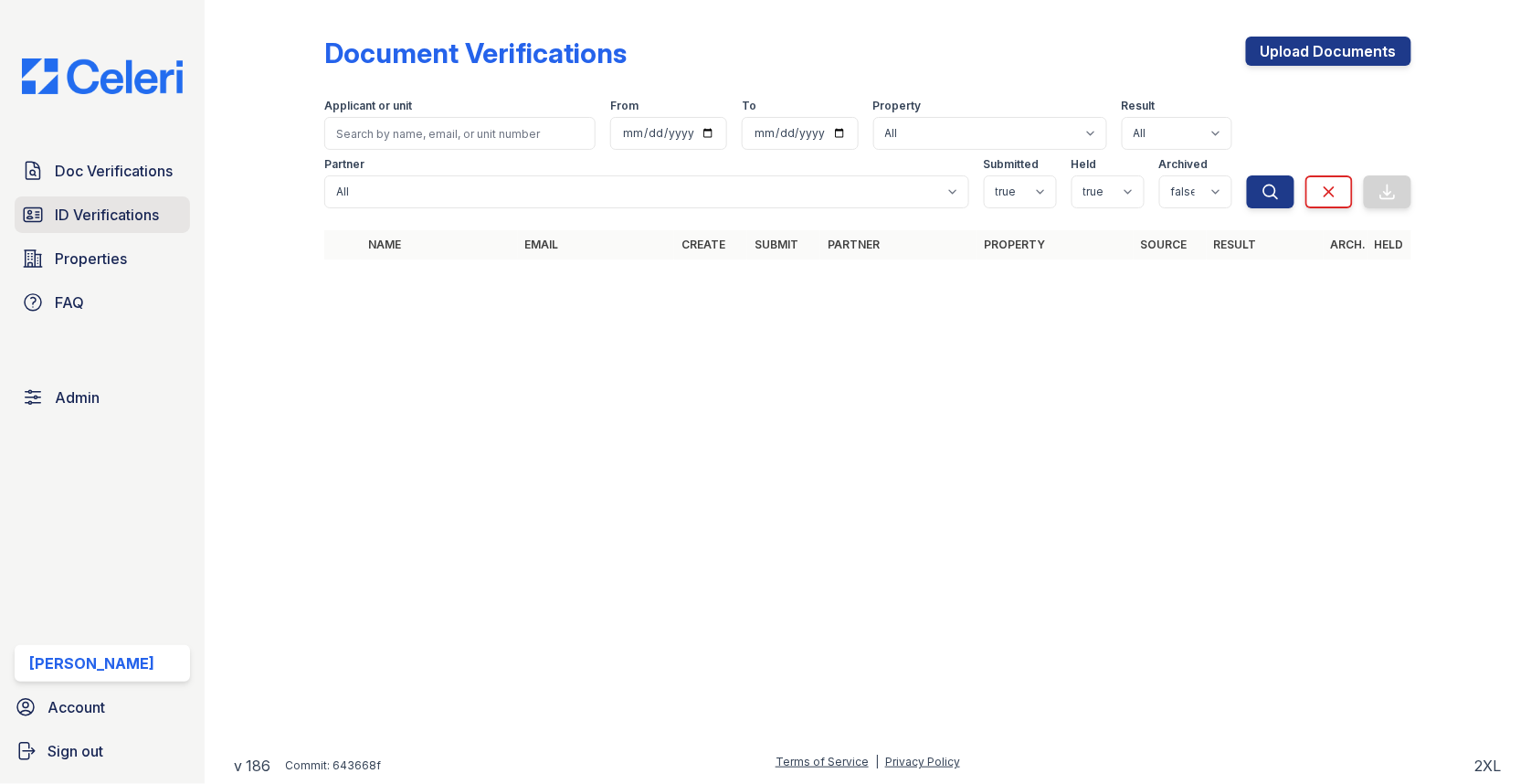
click at [147, 216] on span "ID Verifications" at bounding box center [106, 215] width 104 height 22
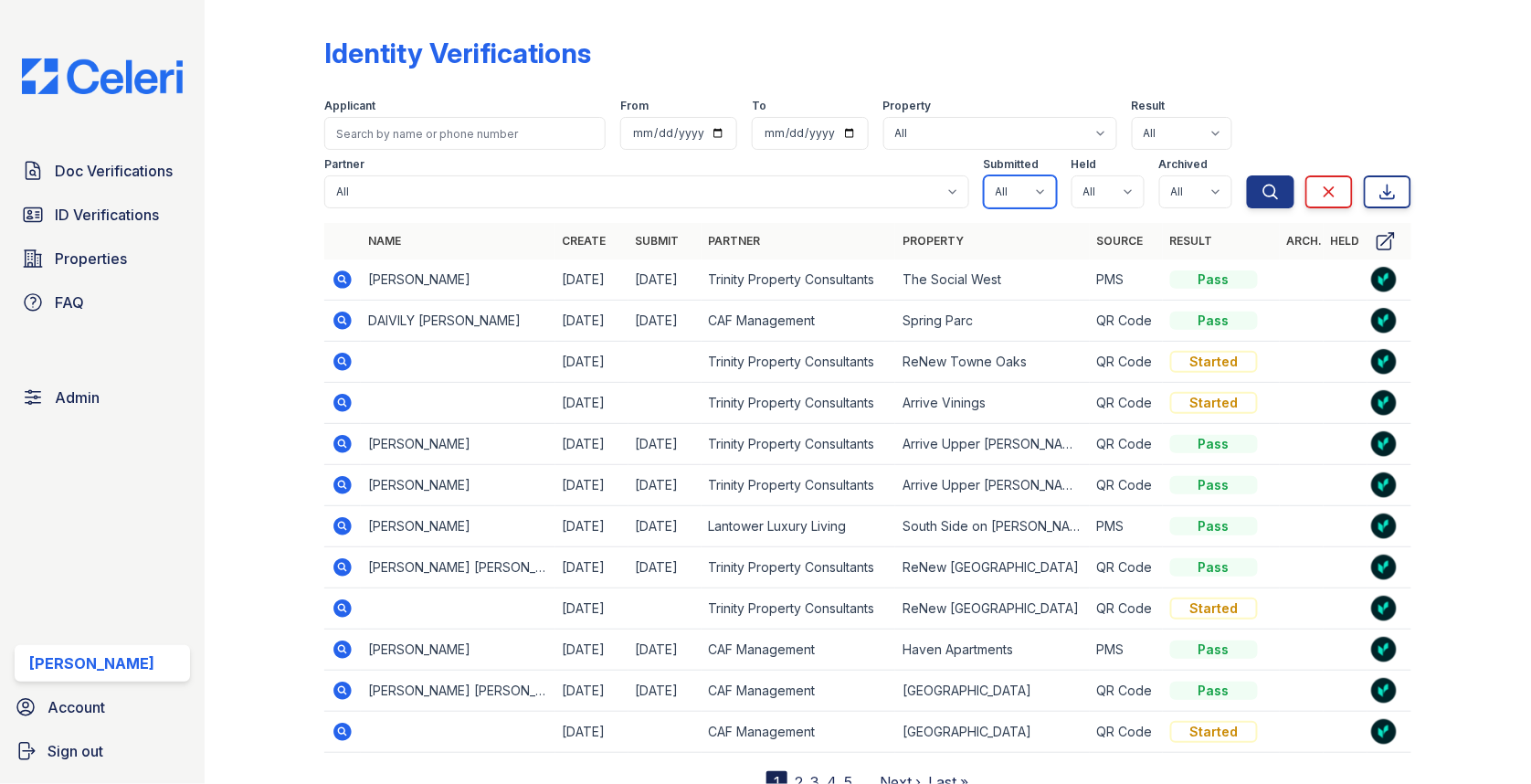
click at [1012, 193] on select "All true false" at bounding box center [1020, 192] width 73 height 33
select select "true"
click at [1098, 211] on form "Applicant From To Property All 0000 Kinney Avenue 09 Cape Coral 10006 North Glo…" at bounding box center [867, 150] width 1087 height 131
click at [1098, 200] on select "All true false" at bounding box center [1108, 192] width 73 height 33
select select "true"
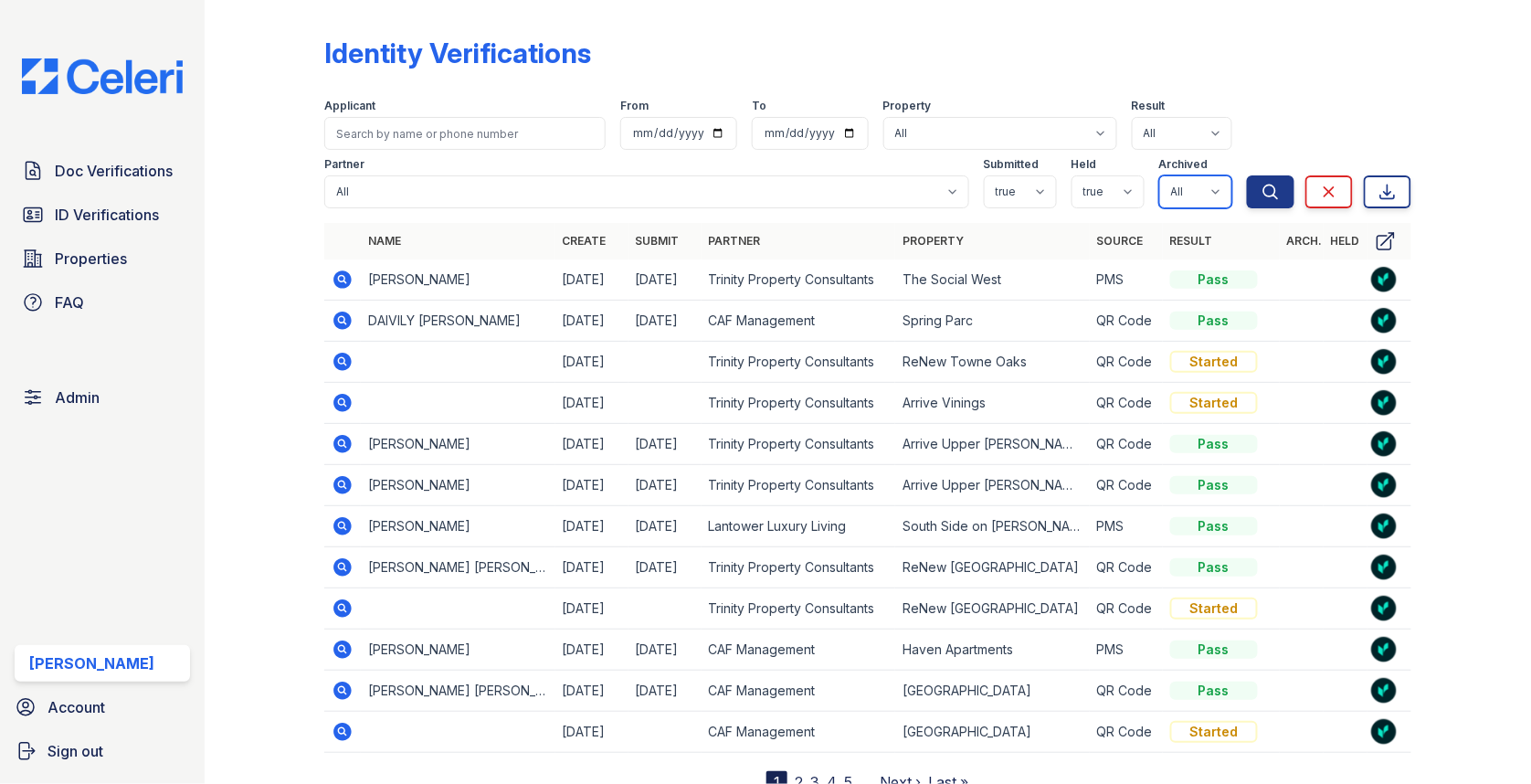
click at [1189, 196] on select "All true false" at bounding box center [1195, 192] width 73 height 33
select select "false"
click at [1269, 187] on icon "submit" at bounding box center [1271, 192] width 19 height 19
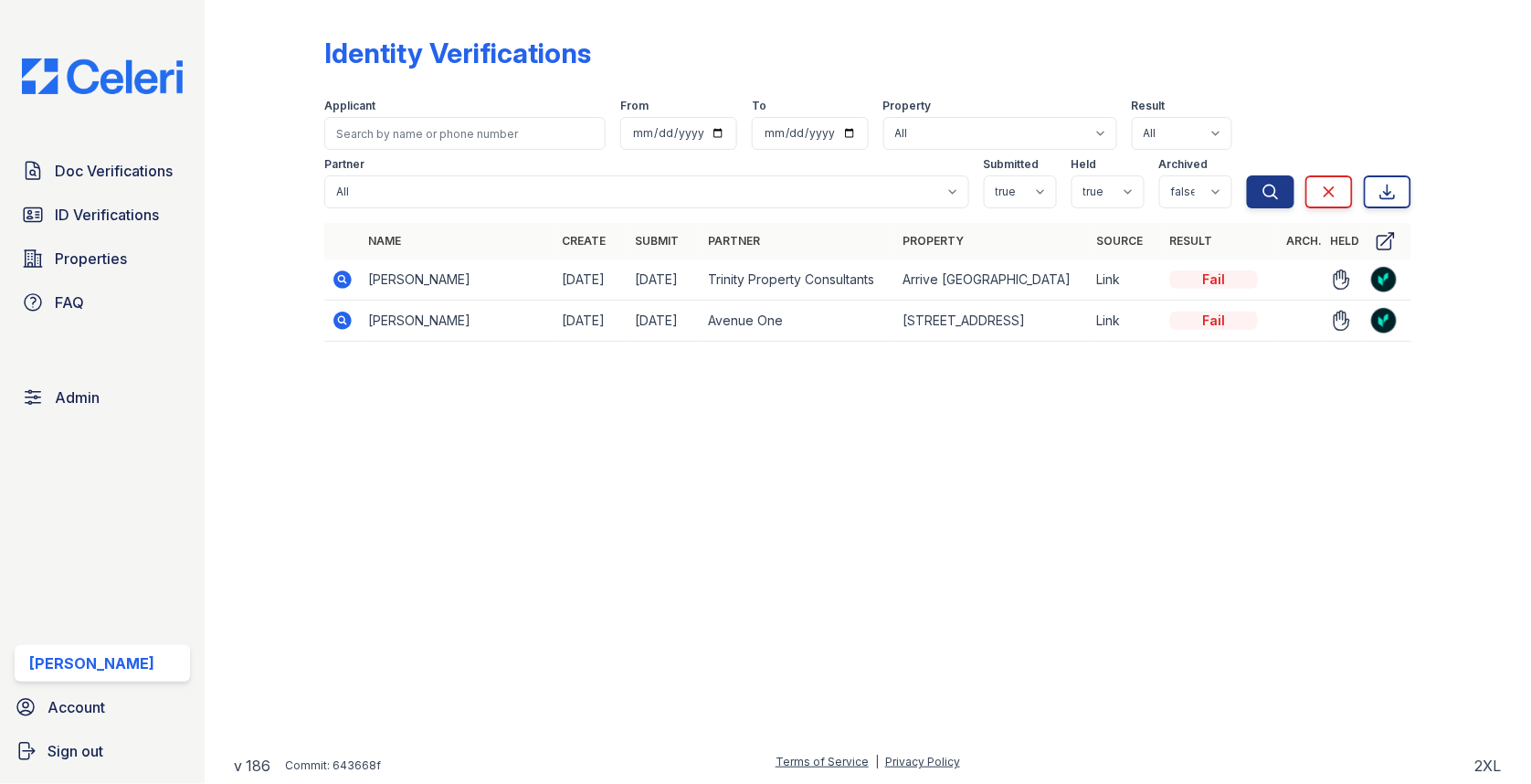
click at [343, 325] on icon at bounding box center [342, 321] width 19 height 19
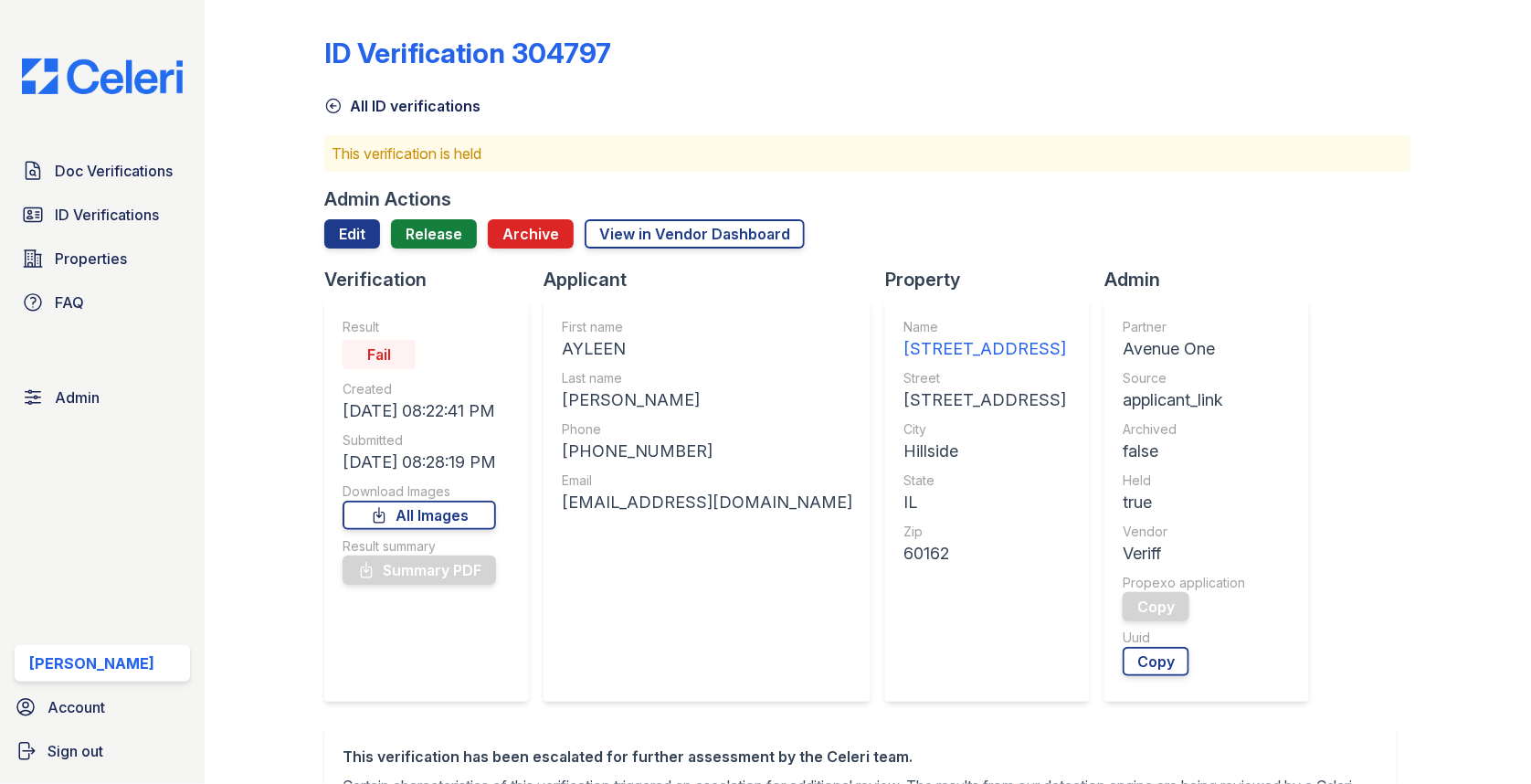
scroll to position [640, 0]
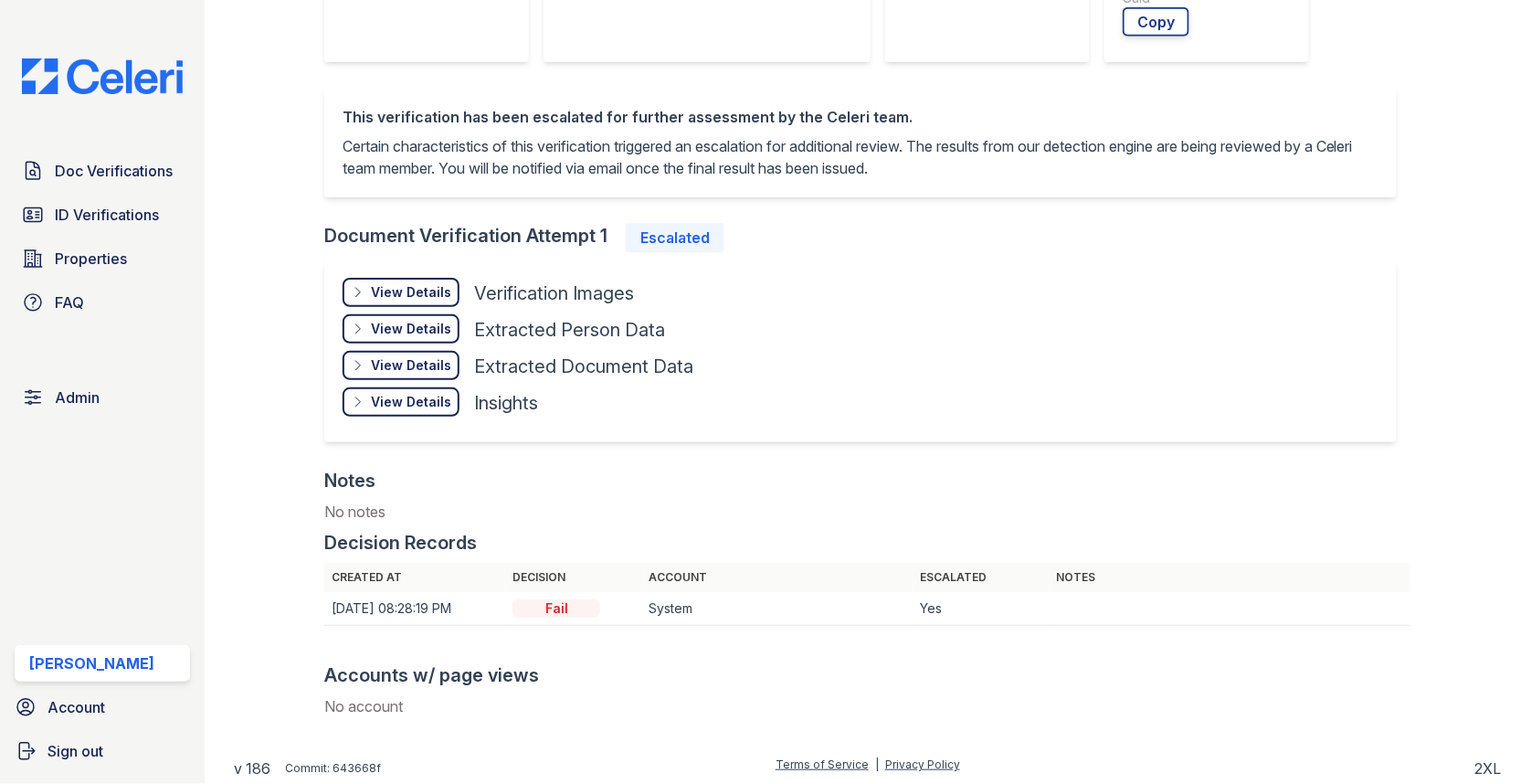
click at [438, 298] on div "View Details" at bounding box center [411, 292] width 81 height 19
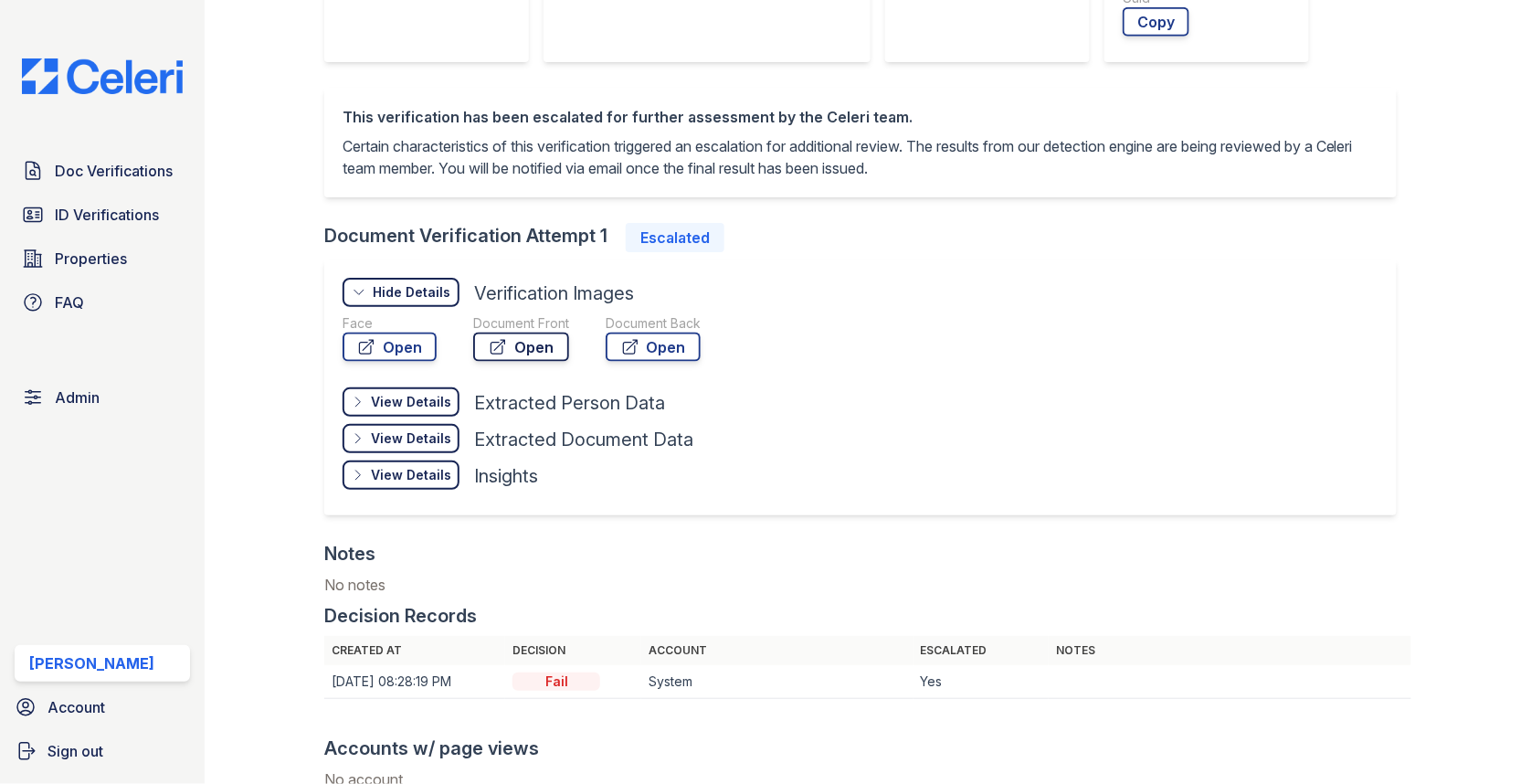
click at [528, 352] on link "Open" at bounding box center [521, 347] width 96 height 30
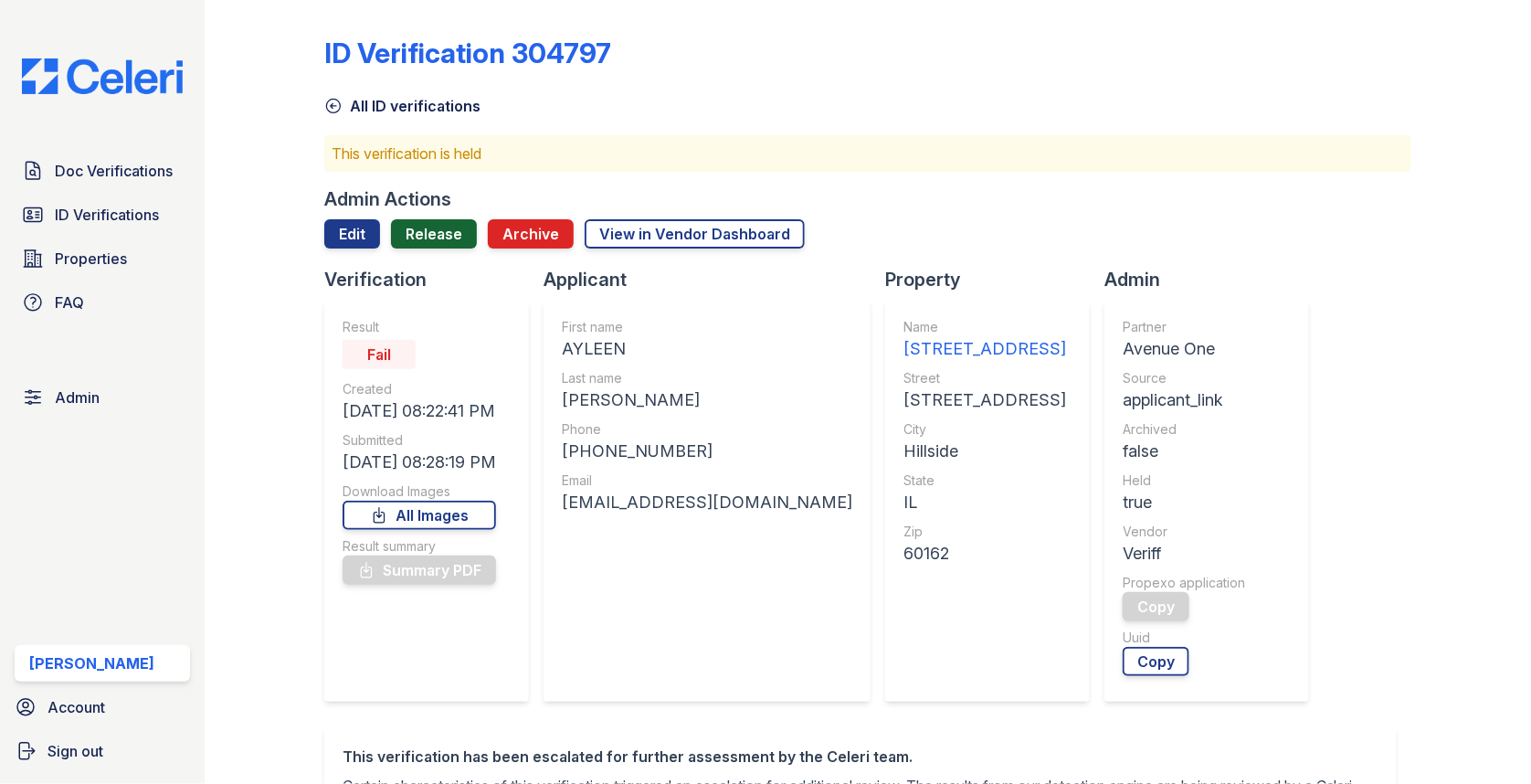
click at [438, 223] on link "Release" at bounding box center [433, 234] width 86 height 30
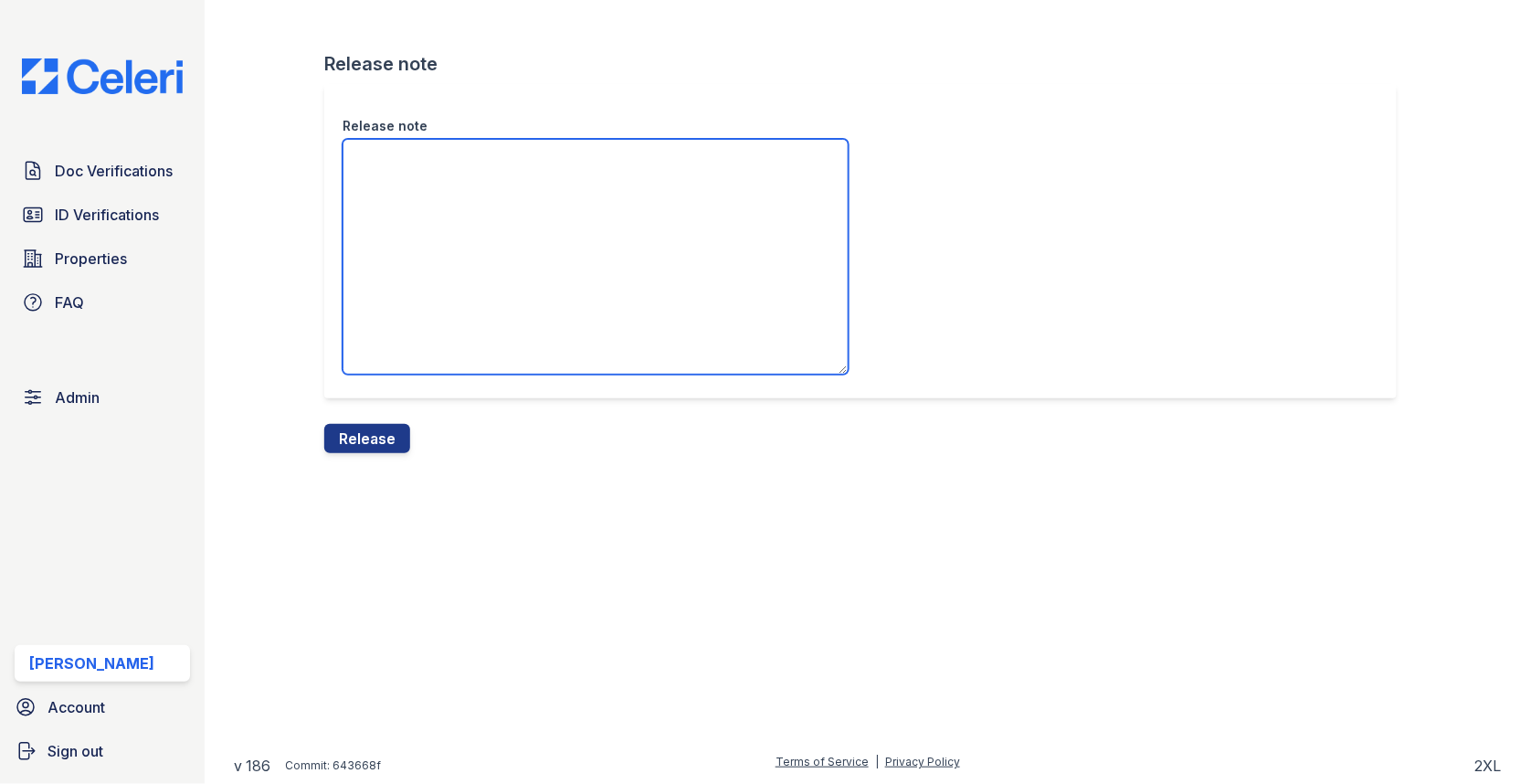
click at [471, 256] on textarea "Release note" at bounding box center [595, 256] width 506 height 236
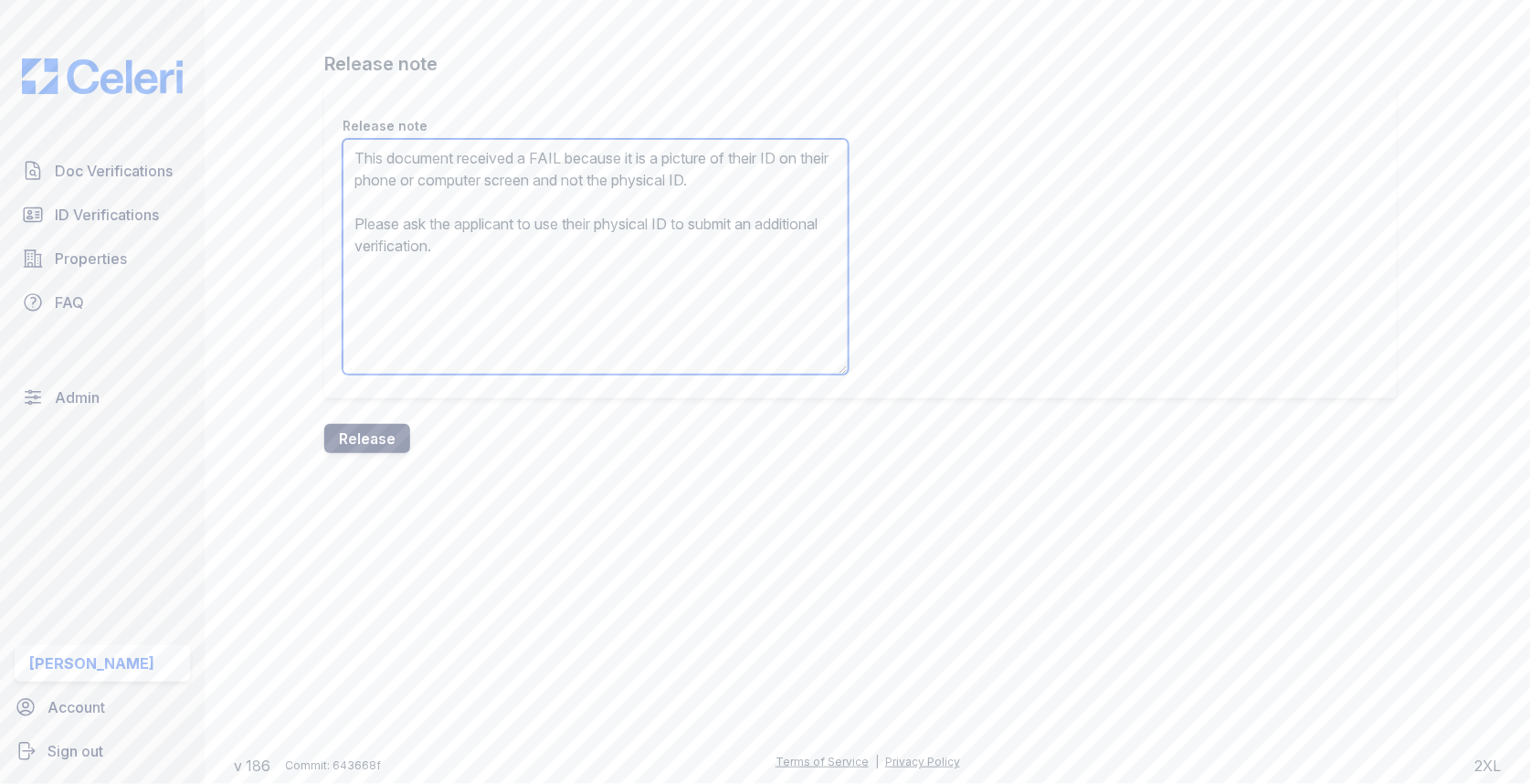
type textarea "This document received a FAIL because it is a picture of their ID on their phon…"
click at [343, 441] on button "Release" at bounding box center [367, 439] width 86 height 30
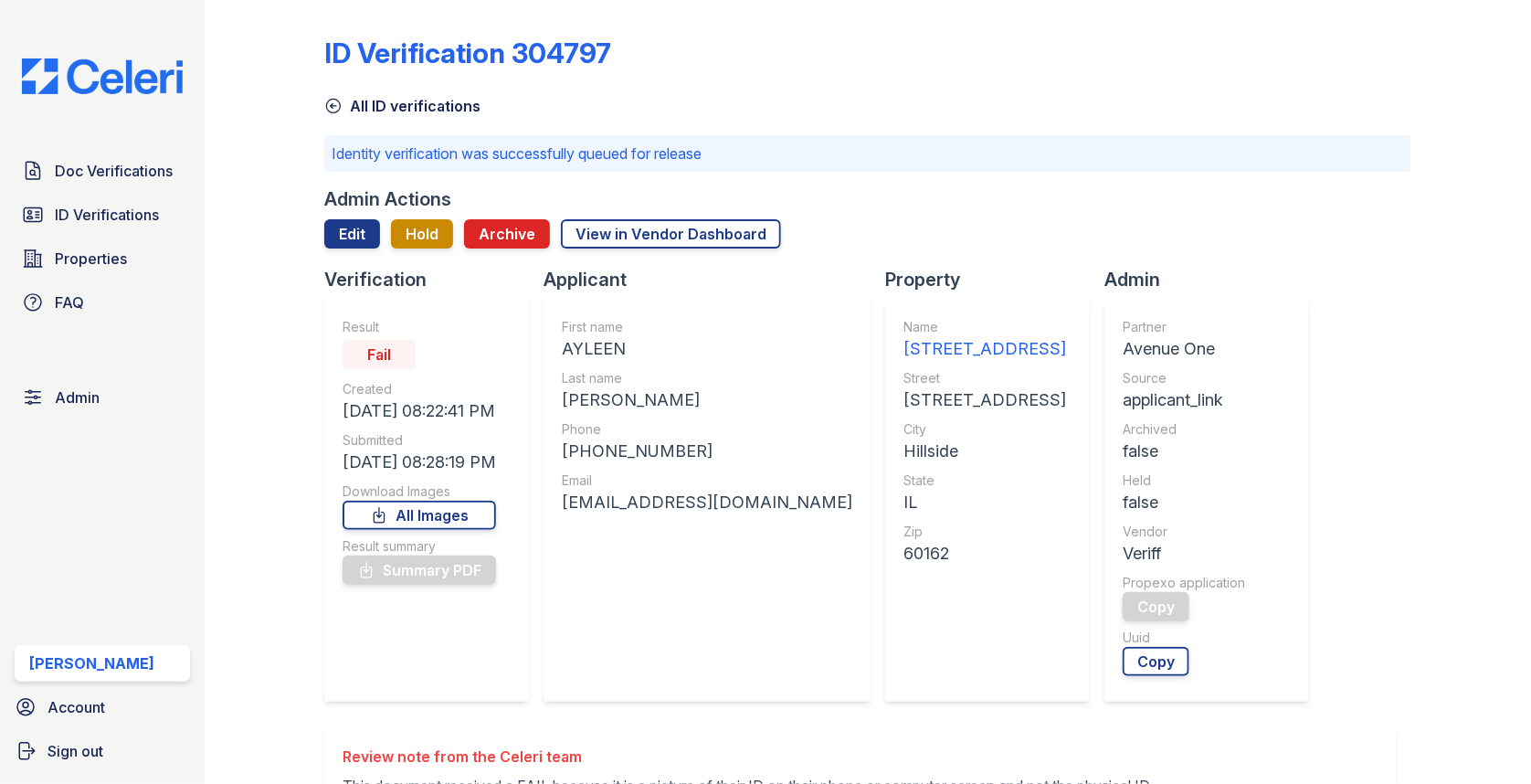
click at [143, 215] on span "ID Verifications" at bounding box center [106, 215] width 104 height 22
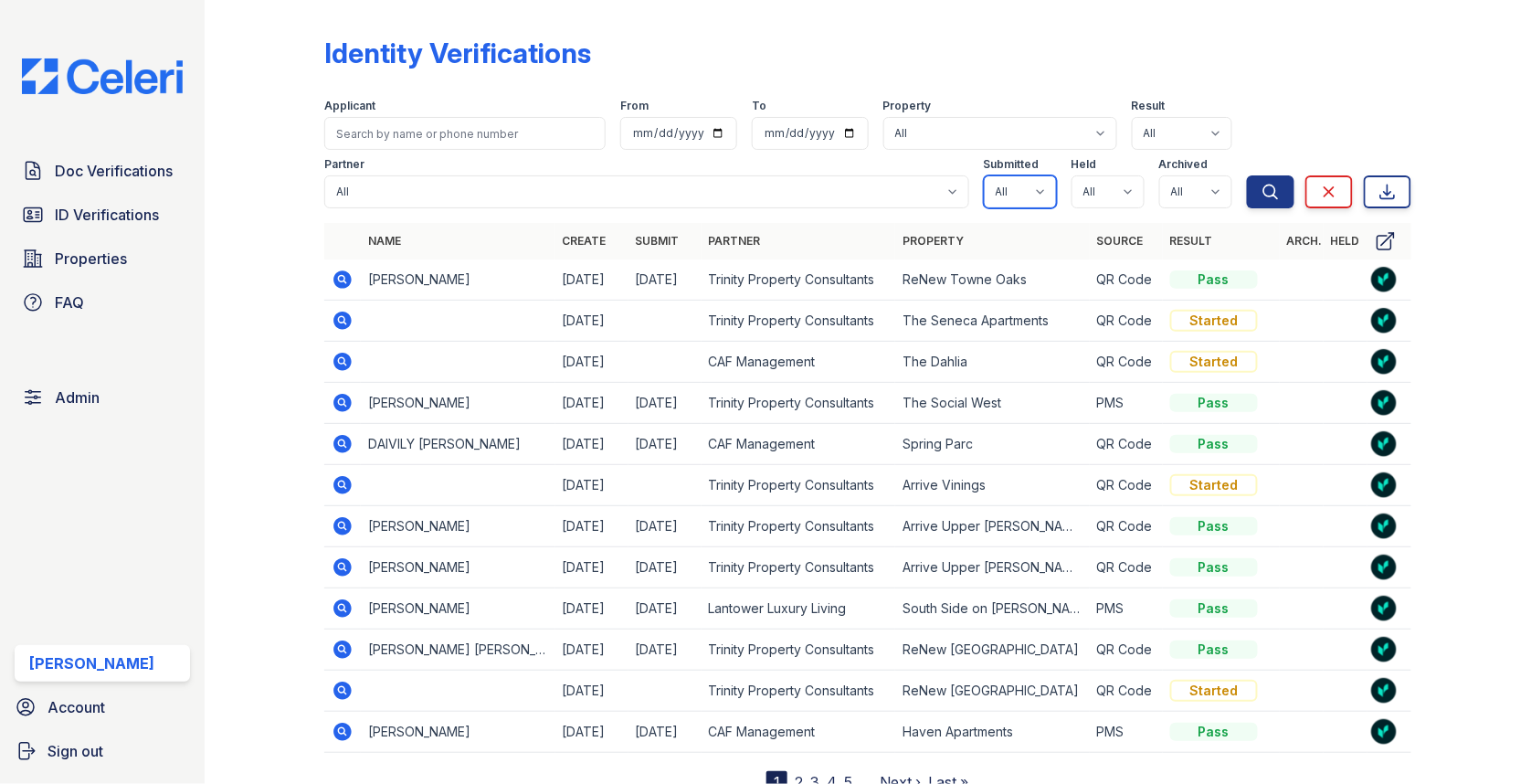
click at [1008, 189] on select "All true false" at bounding box center [1020, 192] width 73 height 33
select select "true"
click at [1097, 204] on select "All true false" at bounding box center [1108, 192] width 73 height 33
select select "true"
click at [1197, 193] on select "All true false" at bounding box center [1195, 192] width 73 height 33
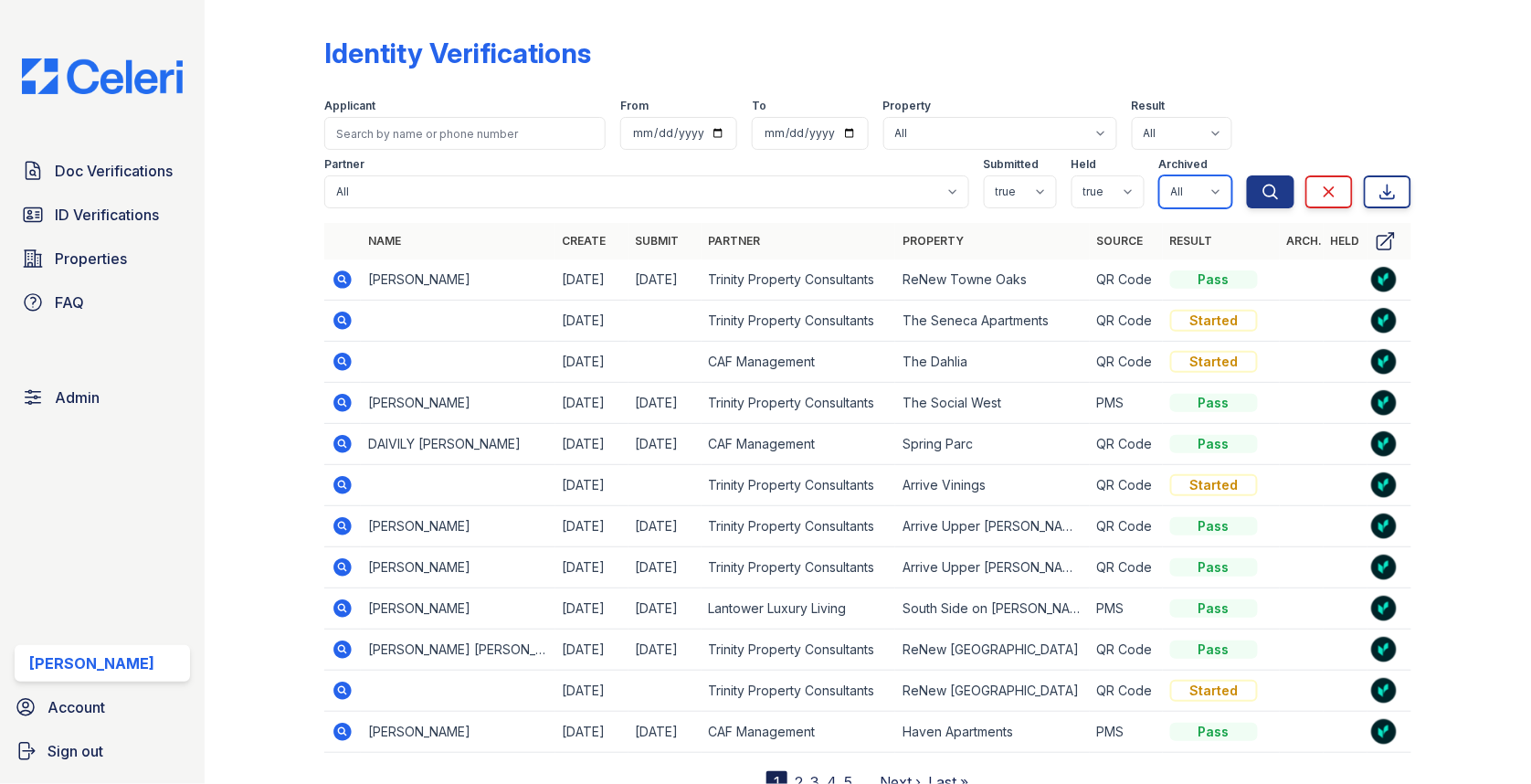
select select "false"
click at [1261, 202] on button "Search" at bounding box center [1270, 192] width 47 height 33
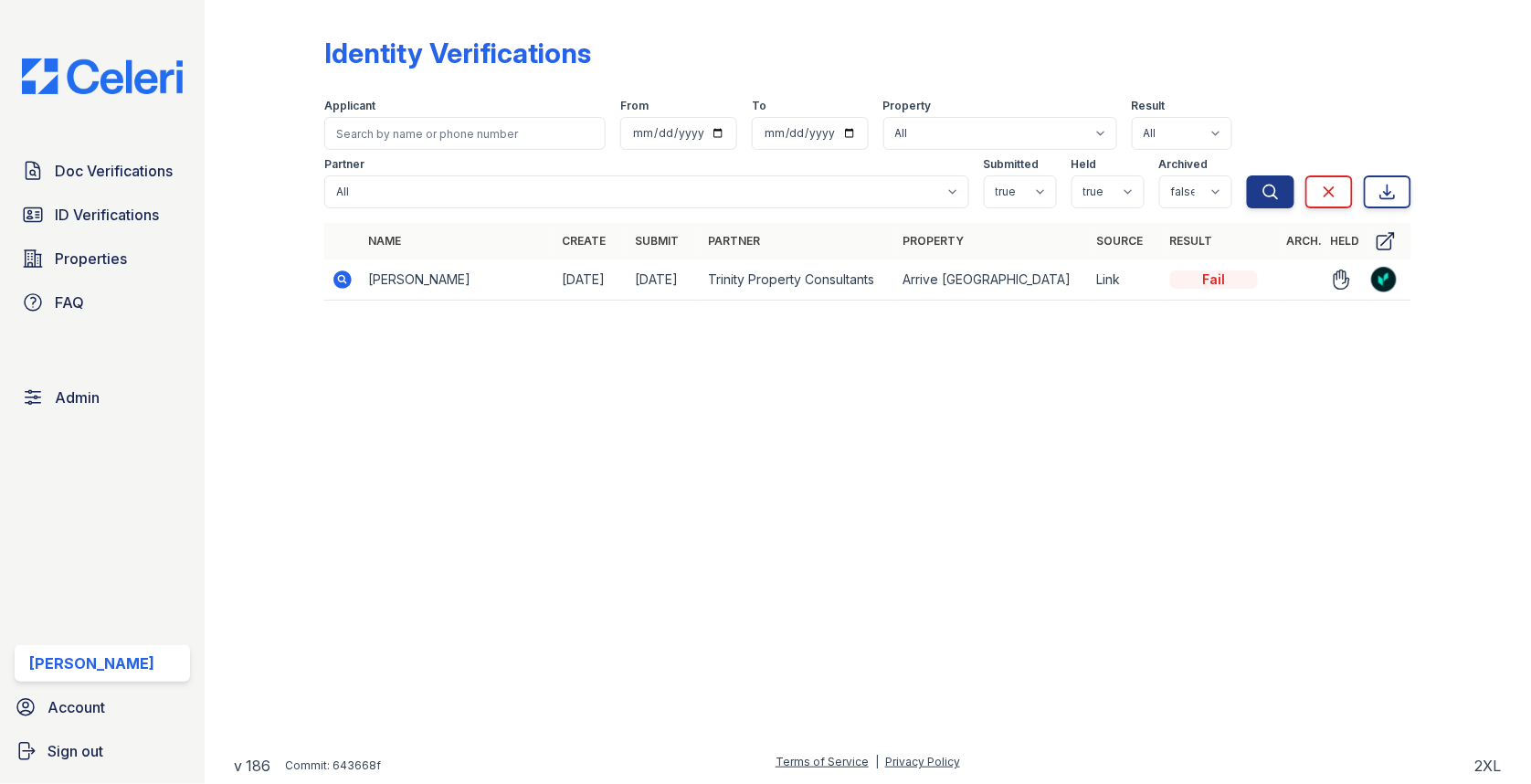
click at [345, 279] on icon at bounding box center [342, 280] width 19 height 19
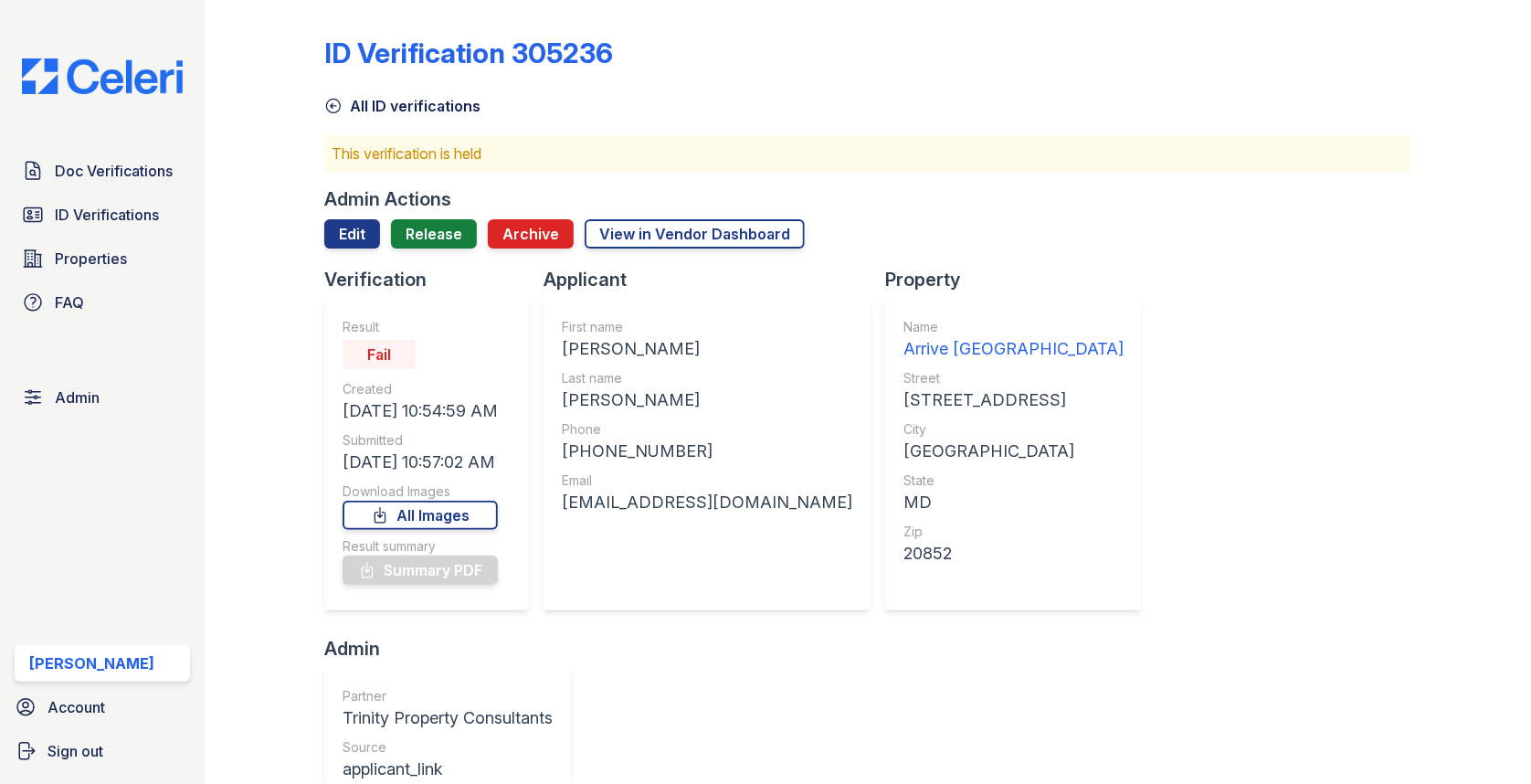
scroll to position [638, 0]
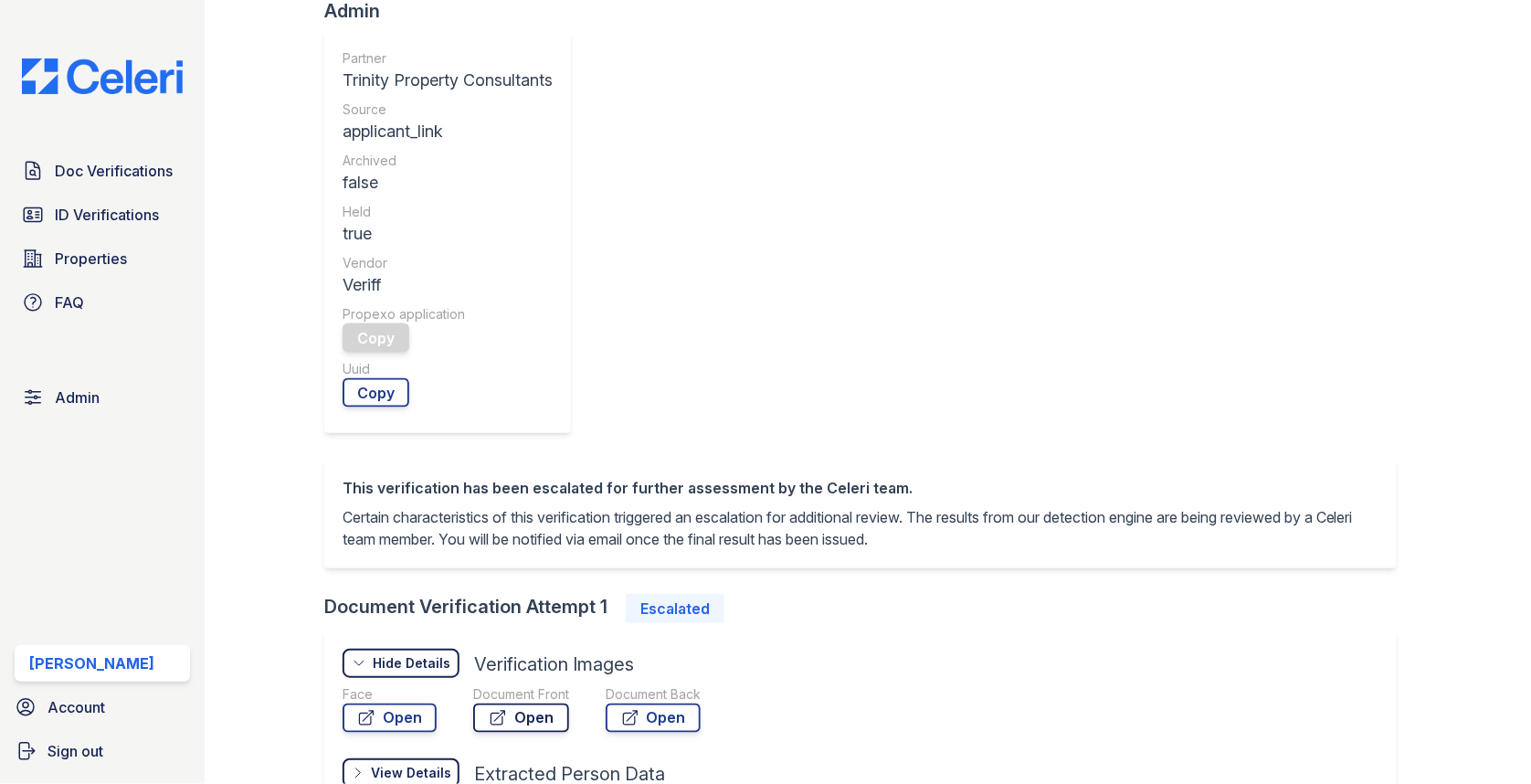
click at [507, 703] on link "Open" at bounding box center [521, 718] width 96 height 30
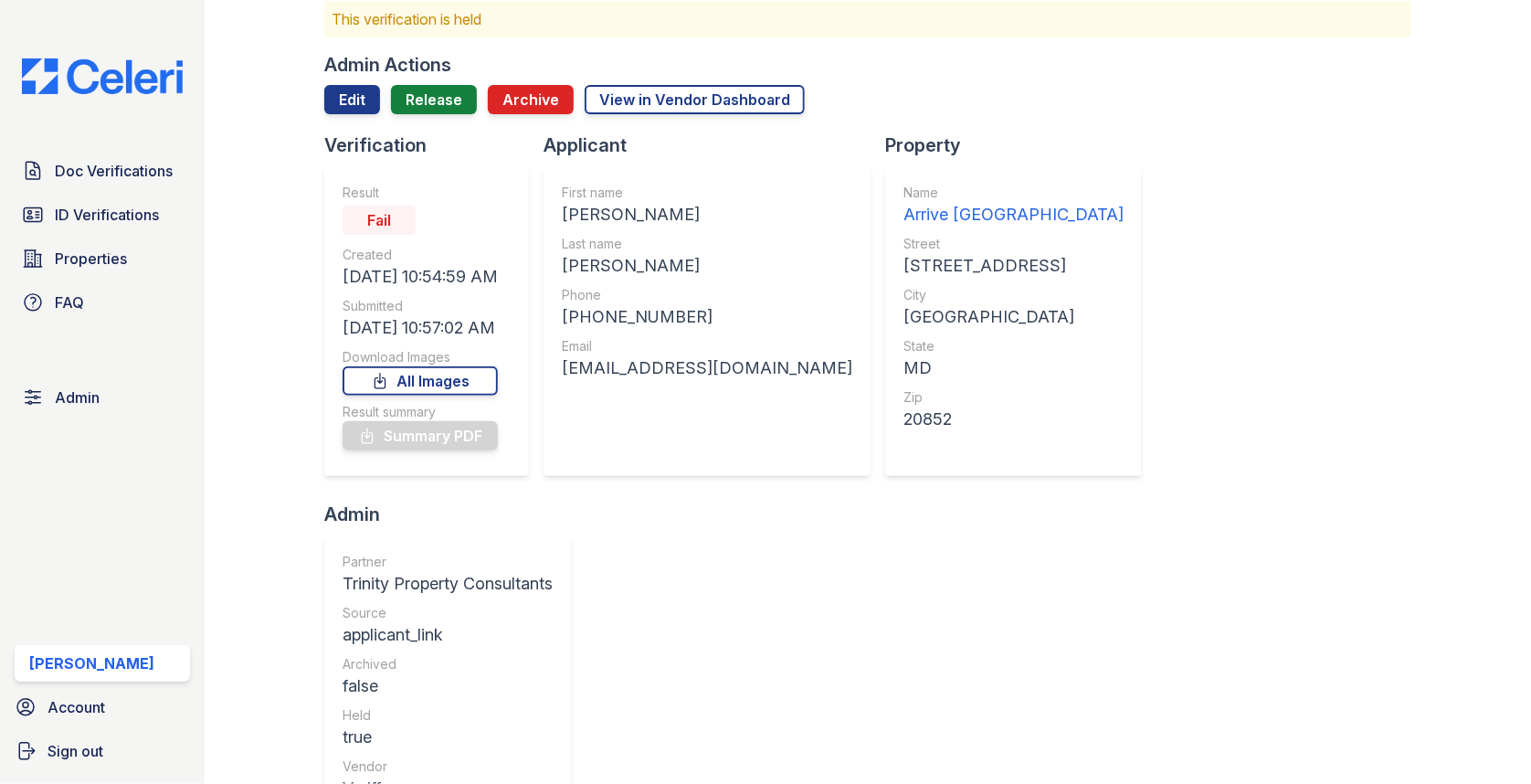
scroll to position [83, 0]
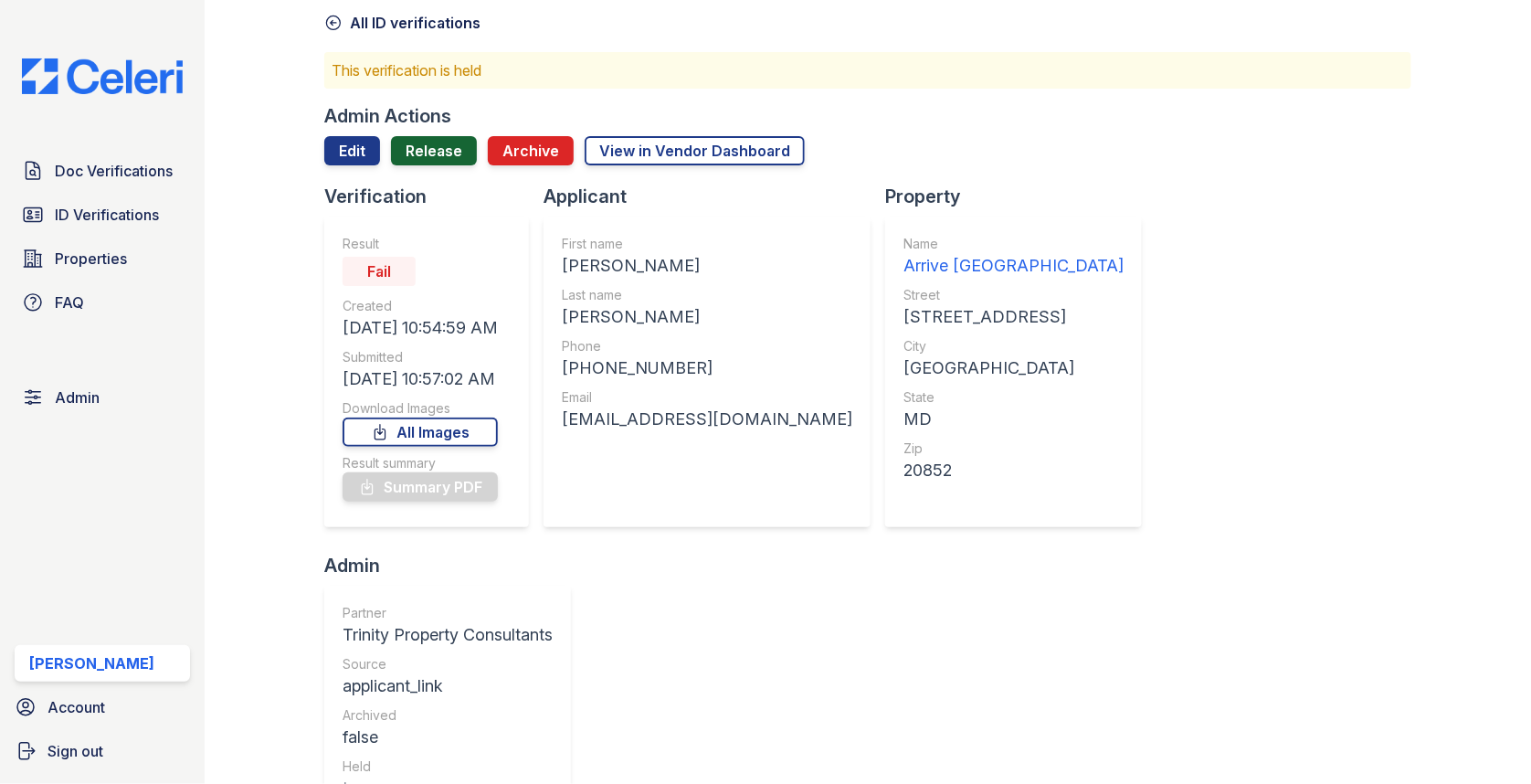
click at [431, 153] on link "Release" at bounding box center [433, 151] width 86 height 30
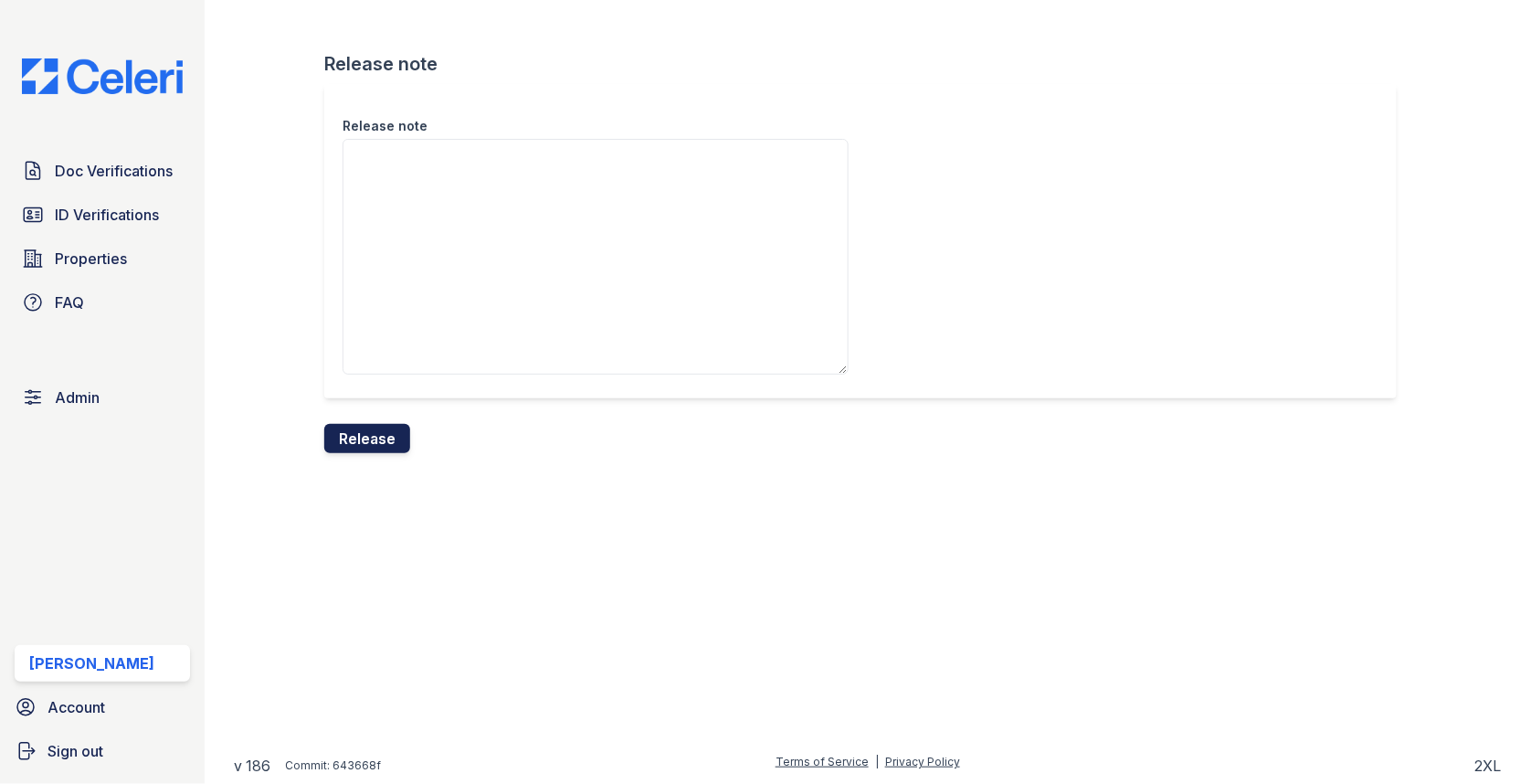
click at [369, 442] on button "Release" at bounding box center [367, 439] width 86 height 30
click at [384, 429] on button "Release" at bounding box center [367, 439] width 86 height 30
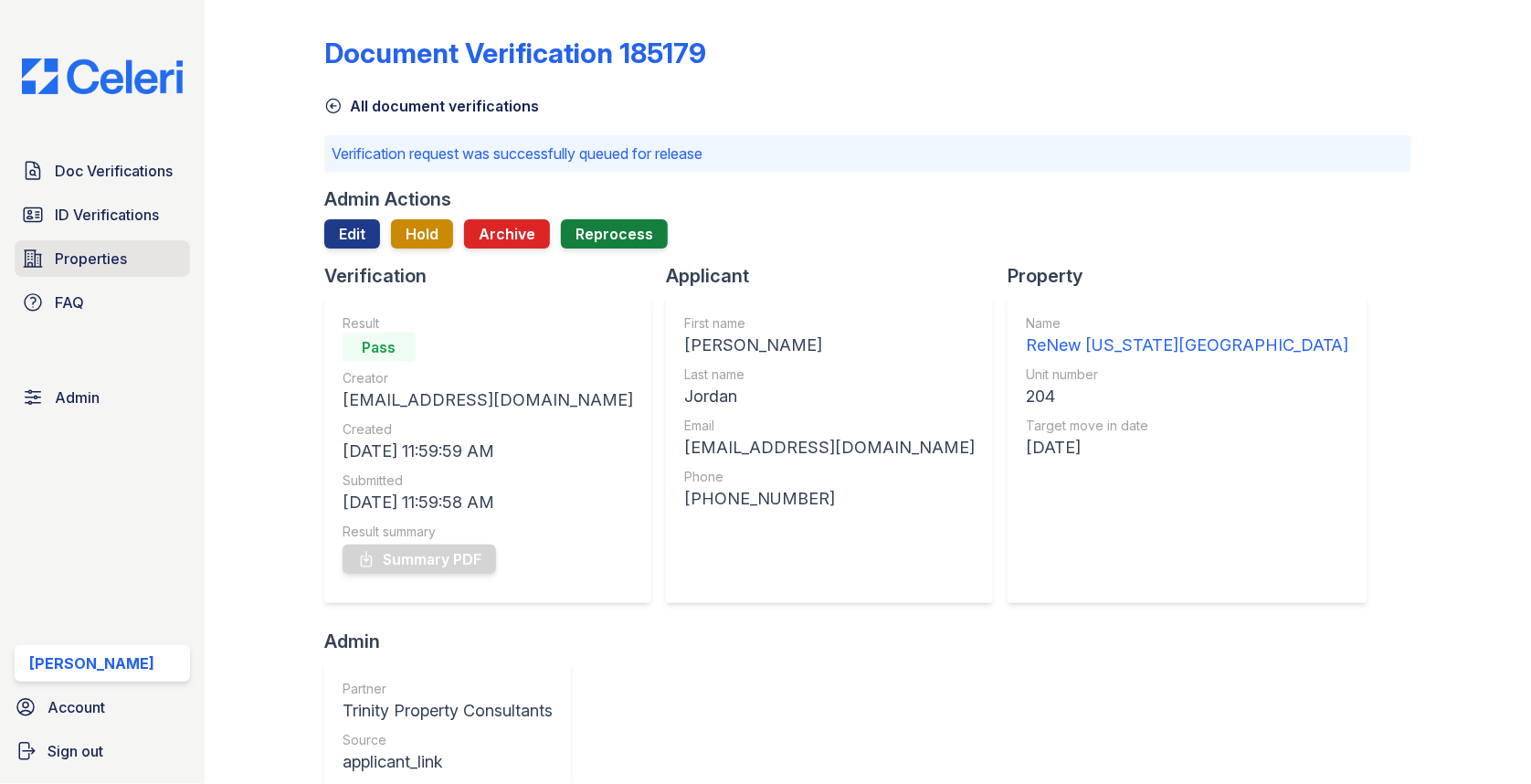
click at [118, 245] on link "Properties" at bounding box center [102, 258] width 175 height 36
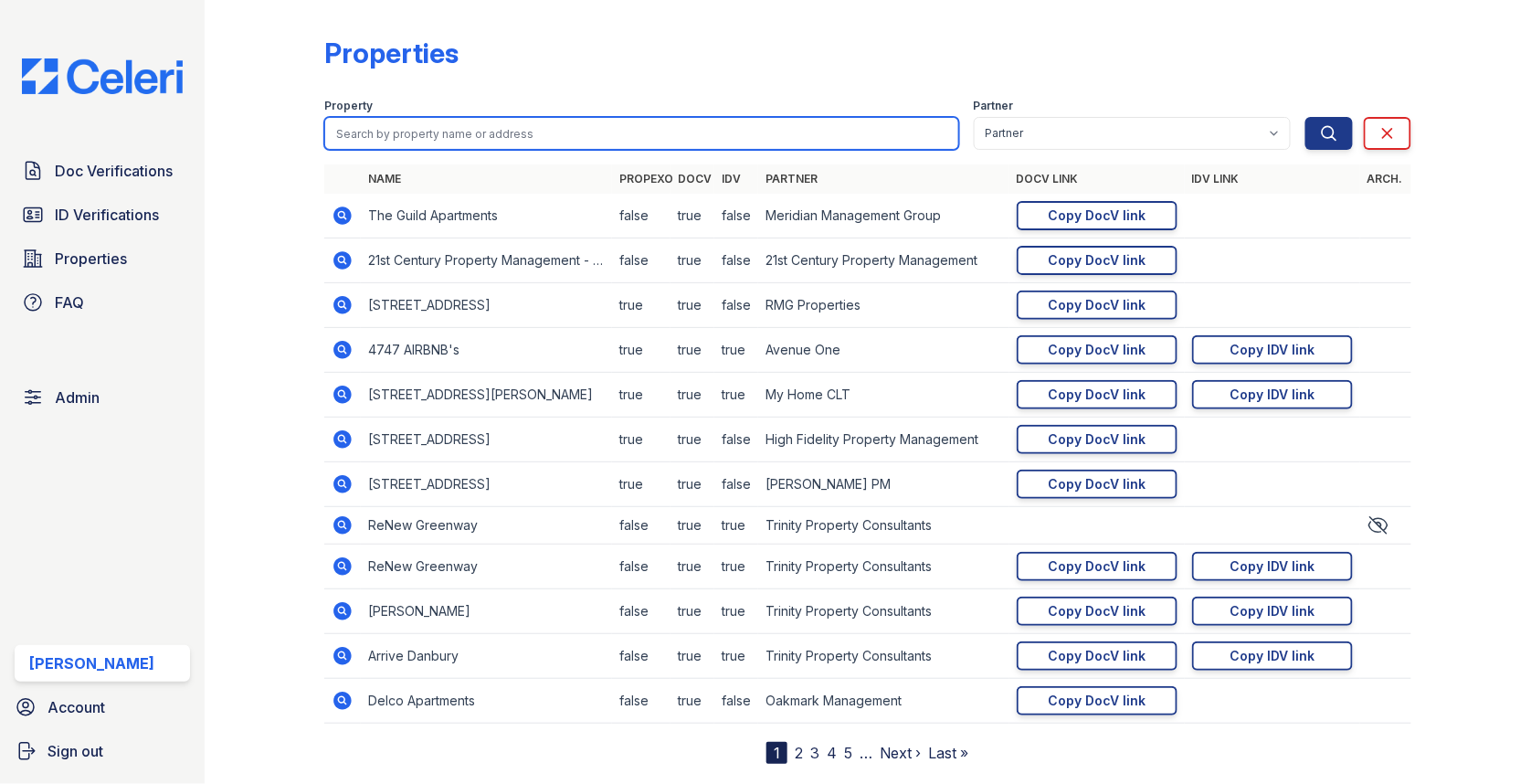
click at [523, 133] on input "search" at bounding box center [641, 133] width 635 height 33
paste input "3416"
type input "3416"
click at [1305, 117] on button "Search" at bounding box center [1328, 133] width 47 height 33
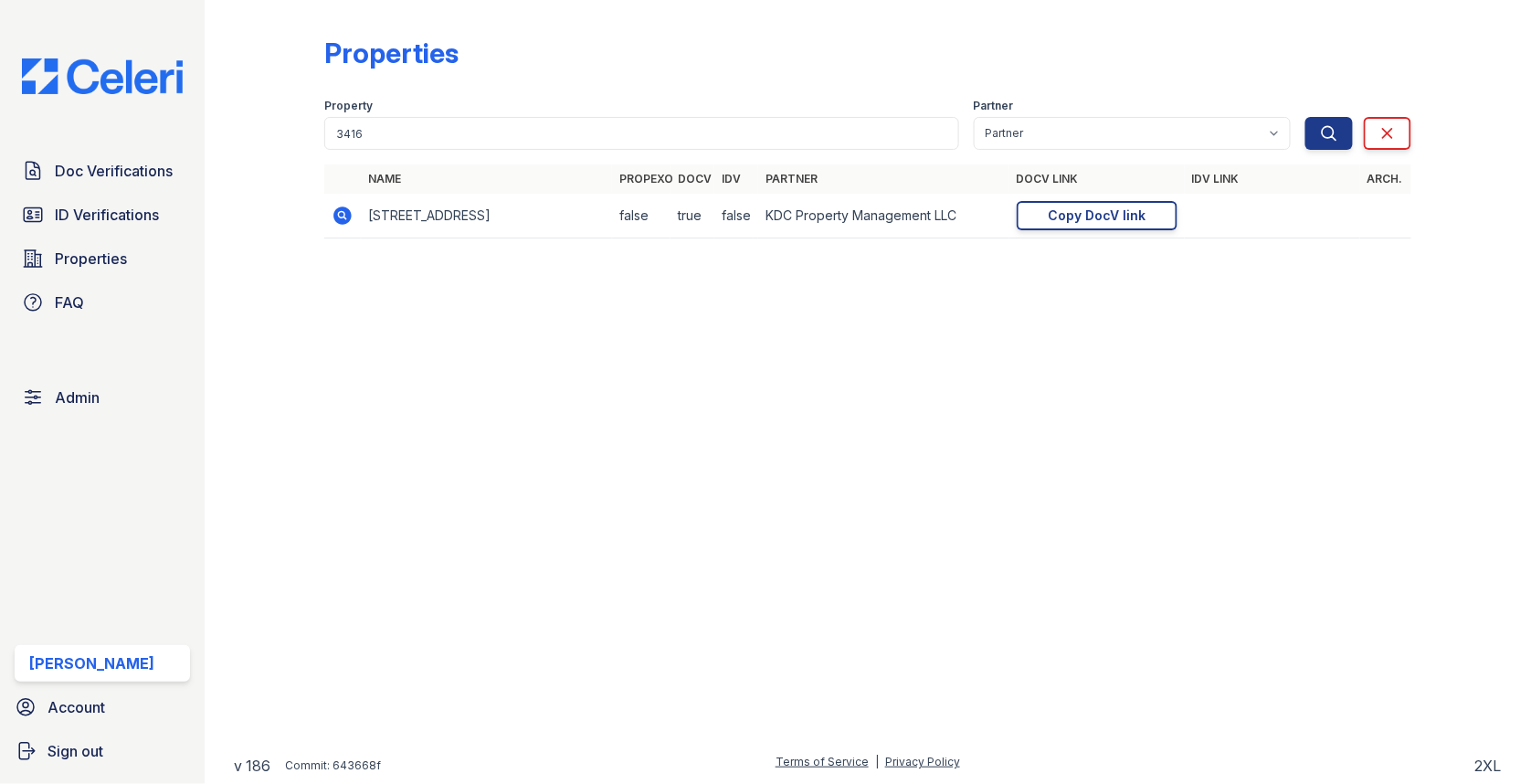
click at [340, 212] on icon at bounding box center [342, 216] width 22 height 22
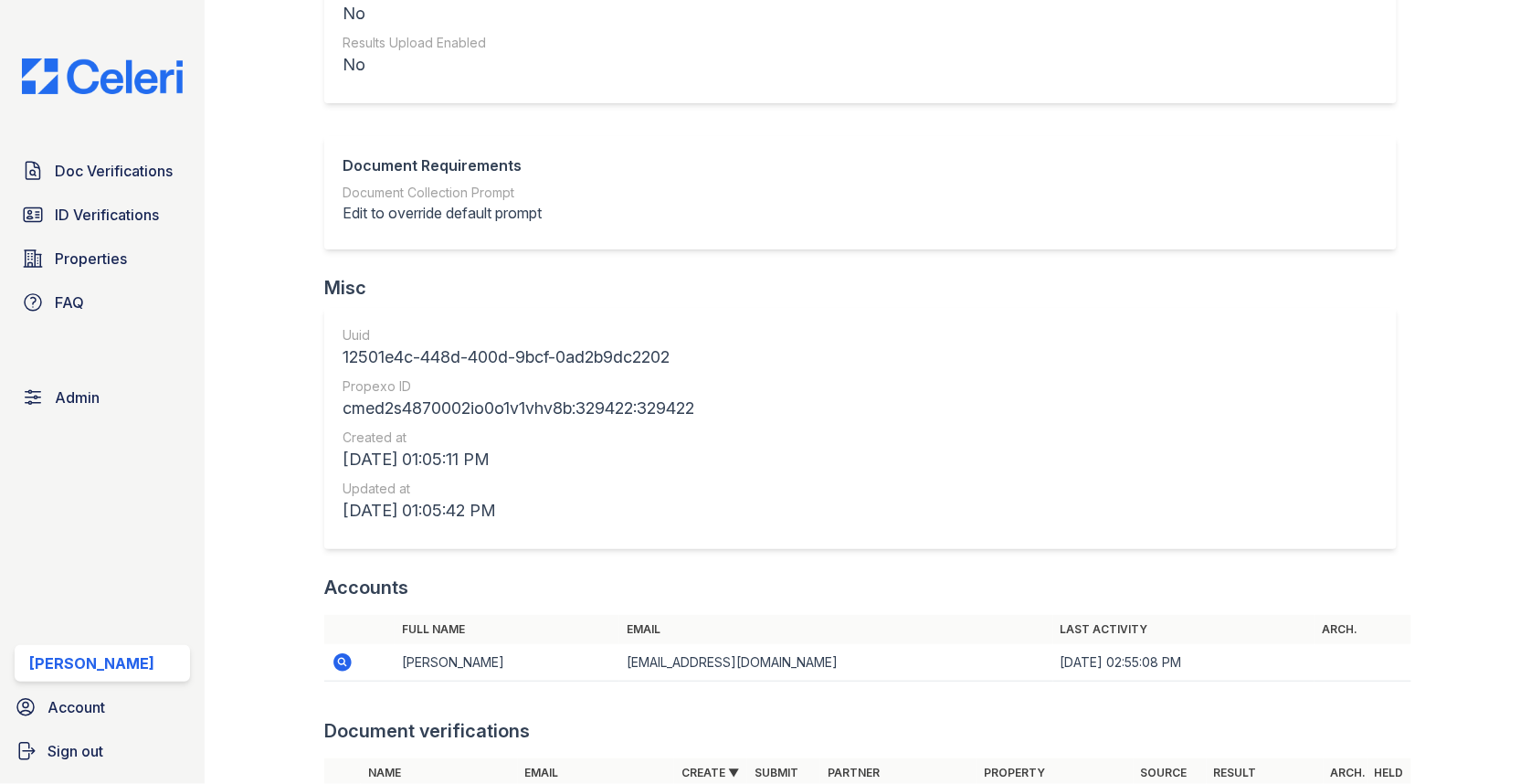
scroll to position [1405, 0]
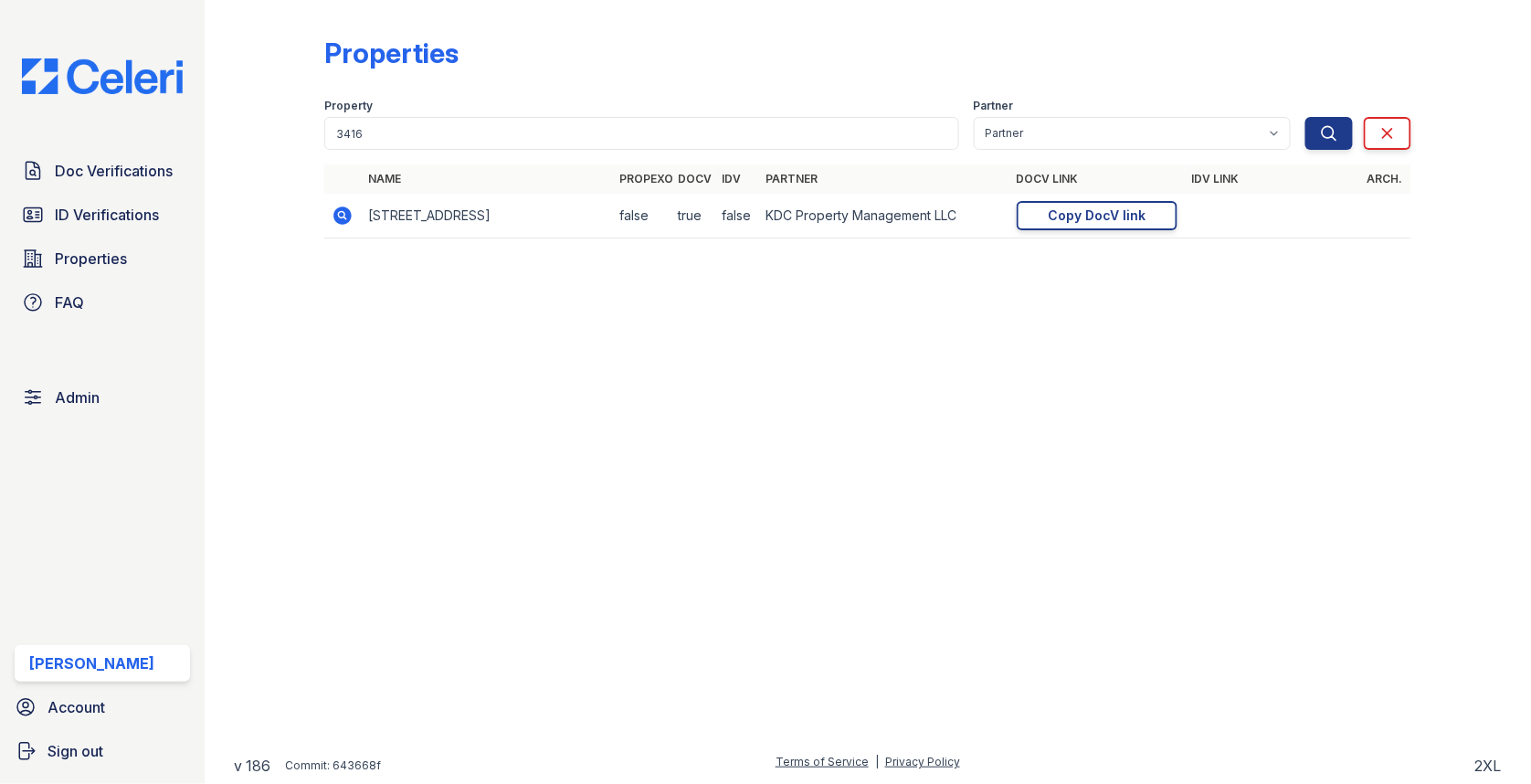
click at [336, 218] on icon at bounding box center [342, 216] width 19 height 19
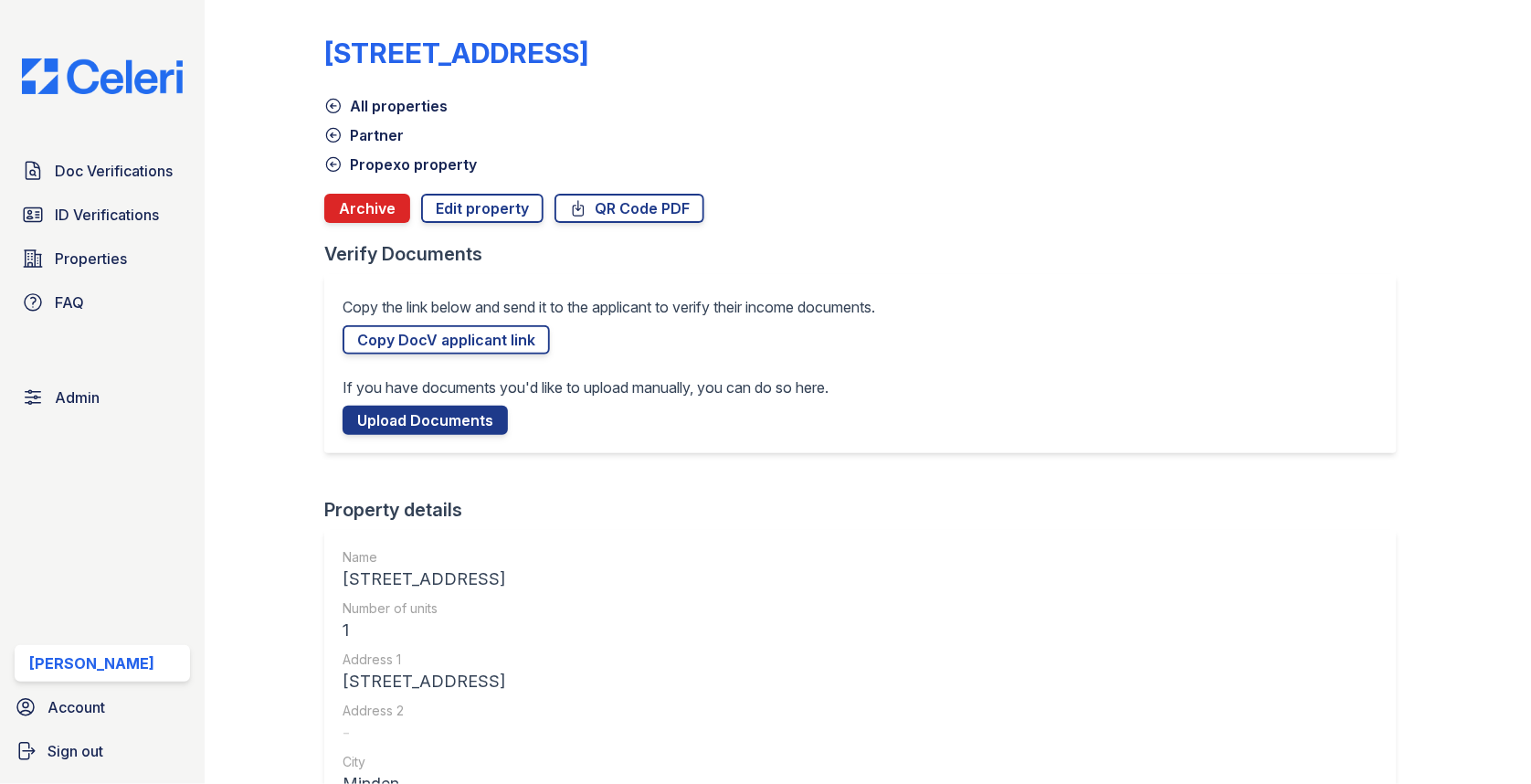
click at [395, 168] on link "Propexo property" at bounding box center [400, 165] width 153 height 22
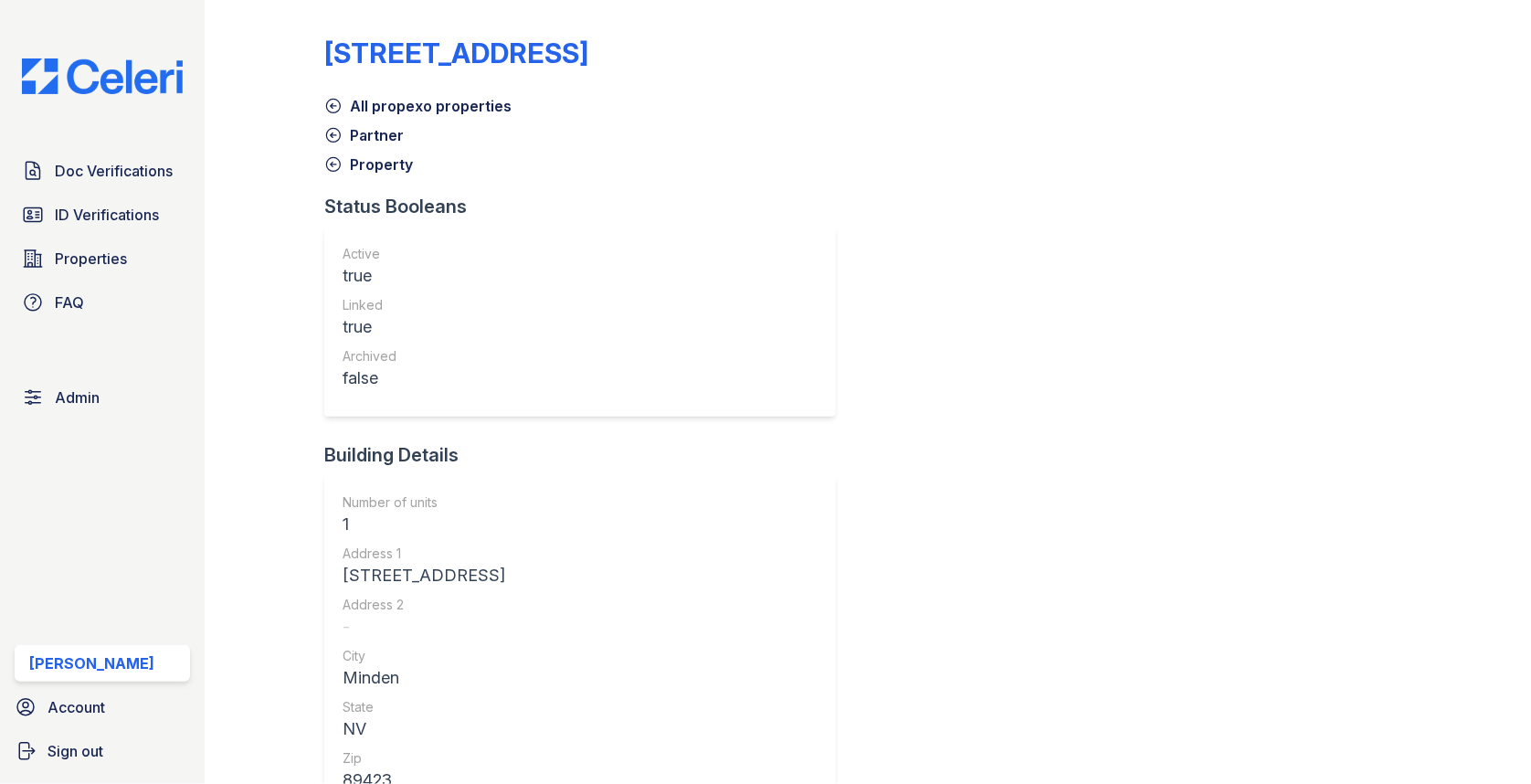
click at [386, 142] on link "Partner" at bounding box center [364, 135] width 80 height 22
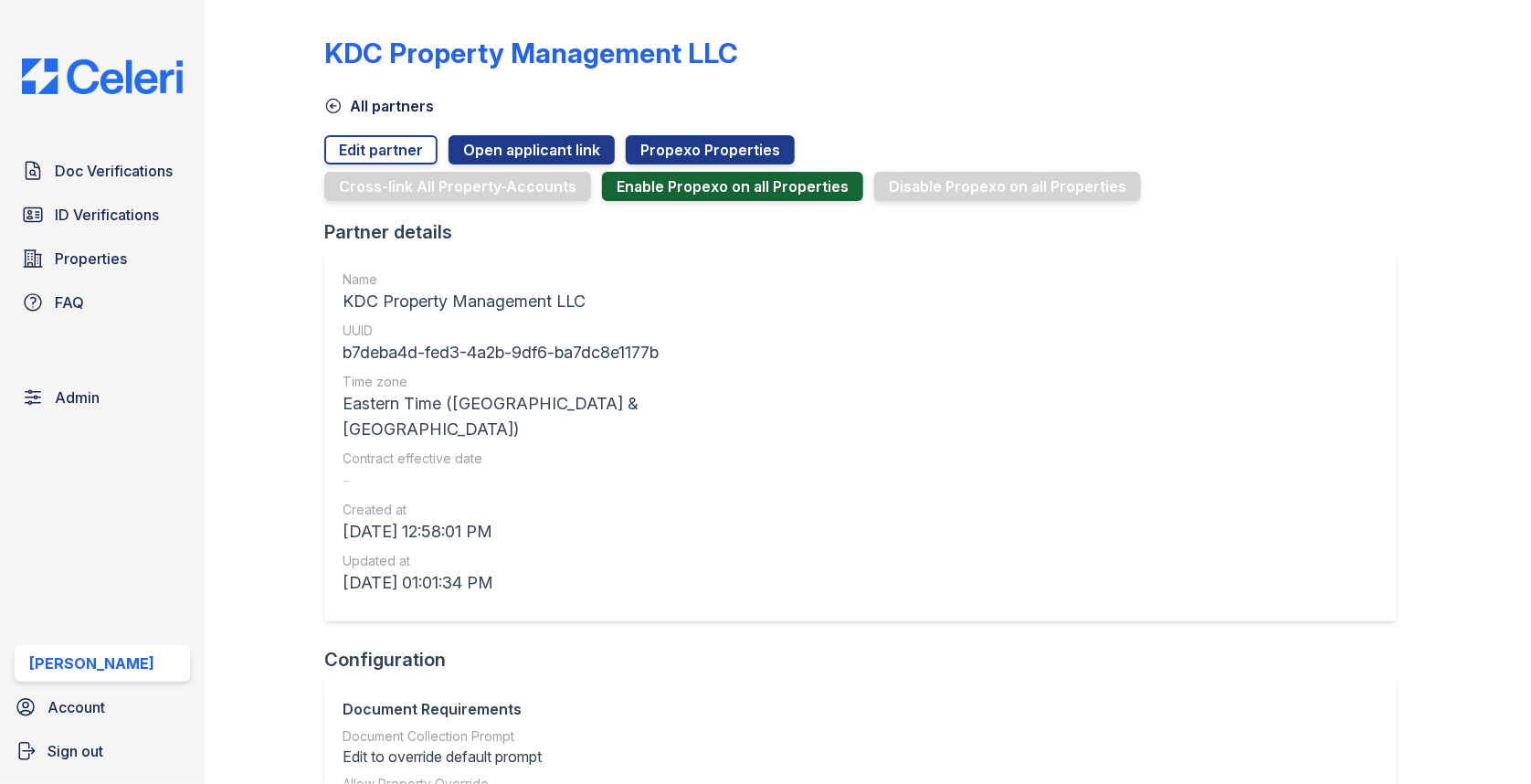
click at [651, 193] on button "Enable Propexo on all Properties" at bounding box center [732, 187] width 261 height 30
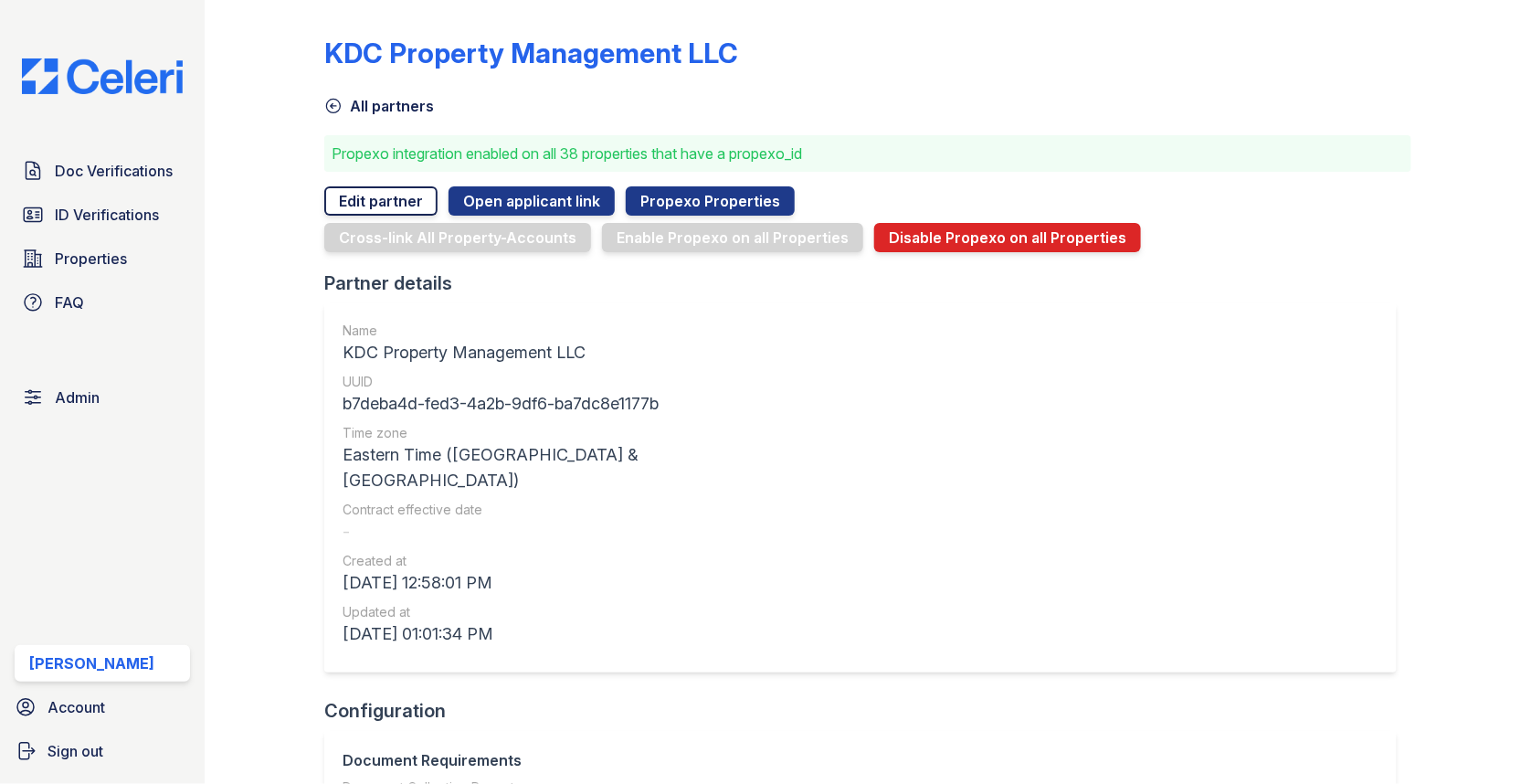
click at [383, 195] on link "Edit partner" at bounding box center [380, 201] width 113 height 30
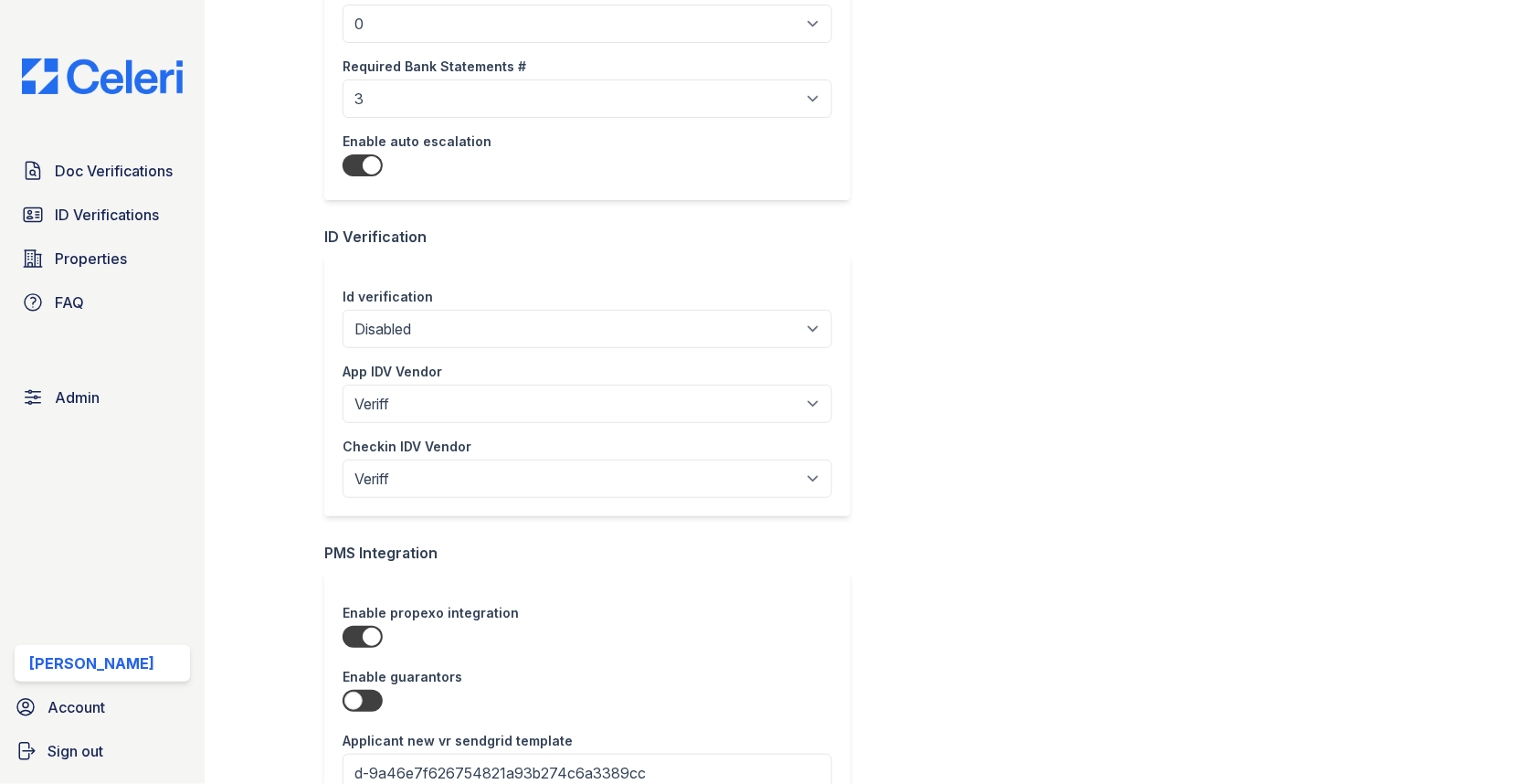
scroll to position [1127, 0]
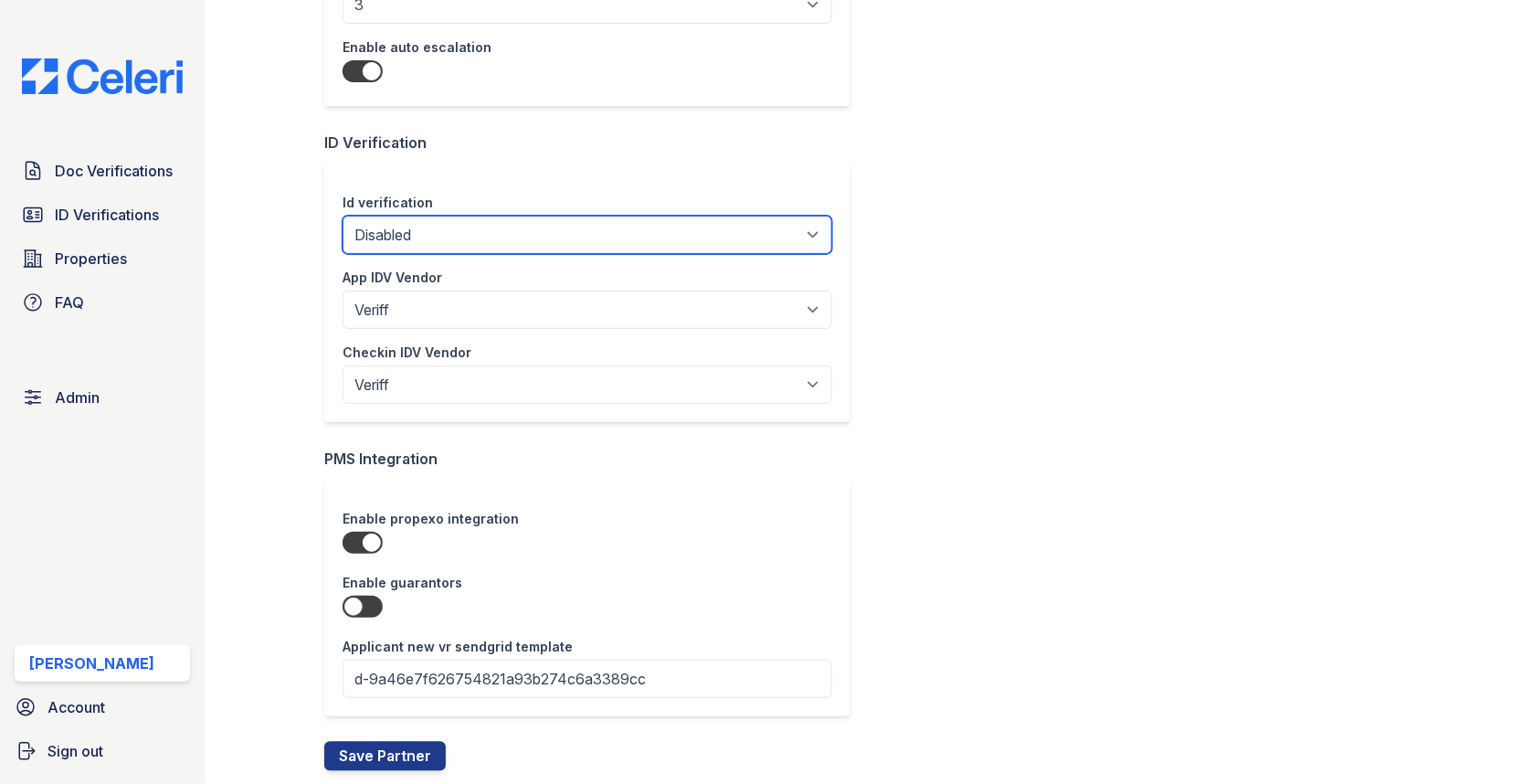
click at [442, 227] on select "Enabled for all properties Enabled per property Disabled" at bounding box center [587, 234] width 490 height 38
select select "enabled_for_all_properties"
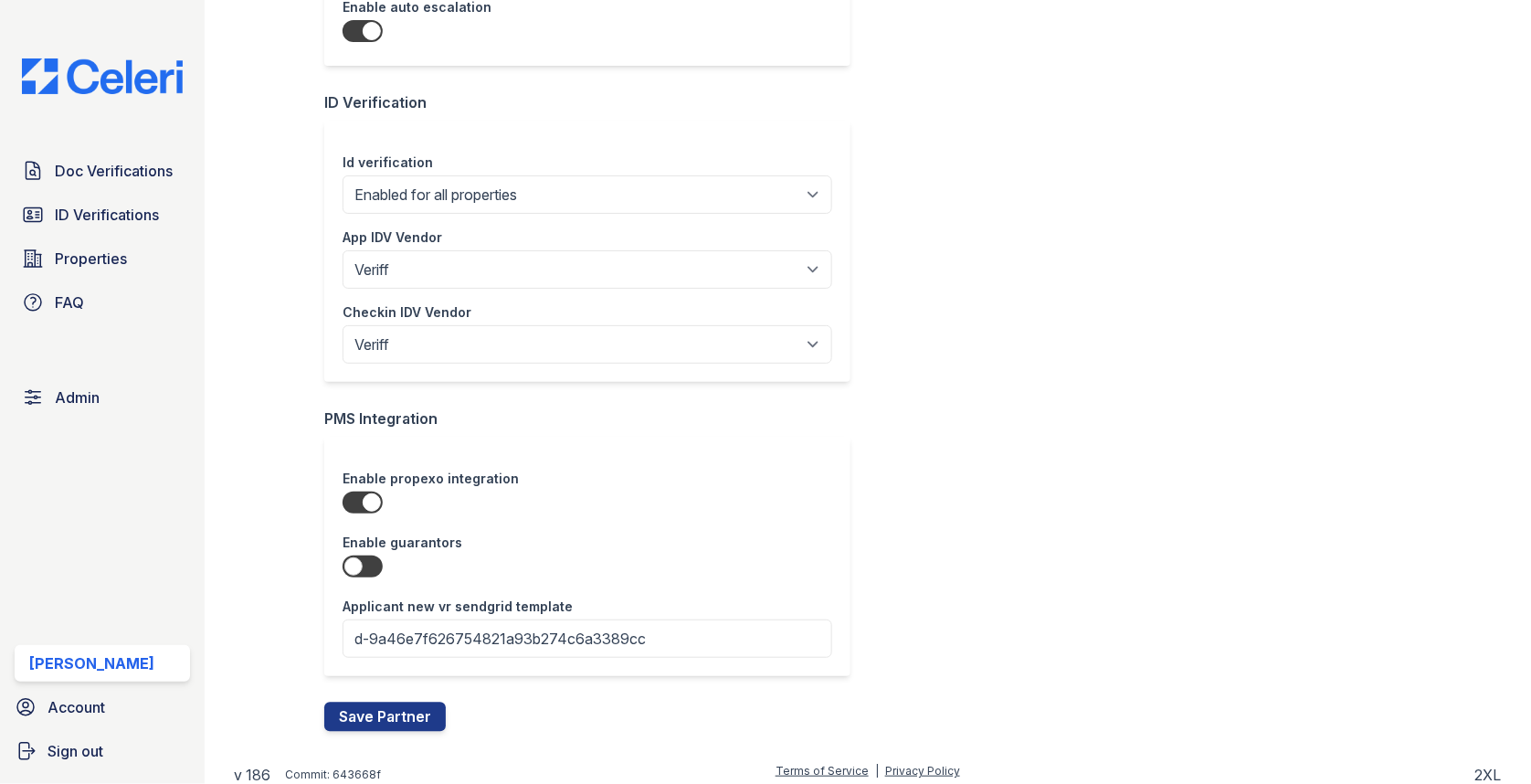
click at [385, 683] on div "Enable propexo integration Enable guarantors Applicant new vr sendgrid template…" at bounding box center [594, 569] width 541 height 265
click at [382, 702] on button "Save Partner" at bounding box center [384, 716] width 121 height 30
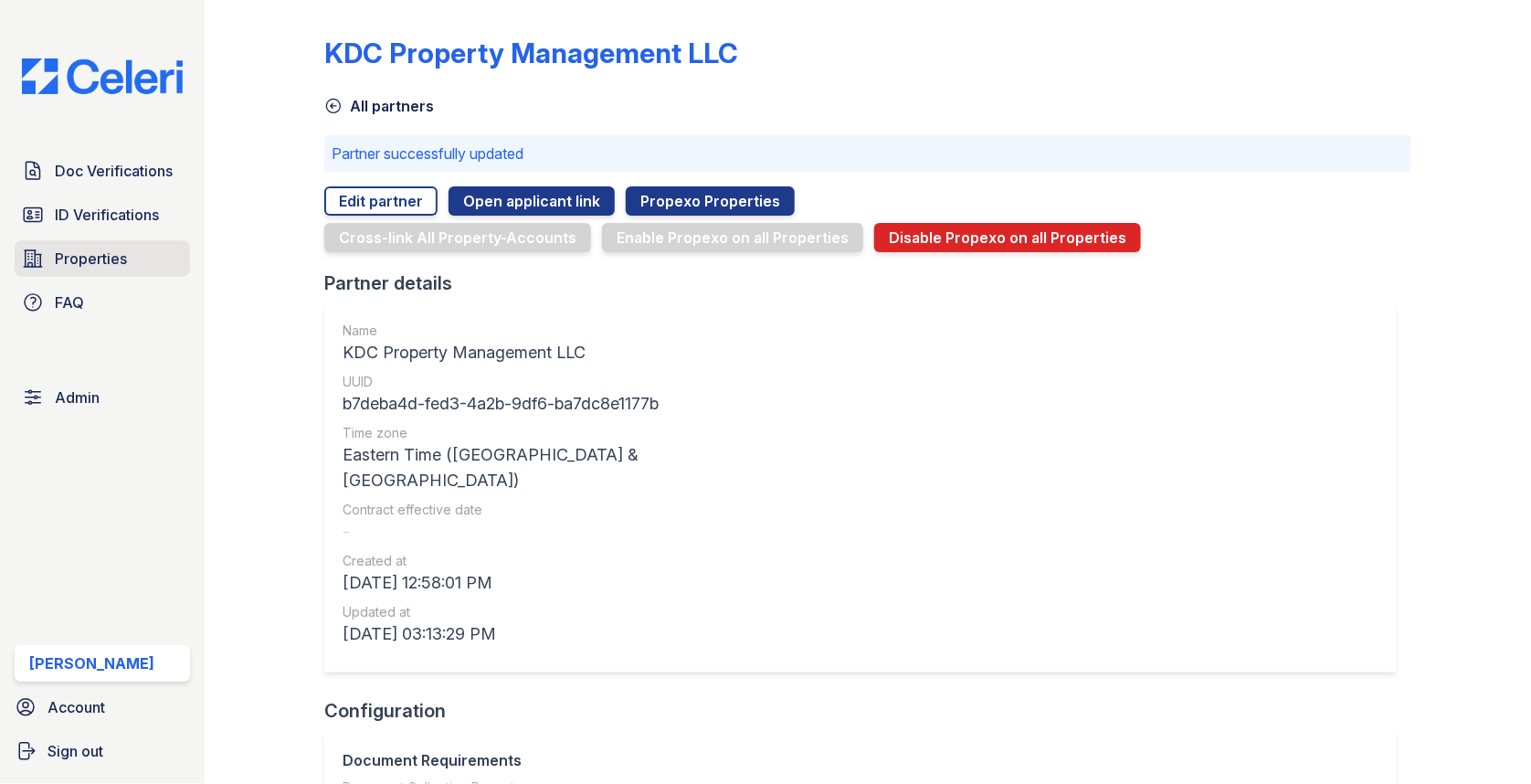
click at [132, 258] on link "Properties" at bounding box center [102, 258] width 175 height 36
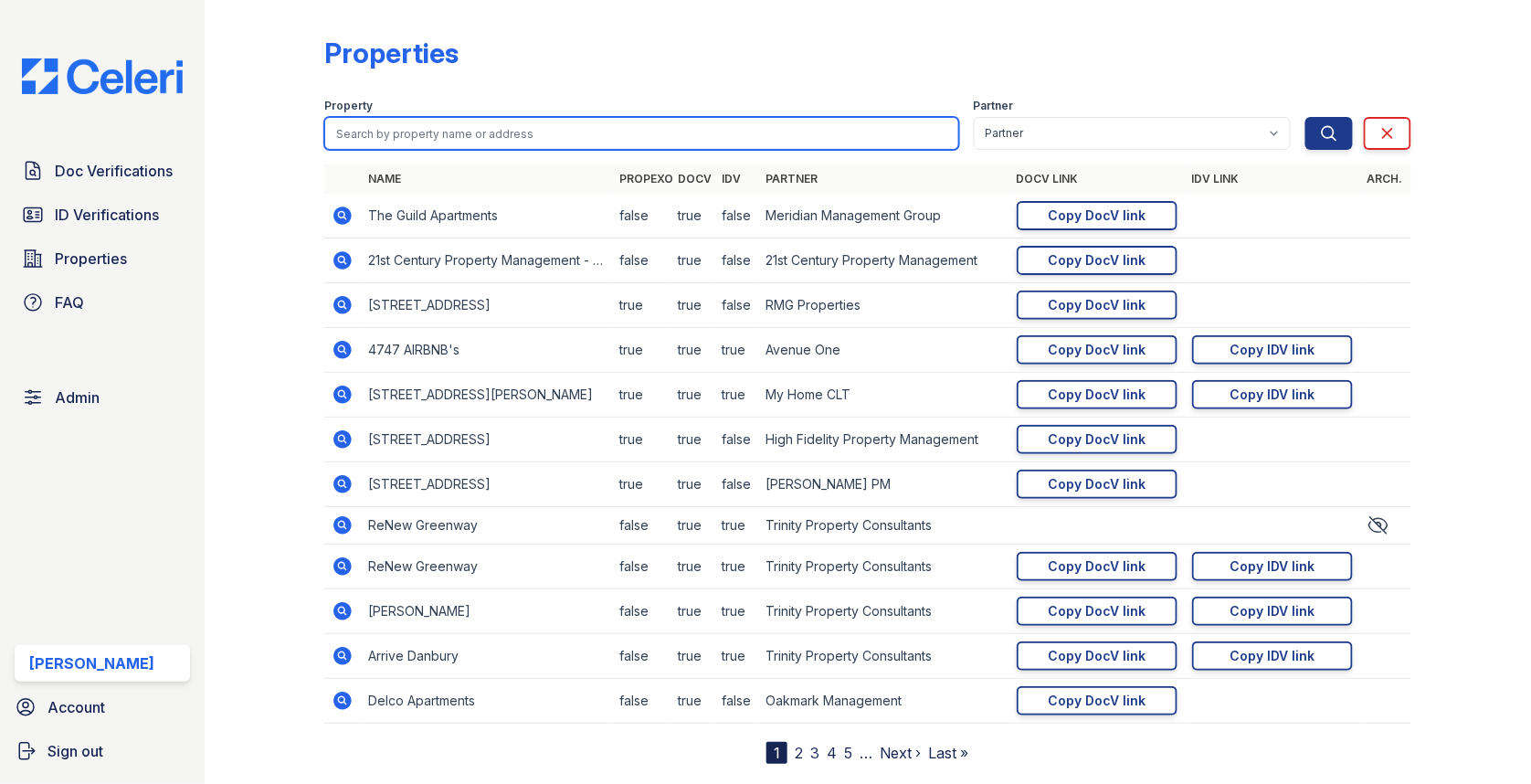
click at [397, 128] on input "search" at bounding box center [641, 133] width 635 height 33
type input "3401"
click at [1305, 117] on button "Search" at bounding box center [1328, 133] width 47 height 33
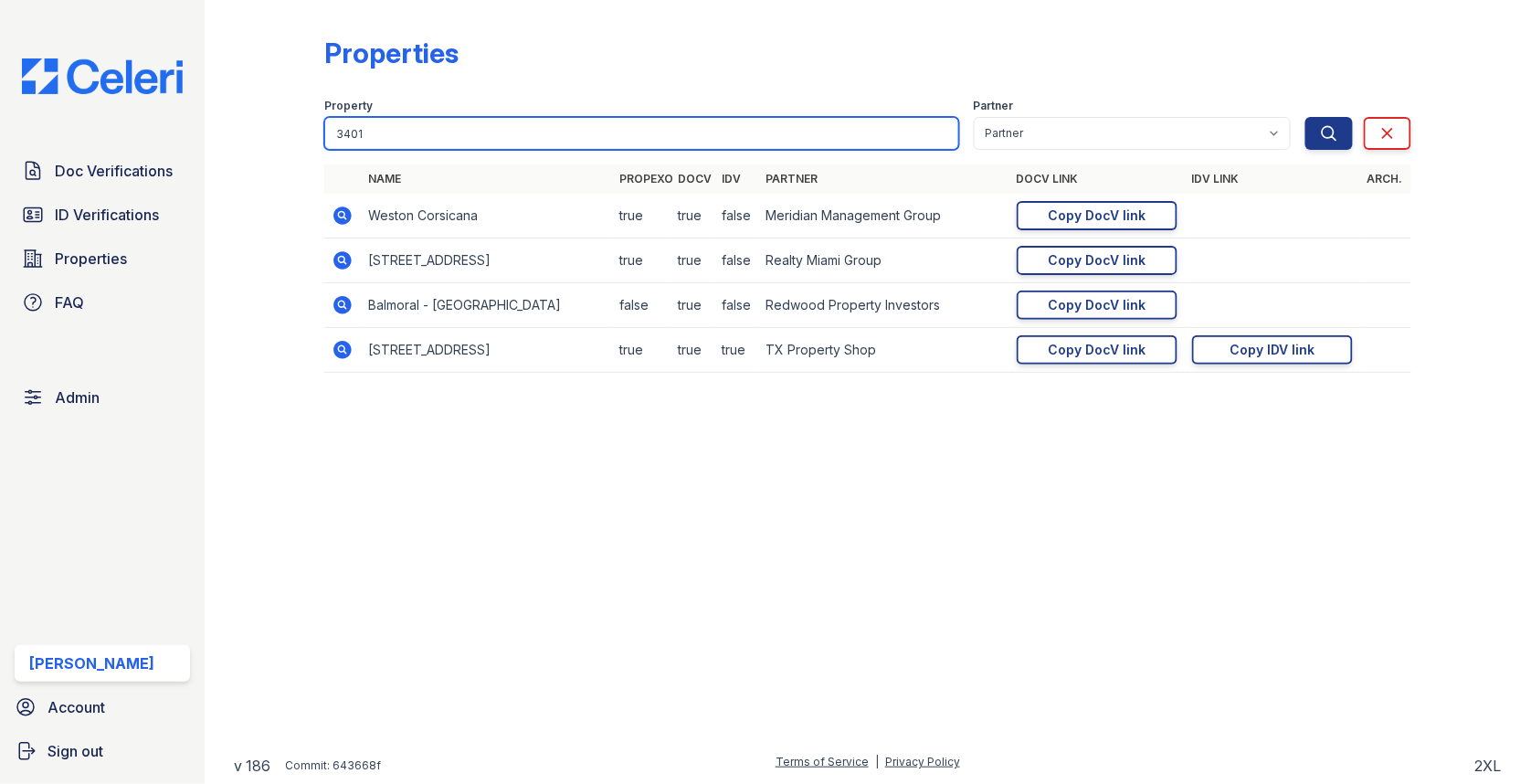
click at [413, 129] on input "3401" at bounding box center [641, 133] width 635 height 33
type input "3416"
click at [1305, 117] on button "Search" at bounding box center [1328, 133] width 47 height 33
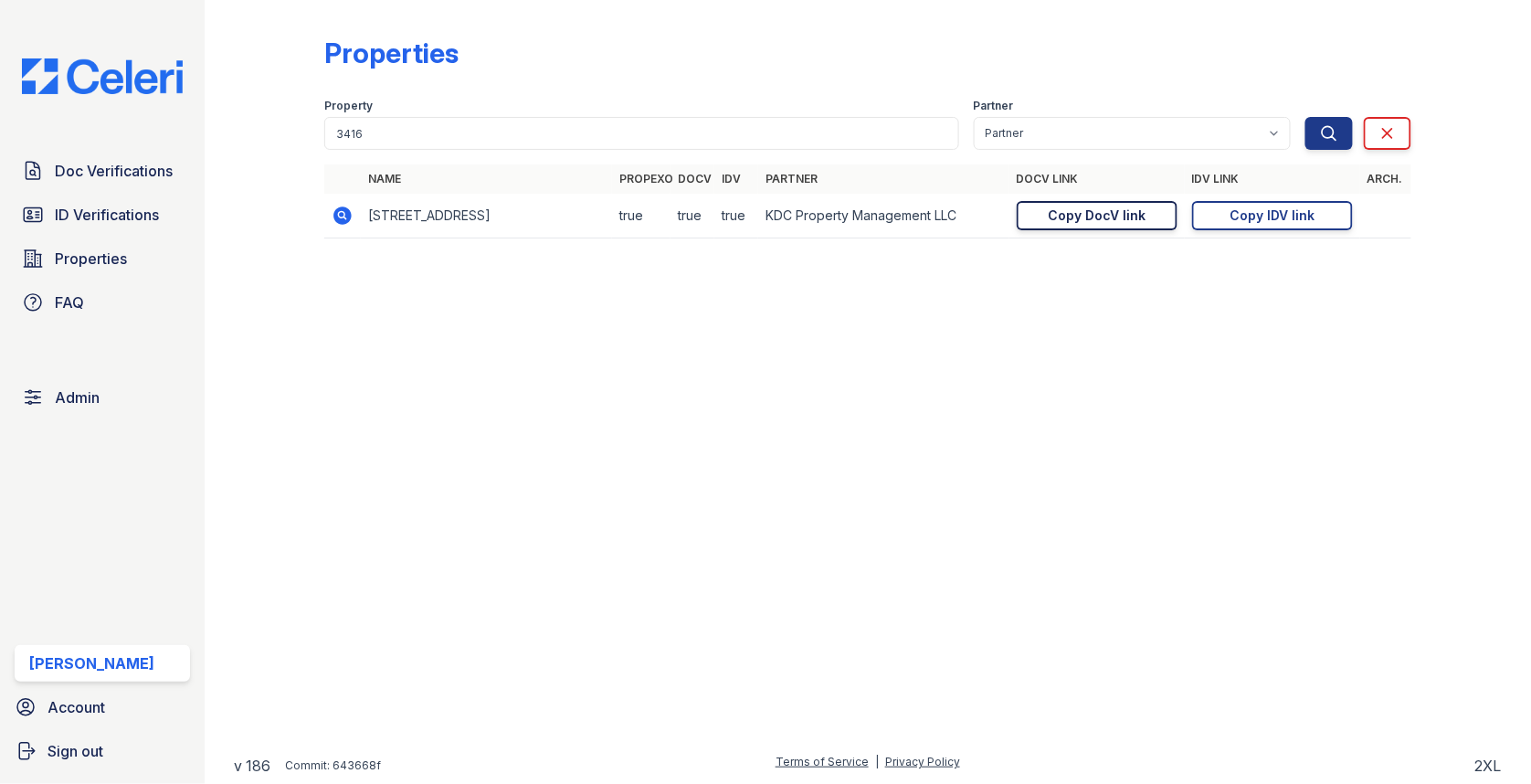
click at [1058, 217] on div "Copy DocV link" at bounding box center [1097, 216] width 98 height 19
click at [1233, 218] on div "Copy IDV link" at bounding box center [1272, 216] width 85 height 19
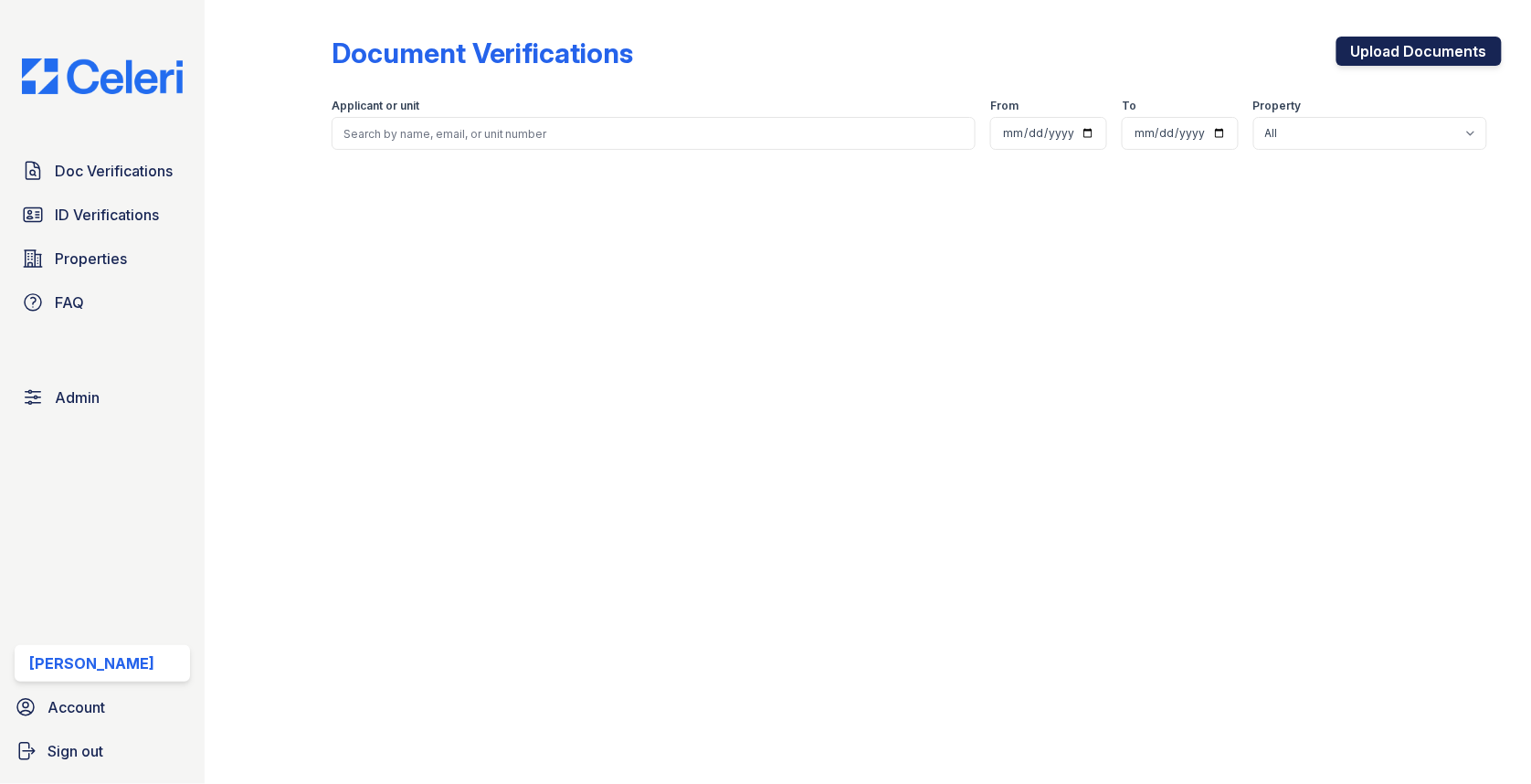
click at [1368, 41] on link "Upload Documents" at bounding box center [1419, 51] width 166 height 30
click at [111, 161] on span "Doc Verifications" at bounding box center [113, 171] width 118 height 22
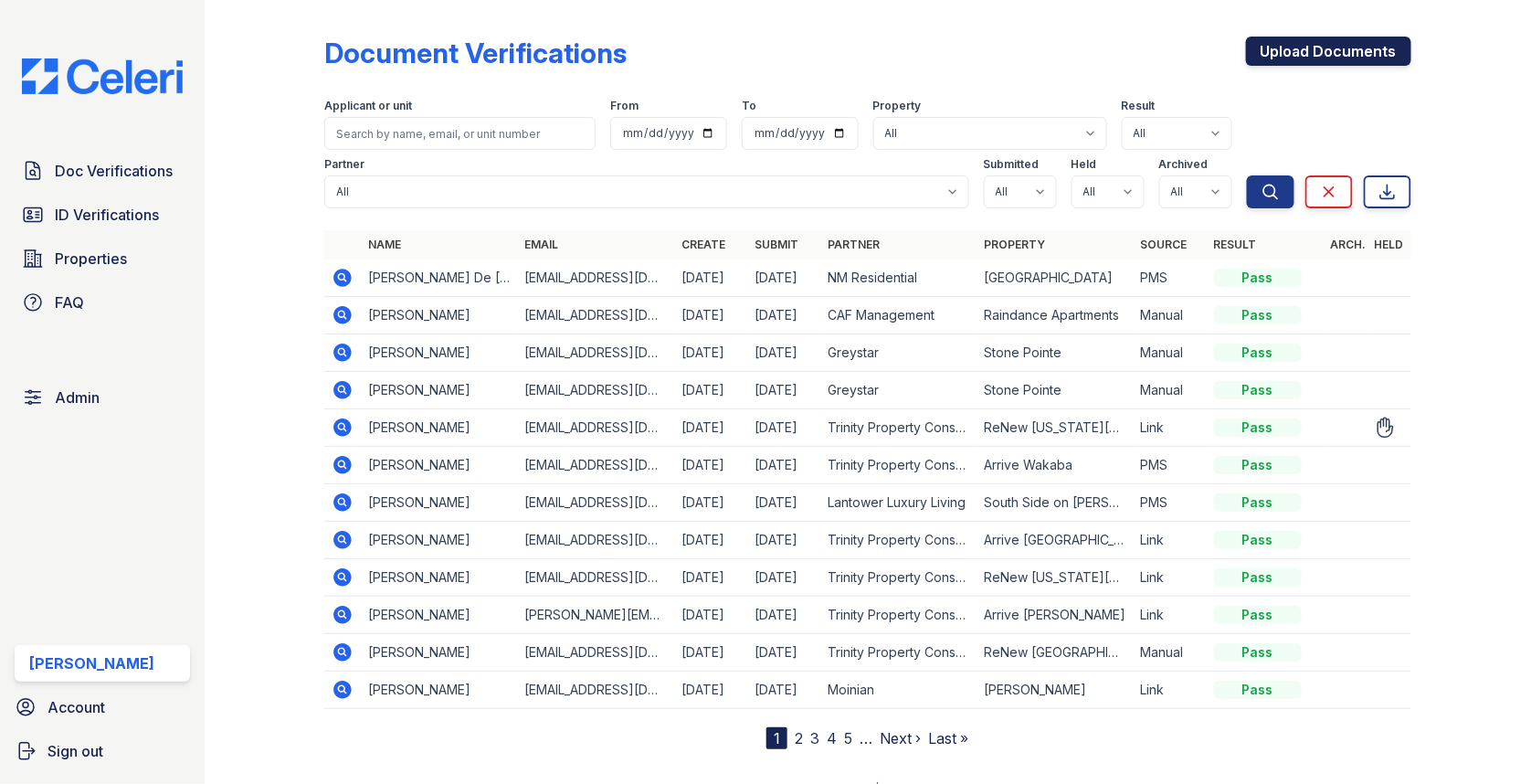
click at [1312, 48] on link "Upload Documents" at bounding box center [1328, 51] width 166 height 30
